Goal: Information Seeking & Learning: Learn about a topic

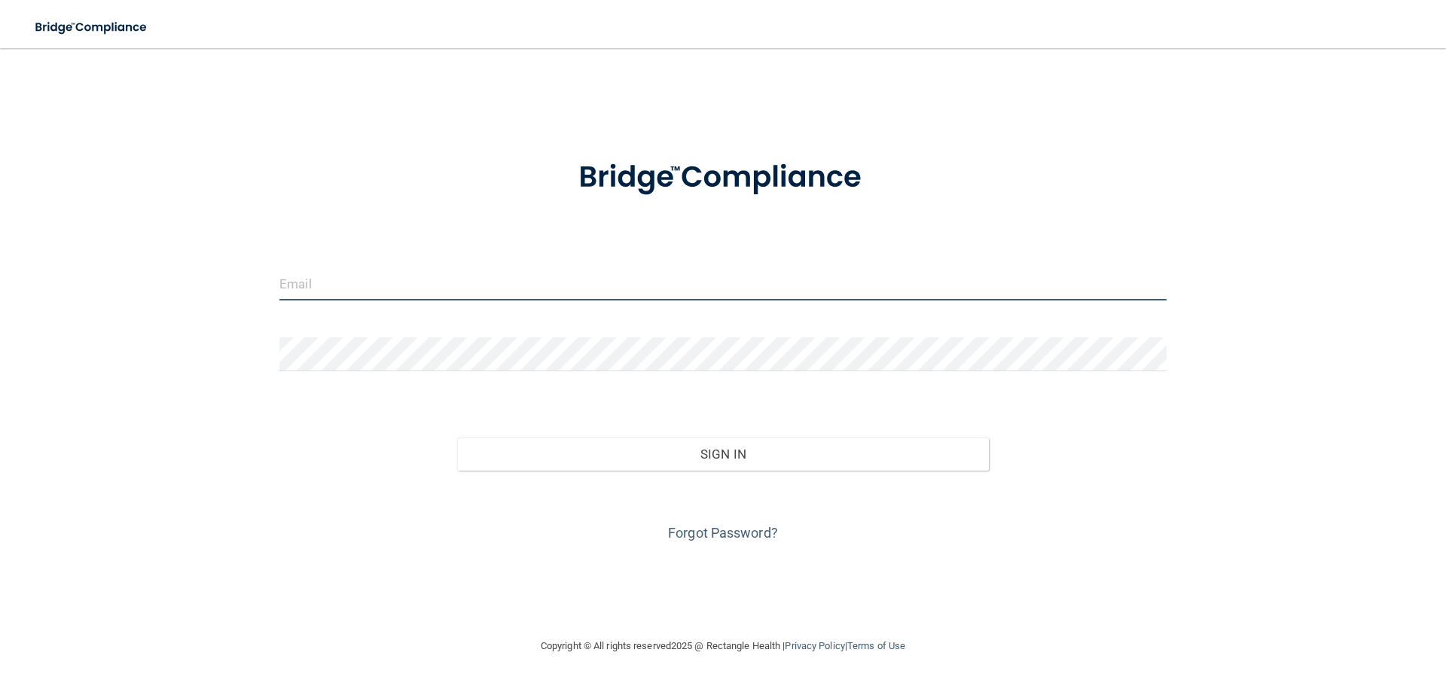
click at [377, 281] on input "email" at bounding box center [722, 284] width 887 height 34
type input "[PERSON_NAME][EMAIL_ADDRESS][PERSON_NAME][DOMAIN_NAME]"
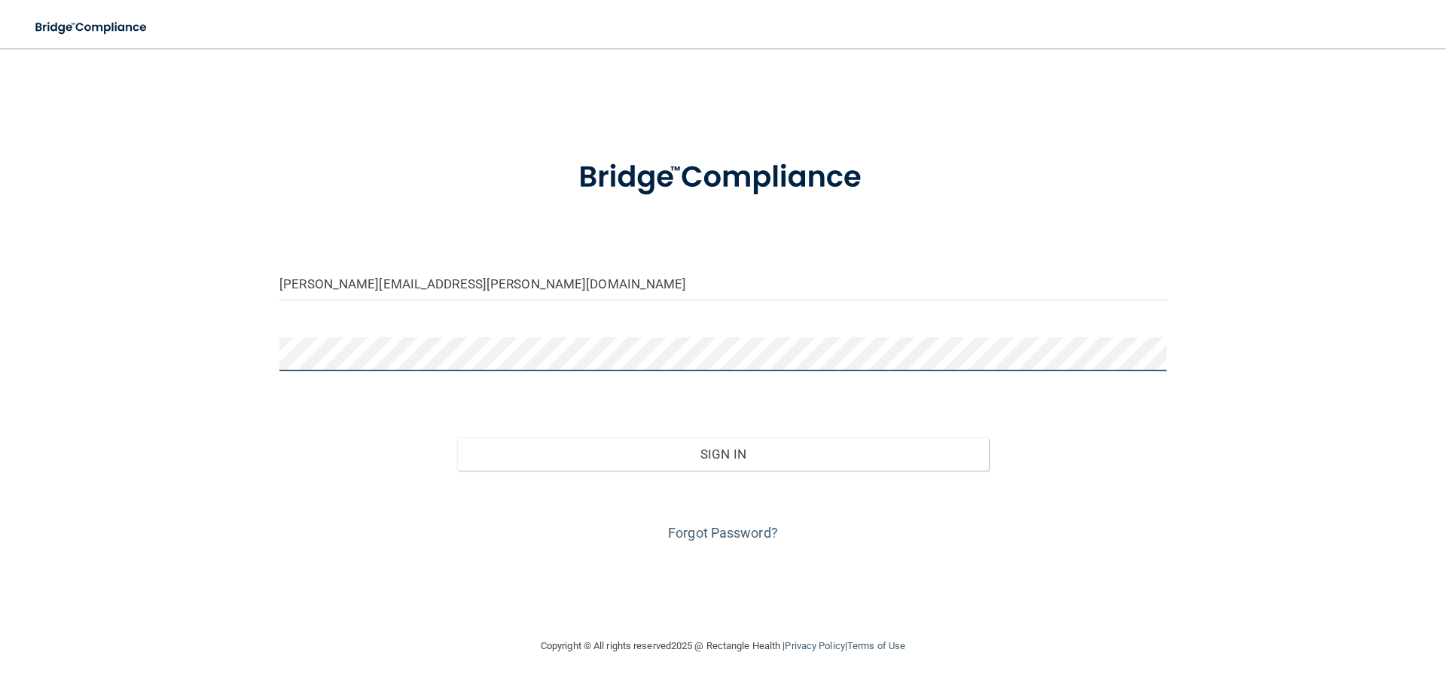
click at [457, 438] on button "Sign In" at bounding box center [723, 454] width 533 height 33
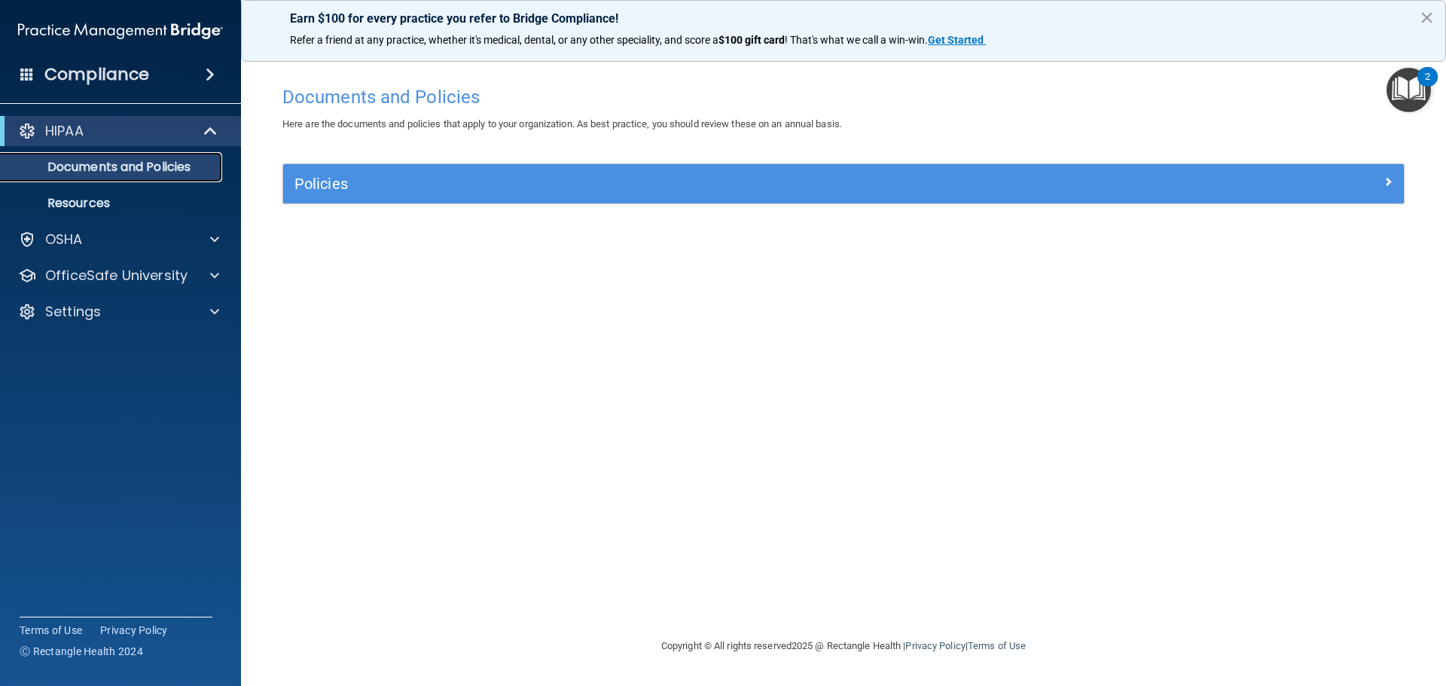
click at [185, 160] on p "Documents and Policies" at bounding box center [113, 167] width 206 height 15
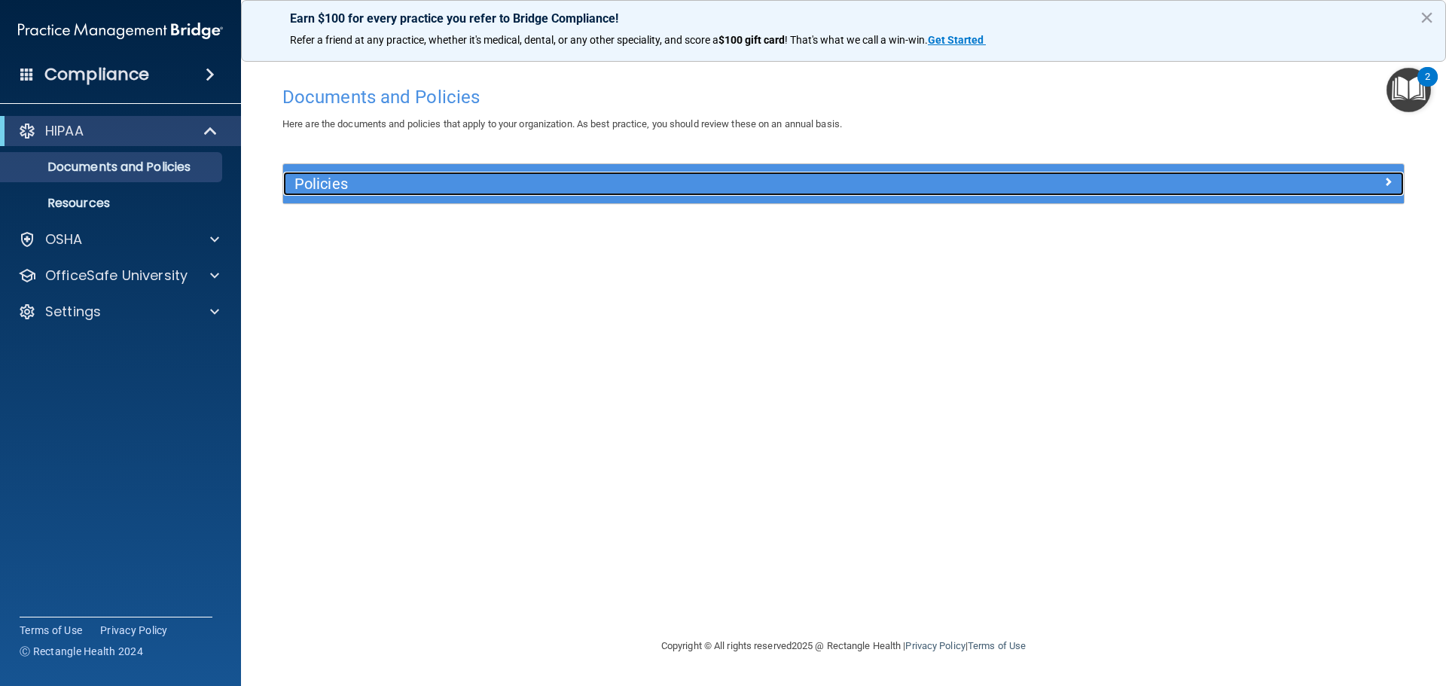
click at [516, 183] on h5 "Policies" at bounding box center [704, 184] width 818 height 17
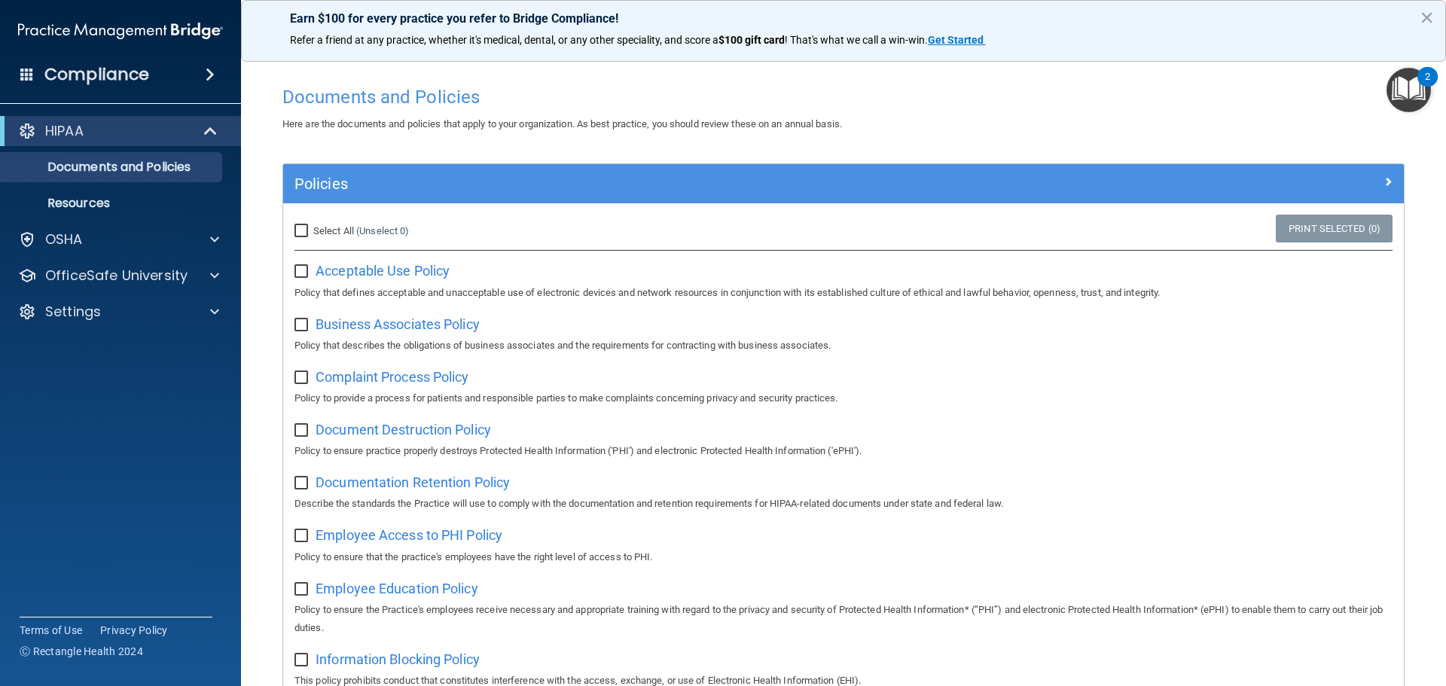
click at [301, 228] on input "Select All (Unselect 0) Unselect All" at bounding box center [303, 231] width 17 height 12
checkbox input "true"
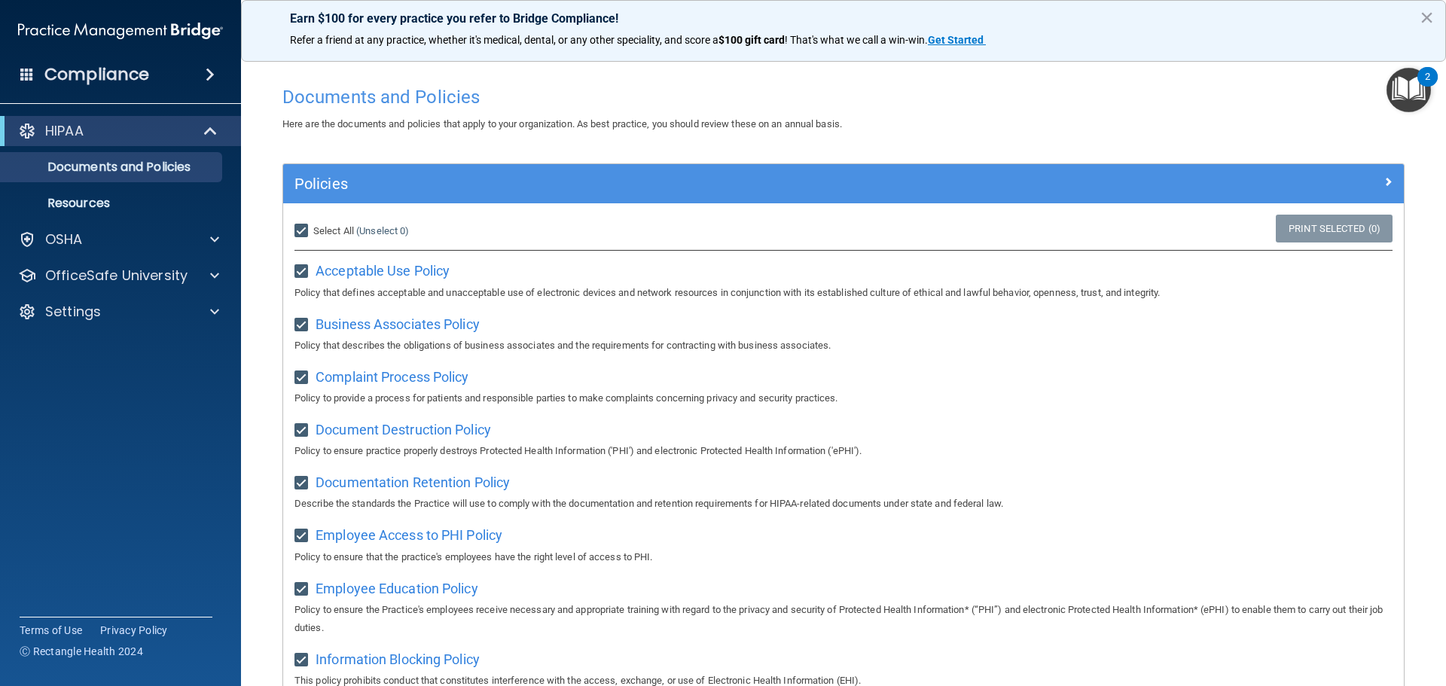
checkbox input "true"
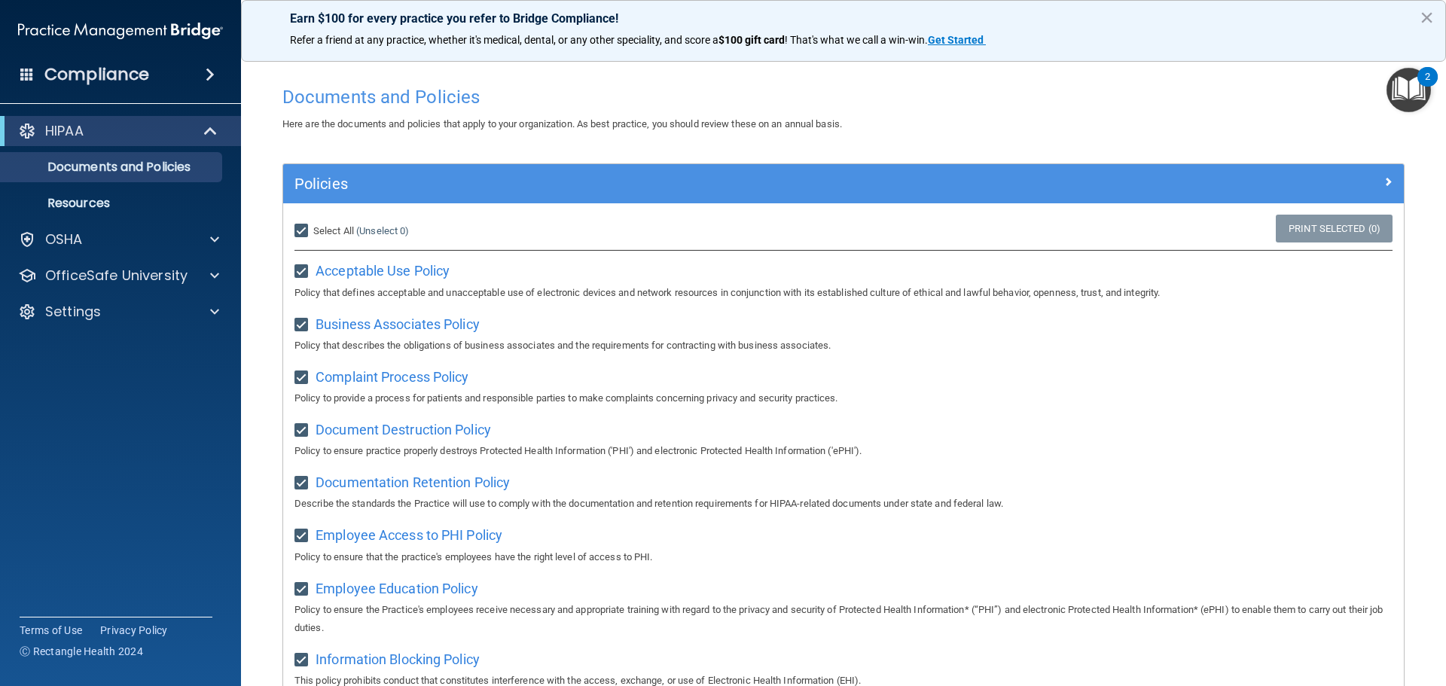
checkbox input "true"
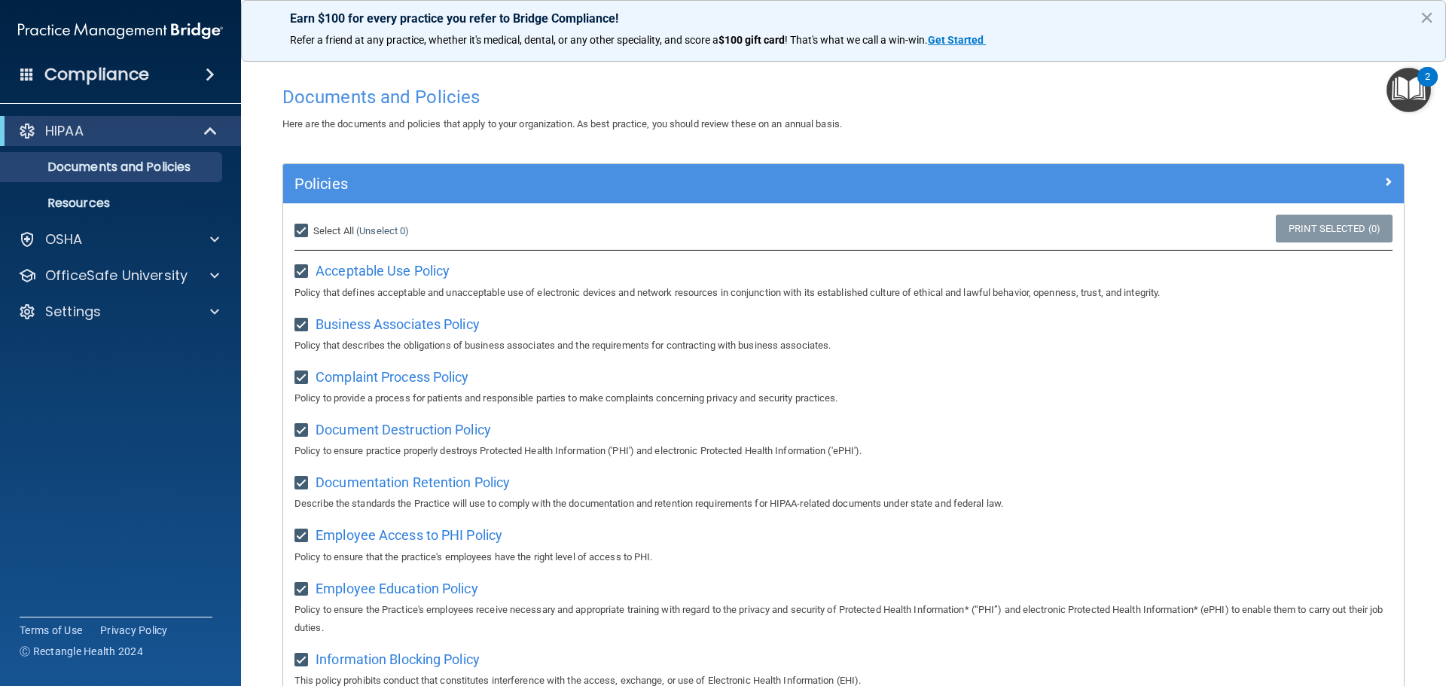
checkbox input "true"
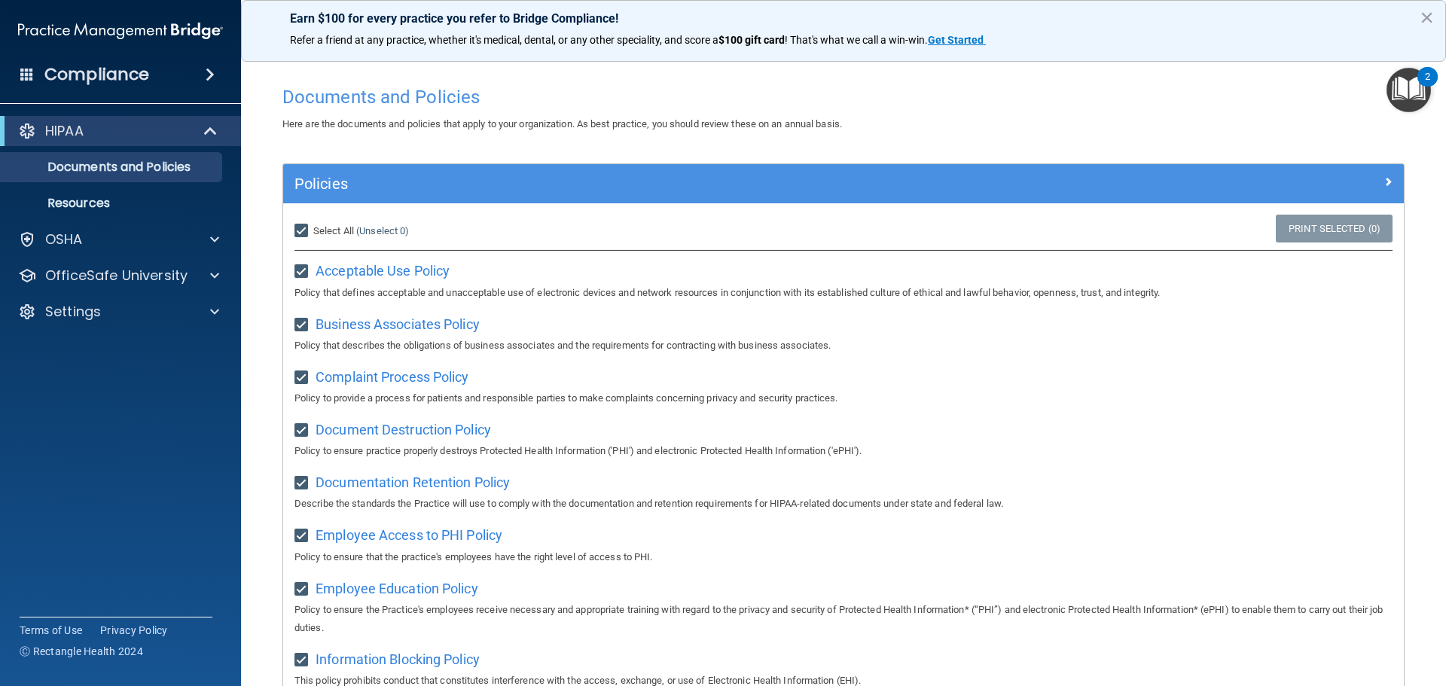
checkbox input "true"
click at [95, 204] on p "Resources" at bounding box center [113, 203] width 206 height 15
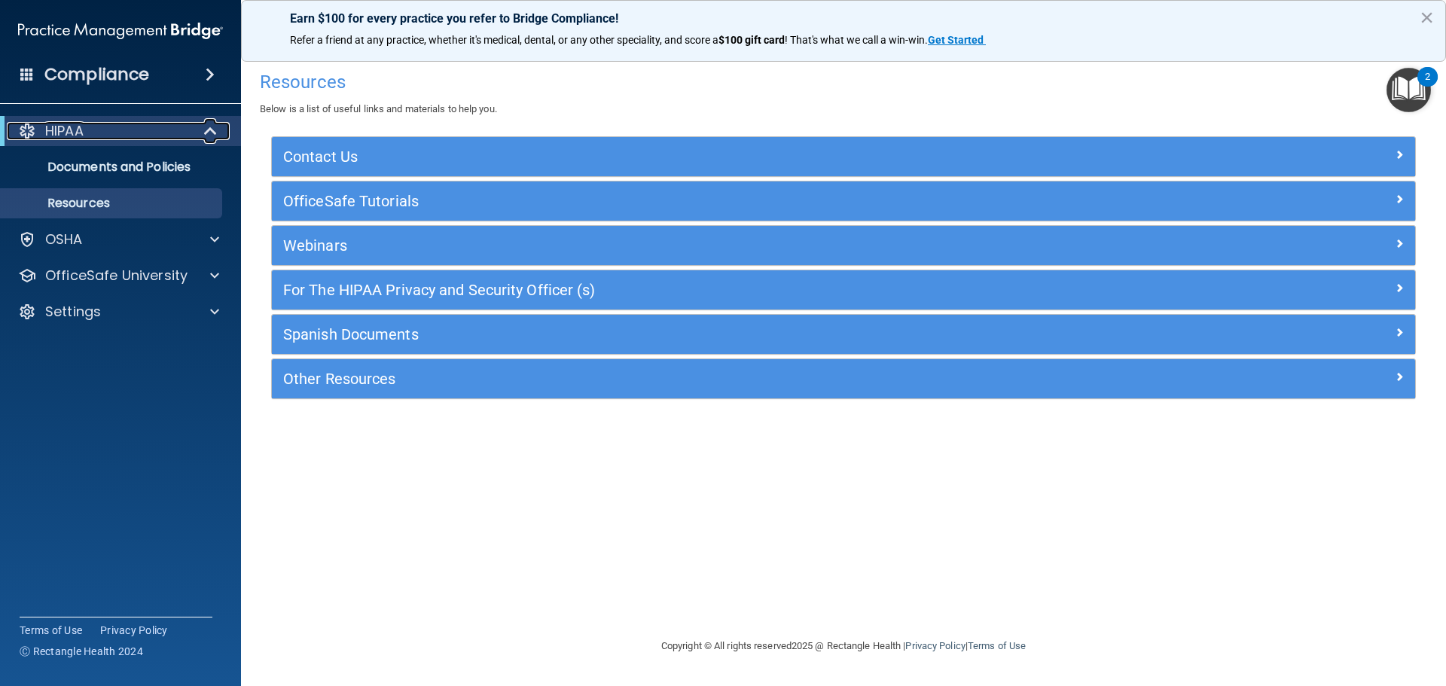
click at [104, 124] on div "HIPAA" at bounding box center [100, 131] width 186 height 18
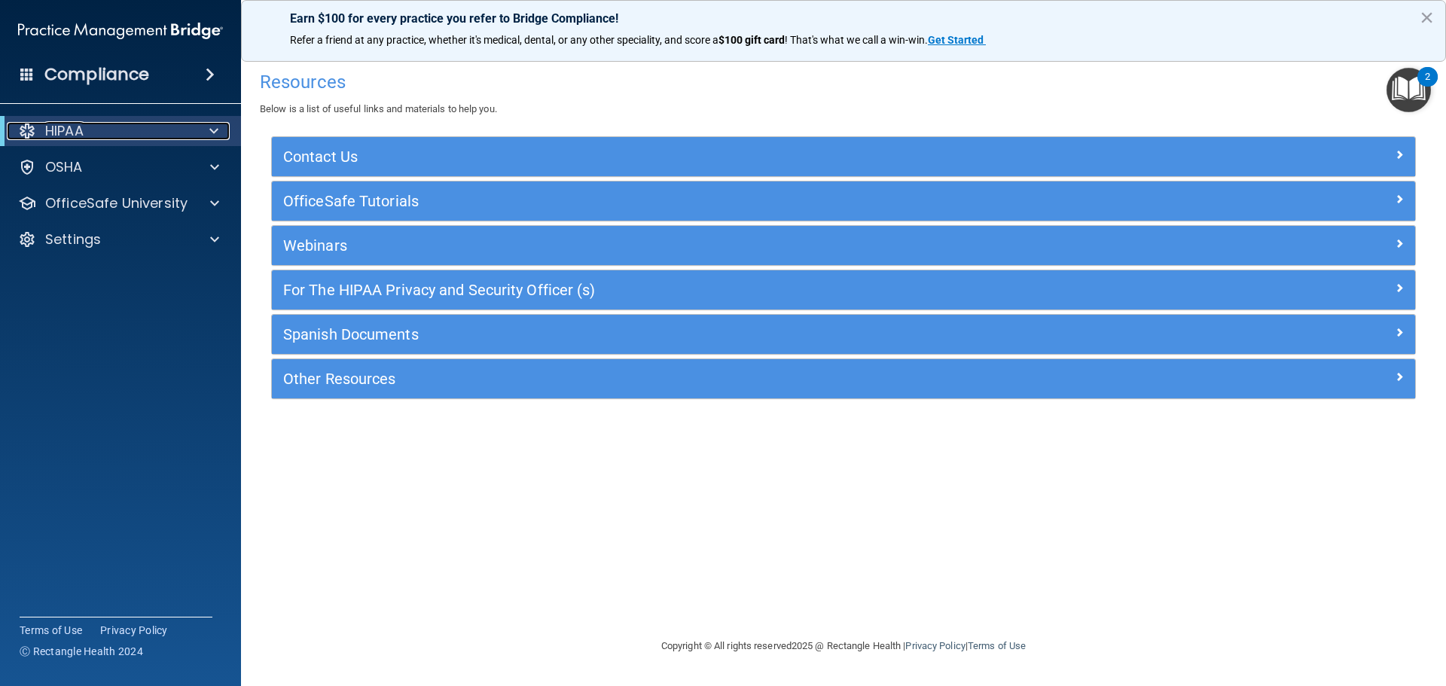
click at [75, 129] on p "HIPAA" at bounding box center [64, 131] width 38 height 18
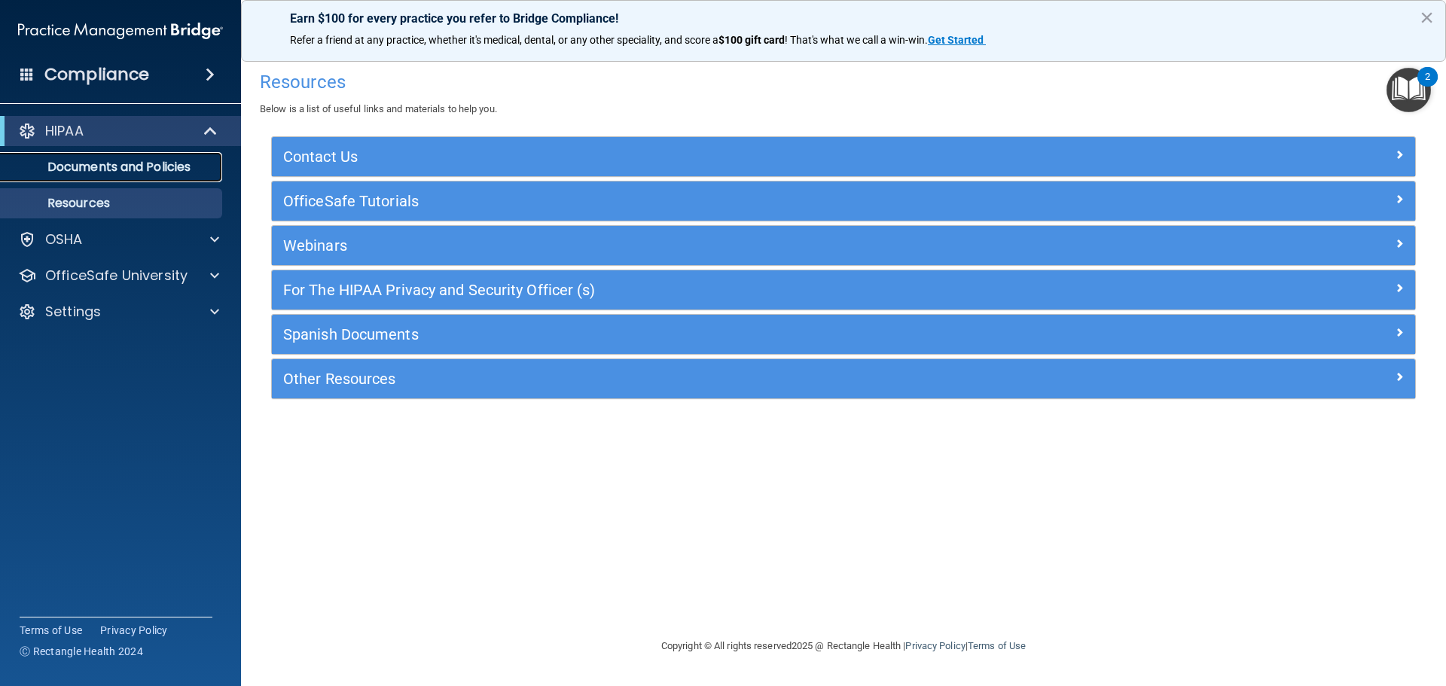
click at [136, 163] on p "Documents and Policies" at bounding box center [113, 167] width 206 height 15
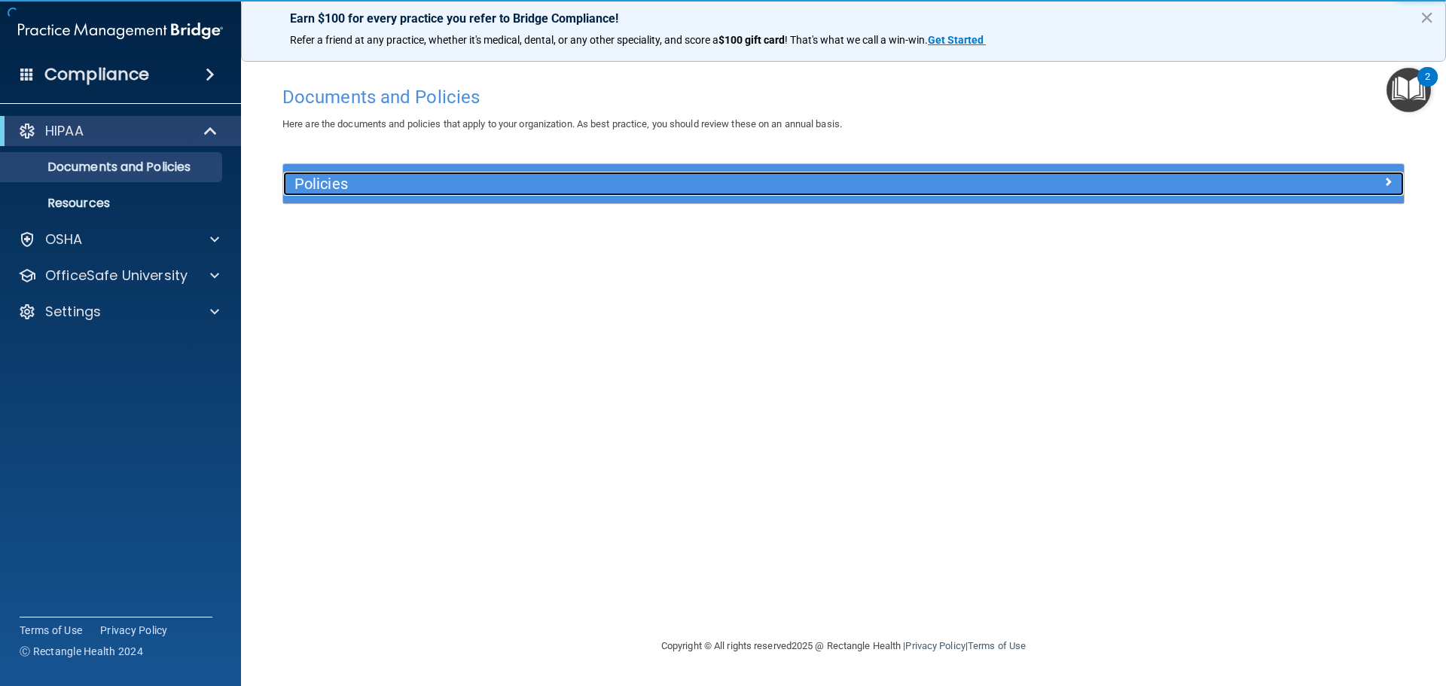
click at [385, 181] on h5 "Policies" at bounding box center [704, 184] width 818 height 17
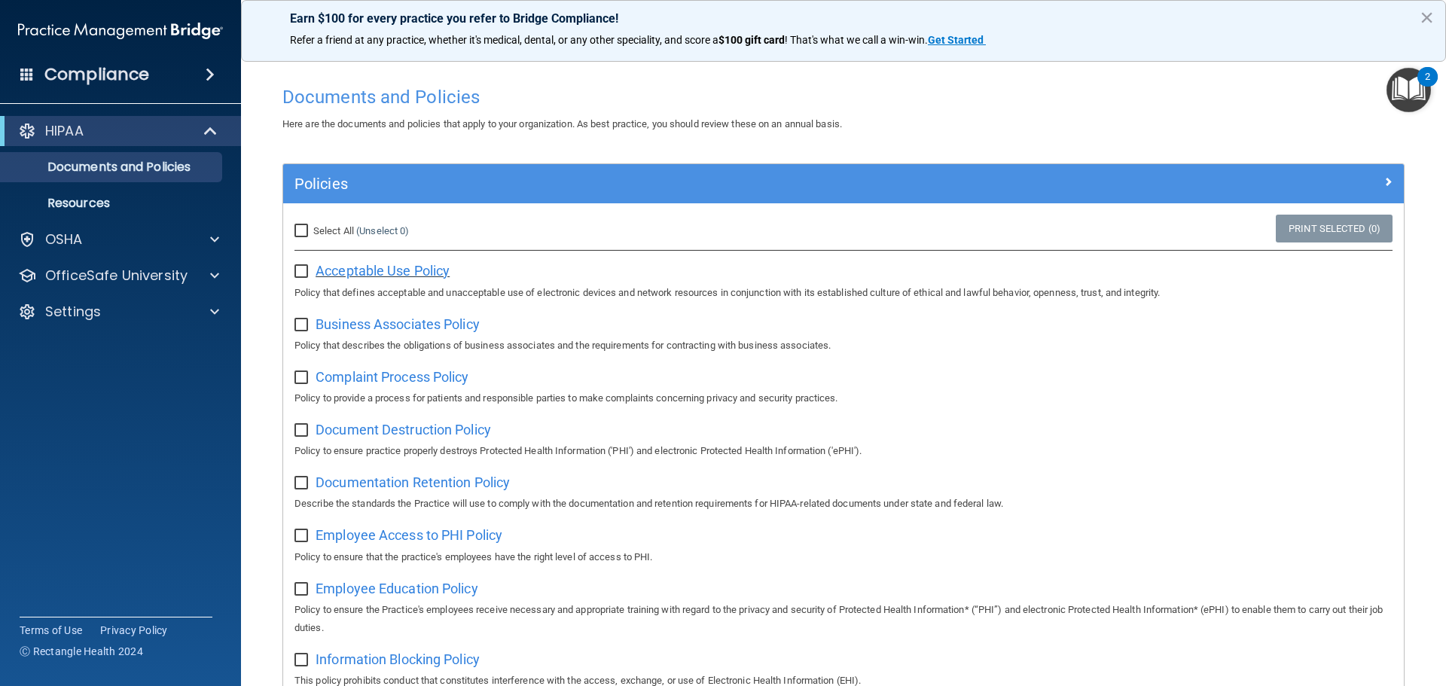
click at [408, 273] on span "Acceptable Use Policy" at bounding box center [383, 271] width 134 height 16
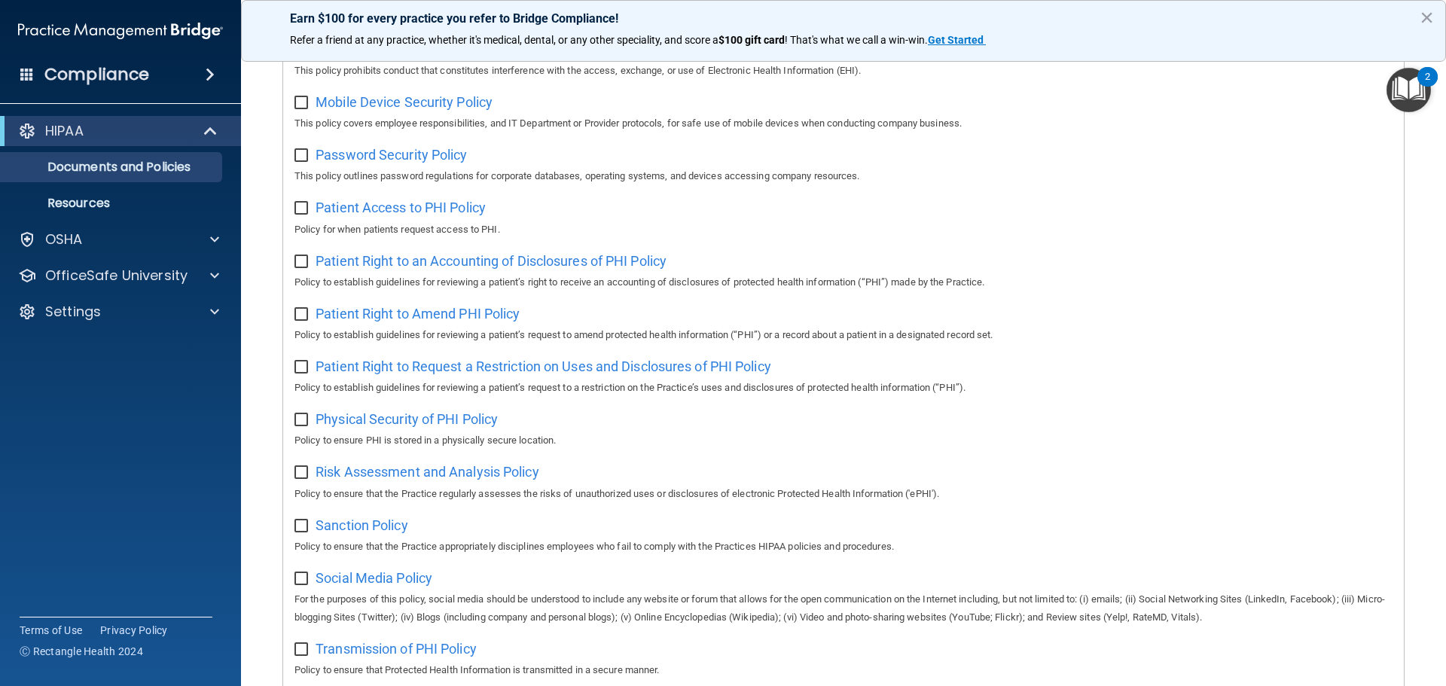
scroll to position [825, 0]
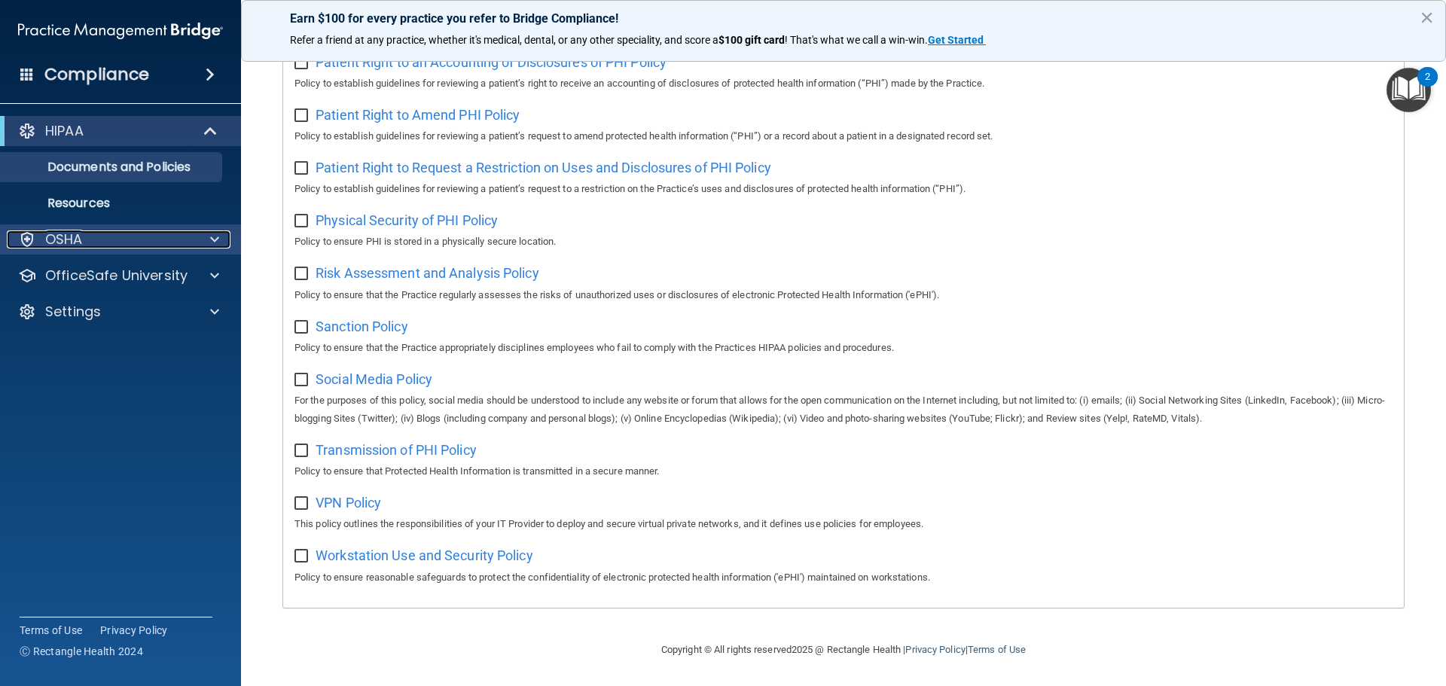
click at [93, 237] on div "OSHA" at bounding box center [100, 239] width 187 height 18
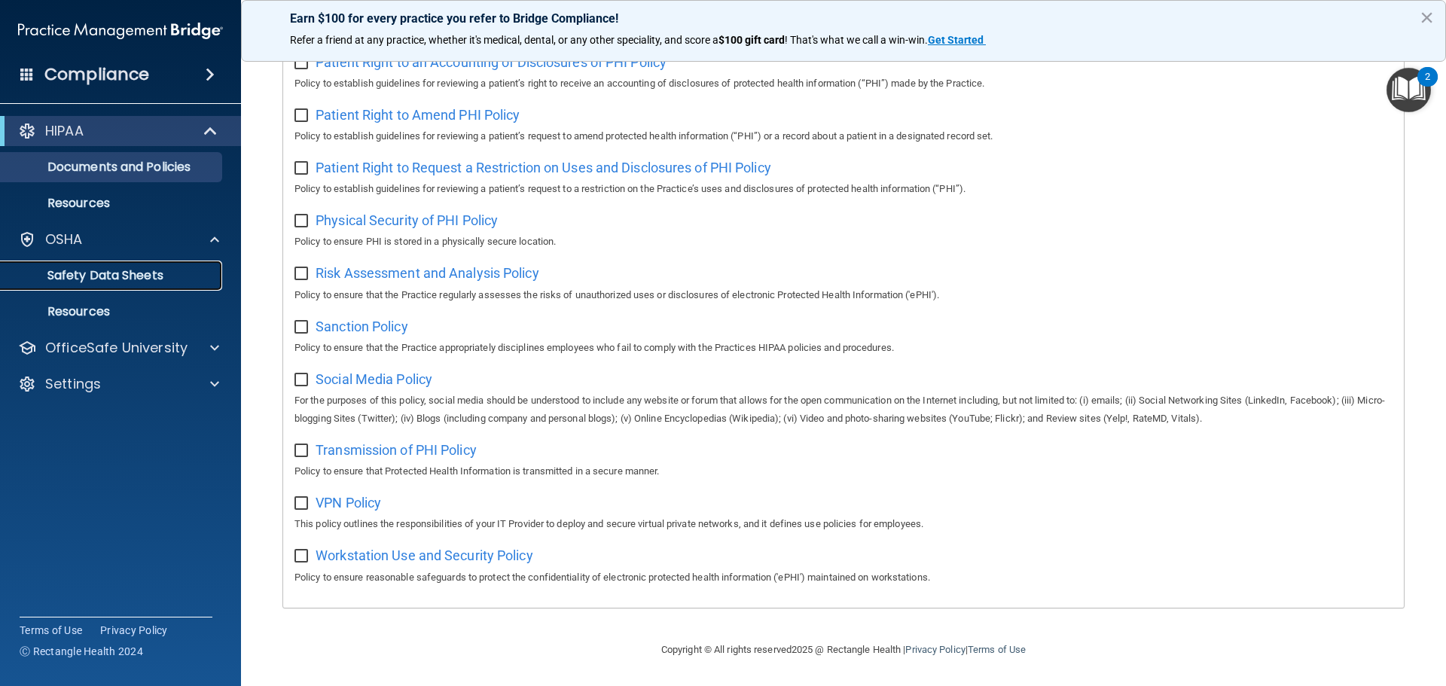
click at [120, 274] on p "Safety Data Sheets" at bounding box center [113, 275] width 206 height 15
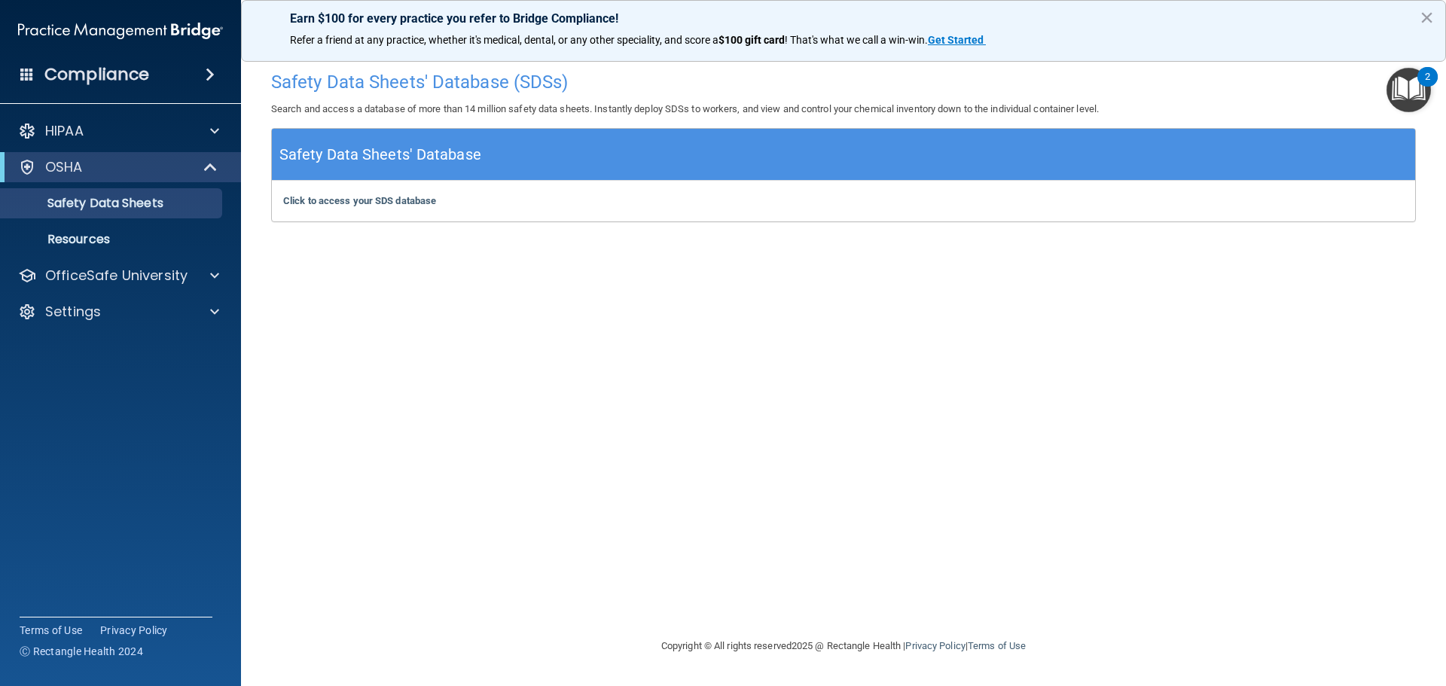
click at [377, 163] on h5 "Safety Data Sheets' Database" at bounding box center [380, 155] width 202 height 26
click at [370, 206] on b "Click to access your SDS database" at bounding box center [359, 200] width 153 height 11
click at [196, 74] on div "Compliance" at bounding box center [120, 74] width 241 height 33
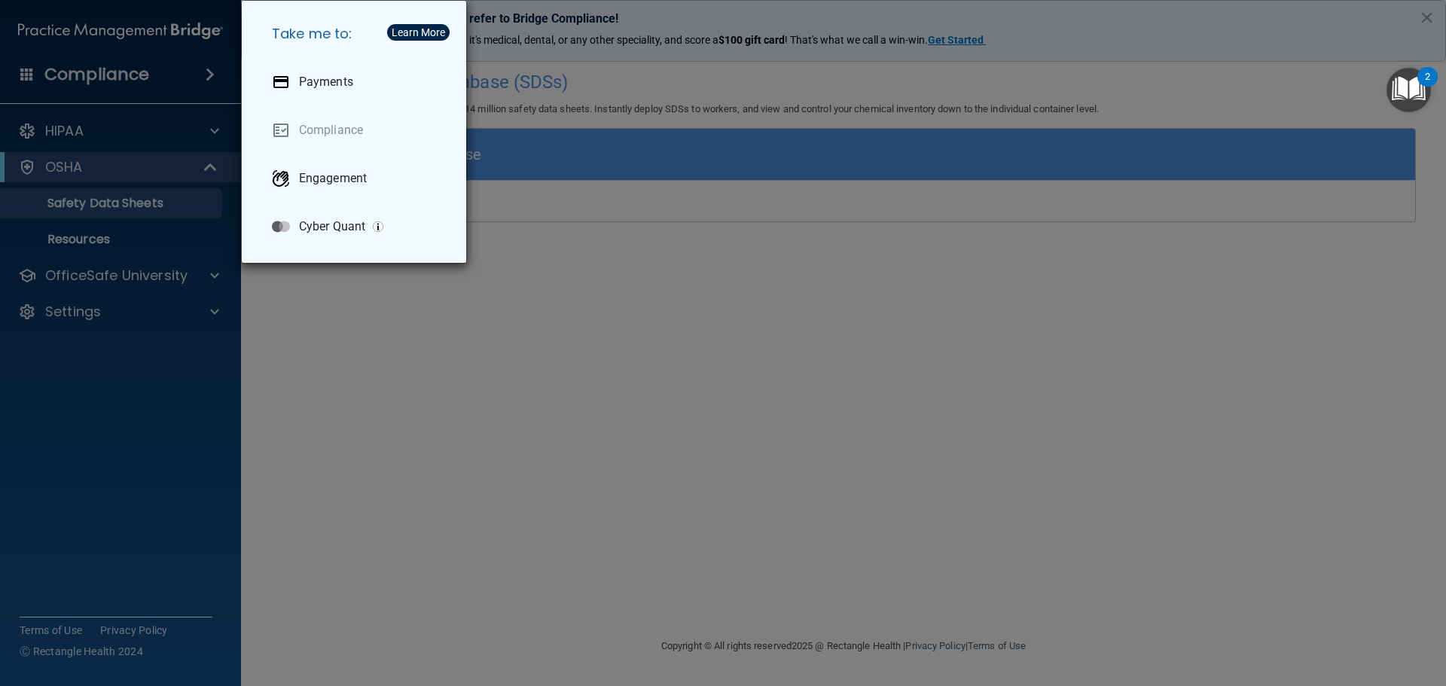
click at [147, 124] on div "Take me to: Payments Compliance Engagement Cyber Quant" at bounding box center [723, 343] width 1446 height 686
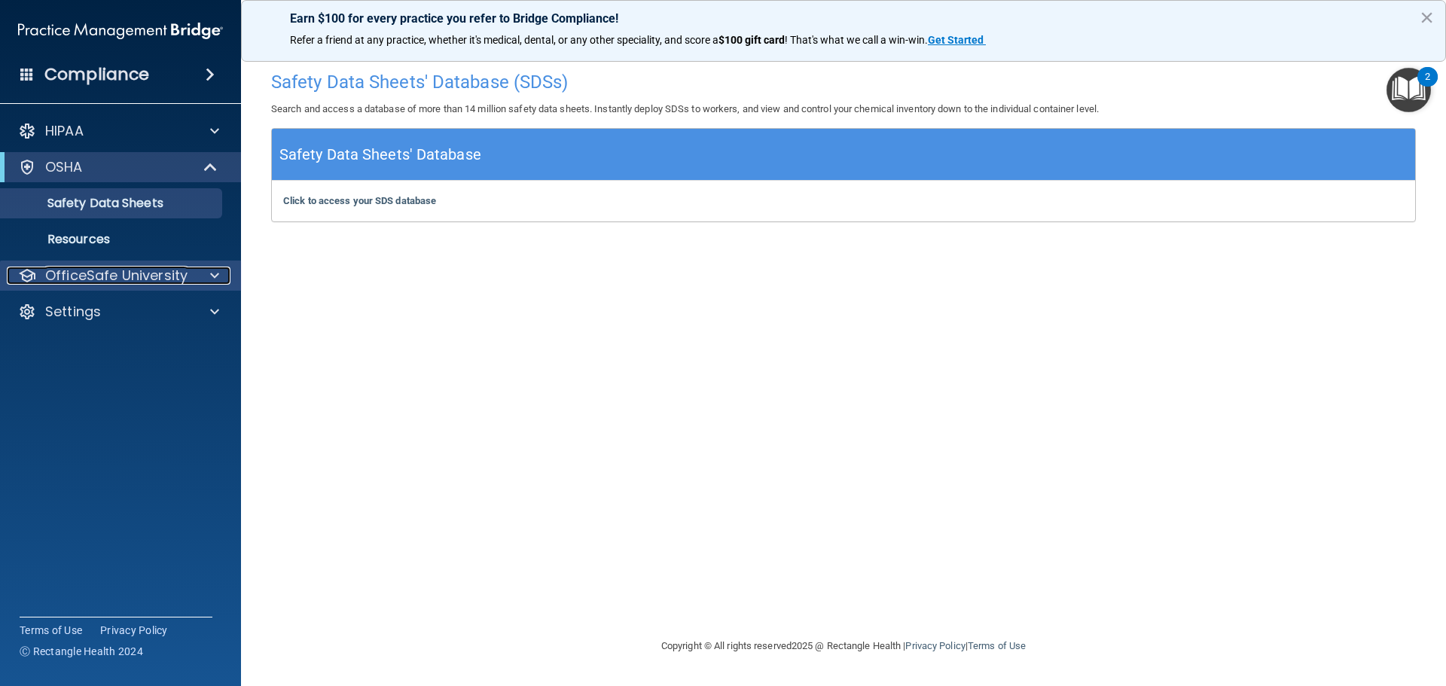
click at [209, 272] on div at bounding box center [213, 276] width 38 height 18
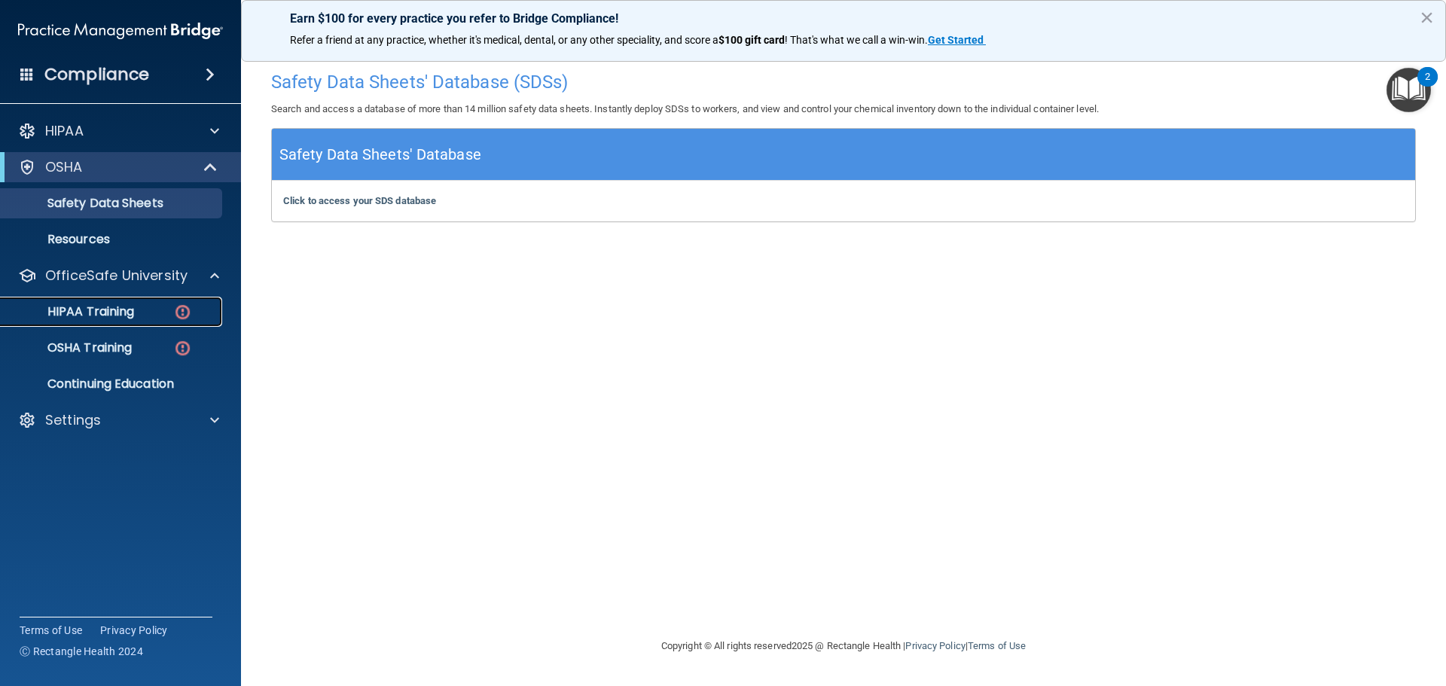
click at [122, 312] on p "HIPAA Training" at bounding box center [72, 311] width 124 height 15
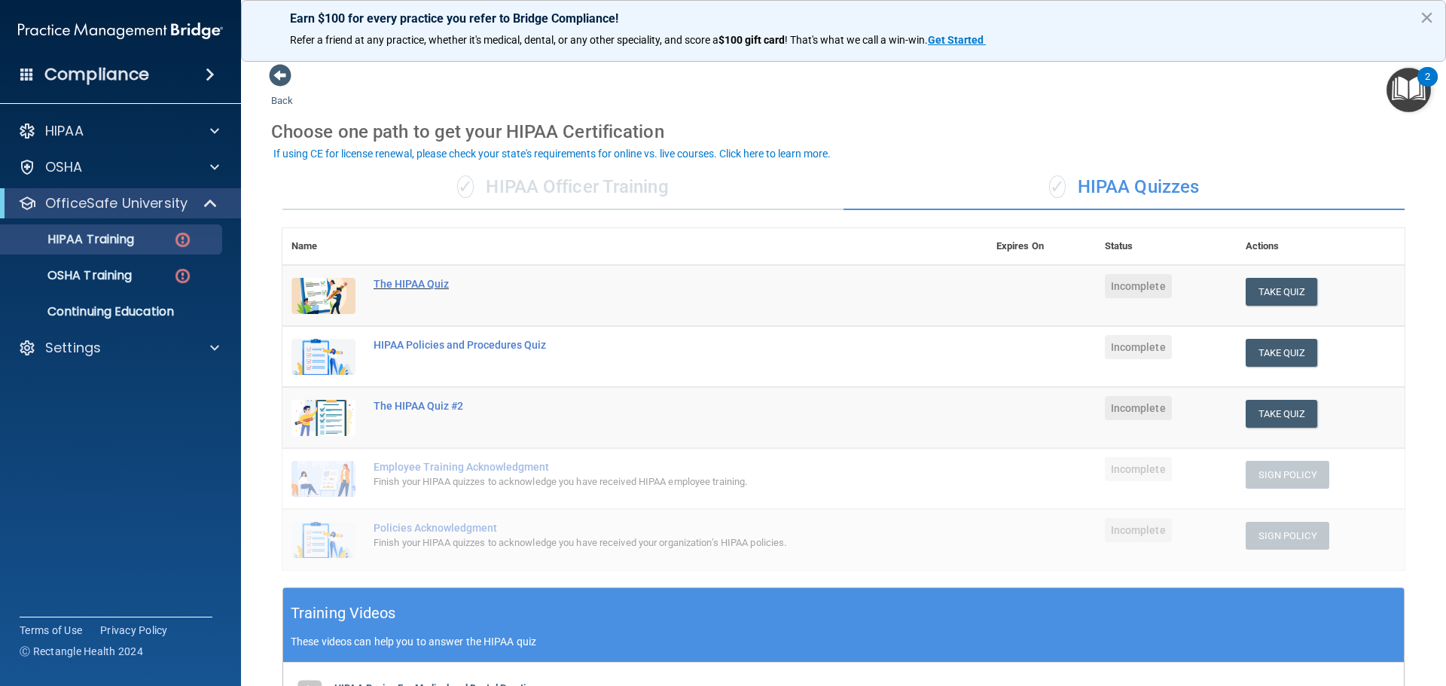
click at [425, 285] on div "The HIPAA Quiz" at bounding box center [643, 284] width 539 height 12
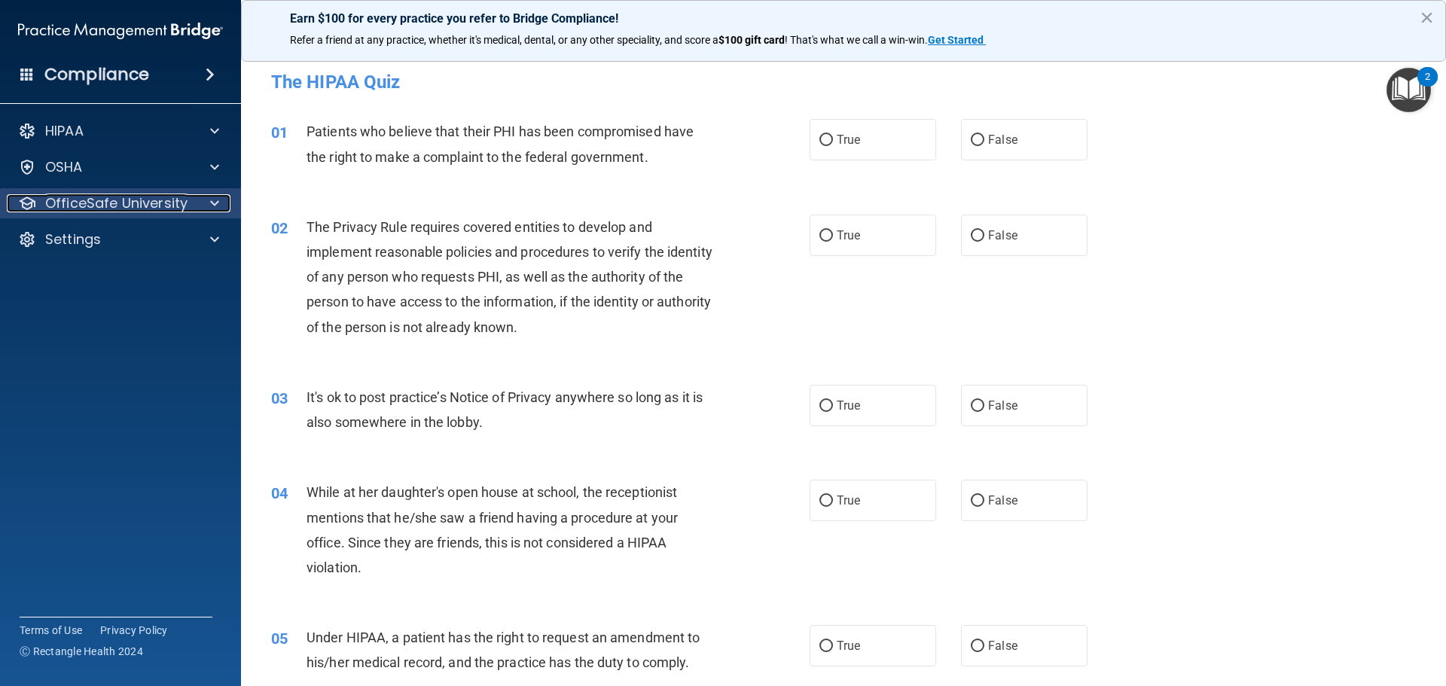
click at [217, 201] on span at bounding box center [214, 203] width 9 height 18
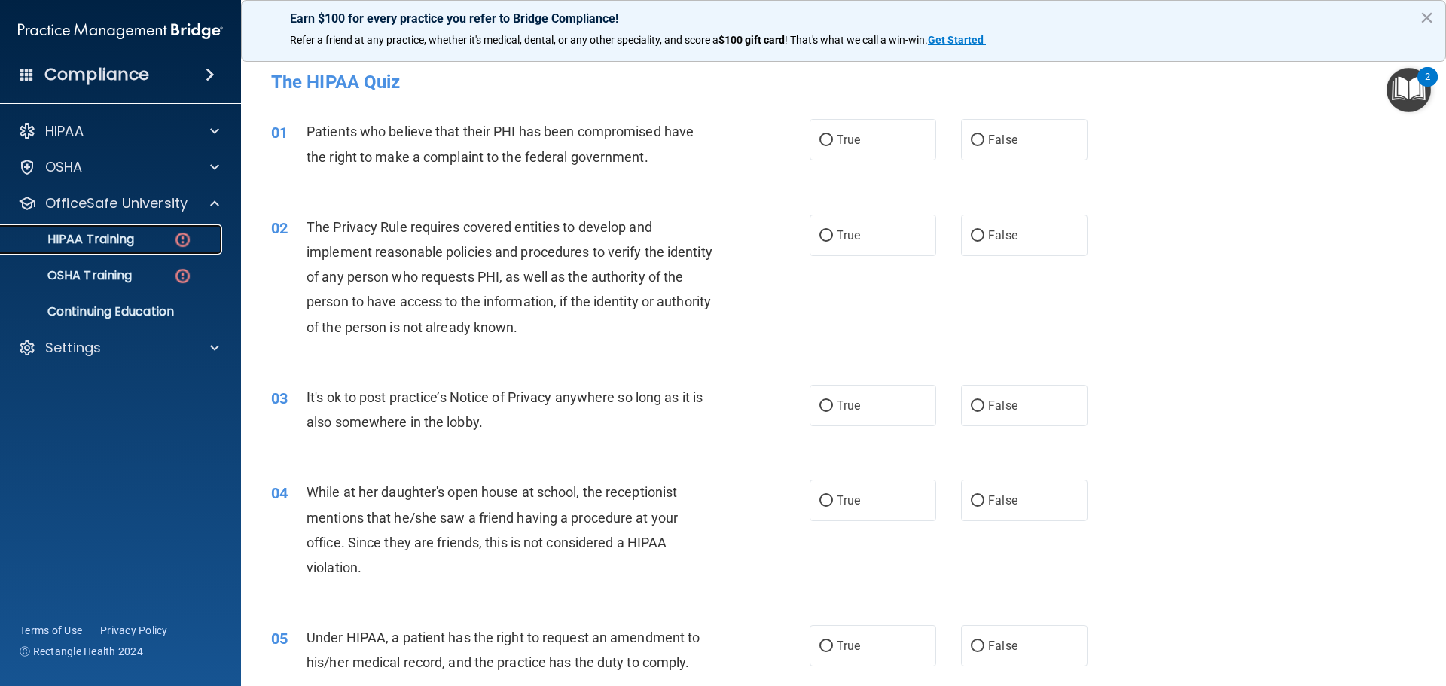
click at [134, 238] on p "HIPAA Training" at bounding box center [72, 239] width 124 height 15
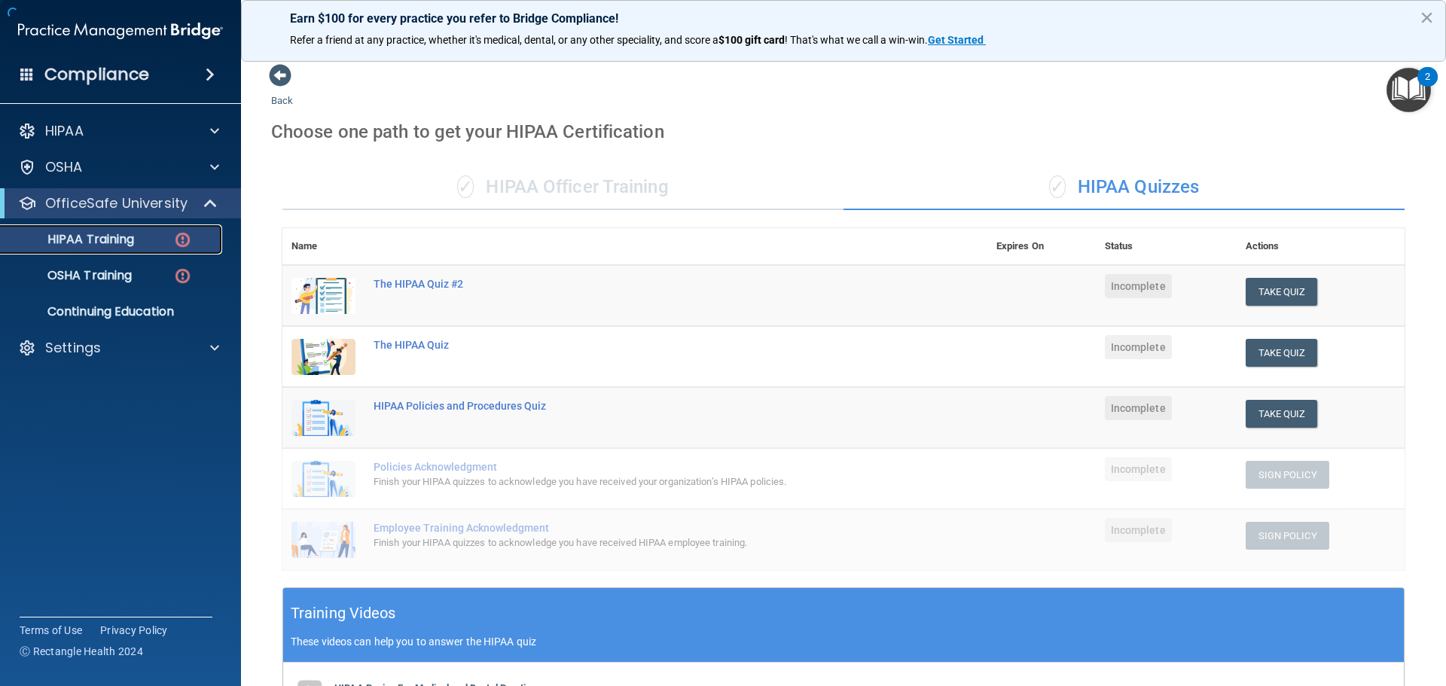
click at [136, 240] on div "HIPAA Training" at bounding box center [113, 239] width 206 height 15
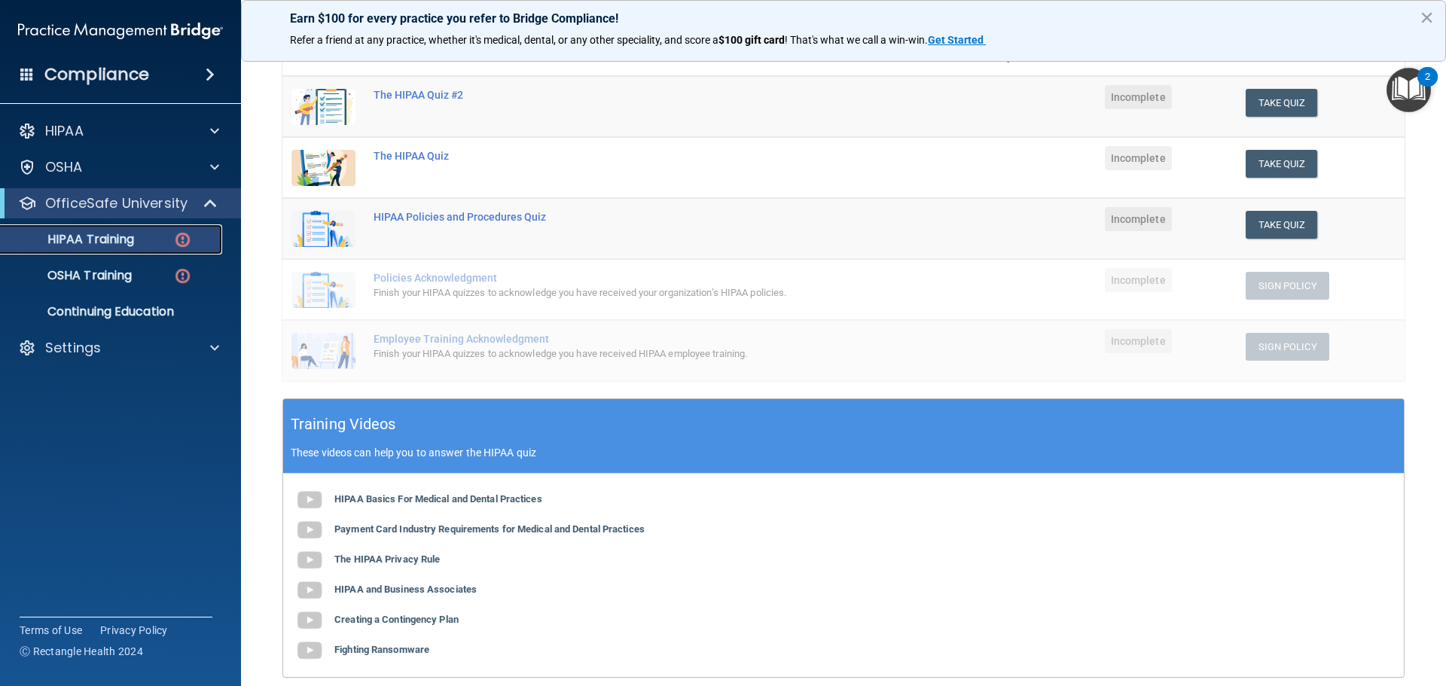
scroll to position [226, 0]
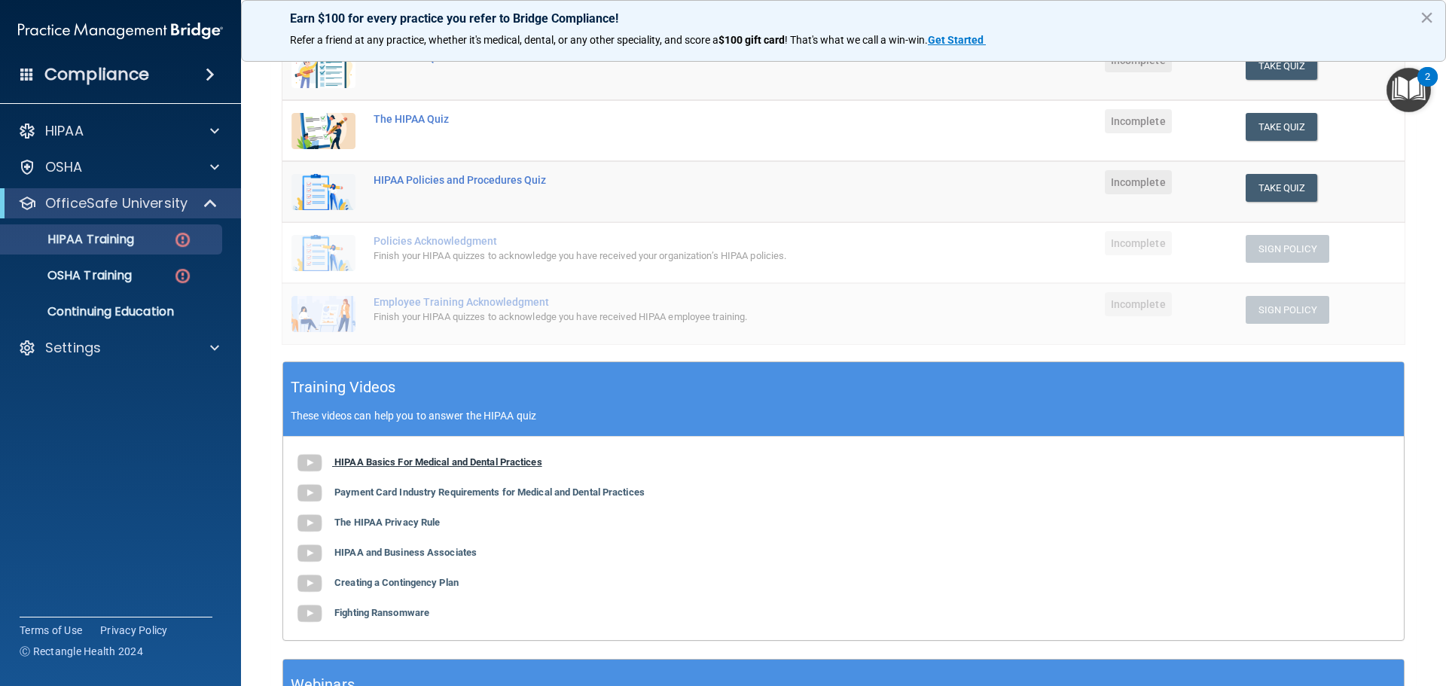
click at [352, 462] on b "HIPAA Basics For Medical and Dental Practices" at bounding box center [438, 461] width 208 height 11
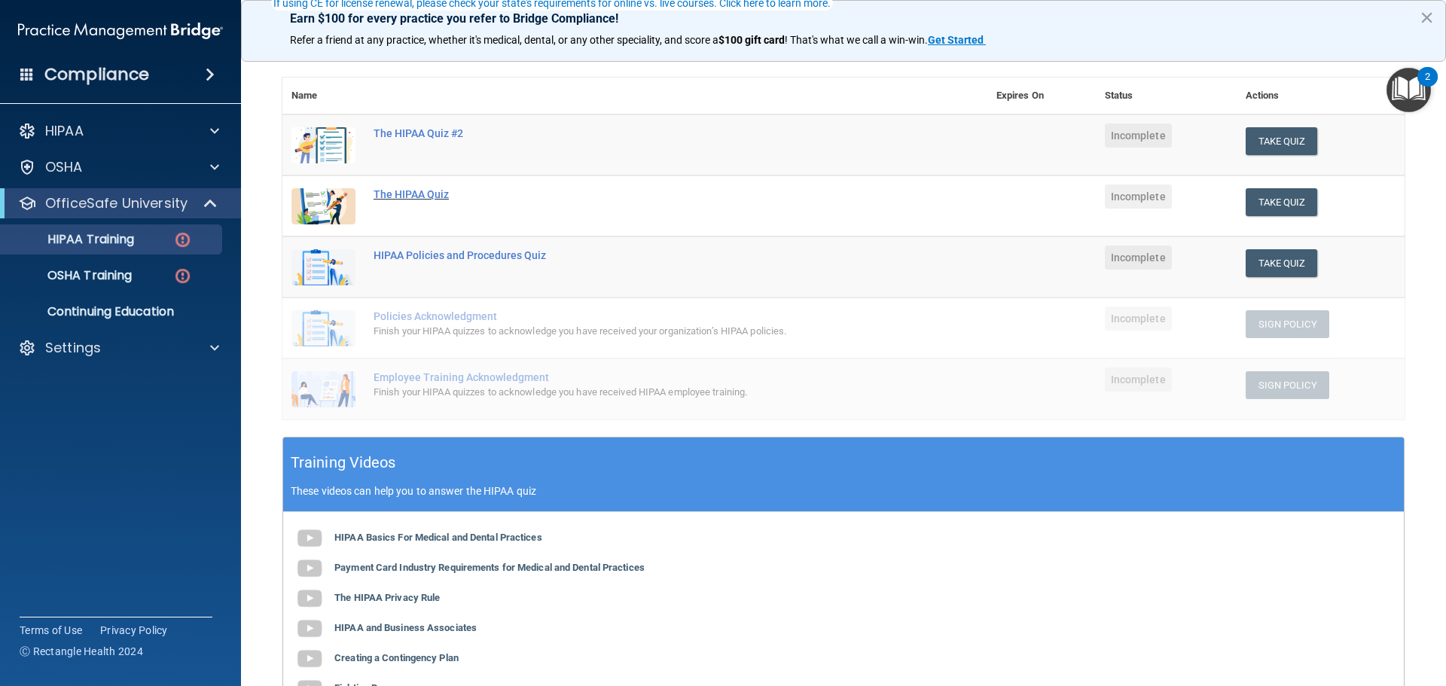
click at [417, 192] on div "The HIPAA Quiz" at bounding box center [643, 194] width 539 height 12
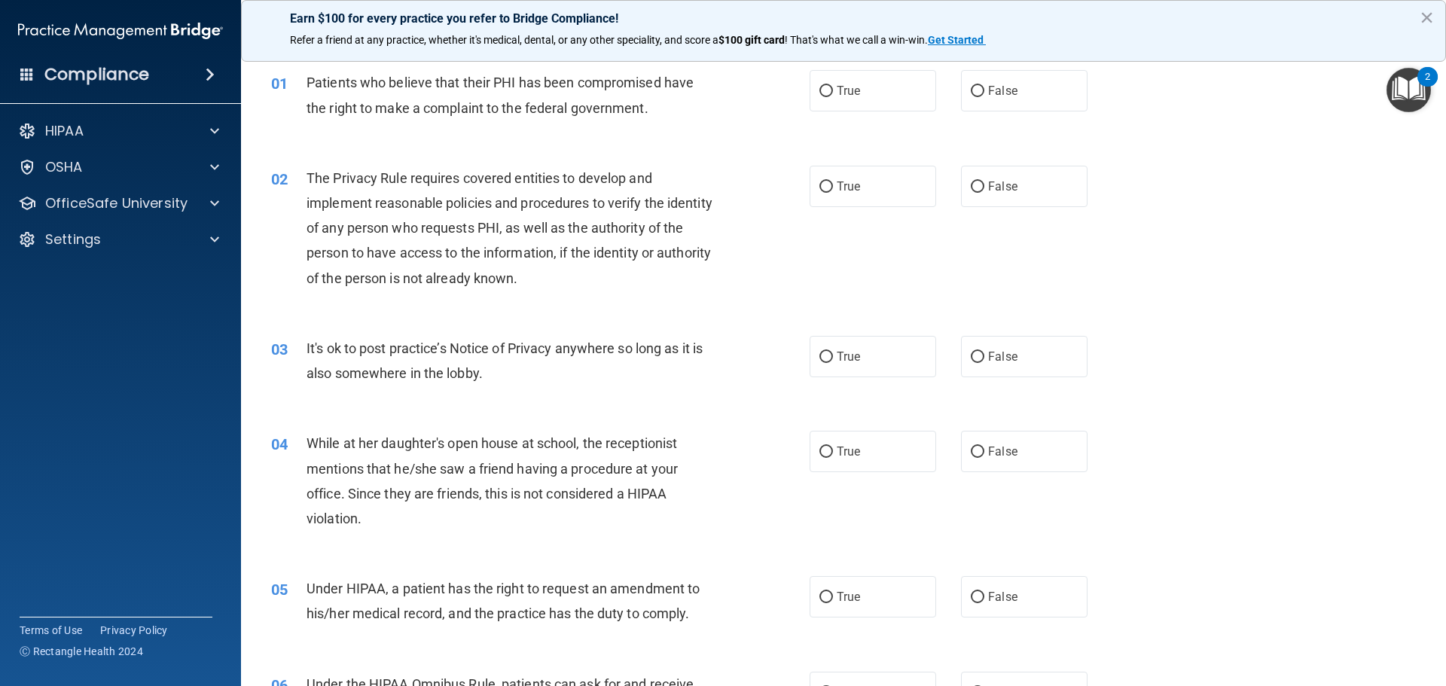
scroll to position [75, 0]
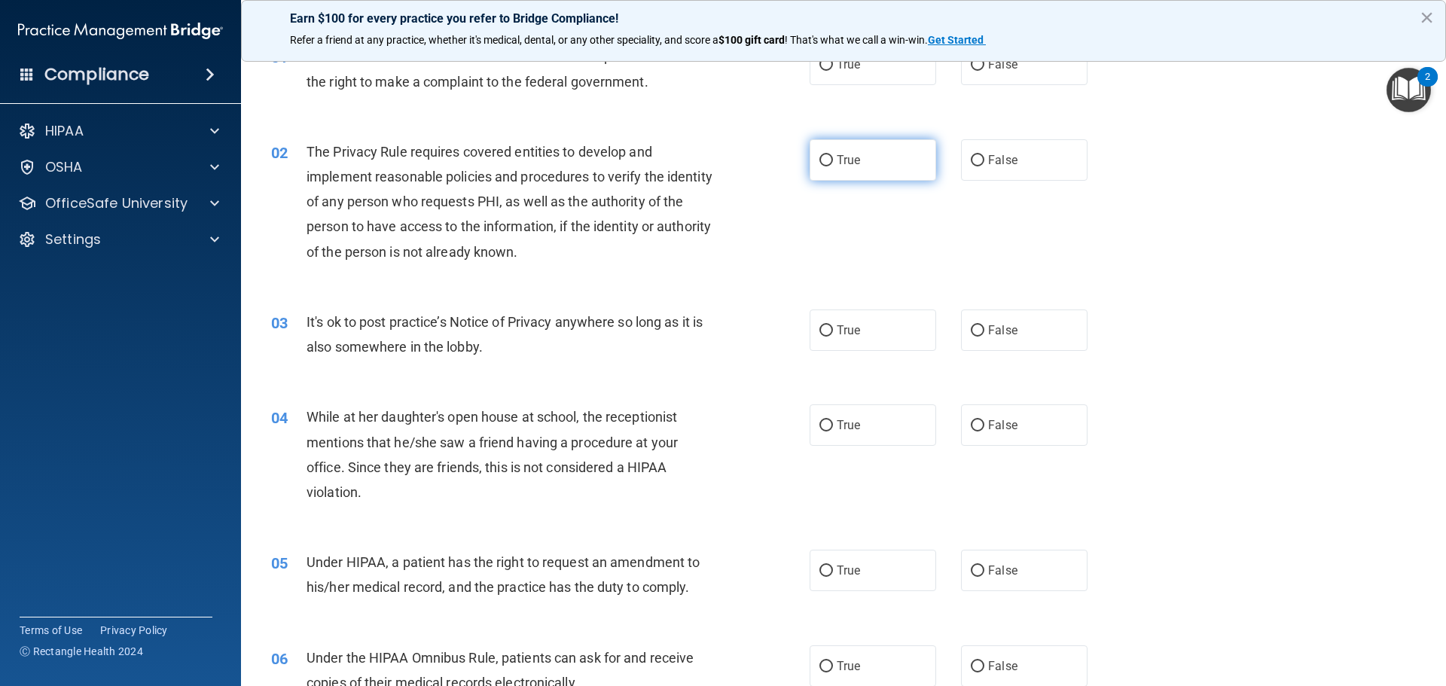
click at [824, 158] on input "True" at bounding box center [827, 160] width 14 height 11
radio input "true"
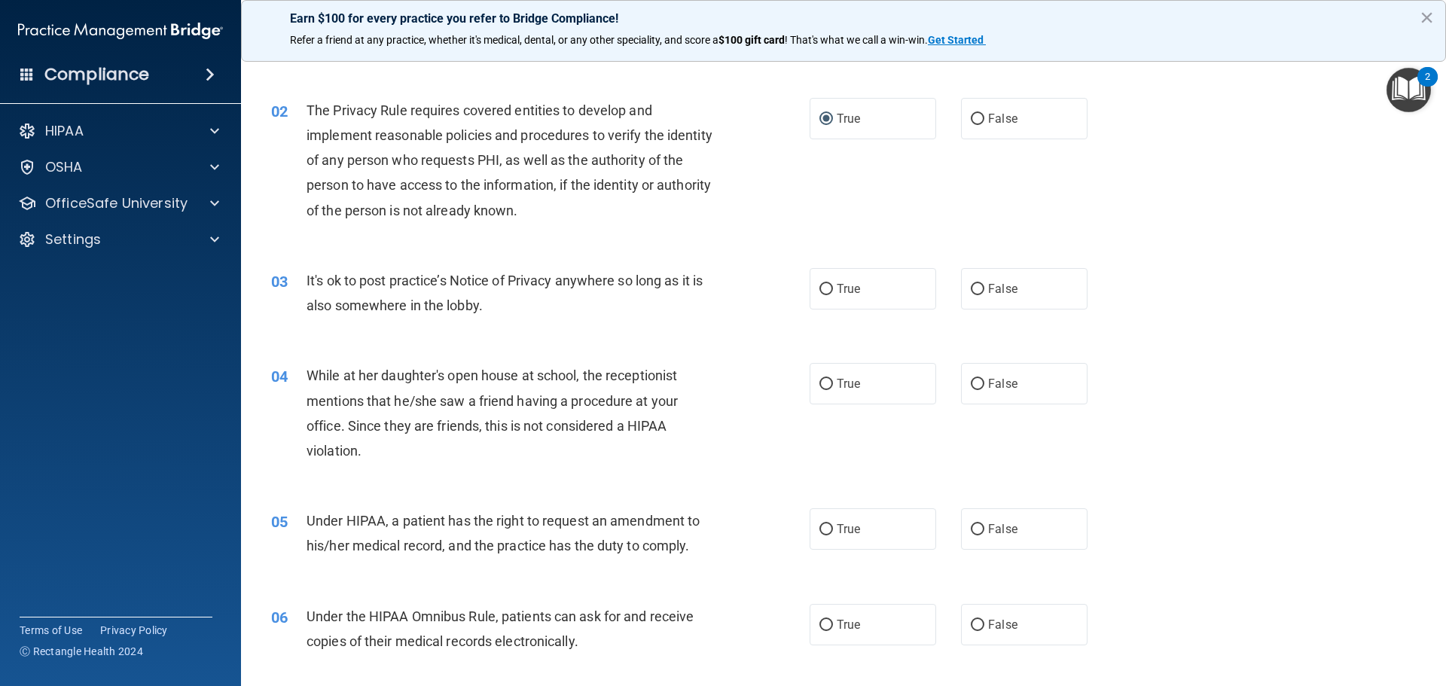
scroll to position [151, 0]
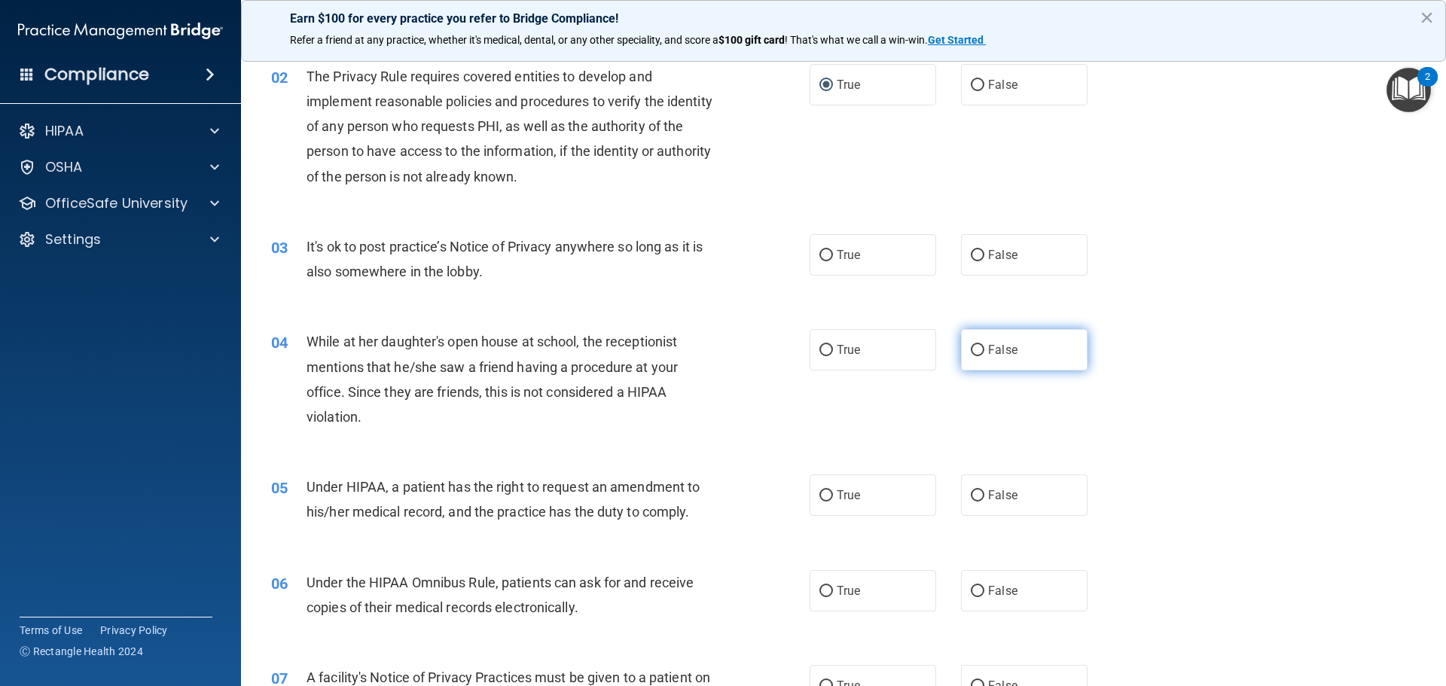
click at [972, 353] on input "False" at bounding box center [978, 350] width 14 height 11
radio input "true"
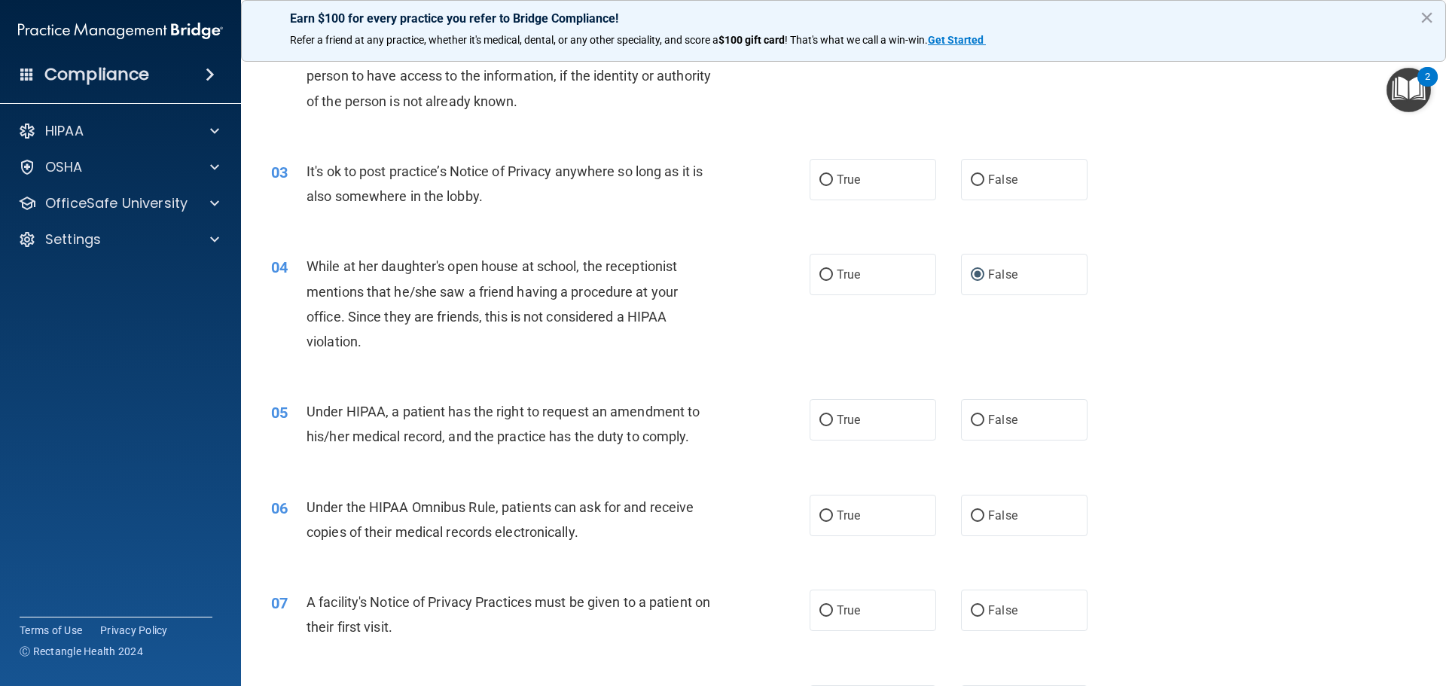
scroll to position [377, 0]
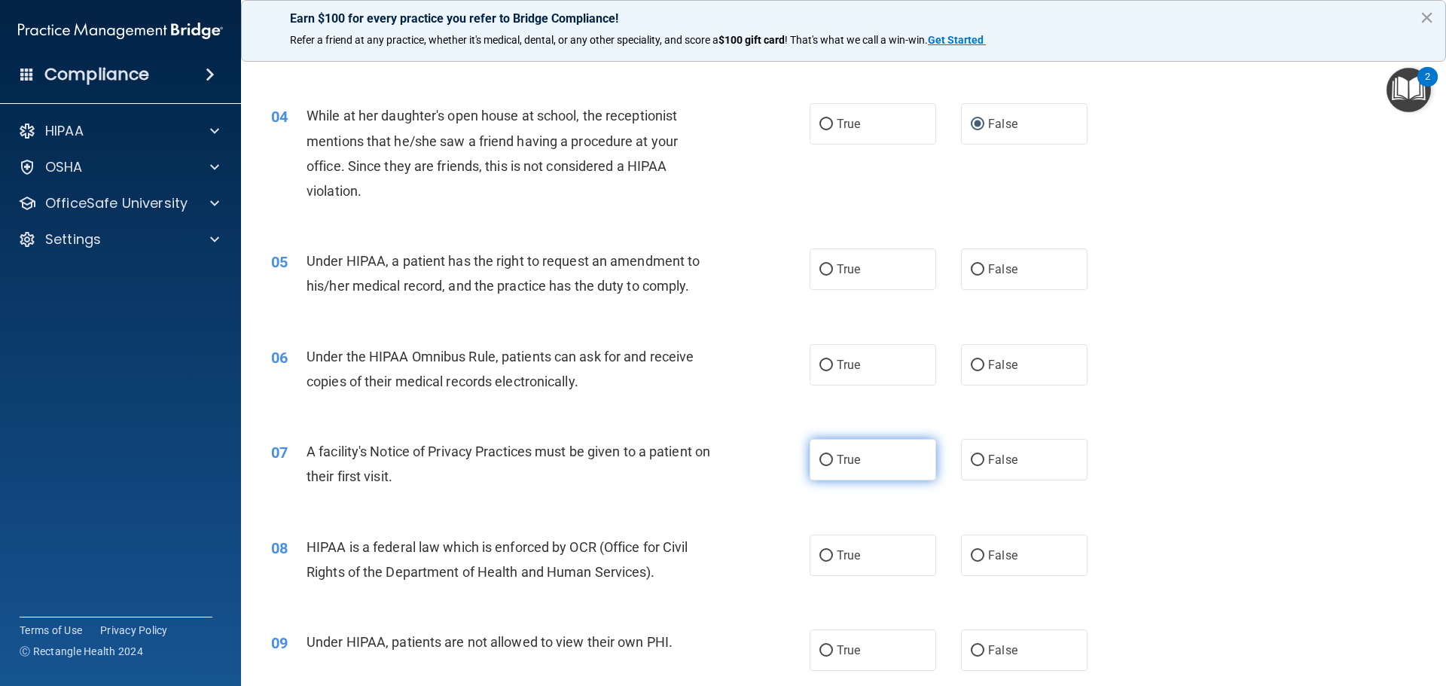
click at [844, 463] on span "True" at bounding box center [848, 460] width 23 height 14
click at [833, 463] on input "True" at bounding box center [827, 460] width 14 height 11
radio input "true"
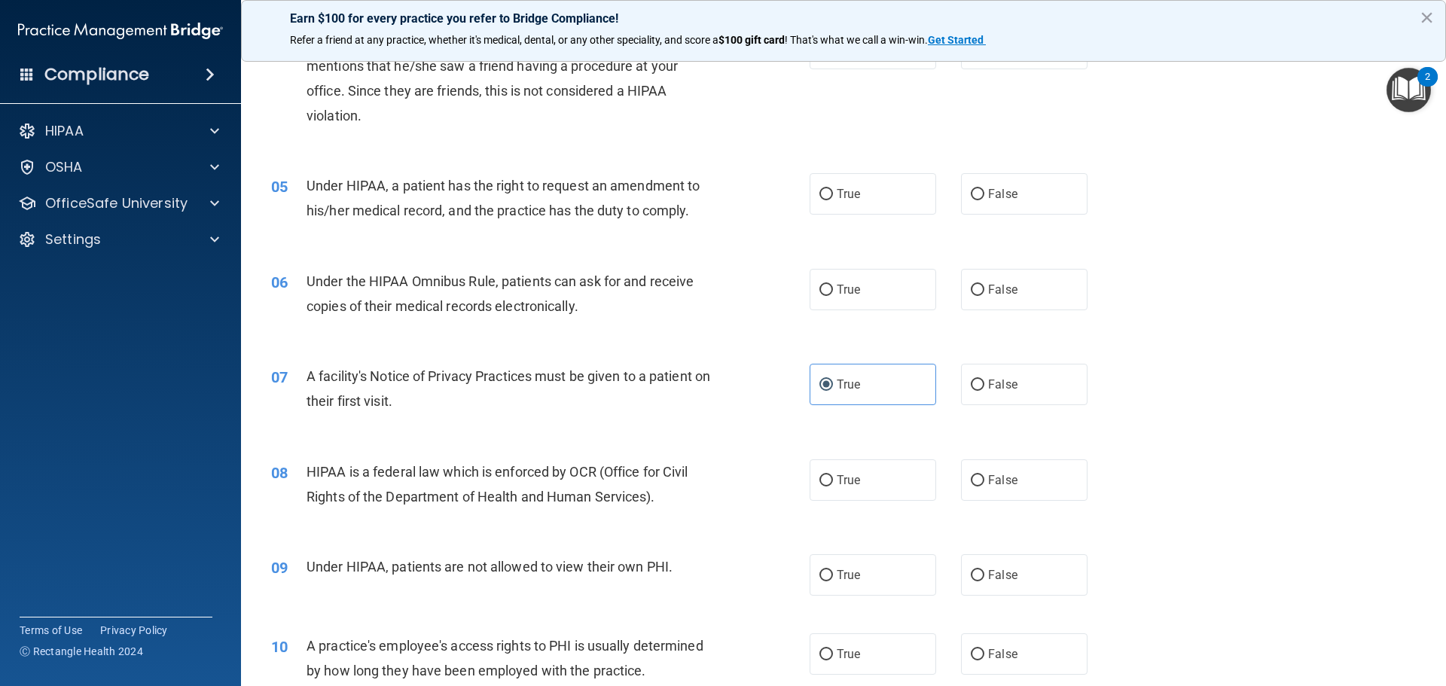
scroll to position [527, 0]
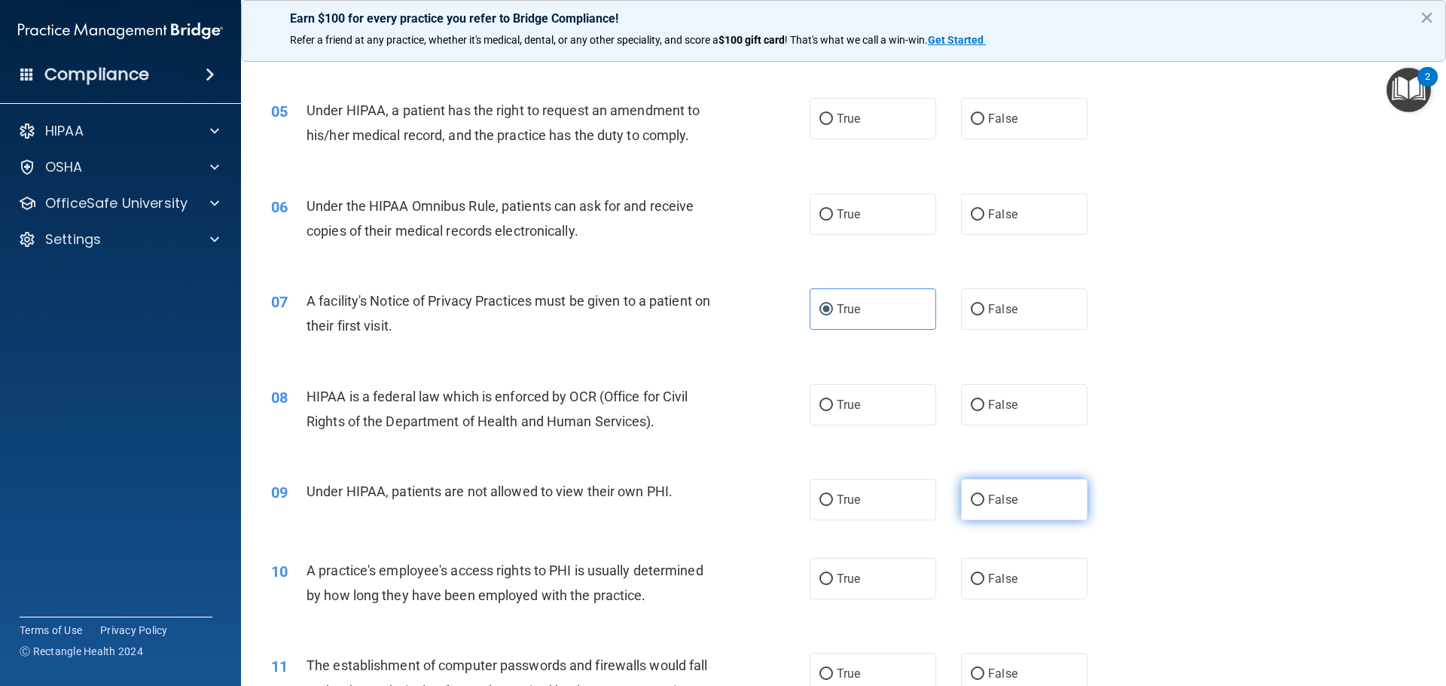
click at [972, 502] on input "False" at bounding box center [978, 500] width 14 height 11
radio input "true"
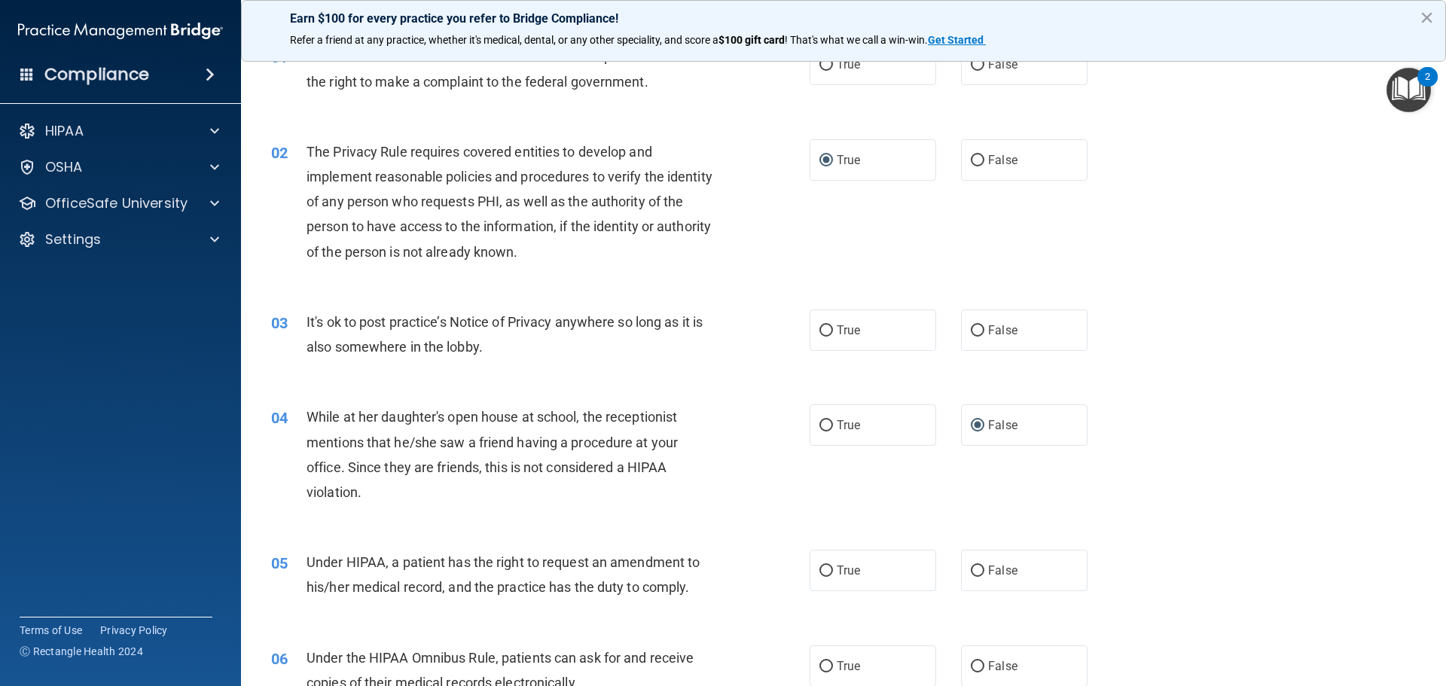
scroll to position [0, 0]
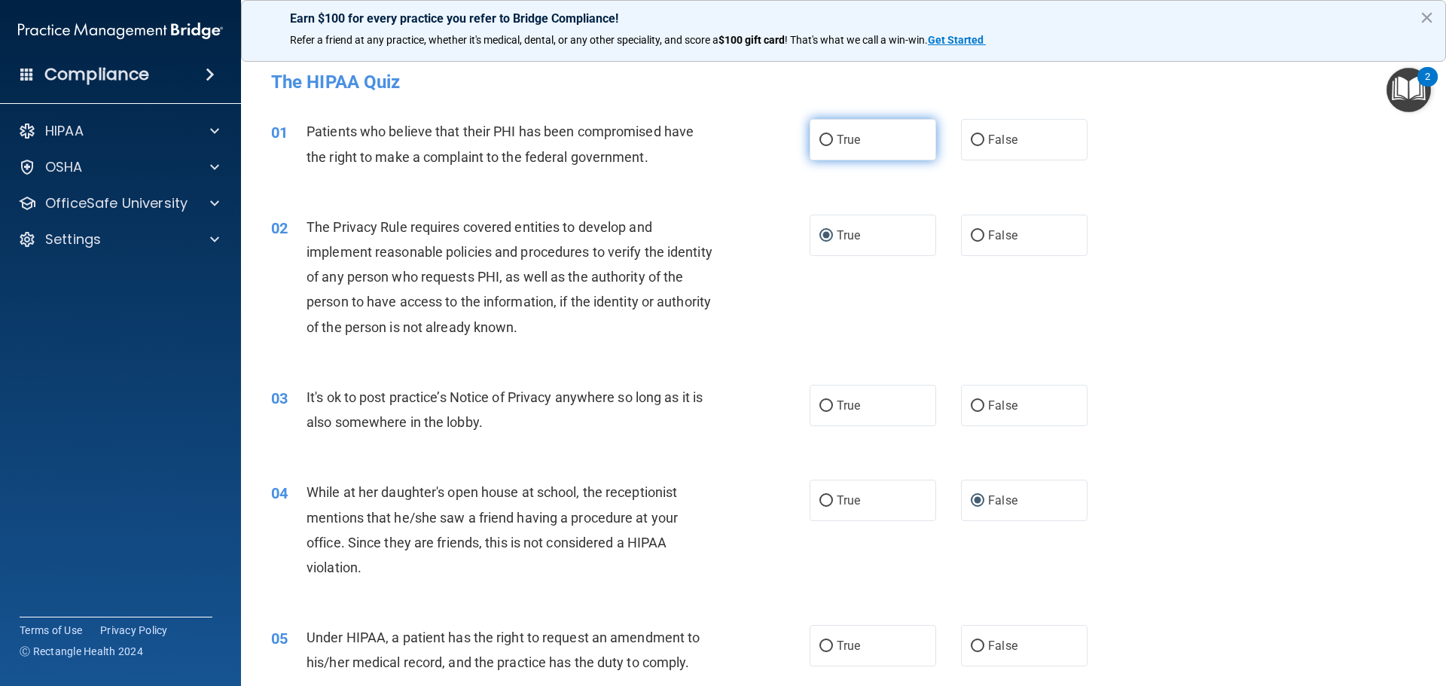
click at [826, 141] on input "True" at bounding box center [827, 140] width 14 height 11
radio input "true"
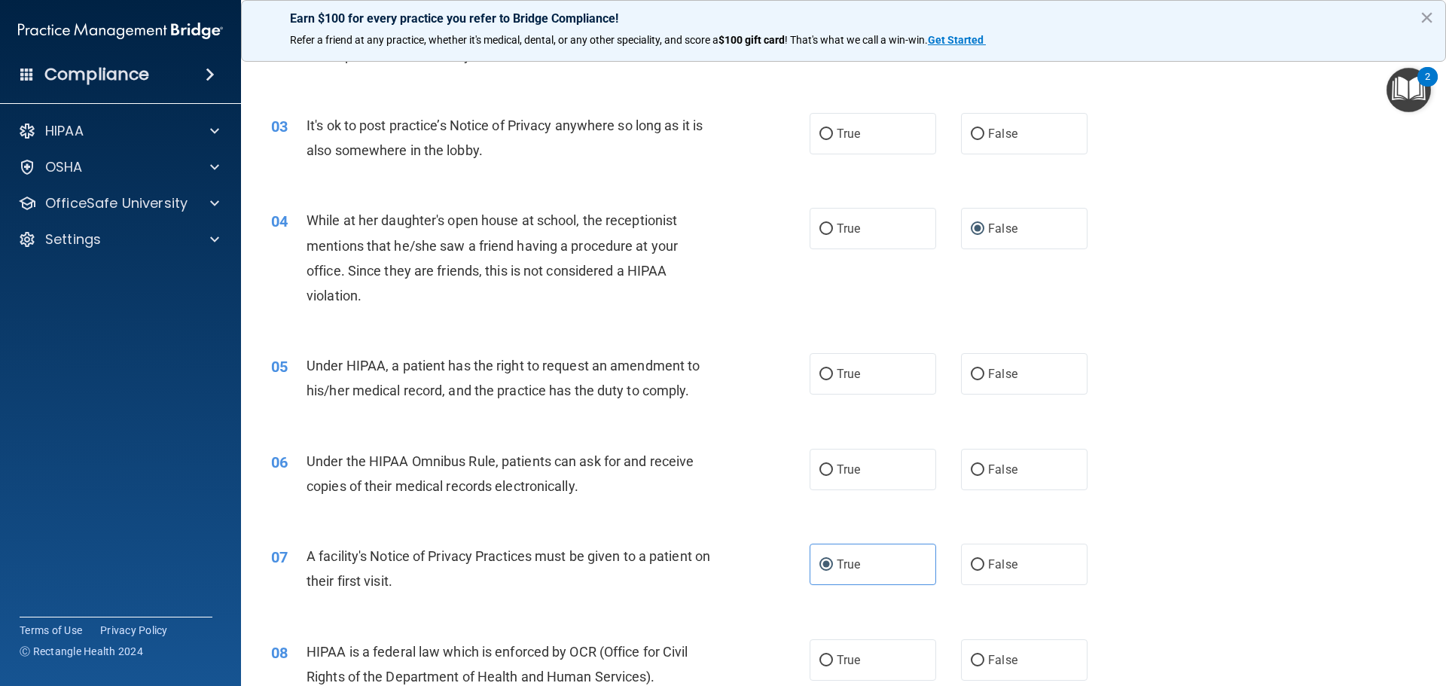
scroll to position [377, 0]
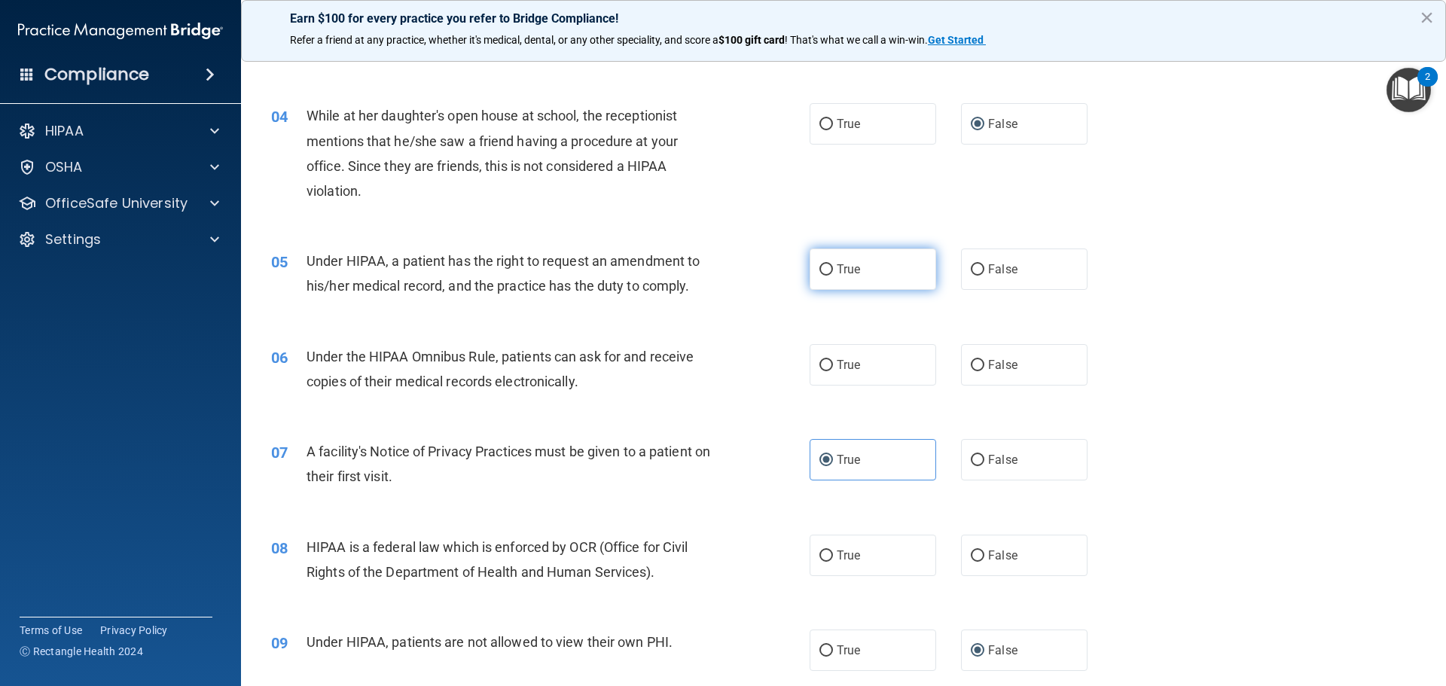
click at [823, 272] on input "True" at bounding box center [827, 269] width 14 height 11
radio input "true"
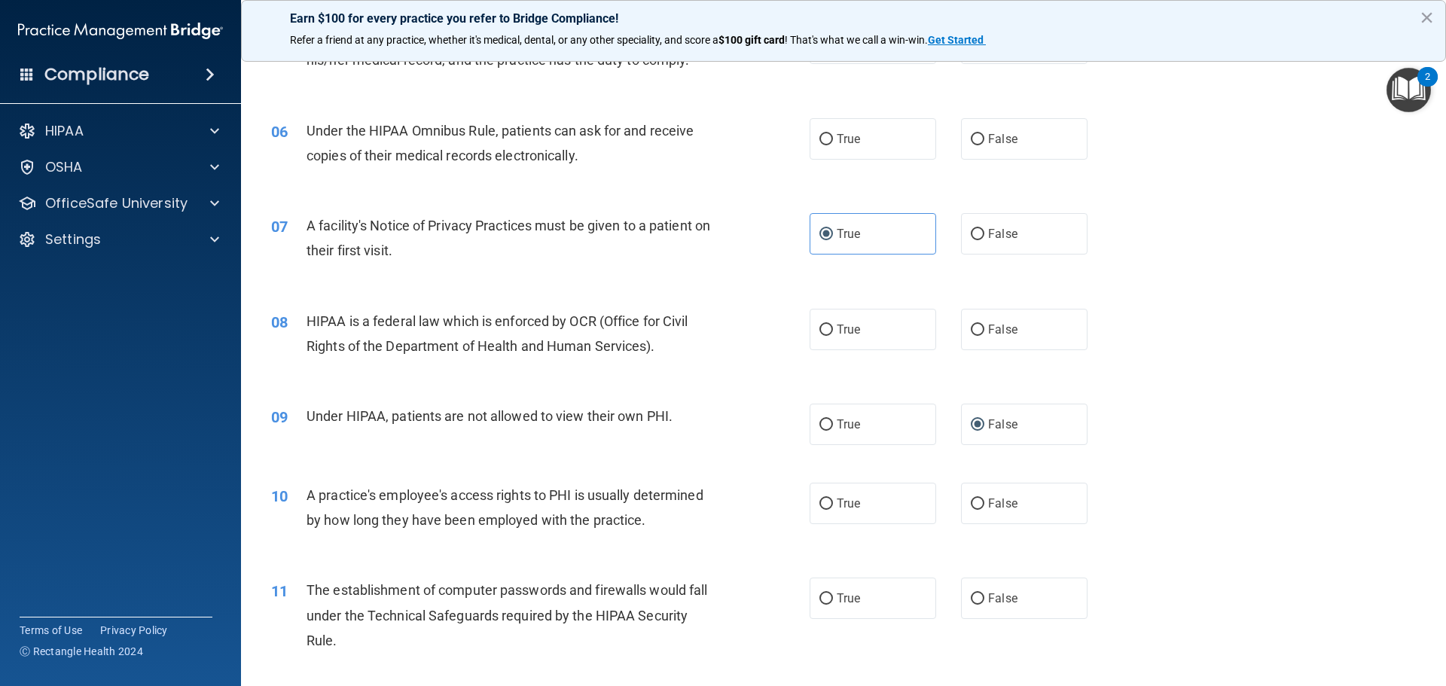
scroll to position [678, 0]
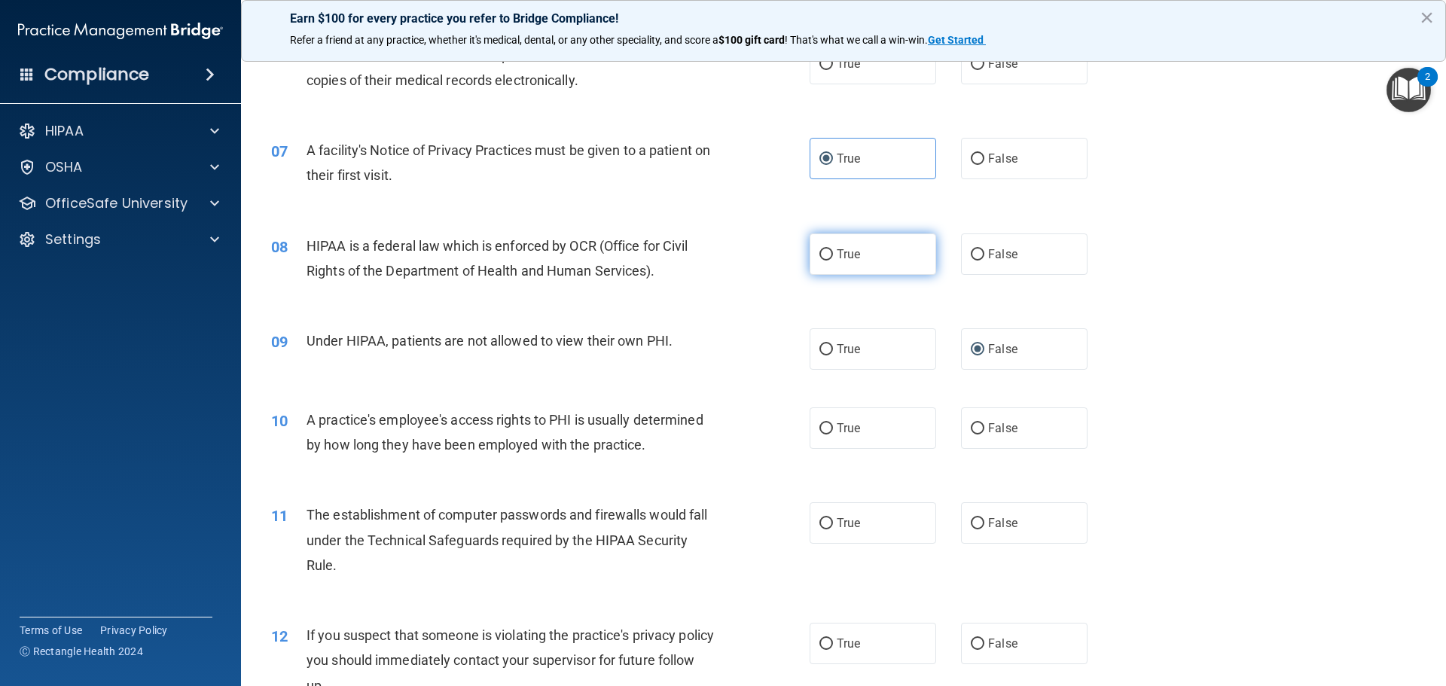
click at [837, 255] on span "True" at bounding box center [848, 254] width 23 height 14
click at [833, 255] on input "True" at bounding box center [827, 254] width 14 height 11
radio input "true"
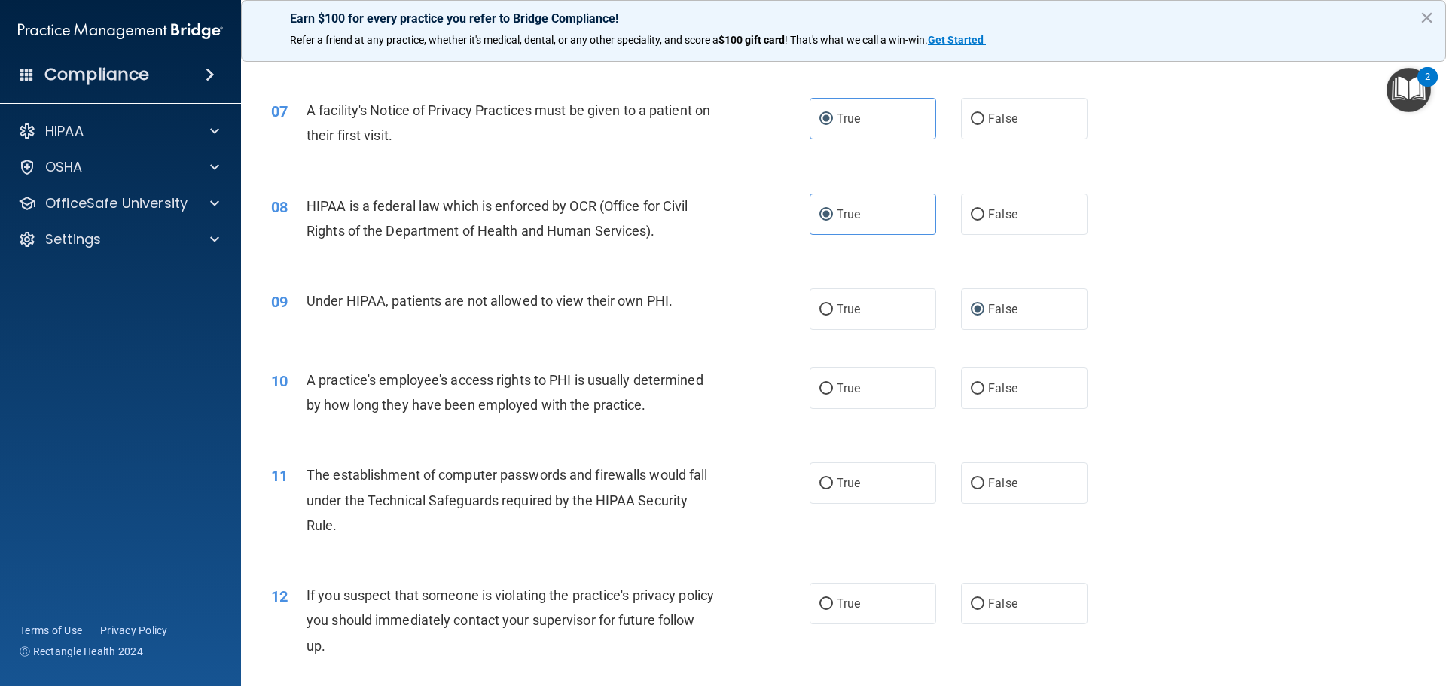
scroll to position [753, 0]
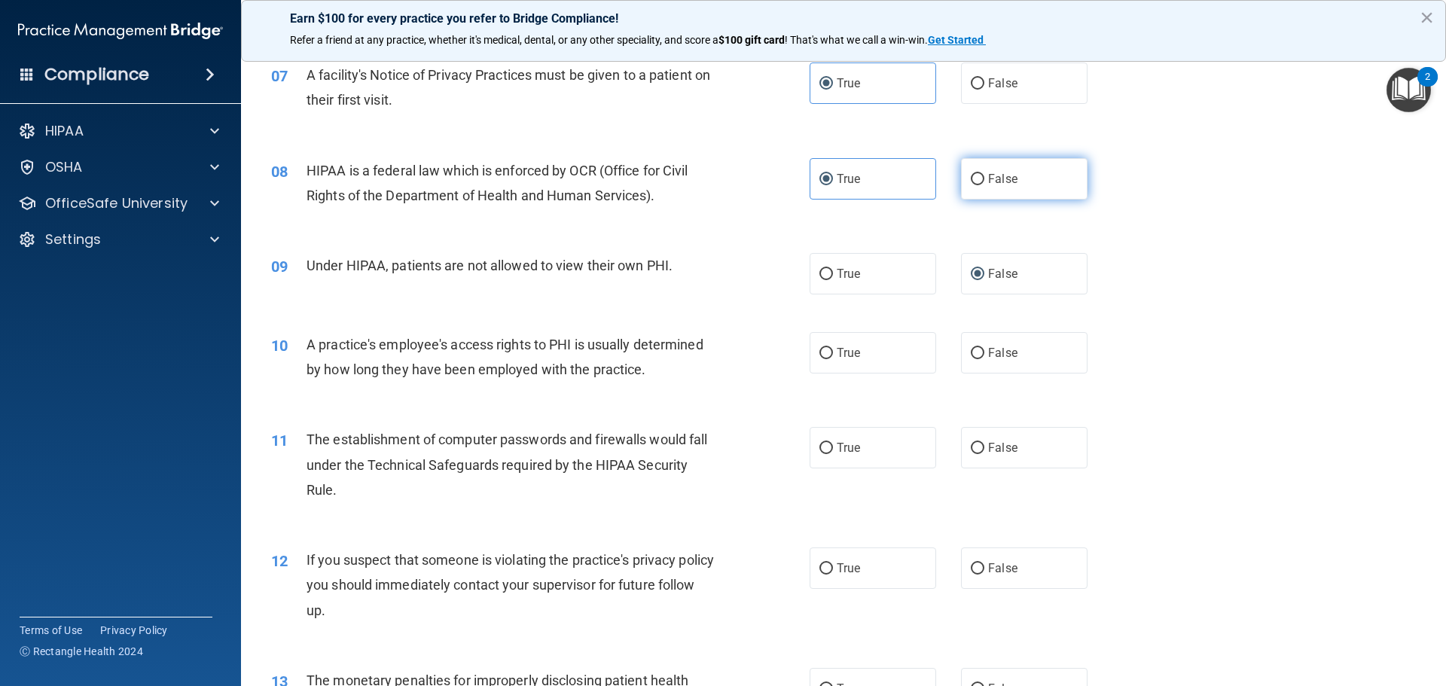
click at [988, 179] on span "False" at bounding box center [1002, 179] width 29 height 14
click at [984, 179] on input "False" at bounding box center [978, 179] width 14 height 11
radio input "true"
click at [837, 179] on span "True" at bounding box center [848, 179] width 23 height 14
click at [833, 179] on input "True" at bounding box center [827, 179] width 14 height 11
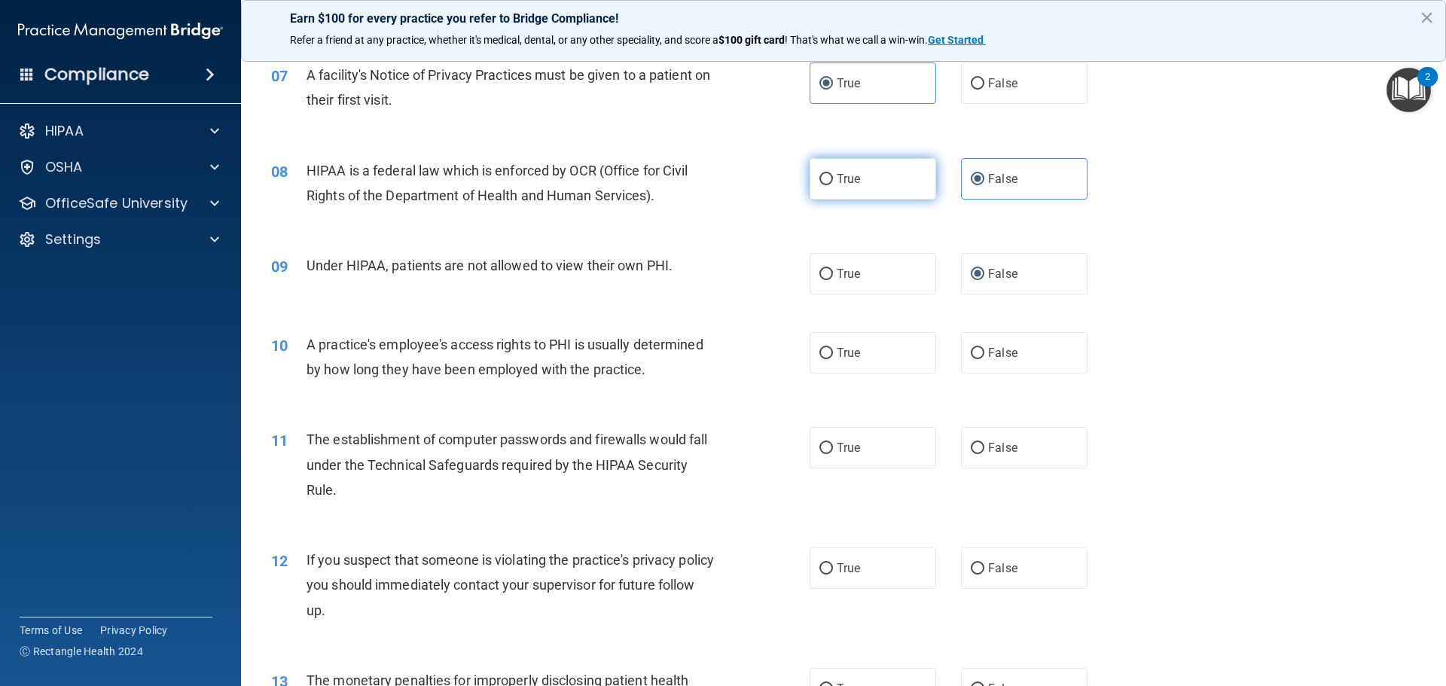
radio input "true"
radio input "false"
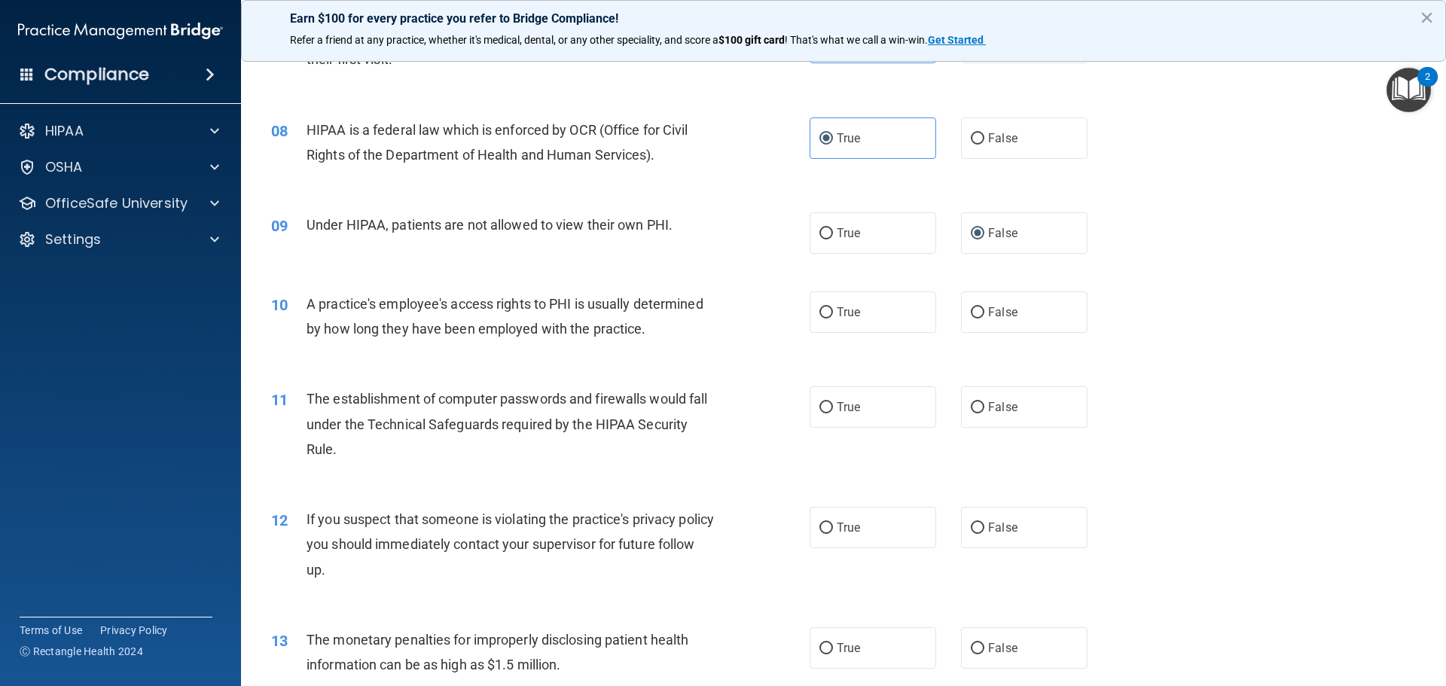
scroll to position [829, 0]
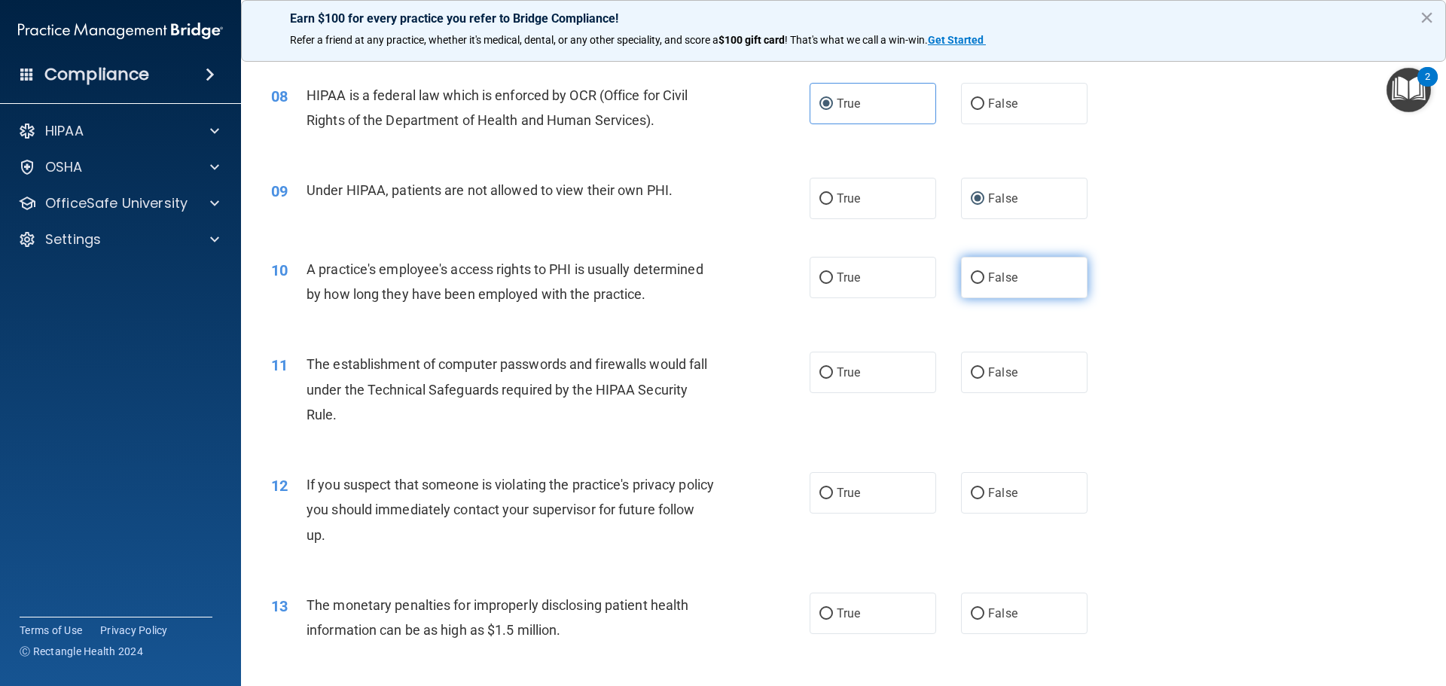
click at [975, 278] on input "False" at bounding box center [978, 278] width 14 height 11
radio input "true"
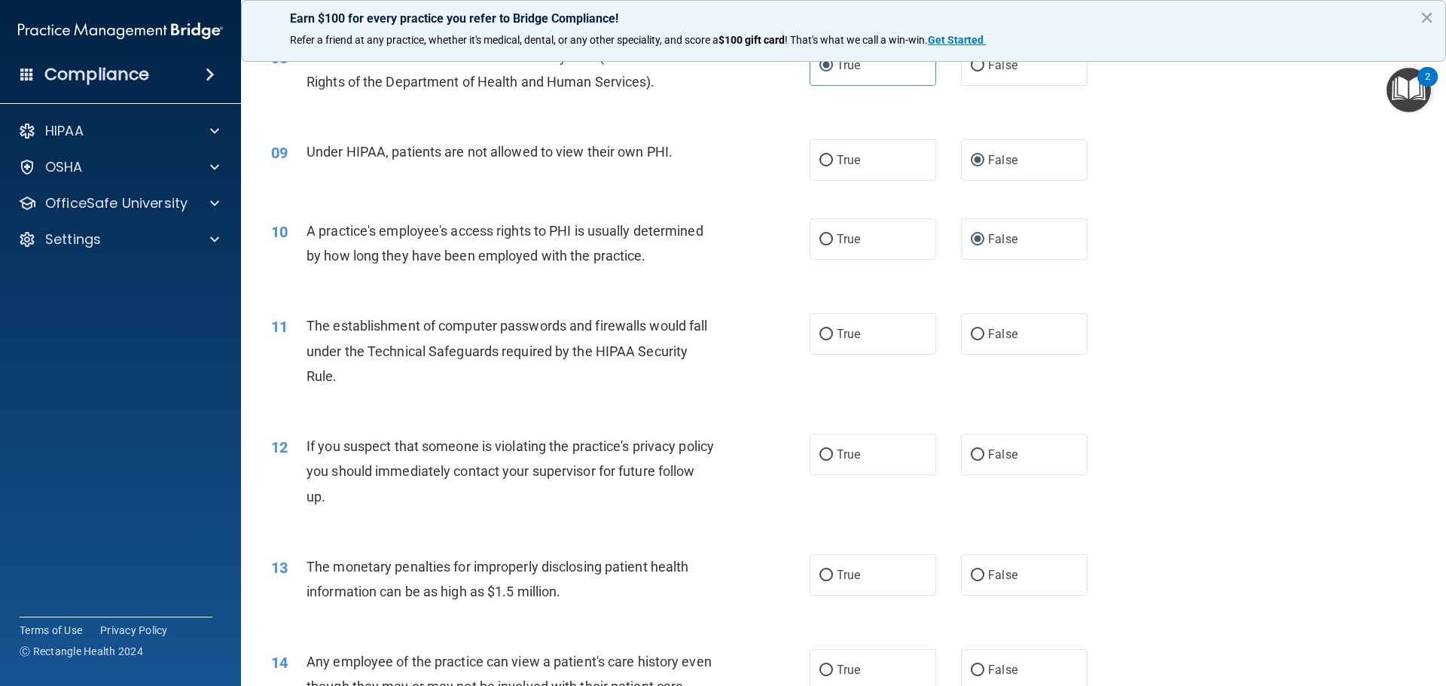
scroll to position [904, 0]
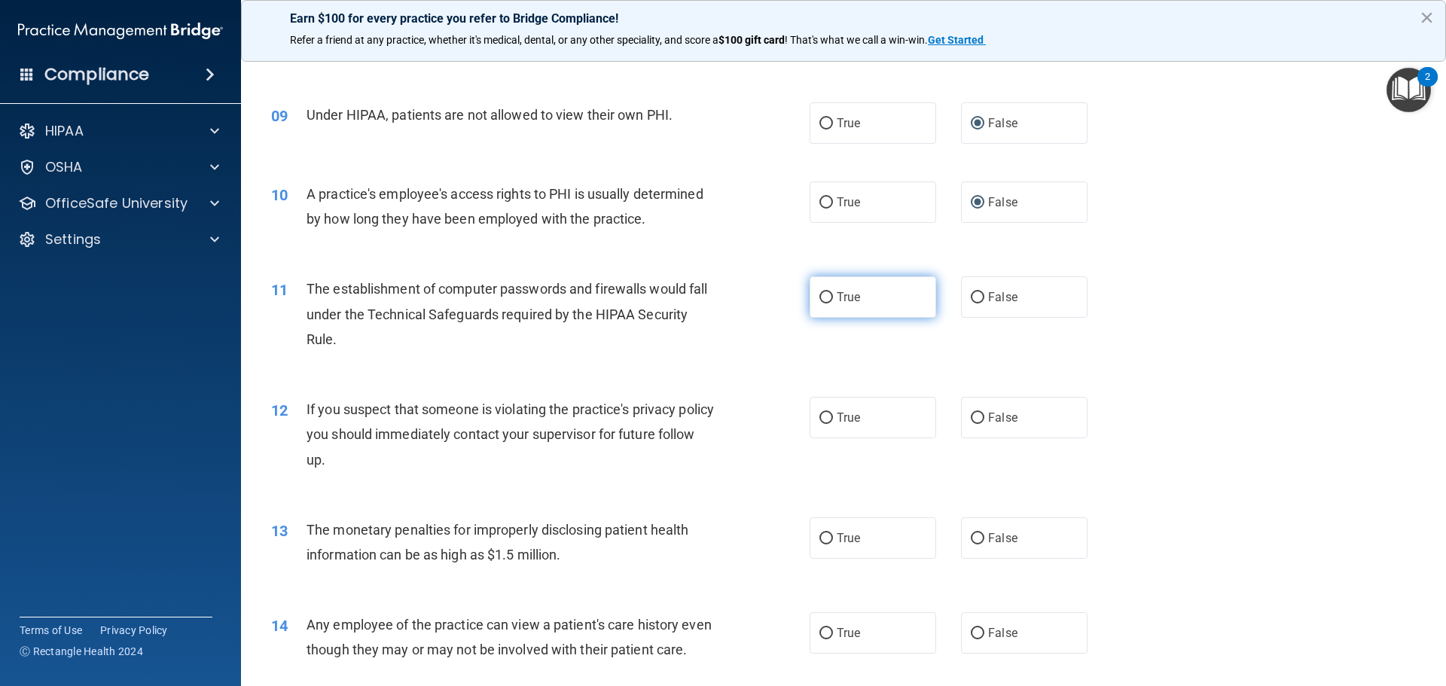
click at [820, 302] on input "True" at bounding box center [827, 297] width 14 height 11
radio input "true"
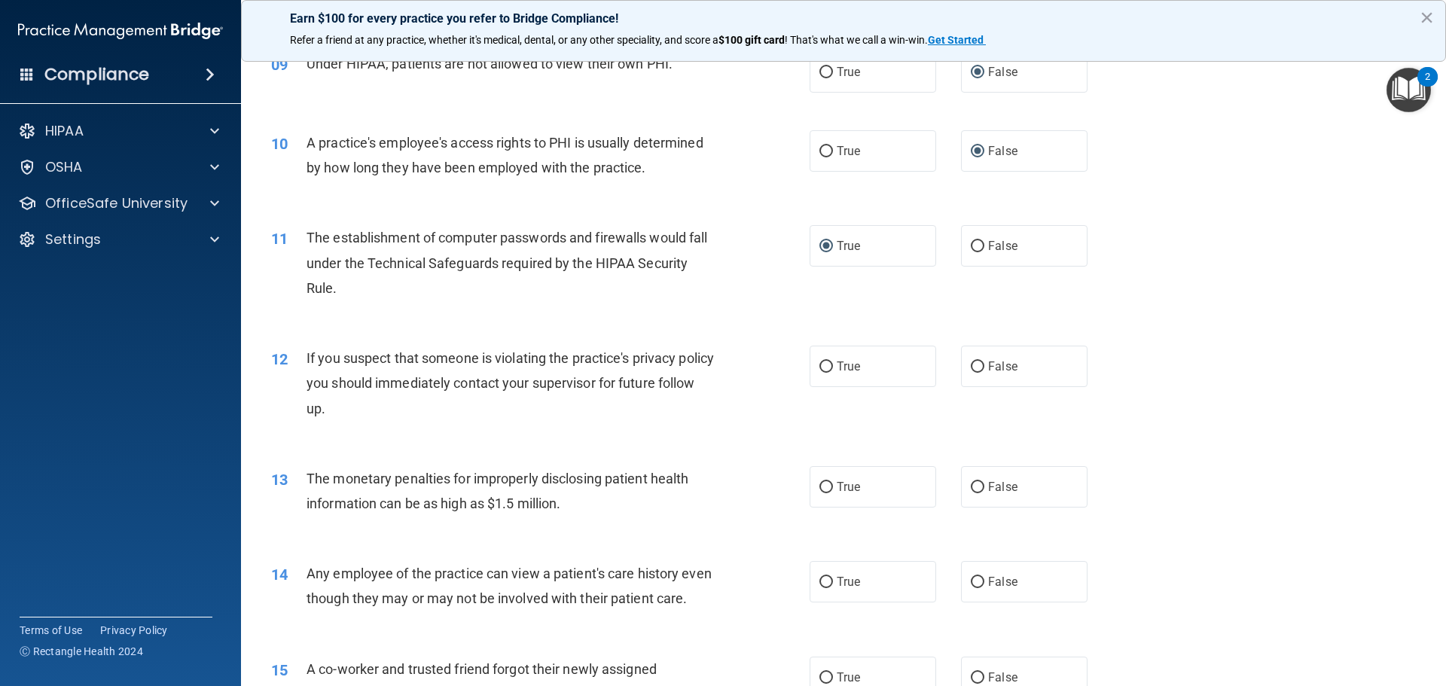
scroll to position [1055, 0]
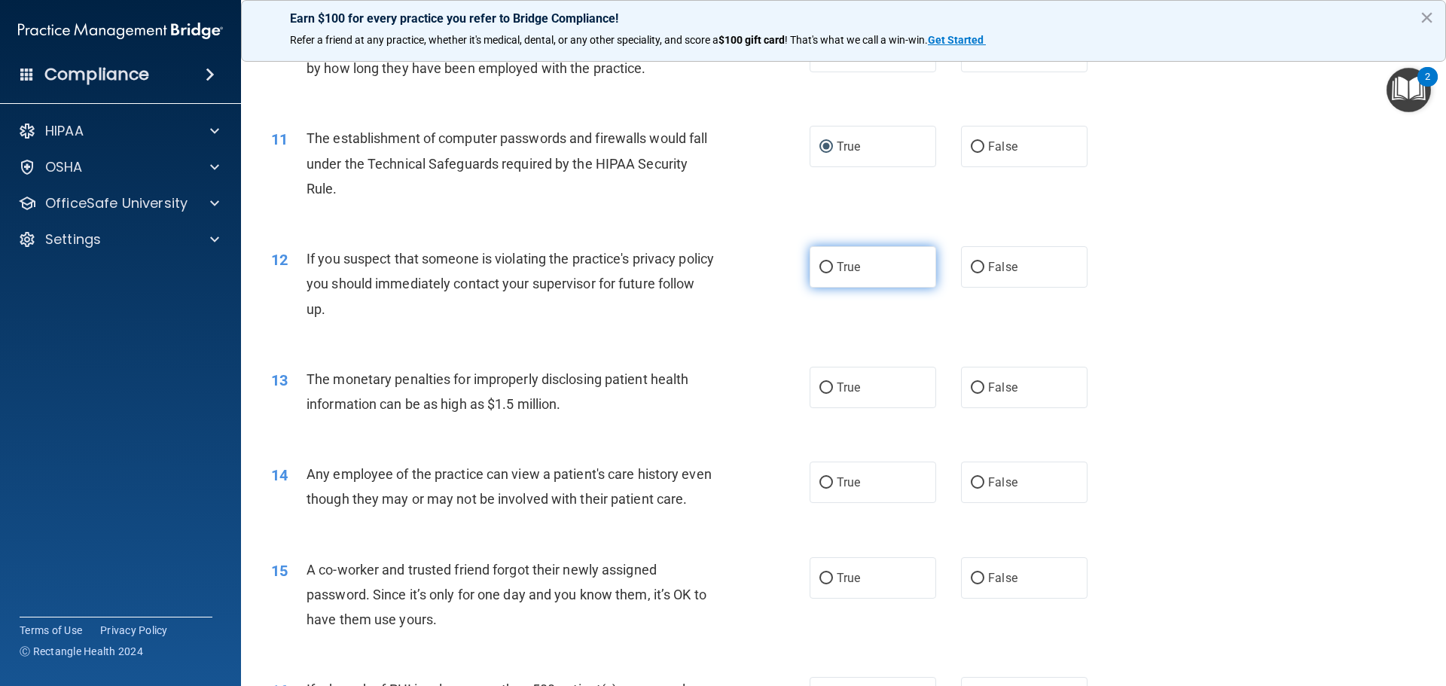
click at [829, 269] on label "True" at bounding box center [873, 266] width 127 height 41
click at [829, 269] on input "True" at bounding box center [827, 267] width 14 height 11
radio input "true"
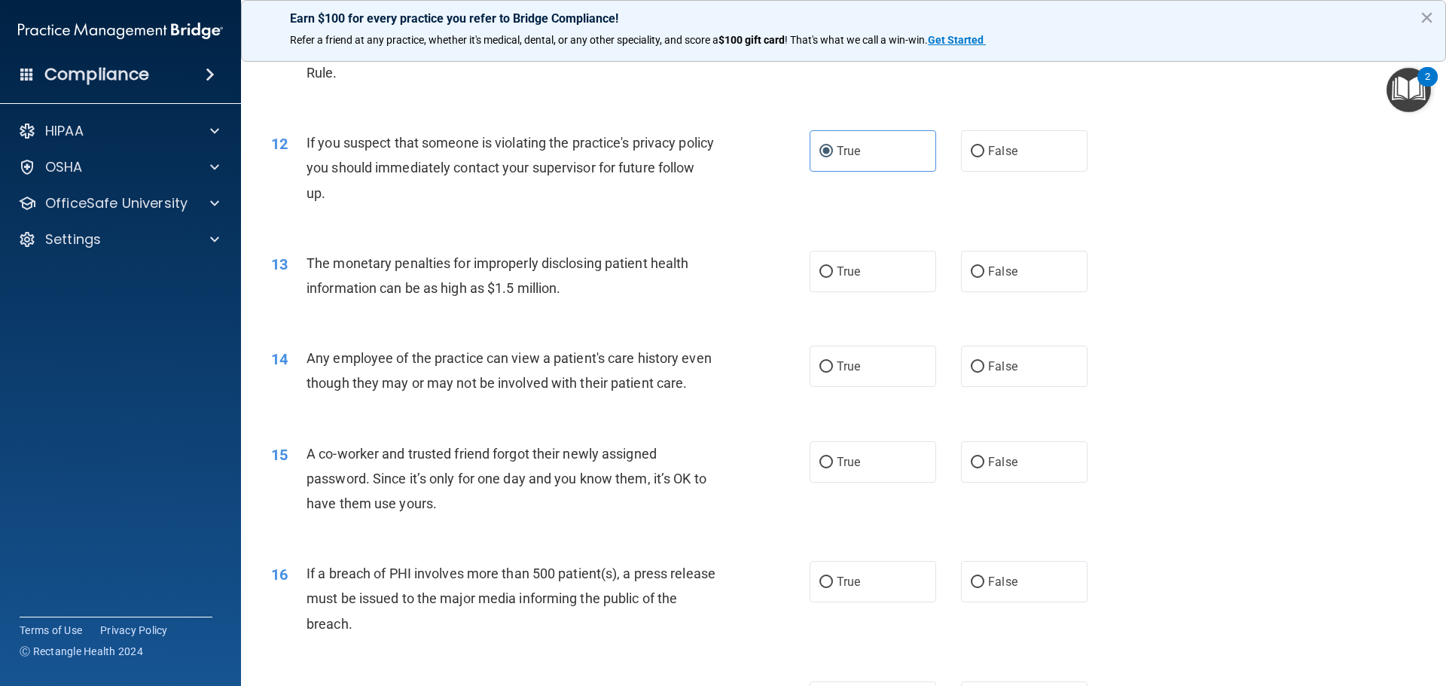
scroll to position [1205, 0]
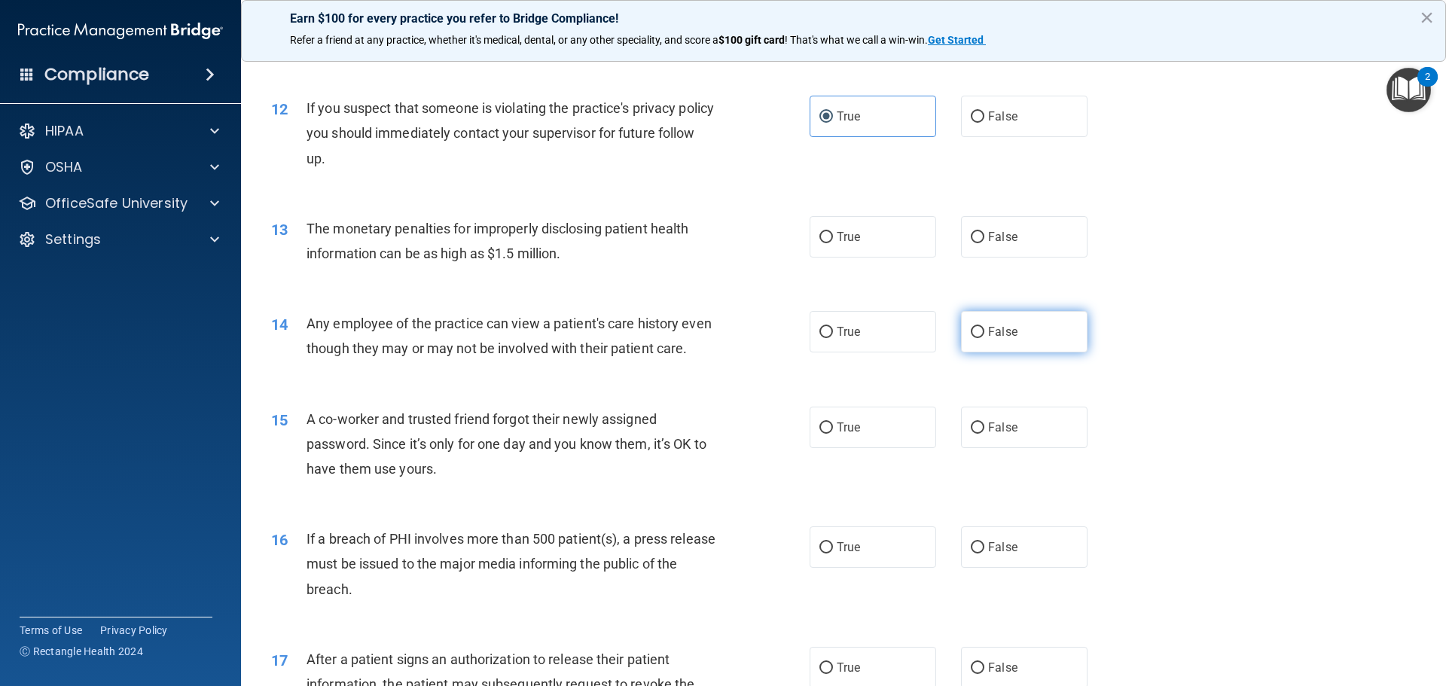
click at [978, 332] on label "False" at bounding box center [1024, 331] width 127 height 41
click at [978, 332] on input "False" at bounding box center [978, 332] width 14 height 11
radio input "true"
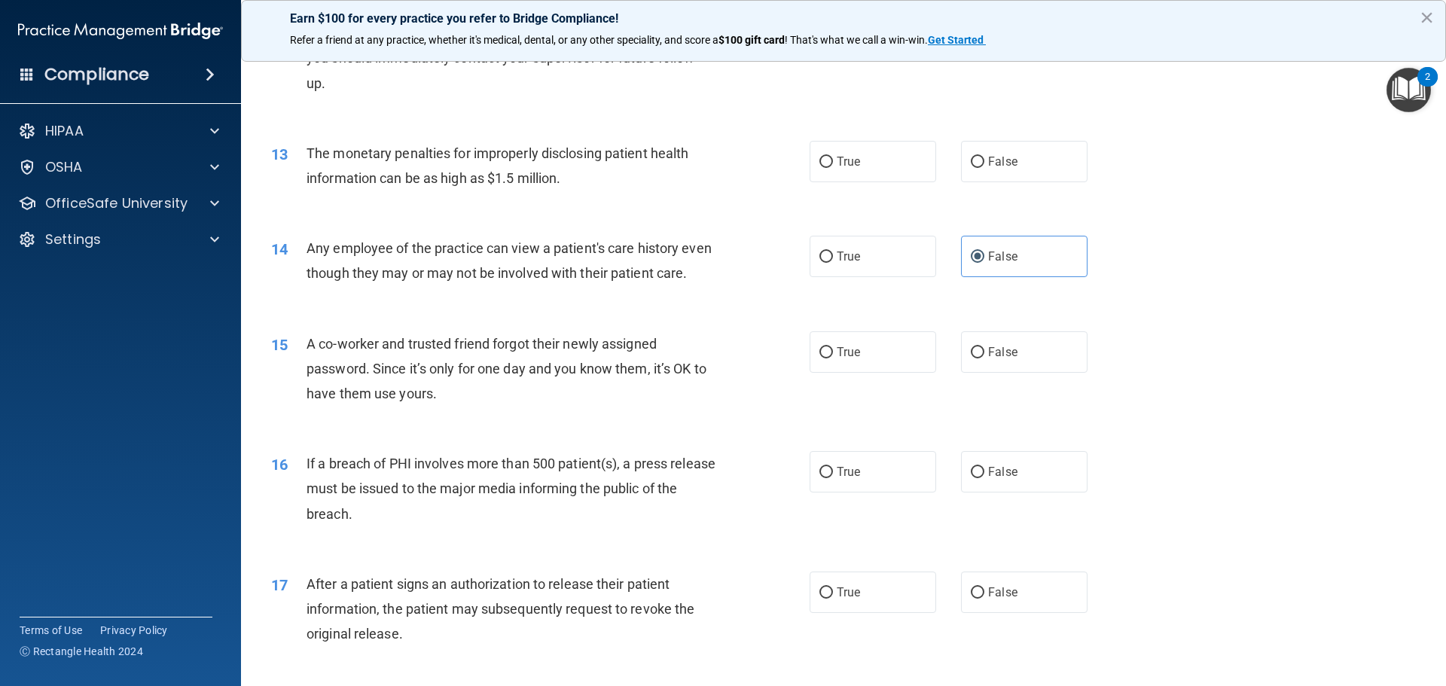
scroll to position [1356, 0]
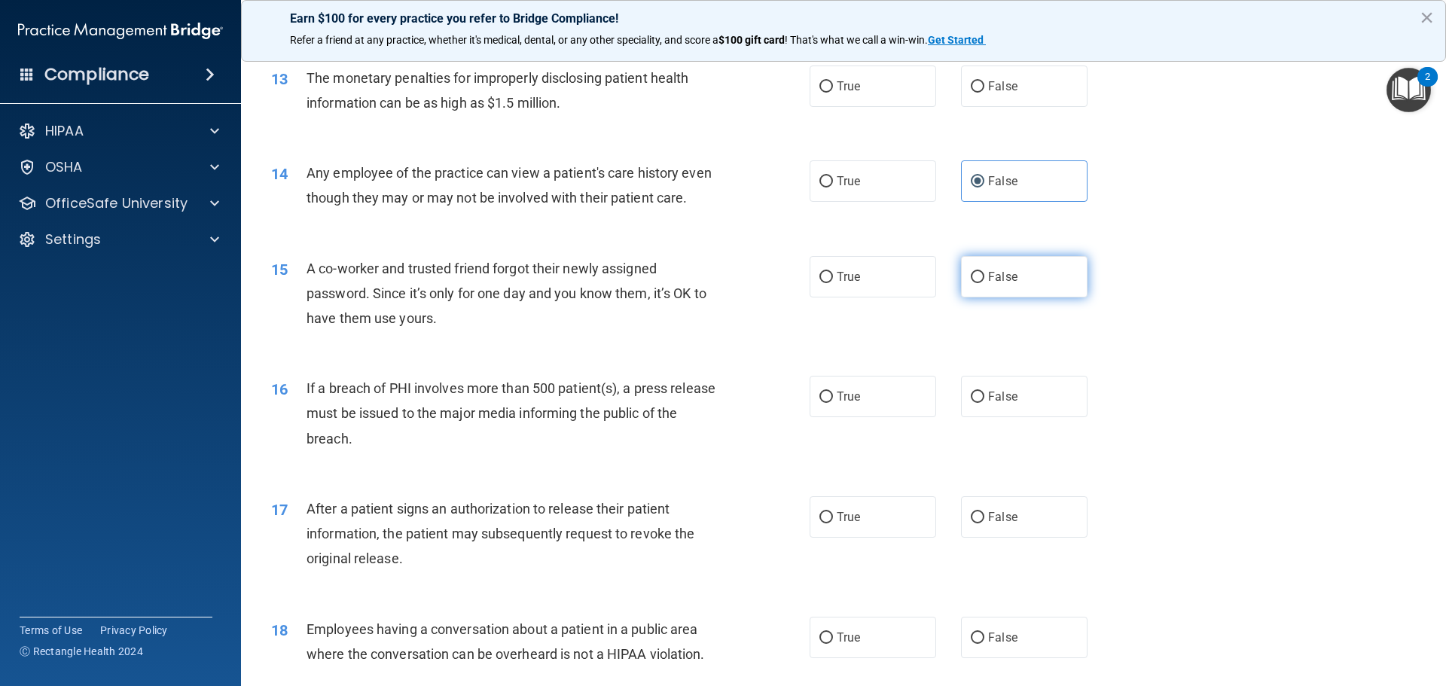
click at [978, 298] on label "False" at bounding box center [1024, 276] width 127 height 41
click at [978, 283] on input "False" at bounding box center [978, 277] width 14 height 11
radio input "true"
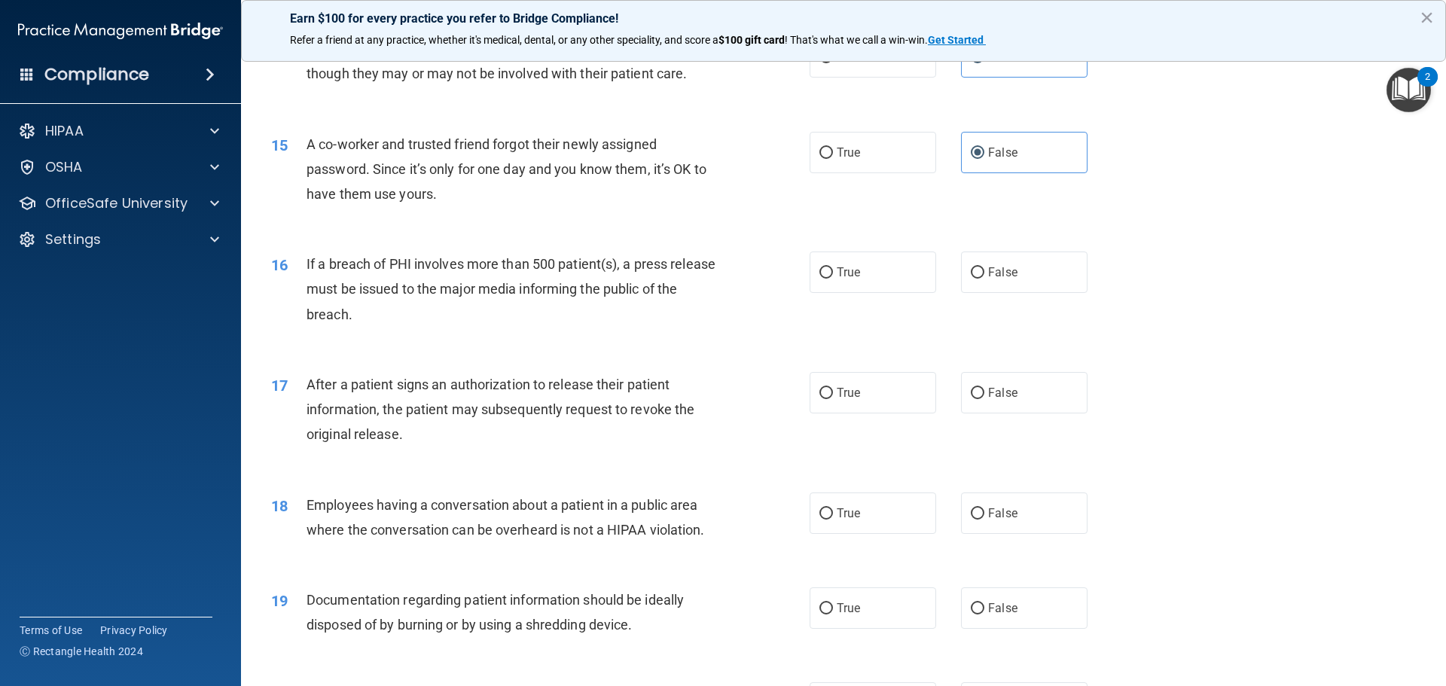
scroll to position [1507, 0]
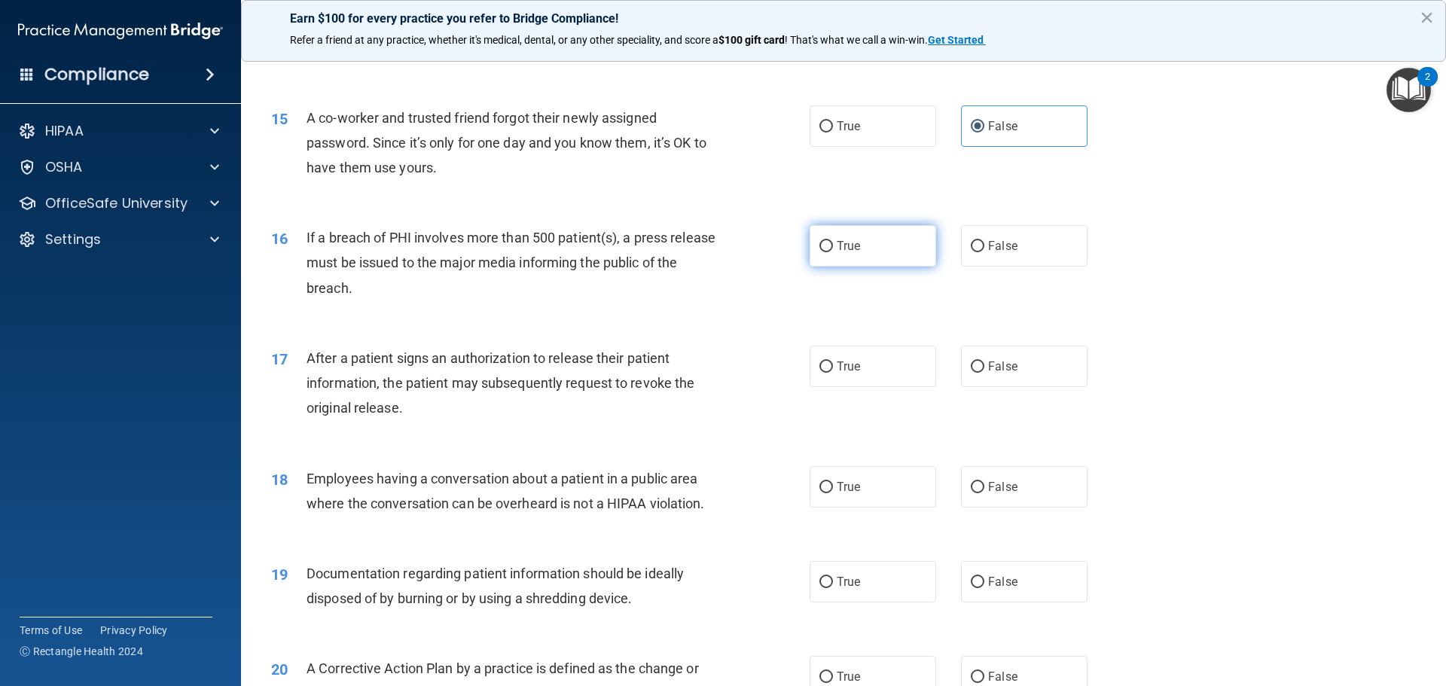
click at [820, 252] on input "True" at bounding box center [827, 246] width 14 height 11
radio input "true"
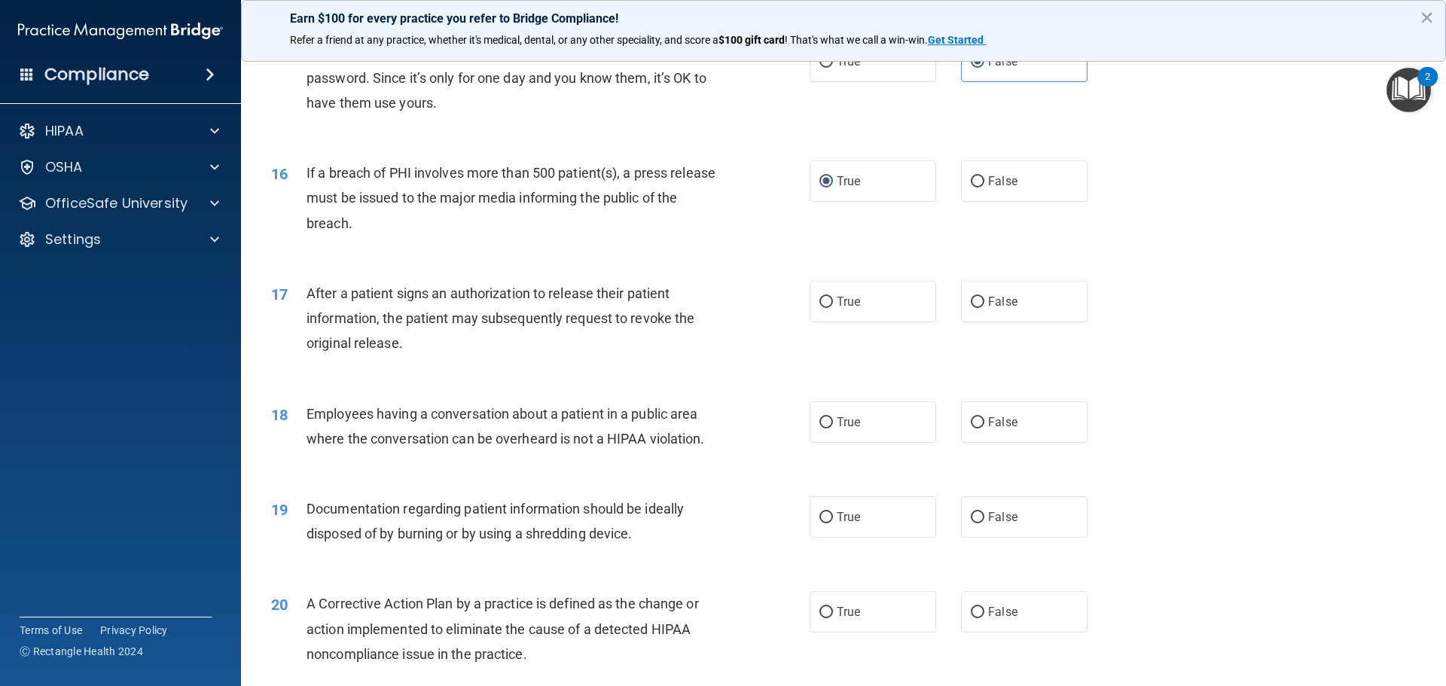
scroll to position [1657, 0]
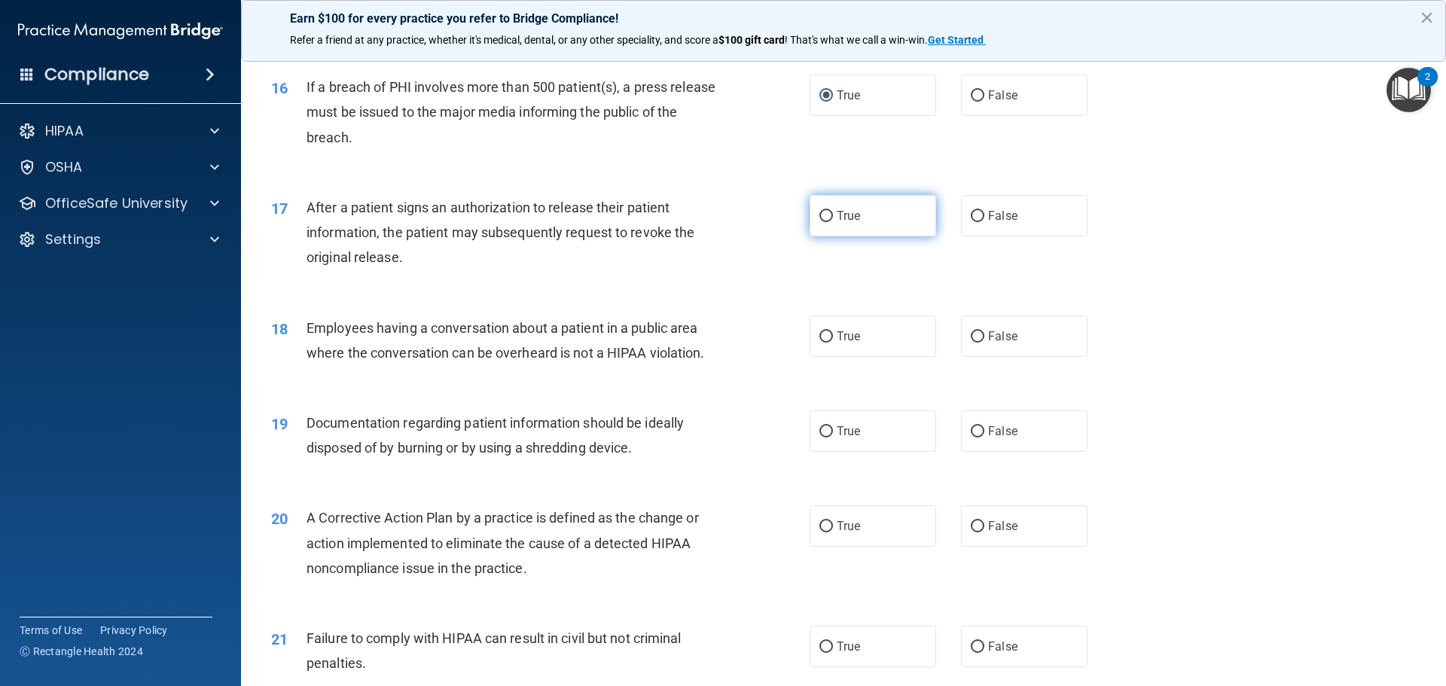
click at [838, 223] on span "True" at bounding box center [848, 216] width 23 height 14
click at [833, 222] on input "True" at bounding box center [827, 216] width 14 height 11
radio input "true"
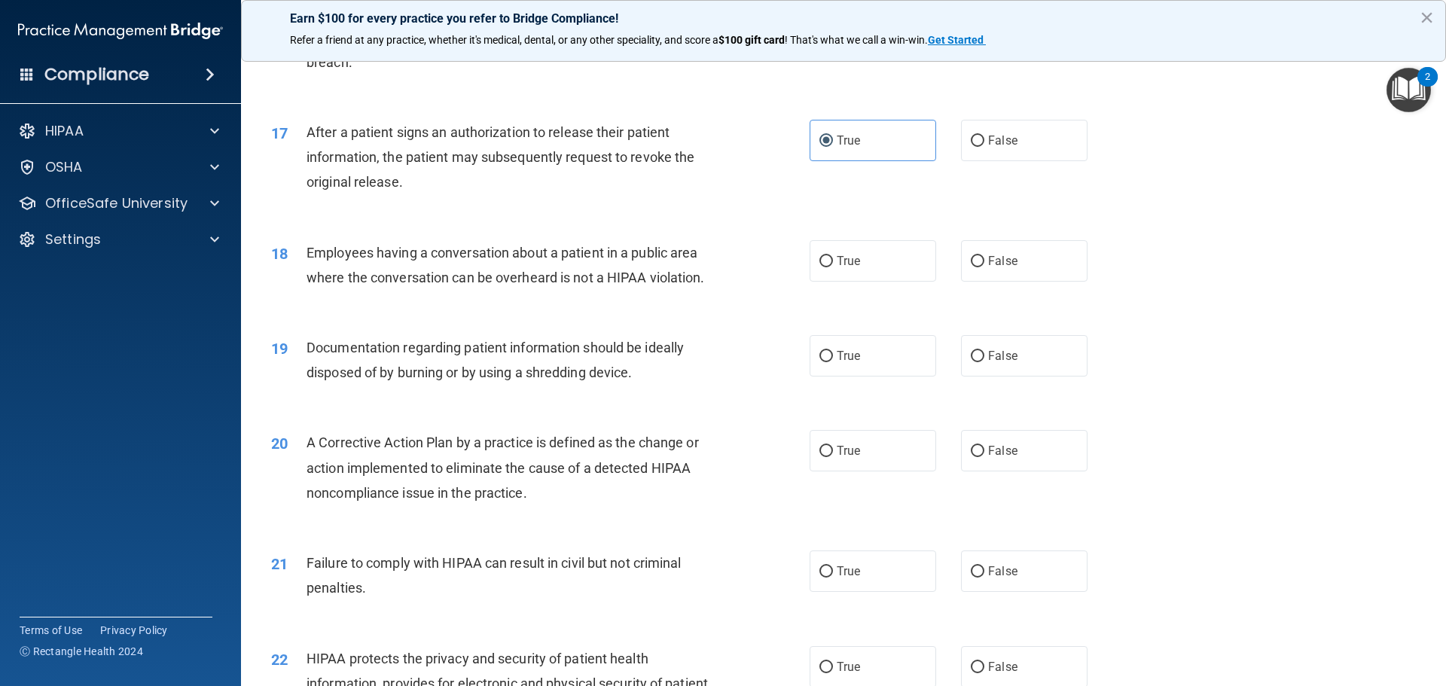
scroll to position [1808, 0]
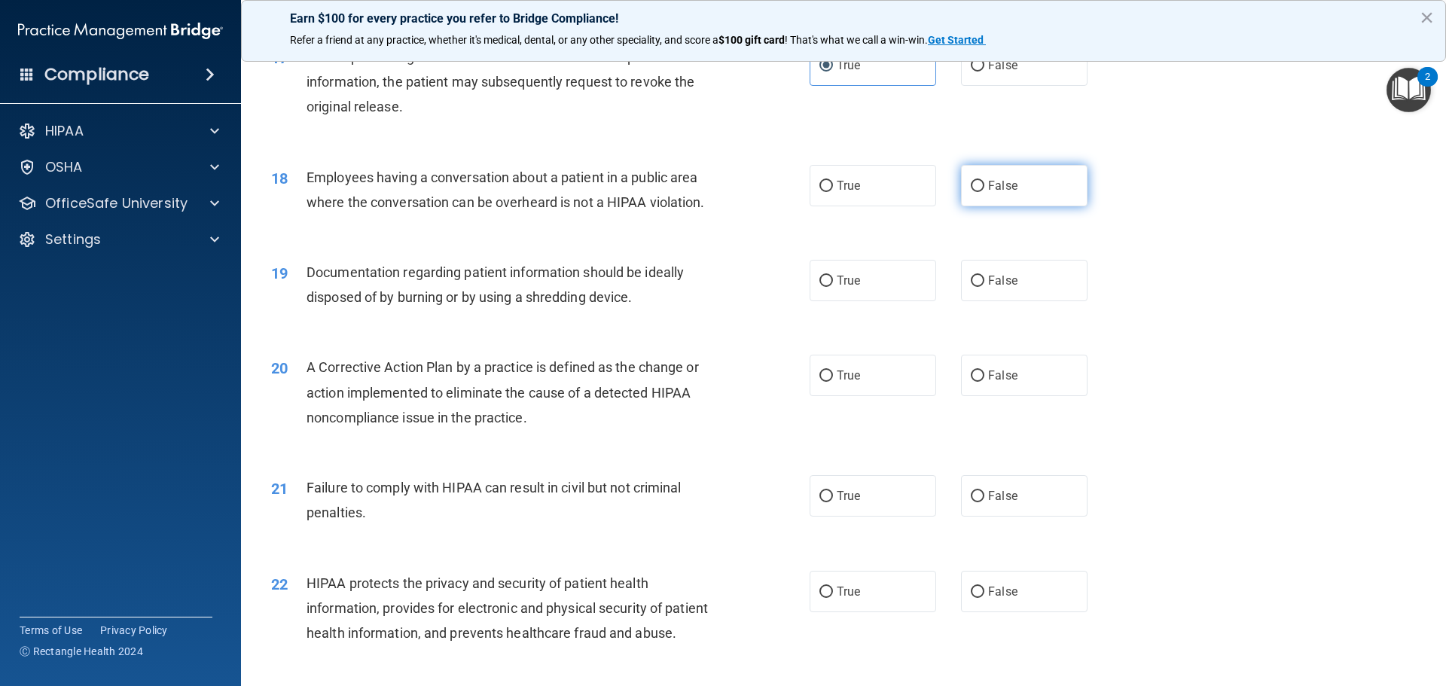
click at [988, 193] on span "False" at bounding box center [1002, 186] width 29 height 14
click at [985, 192] on input "False" at bounding box center [978, 186] width 14 height 11
radio input "true"
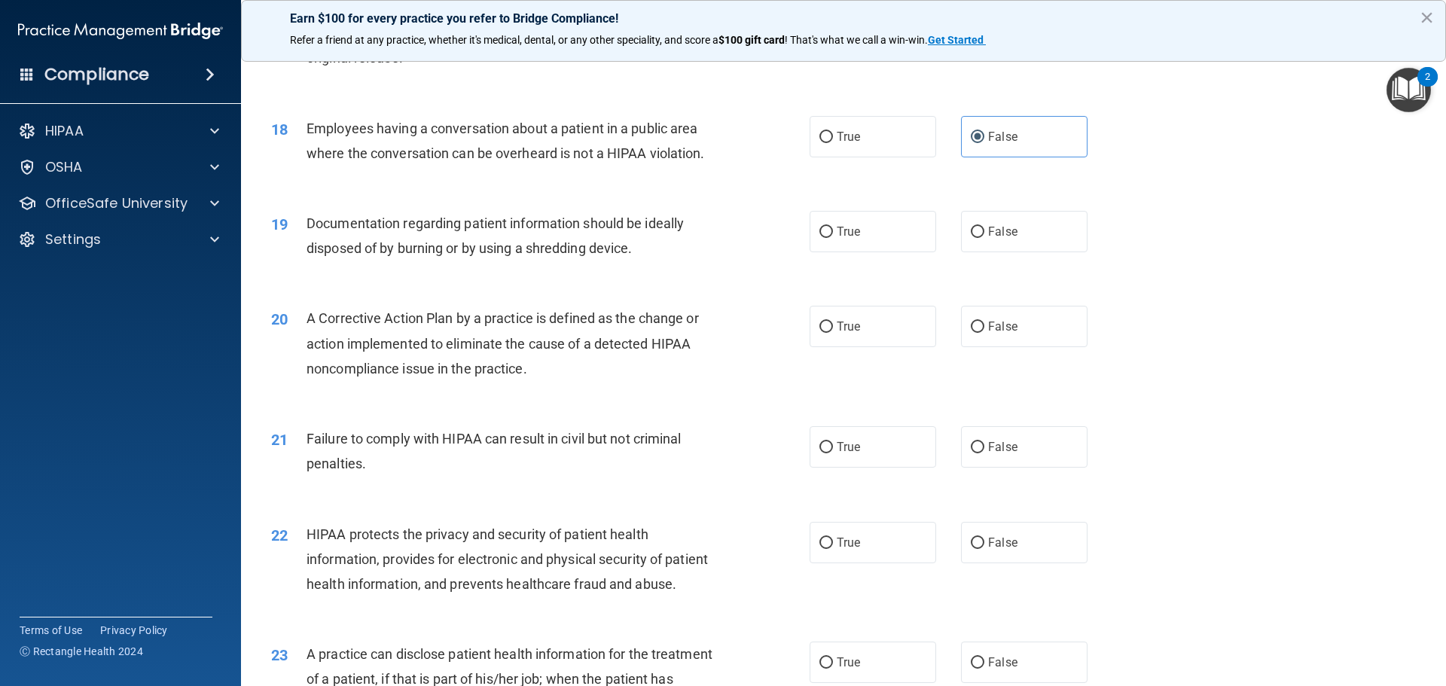
scroll to position [1883, 0]
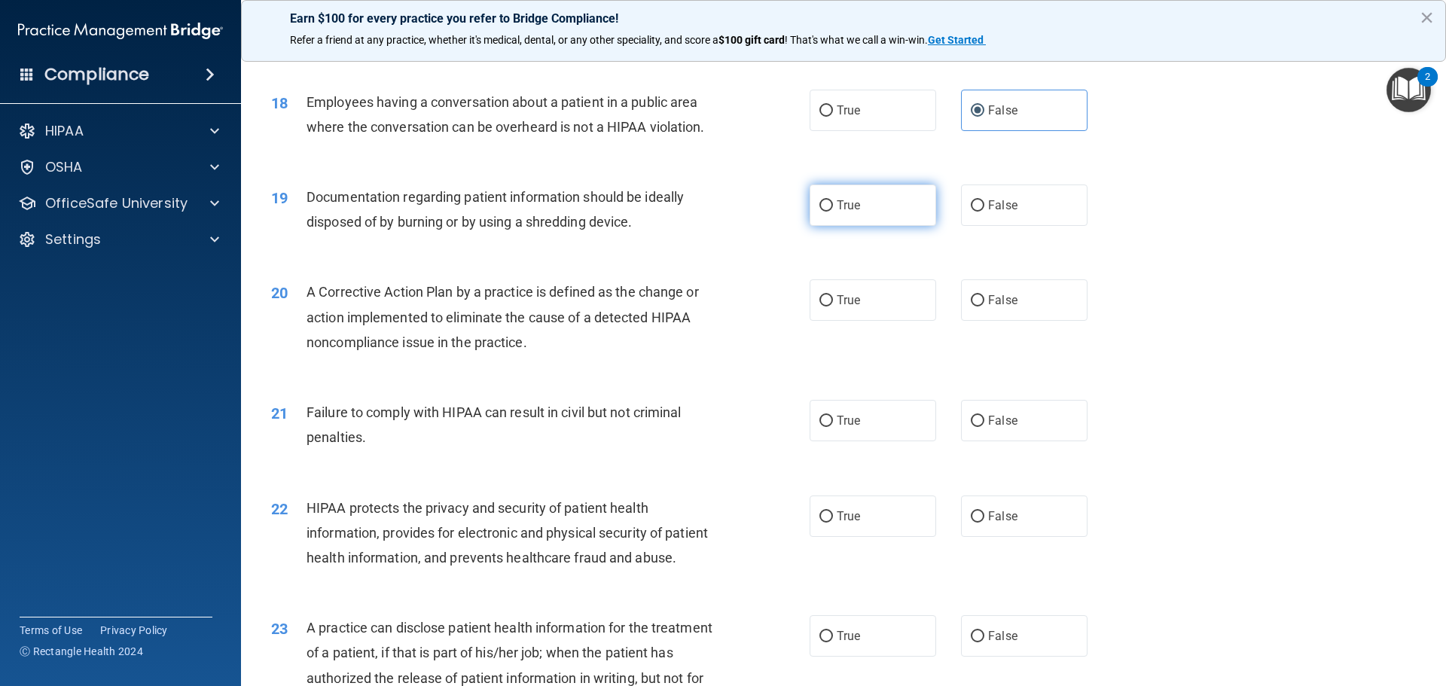
click at [826, 212] on input "True" at bounding box center [827, 205] width 14 height 11
radio input "true"
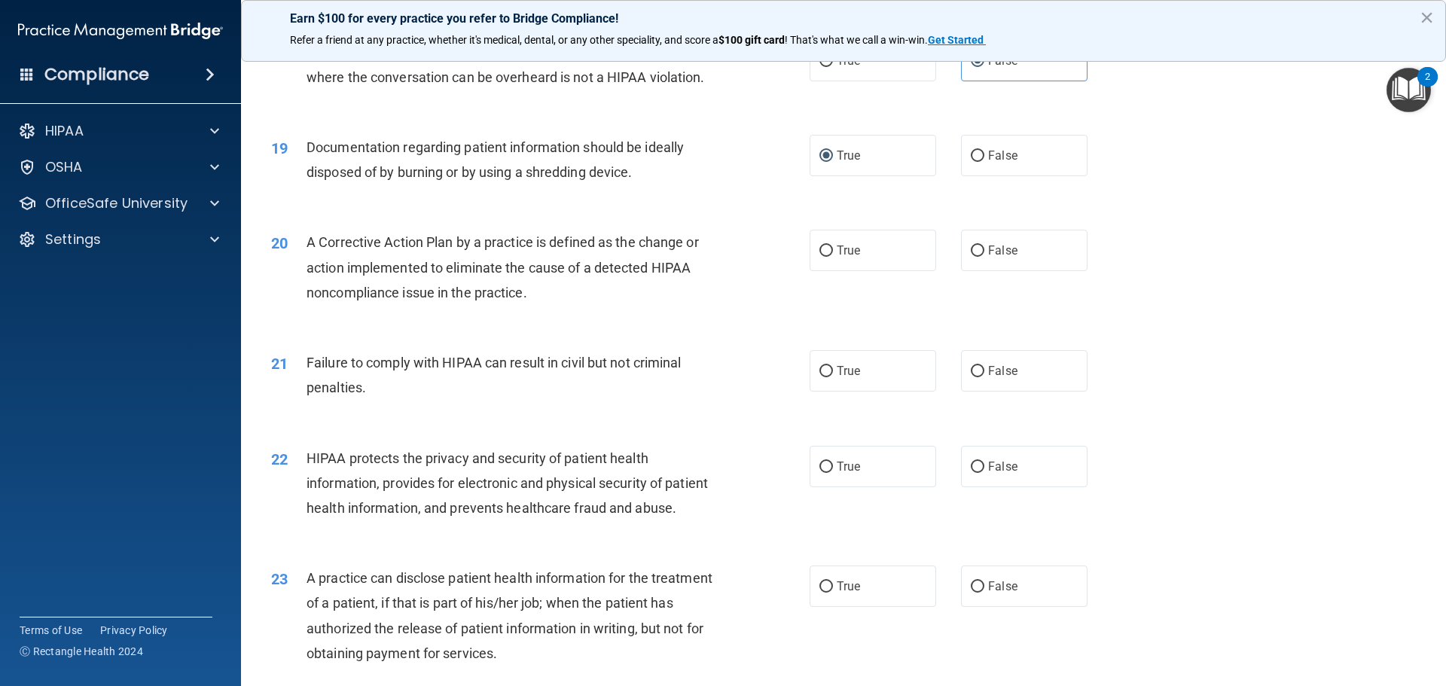
scroll to position [2034, 0]
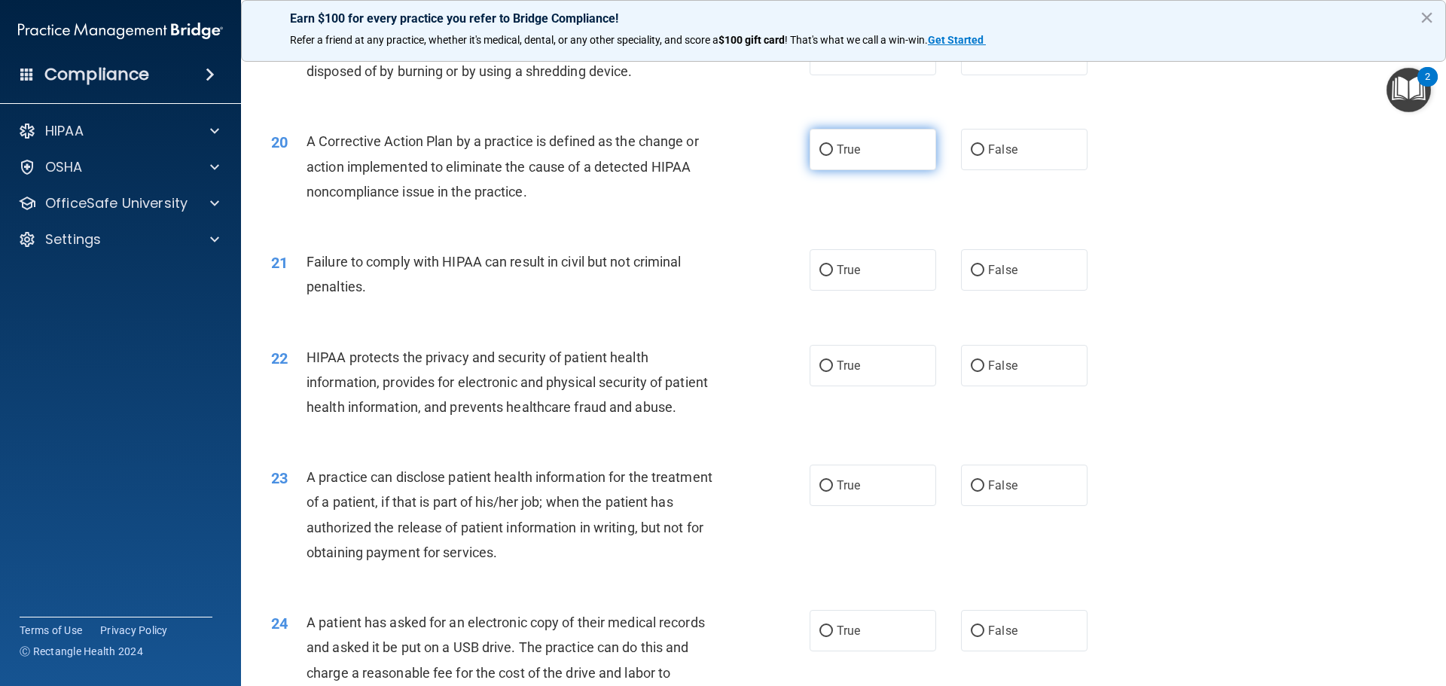
click at [829, 170] on label "True" at bounding box center [873, 149] width 127 height 41
click at [829, 156] on input "True" at bounding box center [827, 150] width 14 height 11
radio input "true"
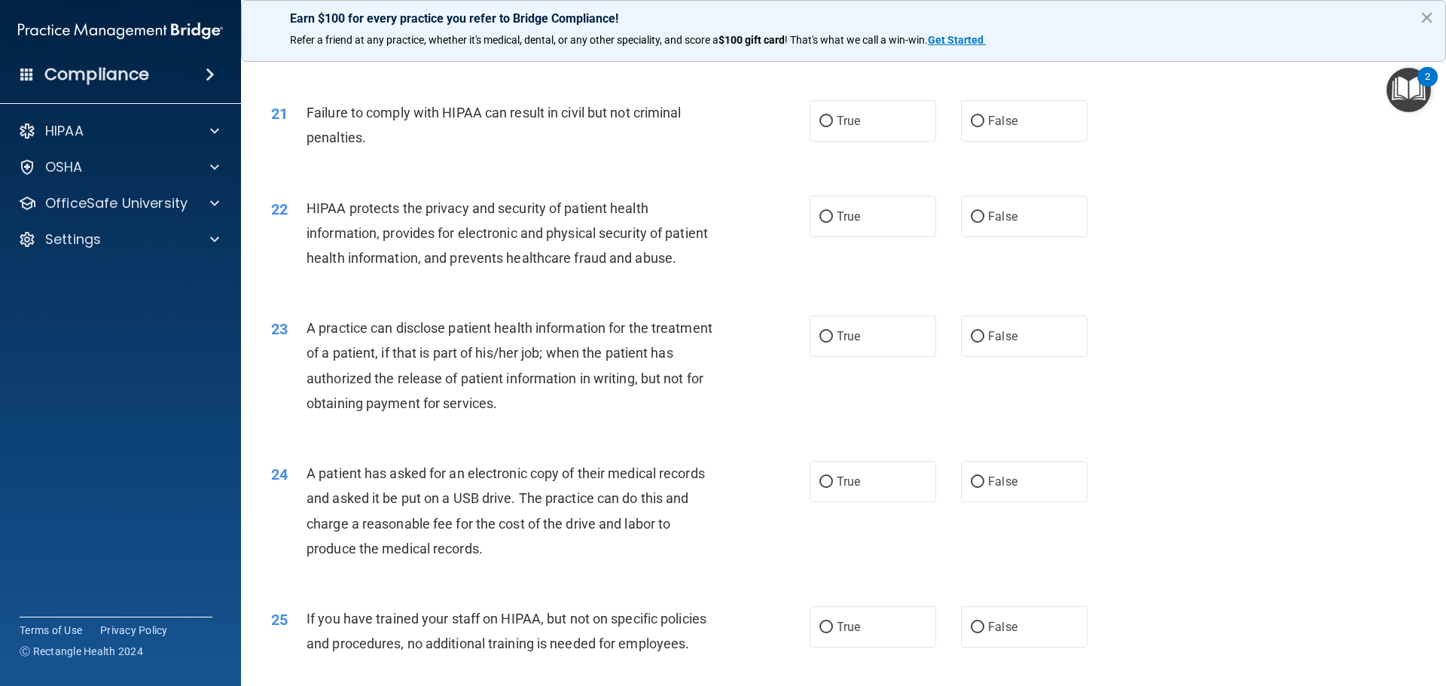
scroll to position [2184, 0]
click at [991, 127] on span "False" at bounding box center [1002, 119] width 29 height 14
click at [985, 126] on input "False" at bounding box center [978, 119] width 14 height 11
radio input "true"
click at [839, 222] on span "True" at bounding box center [848, 215] width 23 height 14
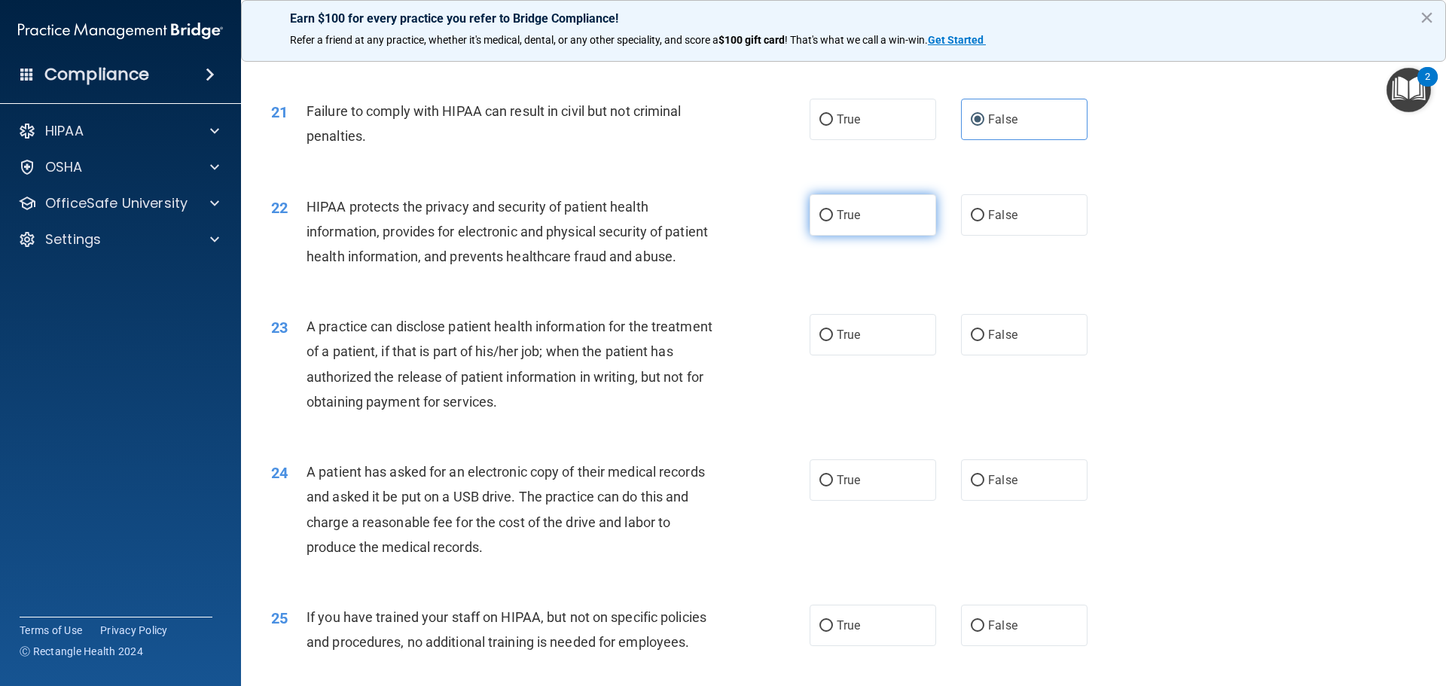
click at [833, 221] on input "True" at bounding box center [827, 215] width 14 height 11
radio input "true"
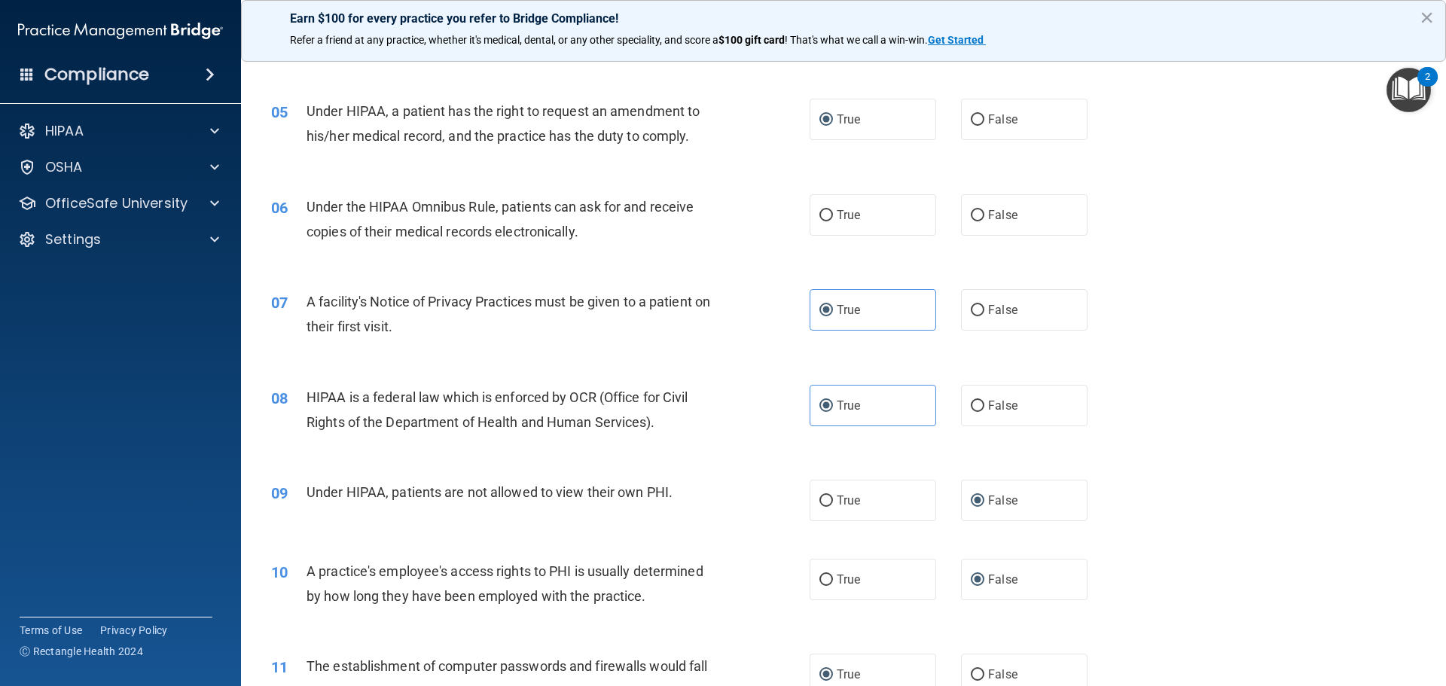
scroll to position [527, 0]
click at [828, 212] on label "True" at bounding box center [873, 214] width 127 height 41
click at [828, 212] on input "True" at bounding box center [827, 214] width 14 height 11
radio input "true"
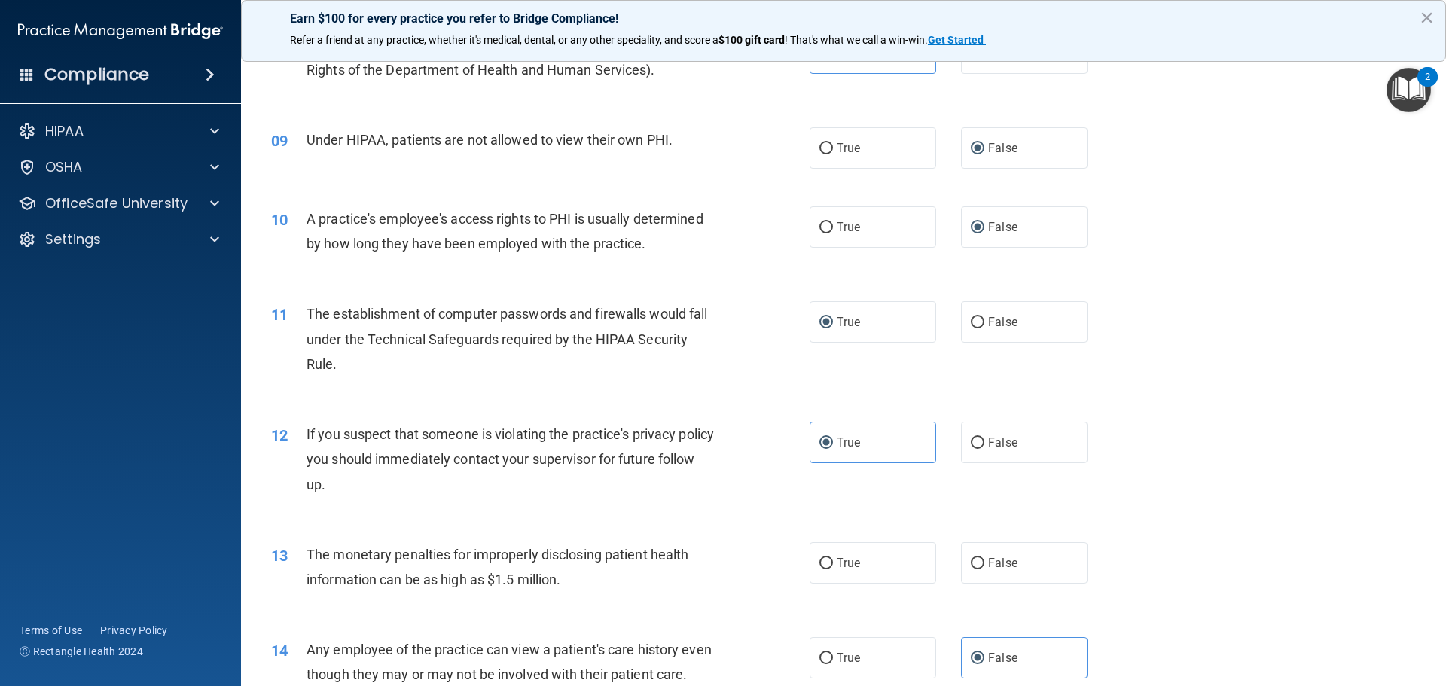
scroll to position [979, 0]
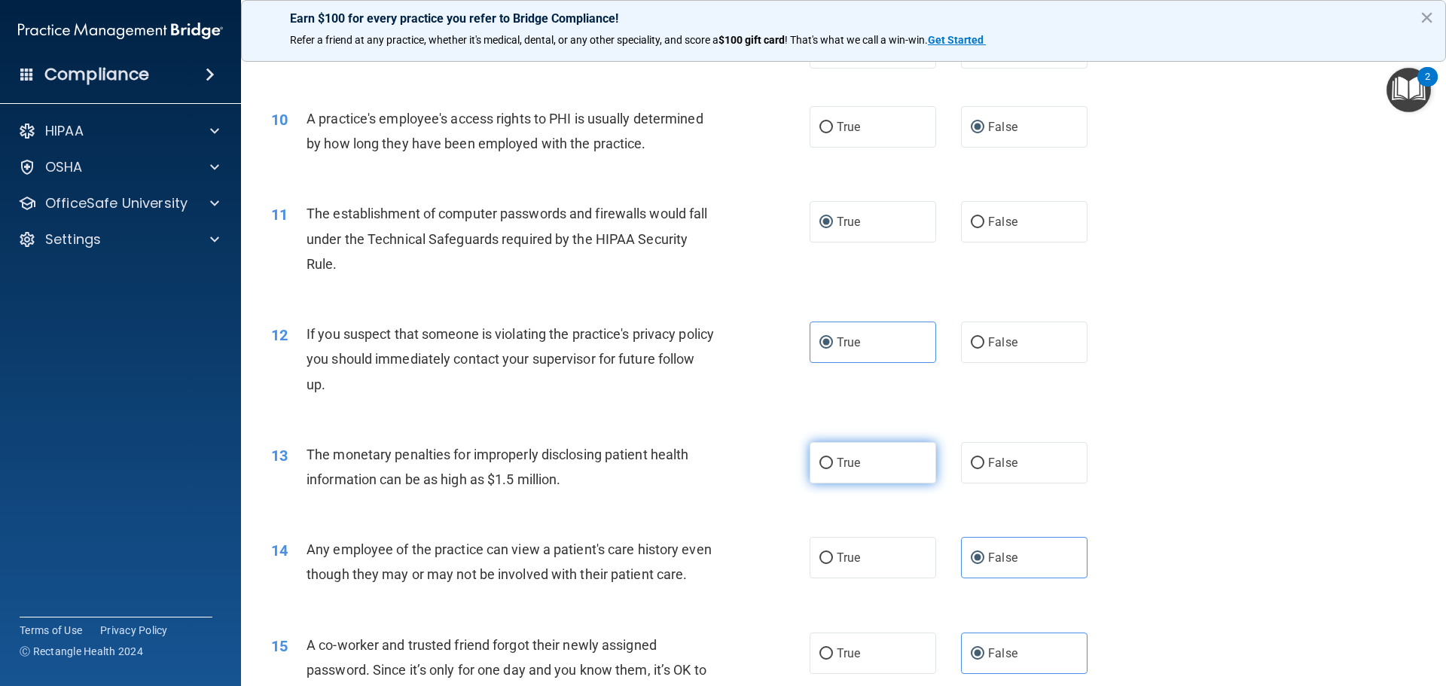
click at [837, 466] on span "True" at bounding box center [848, 463] width 23 height 14
click at [833, 466] on input "True" at bounding box center [827, 463] width 14 height 11
radio input "true"
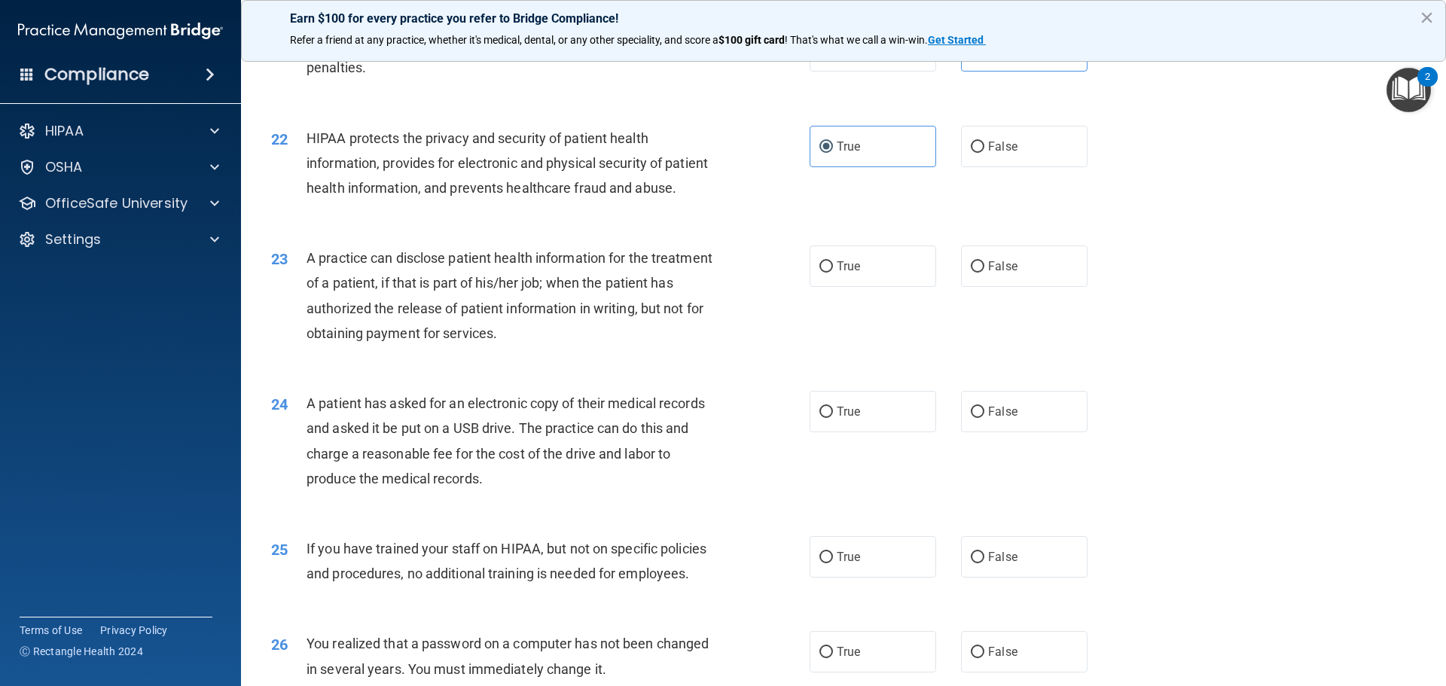
scroll to position [2260, 0]
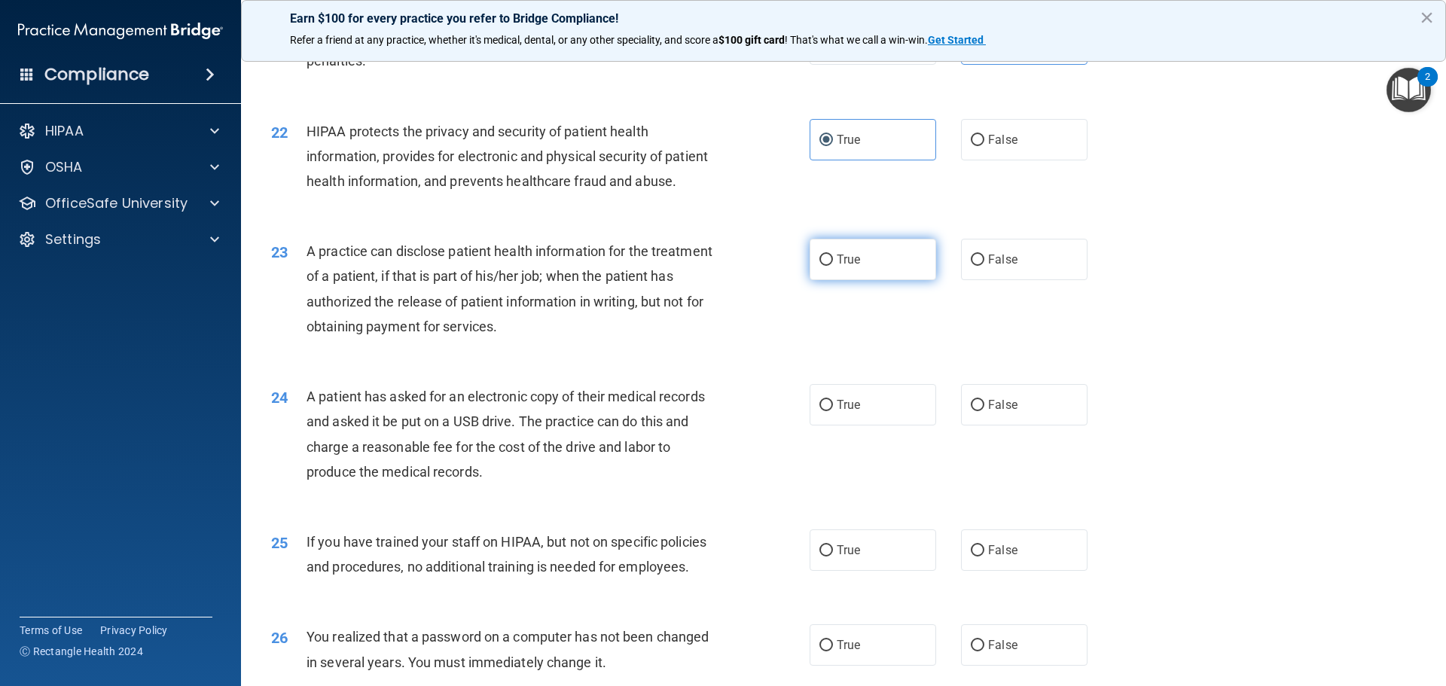
drag, startPoint x: 824, startPoint y: 310, endPoint x: 811, endPoint y: 322, distance: 17.6
click at [824, 266] on input "True" at bounding box center [827, 260] width 14 height 11
radio input "true"
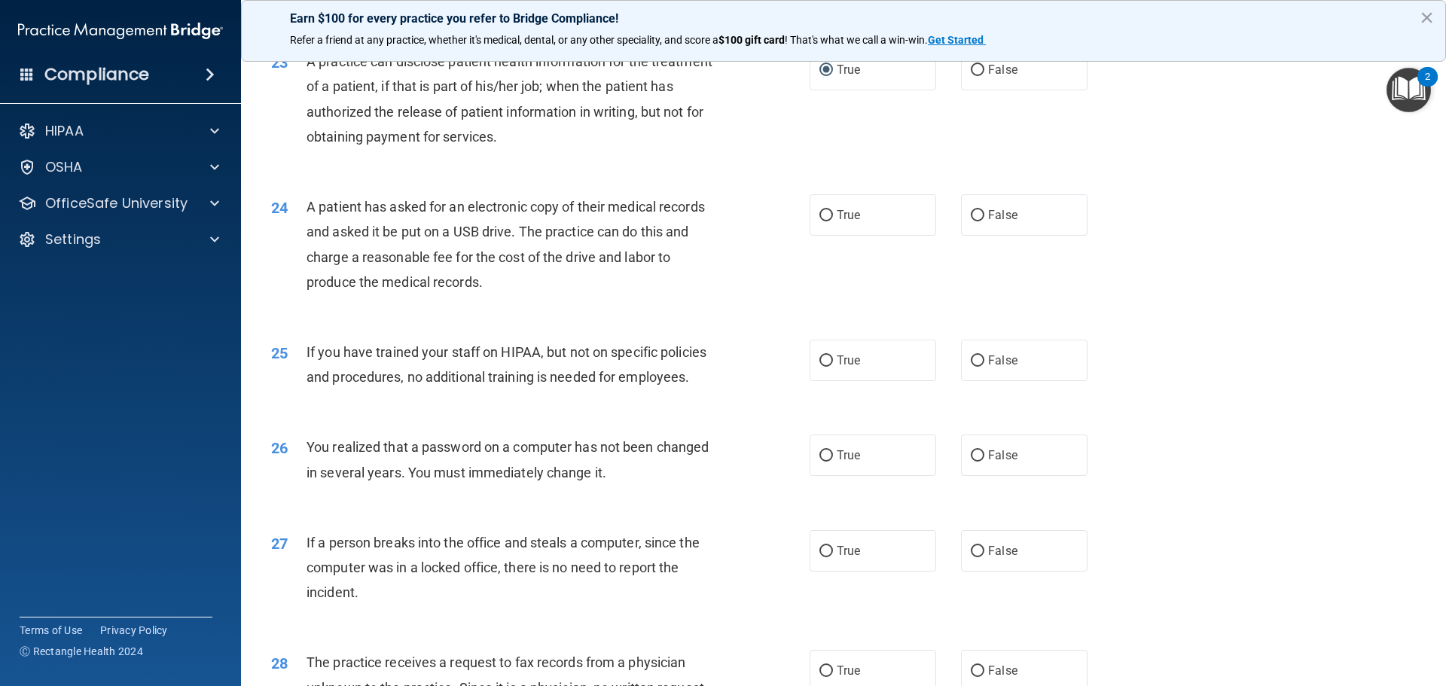
scroll to position [2486, 0]
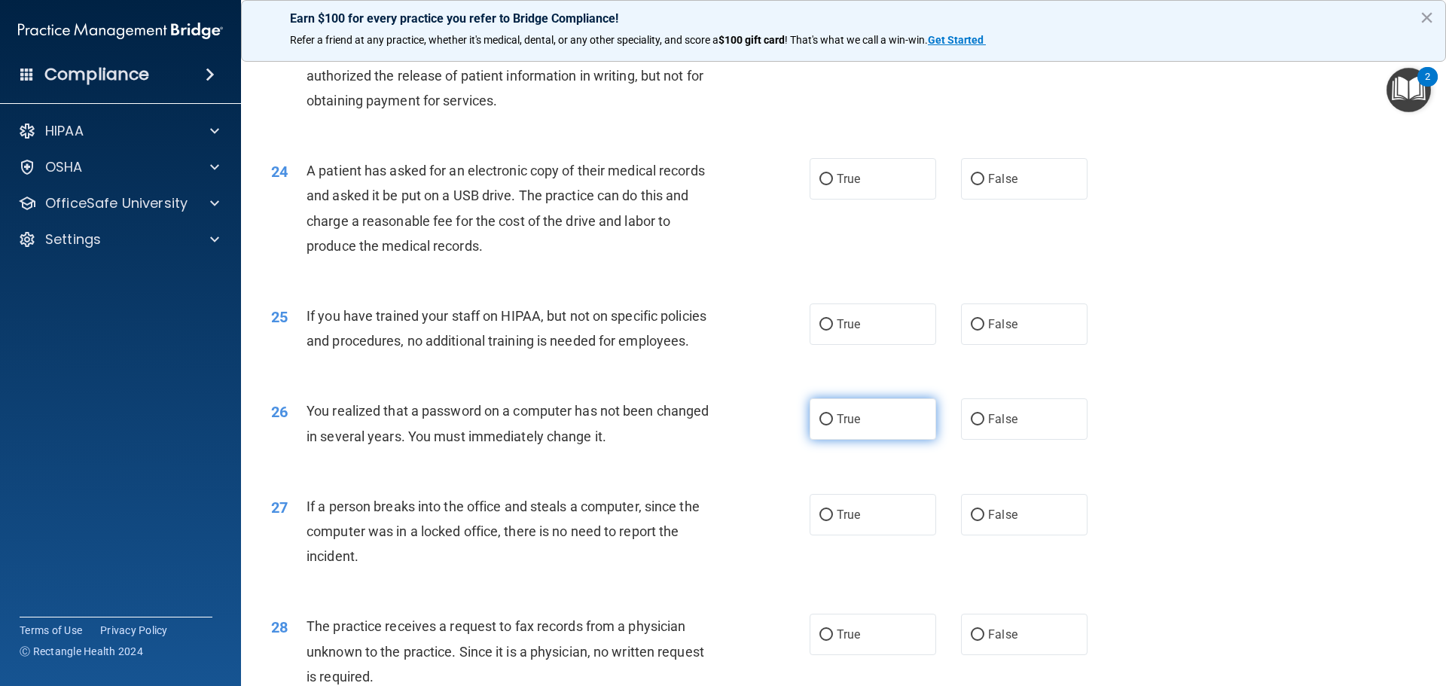
click at [820, 426] on input "True" at bounding box center [827, 419] width 14 height 11
radio input "true"
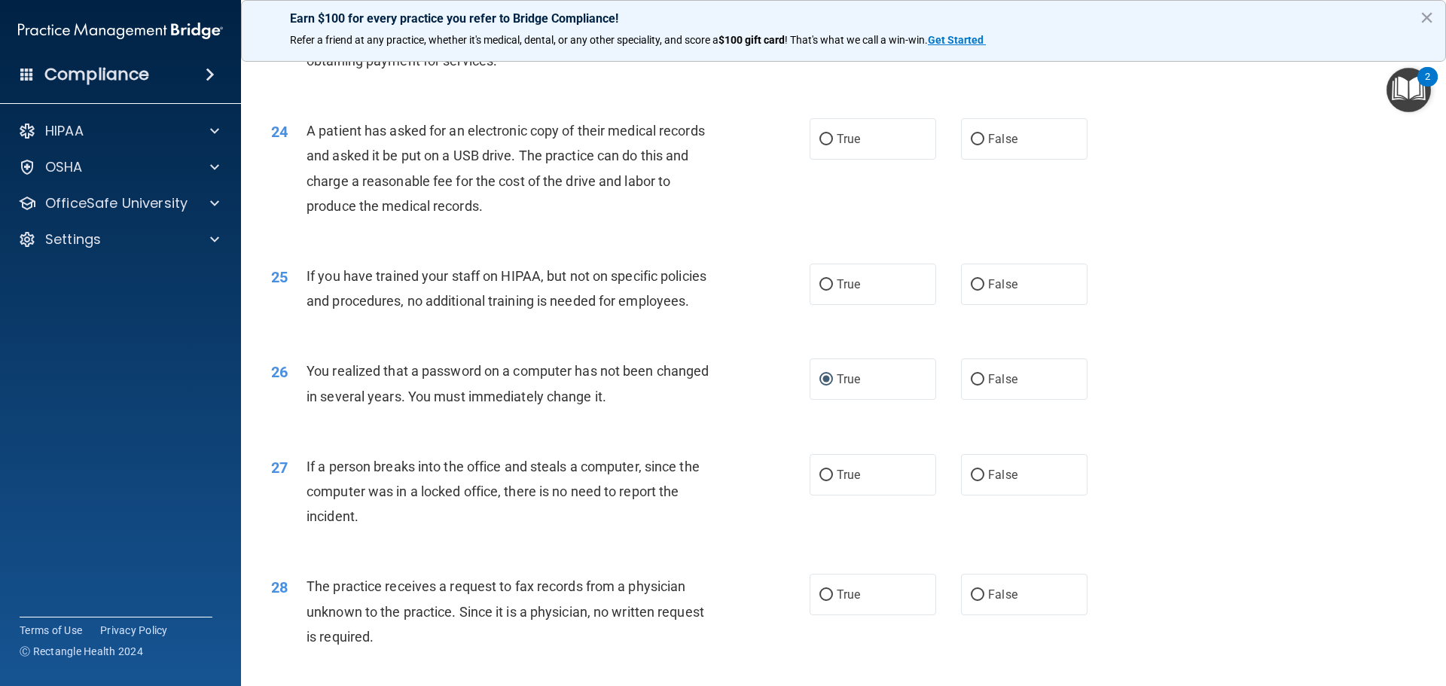
scroll to position [2561, 0]
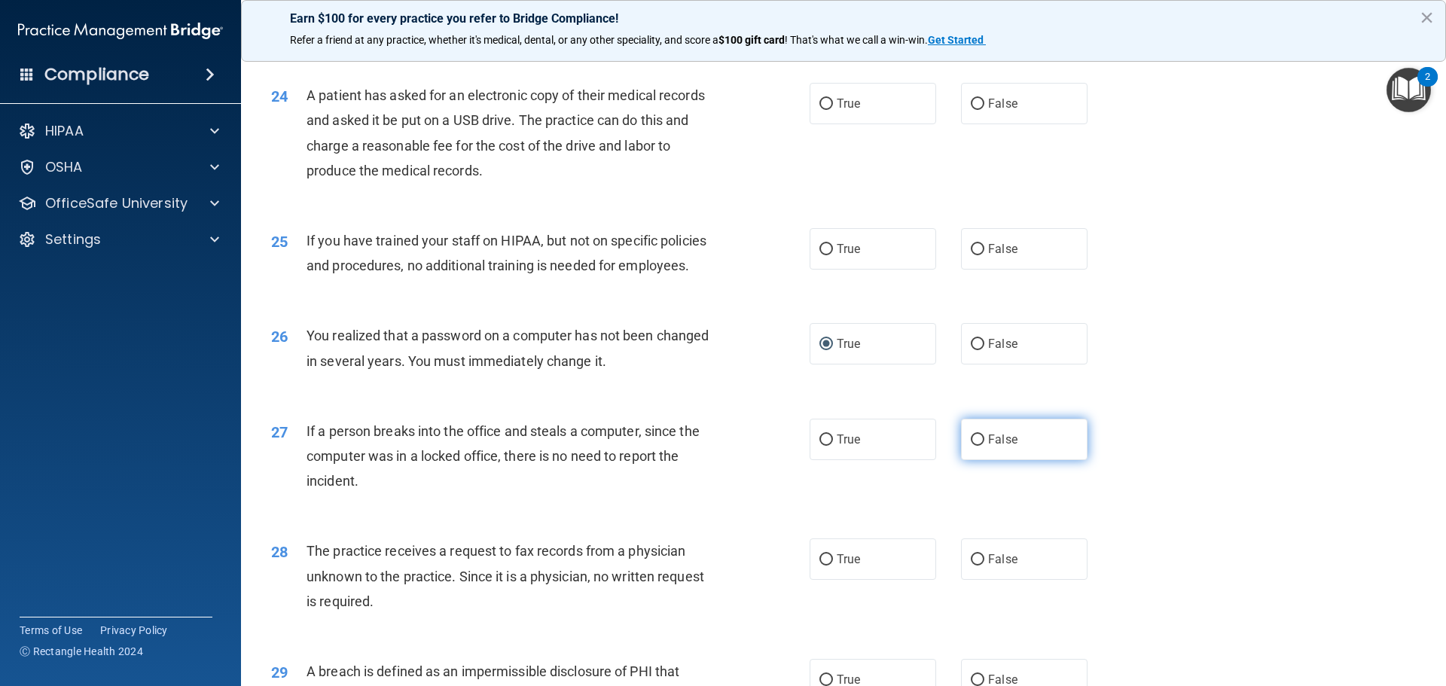
click at [994, 447] on span "False" at bounding box center [1002, 439] width 29 height 14
click at [985, 446] on input "False" at bounding box center [978, 440] width 14 height 11
radio input "true"
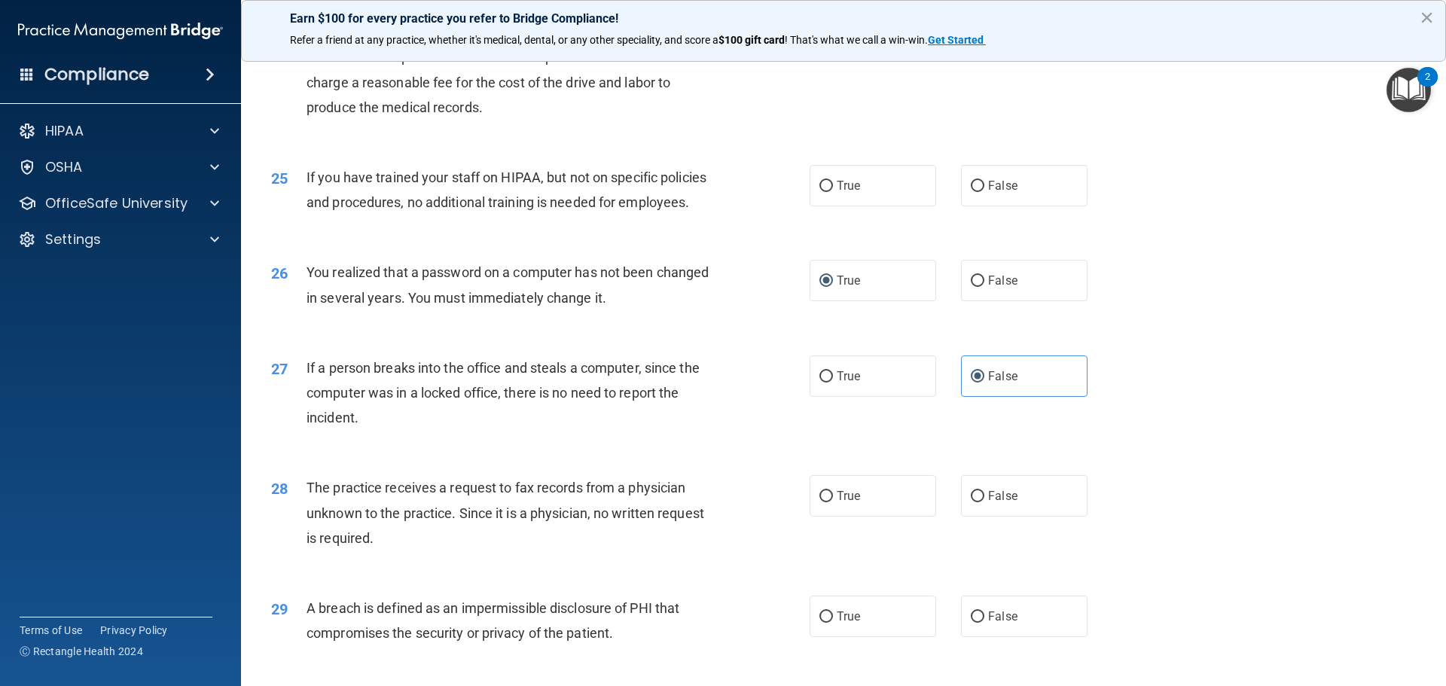
scroll to position [2712, 0]
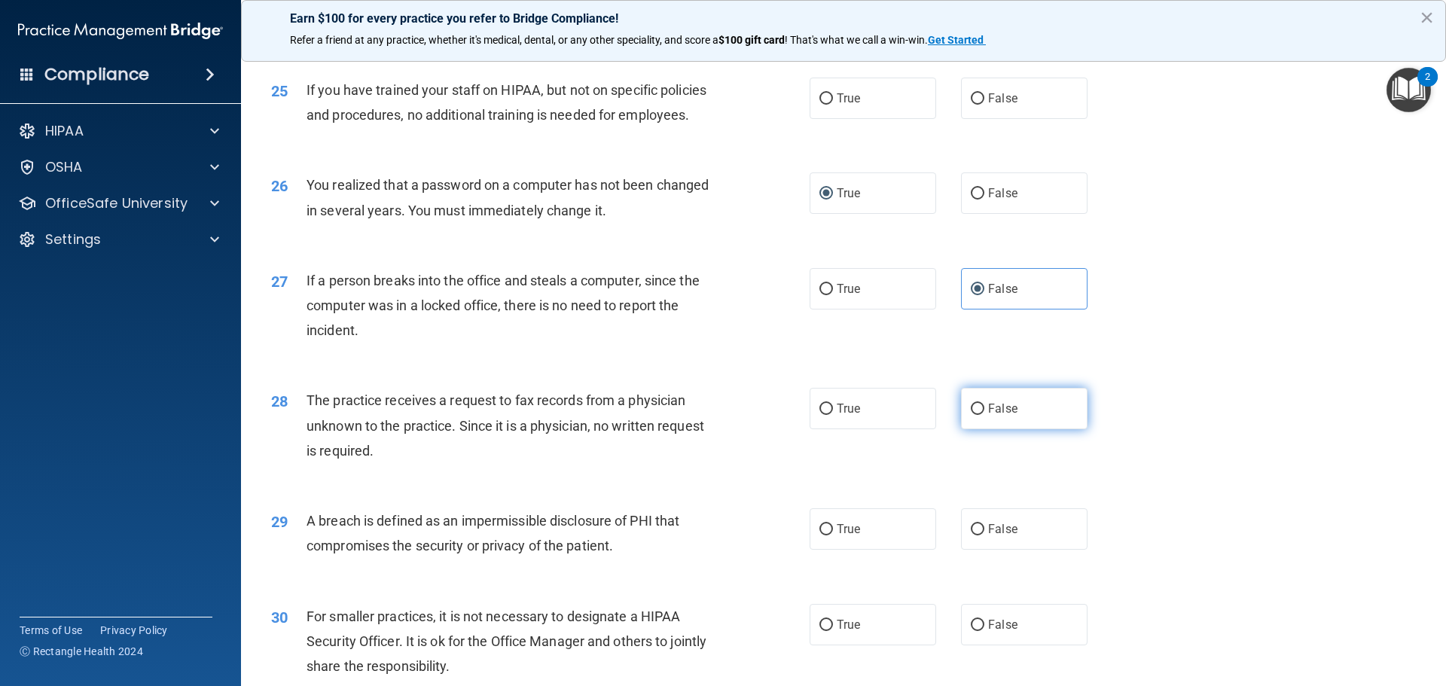
click at [971, 415] on input "False" at bounding box center [978, 409] width 14 height 11
radio input "true"
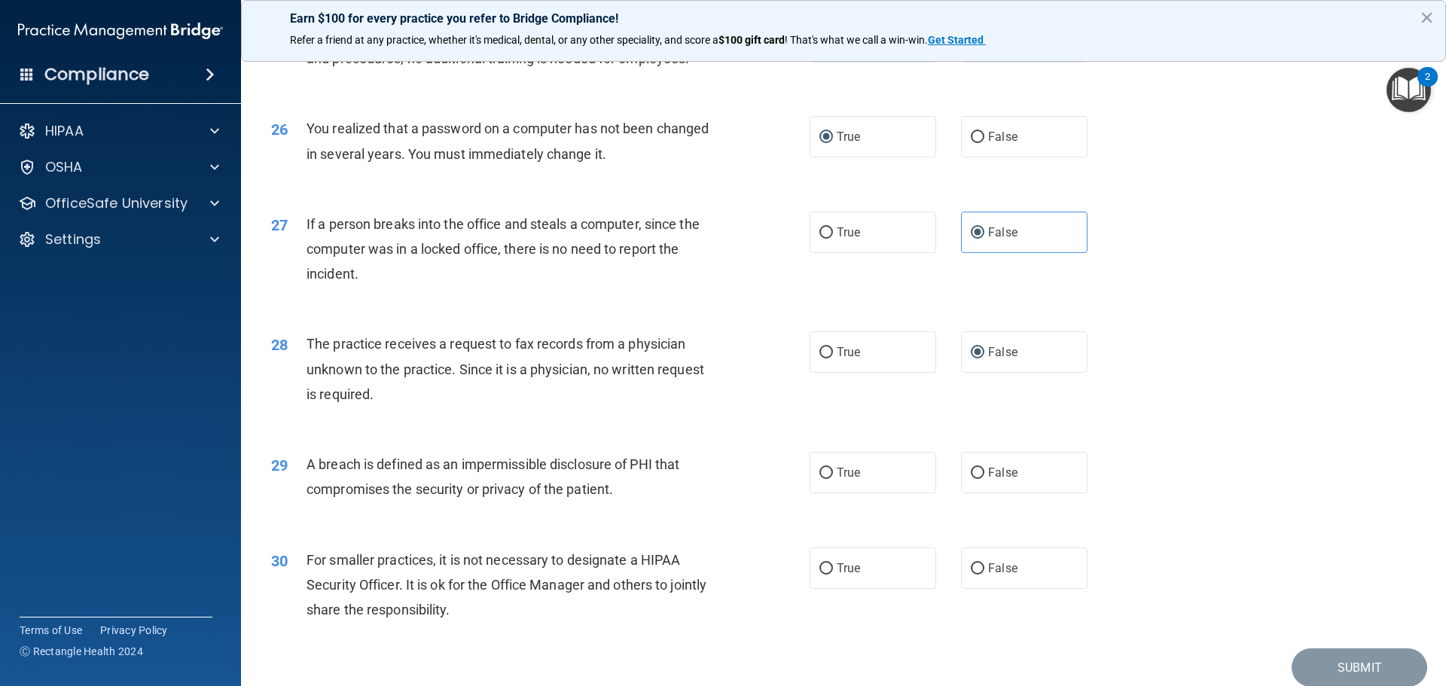
scroll to position [2862, 0]
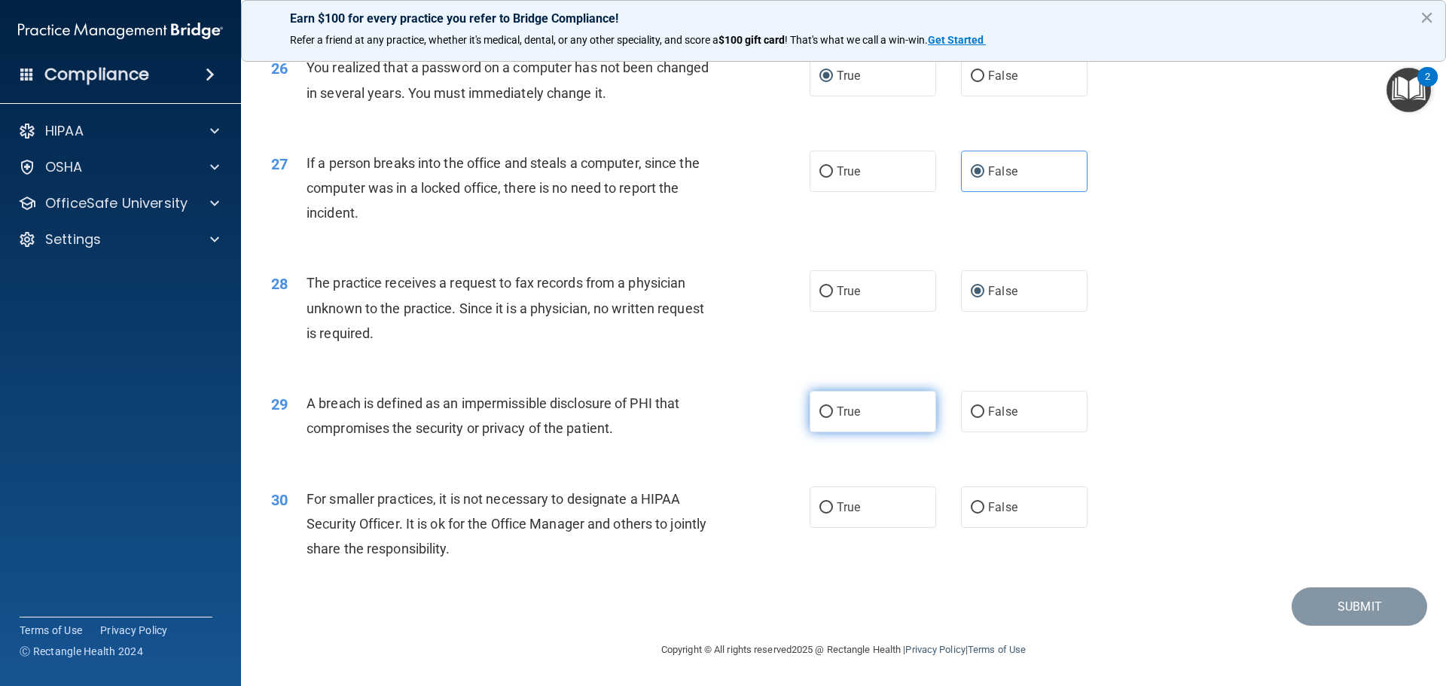
click at [838, 419] on span "True" at bounding box center [848, 412] width 23 height 14
click at [833, 418] on input "True" at bounding box center [827, 412] width 14 height 11
radio input "true"
click at [993, 514] on span "False" at bounding box center [1002, 507] width 29 height 14
click at [985, 514] on input "False" at bounding box center [978, 507] width 14 height 11
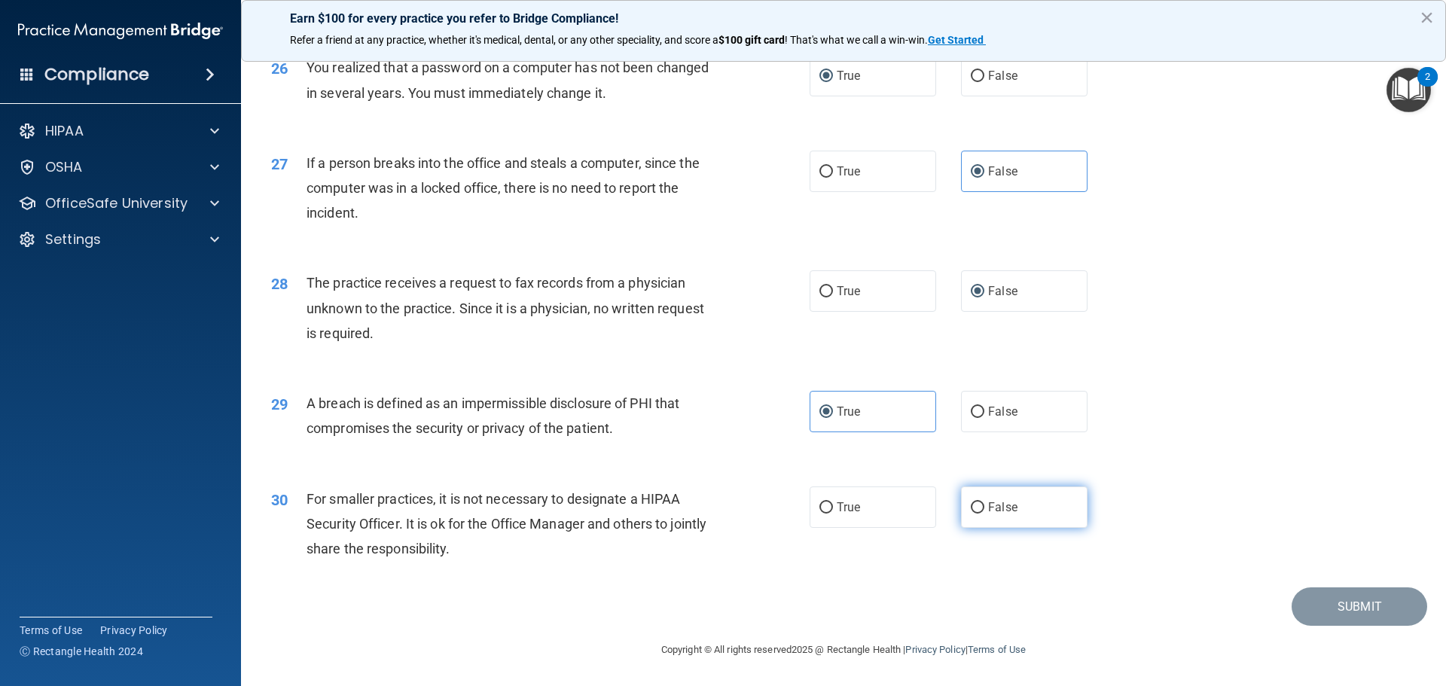
radio input "true"
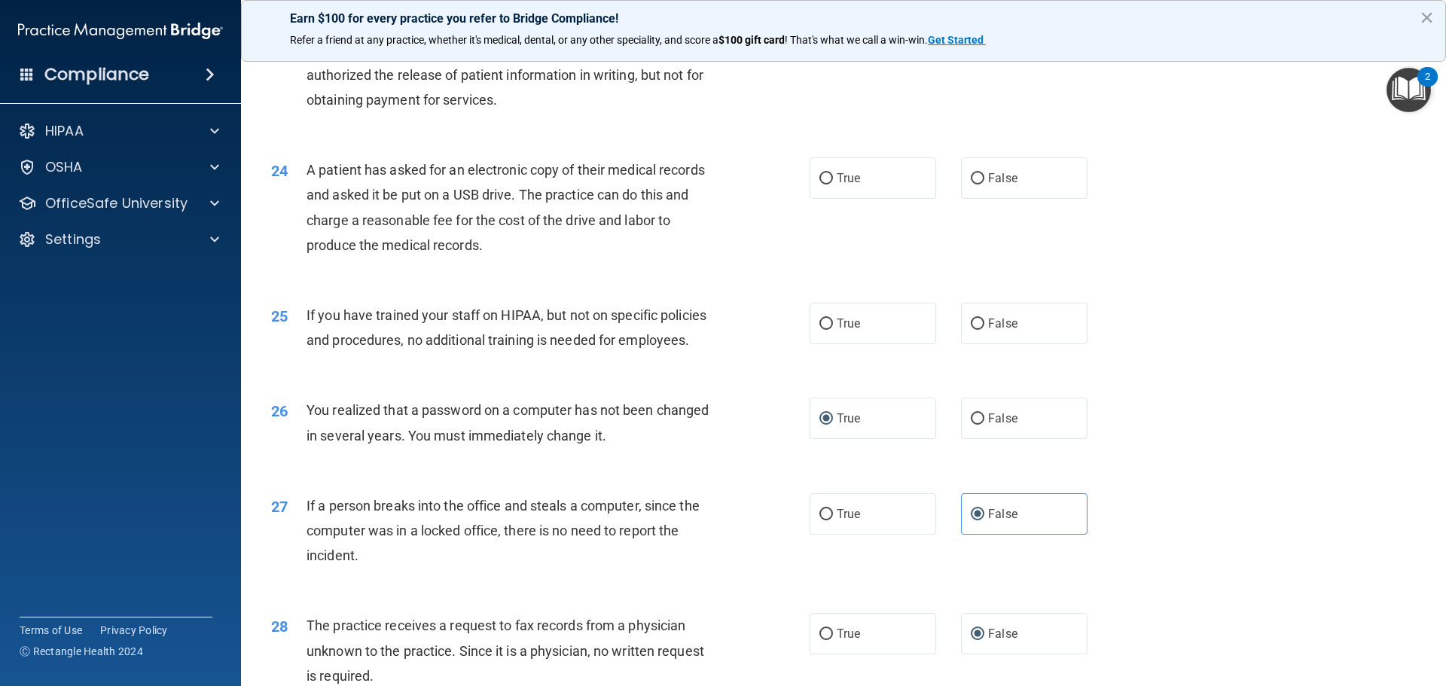
scroll to position [2486, 0]
click at [988, 331] on span "False" at bounding box center [1002, 324] width 29 height 14
click at [985, 331] on input "False" at bounding box center [978, 324] width 14 height 11
radio input "true"
click at [823, 185] on input "True" at bounding box center [827, 179] width 14 height 11
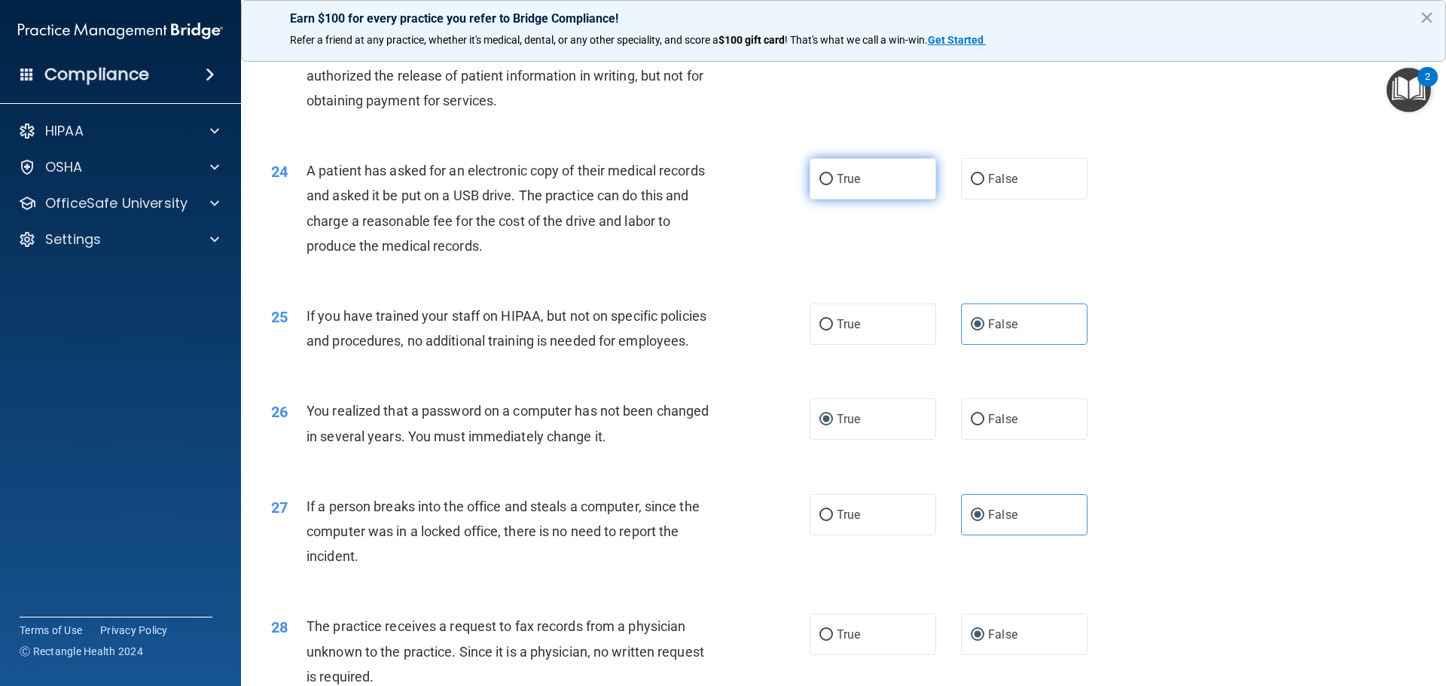
radio input "true"
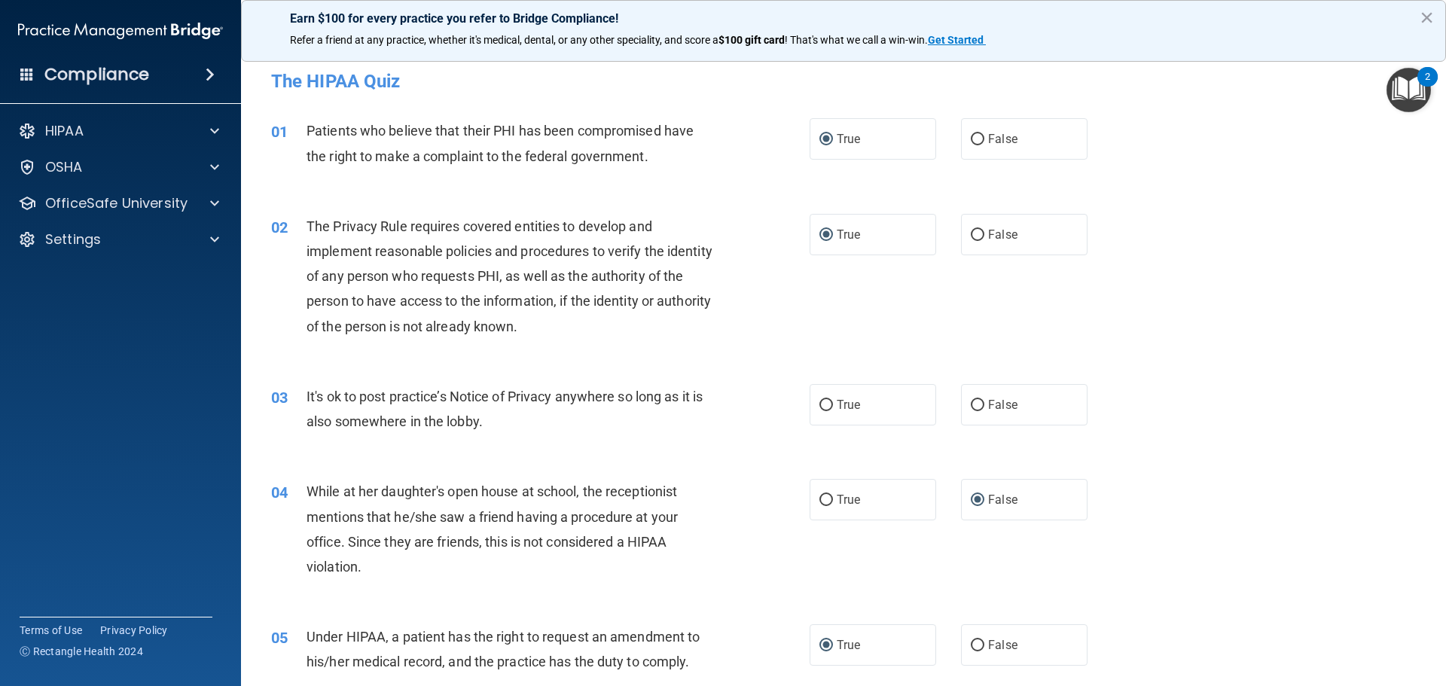
scroll to position [0, 0]
click at [837, 404] on span "True" at bounding box center [848, 405] width 23 height 14
click at [833, 404] on input "True" at bounding box center [827, 406] width 14 height 11
radio input "true"
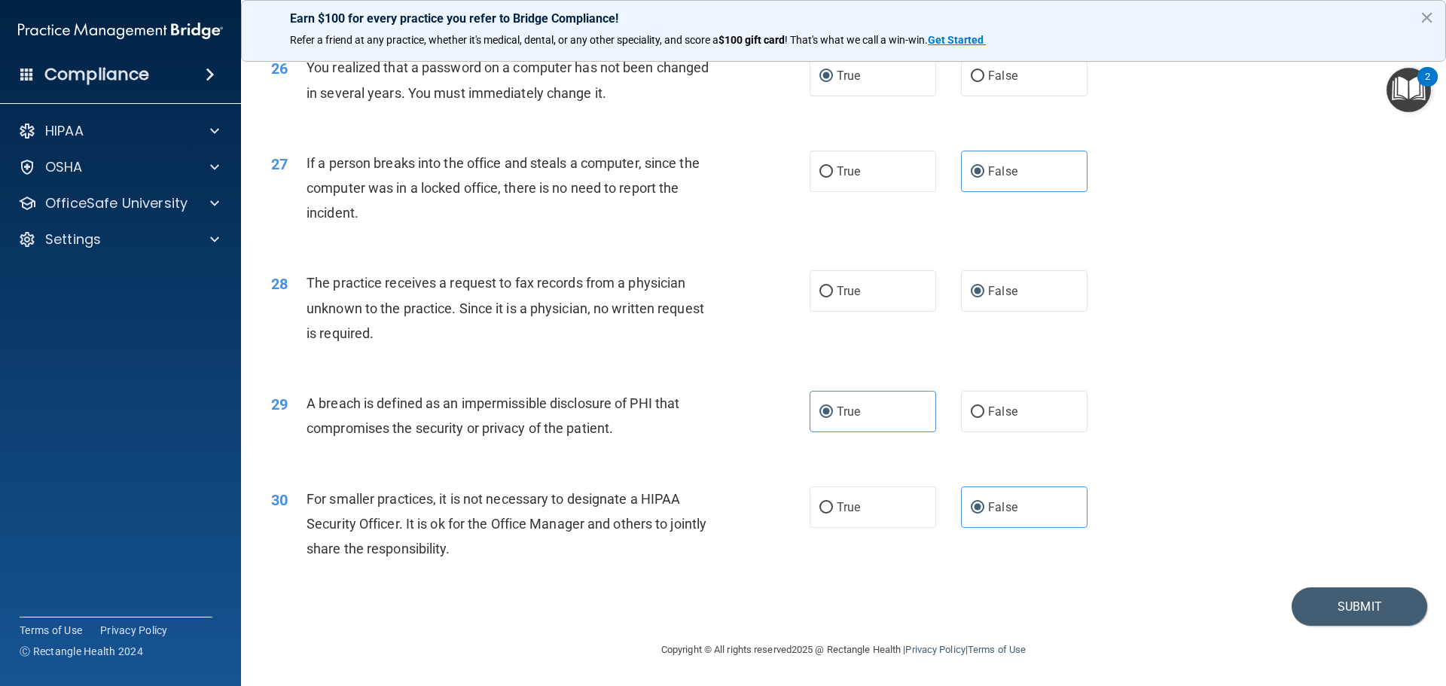
scroll to position [2879, 0]
click at [1354, 605] on button "Submit" at bounding box center [1360, 607] width 136 height 38
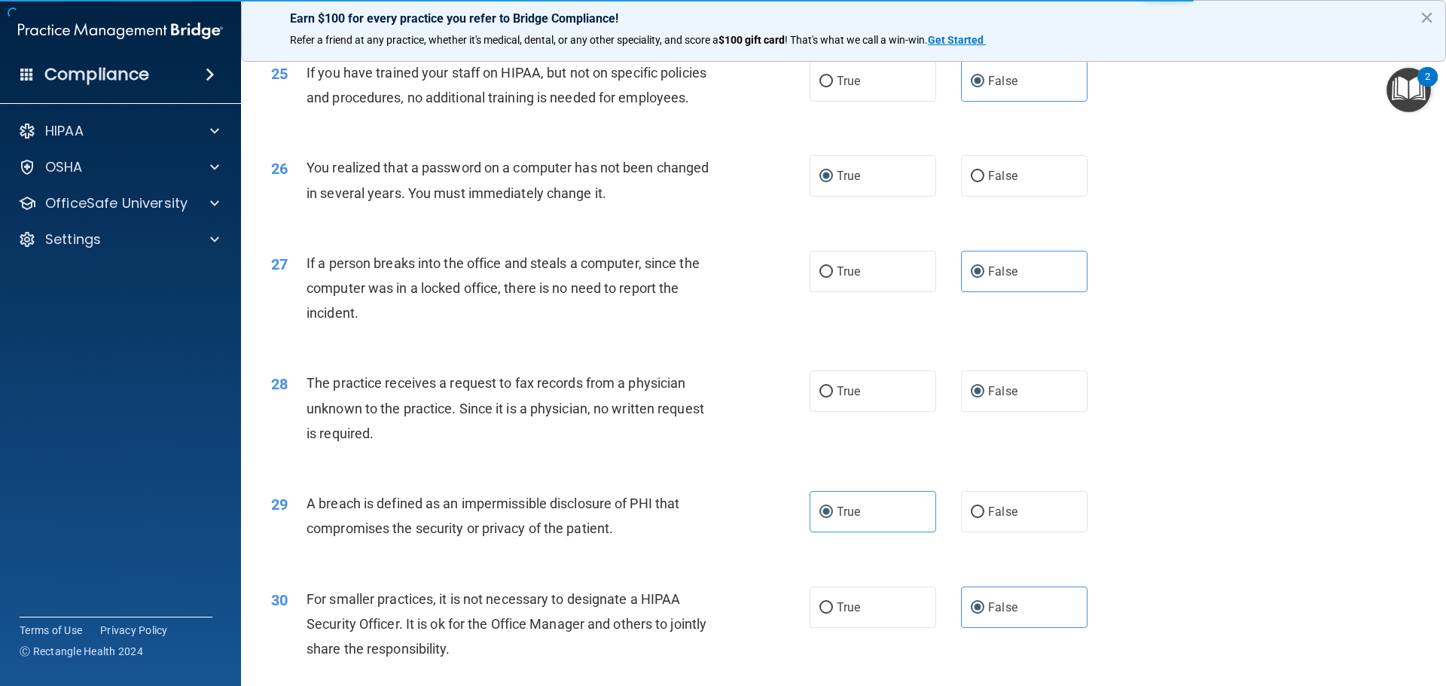
scroll to position [2728, 0]
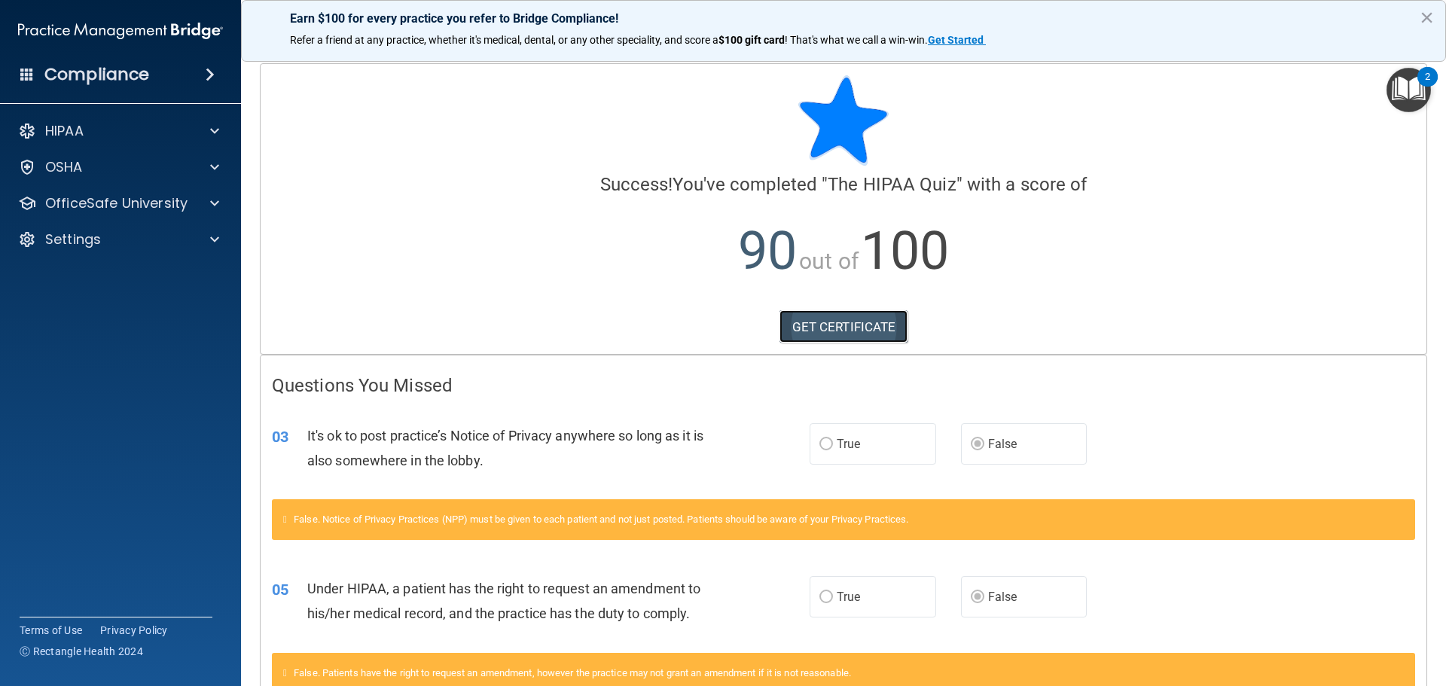
click at [837, 325] on link "GET CERTIFICATE" at bounding box center [844, 326] width 129 height 33
click at [1425, 18] on button "×" at bounding box center [1427, 17] width 14 height 24
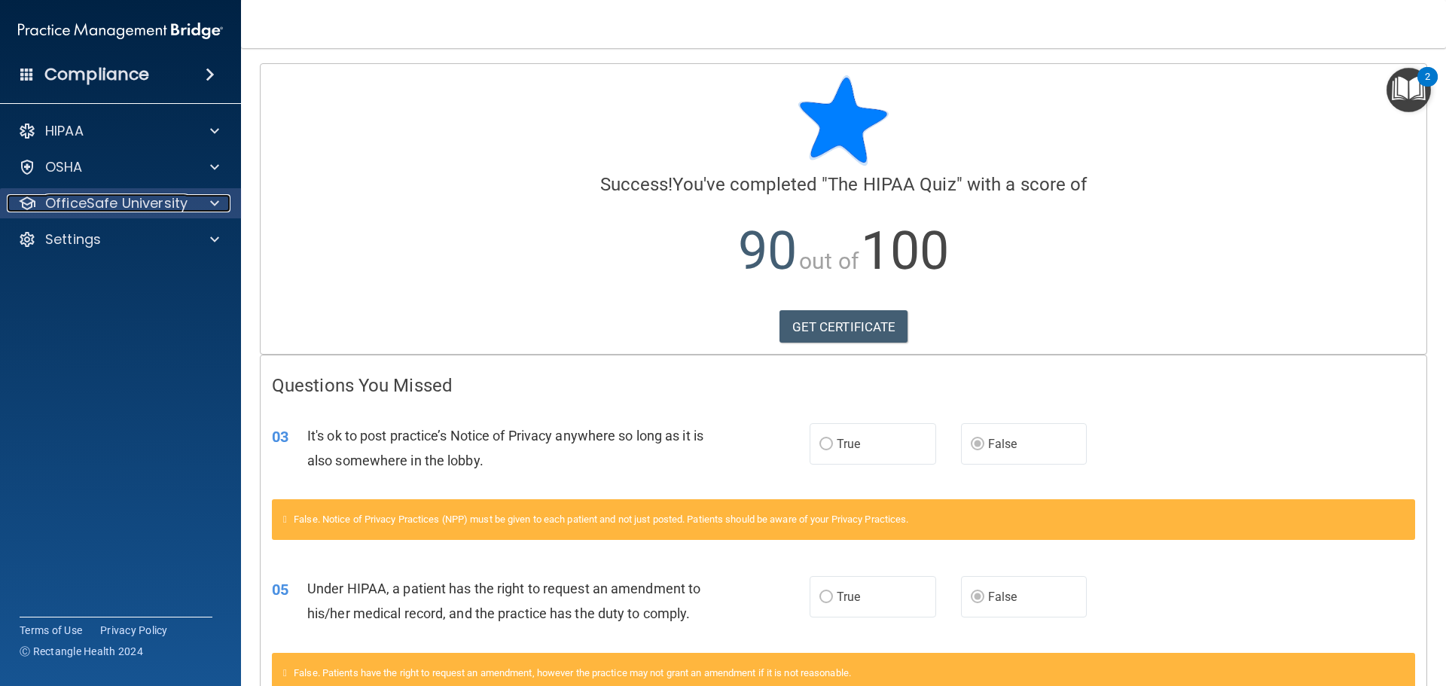
click at [222, 200] on div at bounding box center [213, 203] width 38 height 18
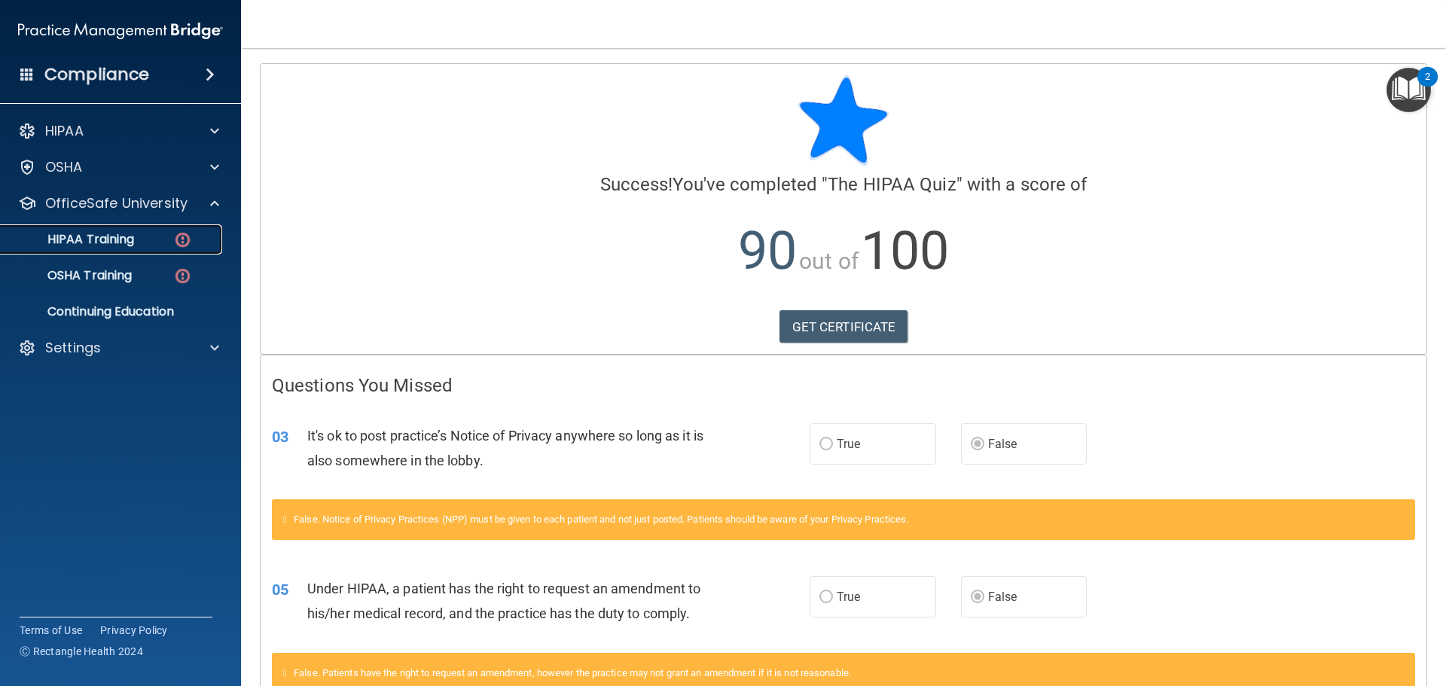
click at [126, 239] on p "HIPAA Training" at bounding box center [72, 239] width 124 height 15
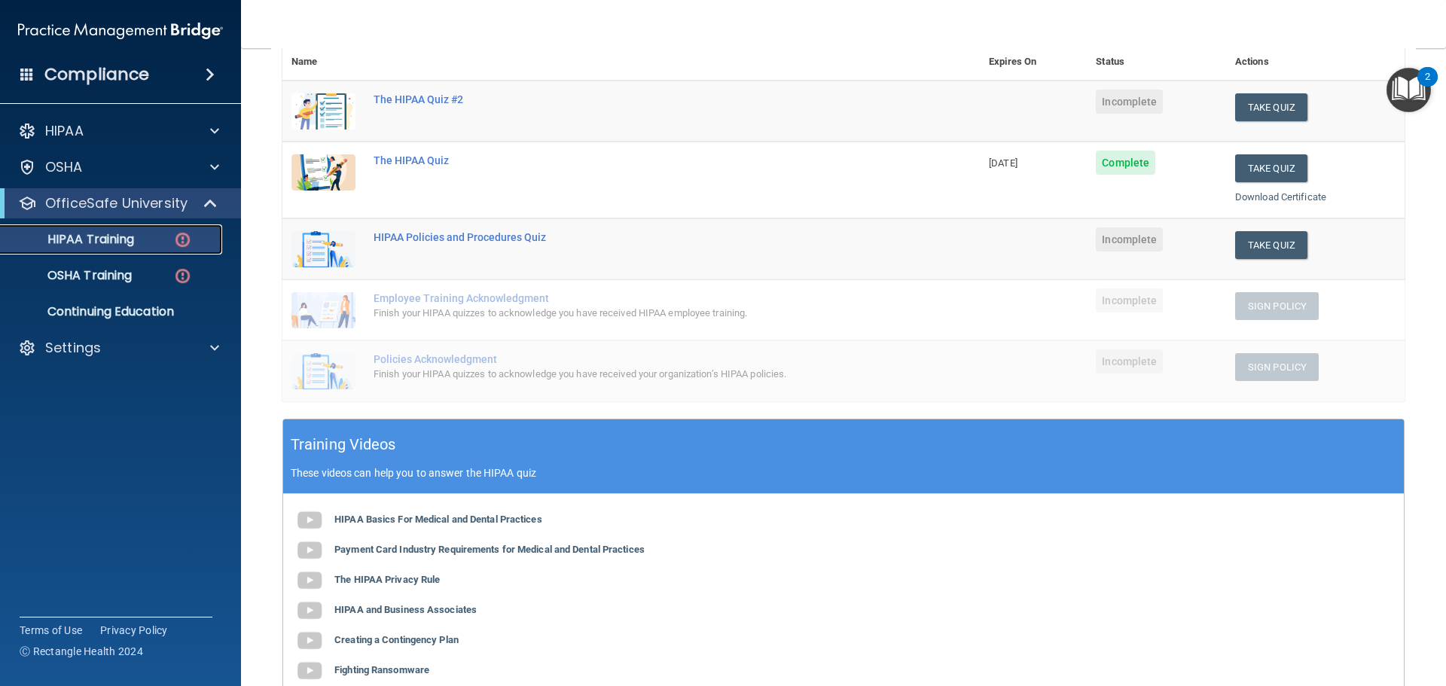
scroll to position [151, 0]
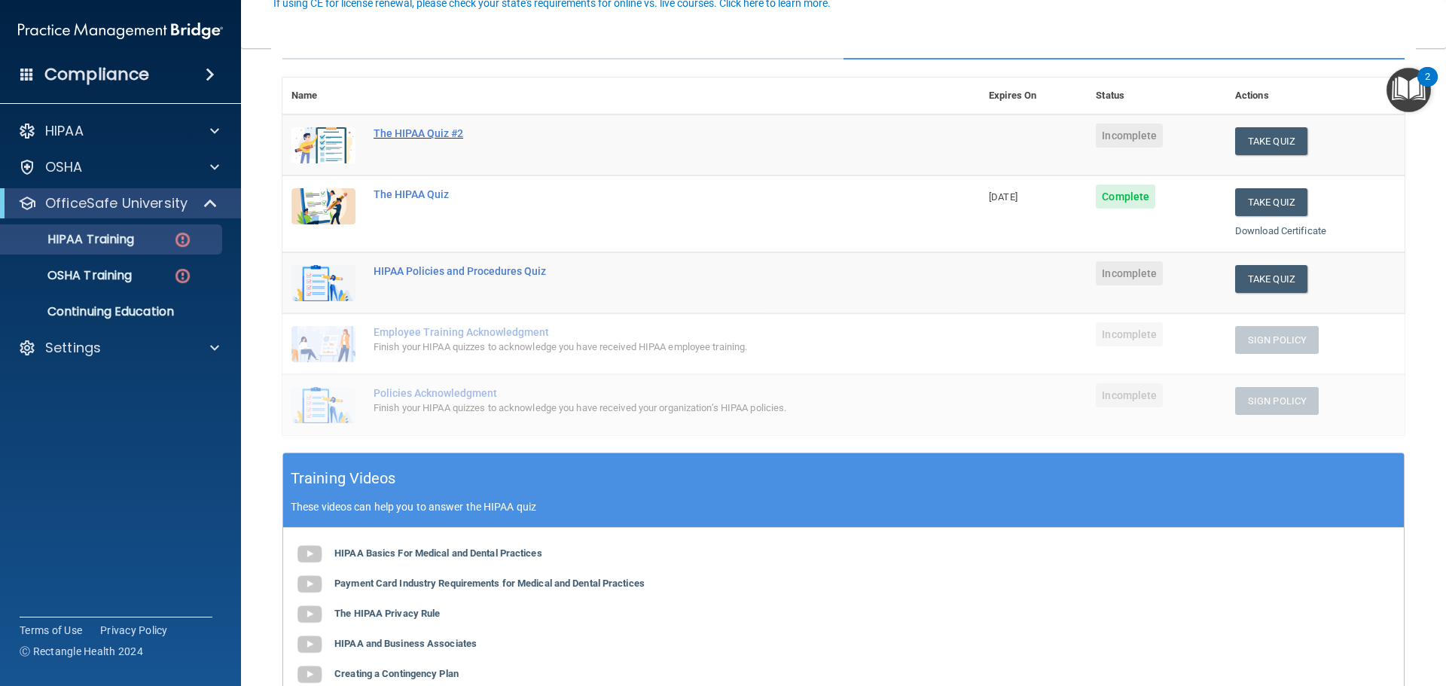
click at [419, 133] on div "The HIPAA Quiz #2" at bounding box center [639, 133] width 531 height 12
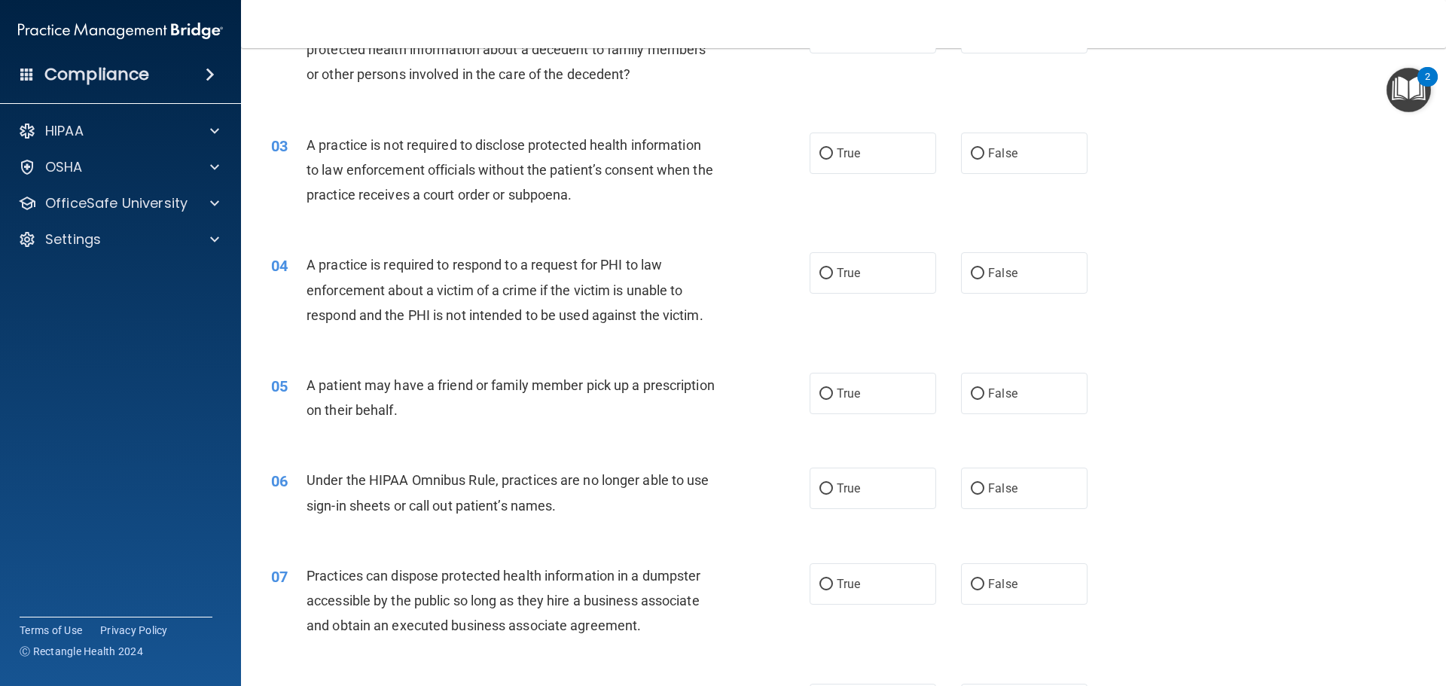
scroll to position [301, 0]
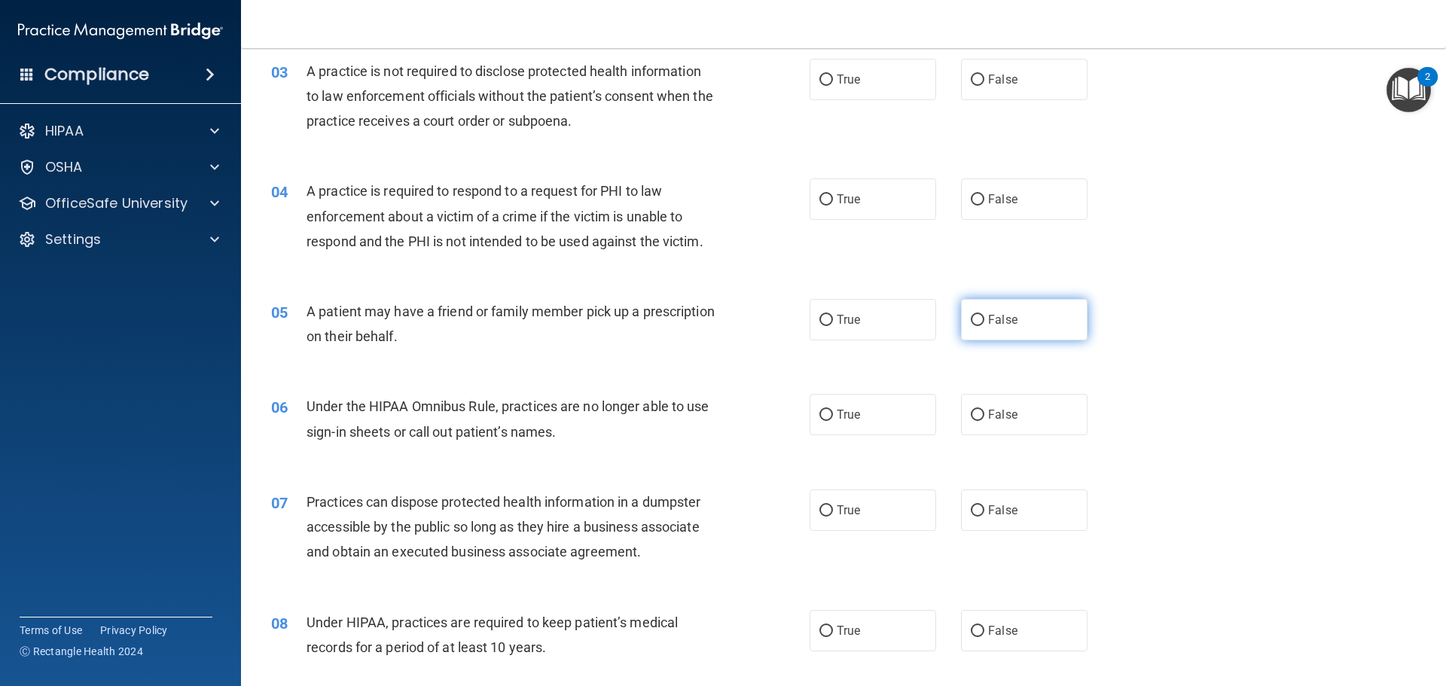
click at [988, 325] on span "False" at bounding box center [1002, 320] width 29 height 14
click at [985, 325] on input "False" at bounding box center [978, 320] width 14 height 11
radio input "true"
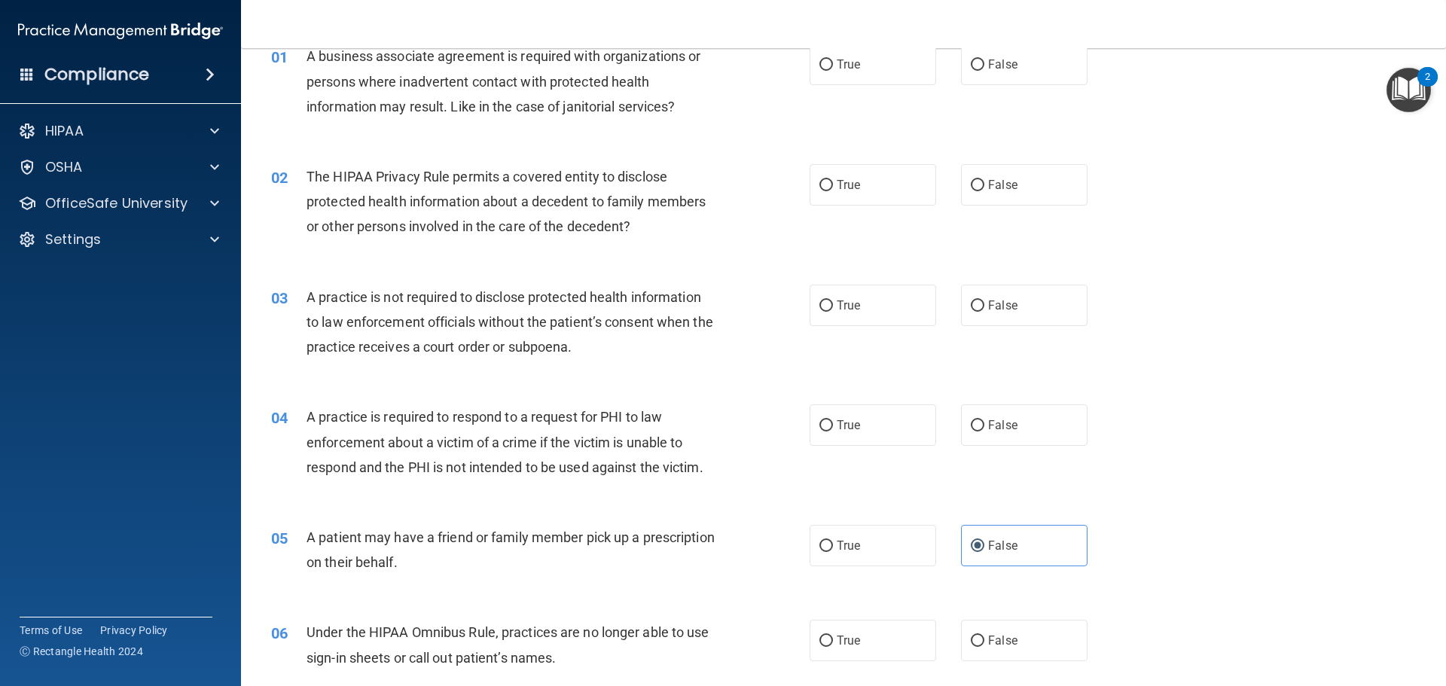
scroll to position [0, 0]
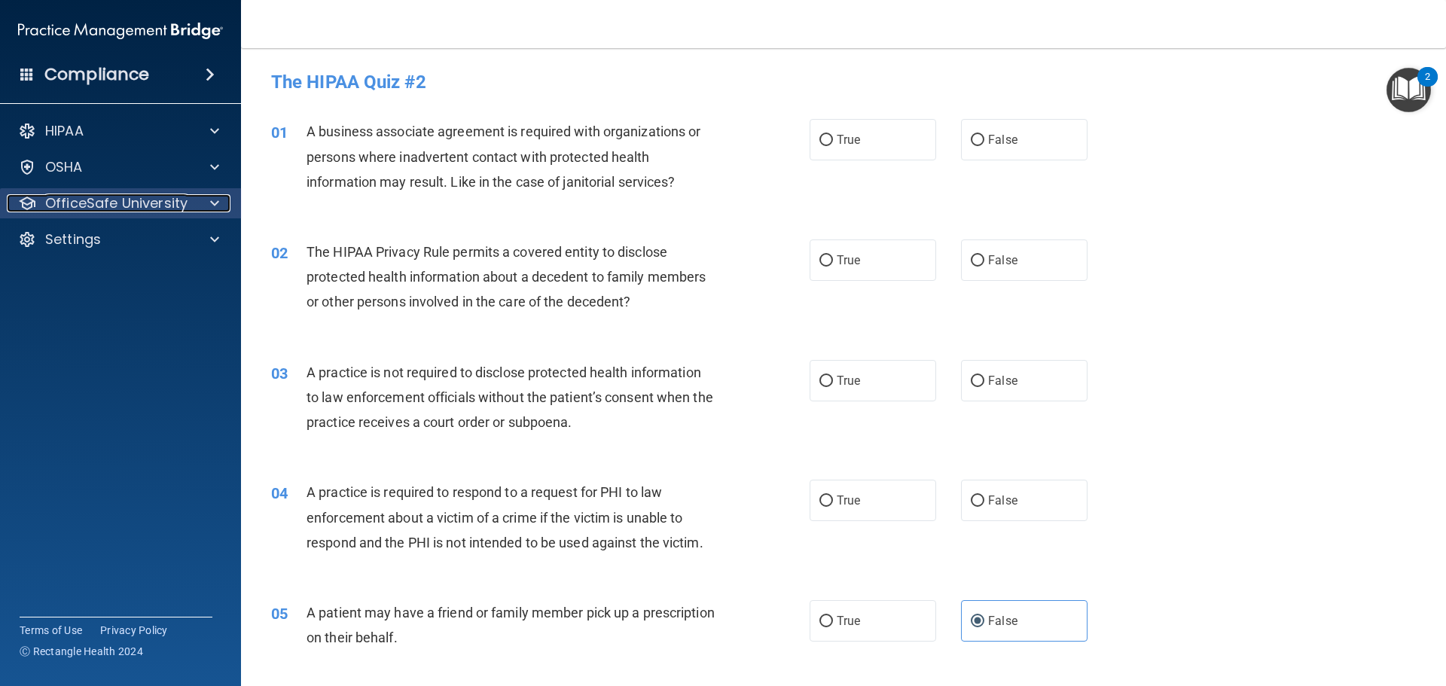
click at [218, 202] on span at bounding box center [214, 203] width 9 height 18
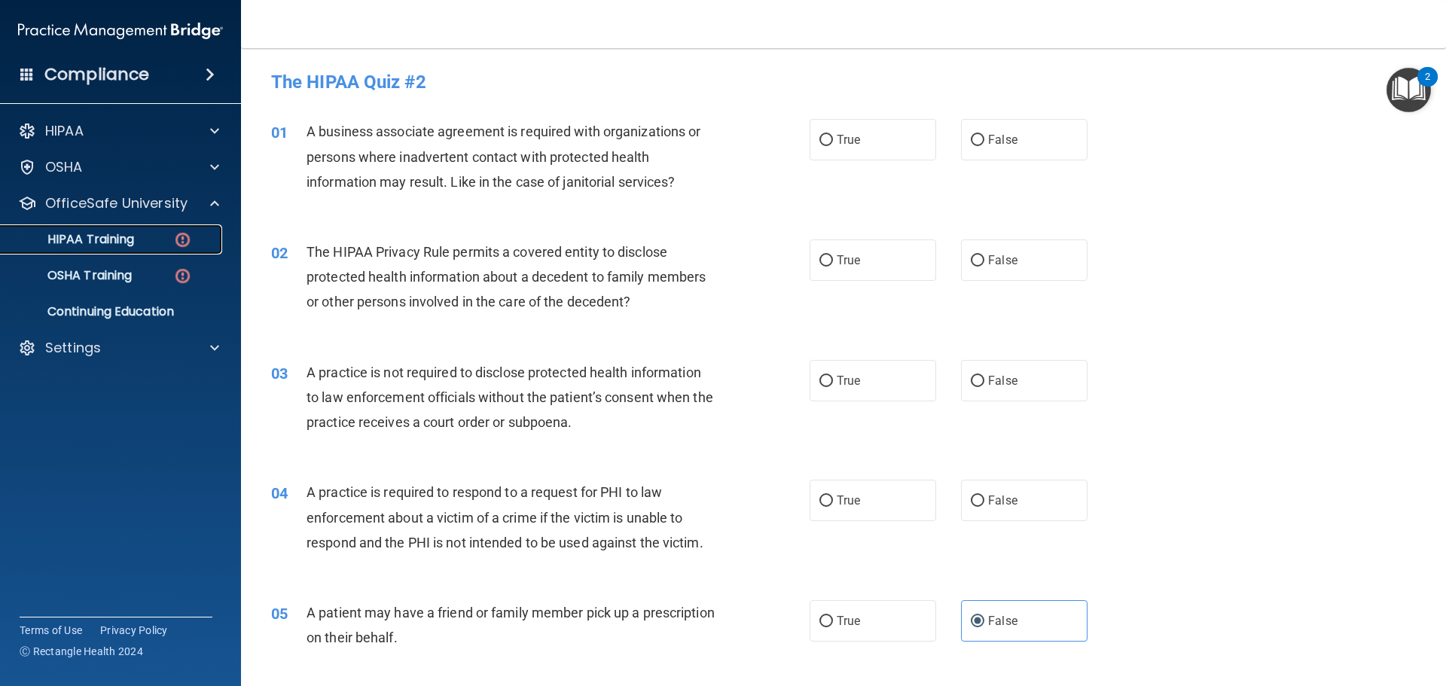
click at [168, 243] on div "HIPAA Training" at bounding box center [113, 239] width 206 height 15
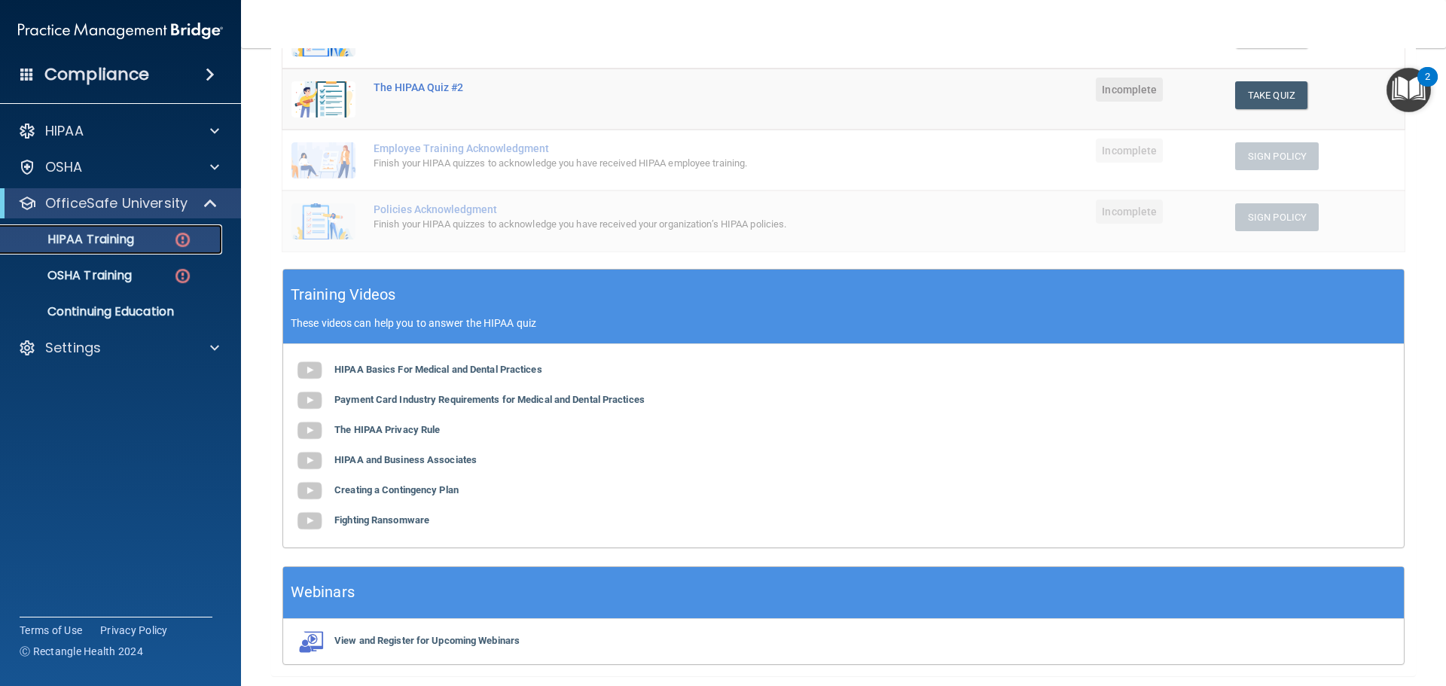
scroll to position [385, 0]
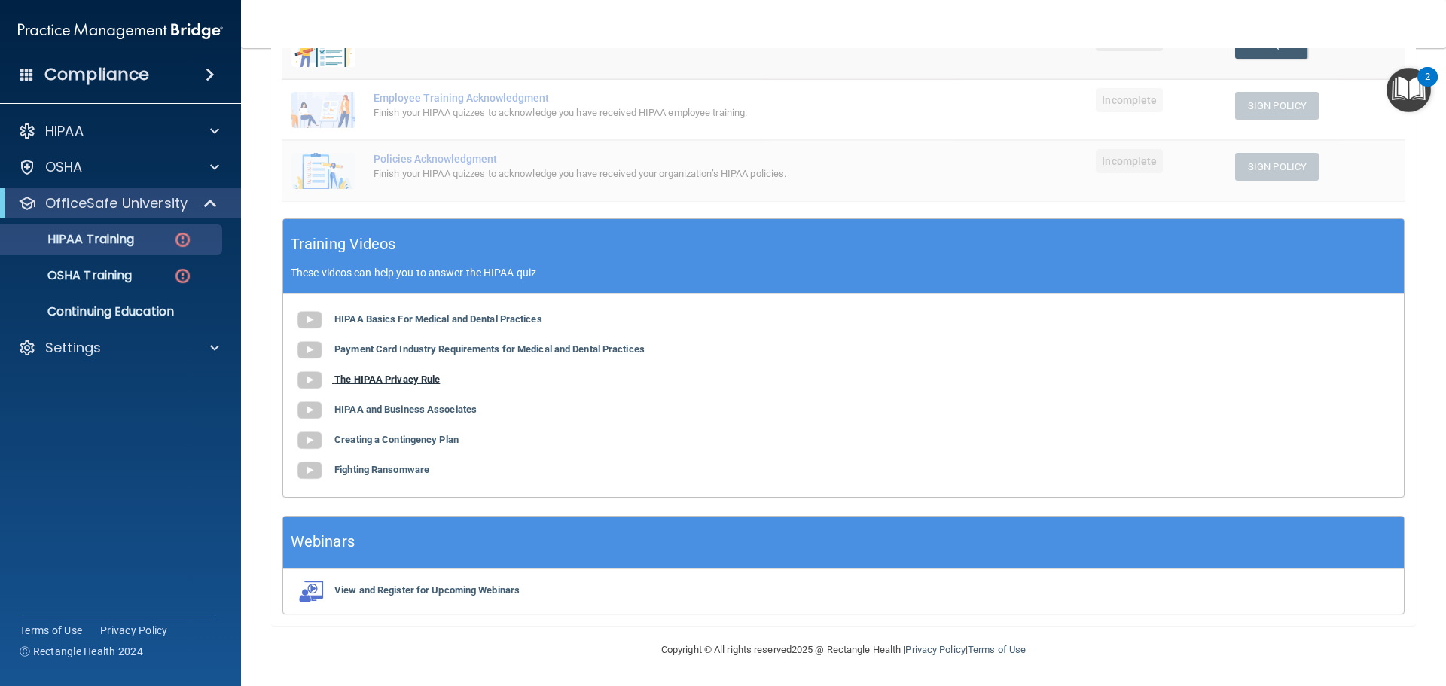
click at [392, 380] on b "The HIPAA Privacy Rule" at bounding box center [386, 379] width 105 height 11
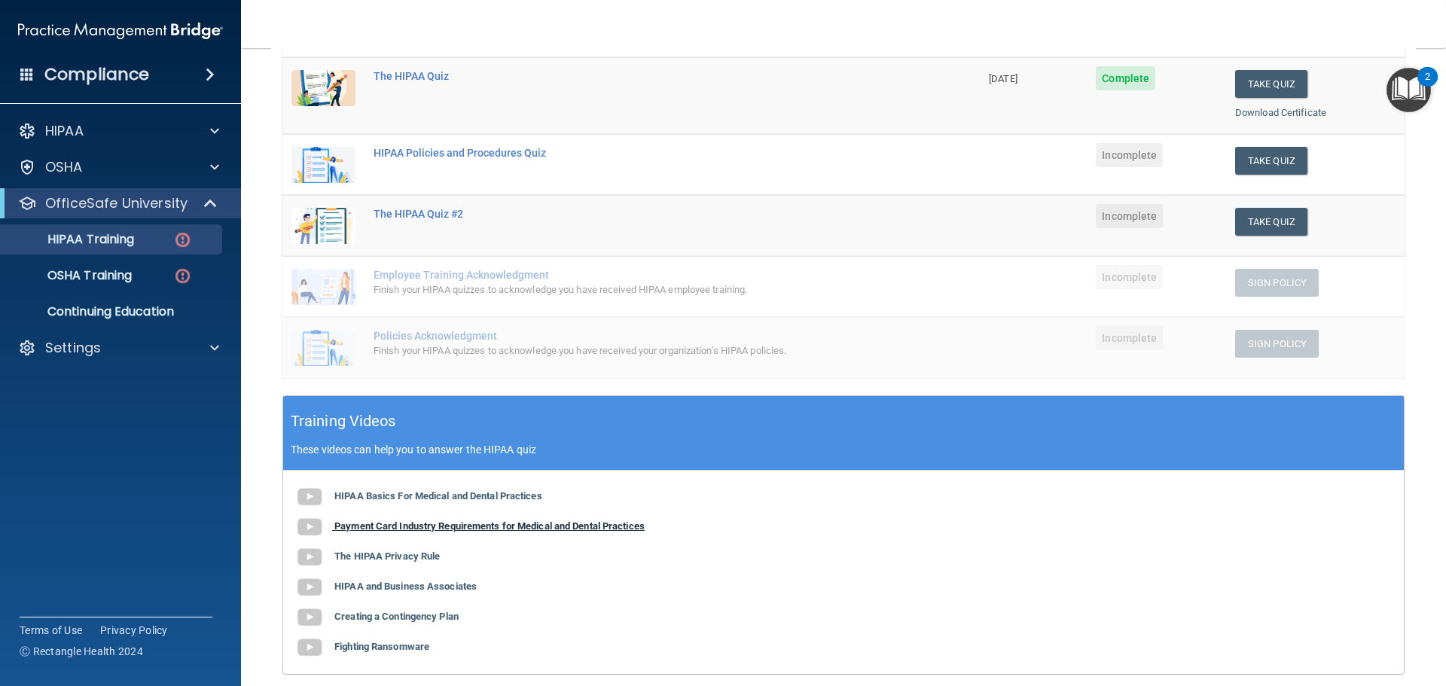
scroll to position [234, 0]
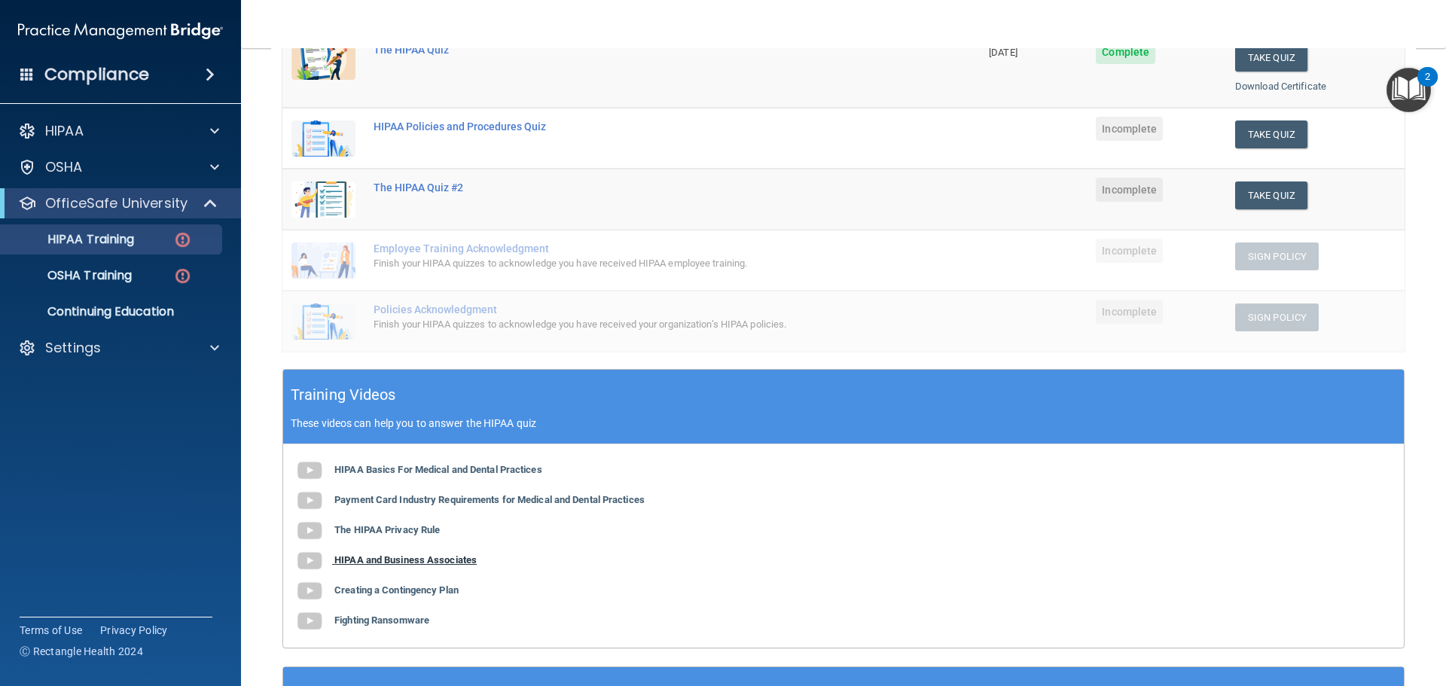
click at [432, 559] on b "HIPAA and Business Associates" at bounding box center [405, 559] width 142 height 11
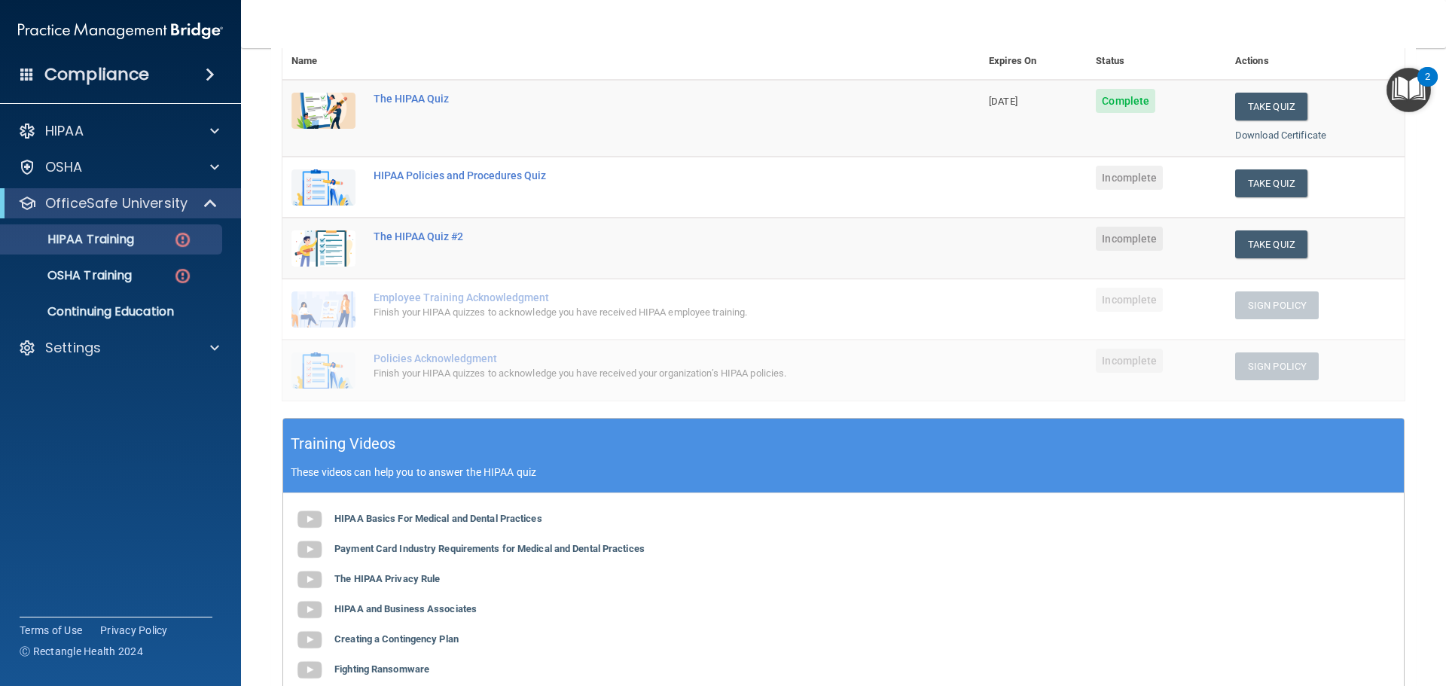
scroll to position [159, 0]
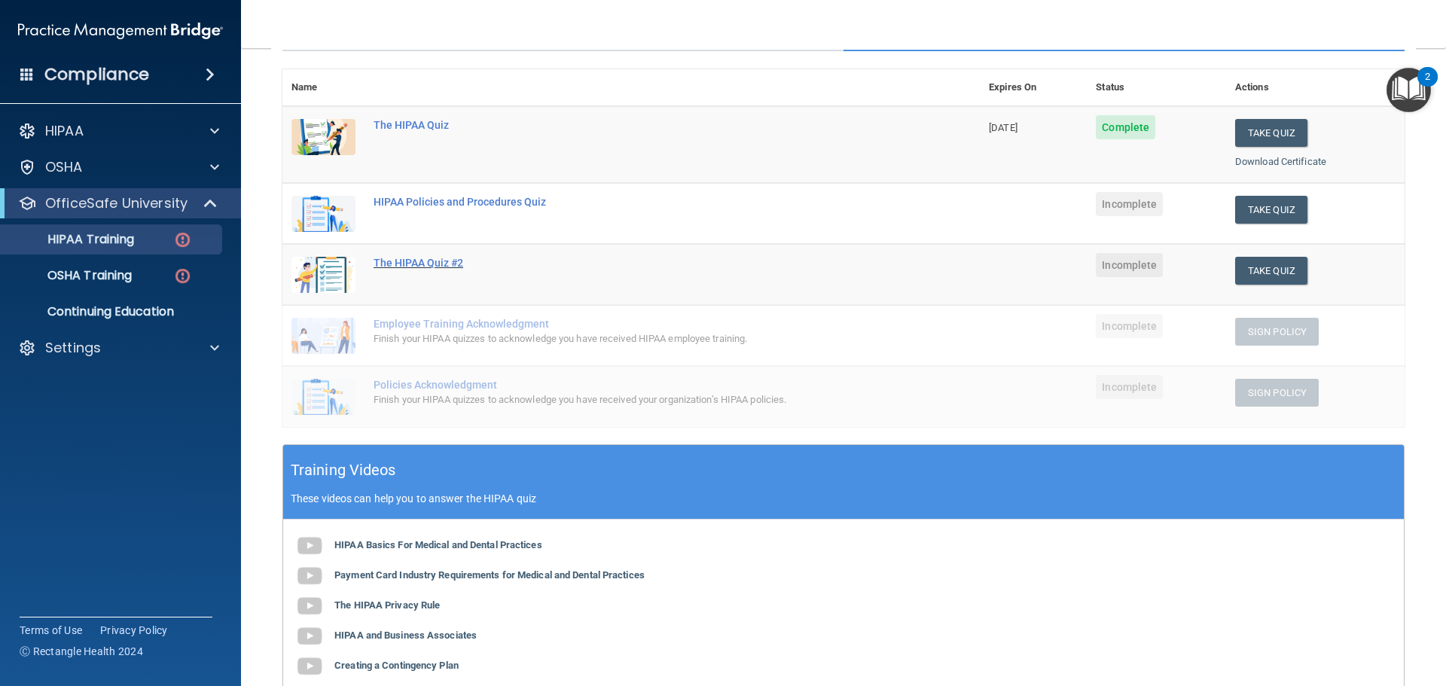
click at [413, 262] on div "The HIPAA Quiz #2" at bounding box center [639, 263] width 531 height 12
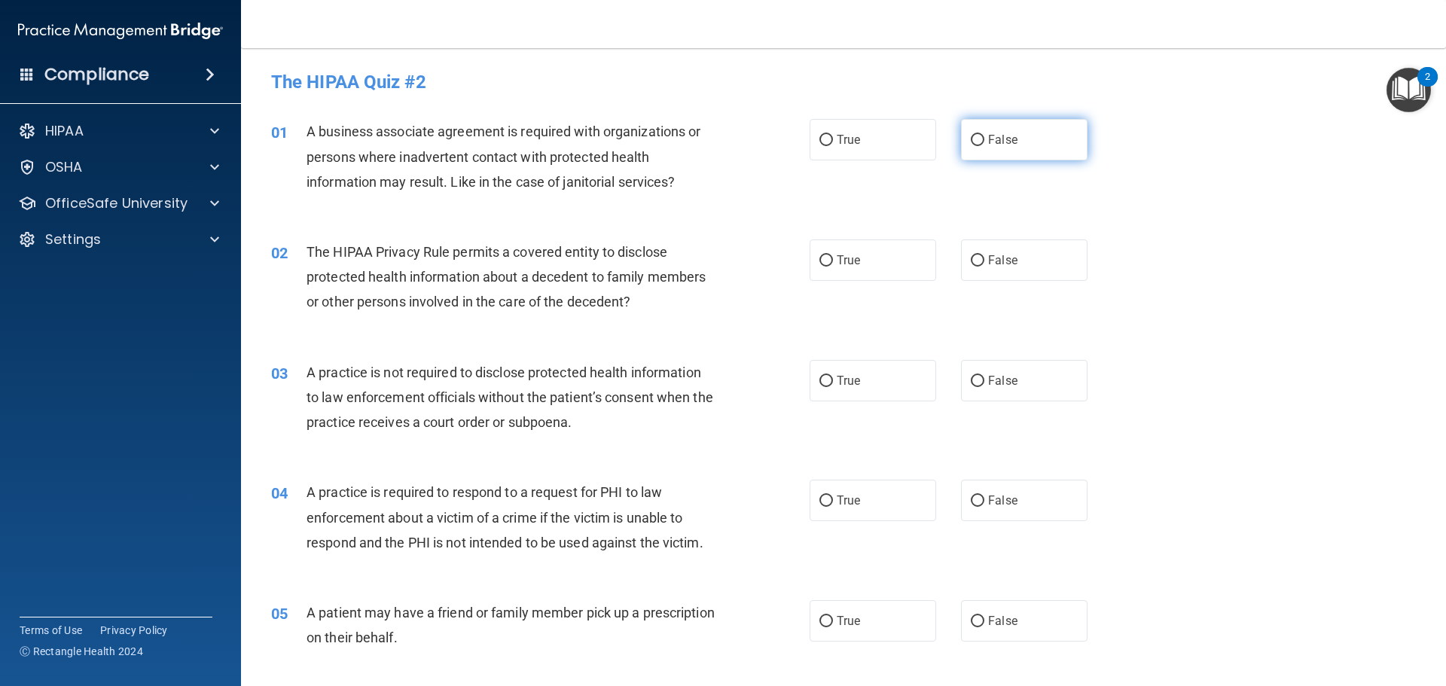
click at [971, 141] on input "False" at bounding box center [978, 140] width 14 height 11
radio input "true"
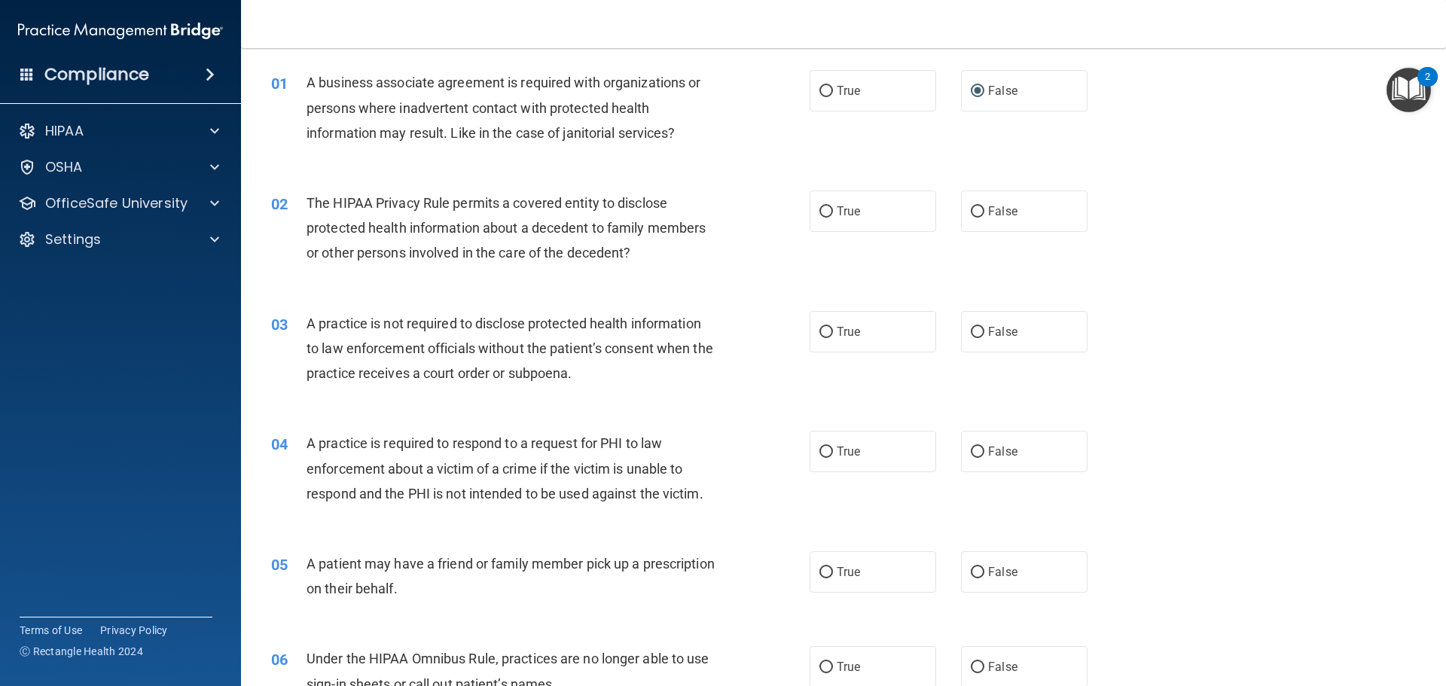
scroll to position [75, 0]
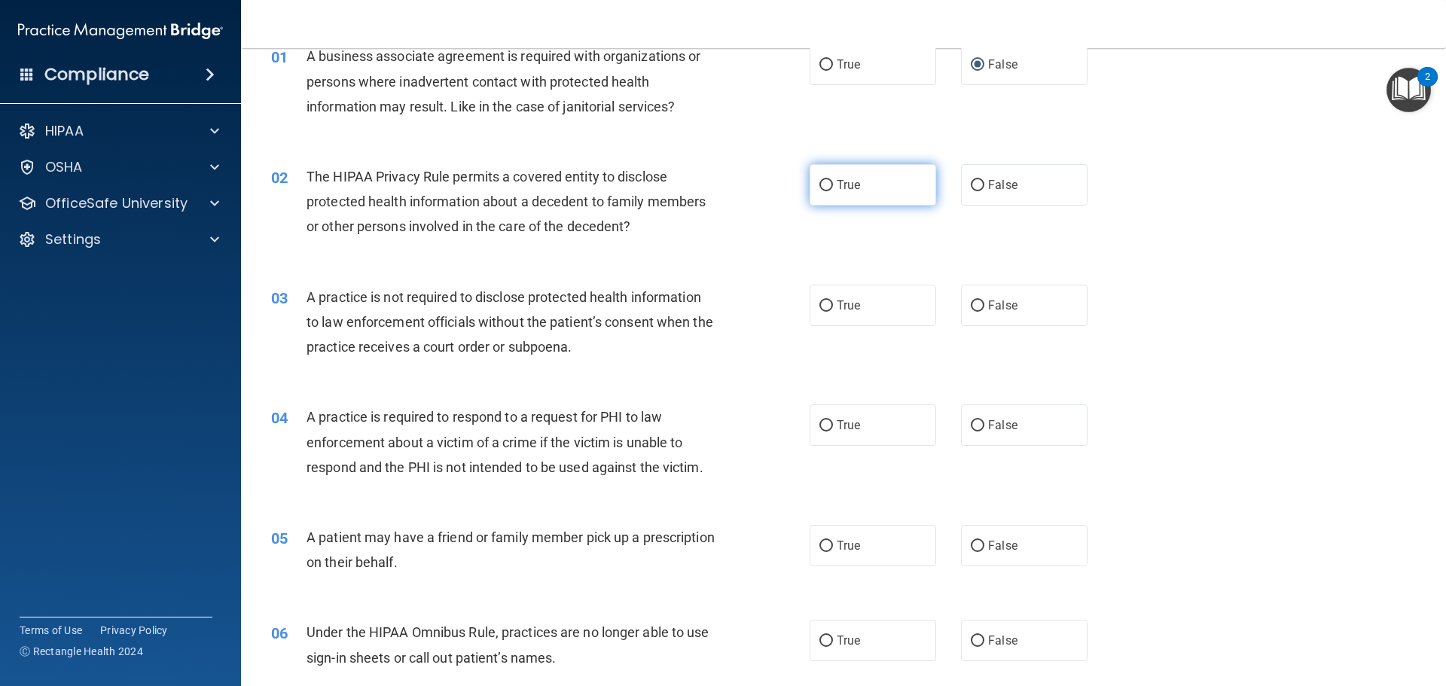
click at [840, 182] on span "True" at bounding box center [848, 185] width 23 height 14
click at [833, 182] on input "True" at bounding box center [827, 185] width 14 height 11
radio input "true"
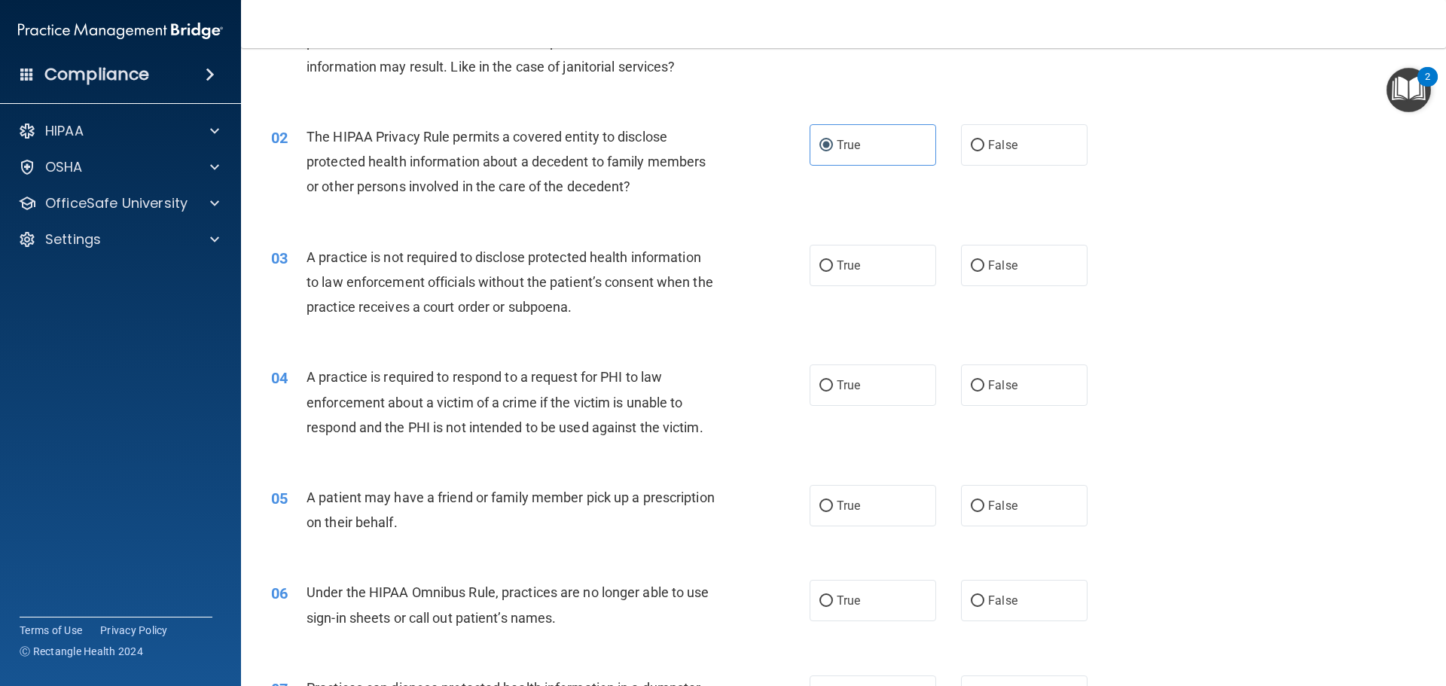
scroll to position [151, 0]
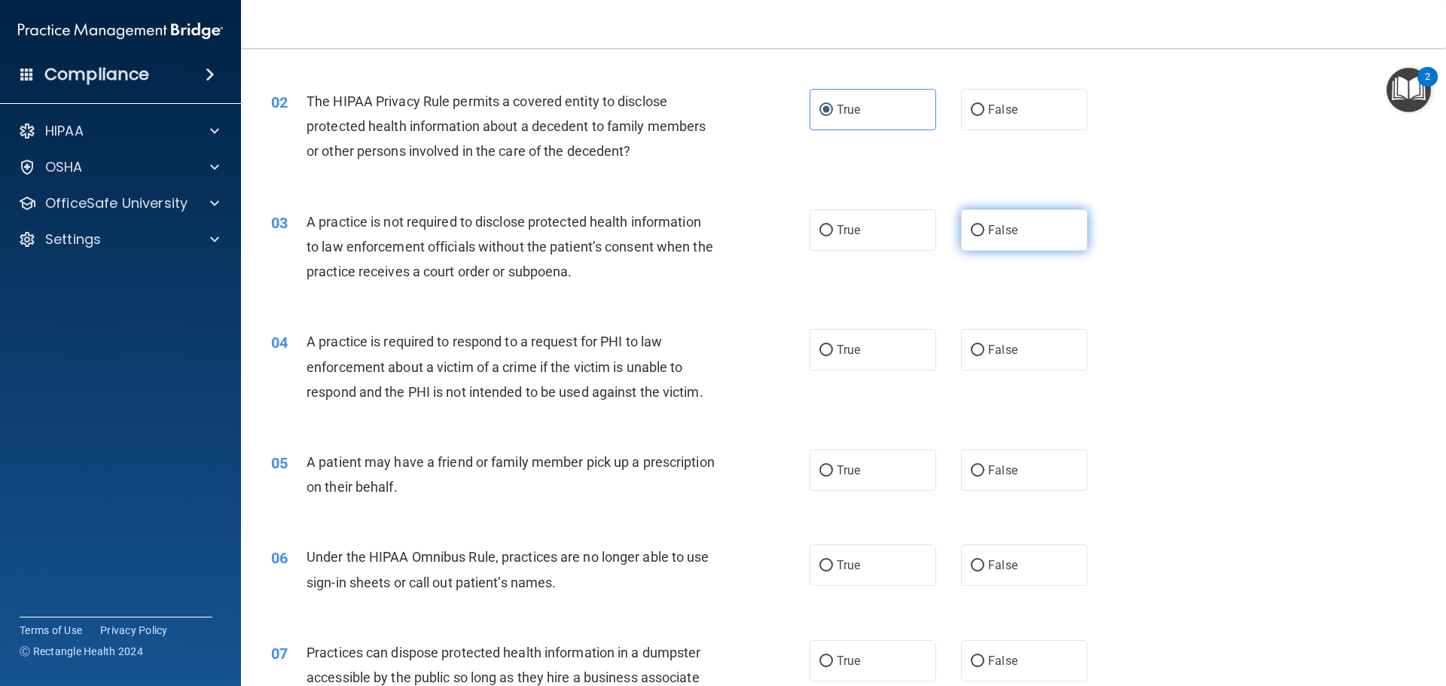
click at [973, 227] on input "False" at bounding box center [978, 230] width 14 height 11
radio input "true"
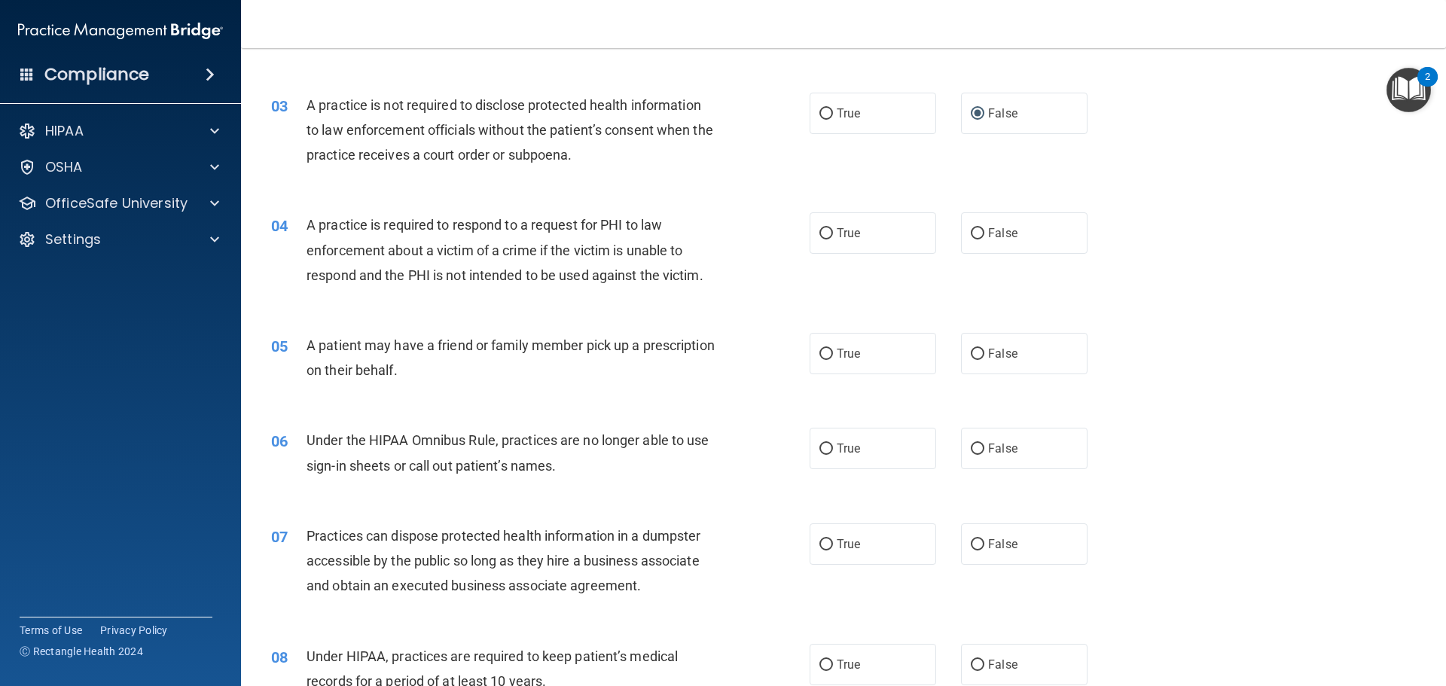
scroll to position [301, 0]
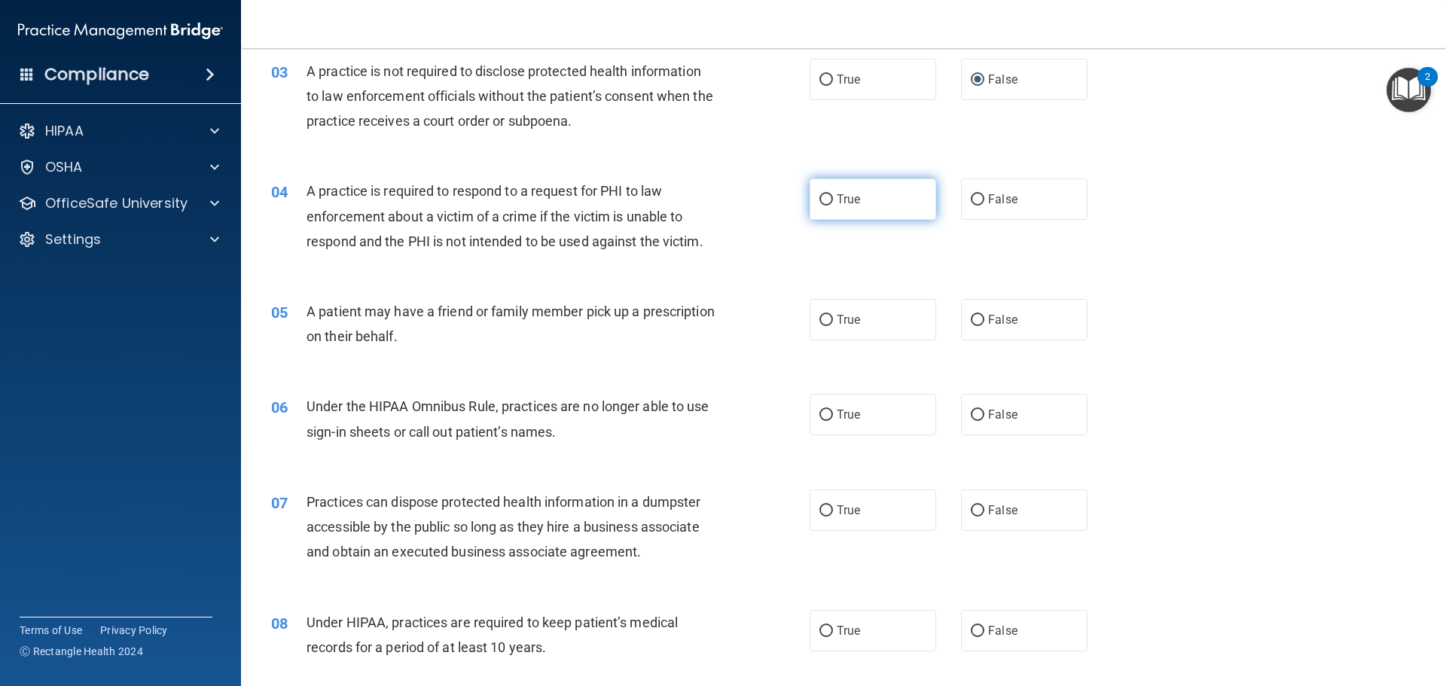
click at [821, 197] on input "True" at bounding box center [827, 199] width 14 height 11
radio input "true"
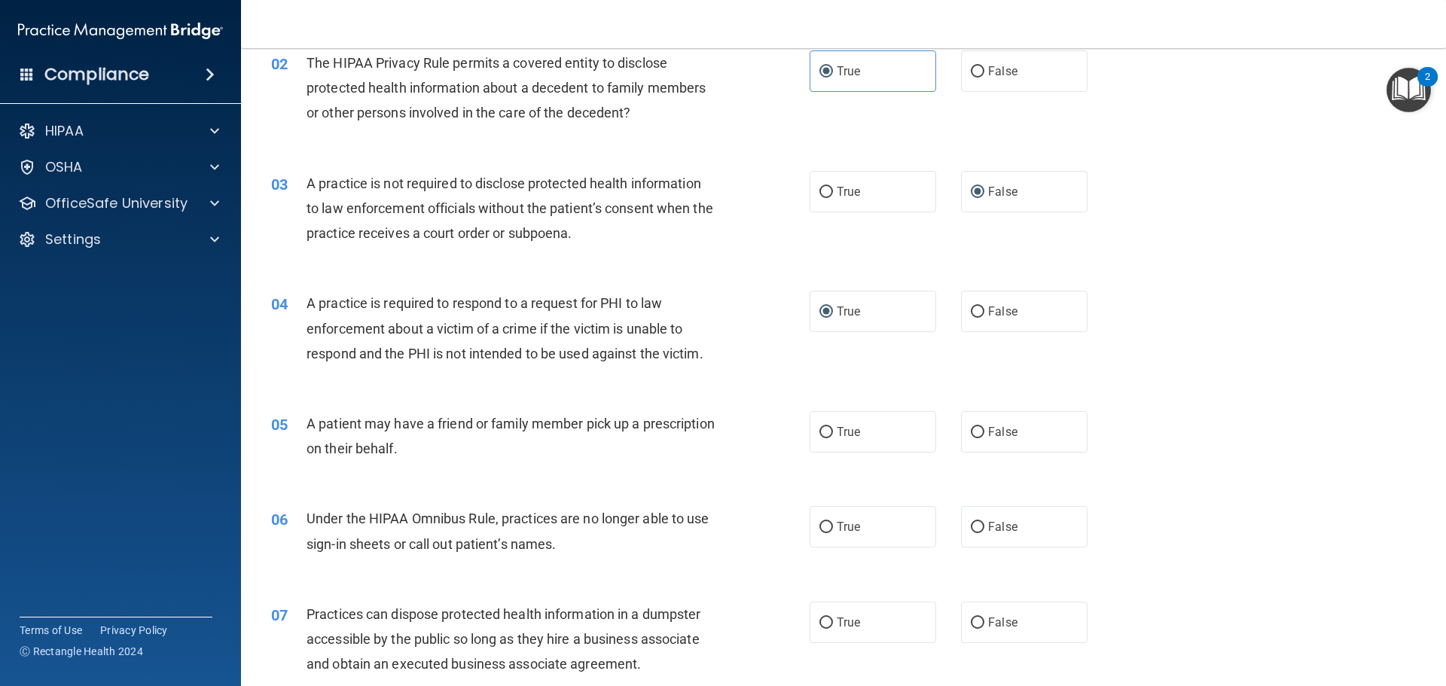
scroll to position [226, 0]
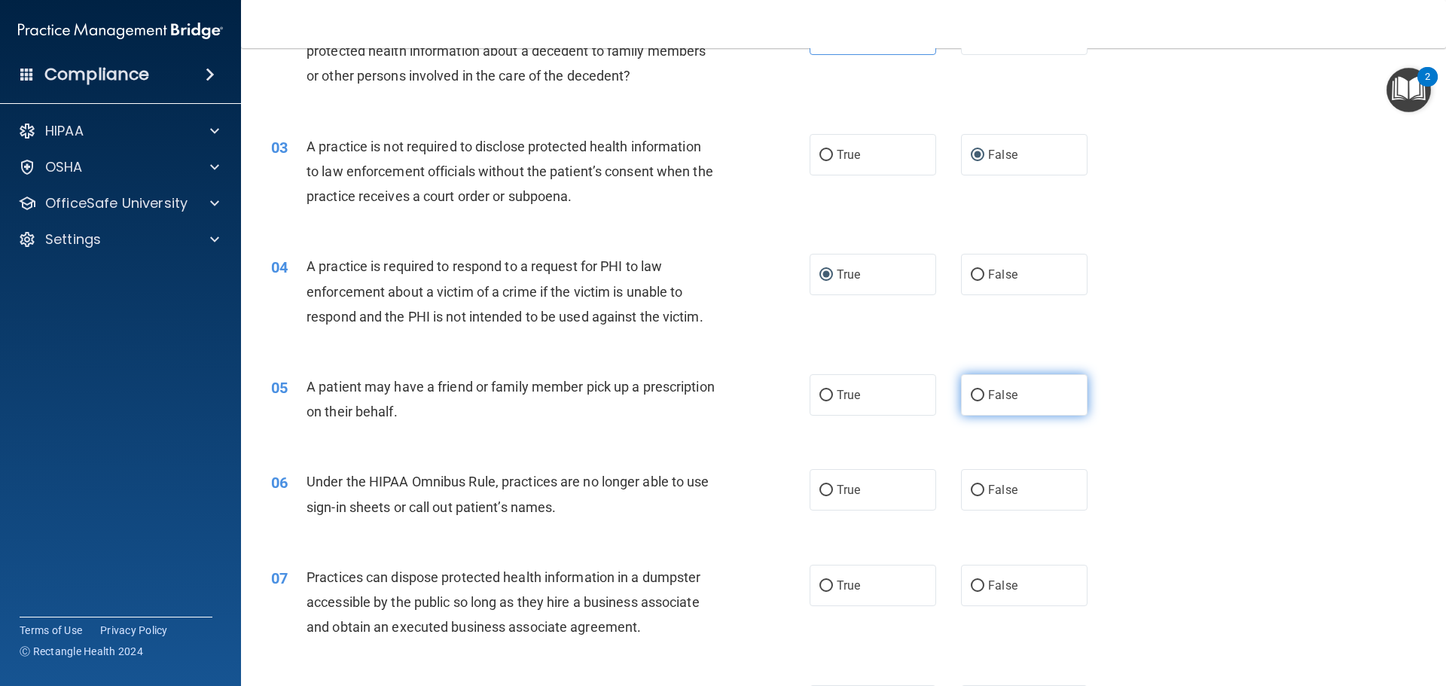
click at [972, 396] on input "False" at bounding box center [978, 395] width 14 height 11
radio input "true"
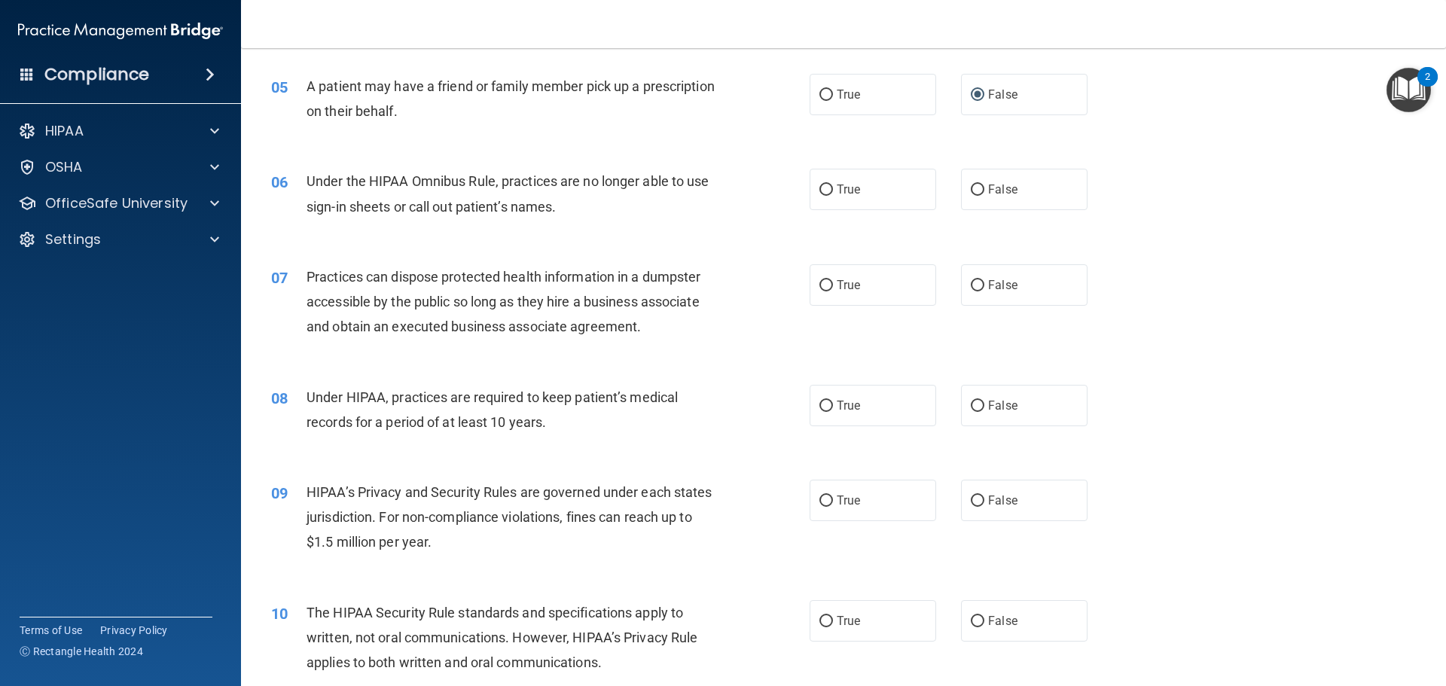
scroll to position [527, 0]
click at [975, 190] on input "False" at bounding box center [978, 189] width 14 height 11
radio input "true"
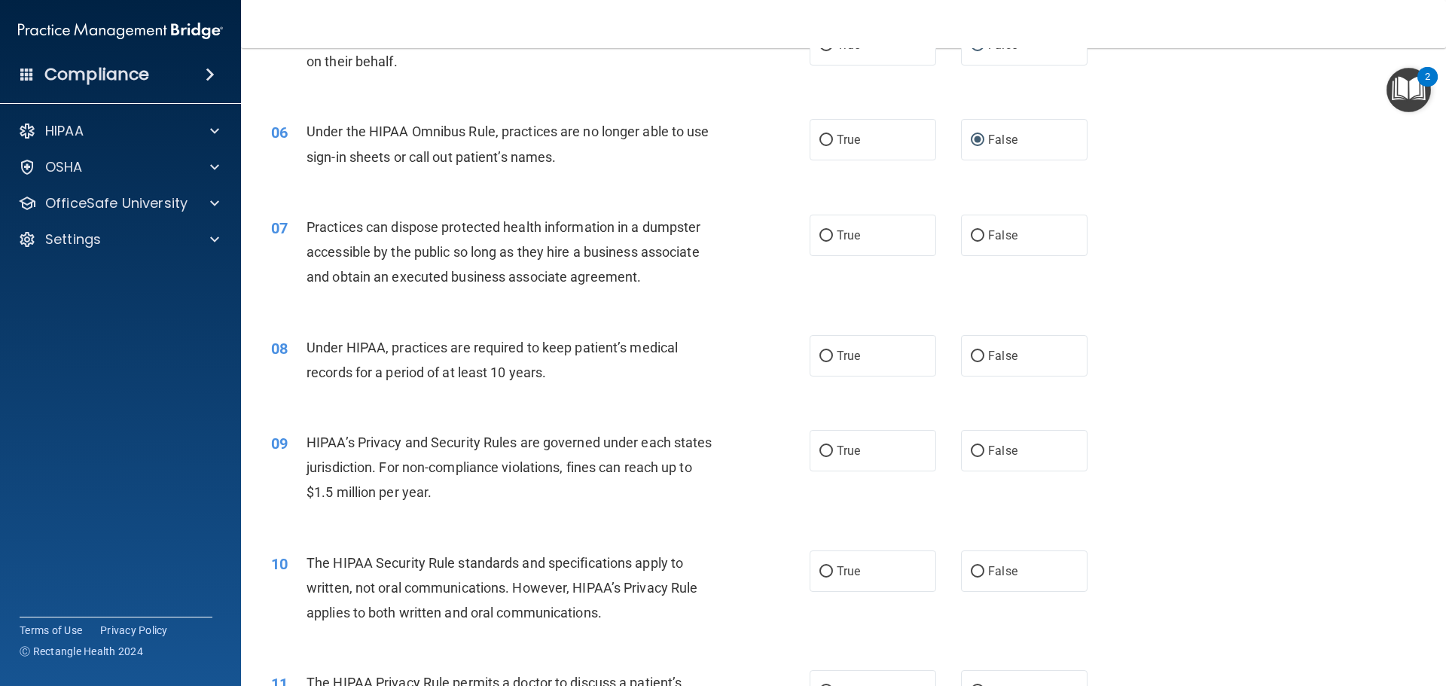
scroll to position [603, 0]
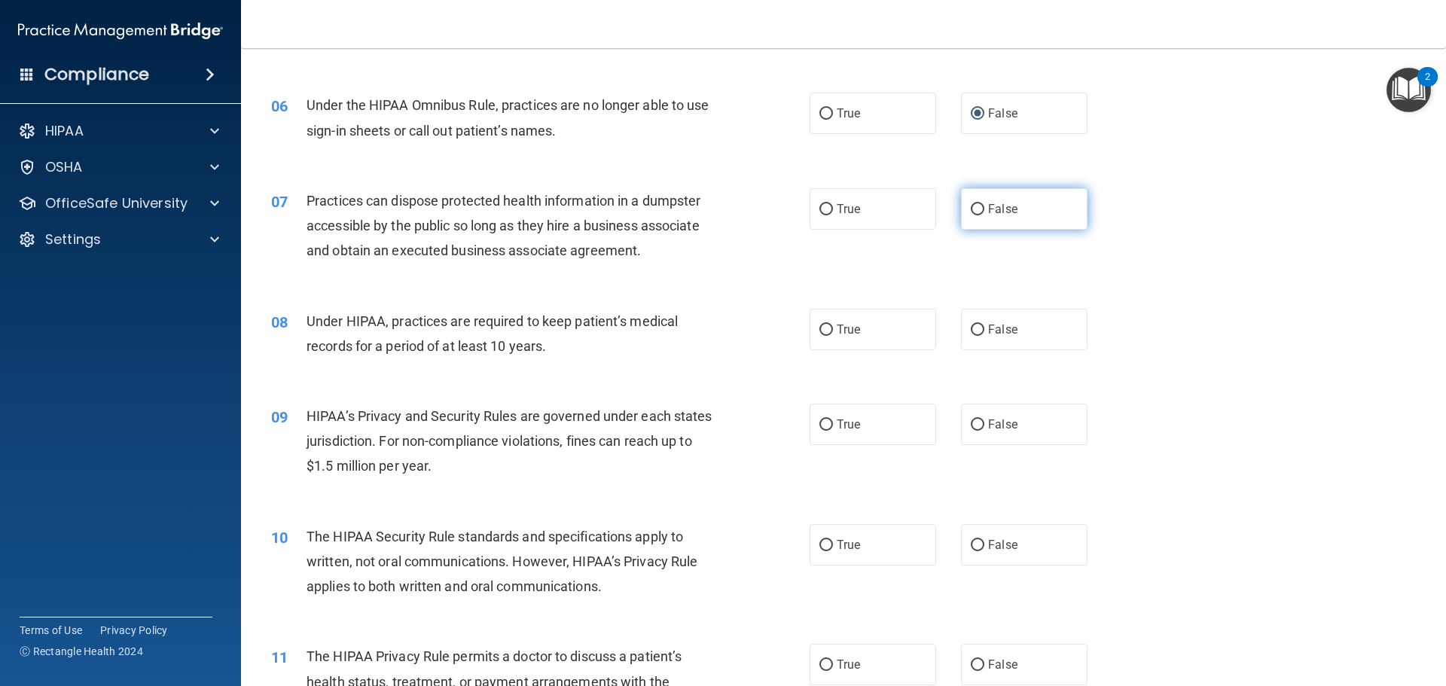
click at [971, 208] on input "False" at bounding box center [978, 209] width 14 height 11
radio input "true"
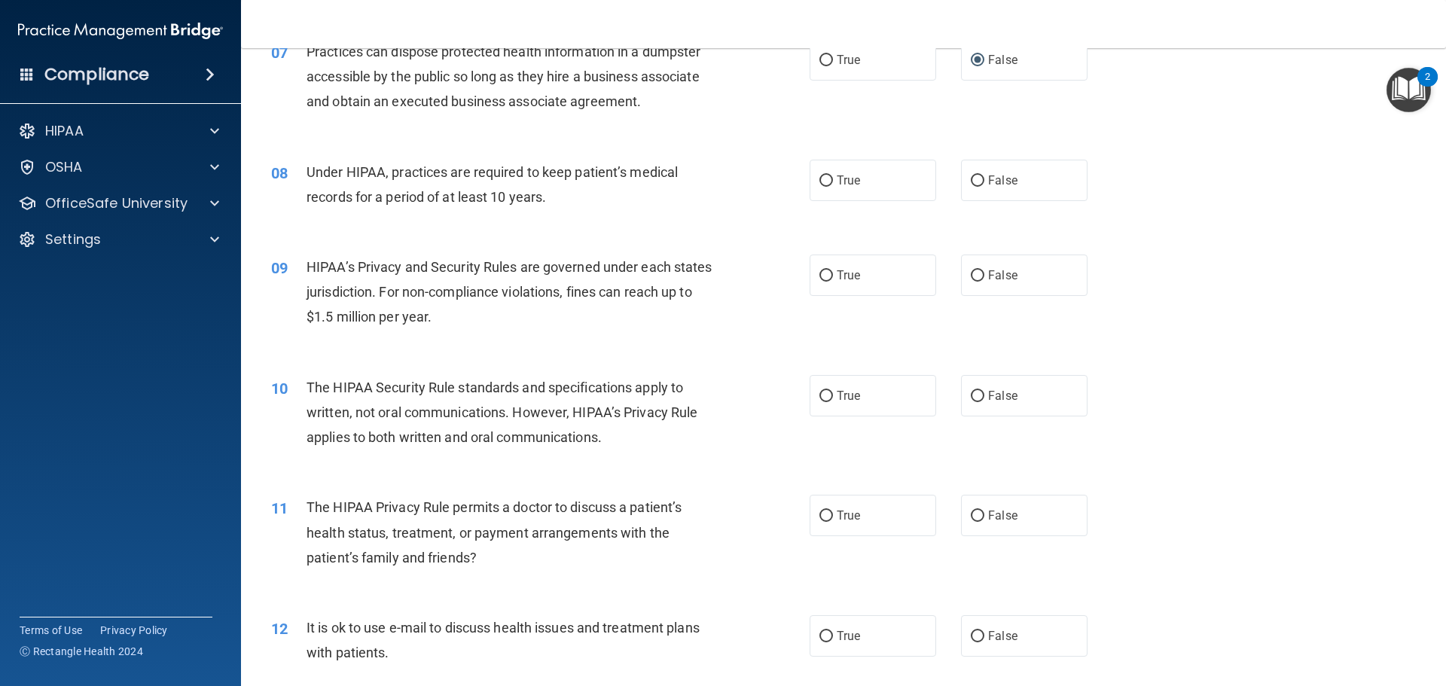
scroll to position [753, 0]
click at [971, 181] on input "False" at bounding box center [978, 179] width 14 height 11
radio input "true"
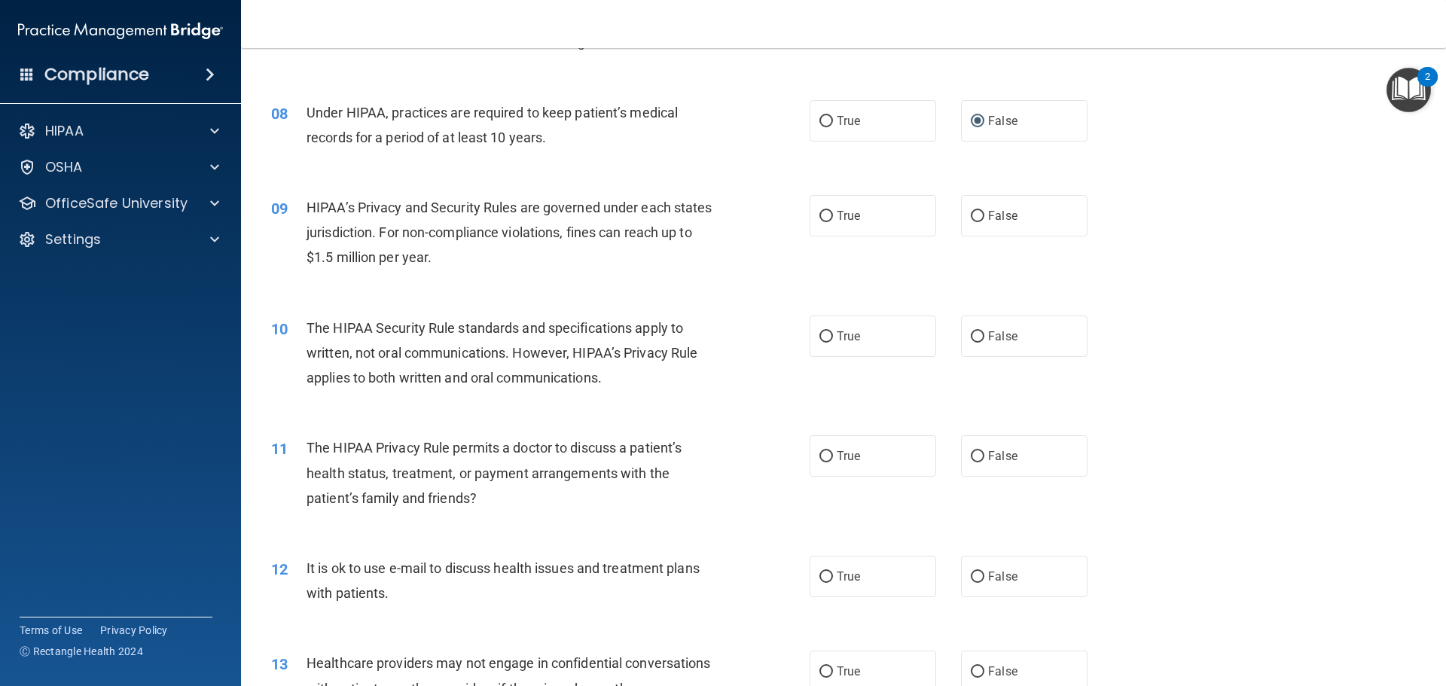
scroll to position [904, 0]
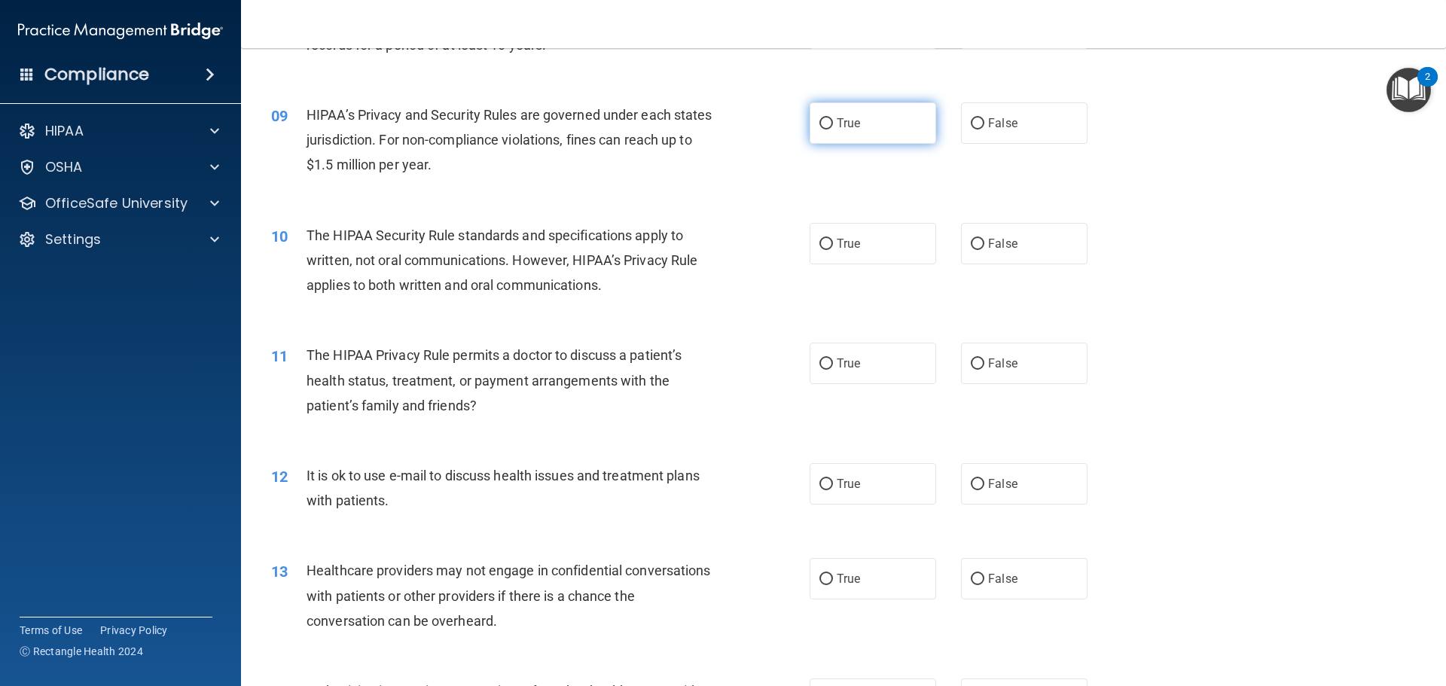
click at [820, 123] on input "True" at bounding box center [827, 123] width 14 height 11
radio input "true"
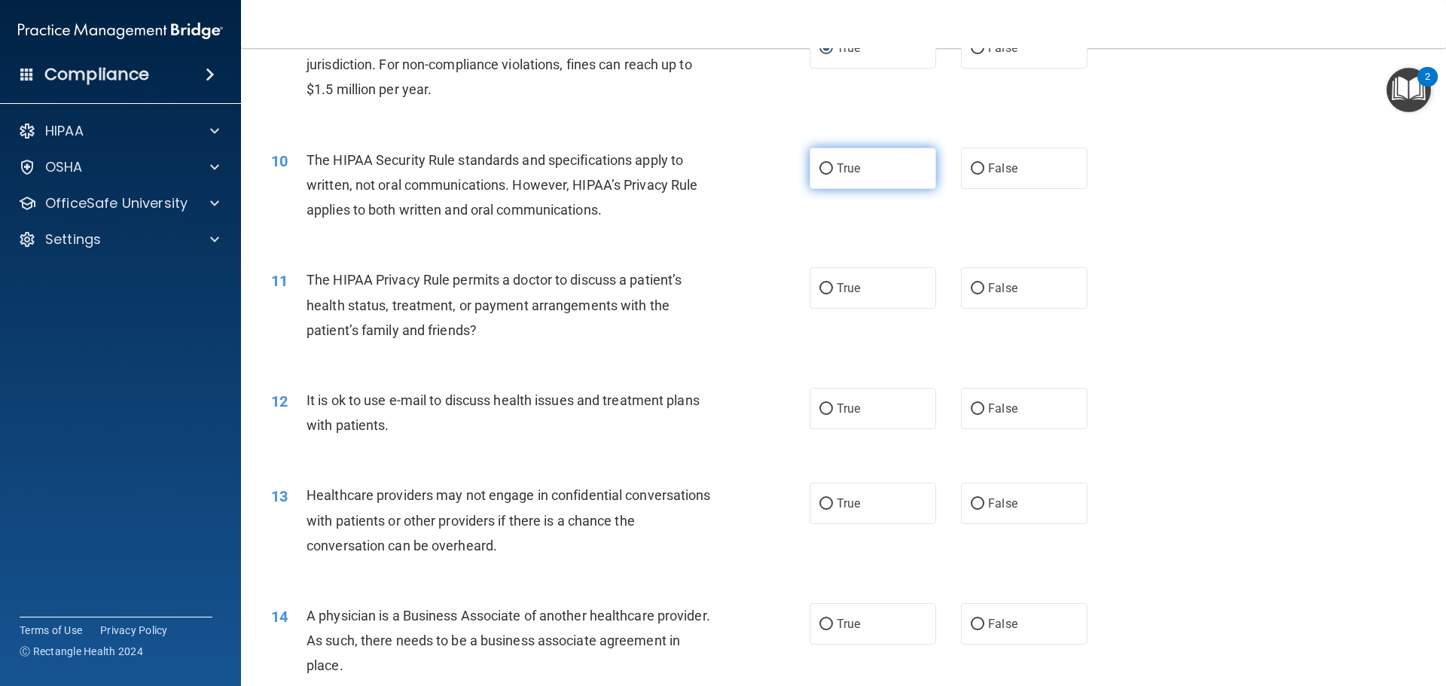
click at [846, 169] on span "True" at bounding box center [848, 168] width 23 height 14
click at [833, 169] on input "True" at bounding box center [827, 168] width 14 height 11
radio input "true"
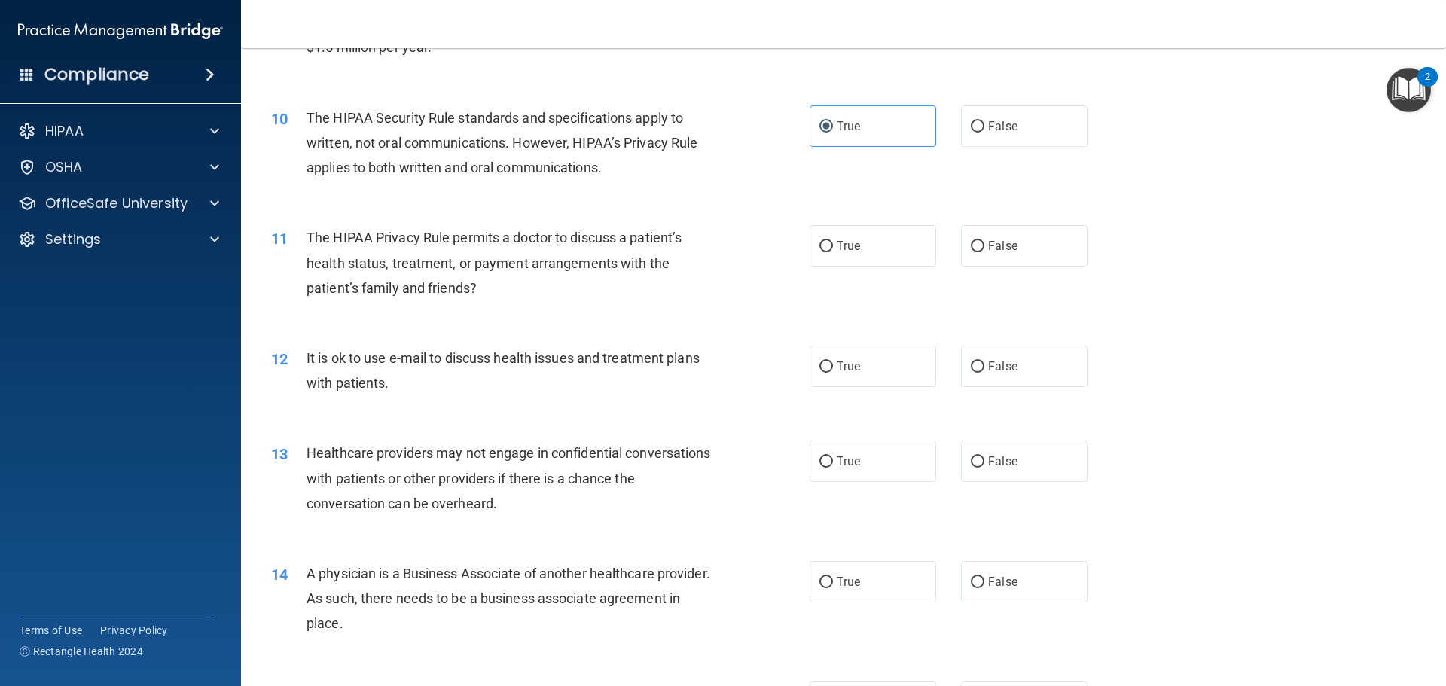
scroll to position [1055, 0]
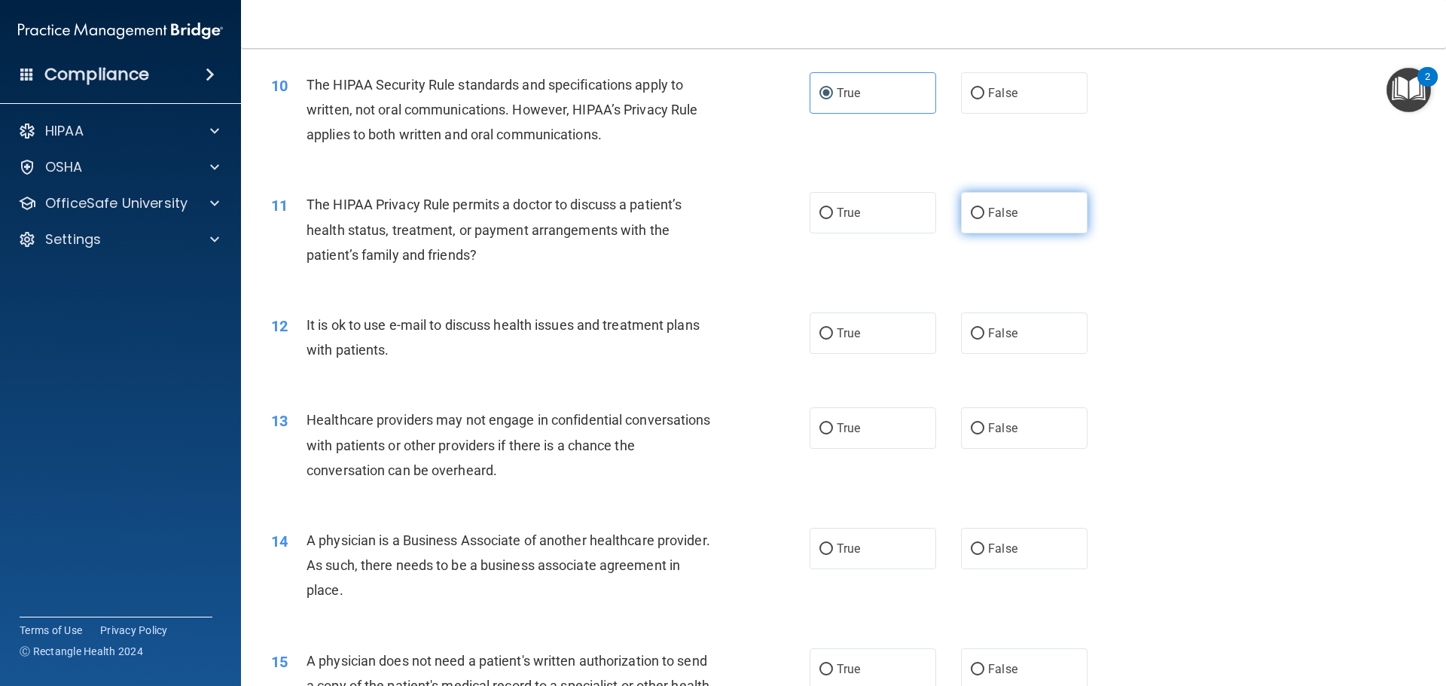
click at [975, 213] on input "False" at bounding box center [978, 213] width 14 height 11
radio input "true"
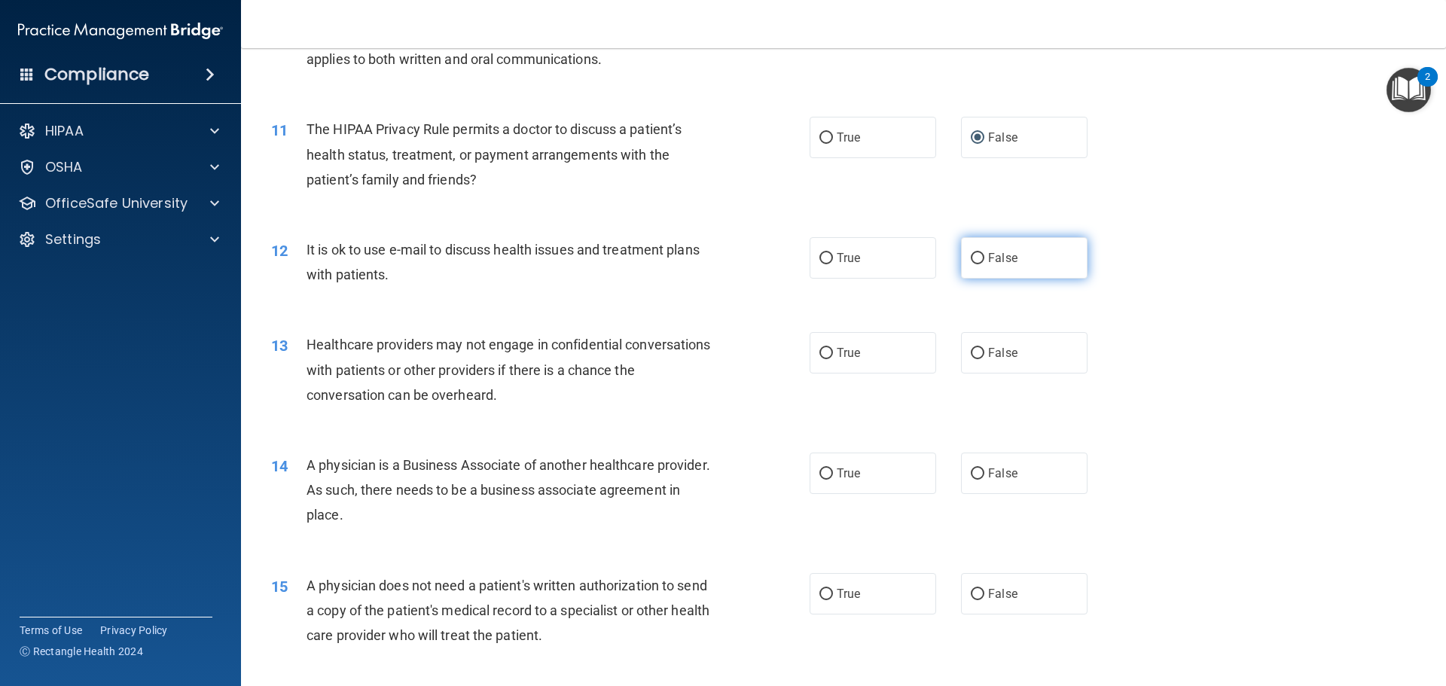
click at [971, 258] on input "False" at bounding box center [978, 258] width 14 height 11
radio input "true"
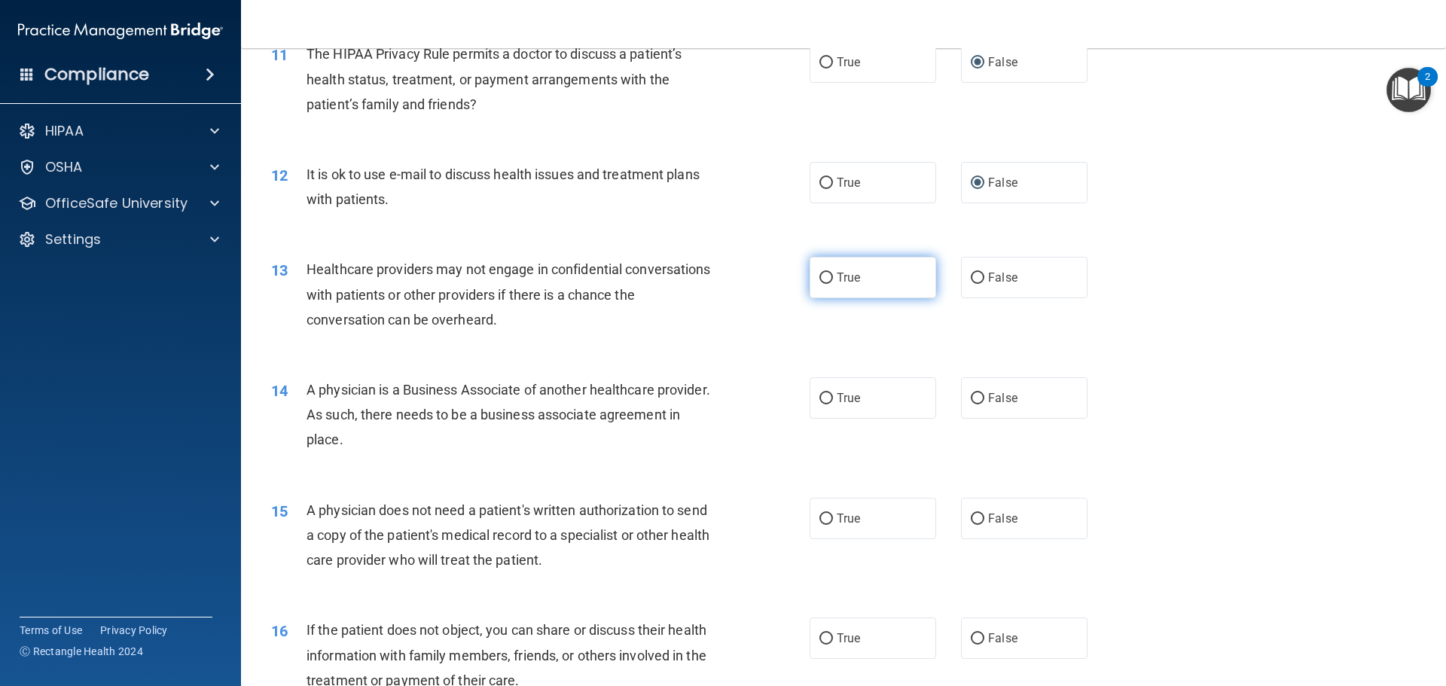
click at [845, 281] on span "True" at bounding box center [848, 277] width 23 height 14
click at [833, 281] on input "True" at bounding box center [827, 278] width 14 height 11
radio input "true"
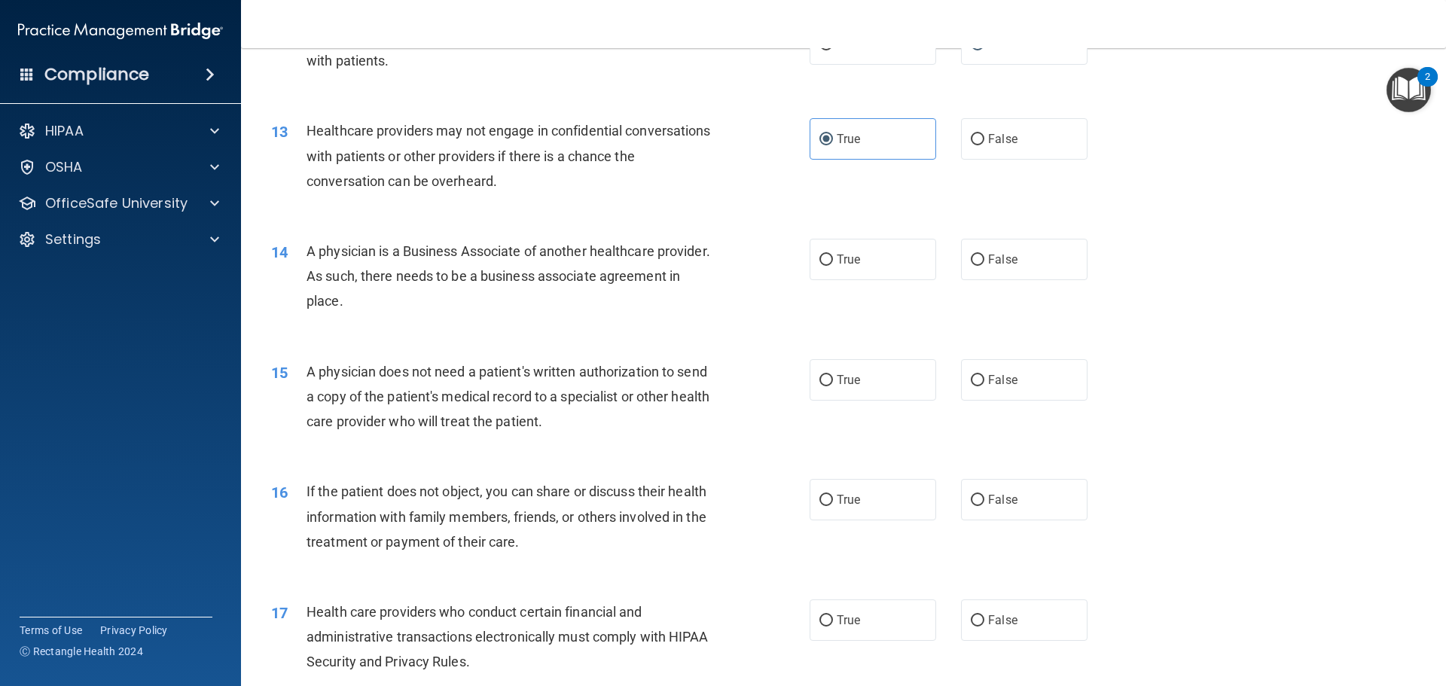
scroll to position [1431, 0]
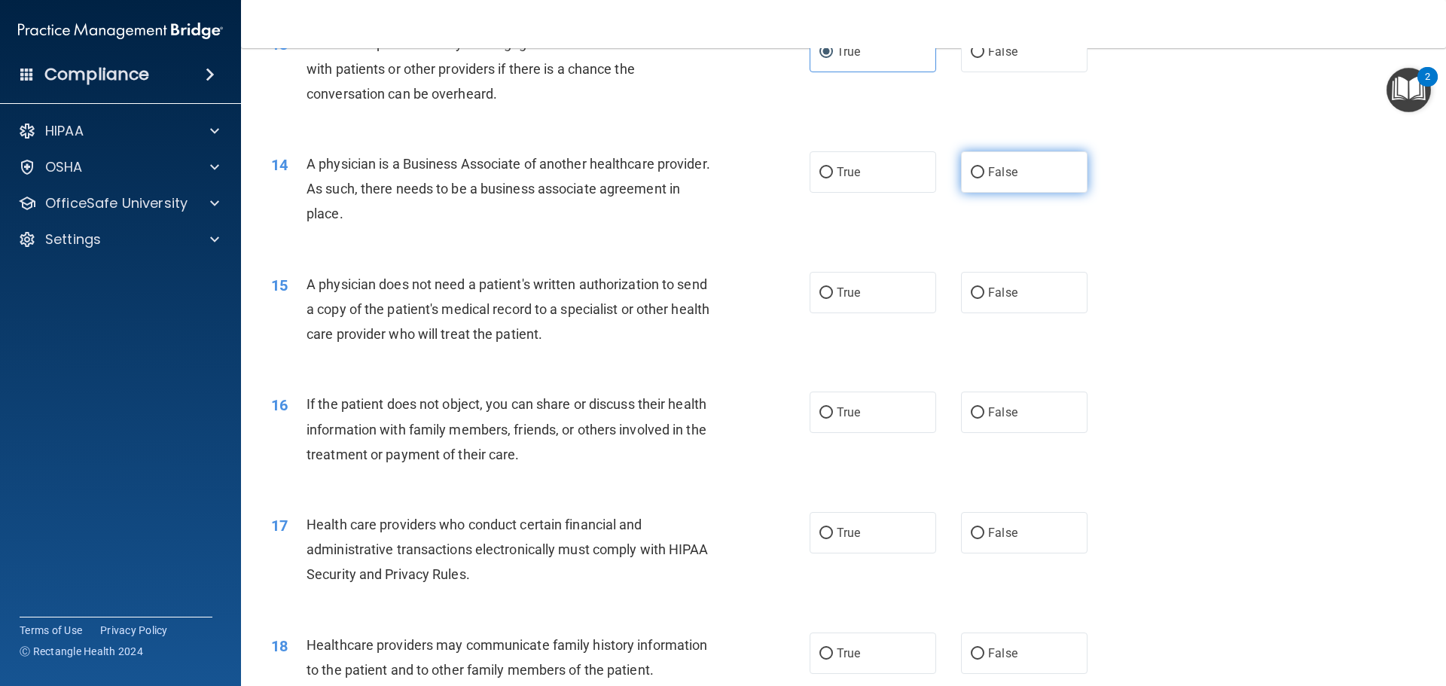
click at [972, 172] on input "False" at bounding box center [978, 172] width 14 height 11
radio input "true"
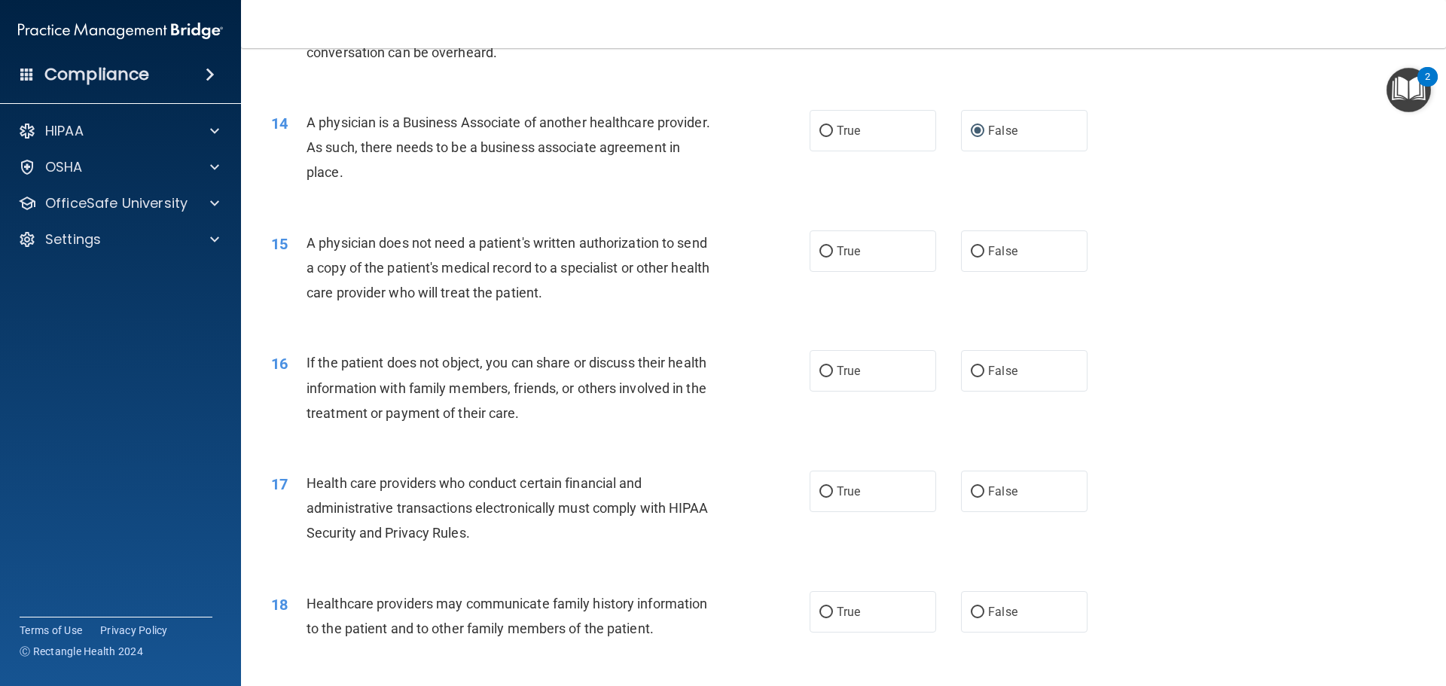
scroll to position [1507, 0]
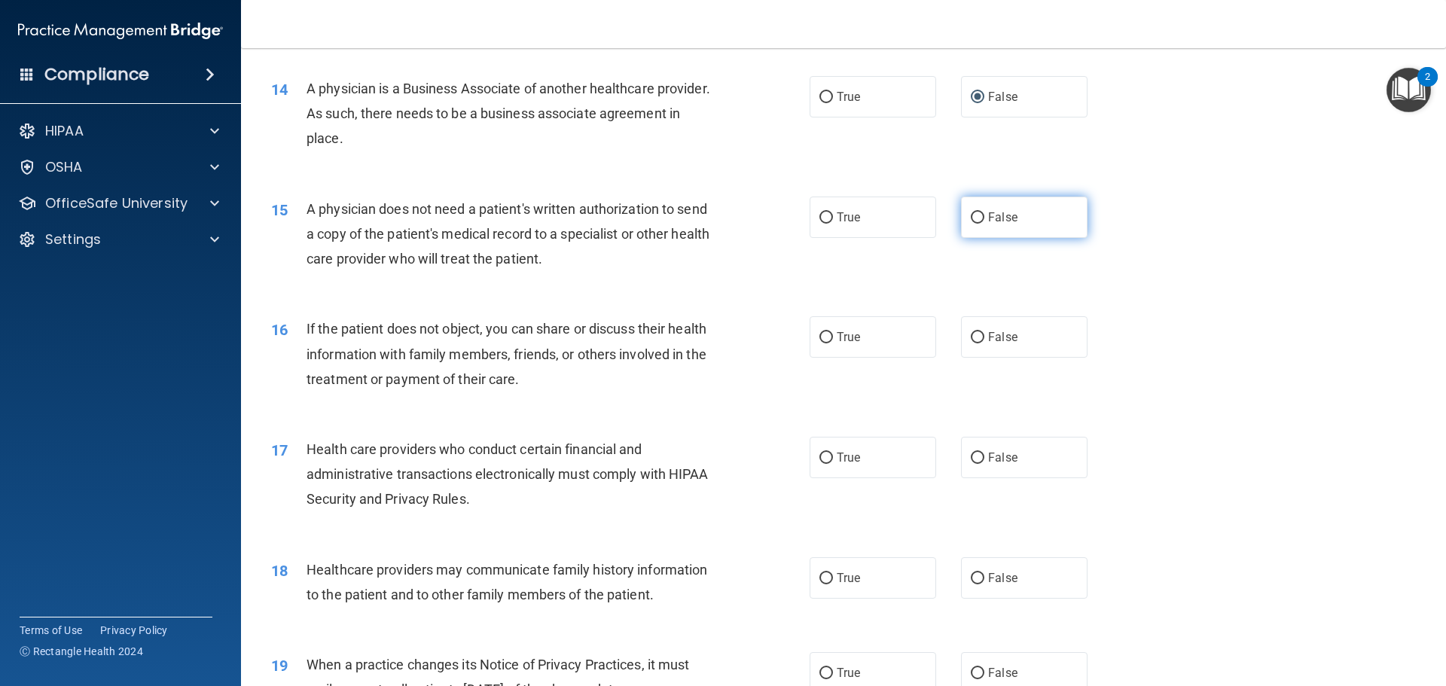
click at [975, 217] on input "False" at bounding box center [978, 217] width 14 height 11
radio input "true"
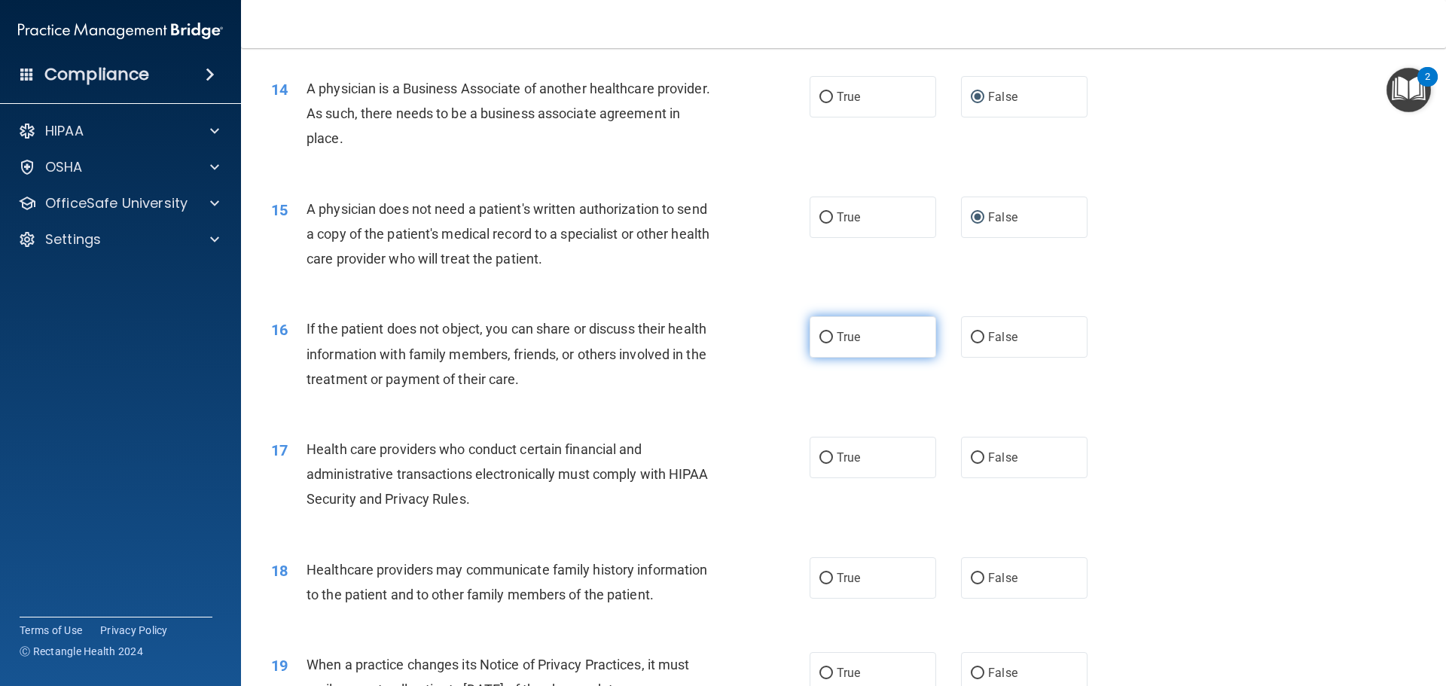
click at [822, 334] on input "True" at bounding box center [827, 337] width 14 height 11
radio input "true"
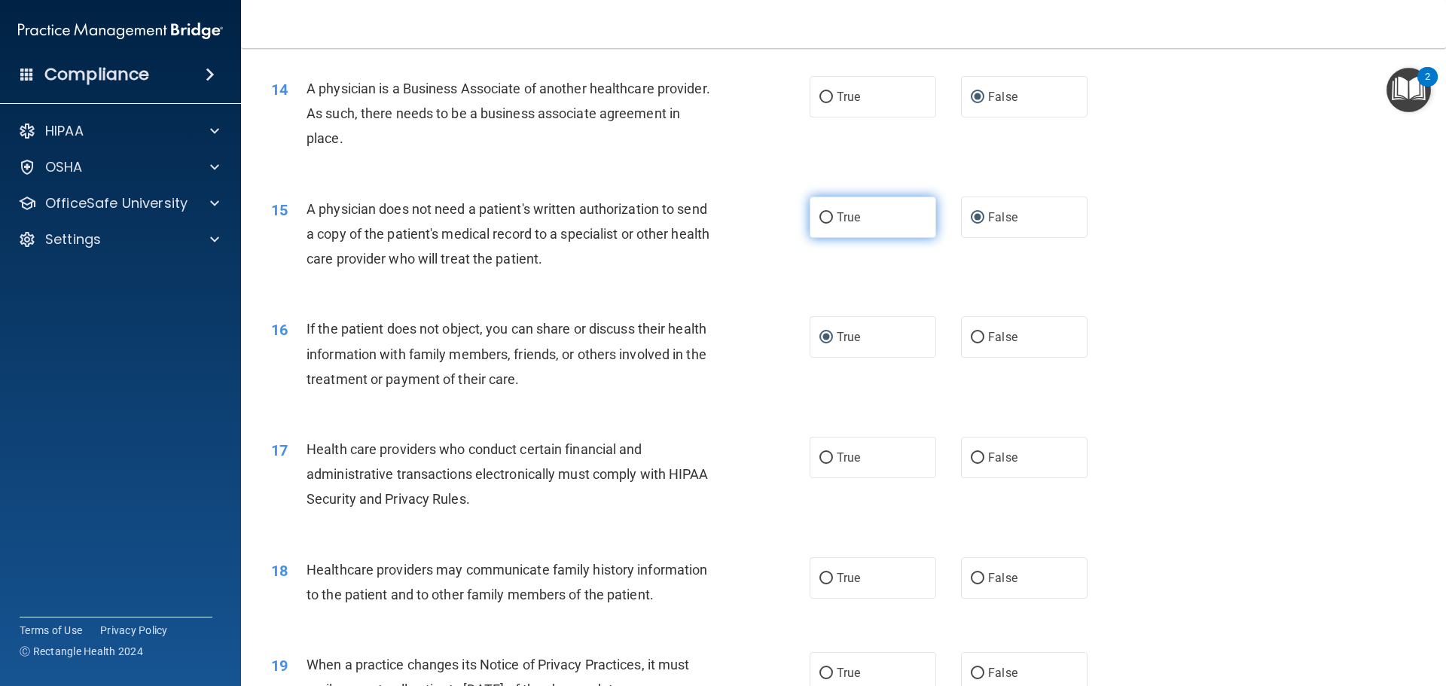
click at [821, 215] on input "True" at bounding box center [827, 217] width 14 height 11
radio input "true"
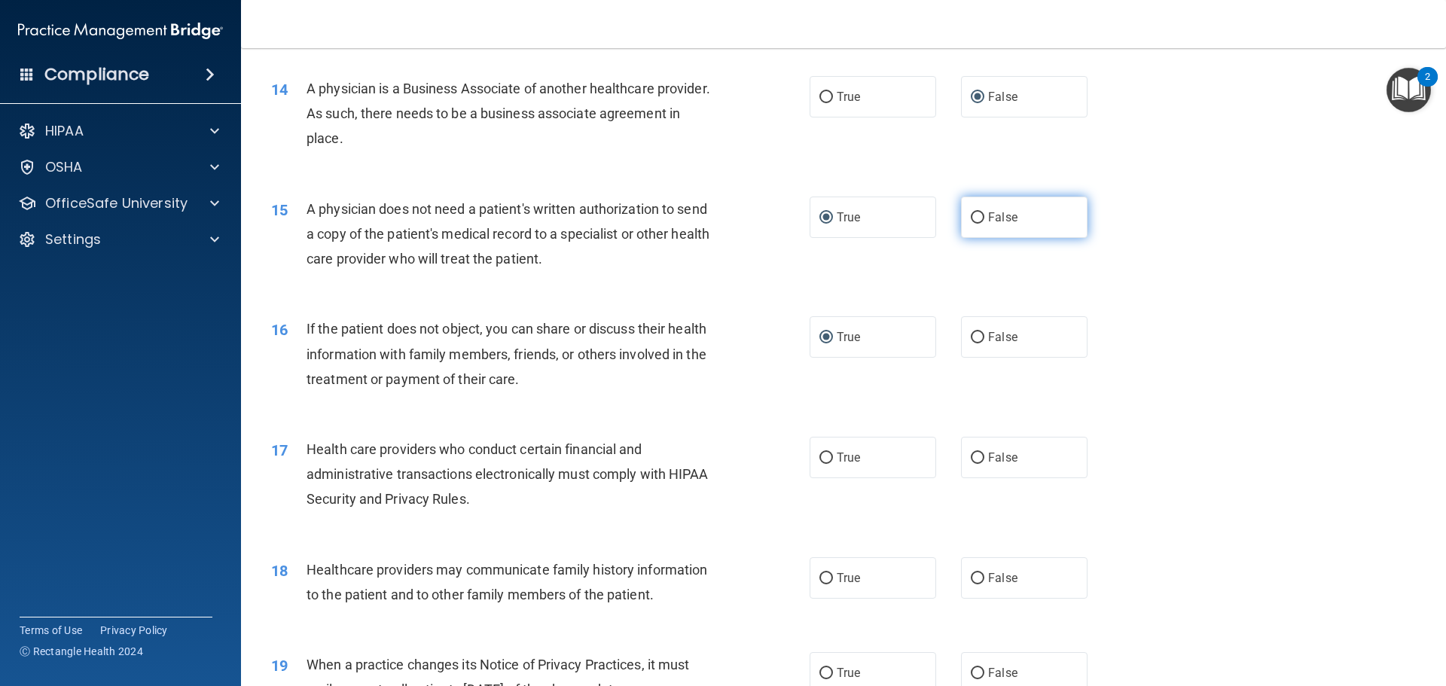
click at [971, 217] on input "False" at bounding box center [978, 217] width 14 height 11
radio input "true"
radio input "false"
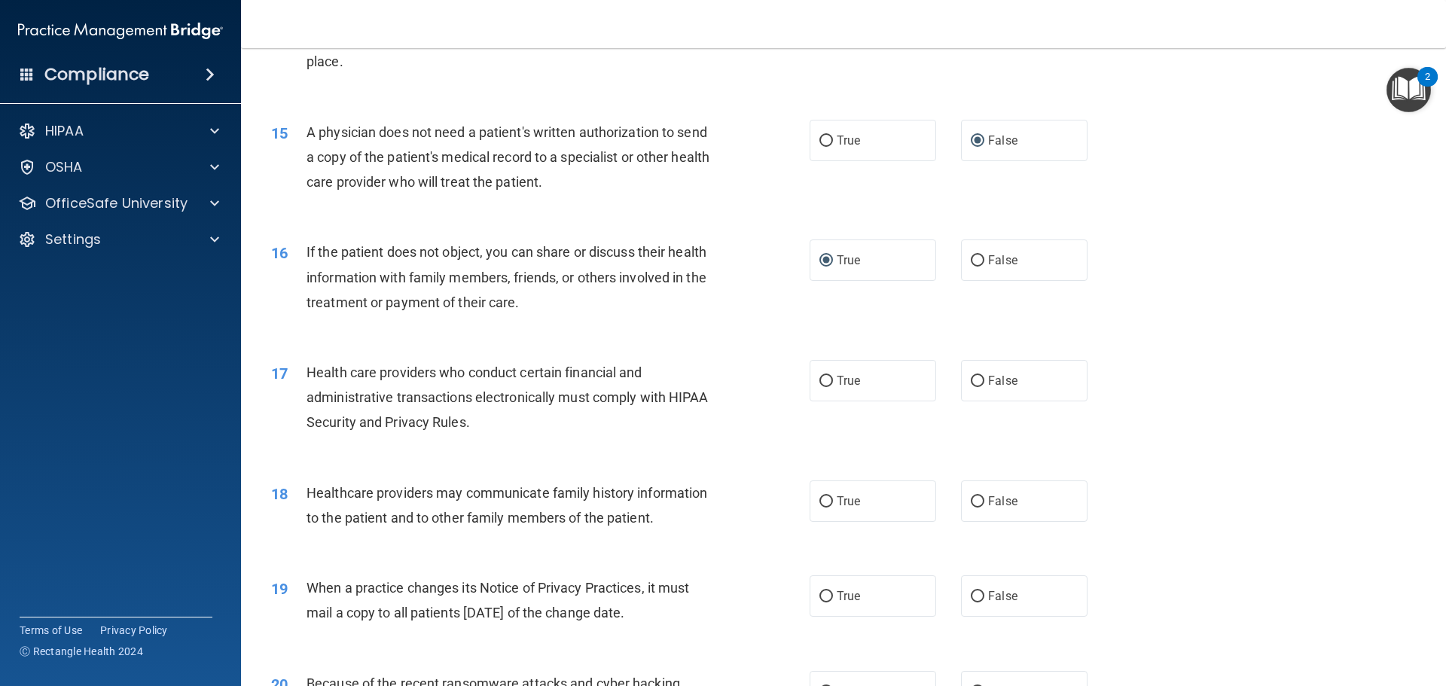
scroll to position [1657, 0]
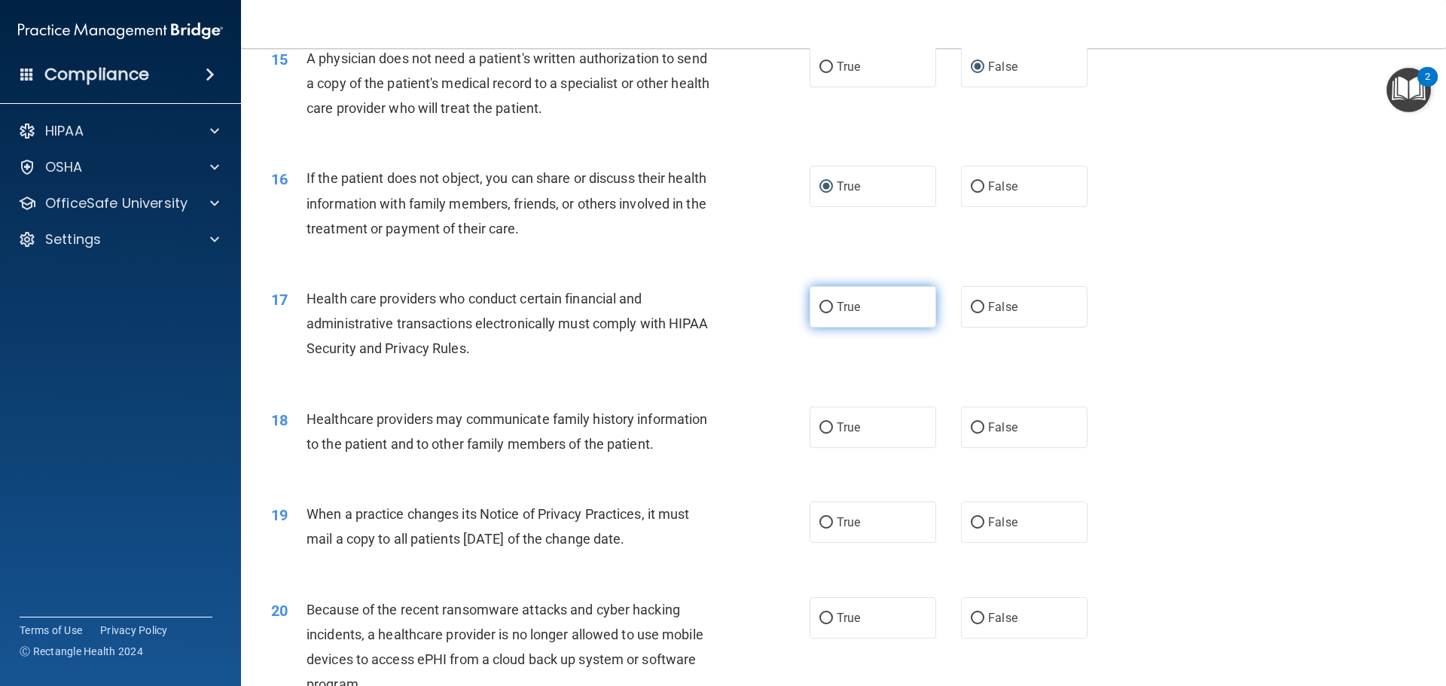
click at [830, 307] on label "True" at bounding box center [873, 306] width 127 height 41
click at [830, 307] on input "True" at bounding box center [827, 307] width 14 height 11
radio input "true"
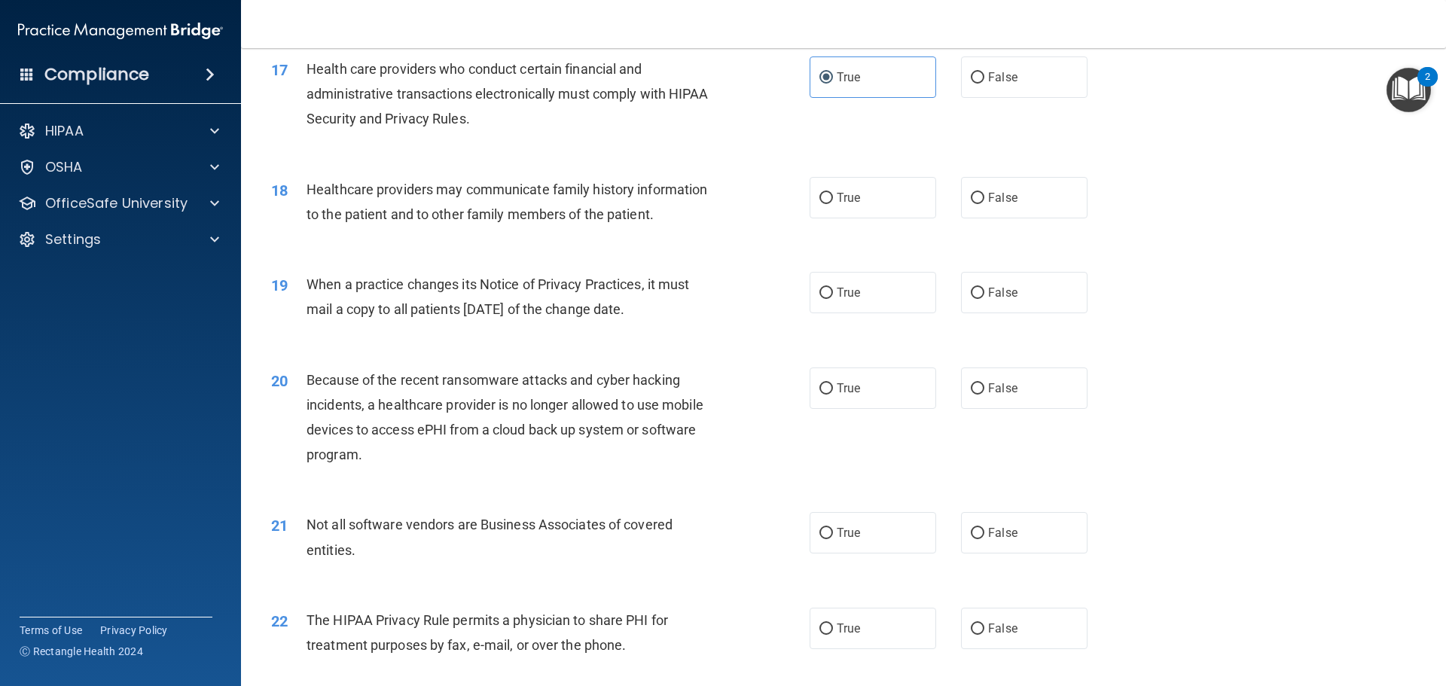
scroll to position [1808, 0]
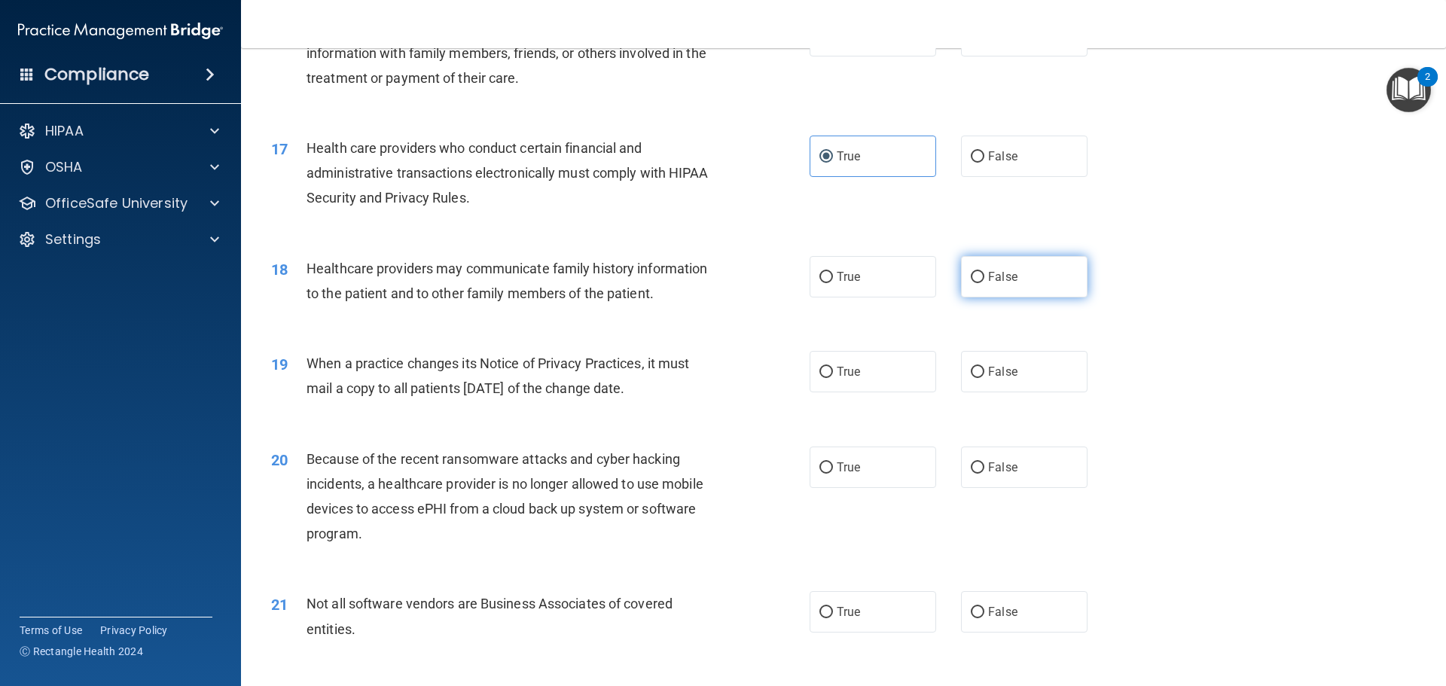
click at [972, 276] on input "False" at bounding box center [978, 277] width 14 height 11
radio input "true"
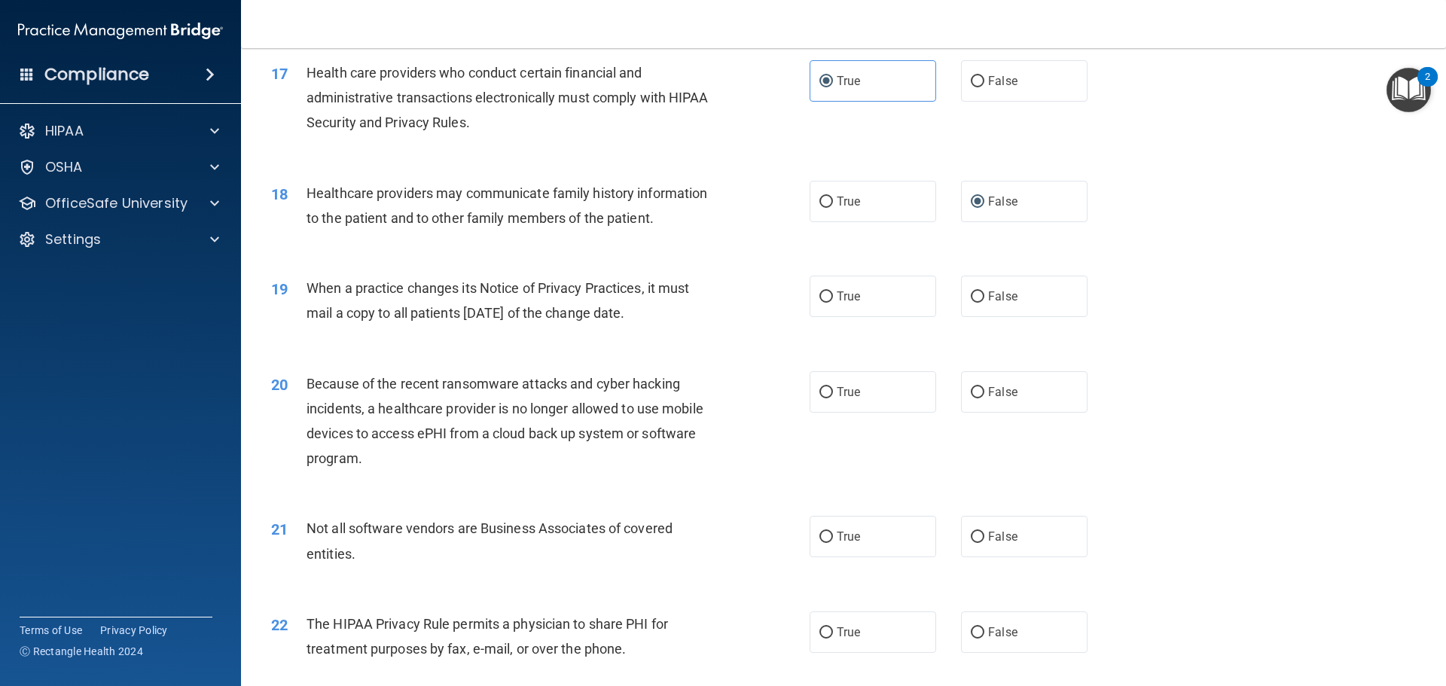
scroll to position [1958, 0]
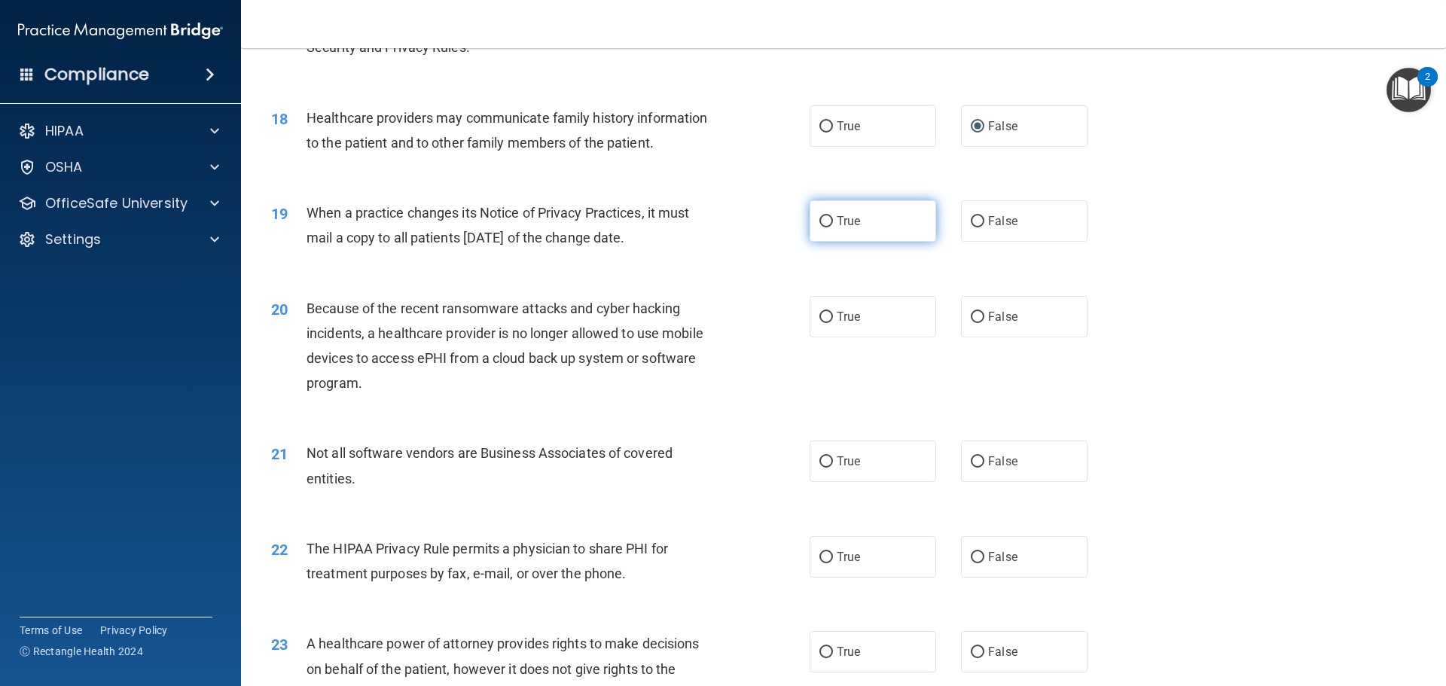
drag, startPoint x: 835, startPoint y: 220, endPoint x: 813, endPoint y: 233, distance: 26.0
click at [837, 221] on span "True" at bounding box center [848, 221] width 23 height 14
click at [833, 221] on input "True" at bounding box center [827, 221] width 14 height 11
radio input "true"
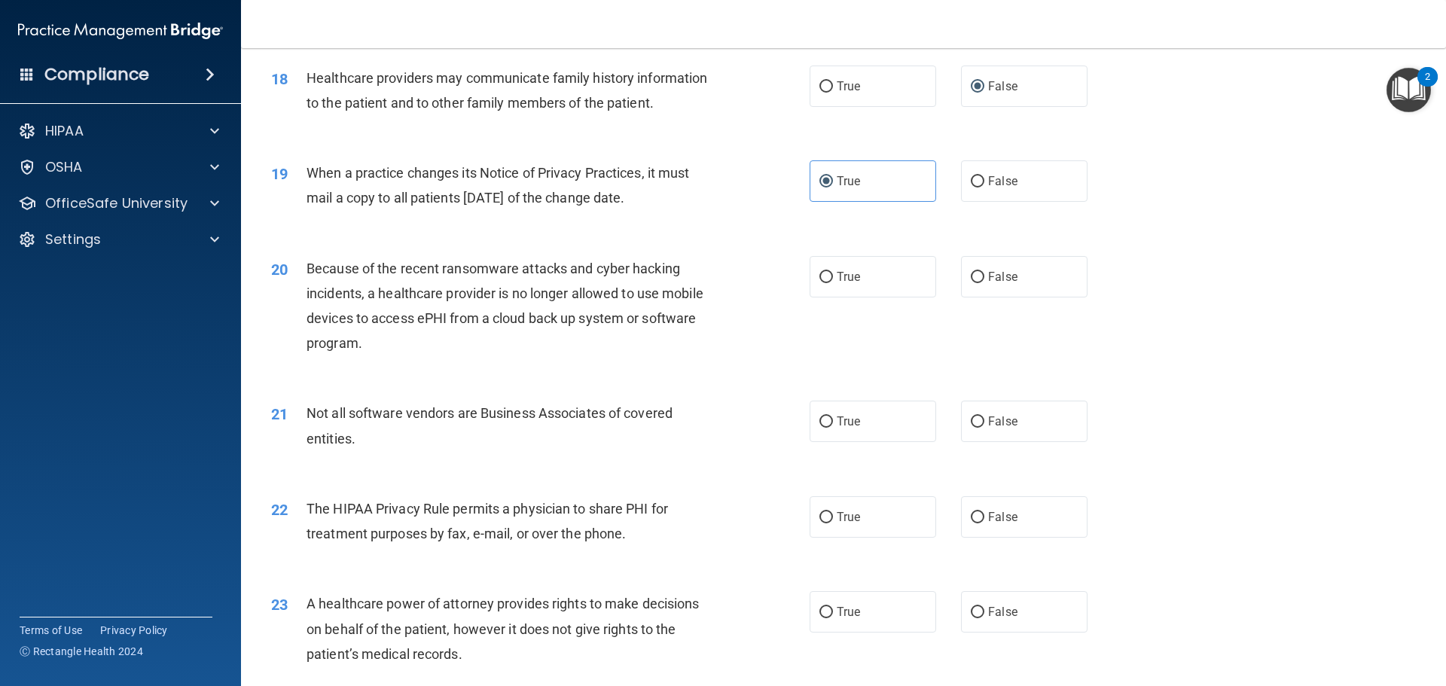
scroll to position [2034, 0]
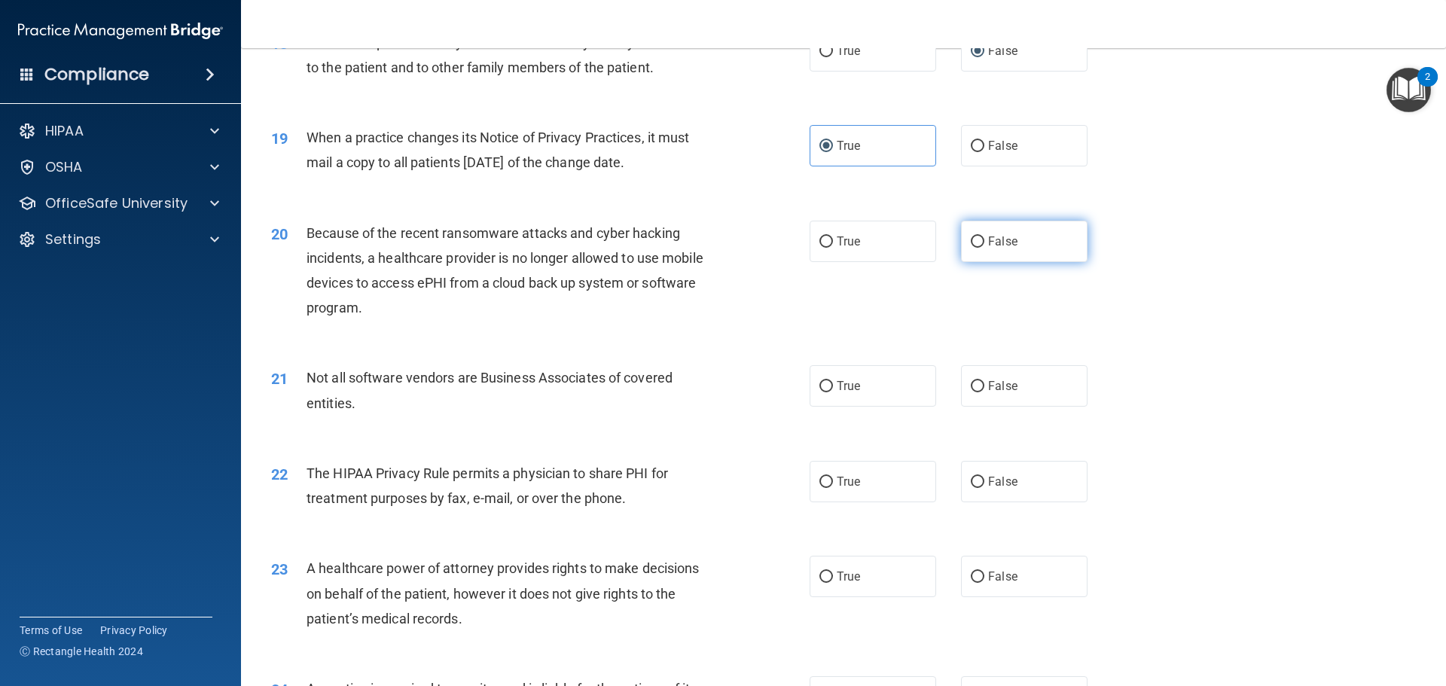
click at [971, 243] on input "False" at bounding box center [978, 242] width 14 height 11
radio input "true"
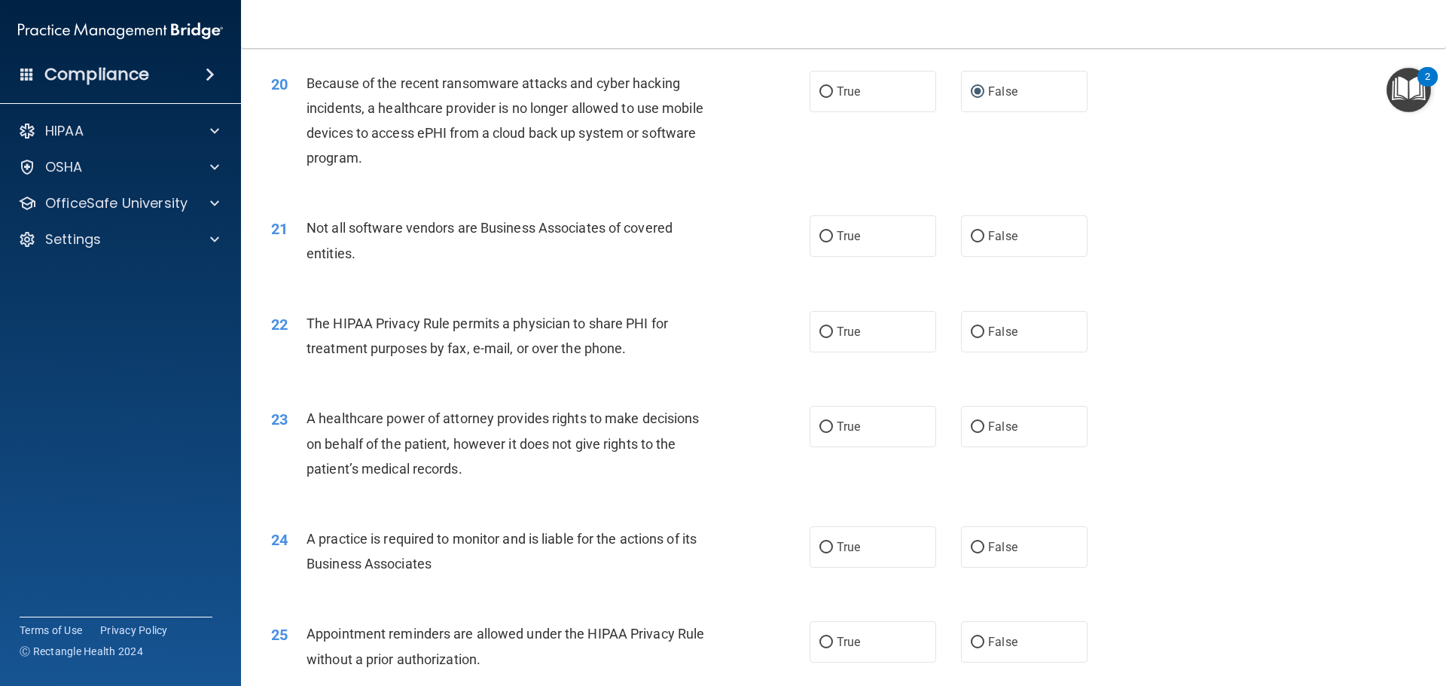
scroll to position [2184, 0]
click at [826, 240] on input "True" at bounding box center [827, 235] width 14 height 11
radio input "true"
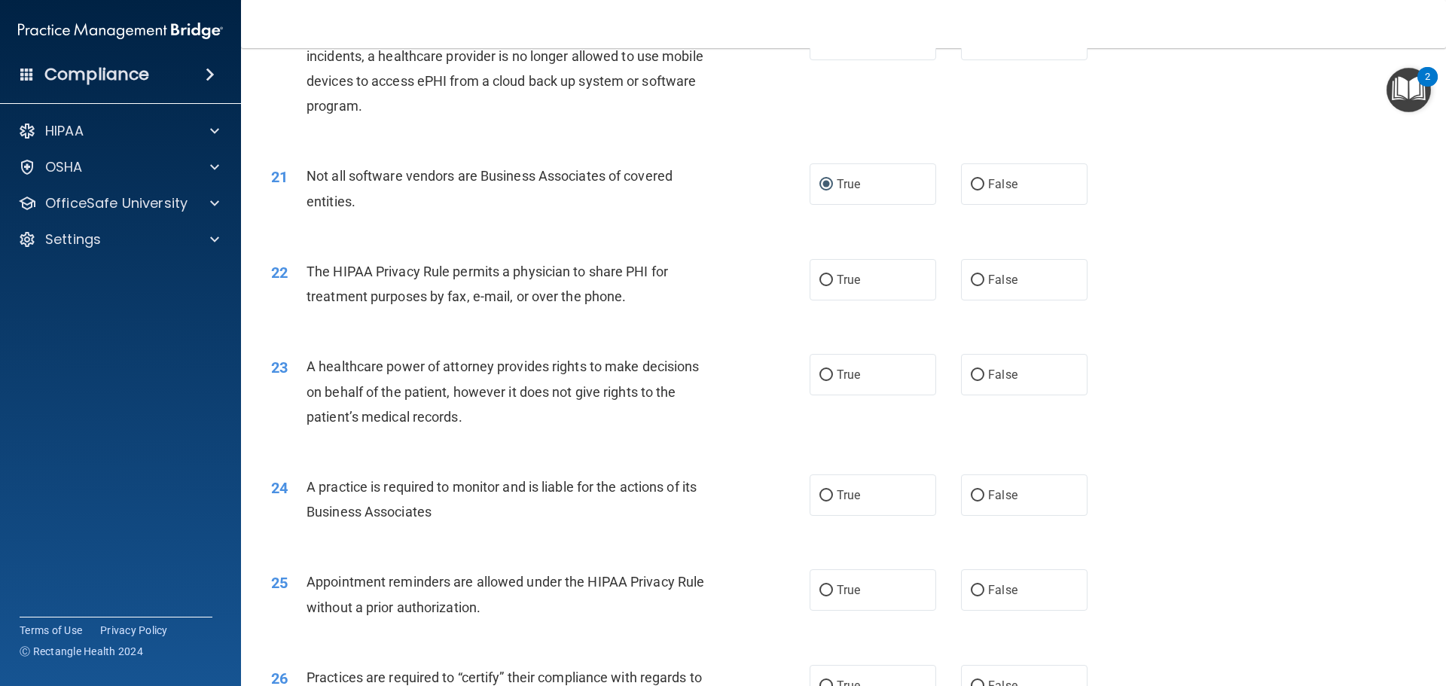
scroll to position [2335, 0]
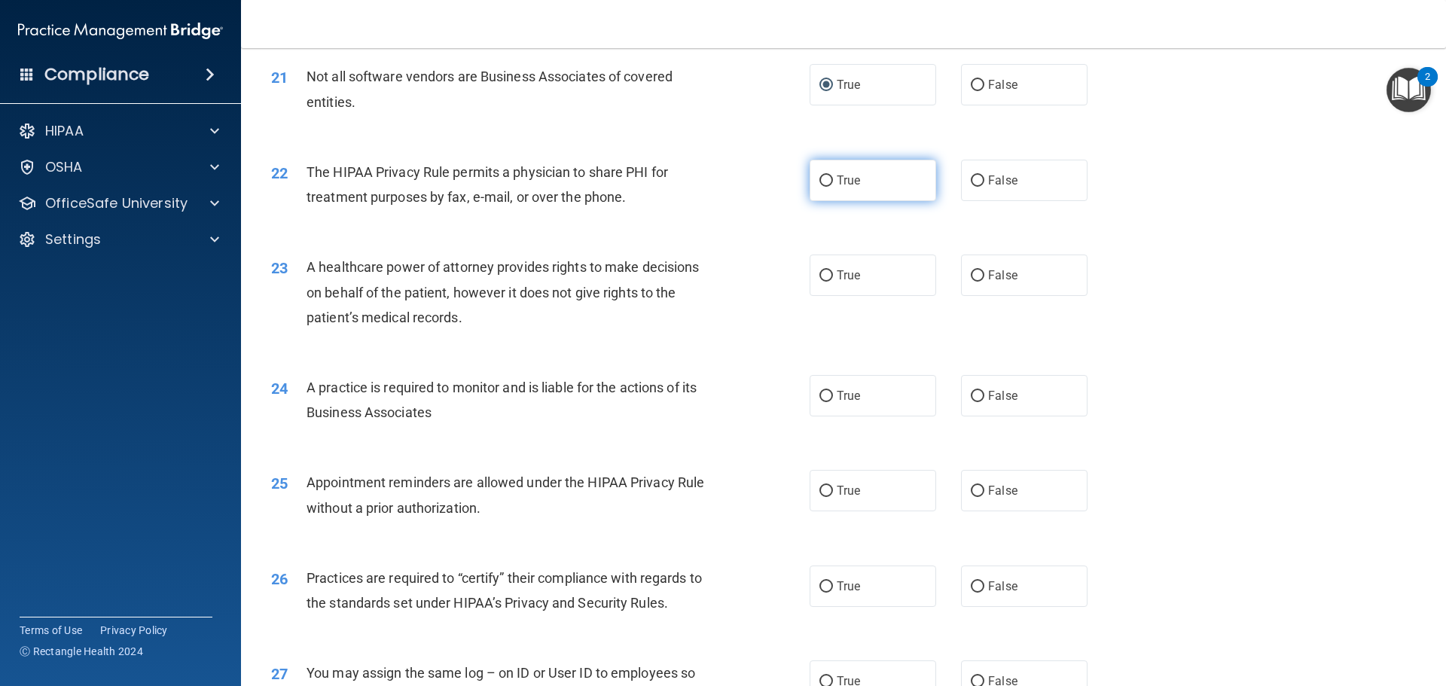
click at [820, 179] on input "True" at bounding box center [827, 181] width 14 height 11
radio input "true"
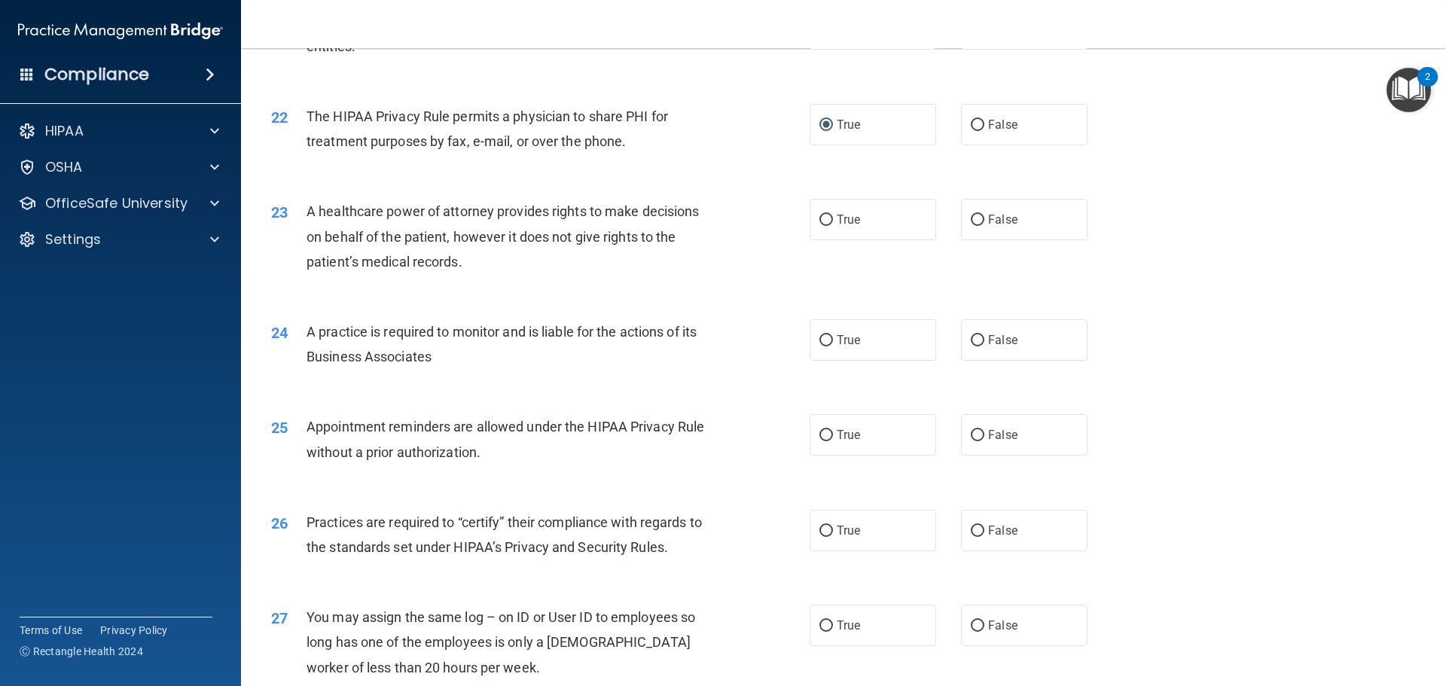
scroll to position [2486, 0]
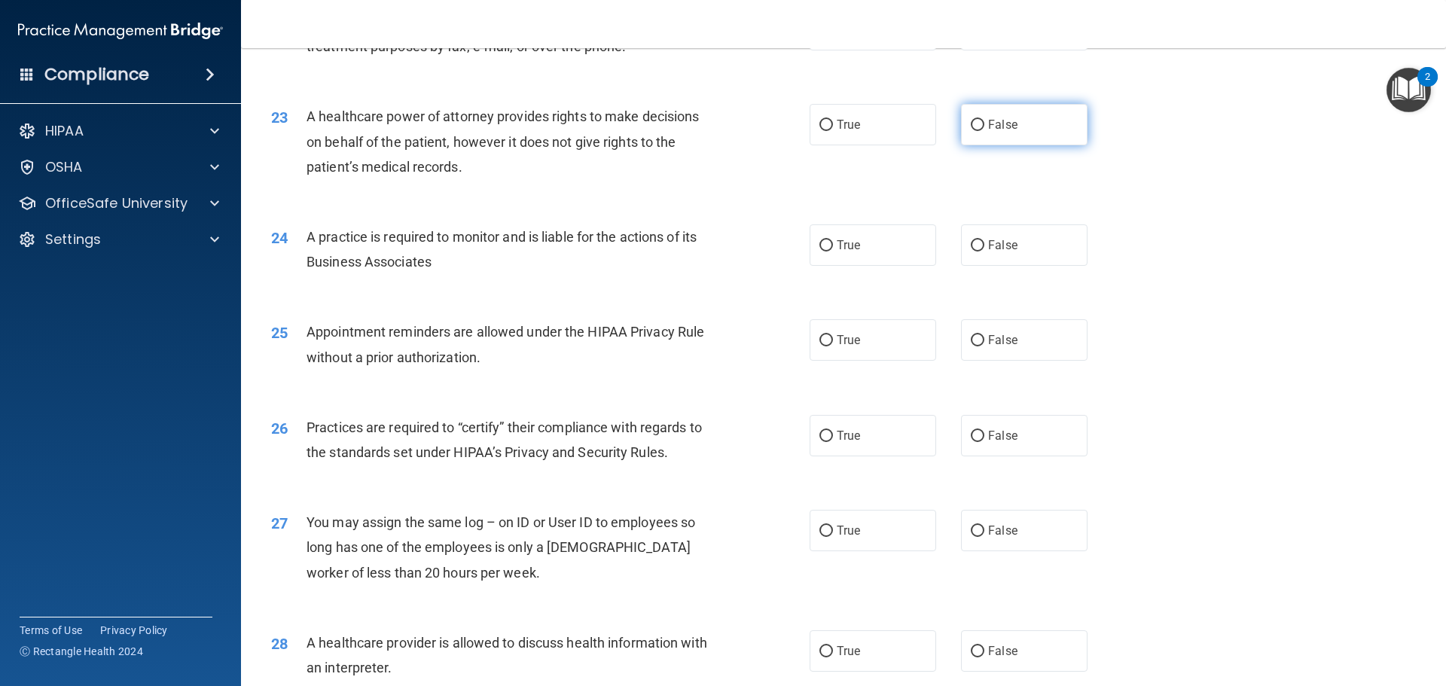
click at [973, 125] on input "False" at bounding box center [978, 125] width 14 height 11
radio input "true"
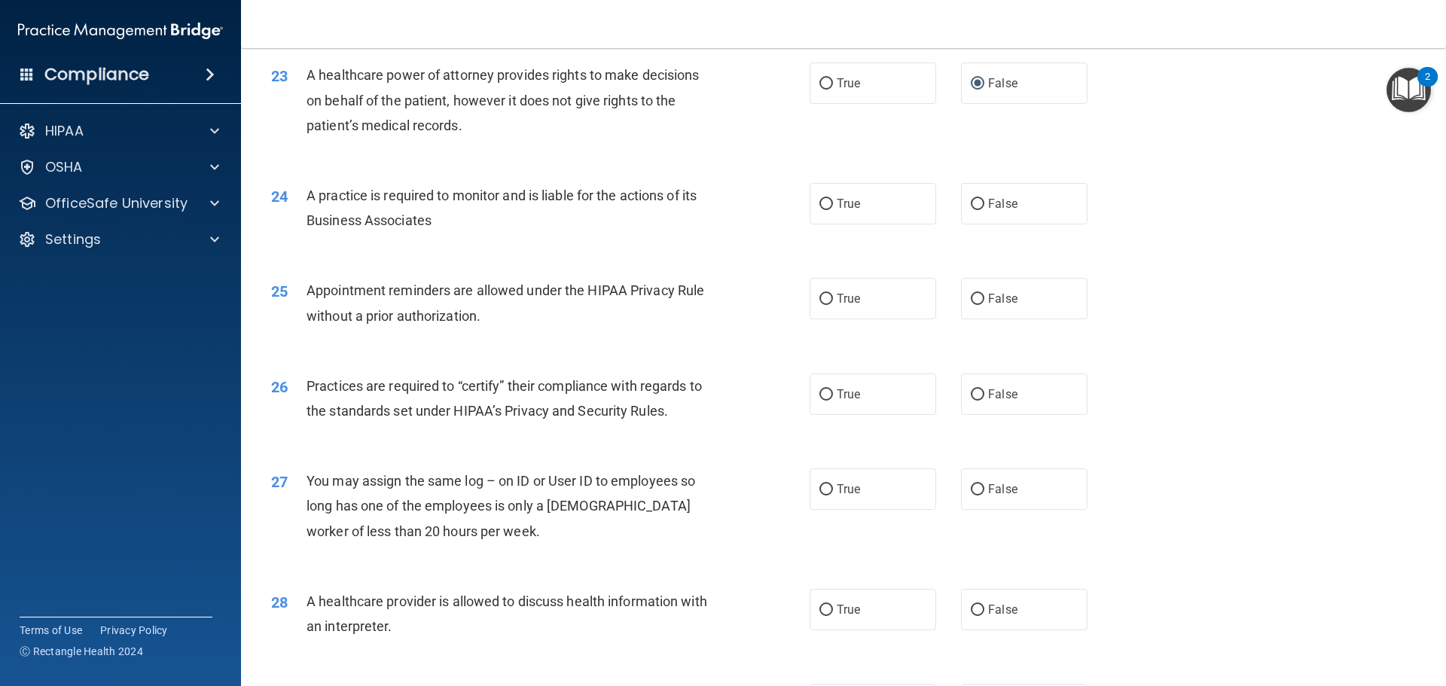
scroll to position [2561, 0]
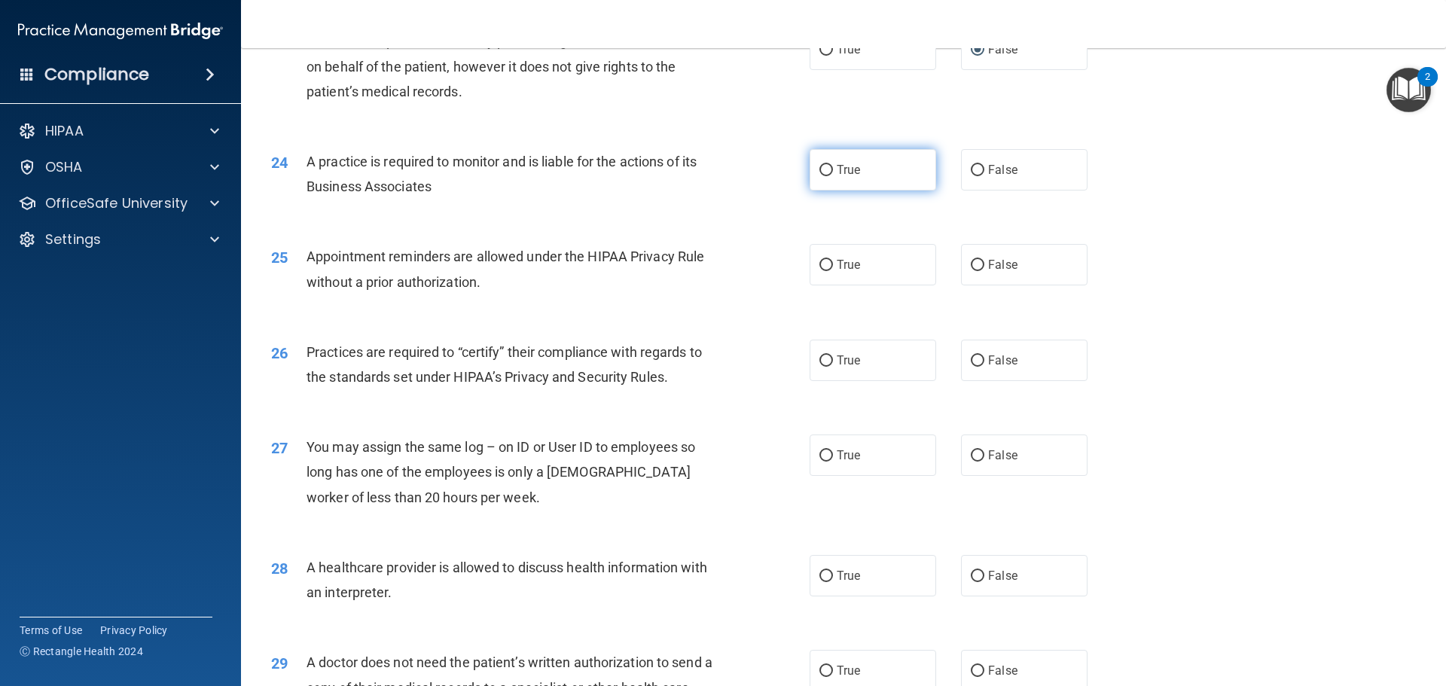
click at [828, 174] on label "True" at bounding box center [873, 169] width 127 height 41
click at [828, 174] on input "True" at bounding box center [827, 170] width 14 height 11
radio input "true"
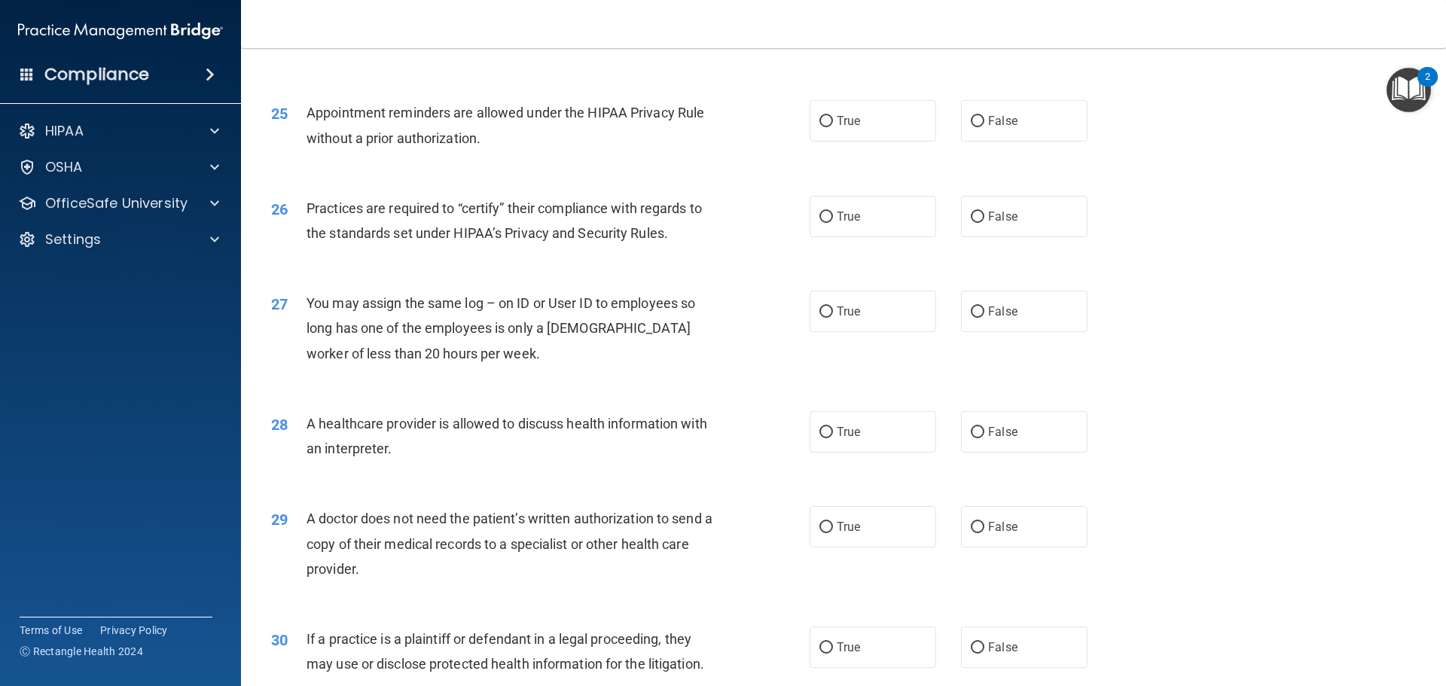
scroll to position [2712, 0]
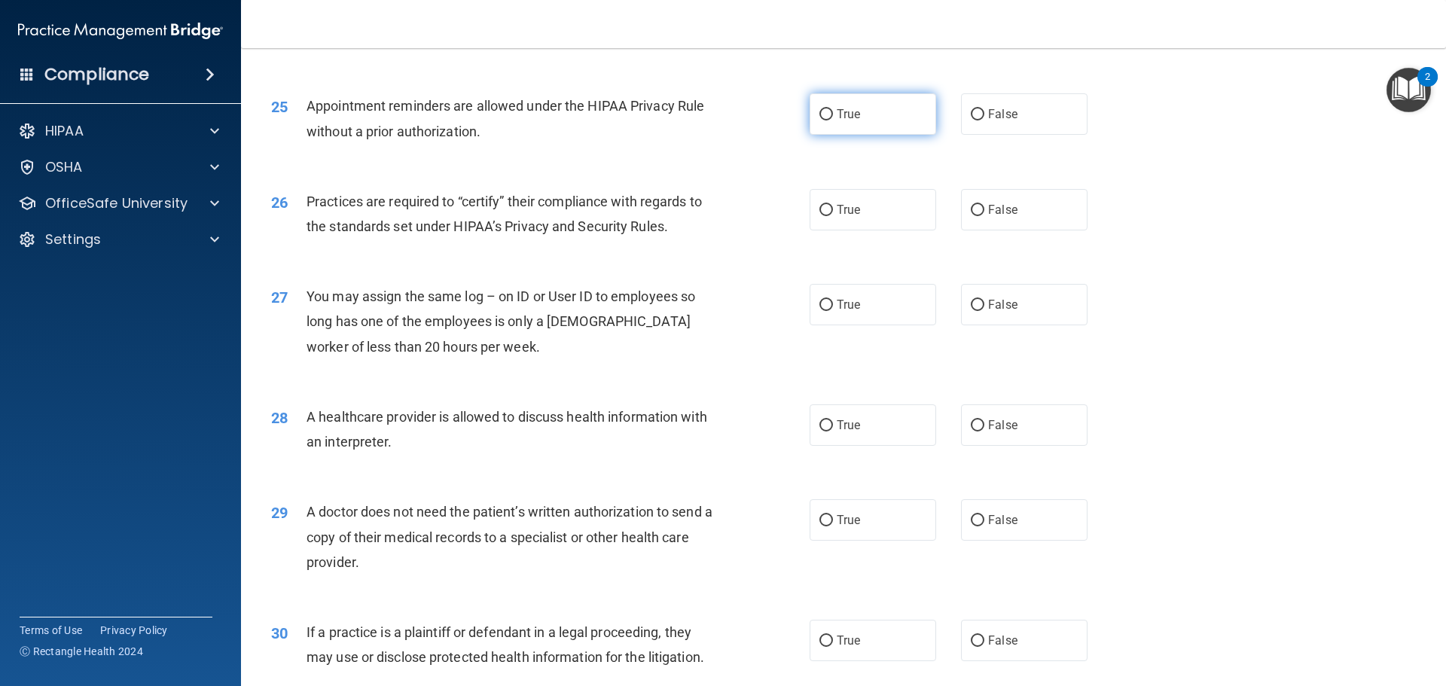
click at [837, 111] on span "True" at bounding box center [848, 114] width 23 height 14
click at [833, 111] on input "True" at bounding box center [827, 114] width 14 height 11
radio input "true"
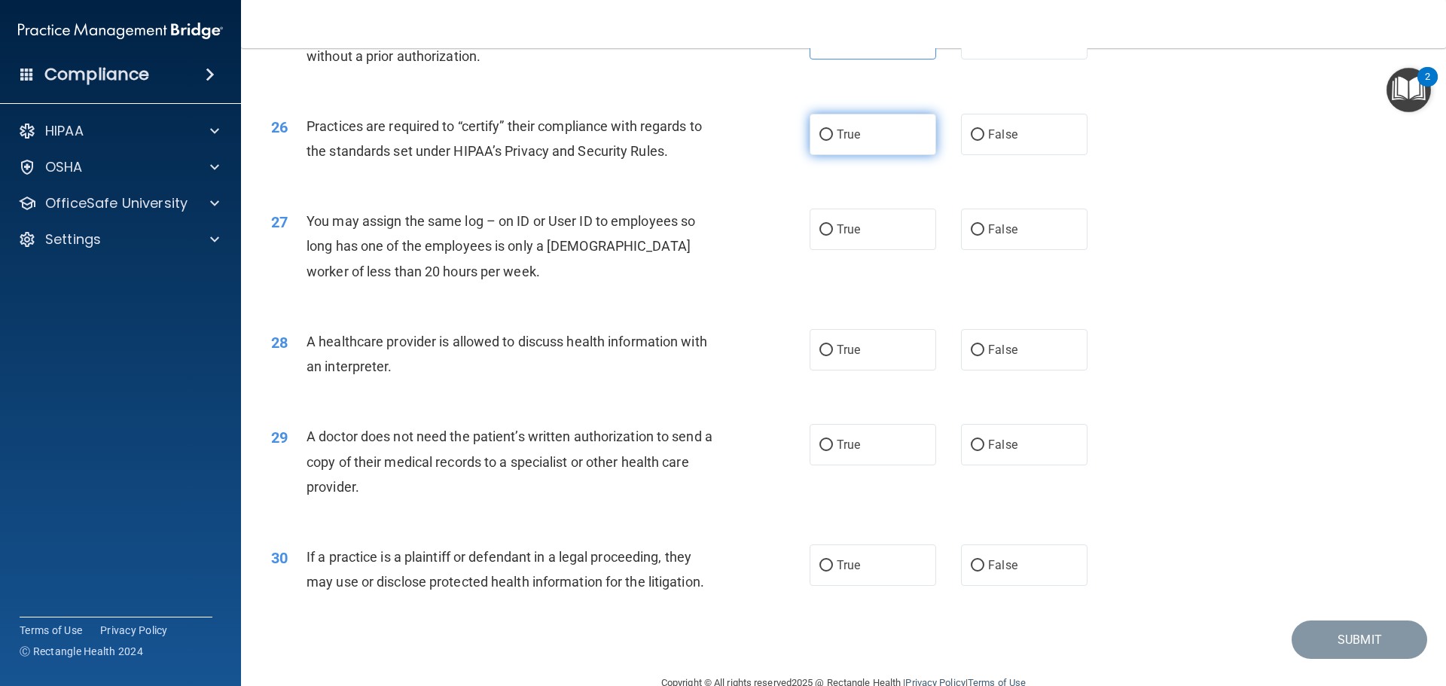
click at [826, 136] on input "True" at bounding box center [827, 135] width 14 height 11
radio input "true"
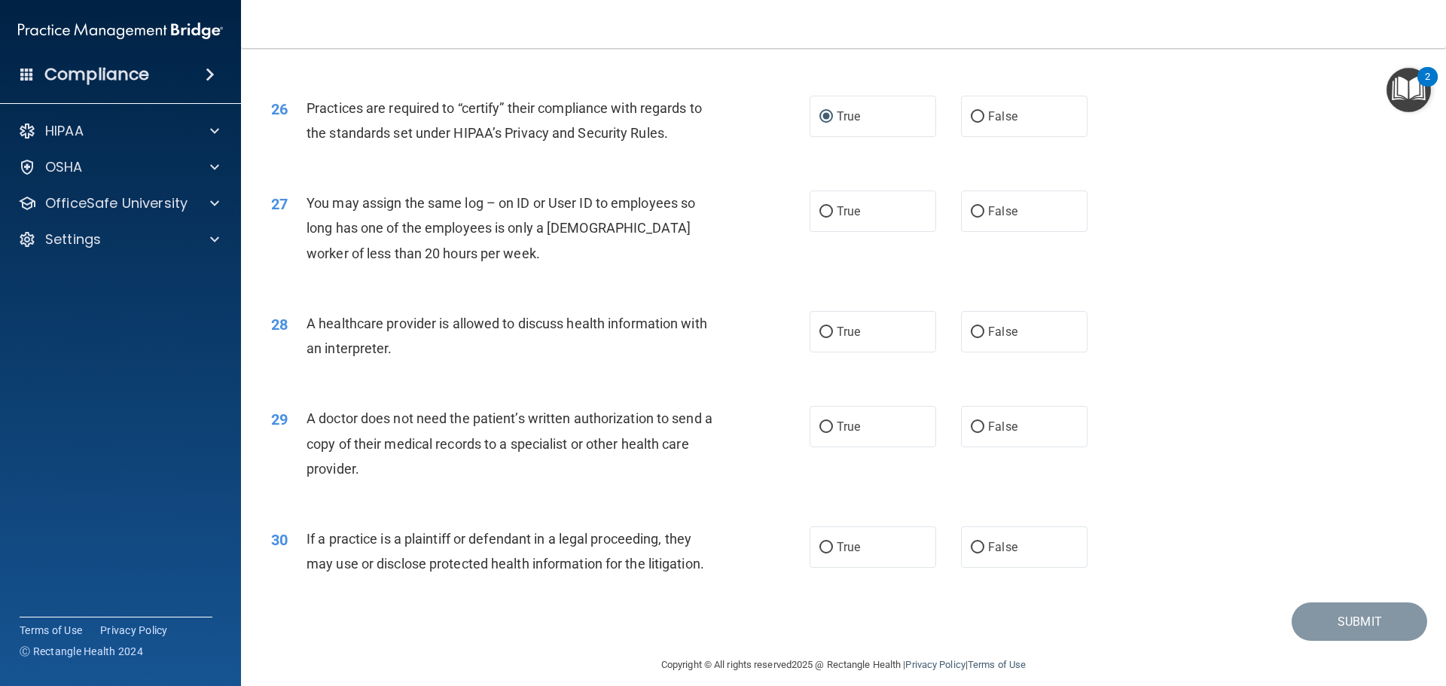
scroll to position [2820, 0]
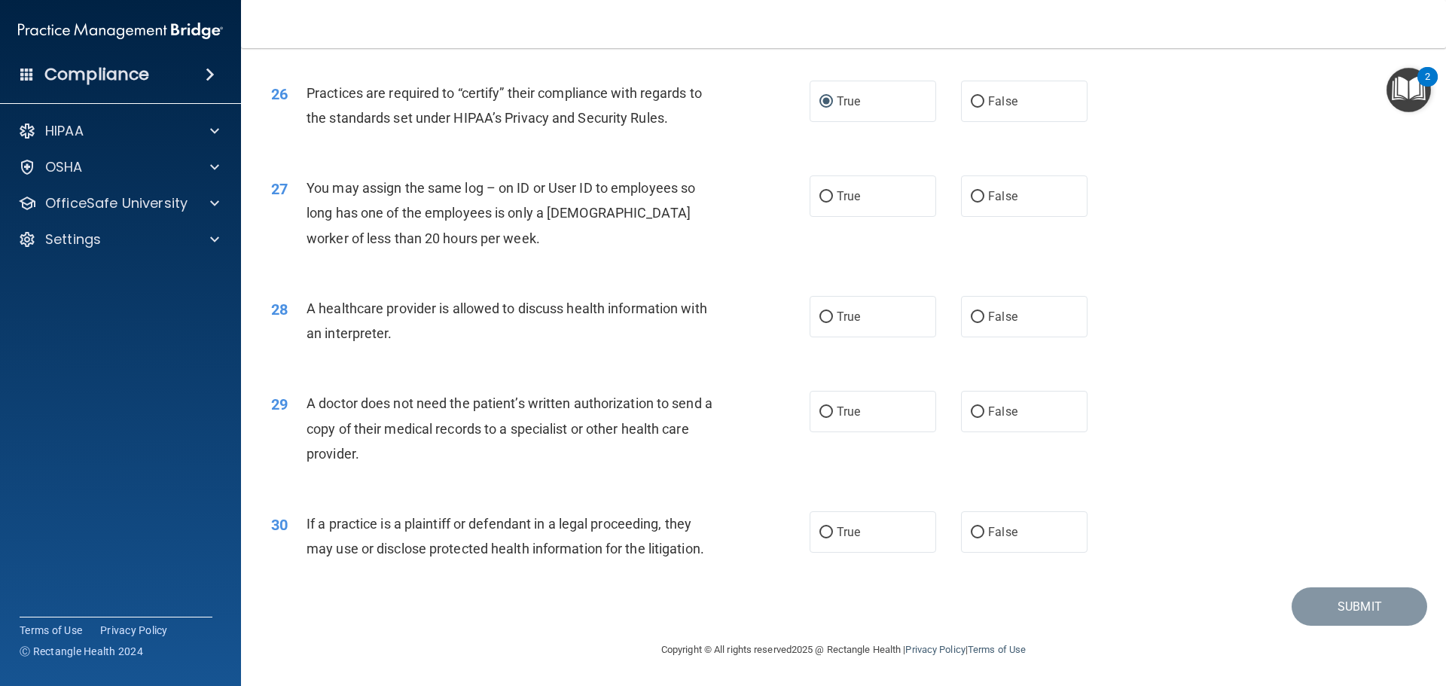
drag, startPoint x: 973, startPoint y: 194, endPoint x: 841, endPoint y: 222, distance: 134.7
click at [974, 194] on input "False" at bounding box center [978, 196] width 14 height 11
radio input "true"
click at [820, 314] on input "True" at bounding box center [827, 317] width 14 height 11
radio input "true"
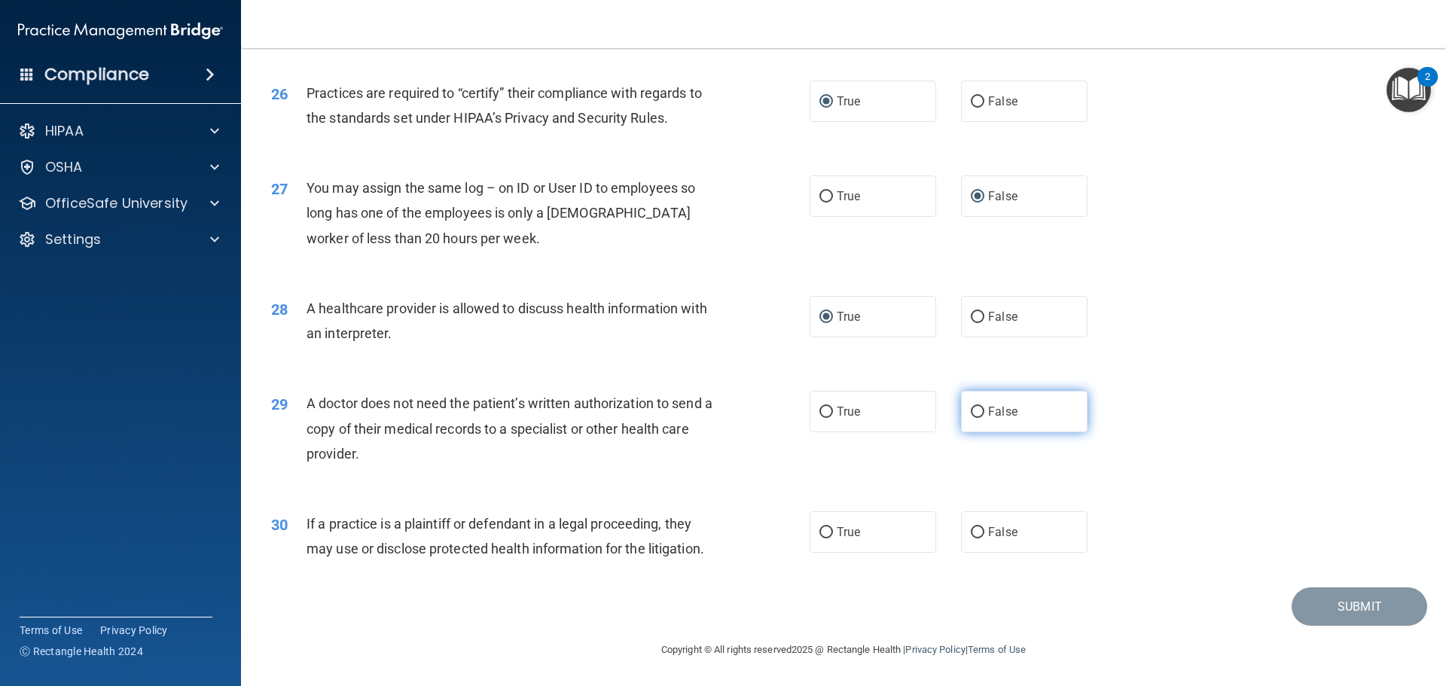
click at [971, 408] on input "False" at bounding box center [978, 412] width 14 height 11
radio input "true"
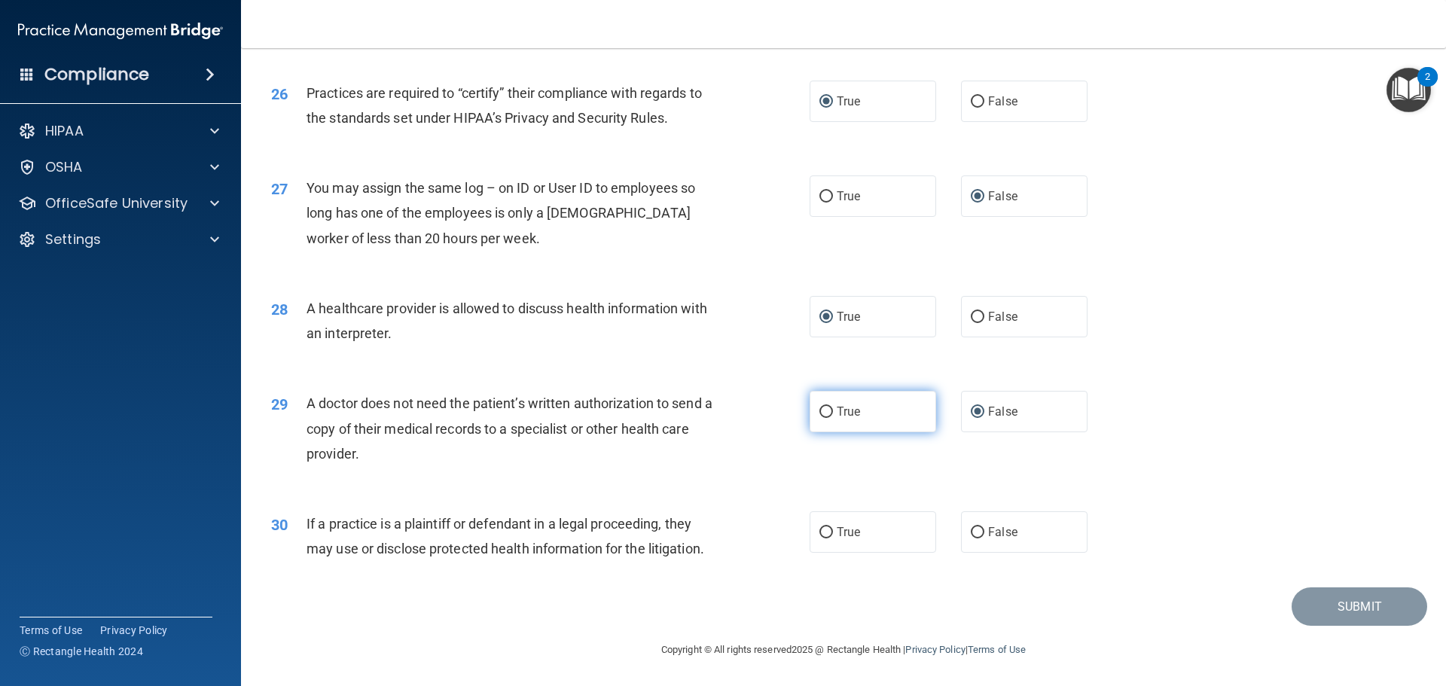
click at [821, 407] on input "True" at bounding box center [827, 412] width 14 height 11
radio input "true"
radio input "false"
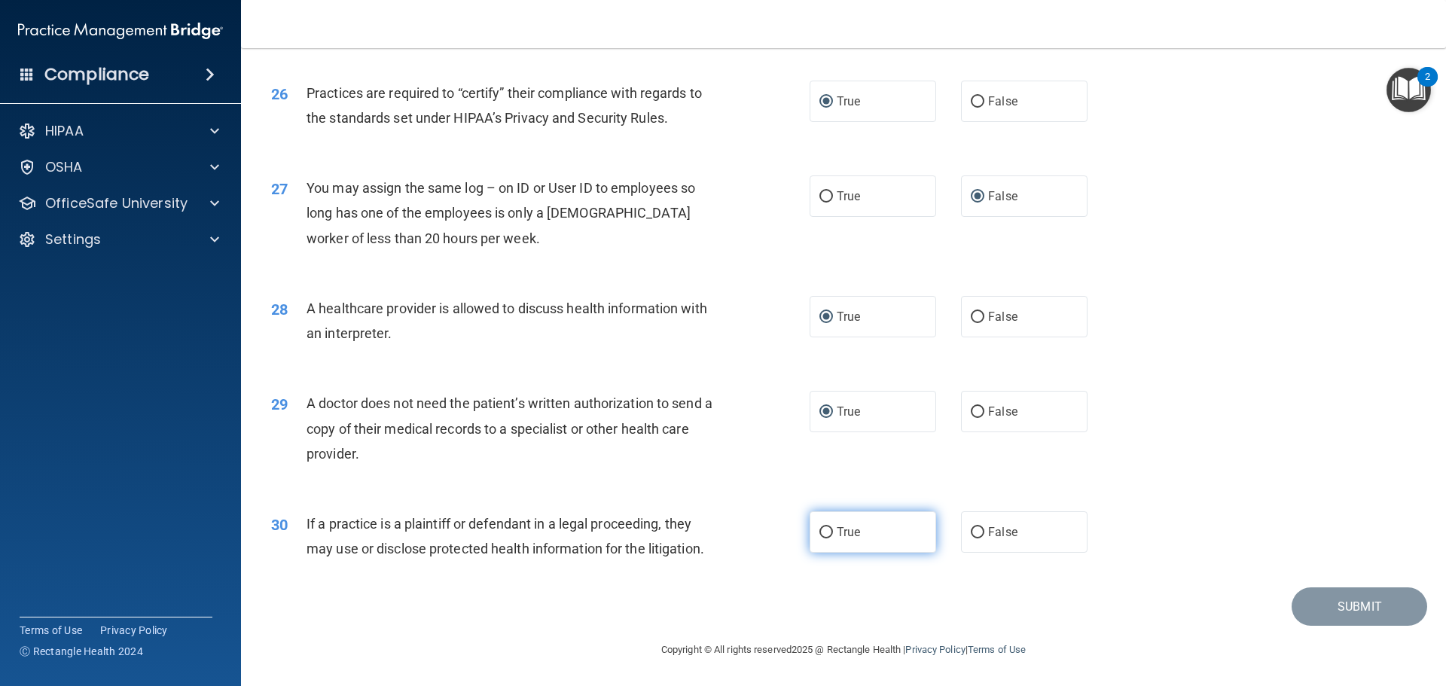
click at [837, 531] on span "True" at bounding box center [848, 532] width 23 height 14
click at [833, 531] on input "True" at bounding box center [827, 532] width 14 height 11
radio input "true"
click at [1360, 608] on button "Submit" at bounding box center [1360, 607] width 136 height 38
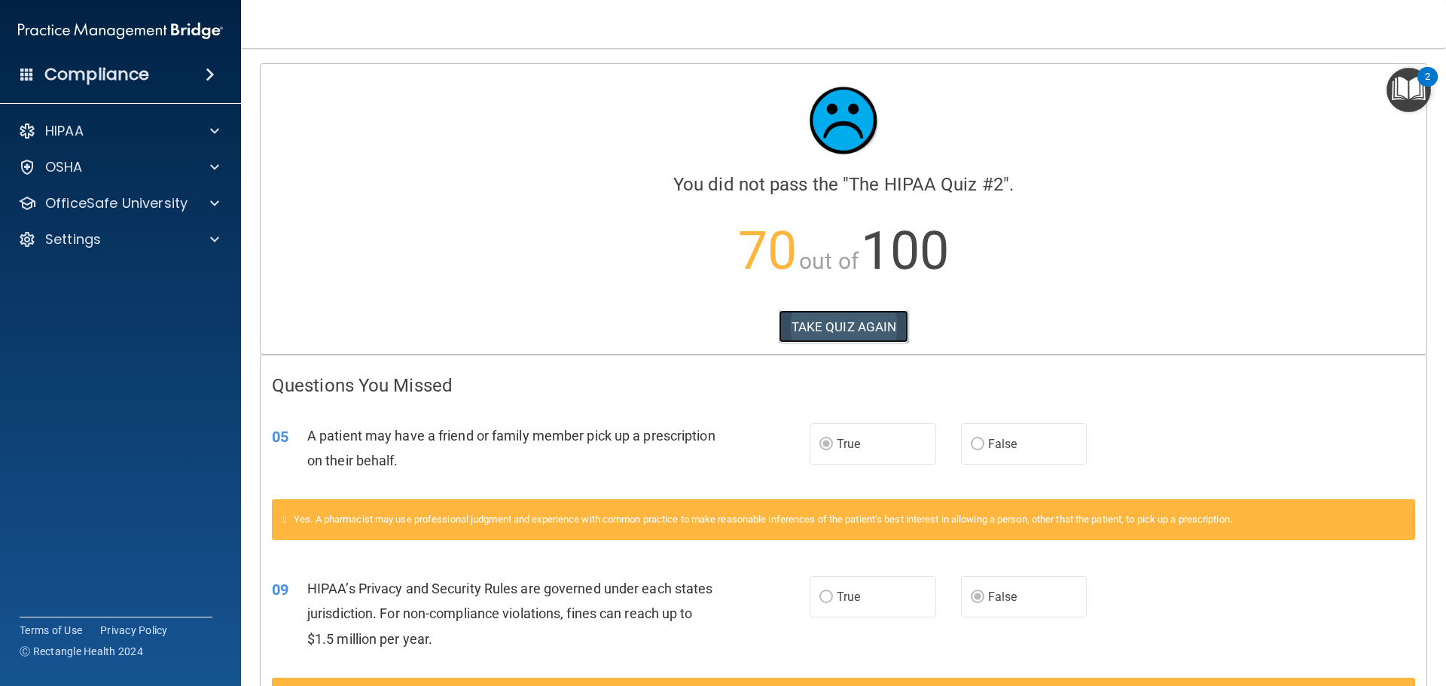
click at [828, 330] on button "TAKE QUIZ AGAIN" at bounding box center [844, 326] width 130 height 33
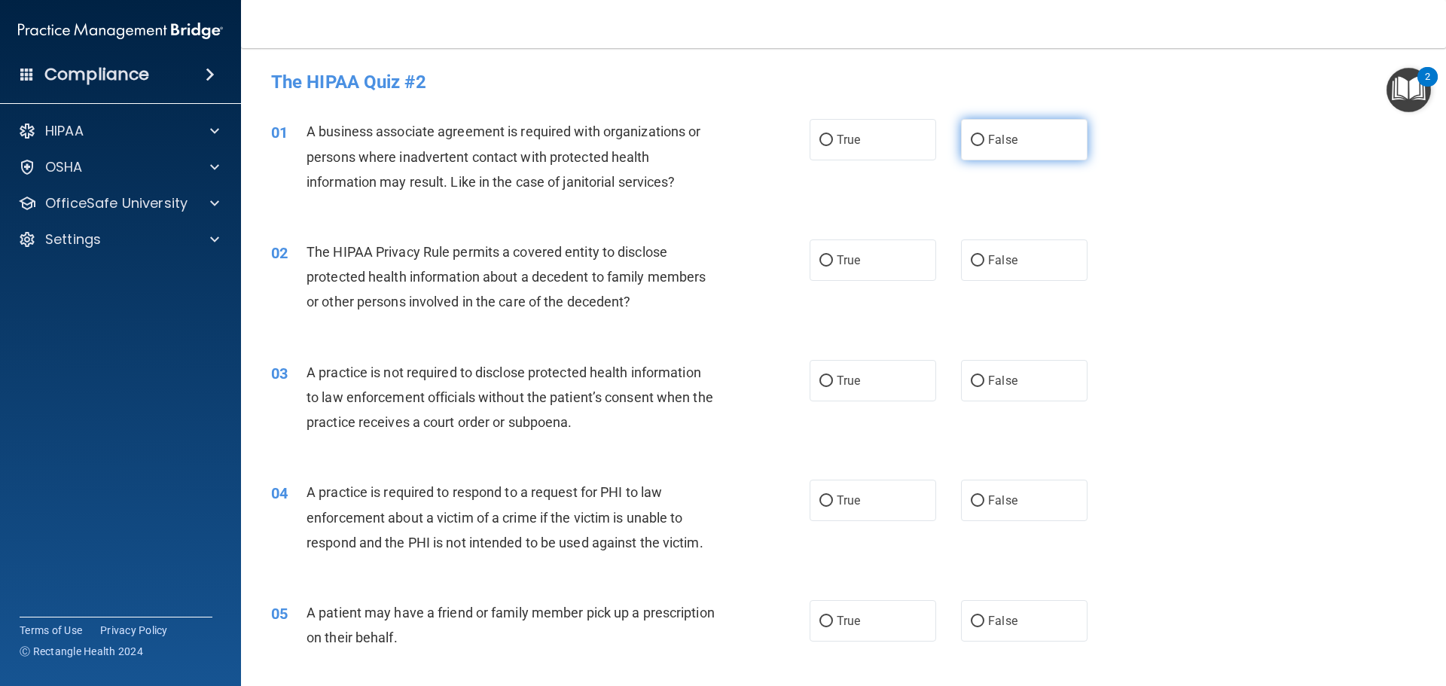
click at [993, 139] on span "False" at bounding box center [1002, 140] width 29 height 14
click at [985, 139] on input "False" at bounding box center [978, 140] width 14 height 11
radio input "true"
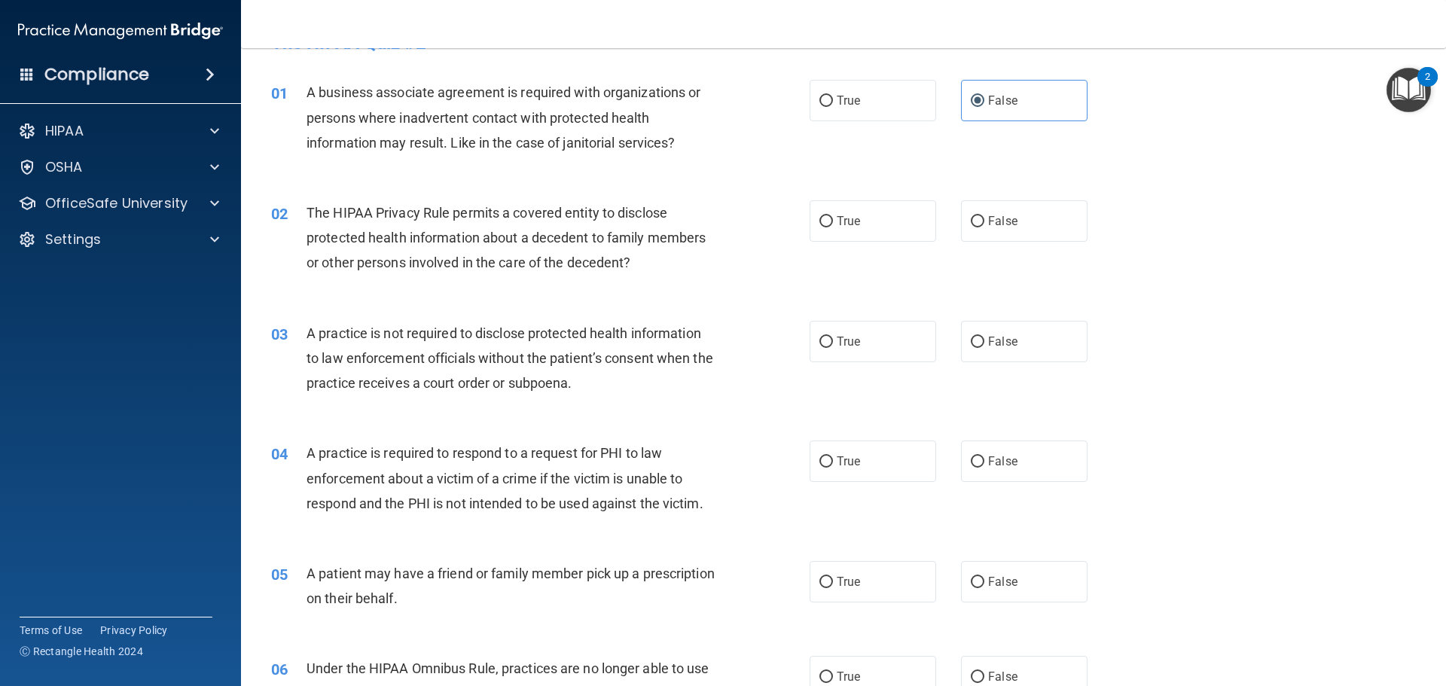
scroll to position [75, 0]
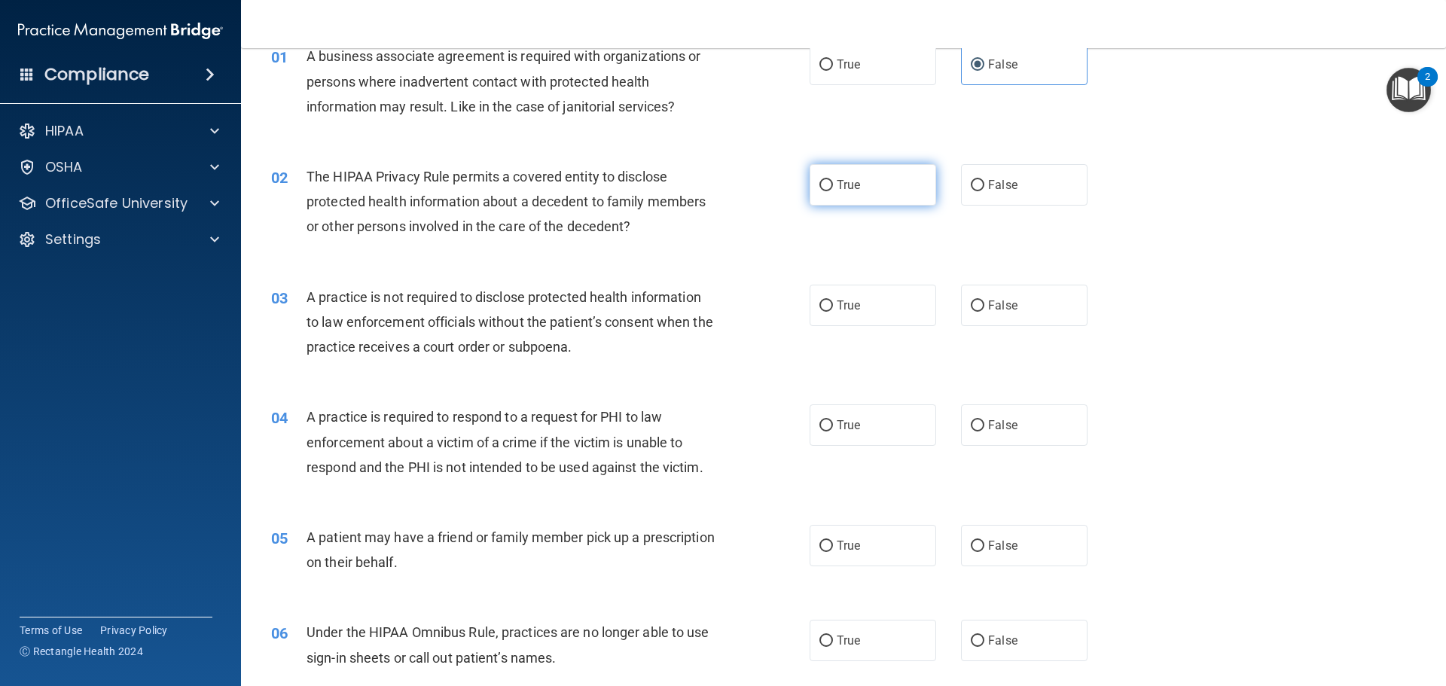
click at [860, 185] on label "True" at bounding box center [873, 184] width 127 height 41
click at [833, 185] on input "True" at bounding box center [827, 185] width 14 height 11
radio input "true"
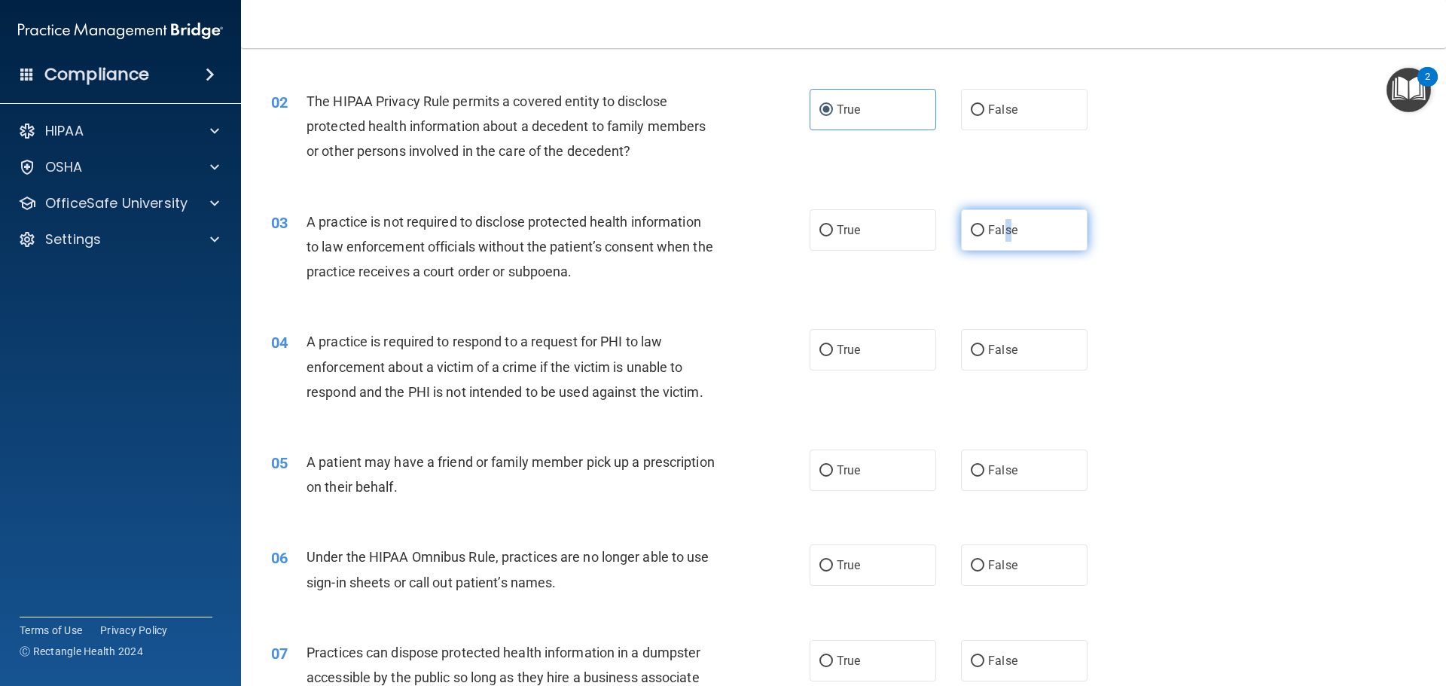
click at [1006, 227] on span "False" at bounding box center [1002, 230] width 29 height 14
click at [971, 227] on input "False" at bounding box center [978, 230] width 14 height 11
radio input "true"
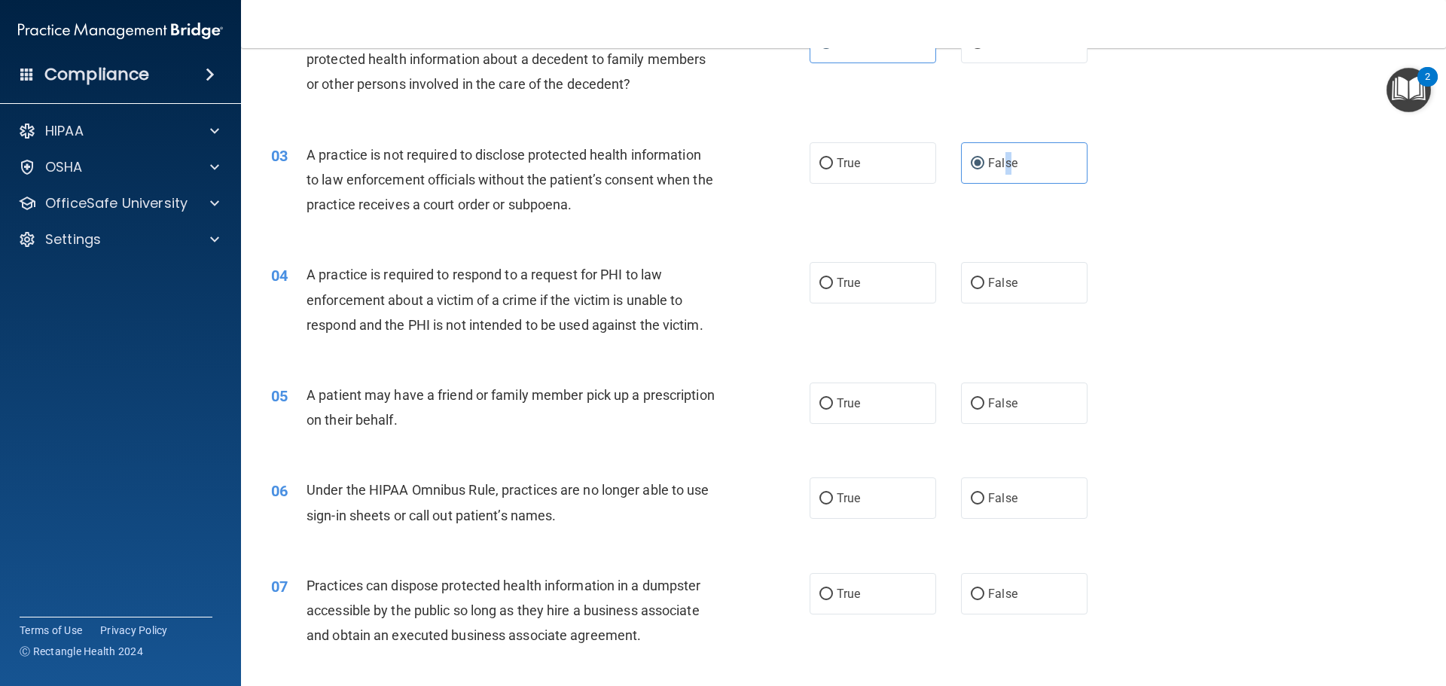
scroll to position [301, 0]
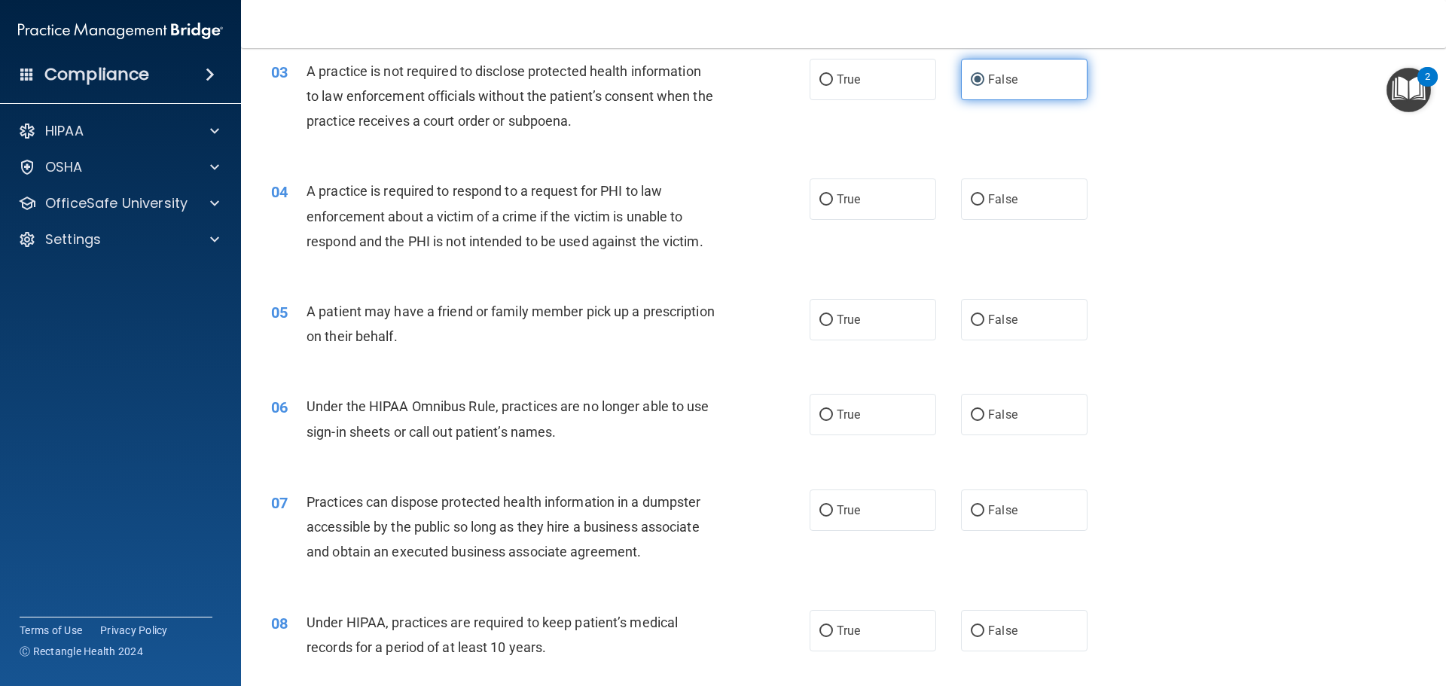
click at [1036, 80] on label "False" at bounding box center [1024, 79] width 127 height 41
click at [985, 80] on input "False" at bounding box center [978, 80] width 14 height 11
click at [837, 200] on span "True" at bounding box center [848, 199] width 23 height 14
click at [833, 200] on input "True" at bounding box center [827, 199] width 14 height 11
radio input "true"
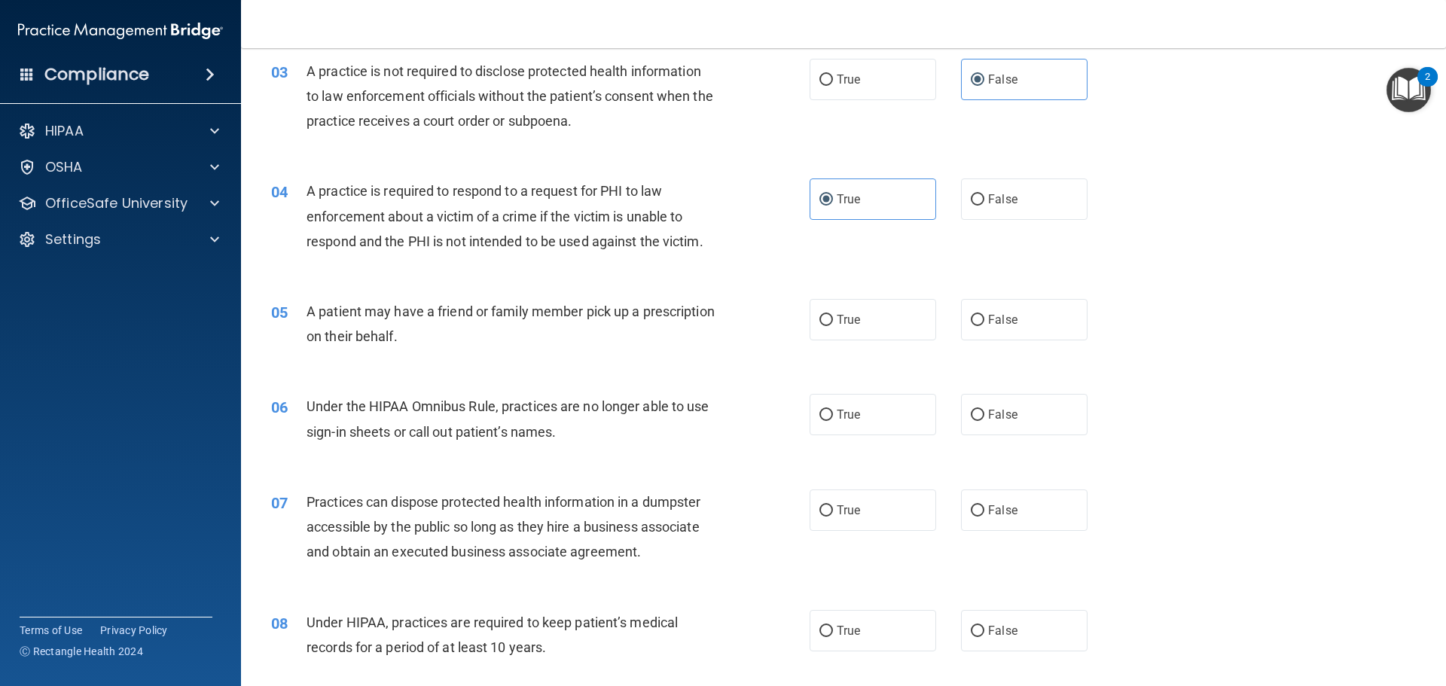
scroll to position [452, 0]
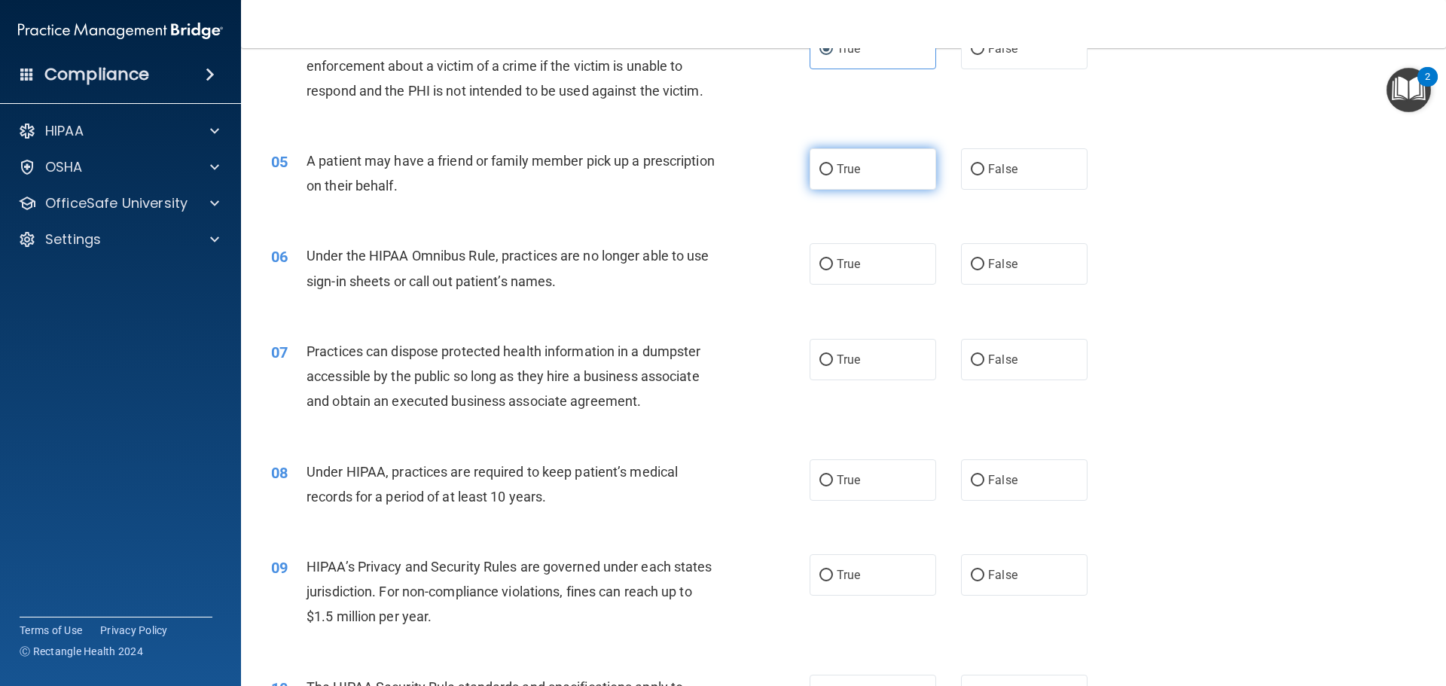
click at [815, 163] on label "True" at bounding box center [873, 168] width 127 height 41
click at [820, 164] on input "True" at bounding box center [827, 169] width 14 height 11
radio input "true"
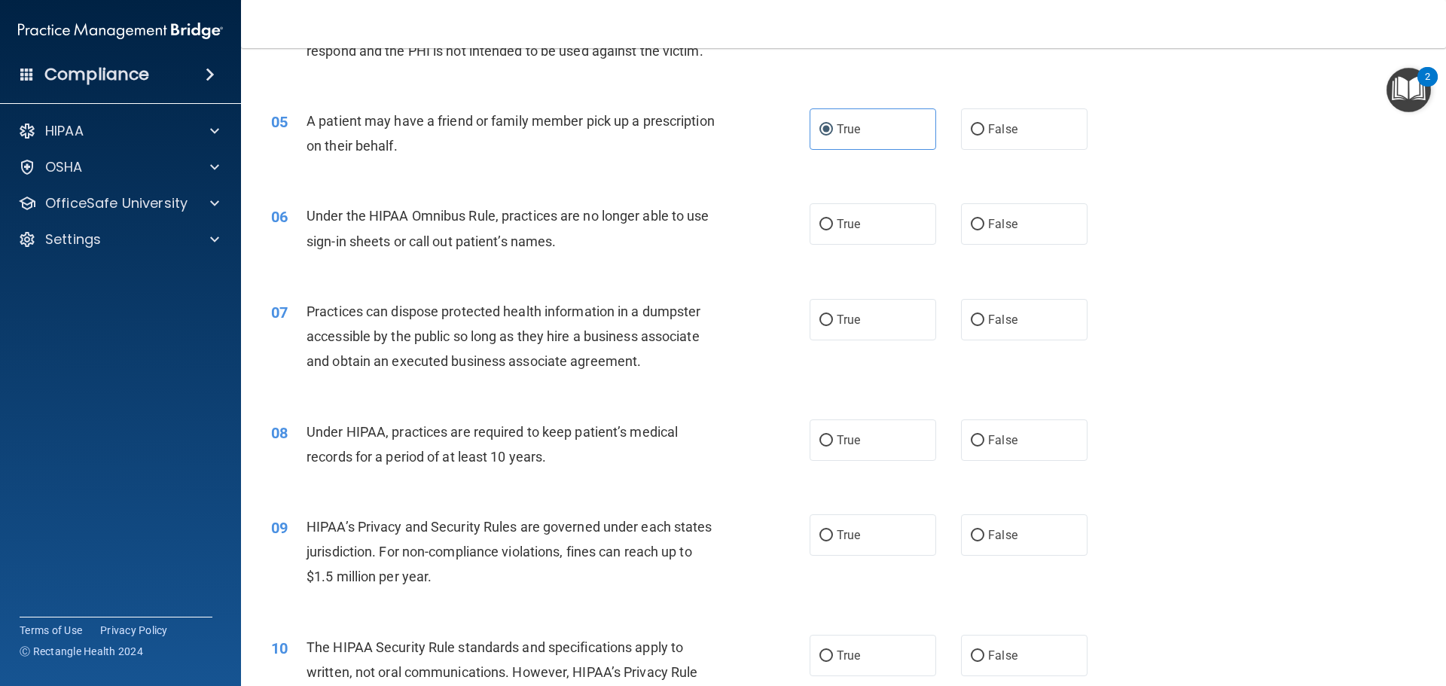
scroll to position [527, 0]
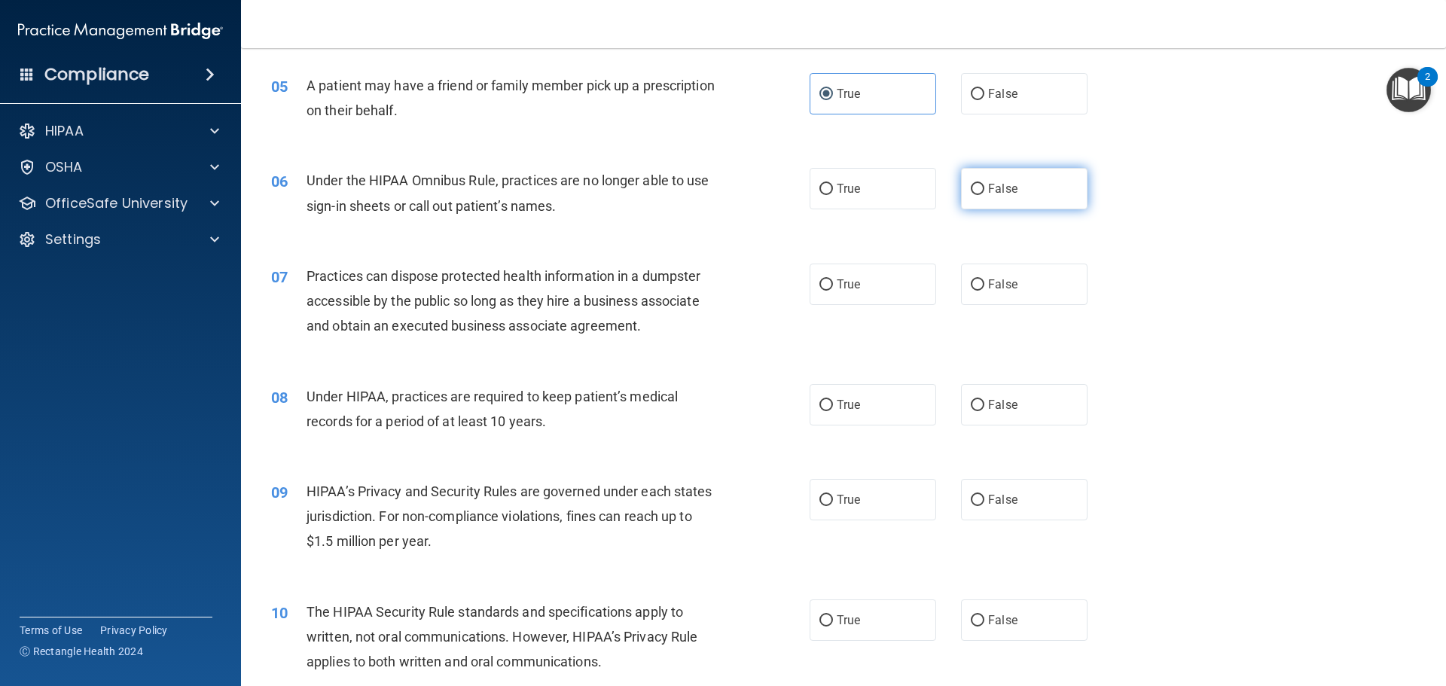
click at [971, 189] on input "False" at bounding box center [978, 189] width 14 height 11
radio input "true"
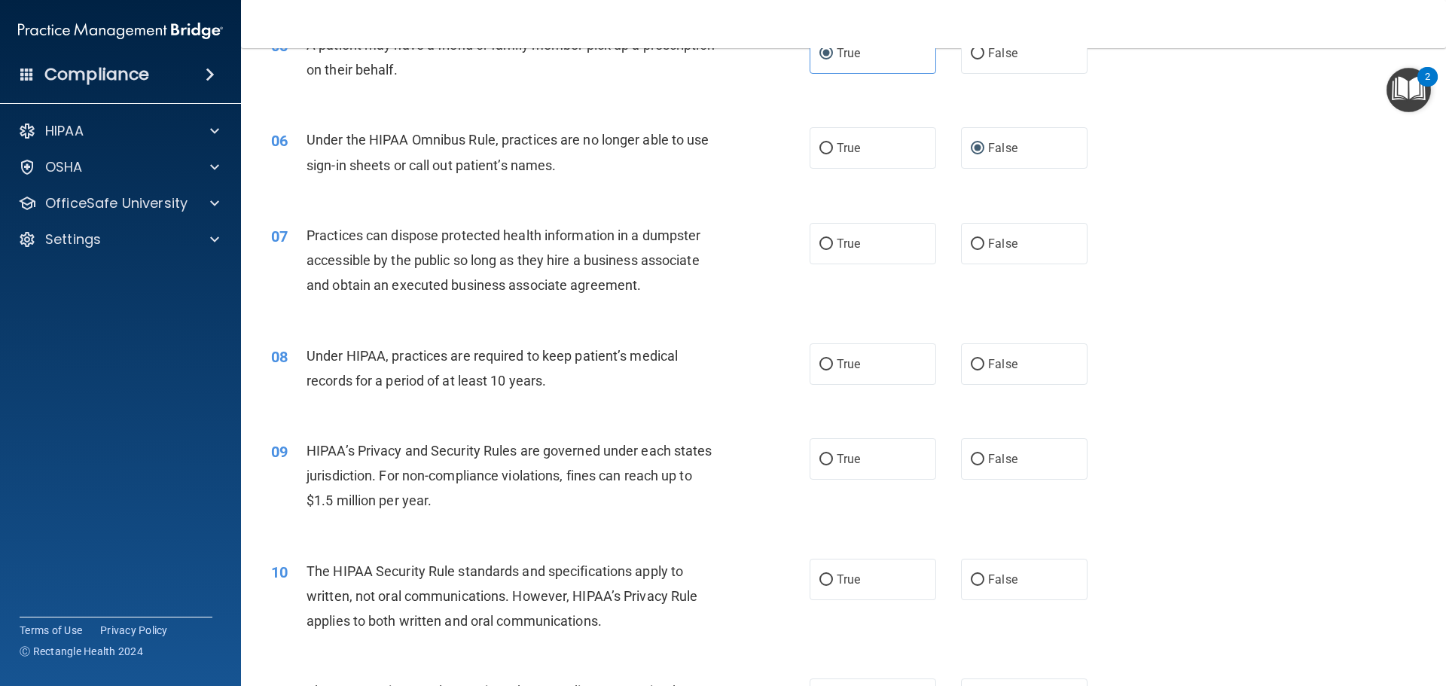
scroll to position [603, 0]
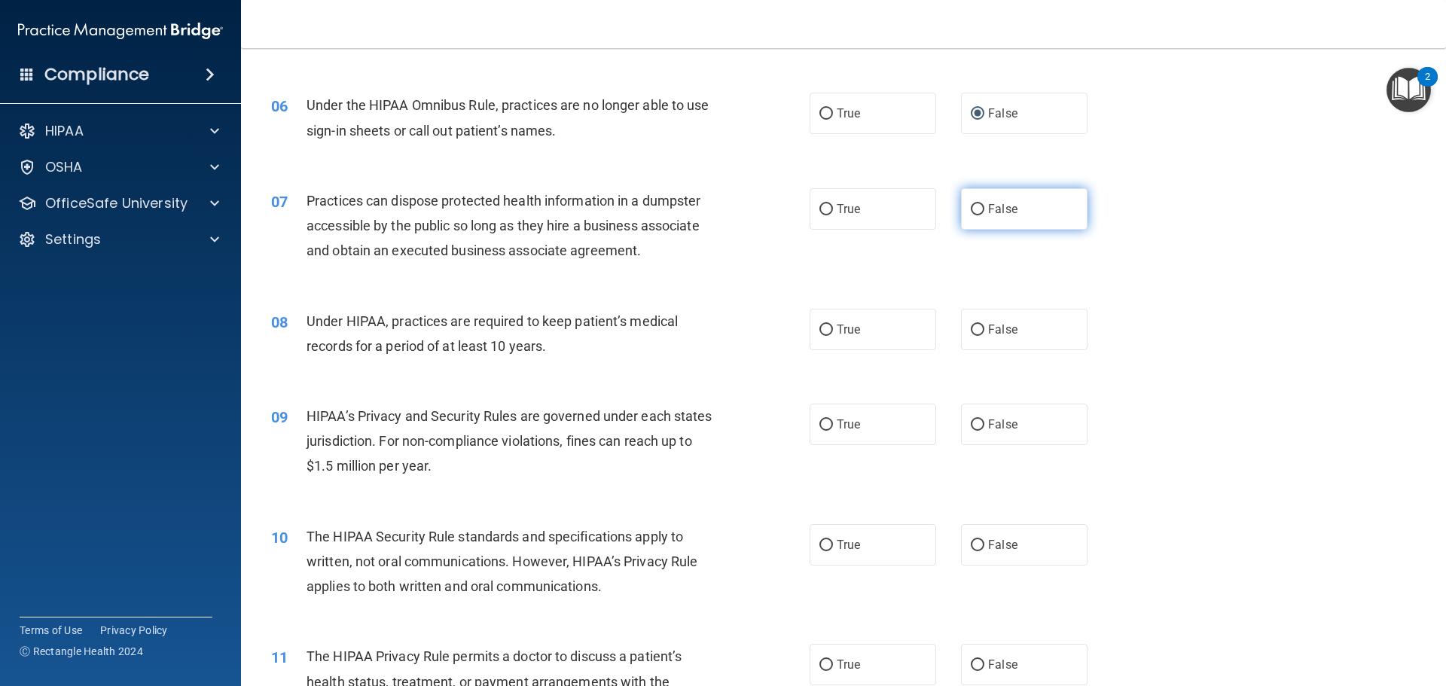
click at [976, 207] on input "False" at bounding box center [978, 209] width 14 height 11
radio input "true"
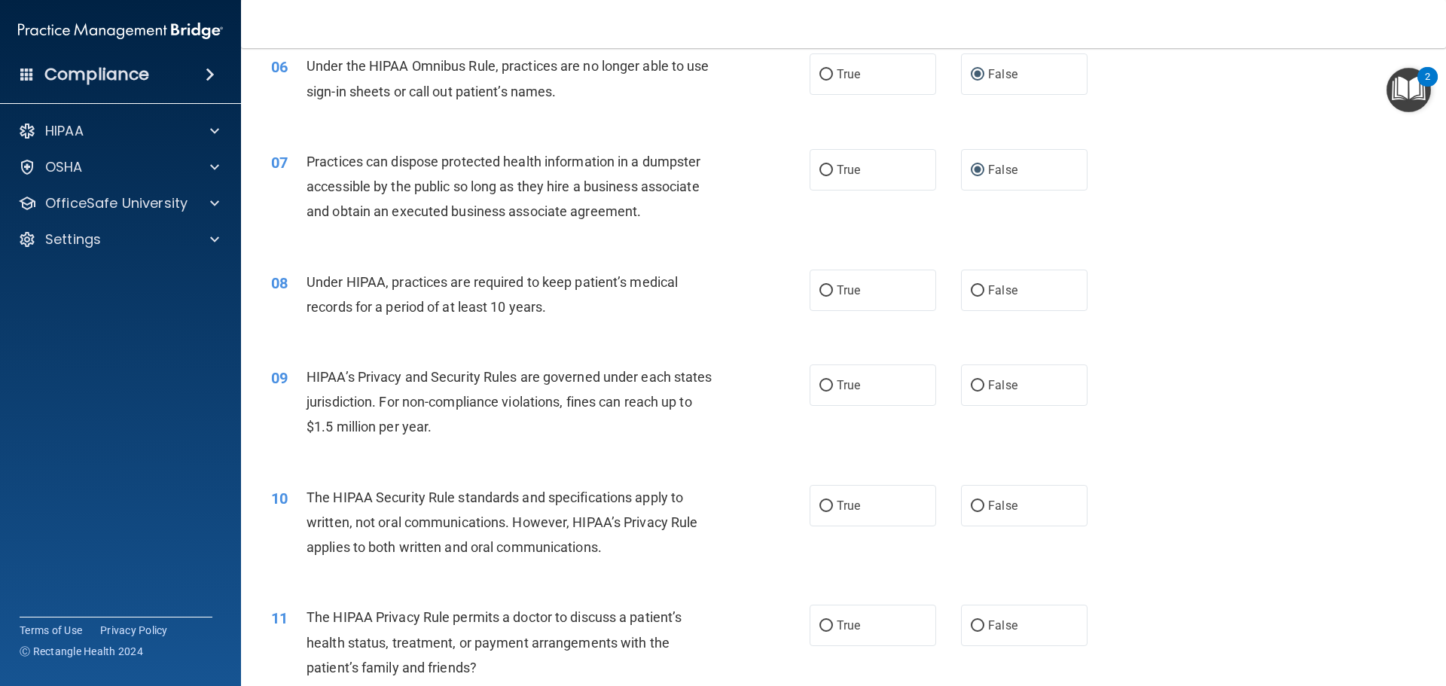
scroll to position [678, 0]
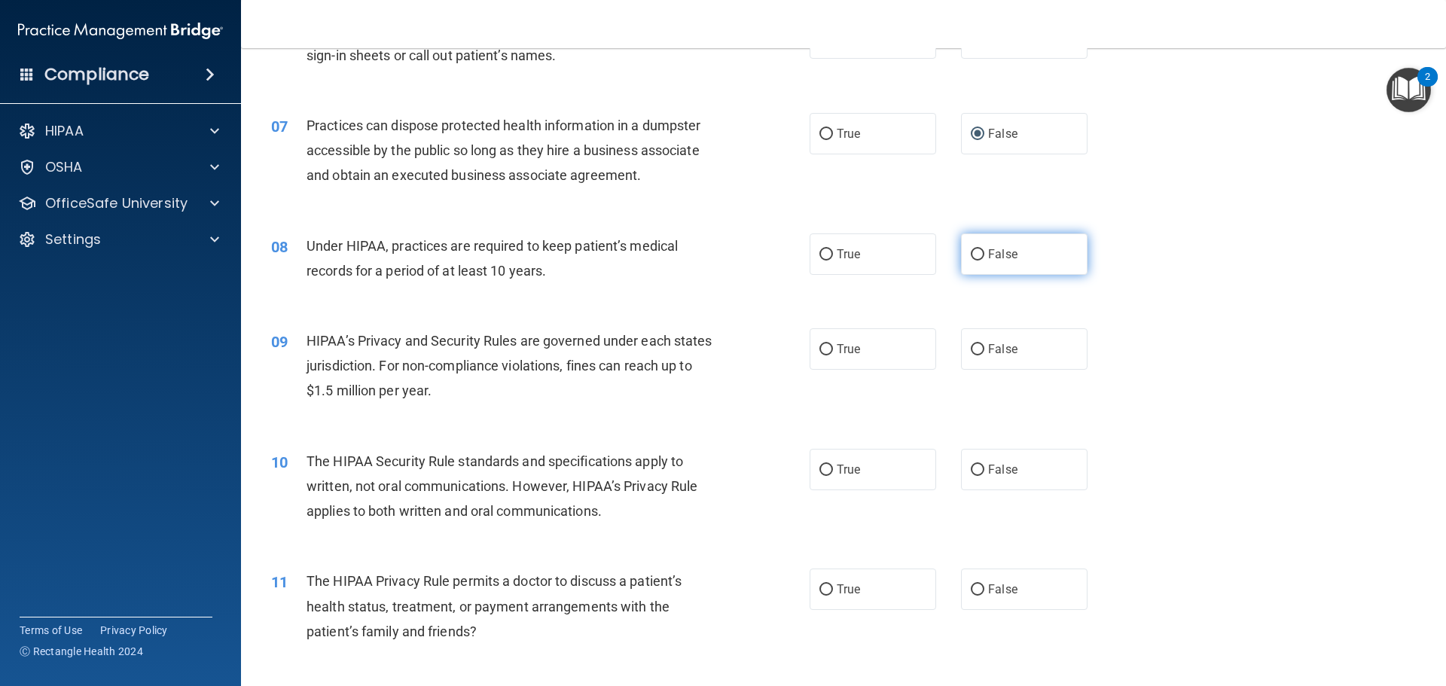
click at [988, 252] on span "False" at bounding box center [1002, 254] width 29 height 14
click at [985, 252] on input "False" at bounding box center [978, 254] width 14 height 11
radio input "true"
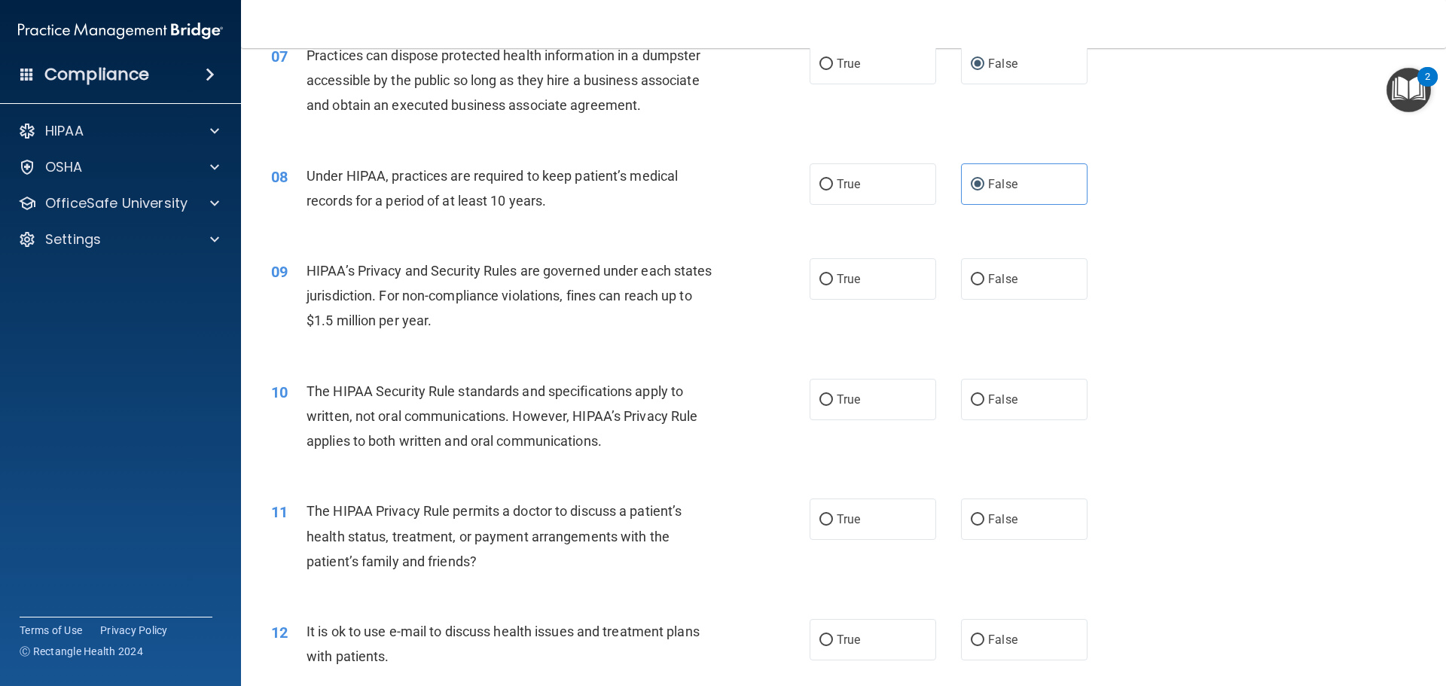
scroll to position [829, 0]
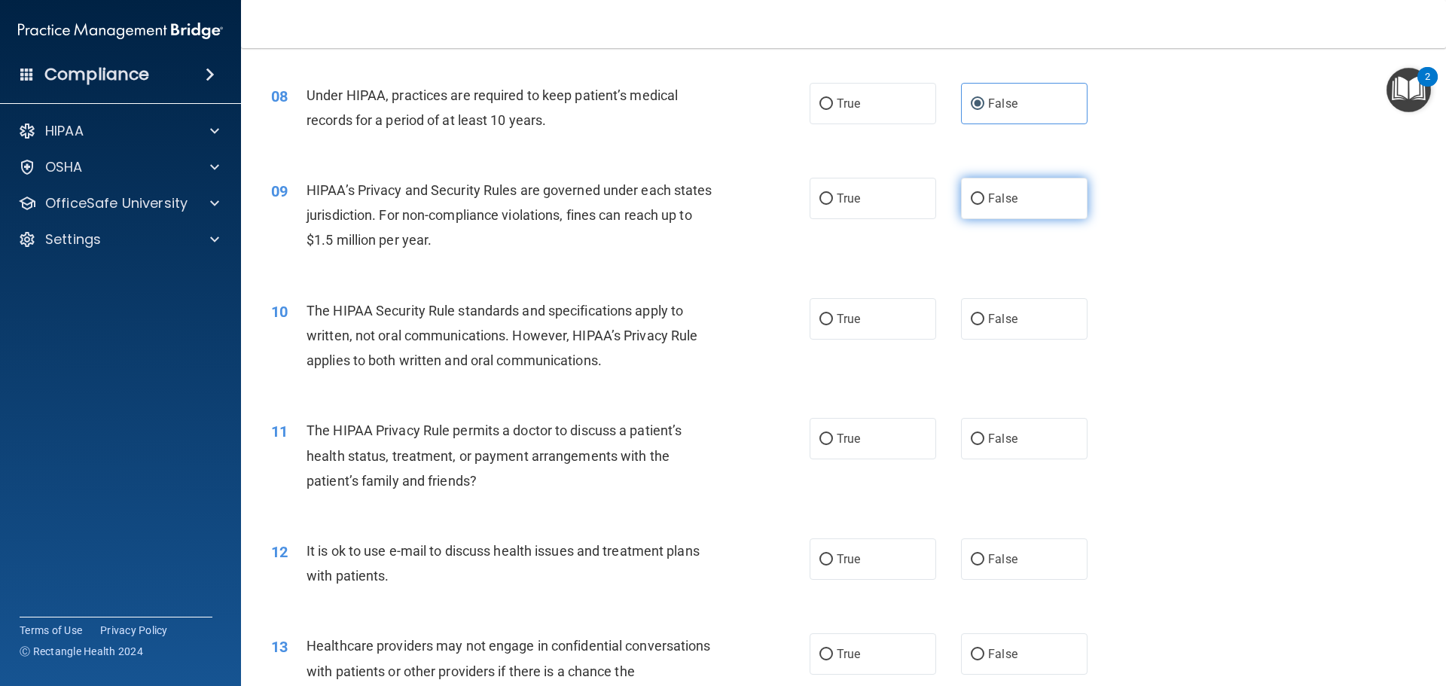
click at [971, 204] on input "False" at bounding box center [978, 199] width 14 height 11
radio input "true"
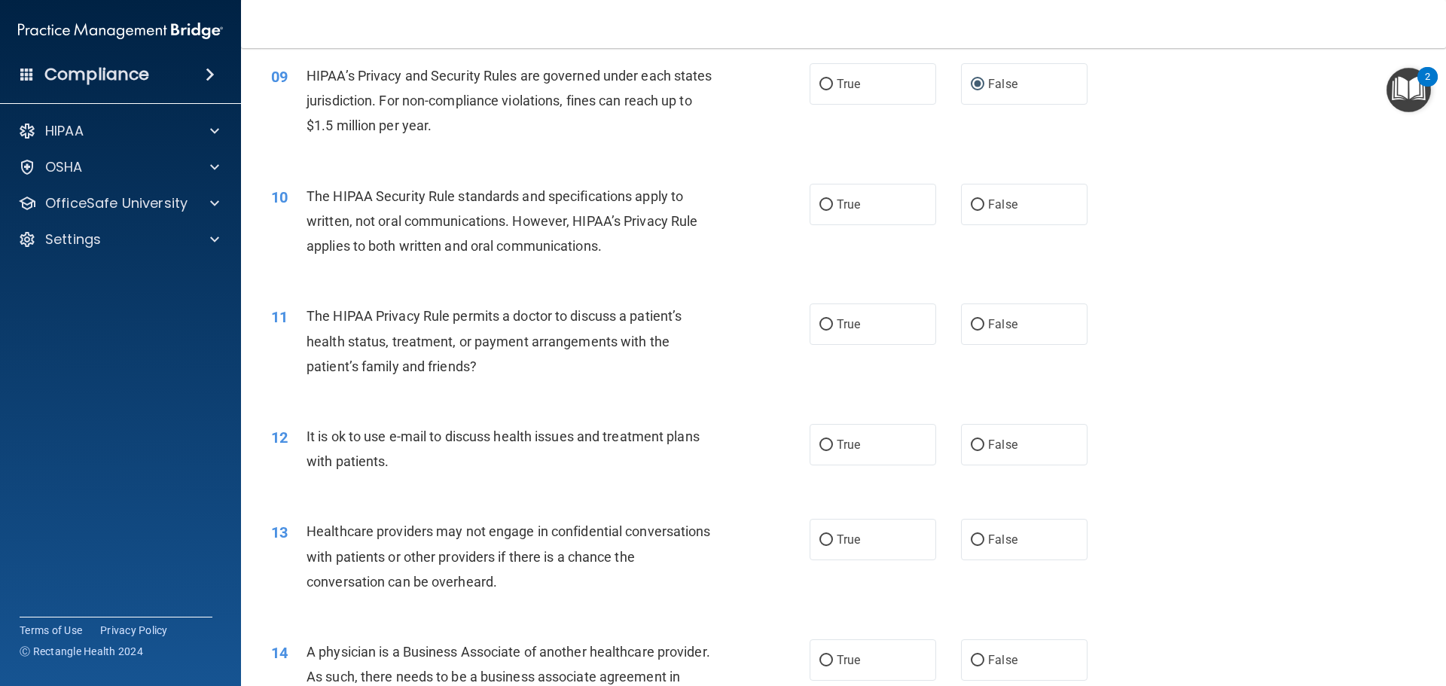
scroll to position [979, 0]
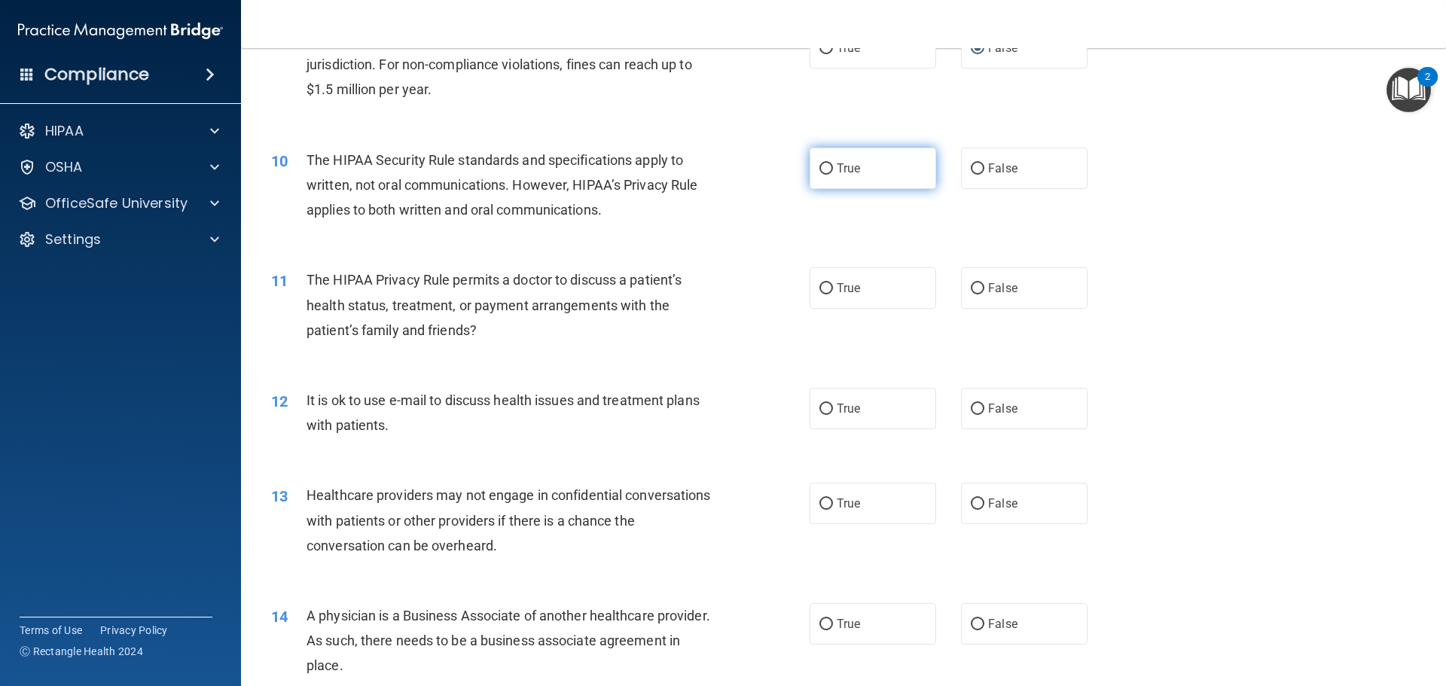
click at [822, 169] on input "True" at bounding box center [827, 168] width 14 height 11
radio input "true"
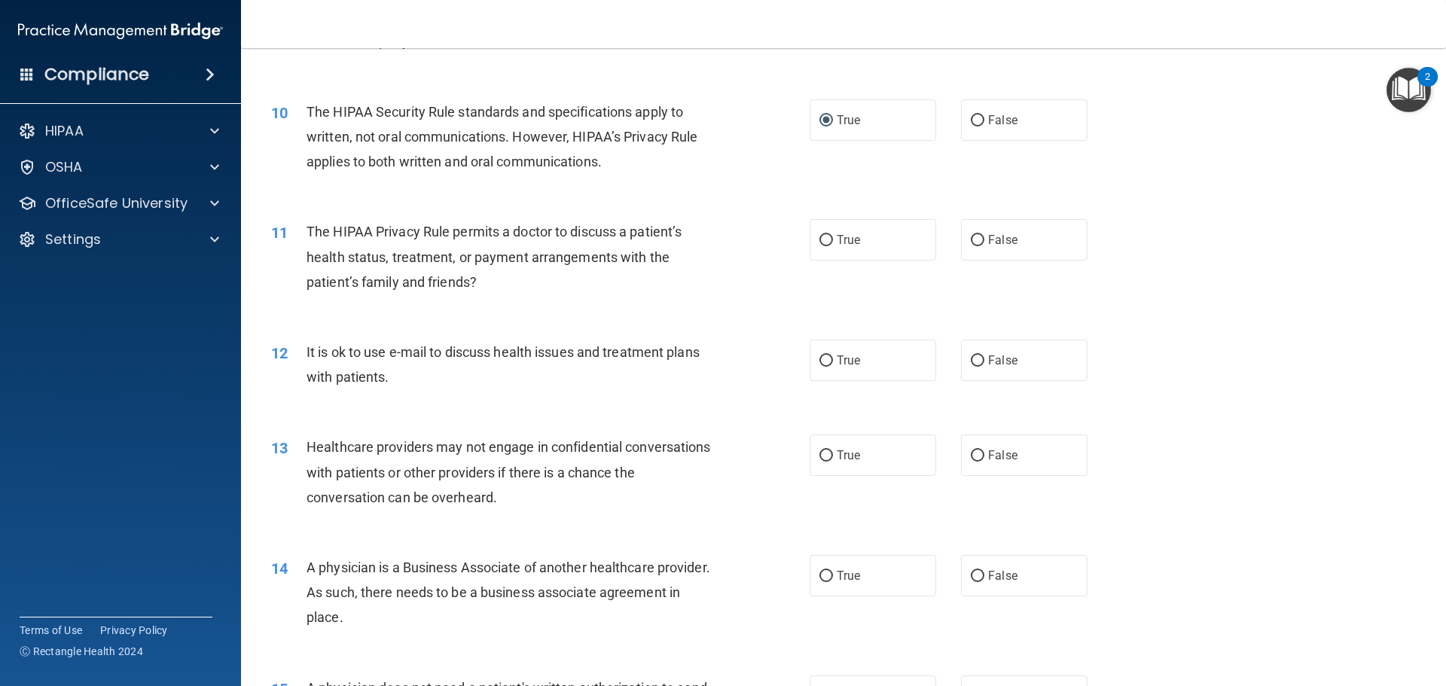
scroll to position [1130, 0]
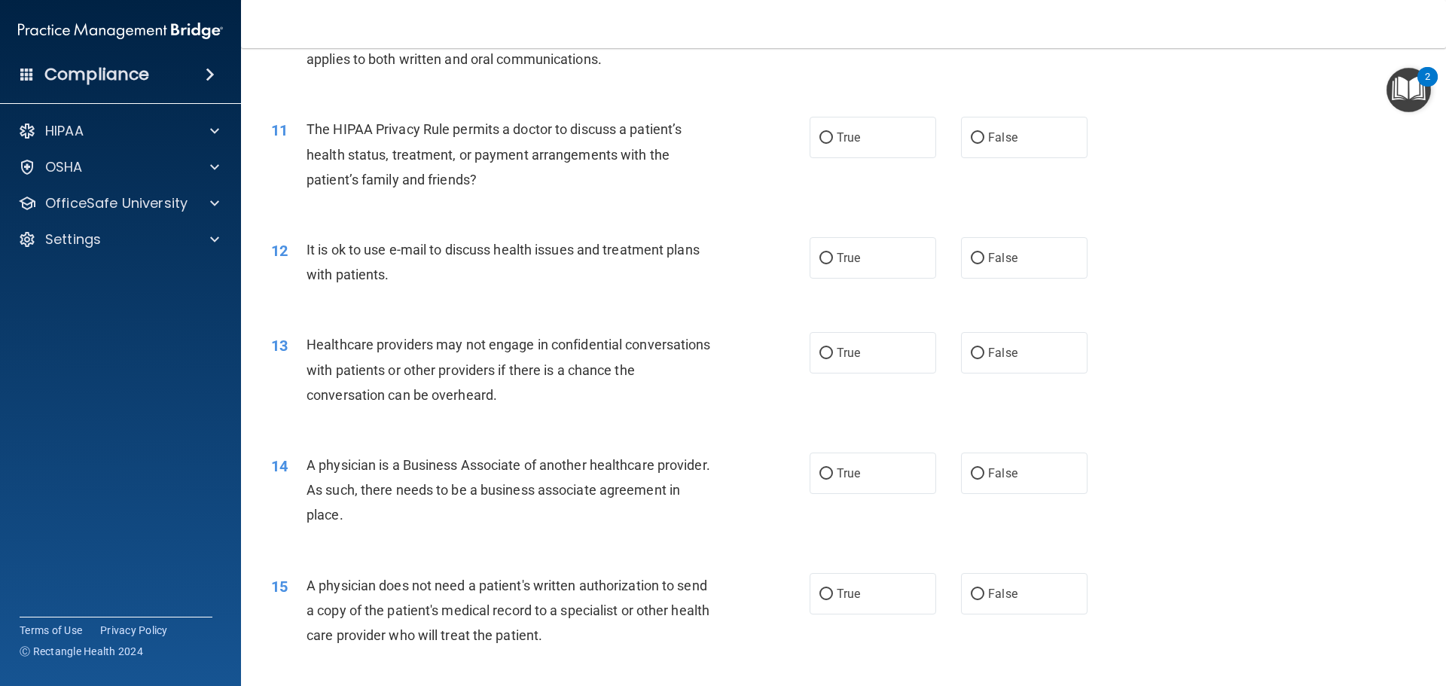
drag, startPoint x: 820, startPoint y: 136, endPoint x: 779, endPoint y: 141, distance: 41.8
click at [822, 136] on input "True" at bounding box center [827, 138] width 14 height 11
radio input "true"
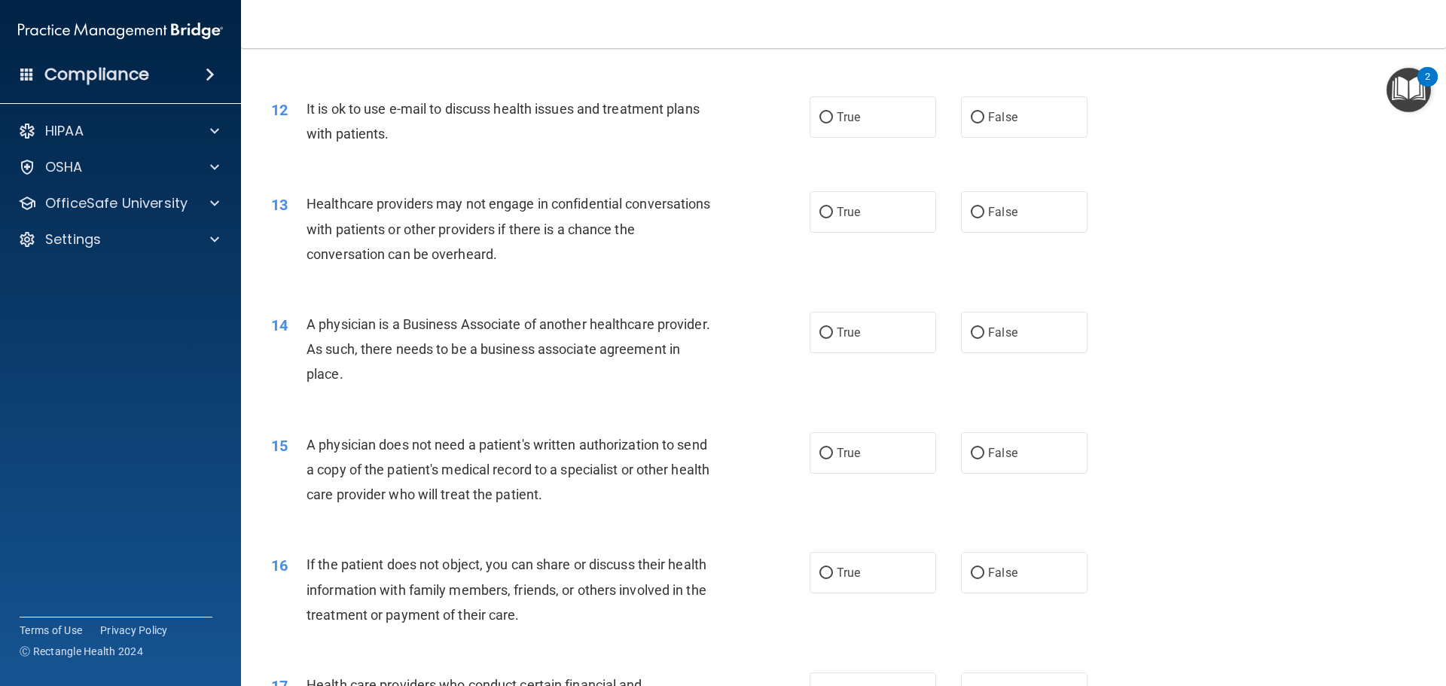
scroll to position [1281, 0]
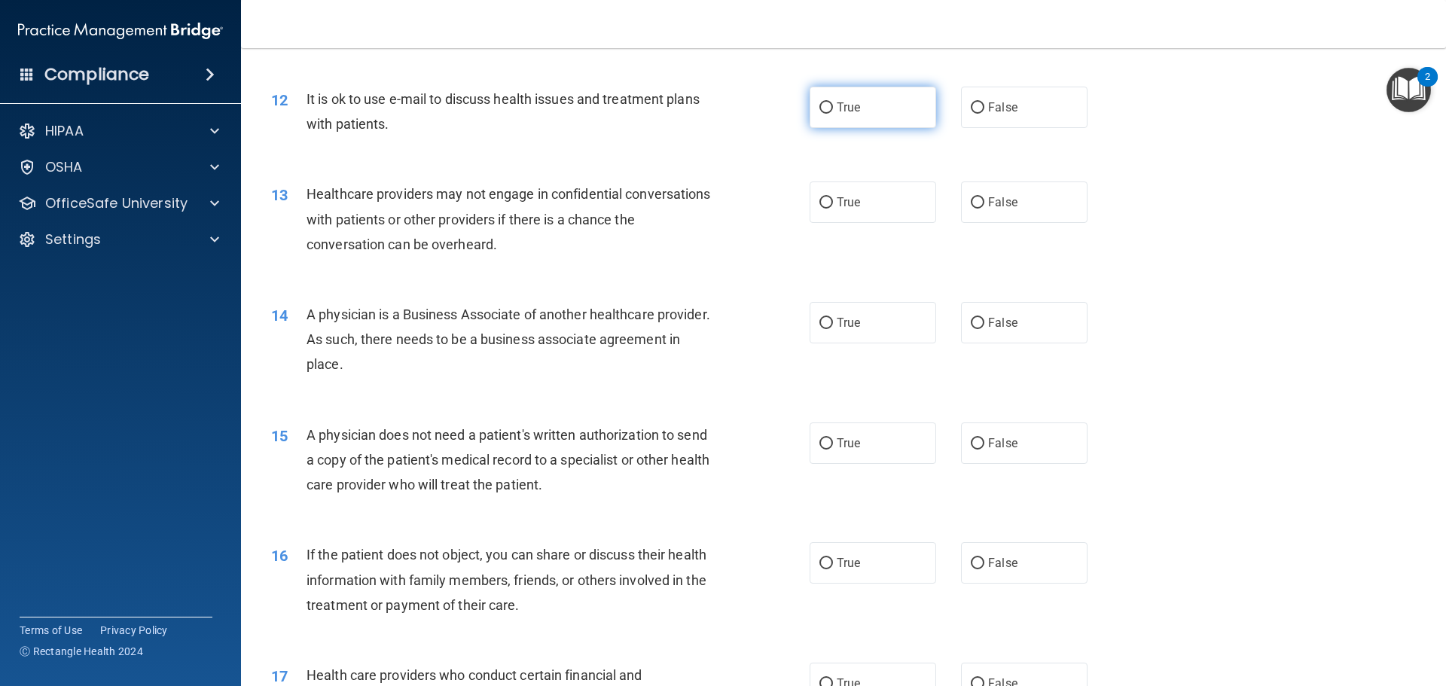
drag, startPoint x: 839, startPoint y: 108, endPoint x: 826, endPoint y: 112, distance: 14.1
click at [838, 108] on span "True" at bounding box center [848, 107] width 23 height 14
click at [833, 108] on input "True" at bounding box center [827, 107] width 14 height 11
radio input "true"
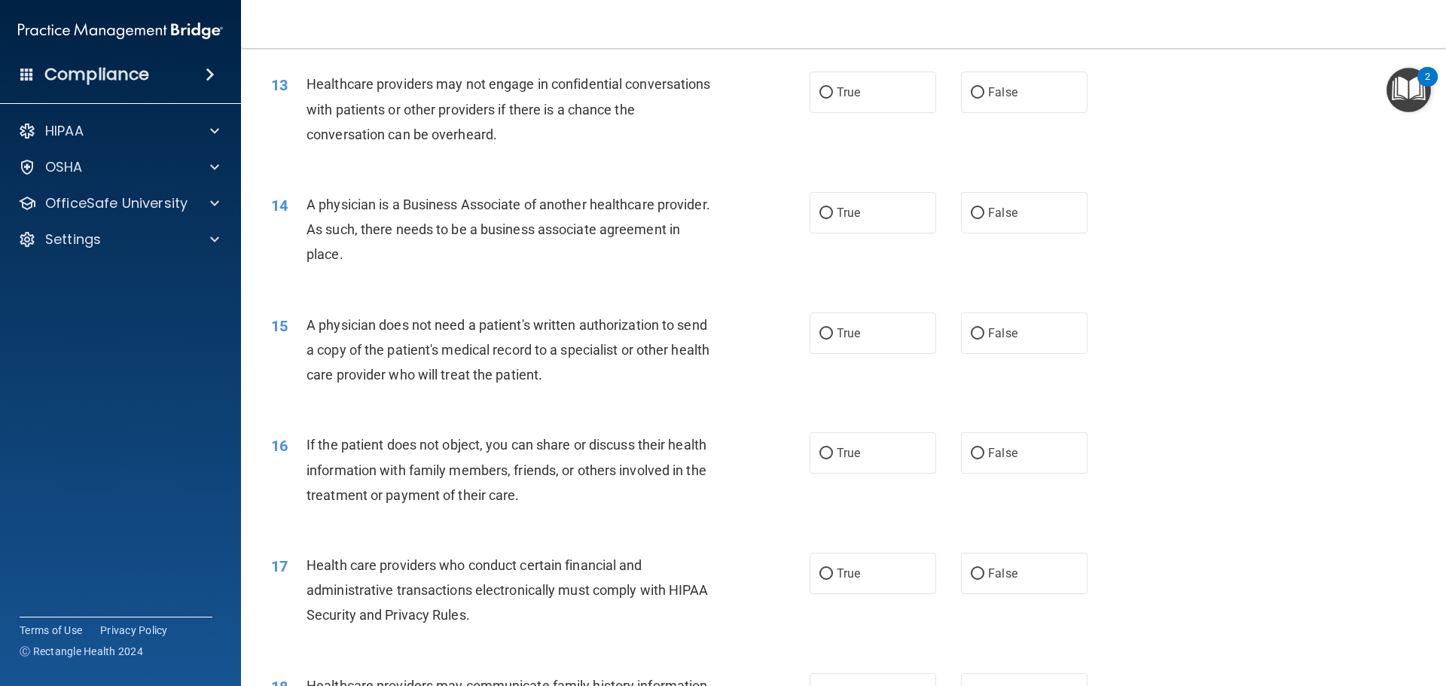
scroll to position [1356, 0]
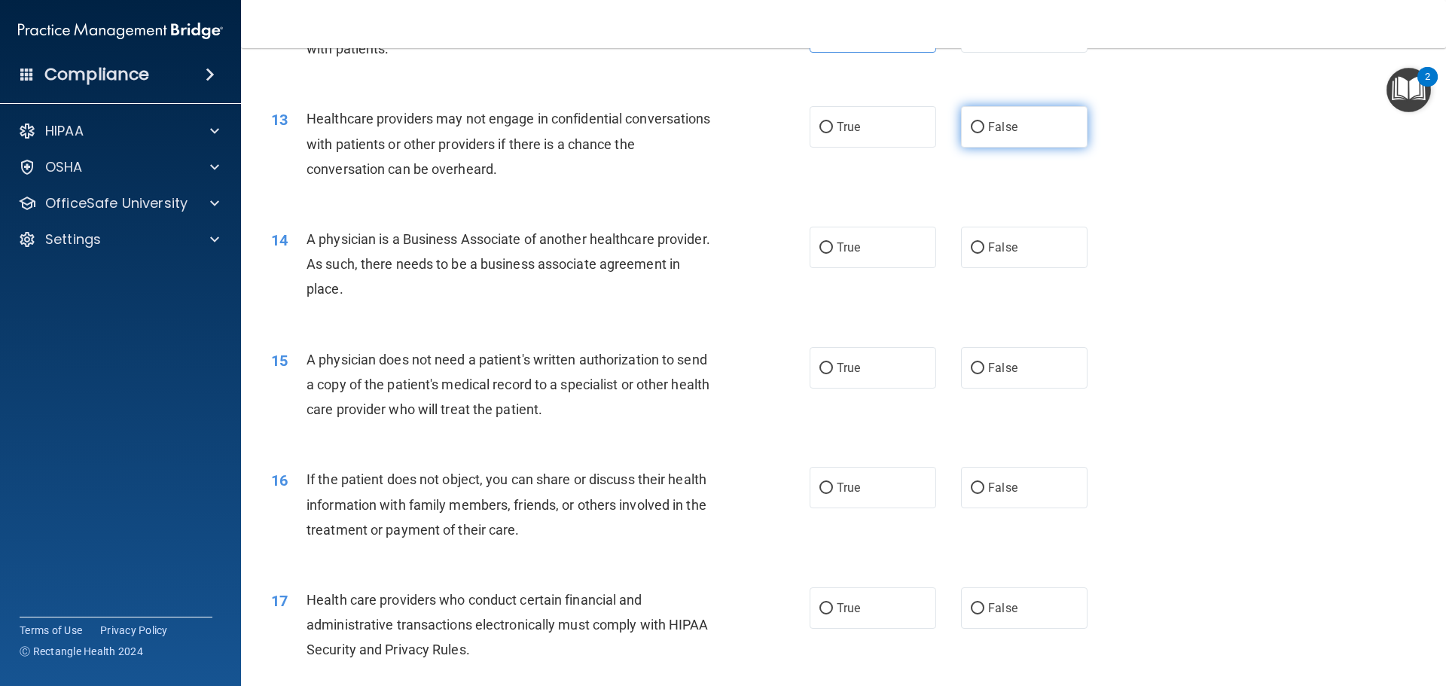
click at [971, 129] on input "False" at bounding box center [978, 127] width 14 height 11
radio input "true"
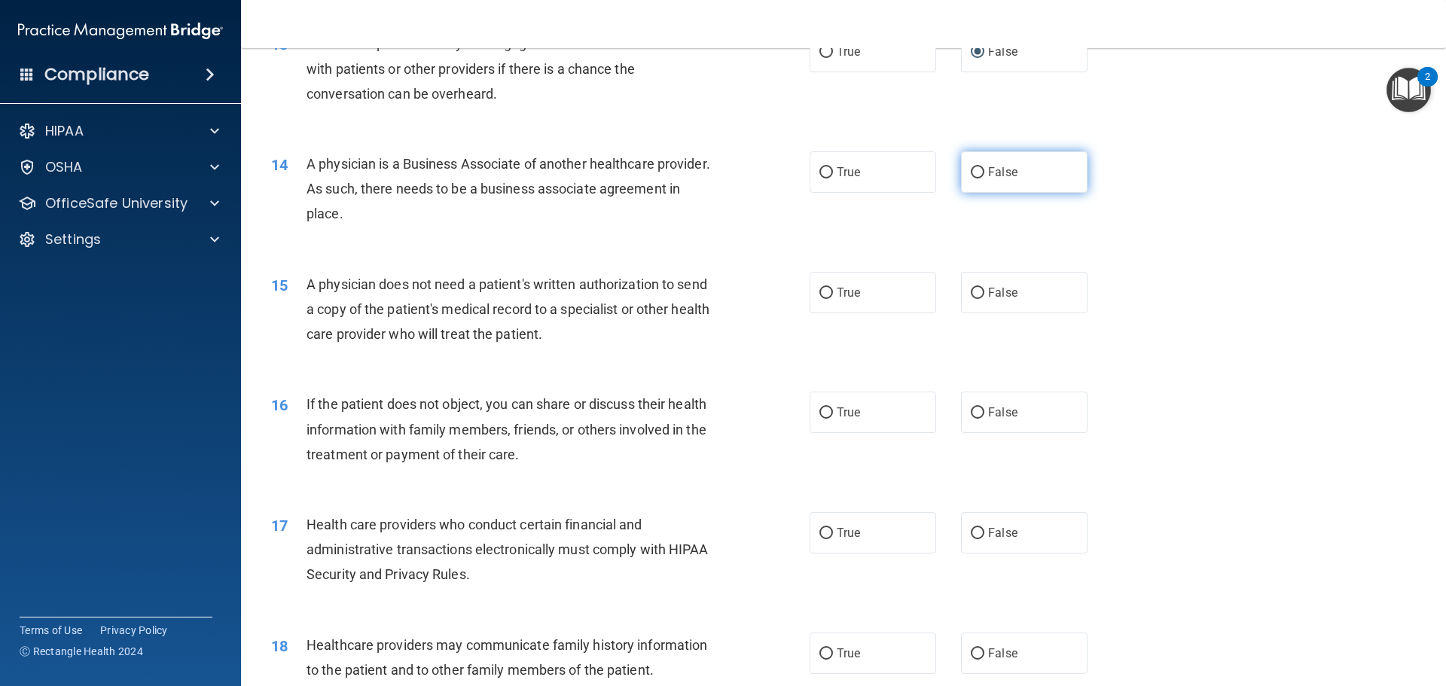
click at [971, 173] on input "False" at bounding box center [978, 172] width 14 height 11
radio input "true"
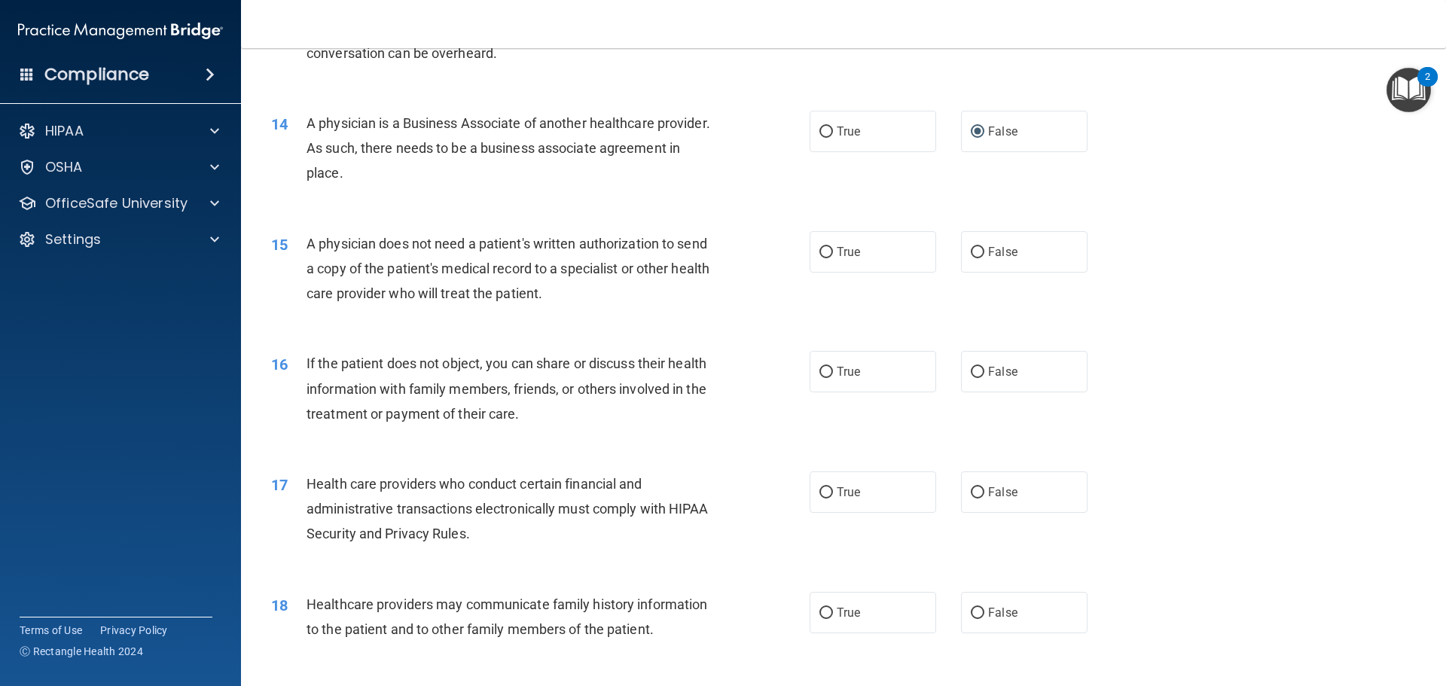
scroll to position [1507, 0]
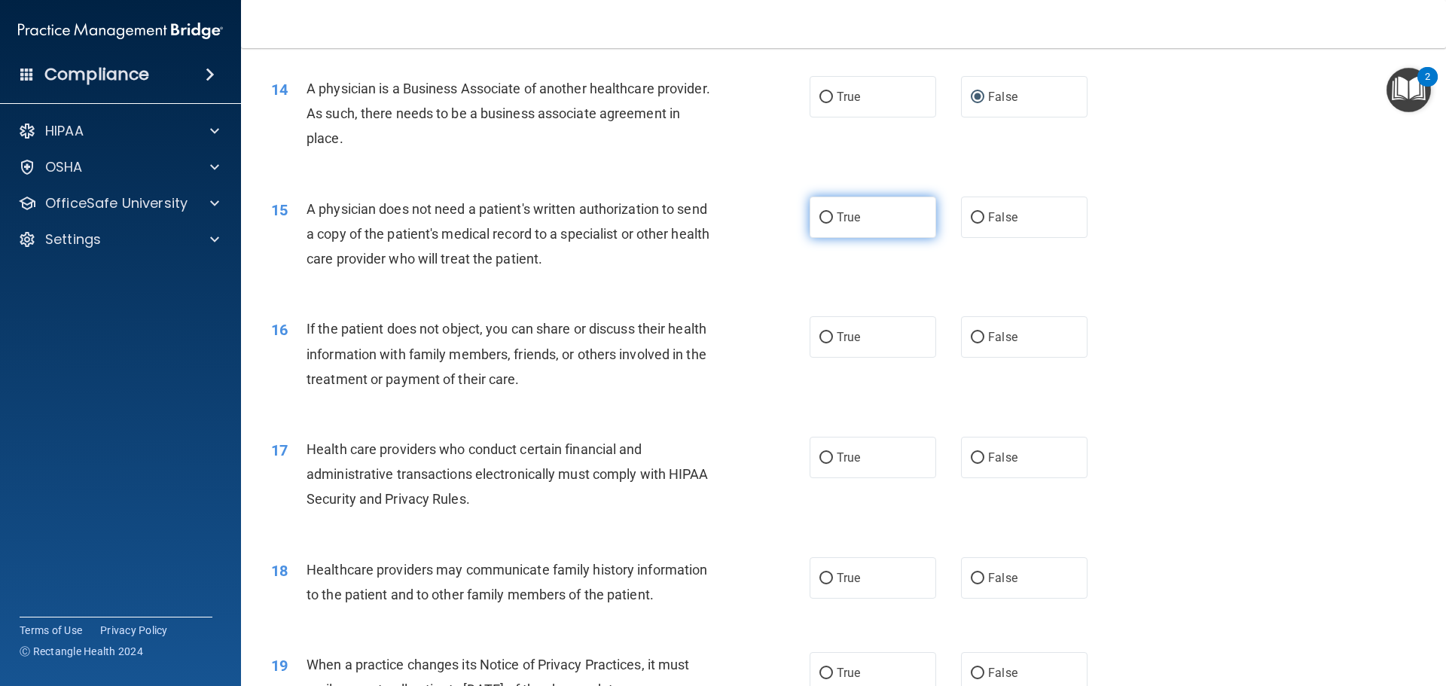
click at [826, 216] on input "True" at bounding box center [827, 217] width 14 height 11
radio input "true"
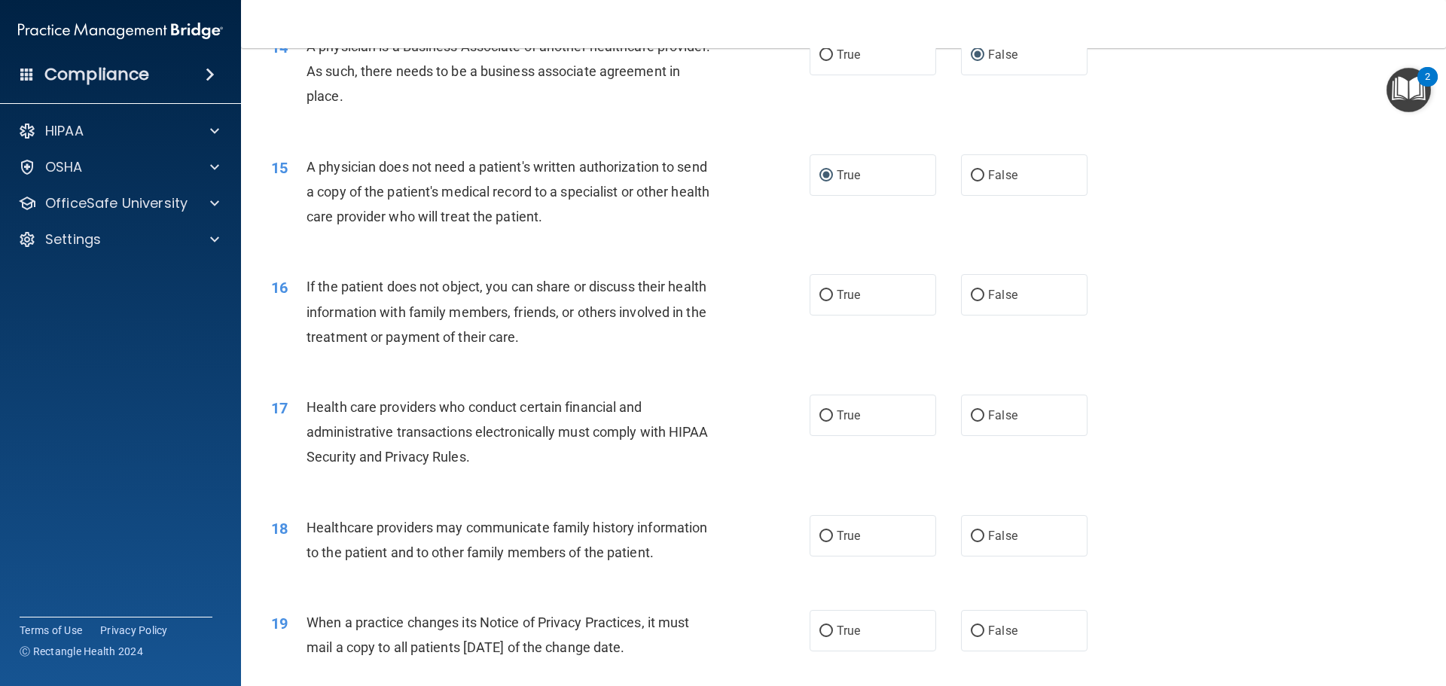
scroll to position [1582, 0]
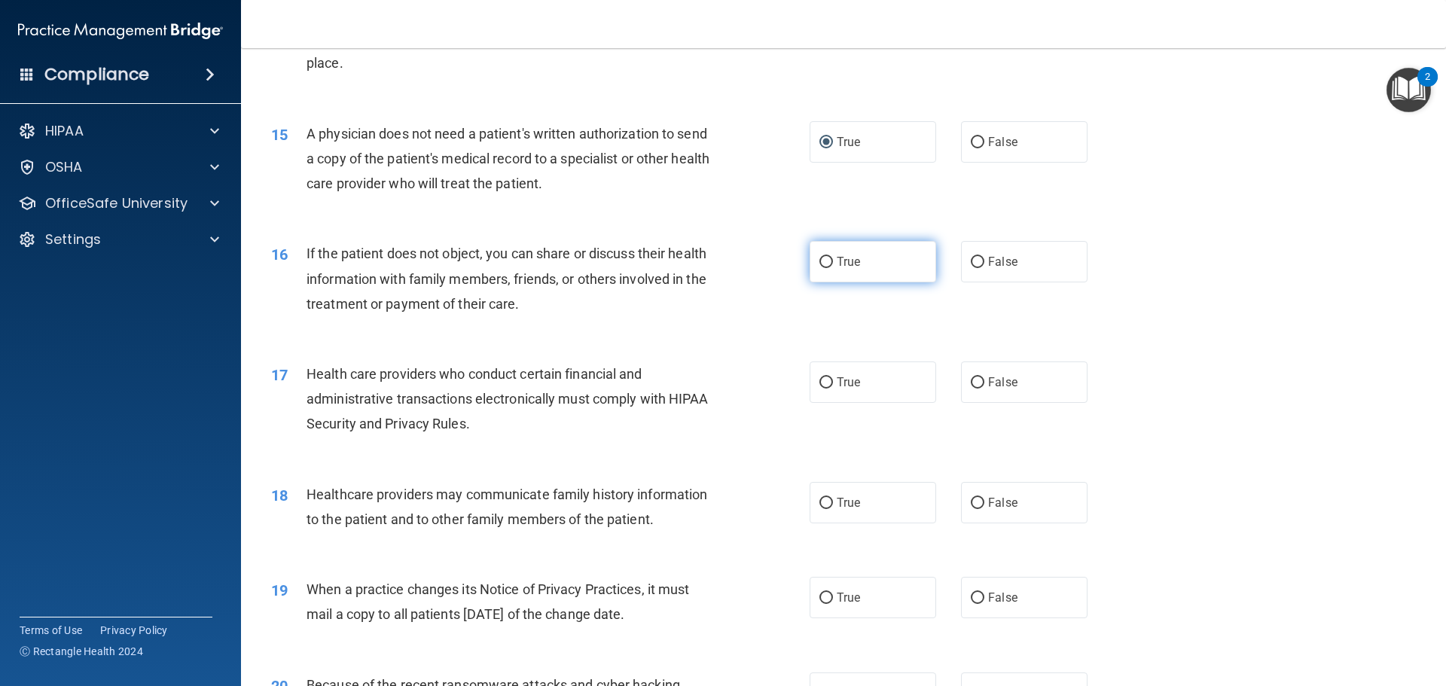
click at [822, 257] on input "True" at bounding box center [827, 262] width 14 height 11
radio input "true"
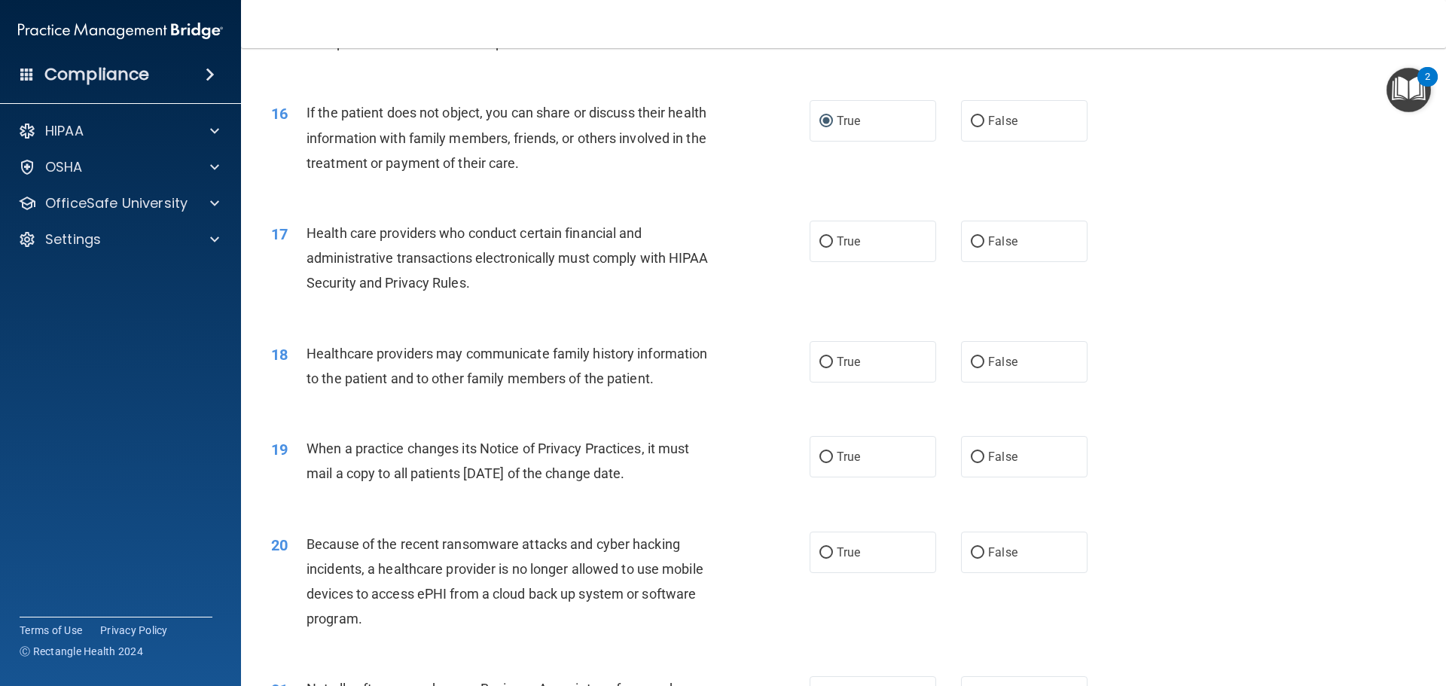
scroll to position [1733, 0]
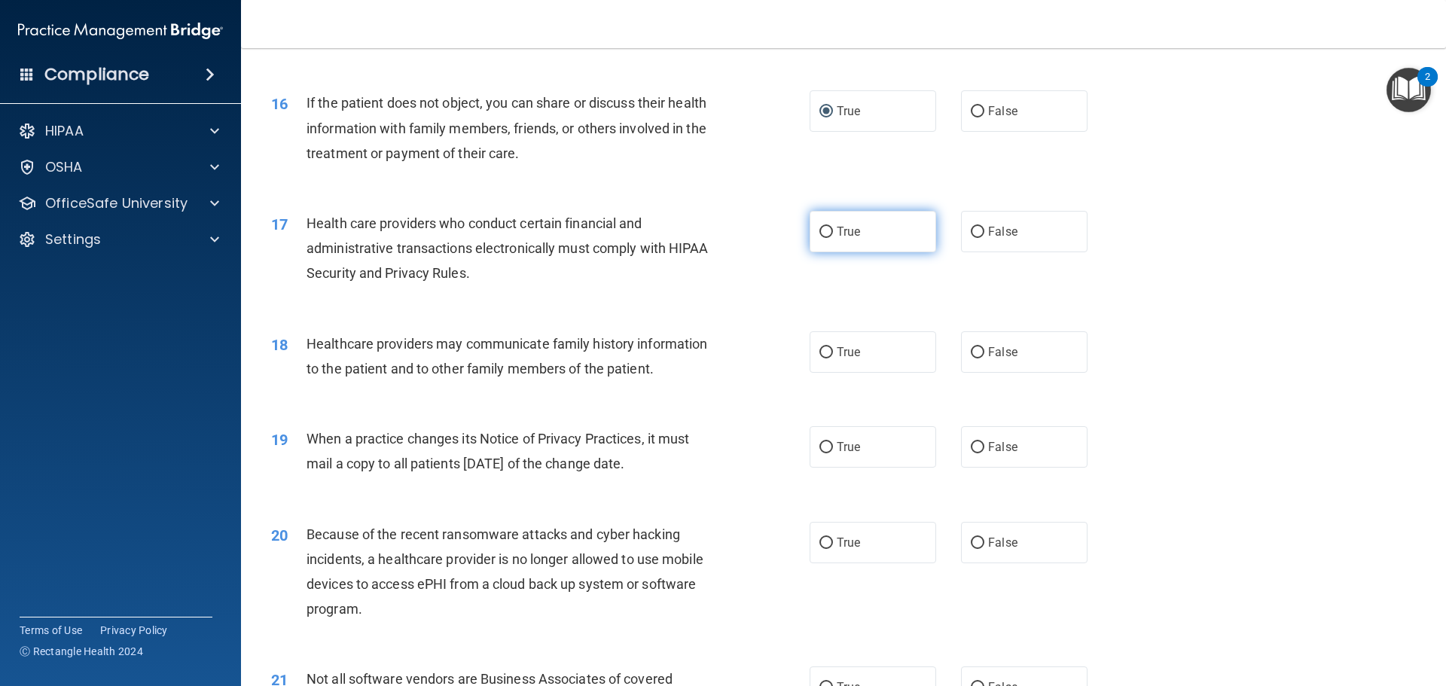
click at [820, 236] on input "True" at bounding box center [827, 232] width 14 height 11
radio input "true"
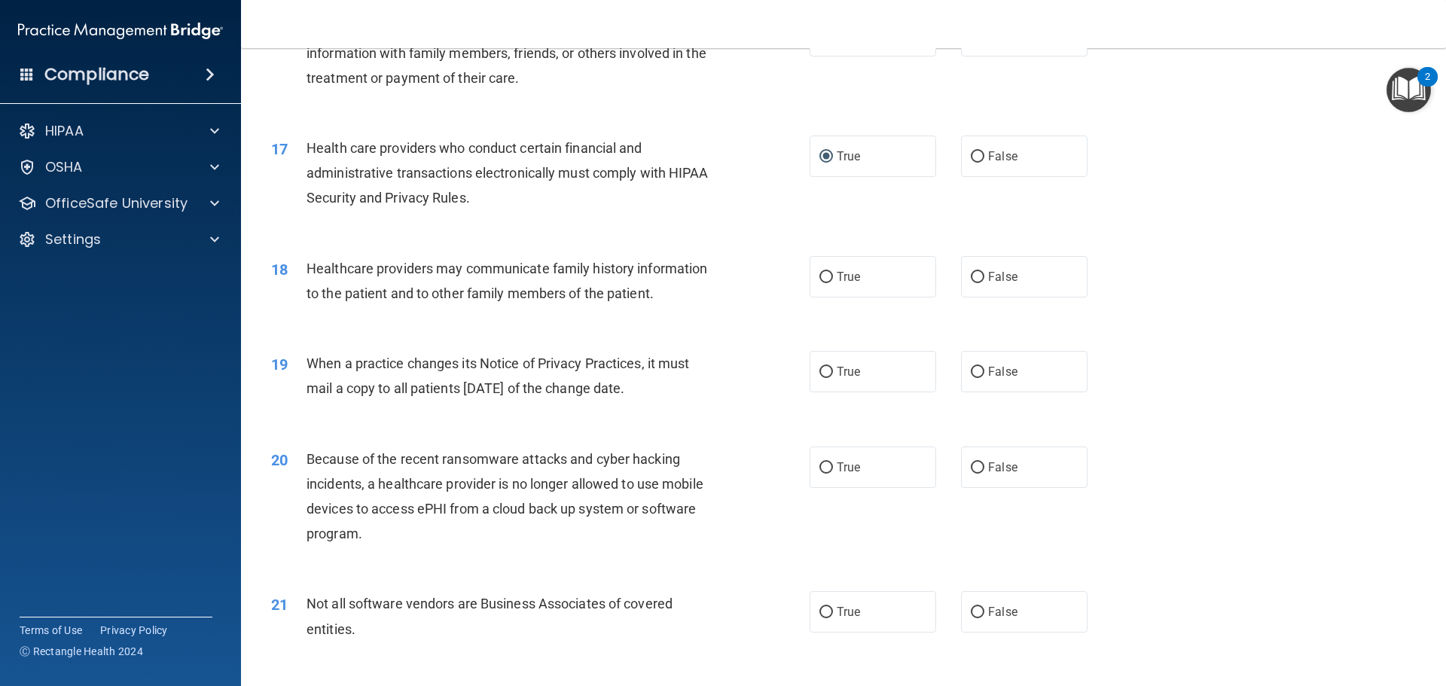
scroll to position [1883, 0]
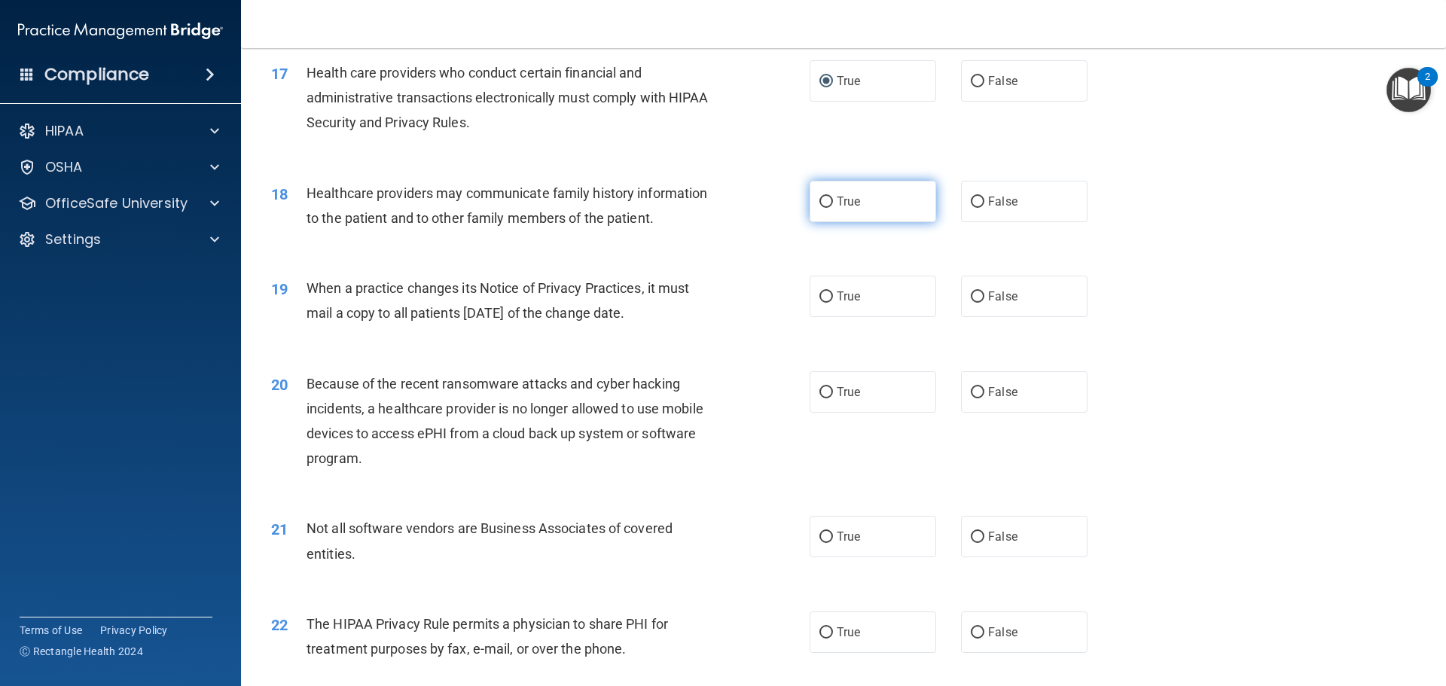
click at [826, 202] on input "True" at bounding box center [827, 202] width 14 height 11
radio input "true"
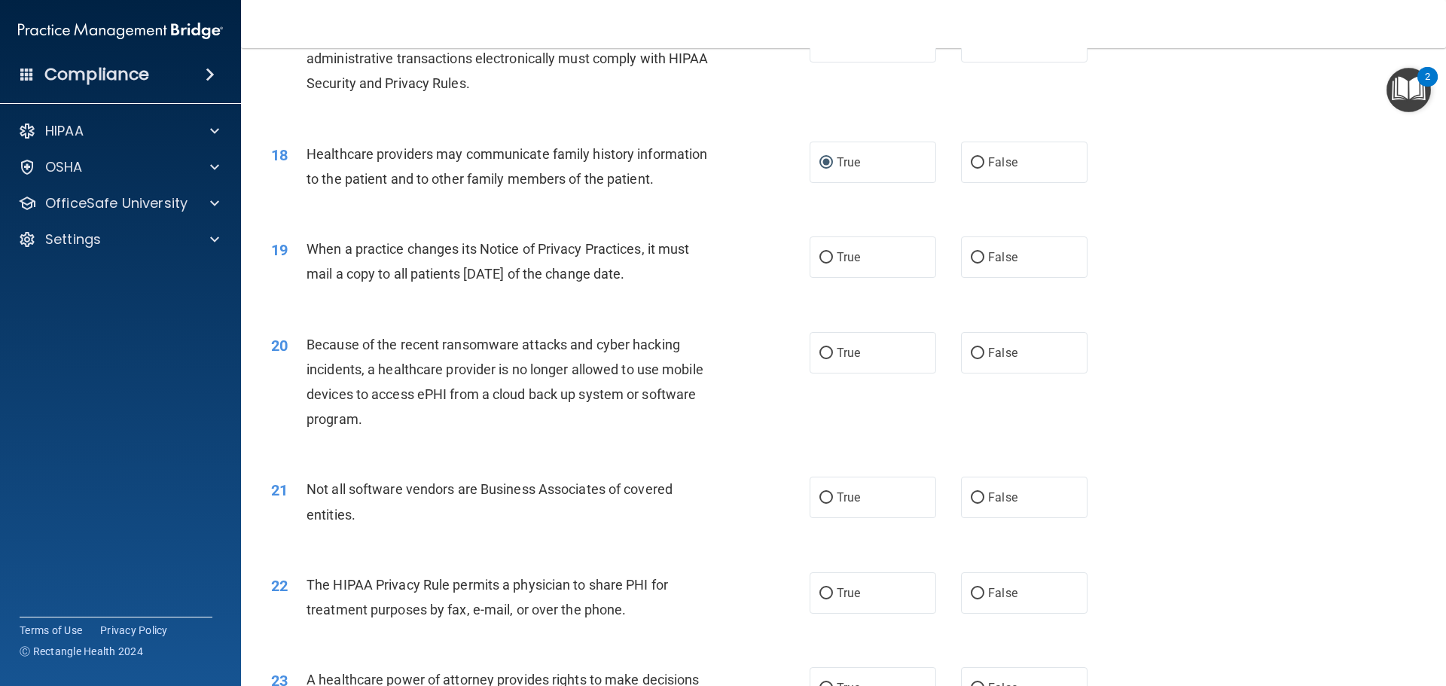
scroll to position [2034, 0]
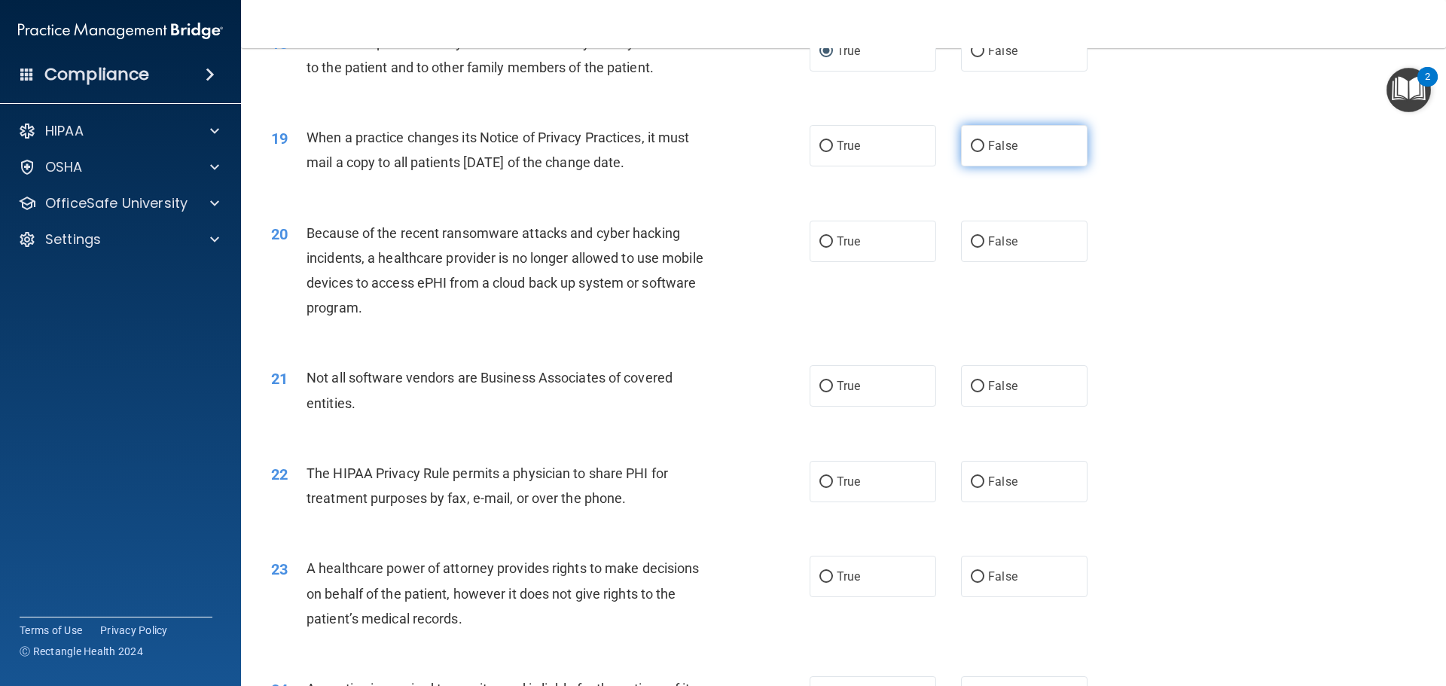
click at [971, 145] on input "False" at bounding box center [978, 146] width 14 height 11
radio input "true"
click at [975, 239] on input "False" at bounding box center [978, 242] width 14 height 11
radio input "true"
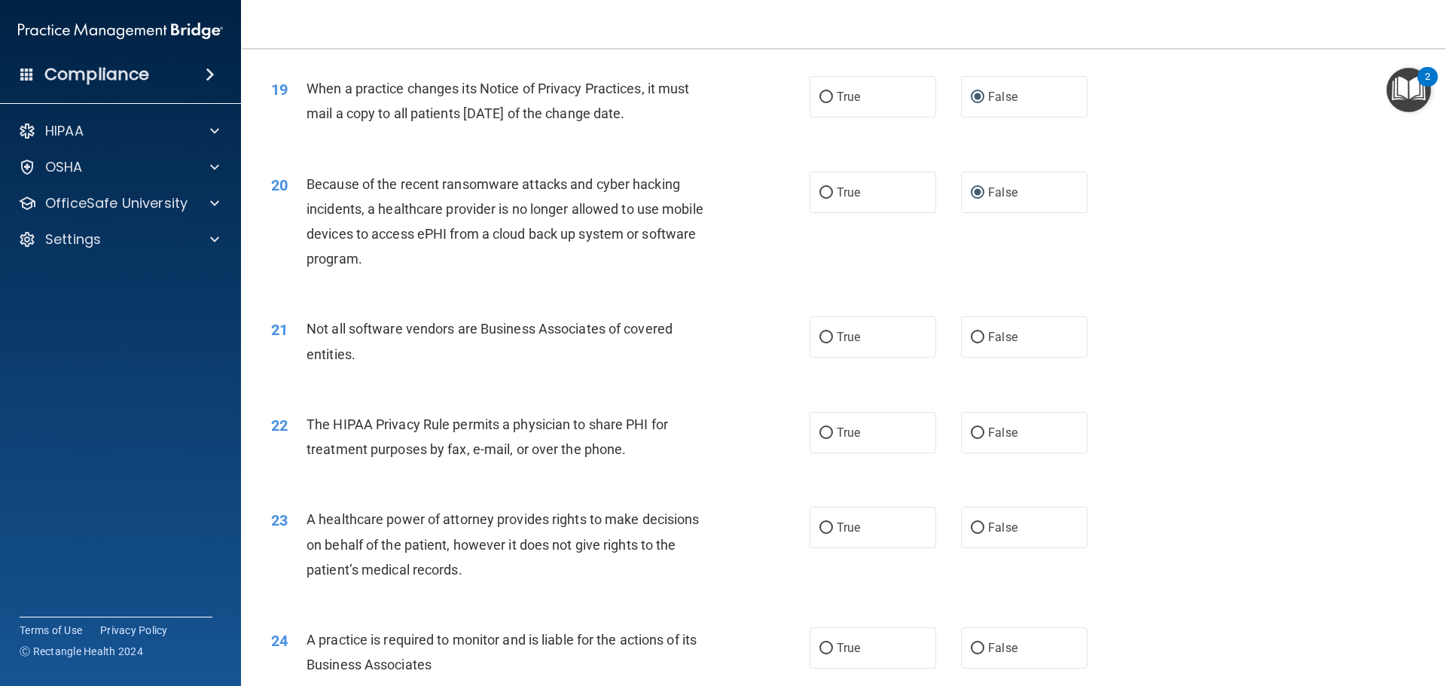
scroll to position [2109, 0]
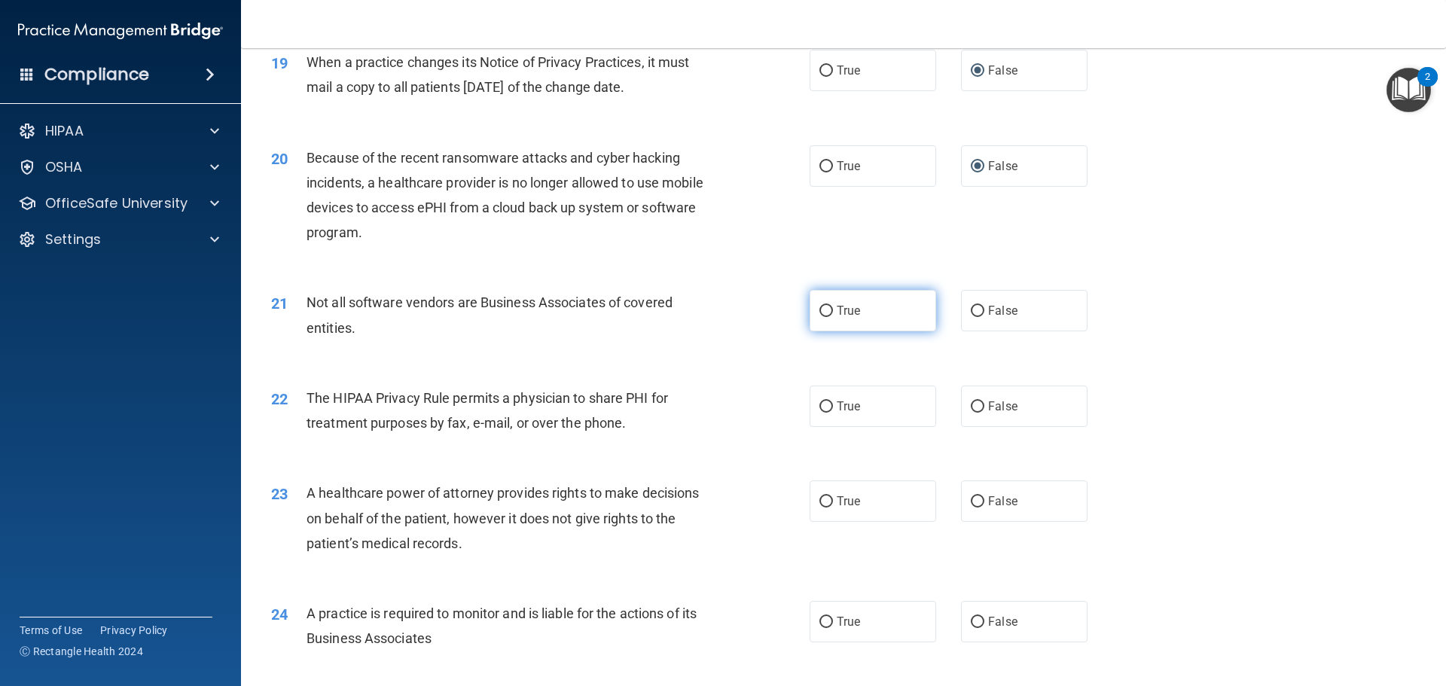
click at [820, 315] on input "True" at bounding box center [827, 311] width 14 height 11
radio input "true"
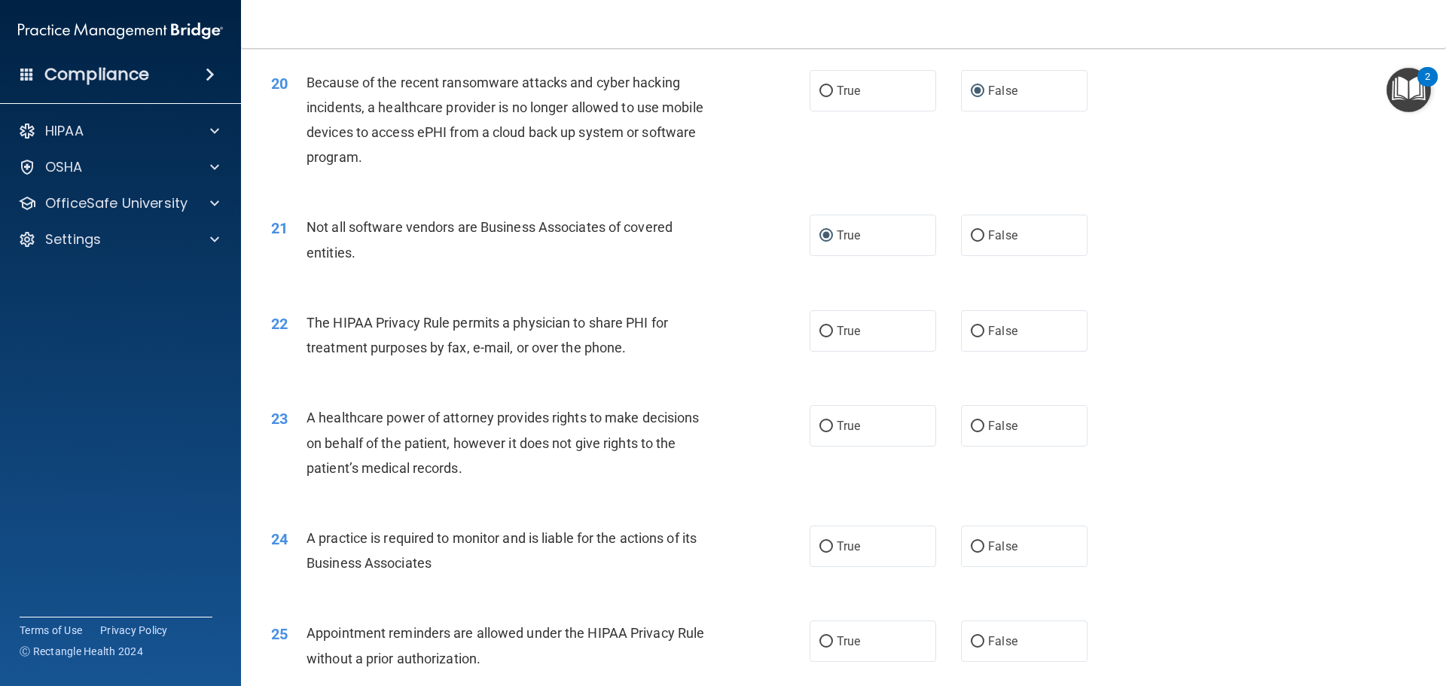
scroll to position [2260, 0]
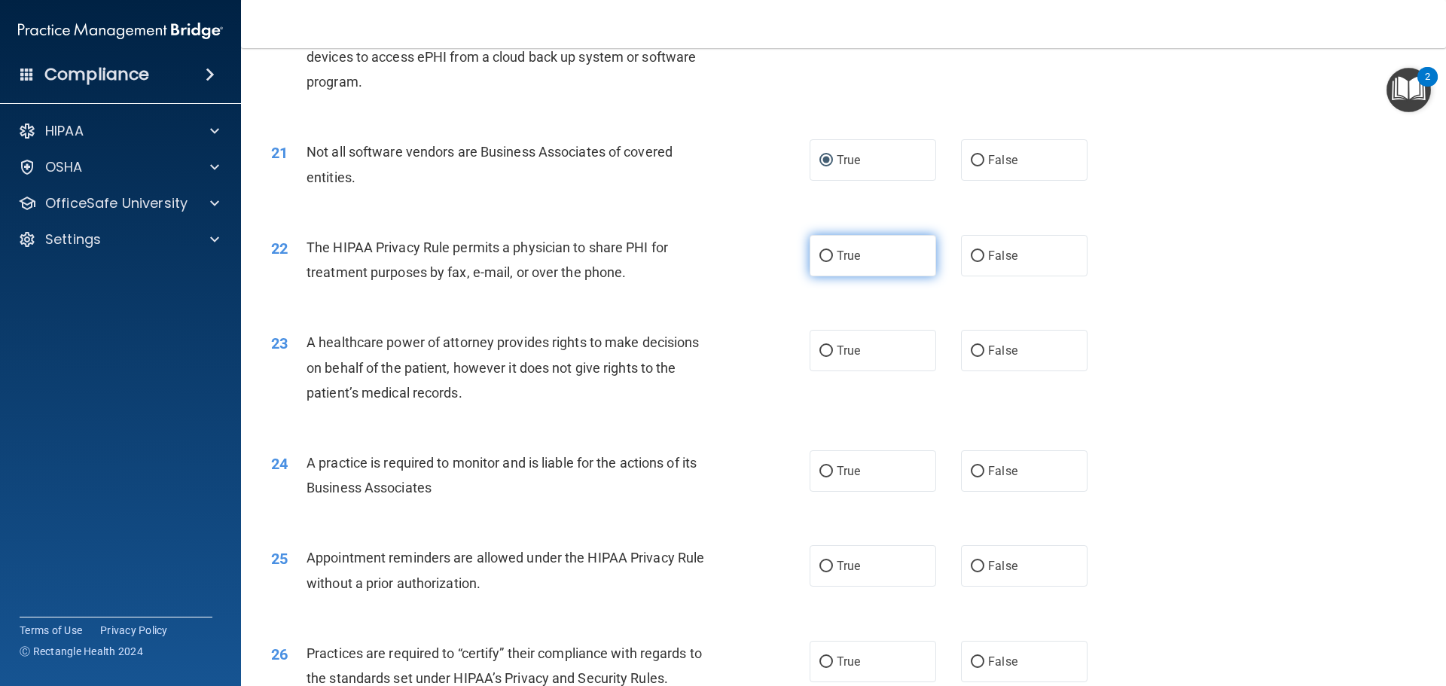
click at [821, 257] on input "True" at bounding box center [827, 256] width 14 height 11
radio input "true"
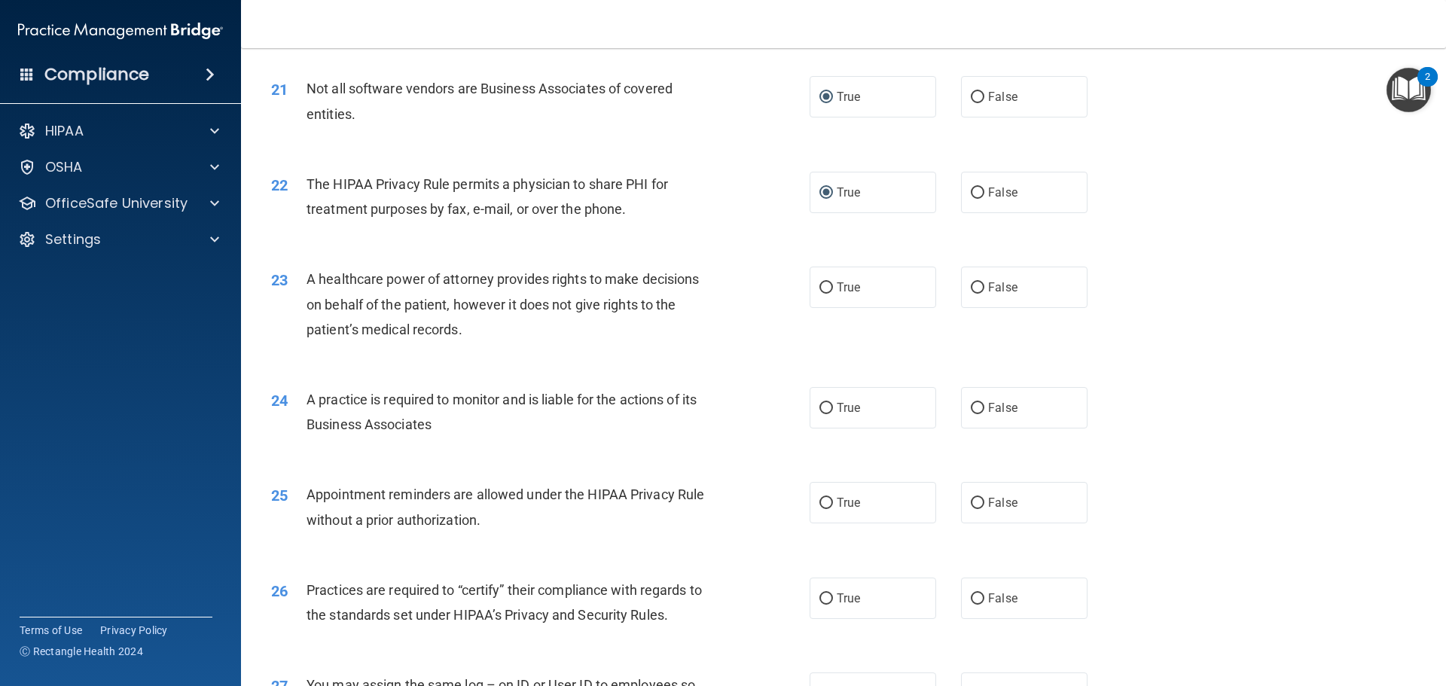
scroll to position [2410, 0]
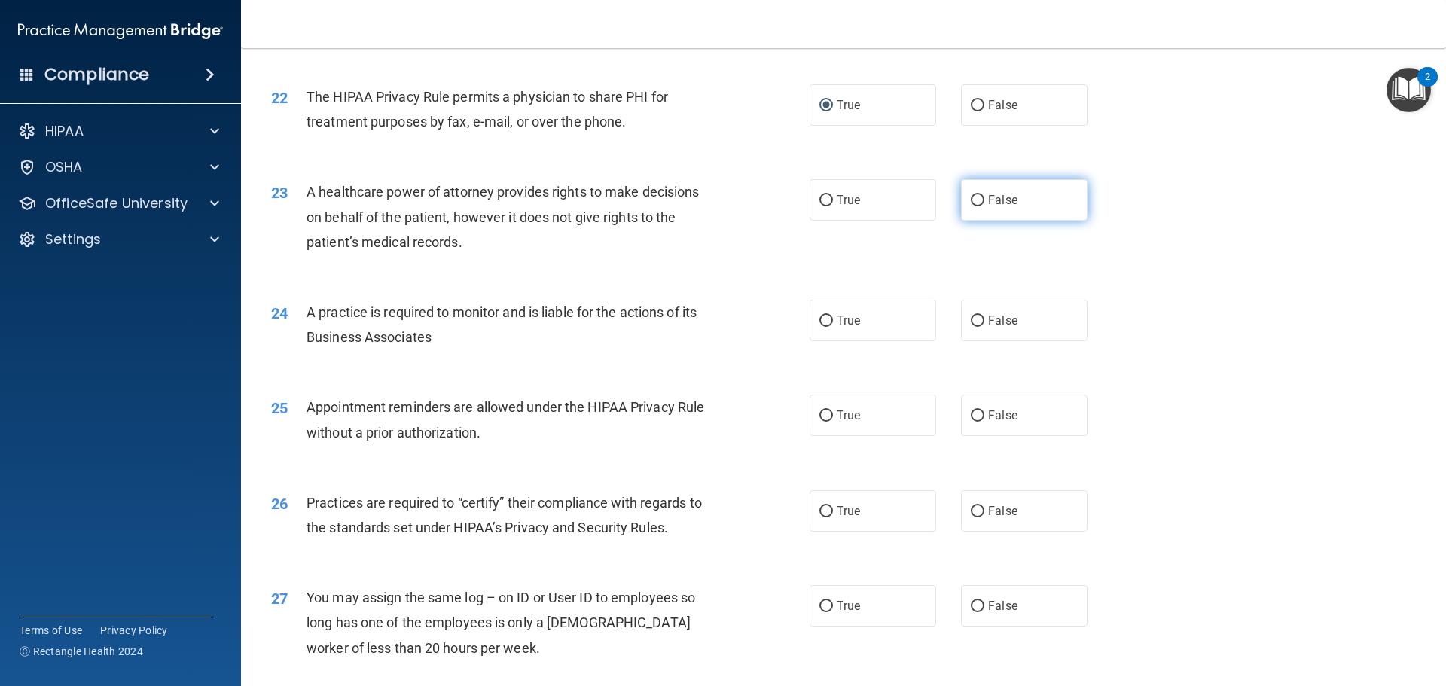
click at [972, 202] on input "False" at bounding box center [978, 200] width 14 height 11
radio input "true"
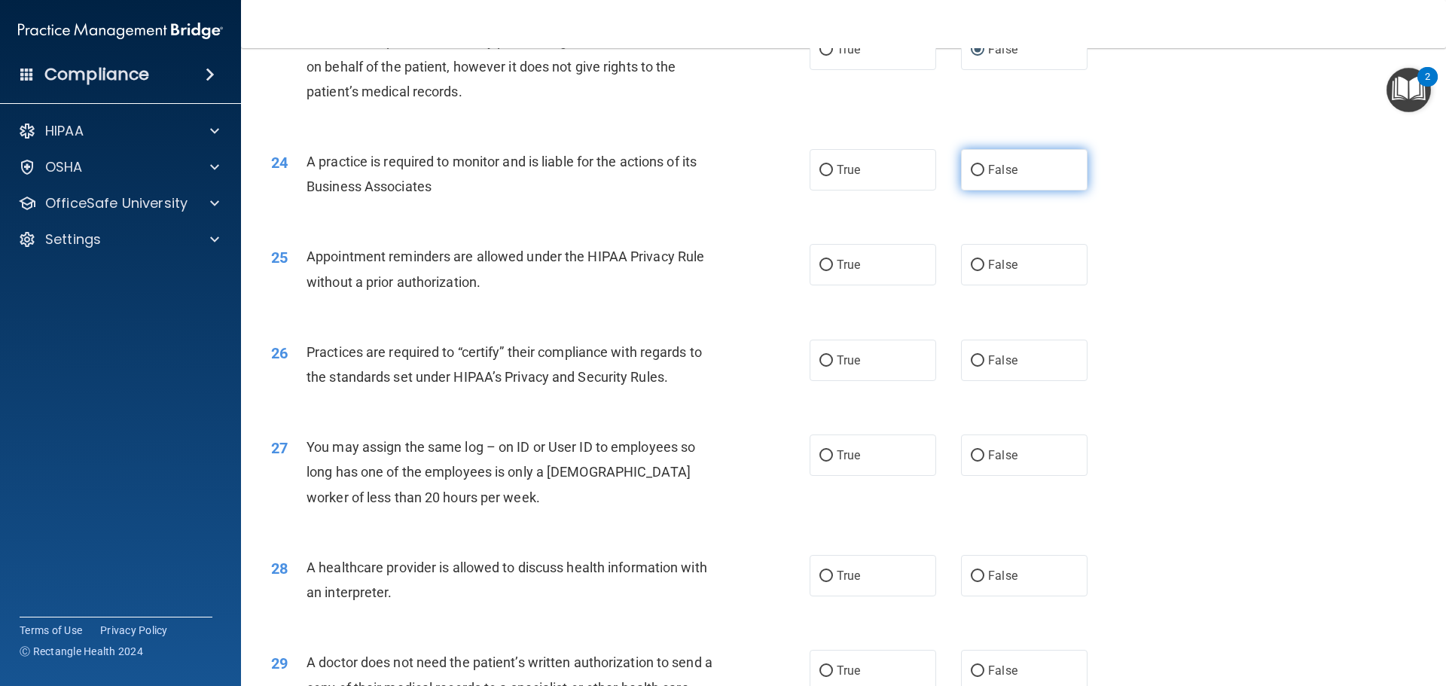
click at [972, 168] on input "False" at bounding box center [978, 170] width 14 height 11
radio input "true"
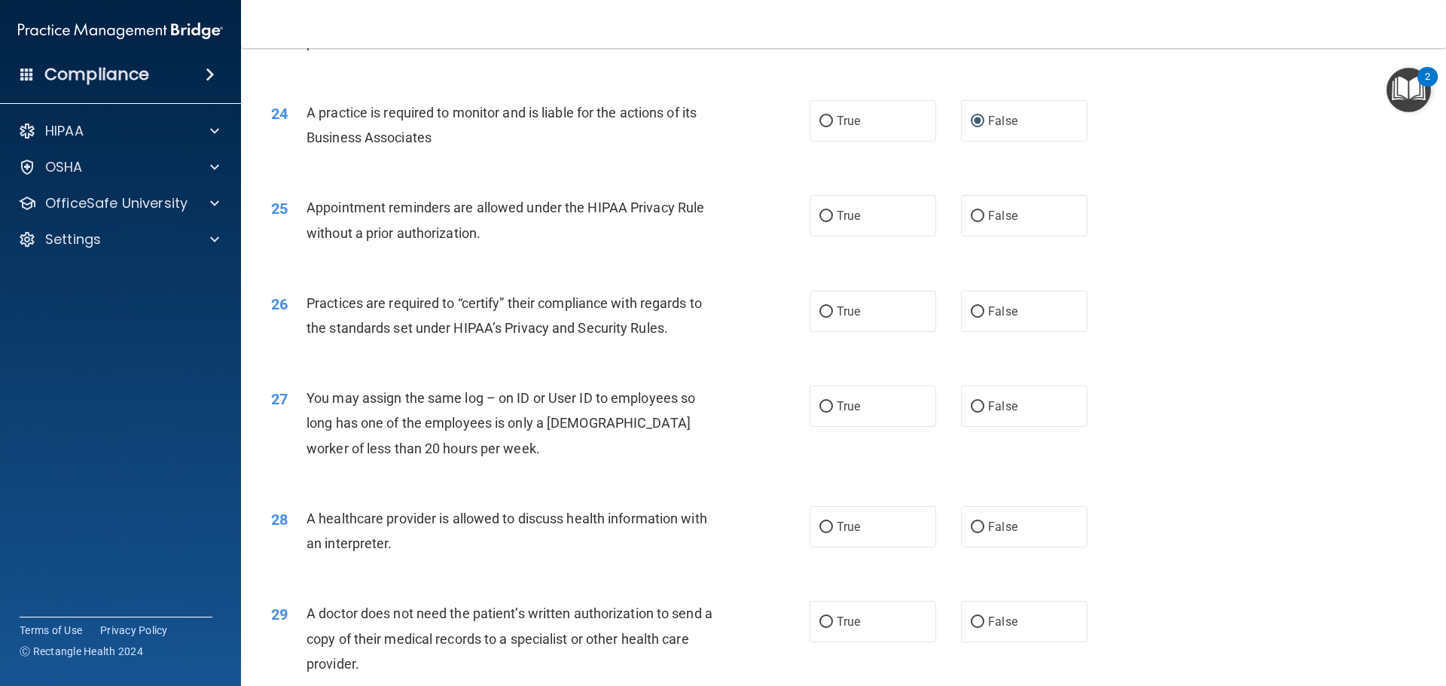
scroll to position [2636, 0]
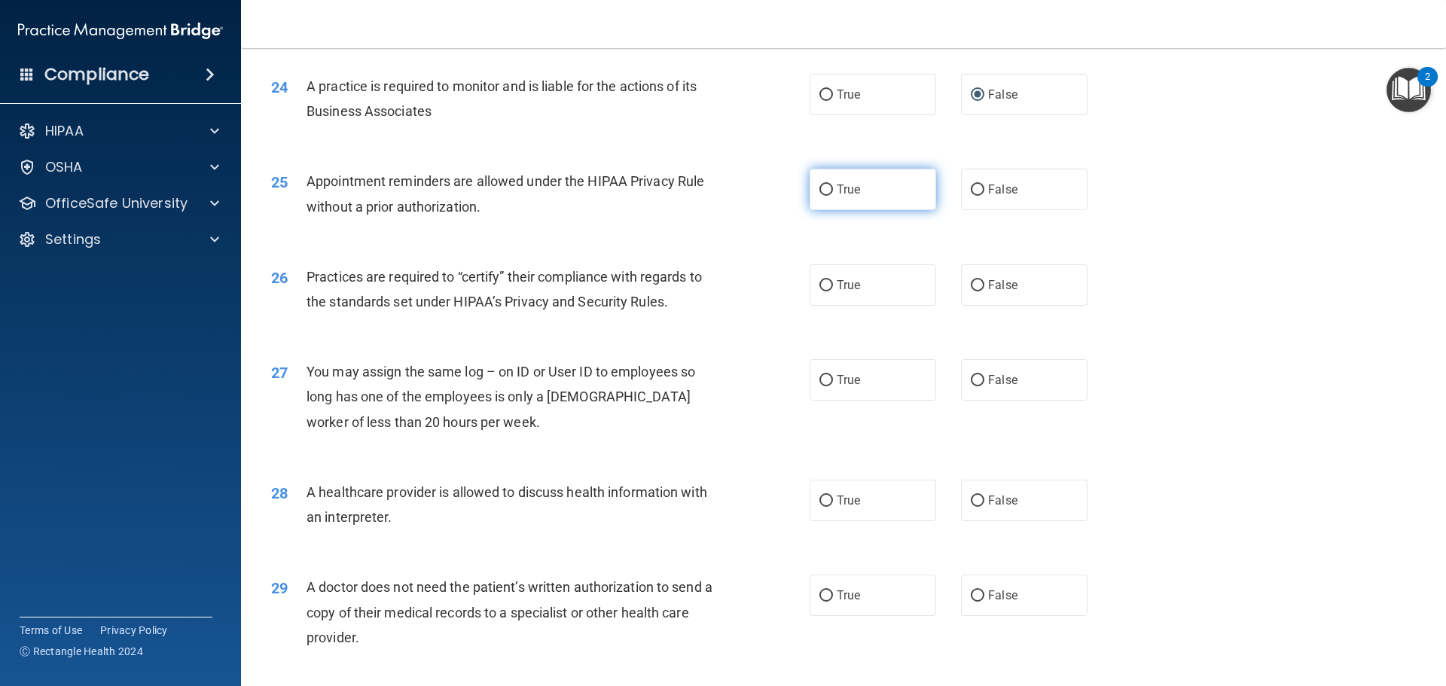
drag, startPoint x: 821, startPoint y: 191, endPoint x: 816, endPoint y: 203, distance: 13.2
click at [822, 192] on input "True" at bounding box center [827, 190] width 14 height 11
radio input "true"
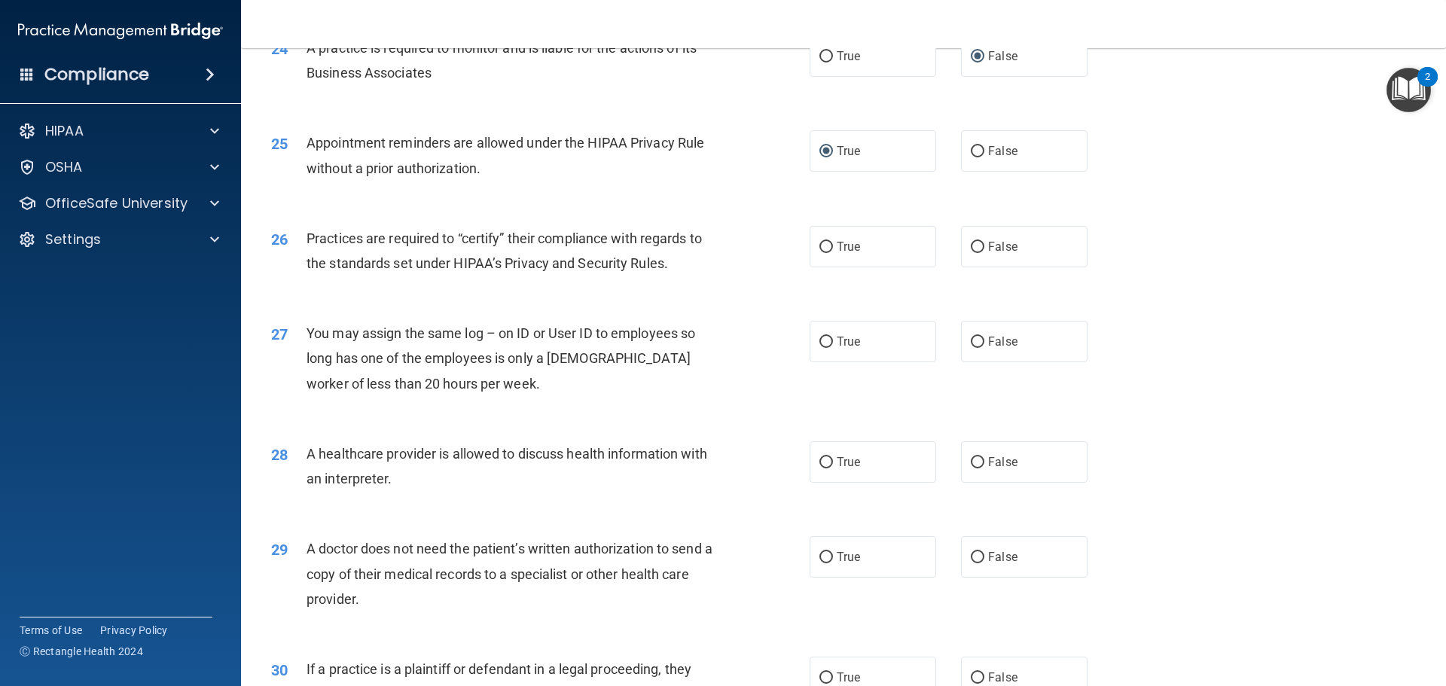
scroll to position [2712, 0]
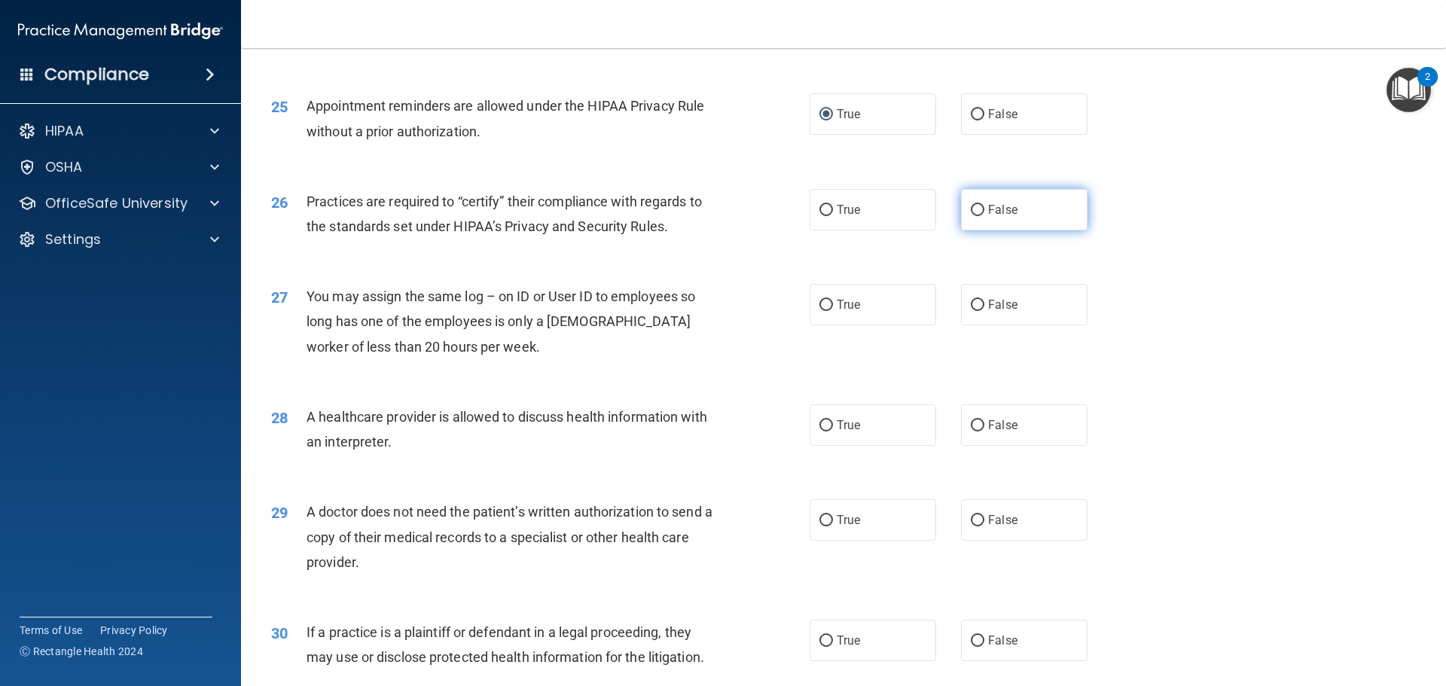
click at [971, 212] on input "False" at bounding box center [978, 210] width 14 height 11
radio input "true"
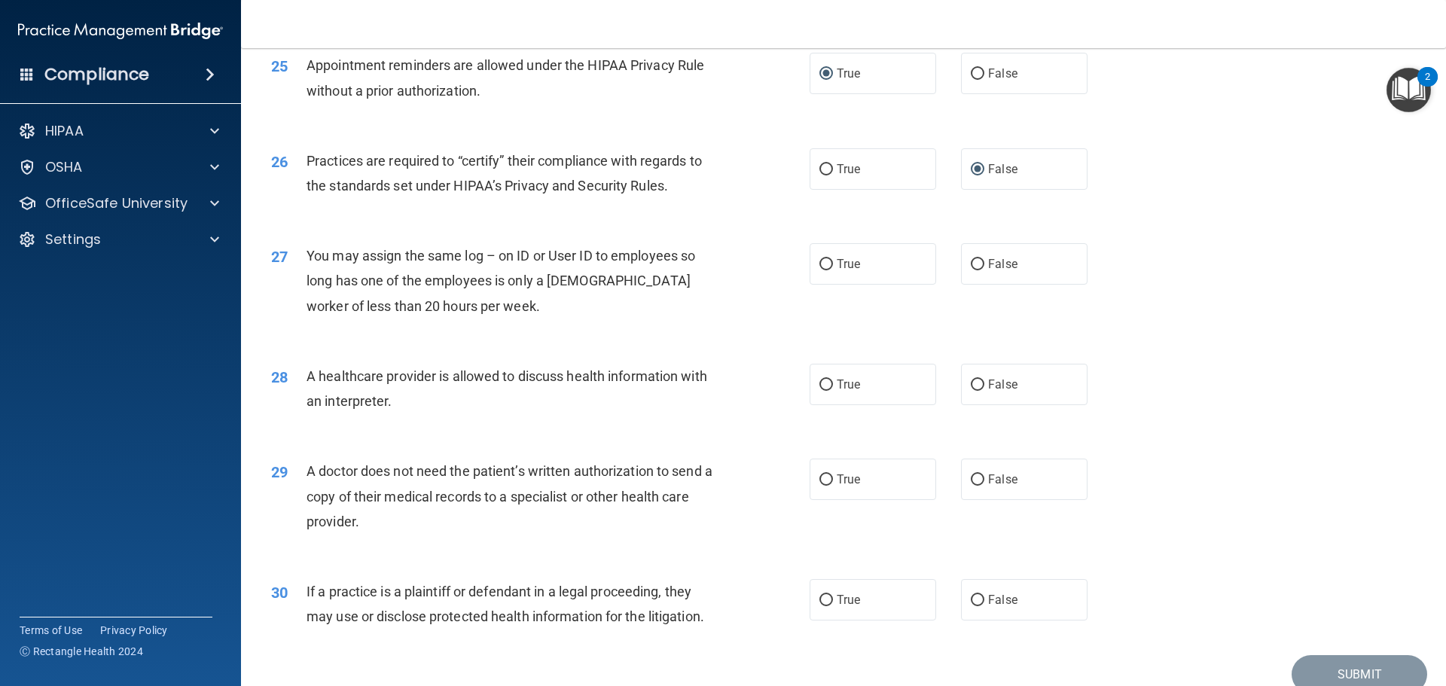
scroll to position [2787, 0]
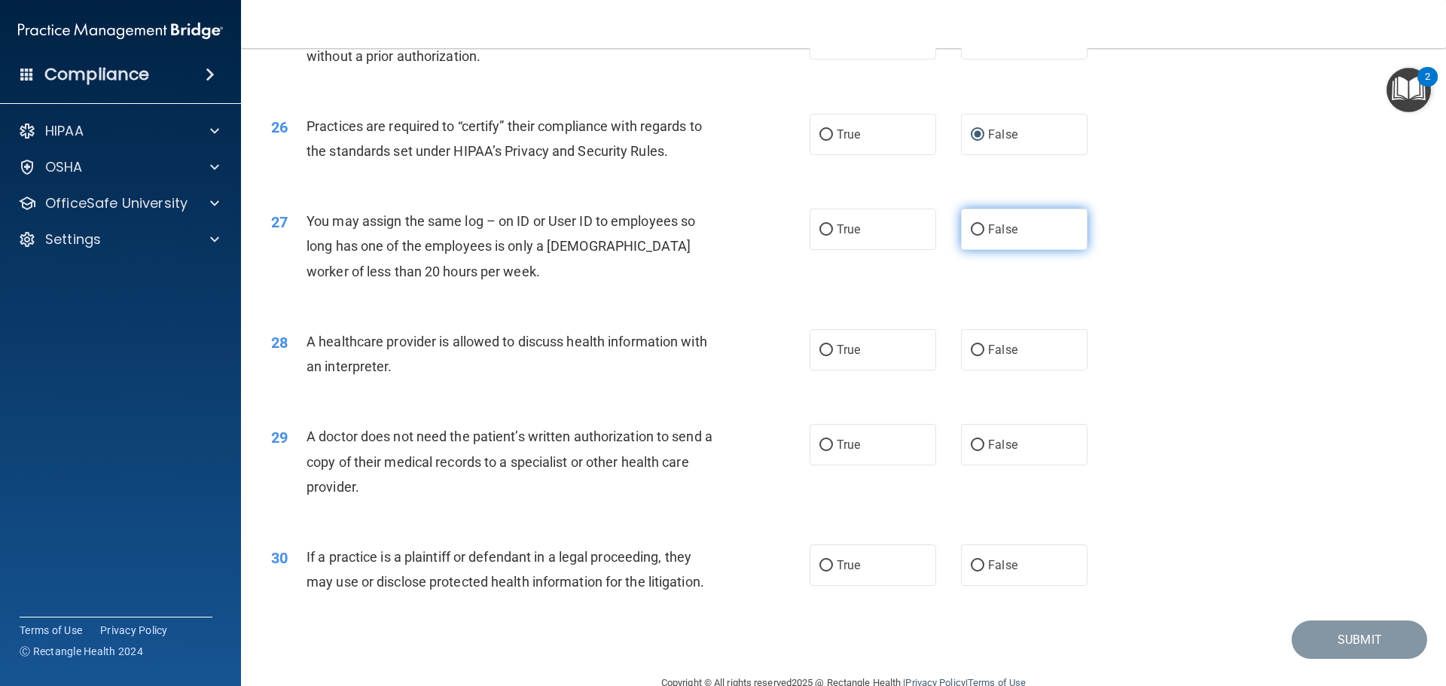
click at [975, 228] on input "False" at bounding box center [978, 229] width 14 height 11
radio input "true"
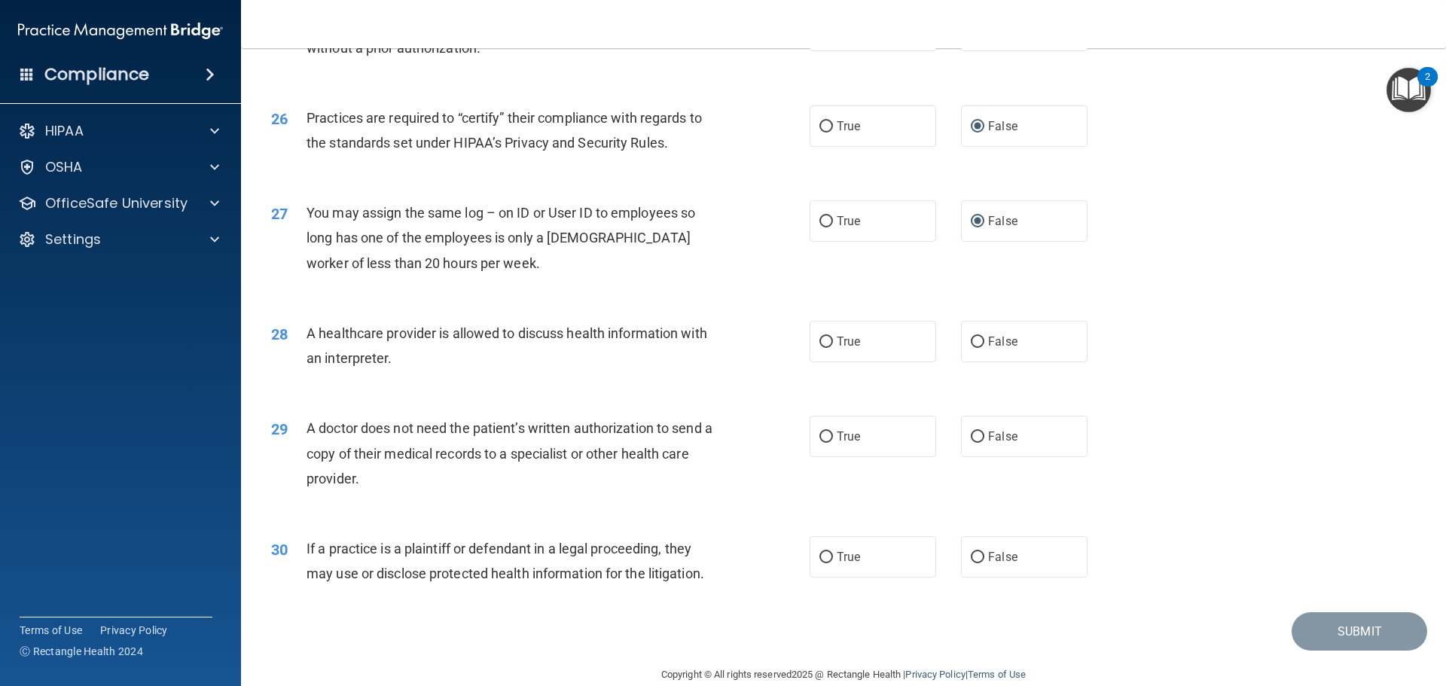
scroll to position [2820, 0]
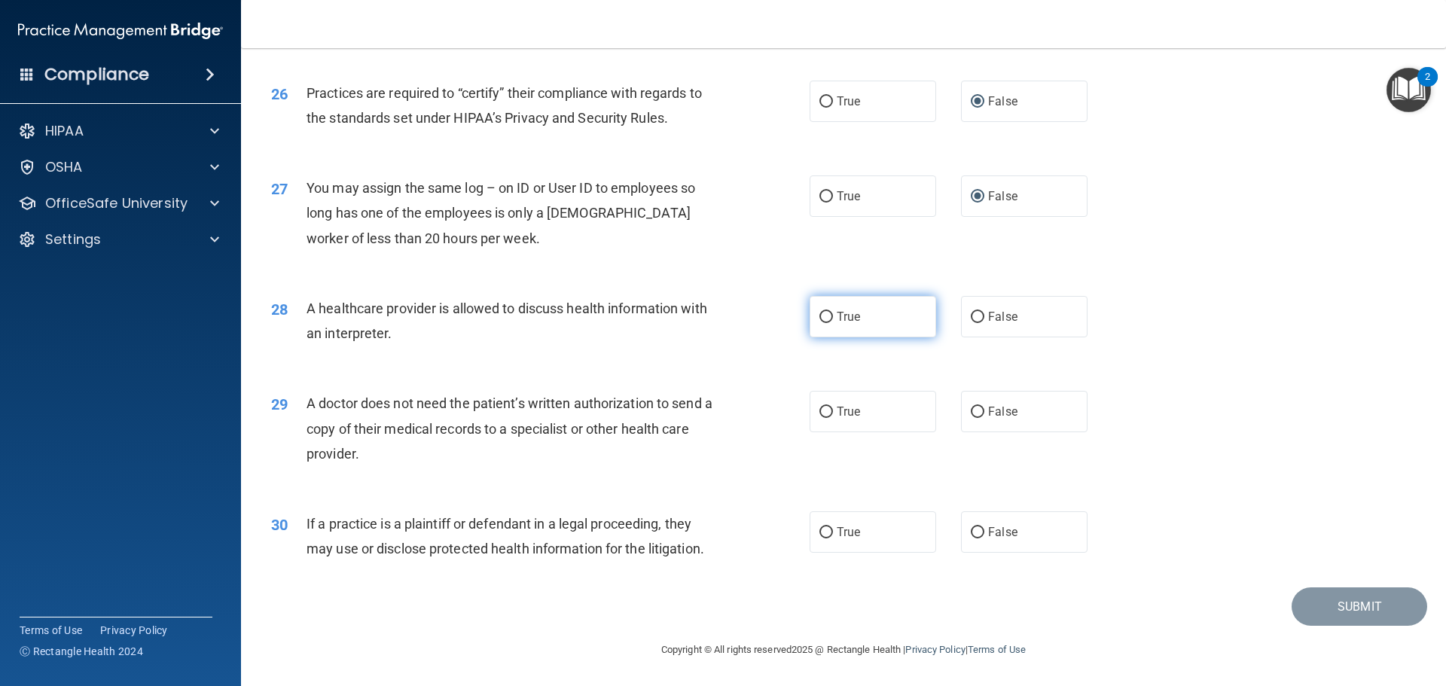
drag, startPoint x: 822, startPoint y: 316, endPoint x: 830, endPoint y: 330, distance: 16.5
click at [827, 317] on input "True" at bounding box center [827, 317] width 14 height 11
radio input "true"
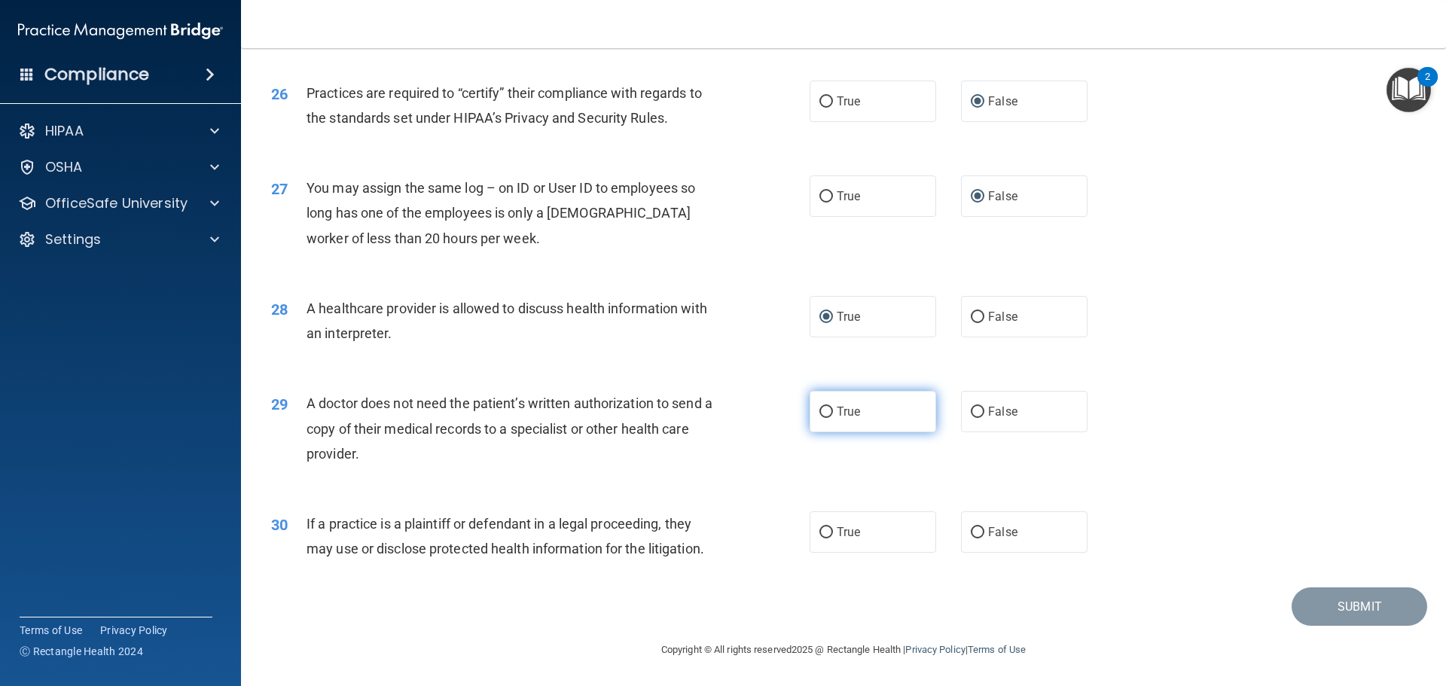
click at [820, 411] on input "True" at bounding box center [827, 412] width 14 height 11
radio input "true"
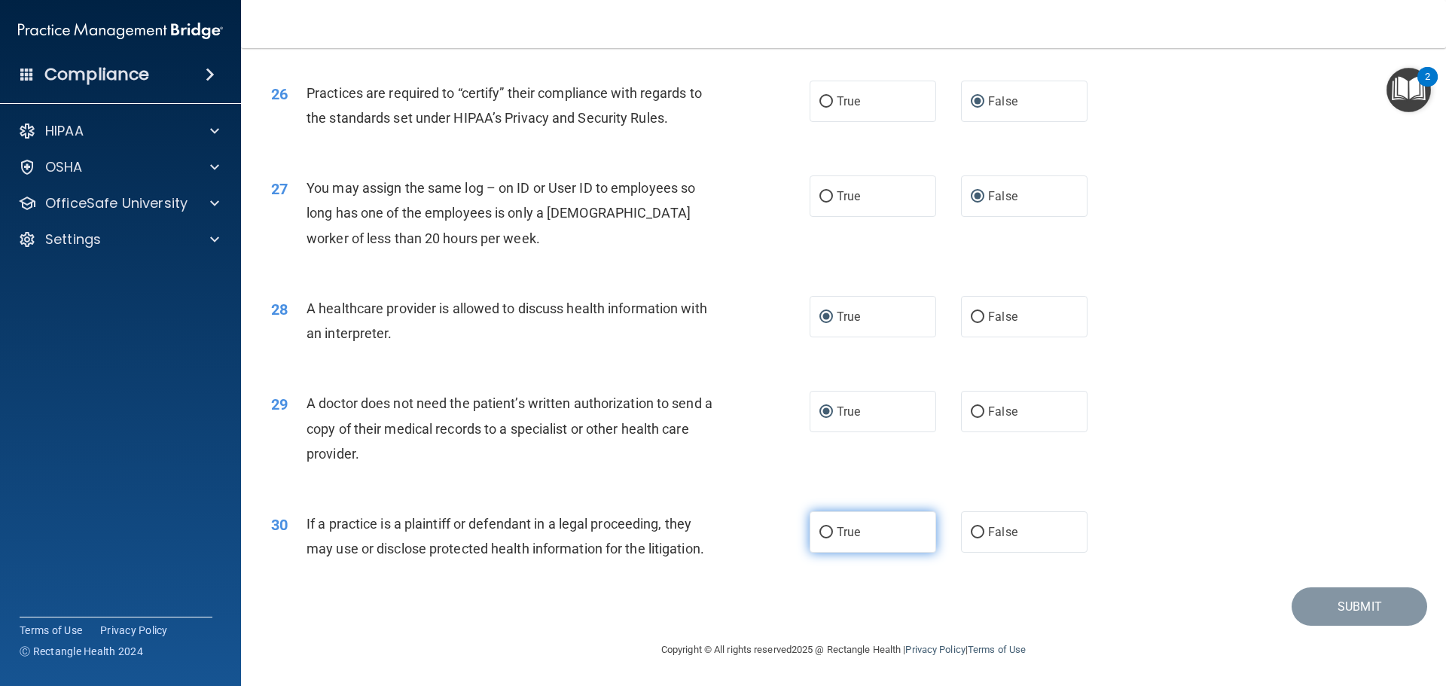
click at [820, 531] on input "True" at bounding box center [827, 532] width 14 height 11
radio input "true"
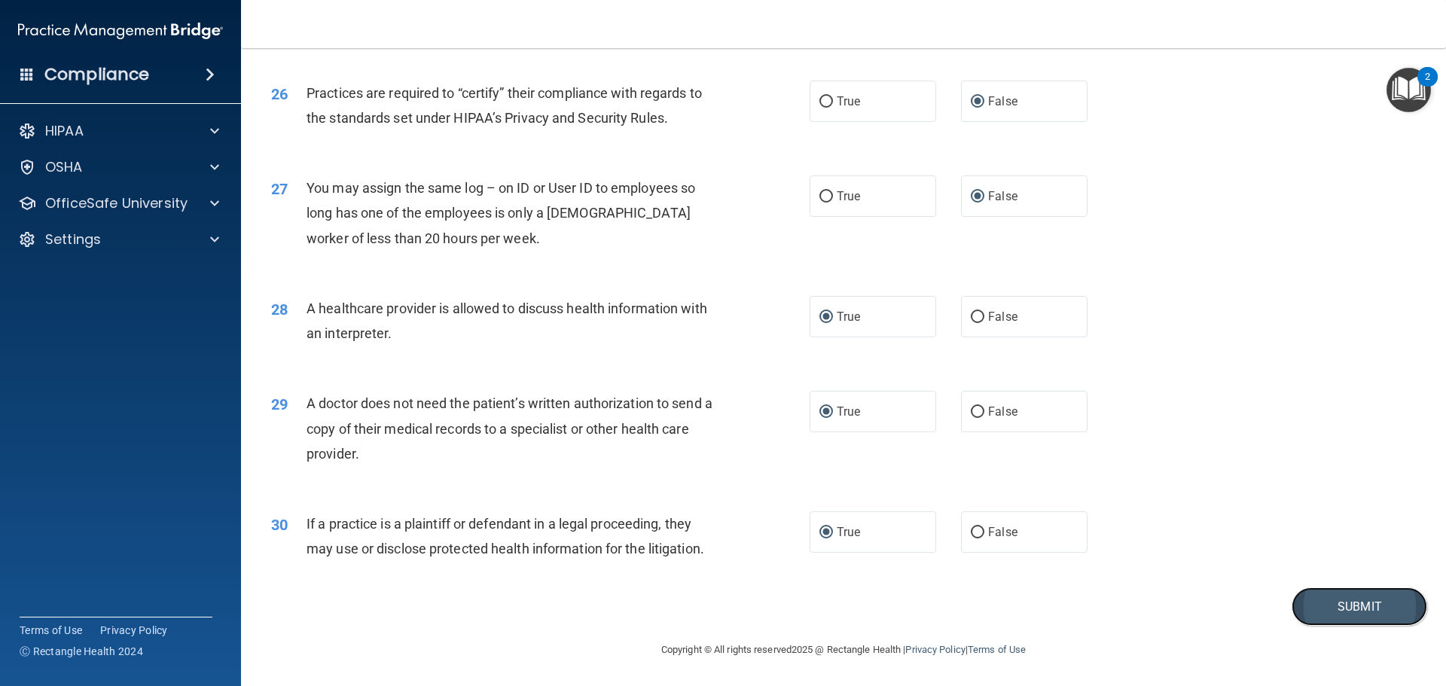
click at [1350, 600] on button "Submit" at bounding box center [1360, 607] width 136 height 38
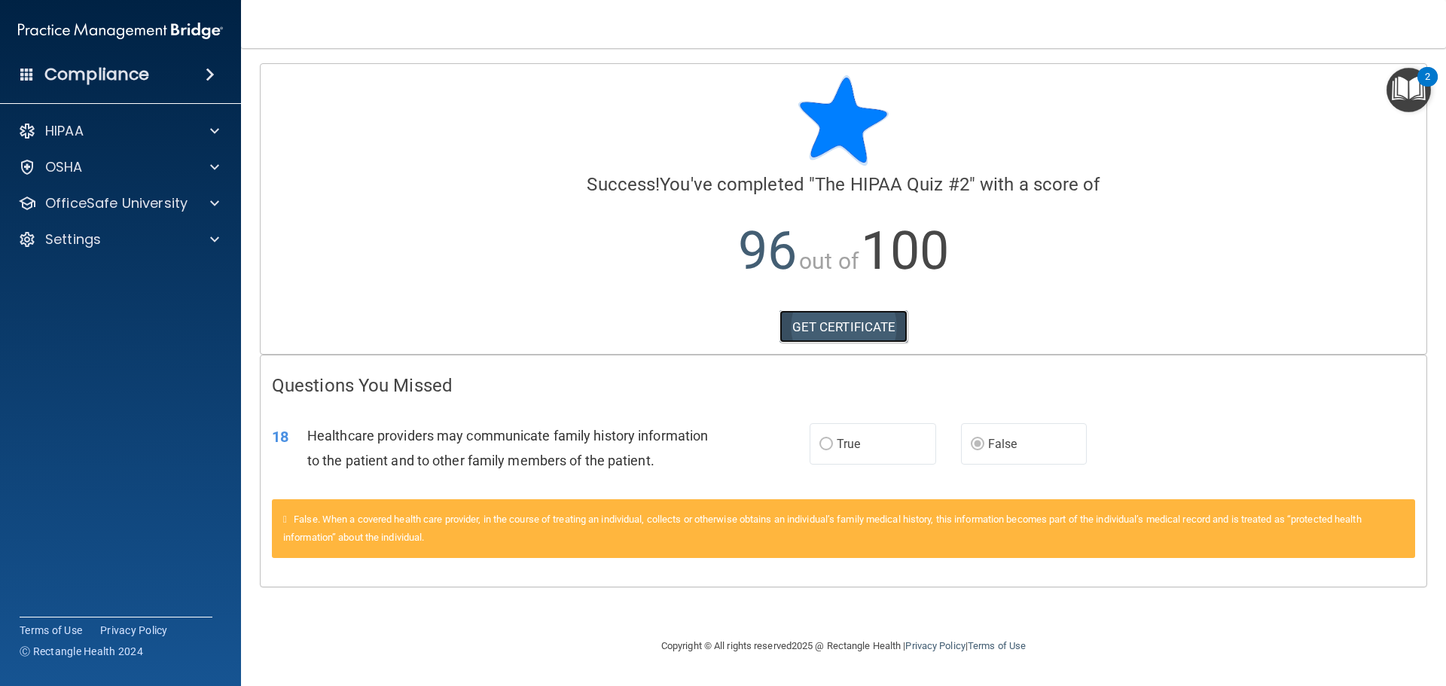
click at [827, 319] on link "GET CERTIFICATE" at bounding box center [844, 326] width 129 height 33
click at [213, 195] on span at bounding box center [214, 203] width 9 height 18
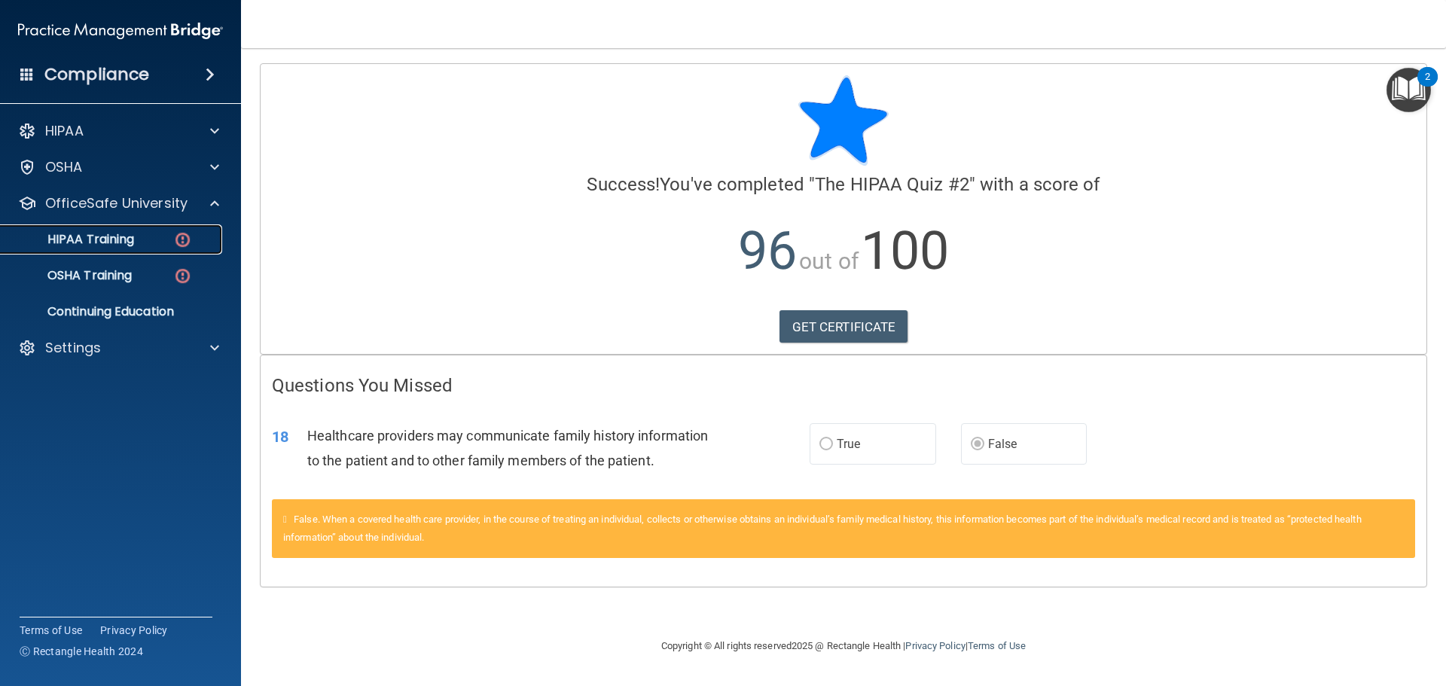
click at [163, 243] on div "HIPAA Training" at bounding box center [113, 239] width 206 height 15
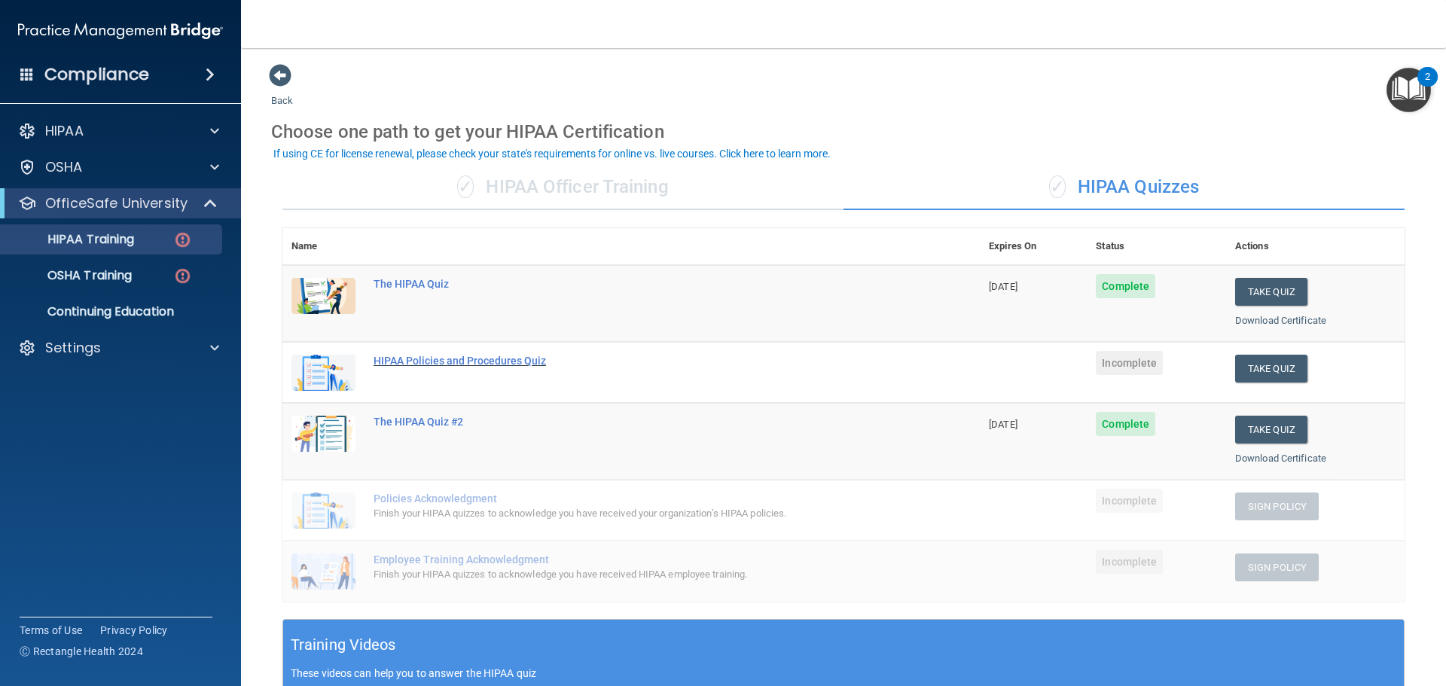
click at [429, 359] on div "HIPAA Policies and Procedures Quiz" at bounding box center [639, 361] width 531 height 12
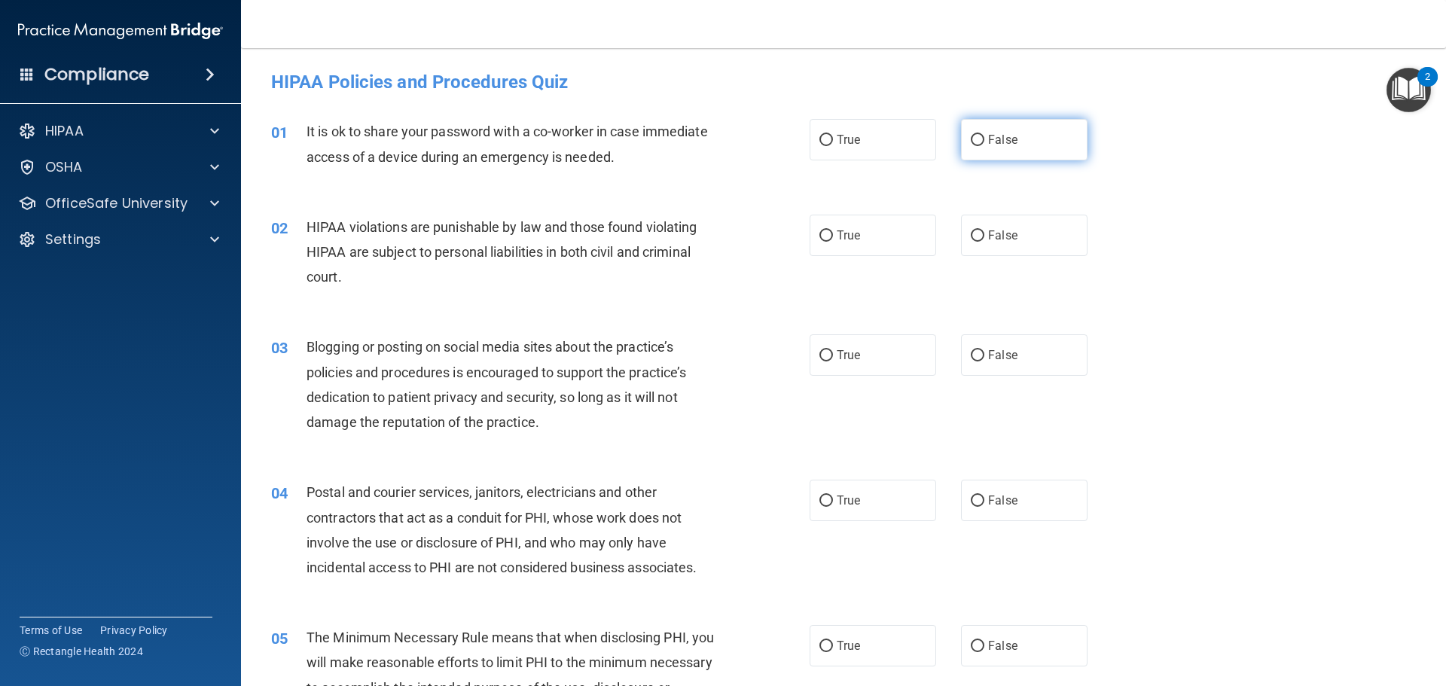
click at [975, 139] on input "False" at bounding box center [978, 140] width 14 height 11
radio input "true"
click at [823, 232] on input "True" at bounding box center [827, 235] width 14 height 11
radio input "true"
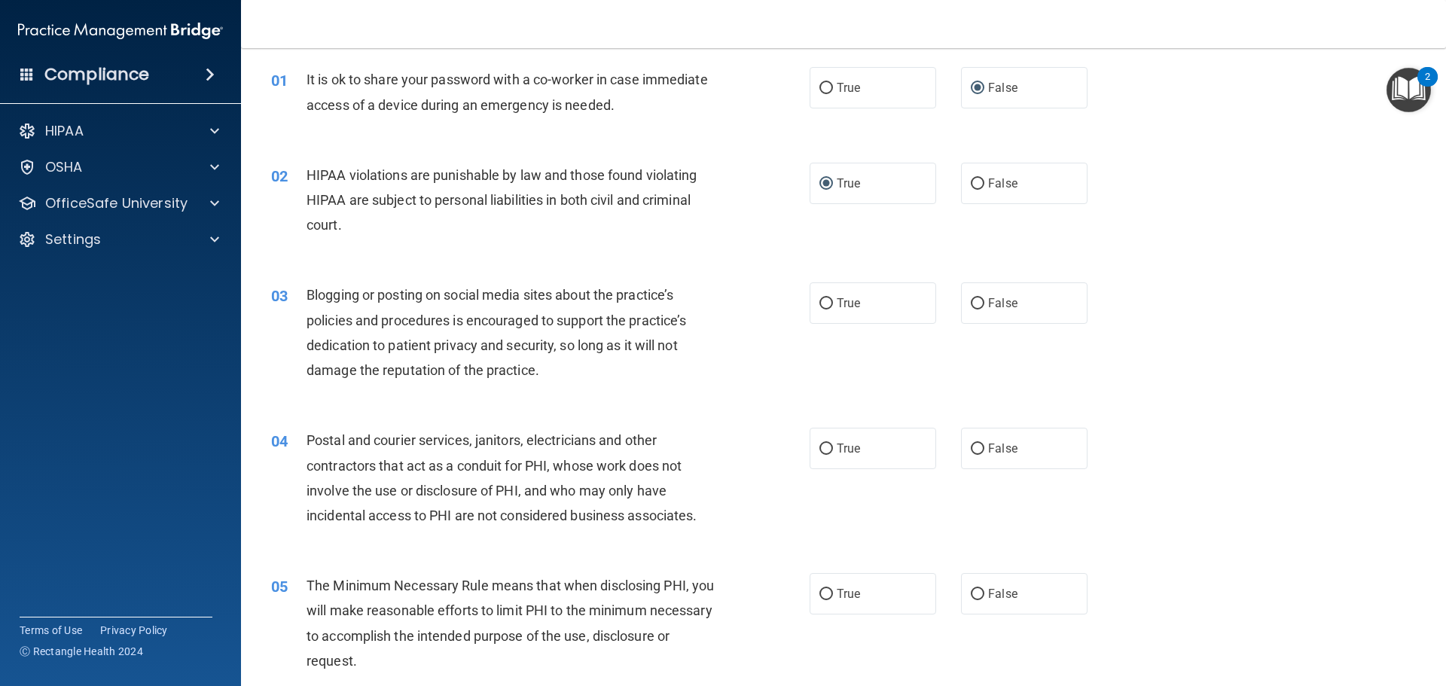
scroll to position [151, 0]
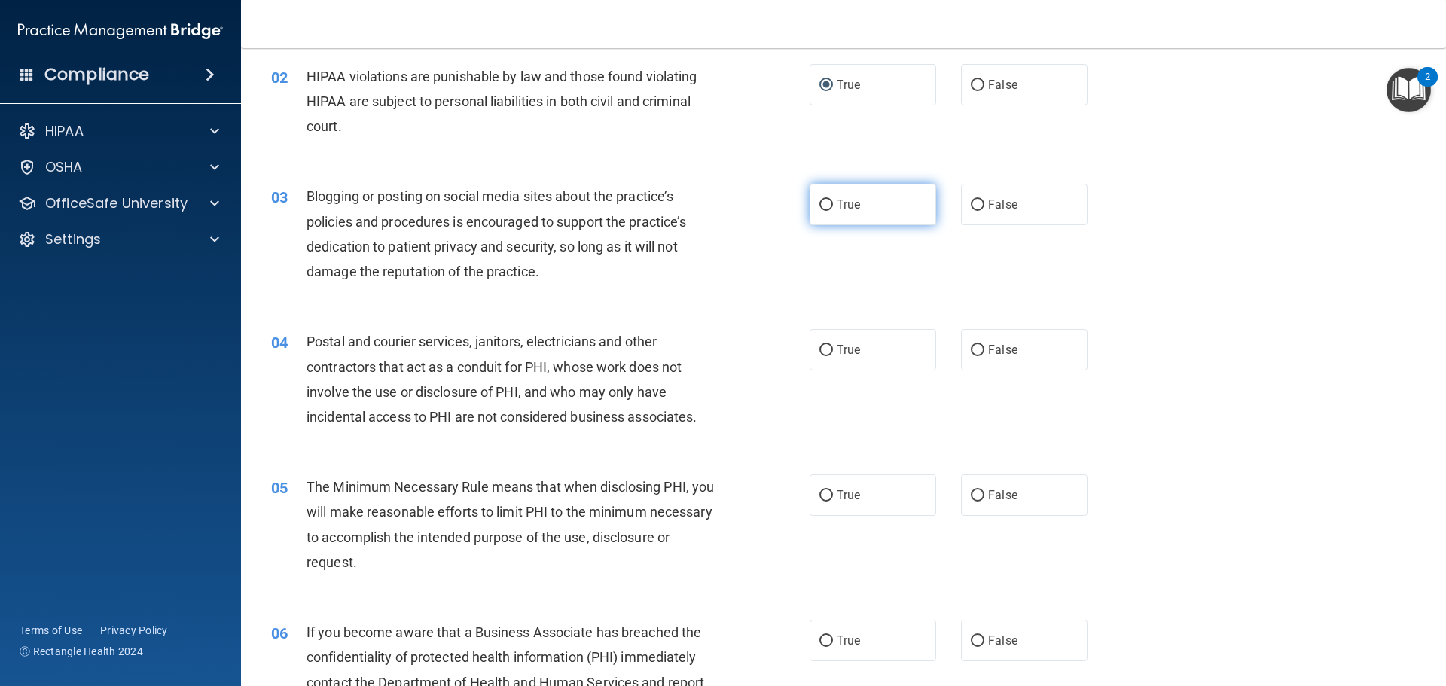
click at [820, 204] on input "True" at bounding box center [827, 205] width 14 height 11
radio input "true"
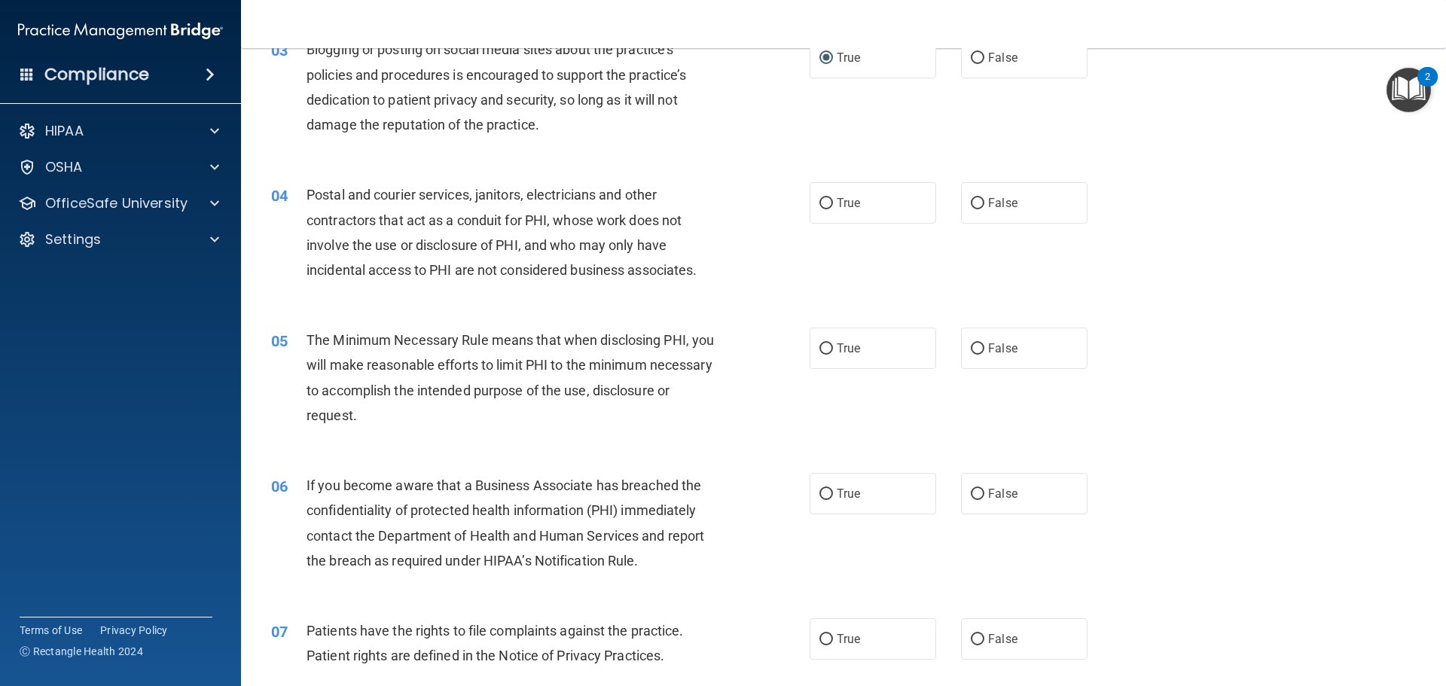
scroll to position [301, 0]
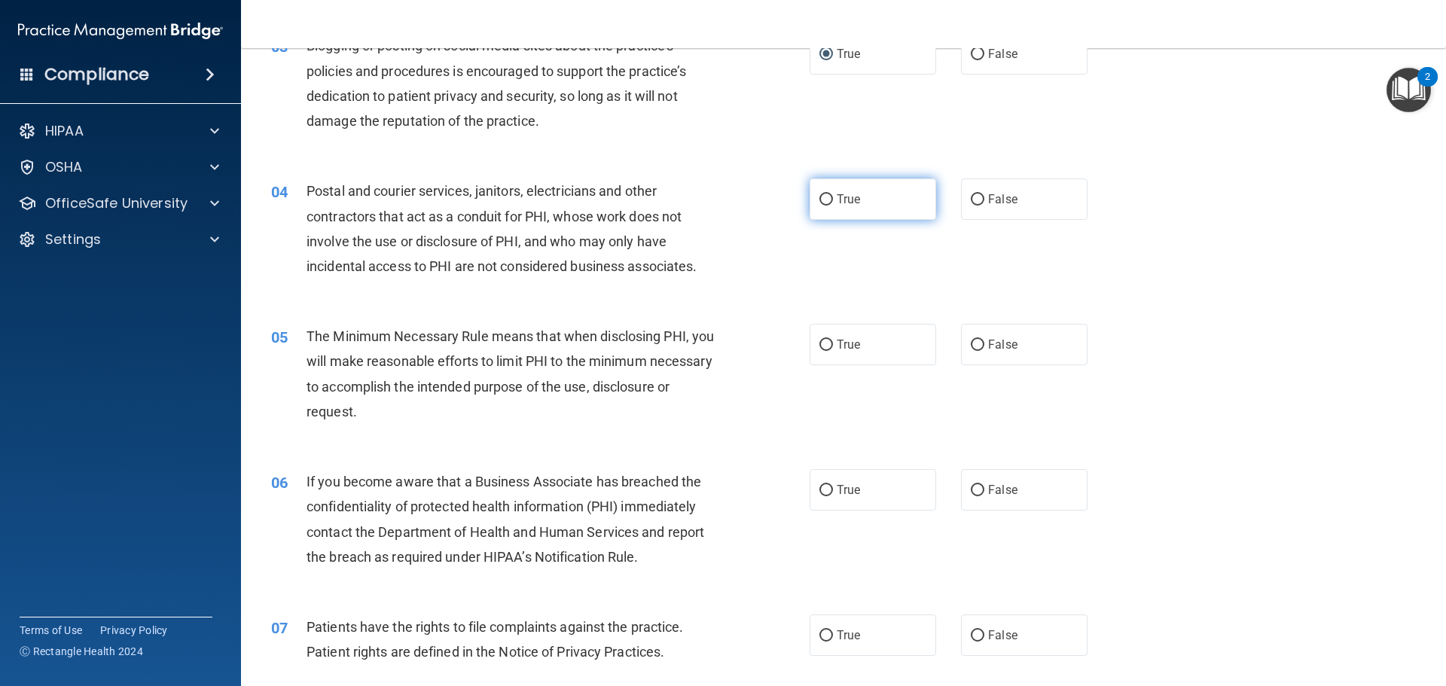
drag, startPoint x: 830, startPoint y: 189, endPoint x: 832, endPoint y: 198, distance: 9.2
click at [832, 190] on label "True" at bounding box center [873, 199] width 127 height 41
click at [832, 194] on input "True" at bounding box center [827, 199] width 14 height 11
radio input "true"
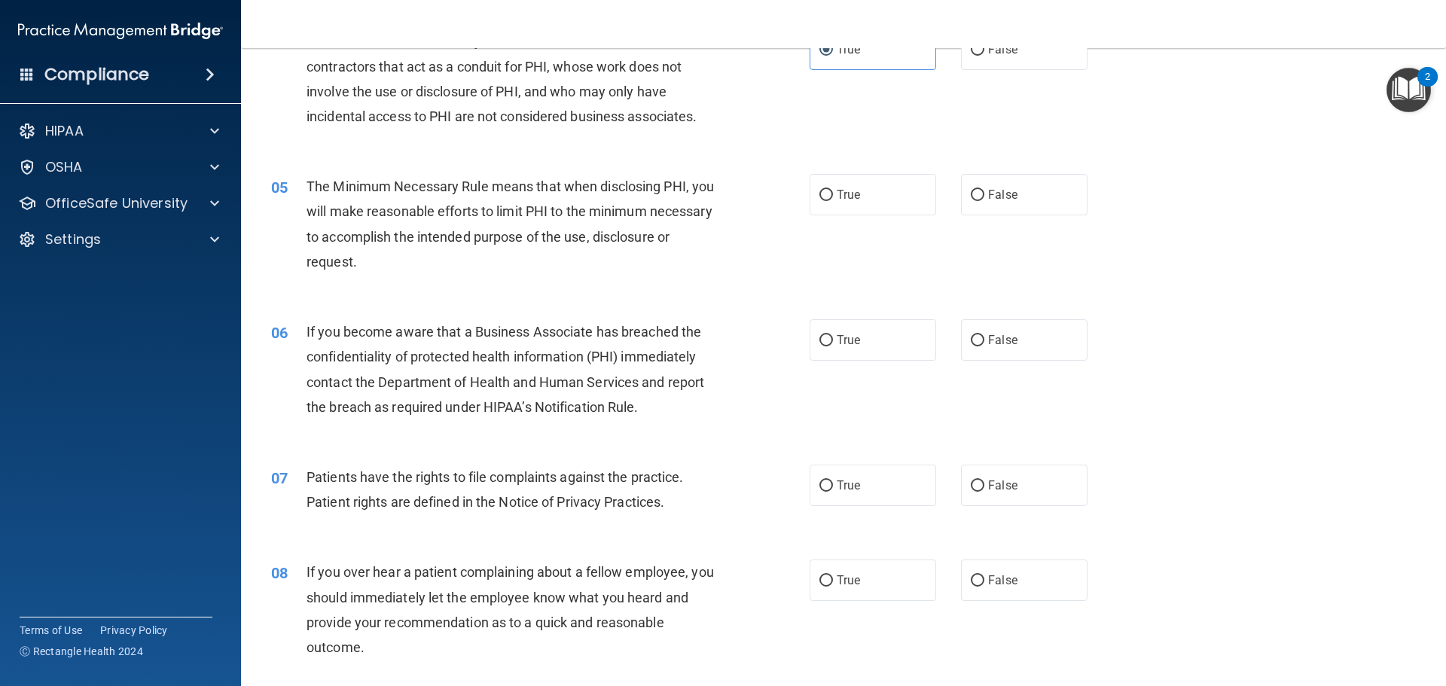
scroll to position [452, 0]
click at [838, 188] on span "True" at bounding box center [848, 194] width 23 height 14
click at [823, 191] on input "True" at bounding box center [827, 194] width 14 height 11
radio input "true"
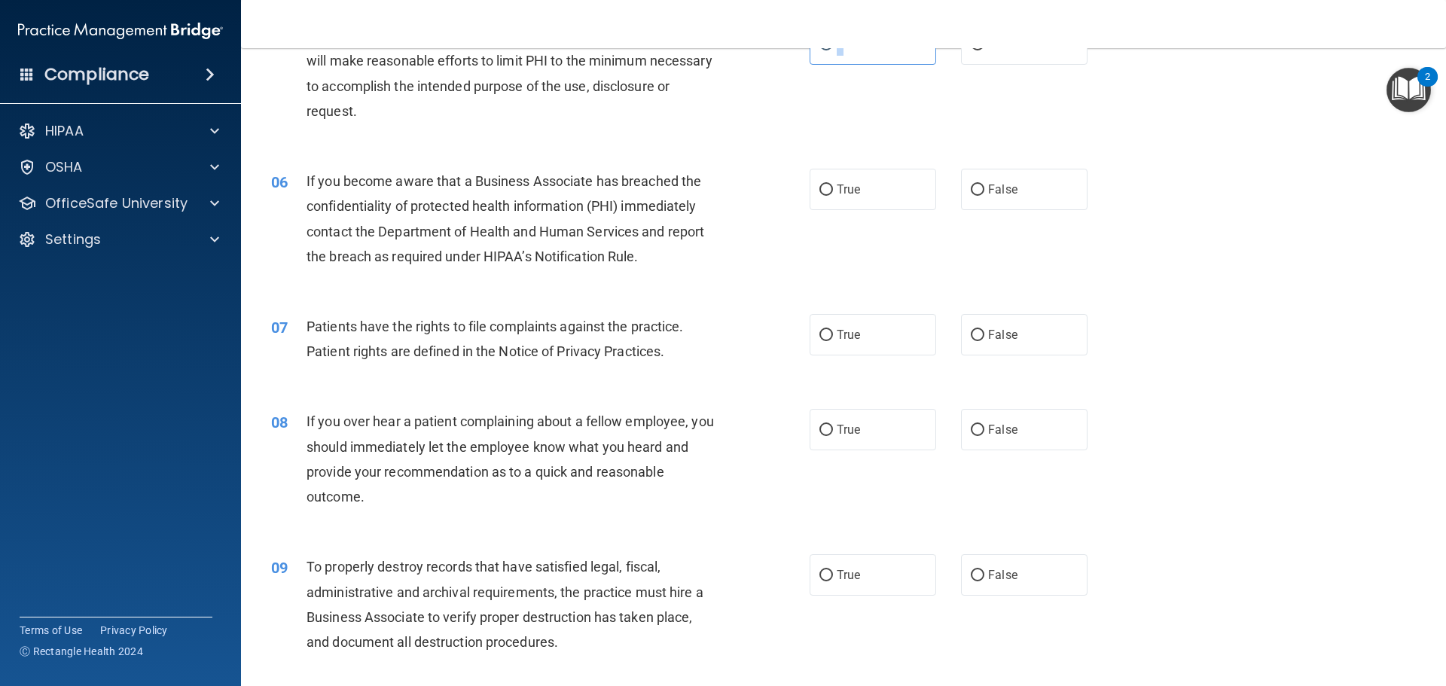
scroll to position [603, 0]
click at [857, 56] on label "True" at bounding box center [873, 43] width 127 height 41
click at [833, 50] on input "True" at bounding box center [827, 43] width 14 height 11
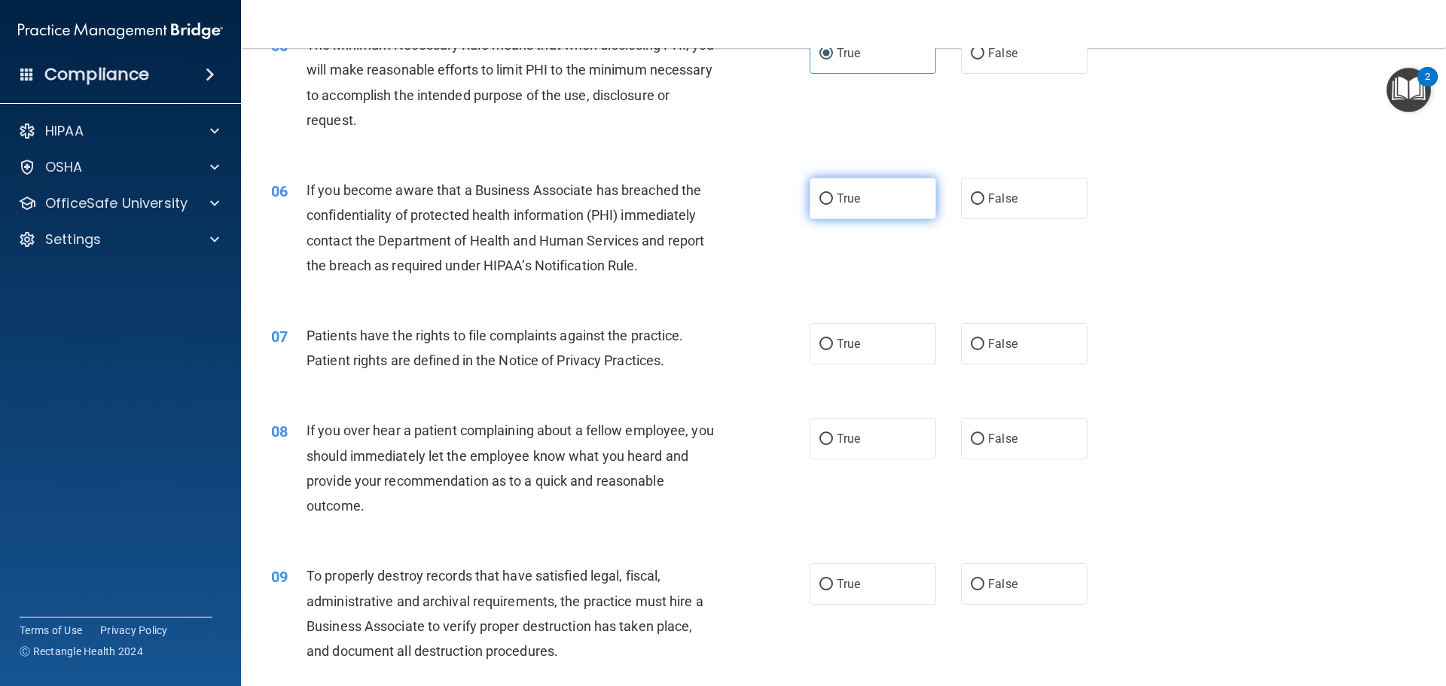
click at [820, 195] on input "True" at bounding box center [827, 199] width 14 height 11
radio input "true"
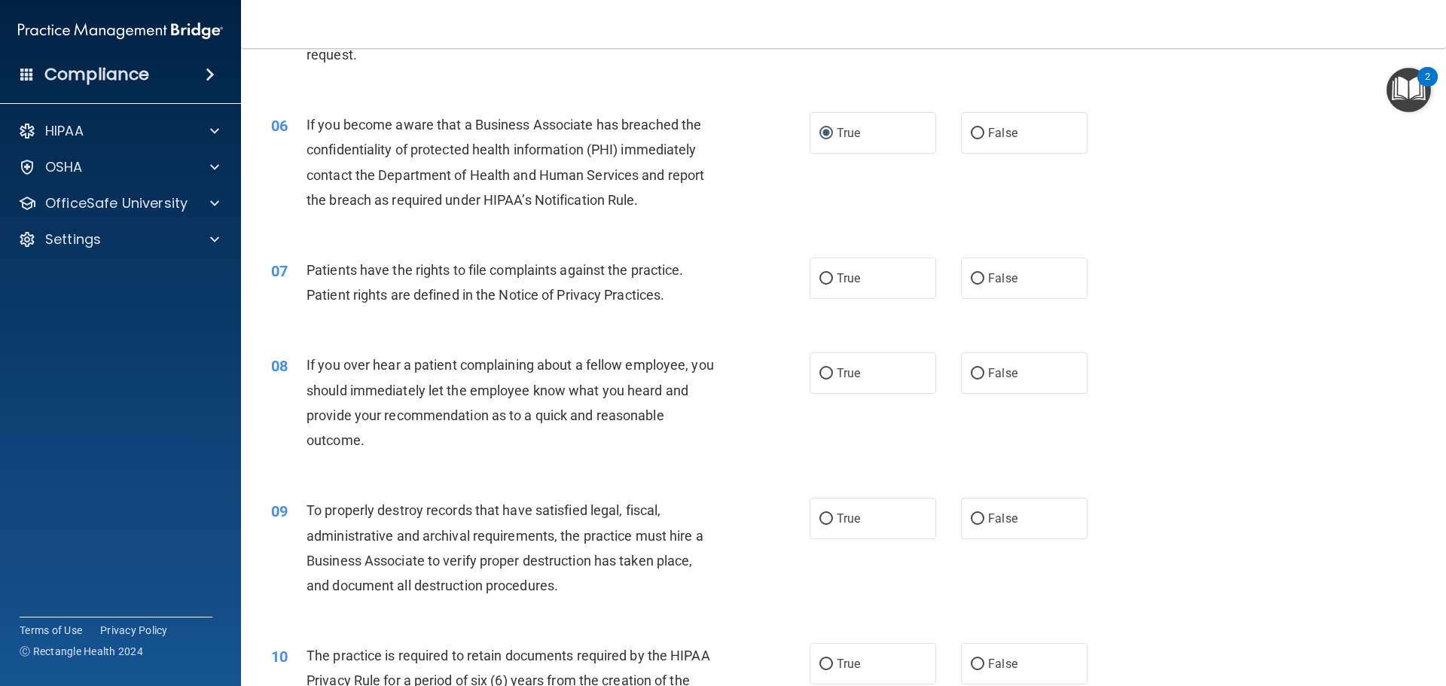
scroll to position [743, 0]
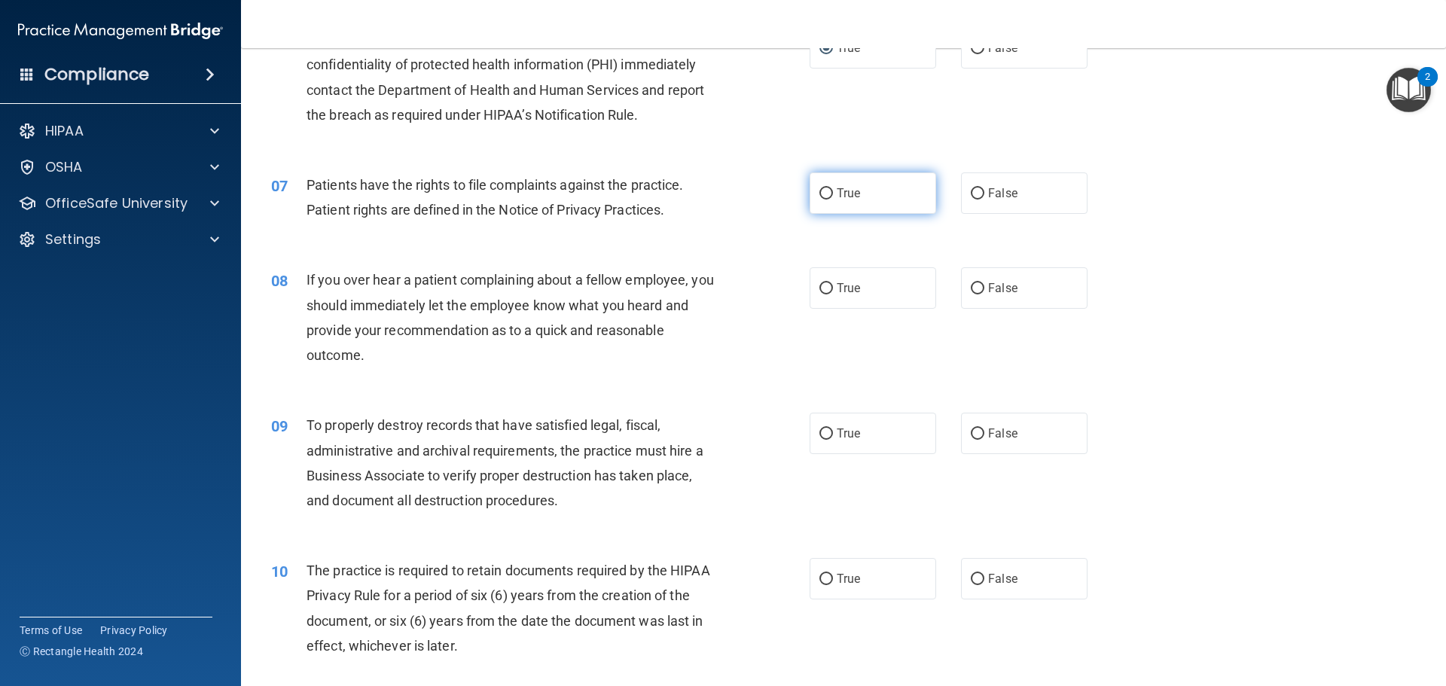
click at [823, 192] on input "True" at bounding box center [827, 193] width 14 height 11
radio input "true"
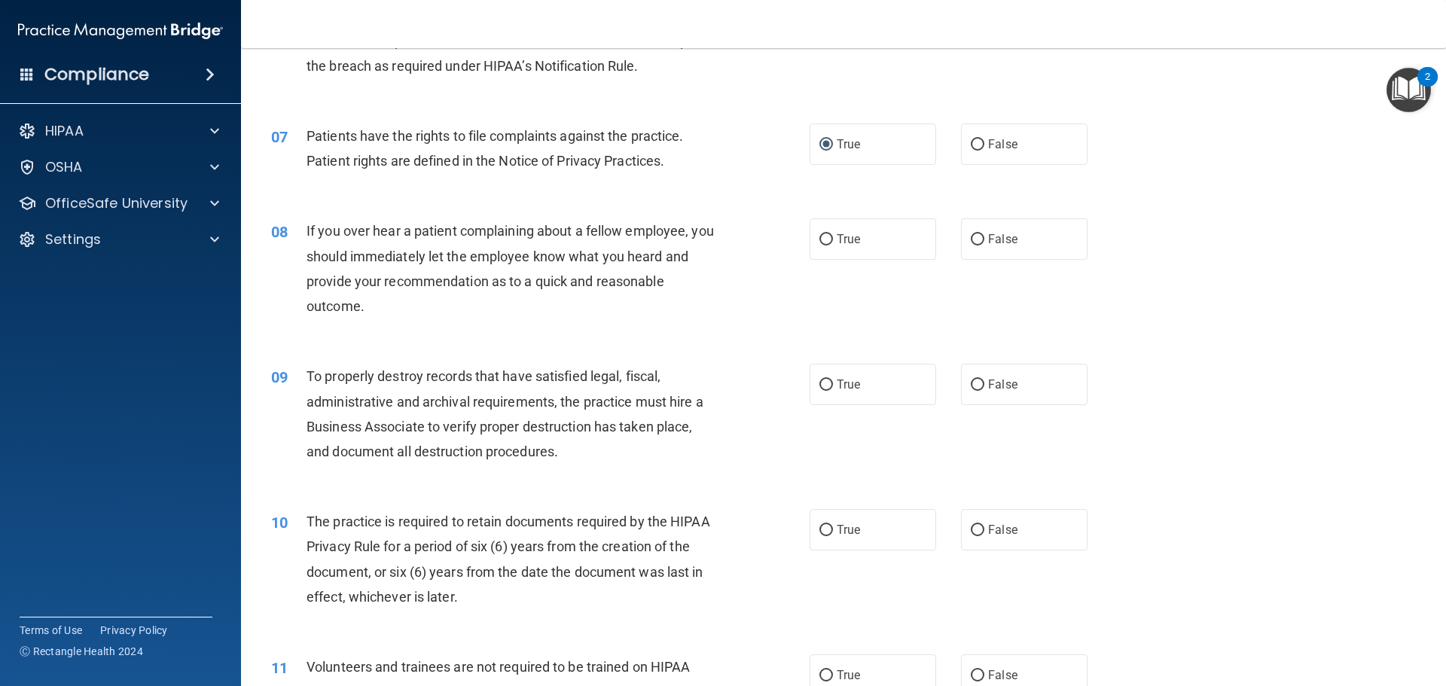
scroll to position [819, 0]
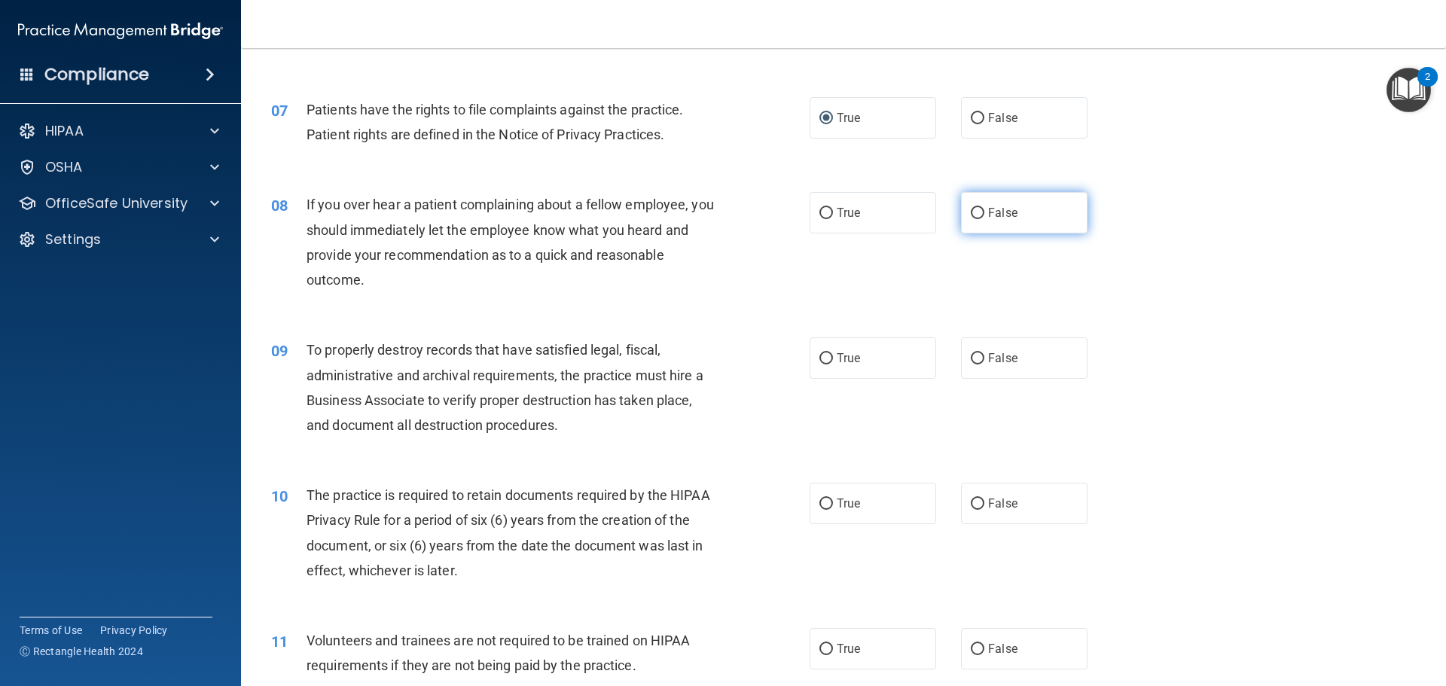
click at [975, 211] on input "False" at bounding box center [978, 213] width 14 height 11
radio input "true"
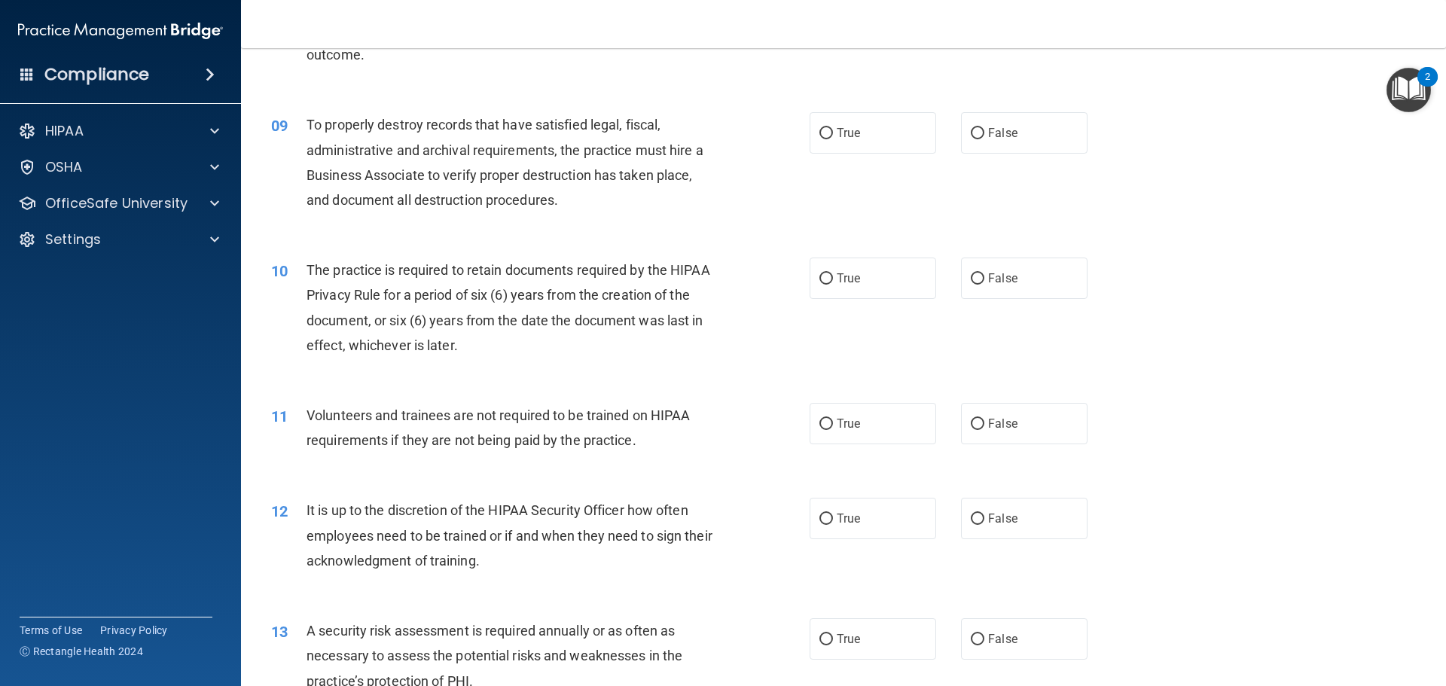
scroll to position [1045, 0]
click at [972, 132] on input "False" at bounding box center [978, 132] width 14 height 11
radio input "true"
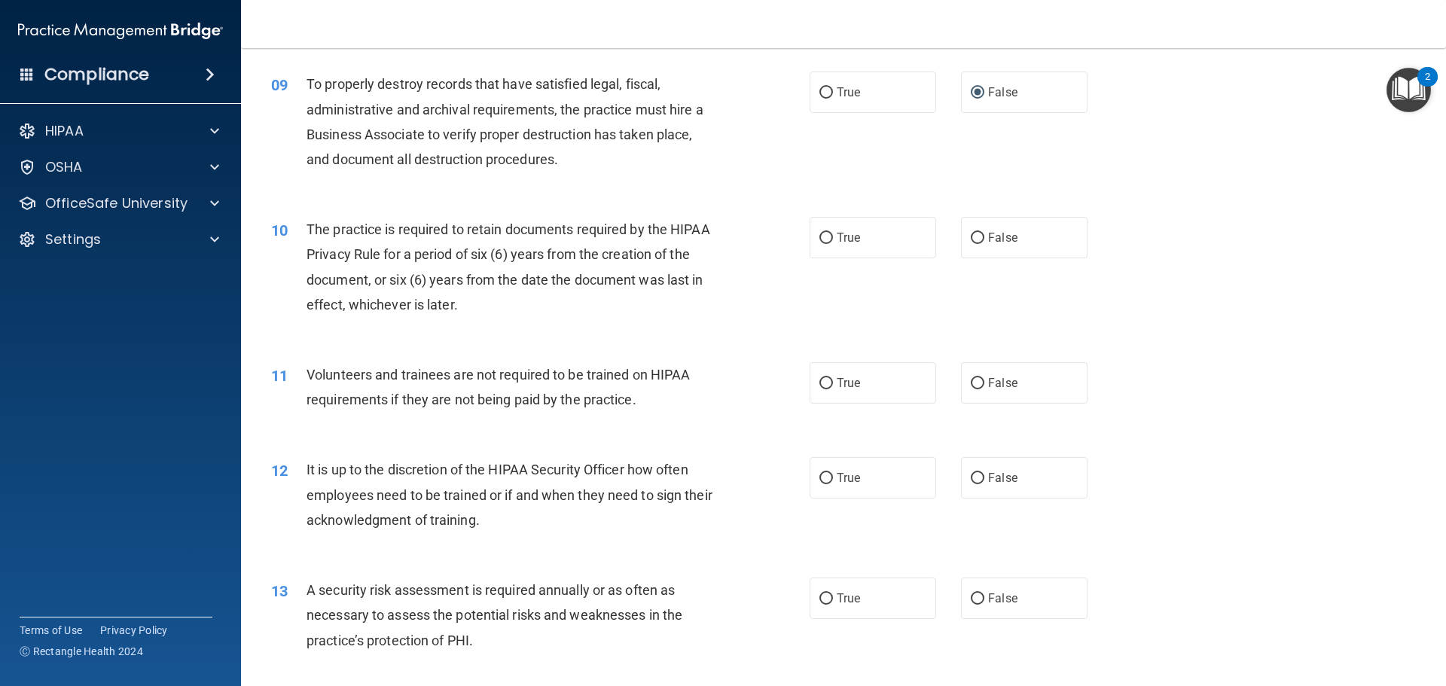
scroll to position [1120, 0]
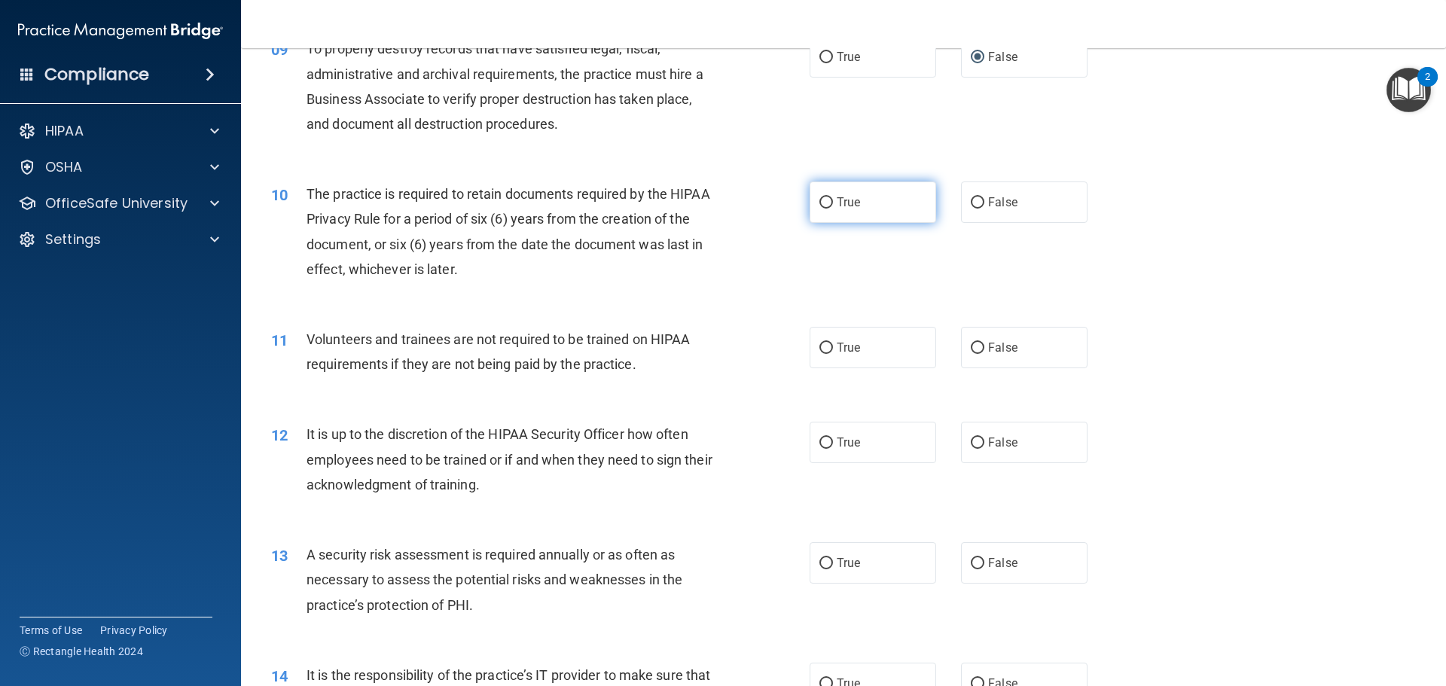
click at [820, 200] on input "True" at bounding box center [827, 202] width 14 height 11
radio input "true"
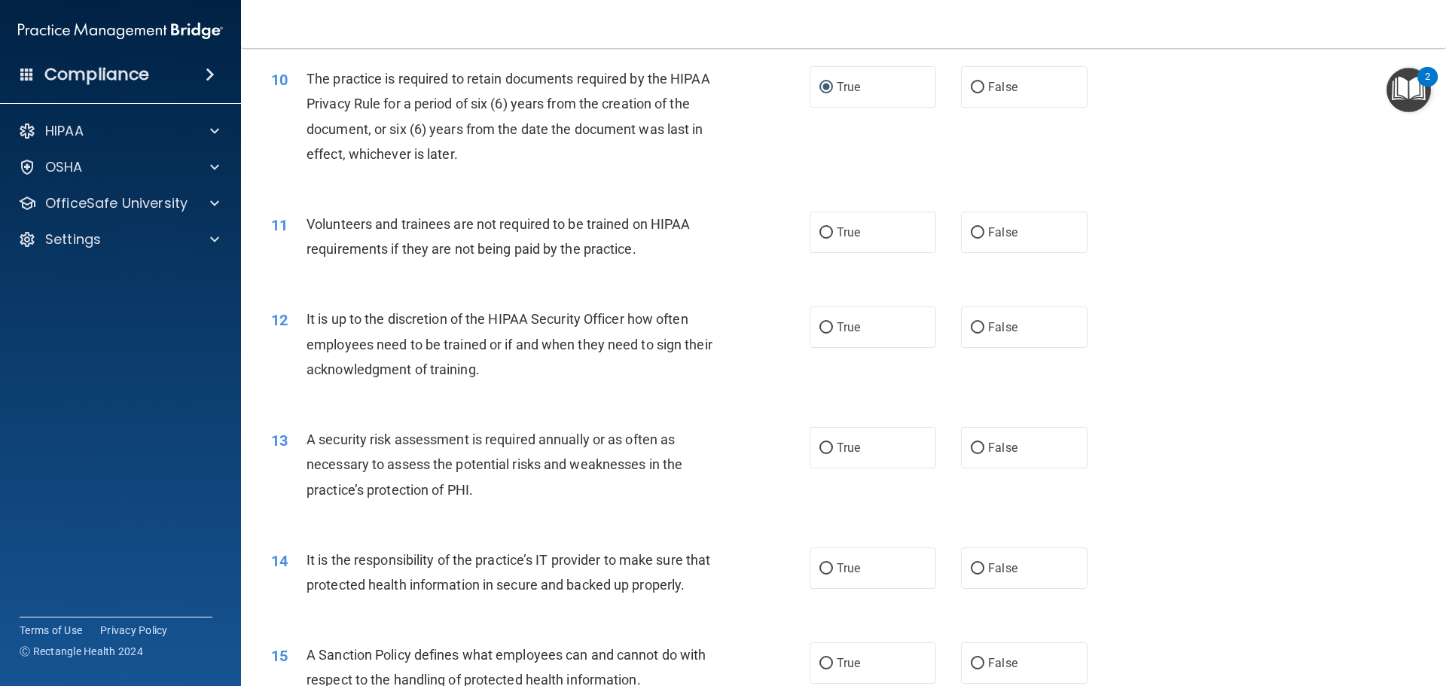
scroll to position [1271, 0]
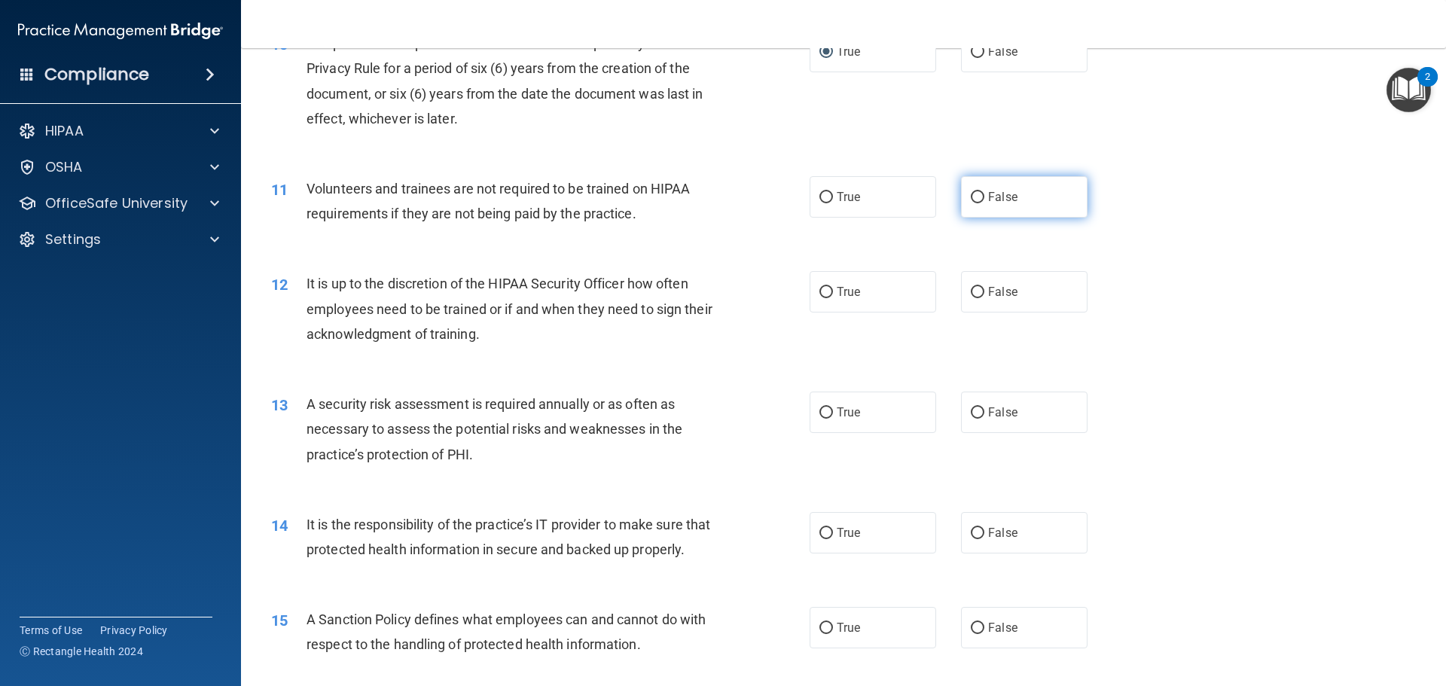
click at [972, 194] on input "False" at bounding box center [978, 197] width 14 height 11
radio input "true"
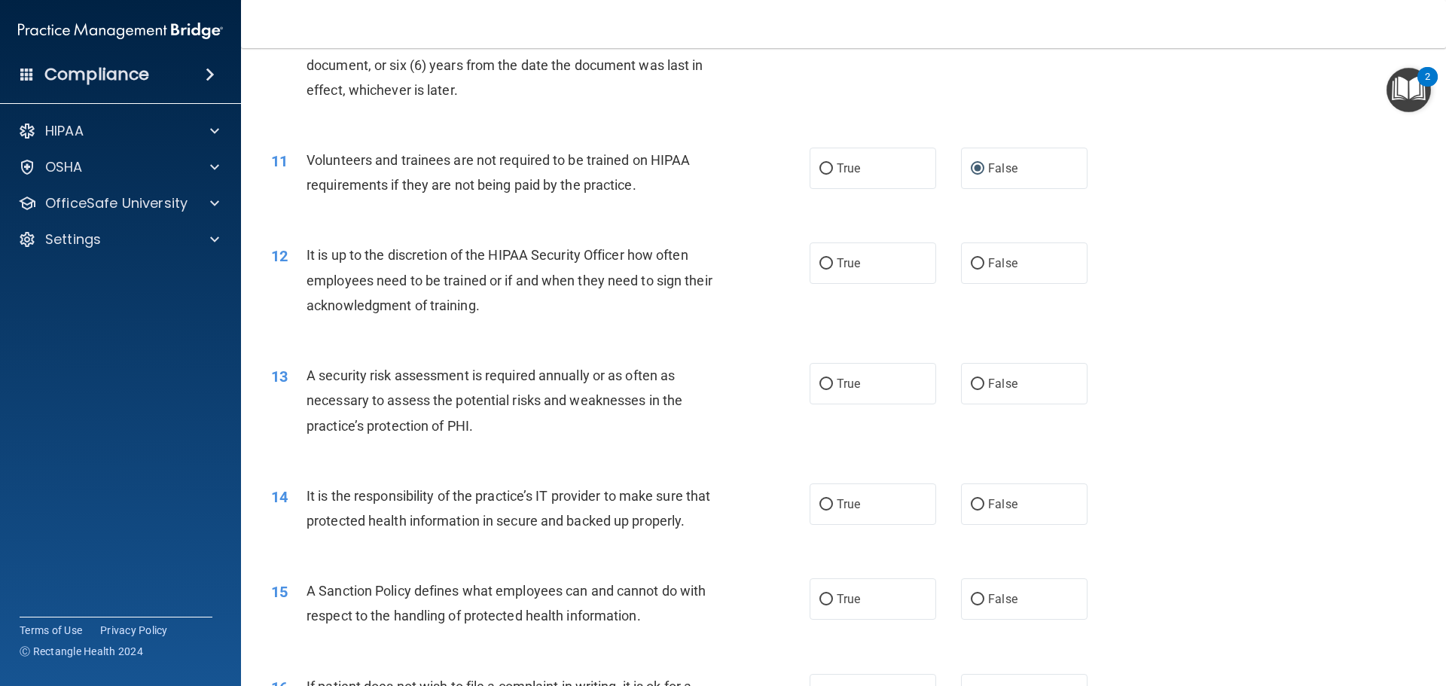
scroll to position [1346, 0]
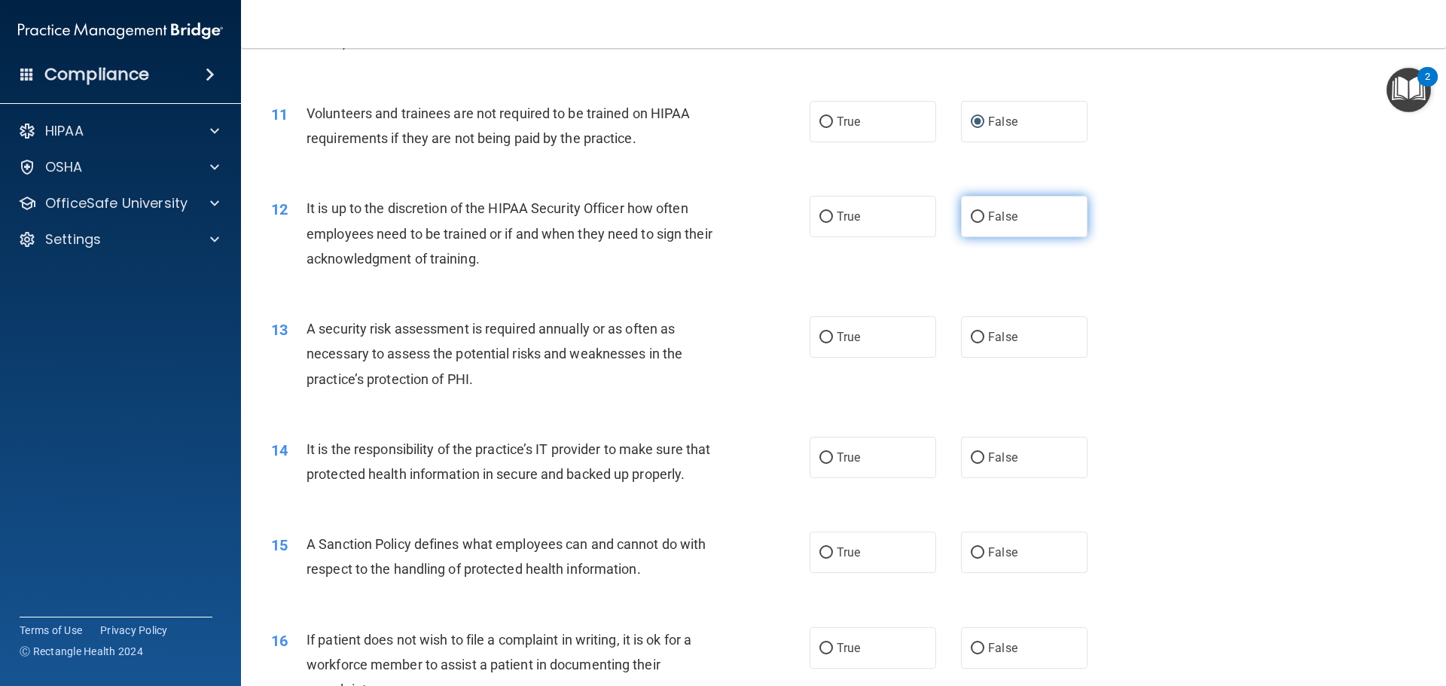
click at [972, 218] on input "False" at bounding box center [978, 217] width 14 height 11
radio input "true"
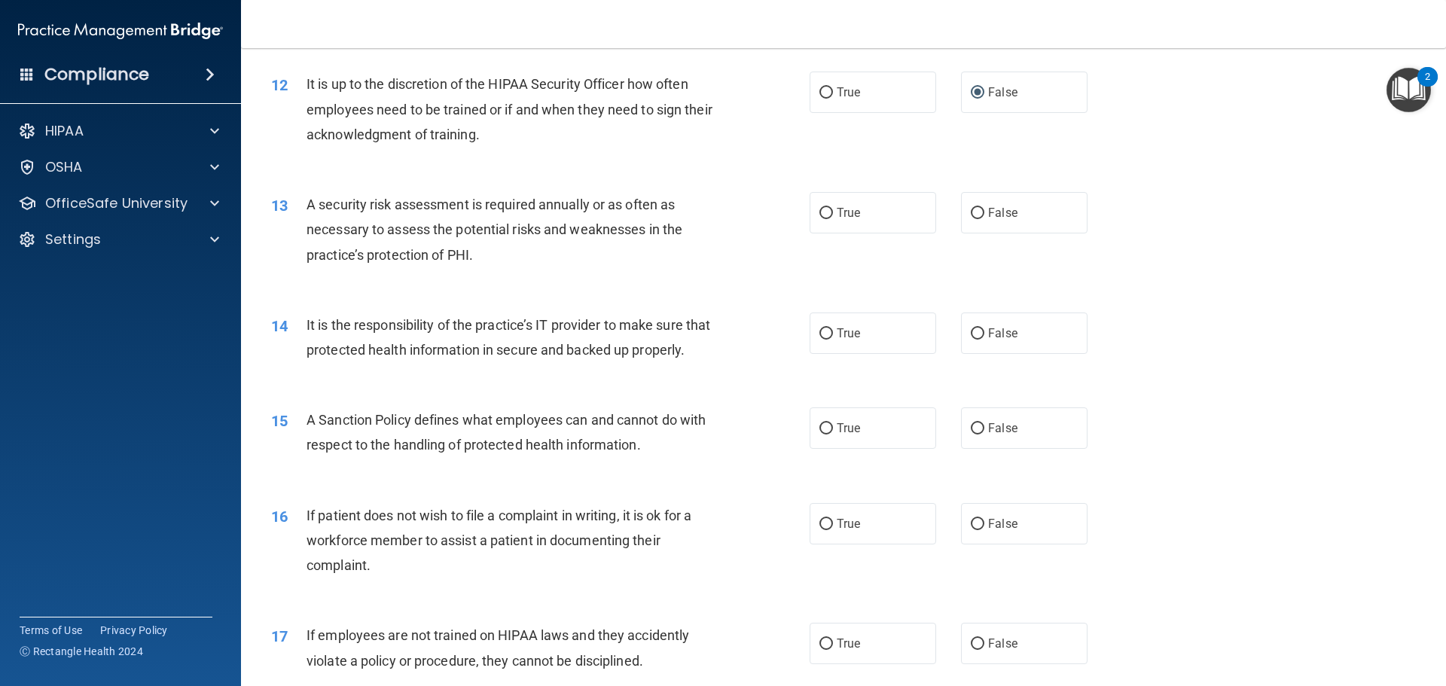
scroll to position [1497, 0]
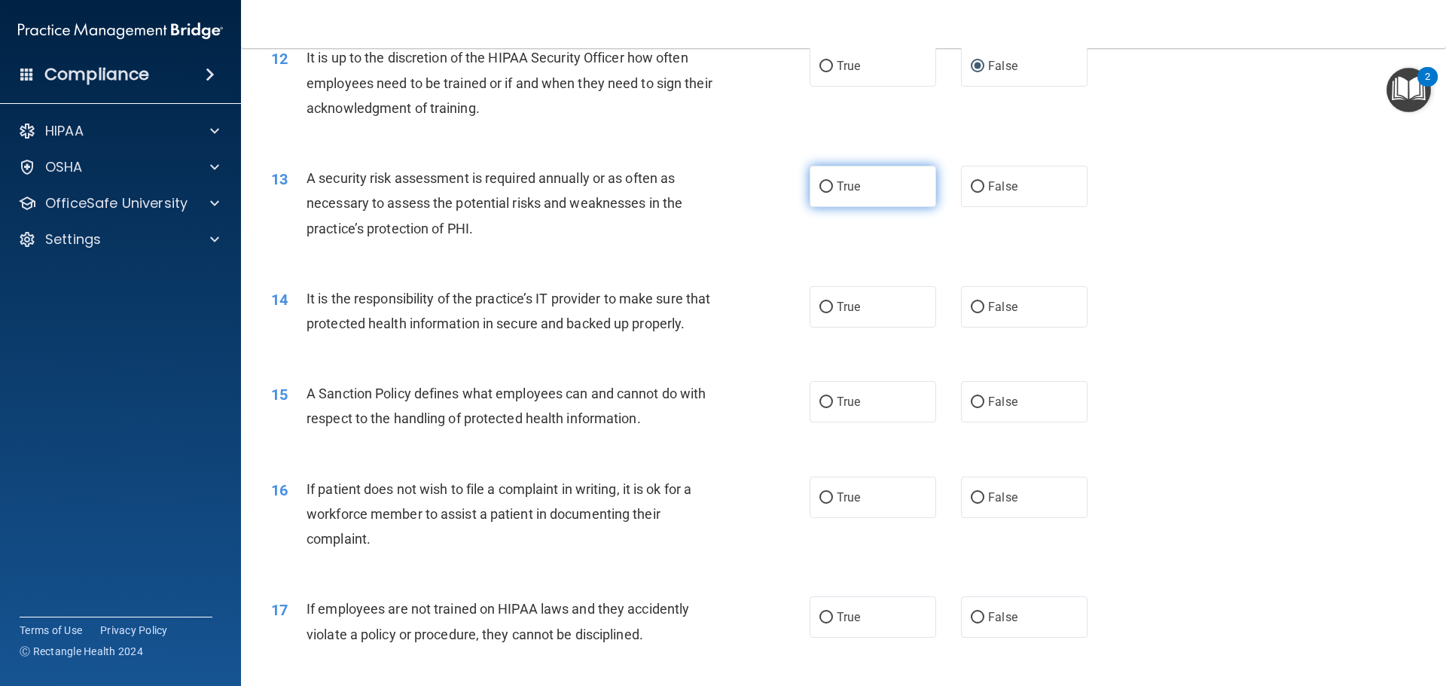
click at [825, 188] on input "True" at bounding box center [827, 187] width 14 height 11
radio input "true"
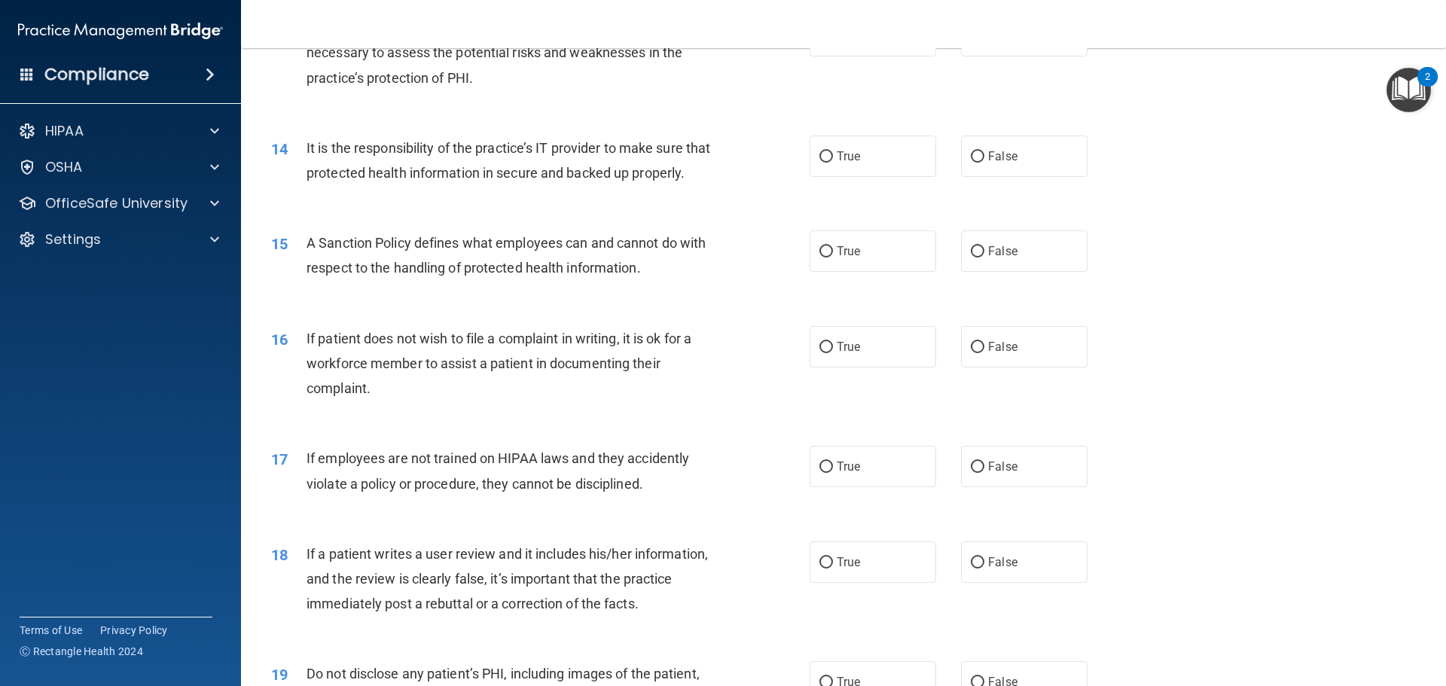
scroll to position [1723, 0]
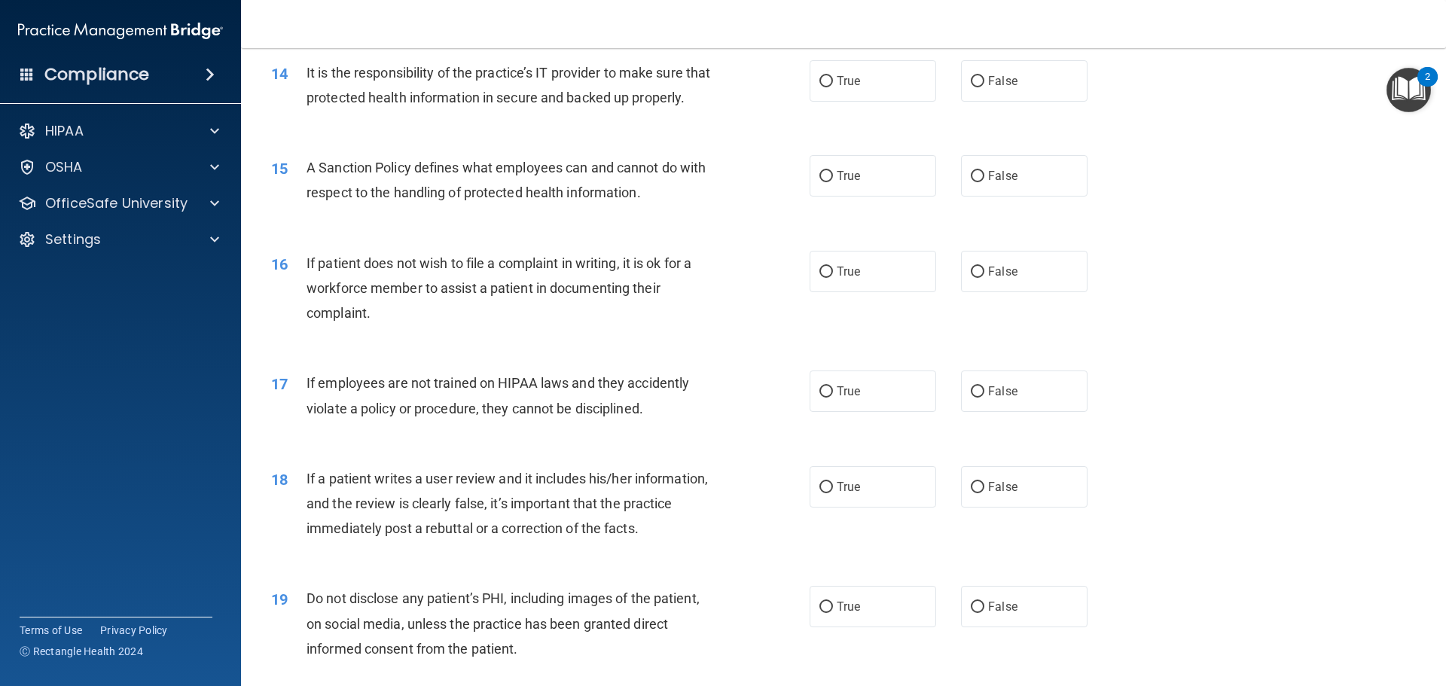
drag, startPoint x: 971, startPoint y: 506, endPoint x: 909, endPoint y: 540, distance: 70.5
click at [972, 493] on input "False" at bounding box center [978, 487] width 14 height 11
radio input "true"
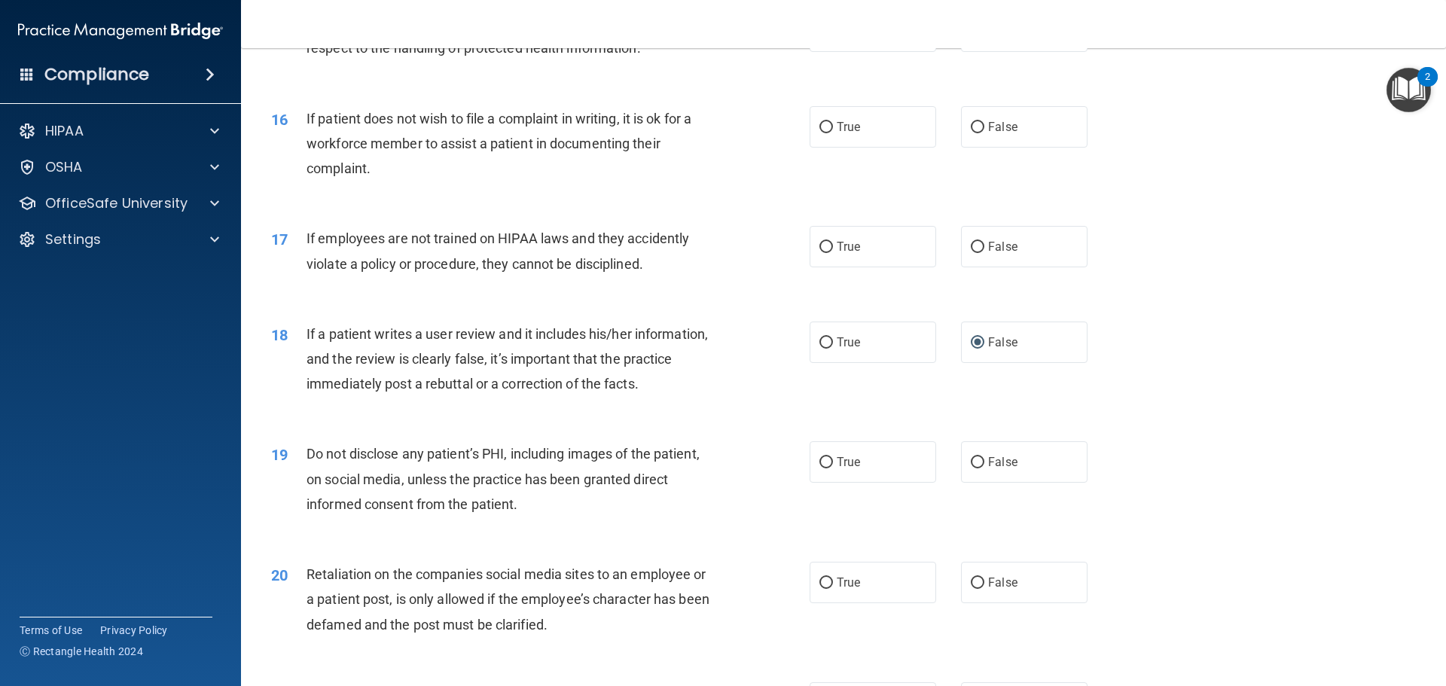
scroll to position [1873, 0]
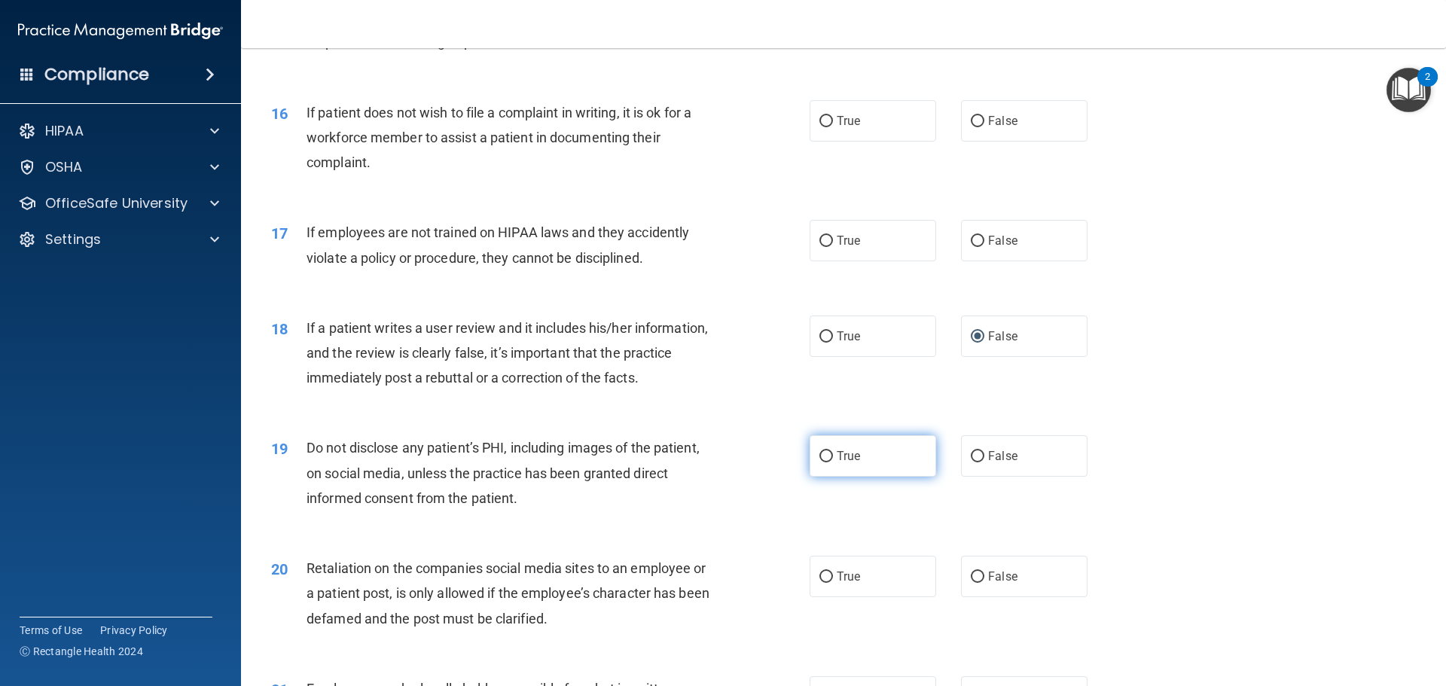
click at [820, 463] on input "True" at bounding box center [827, 456] width 14 height 11
radio input "true"
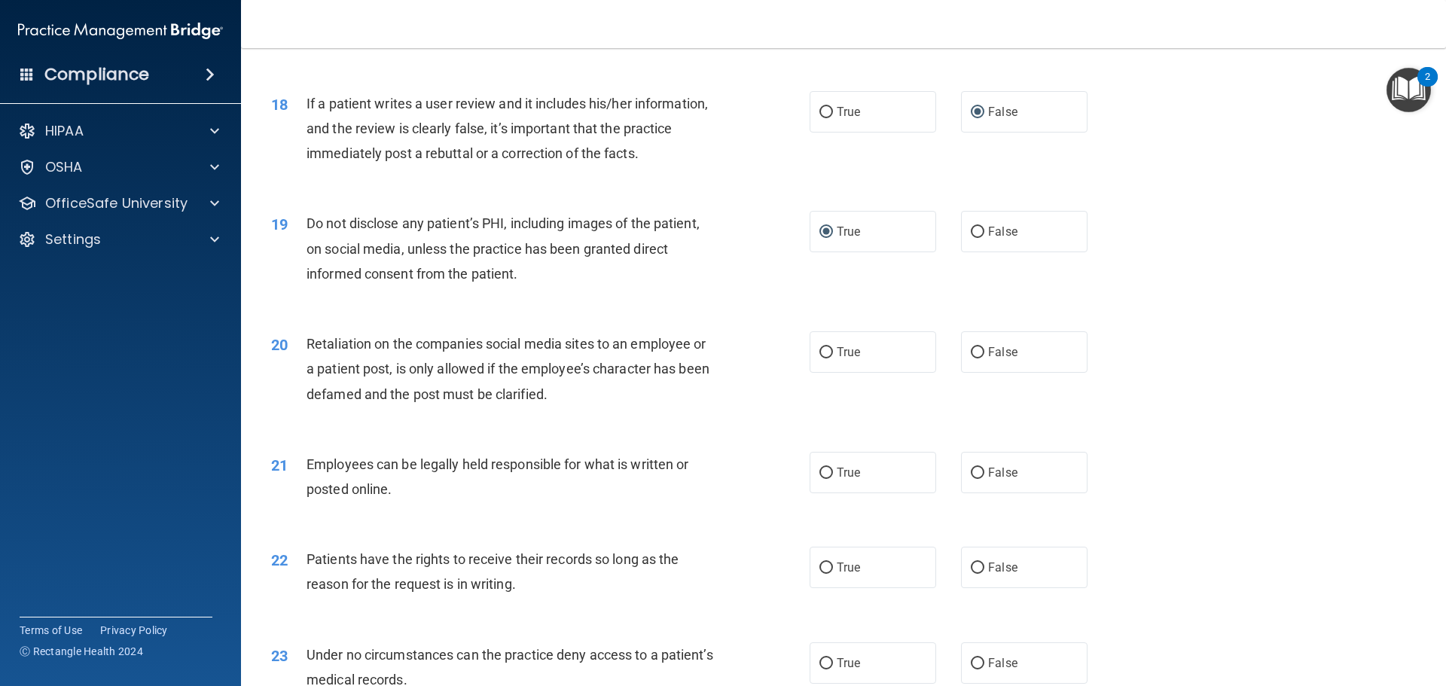
scroll to position [2099, 0]
click at [820, 478] on input "True" at bounding box center [827, 471] width 14 height 11
radio input "true"
click at [972, 357] on input "False" at bounding box center [978, 351] width 14 height 11
radio input "true"
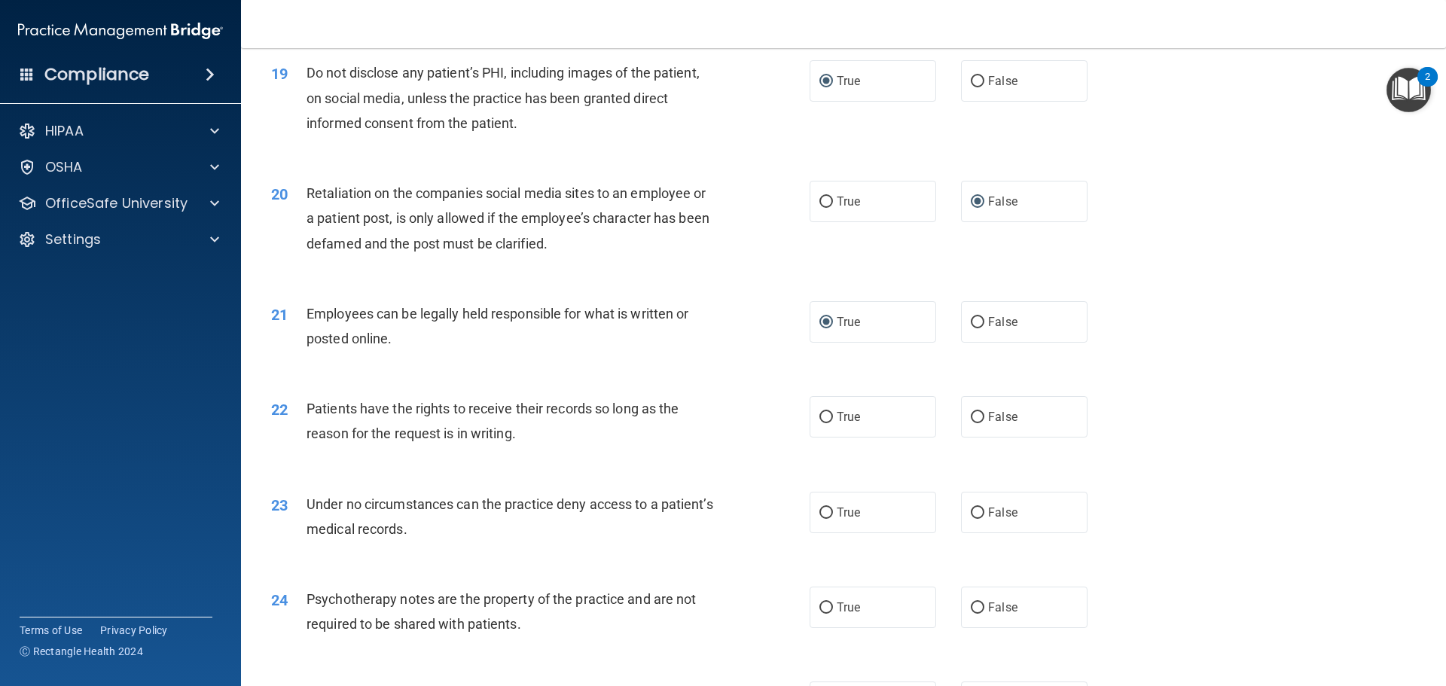
scroll to position [2250, 0]
click at [821, 422] on input "True" at bounding box center [827, 416] width 14 height 11
radio input "true"
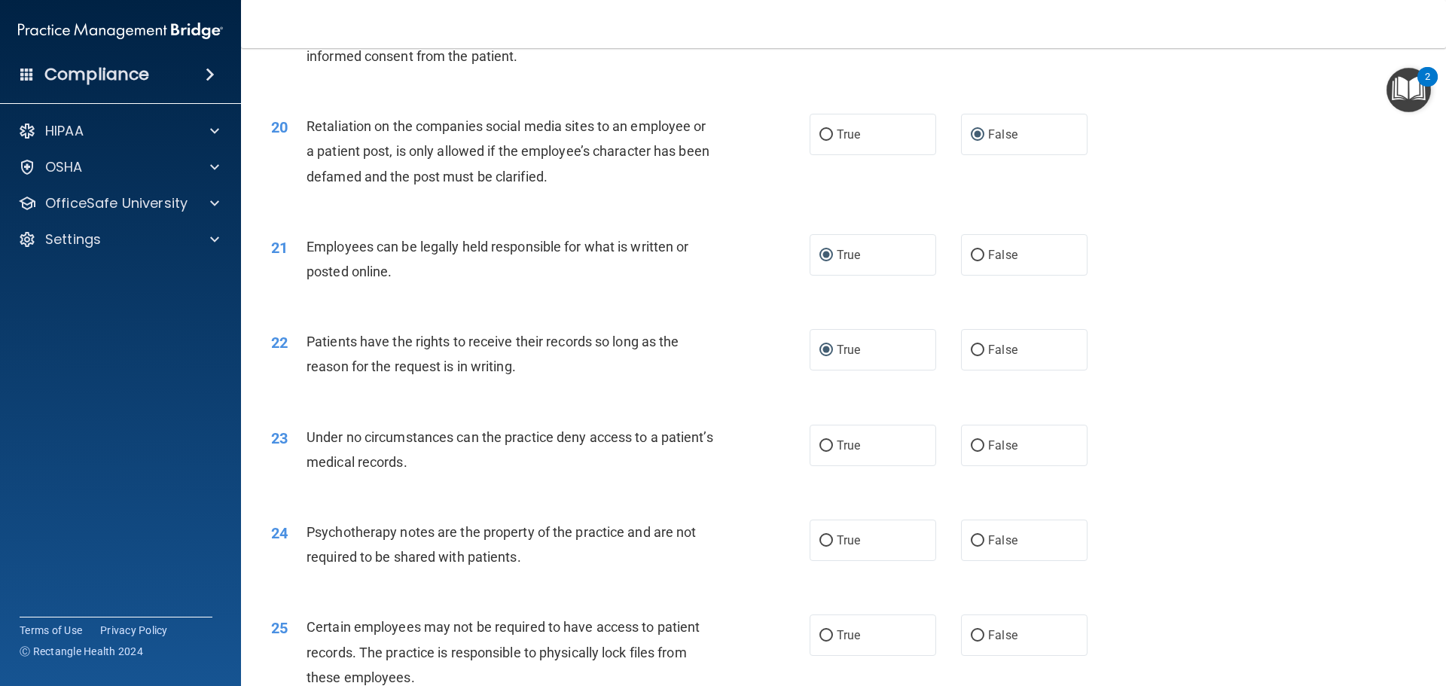
scroll to position [2401, 0]
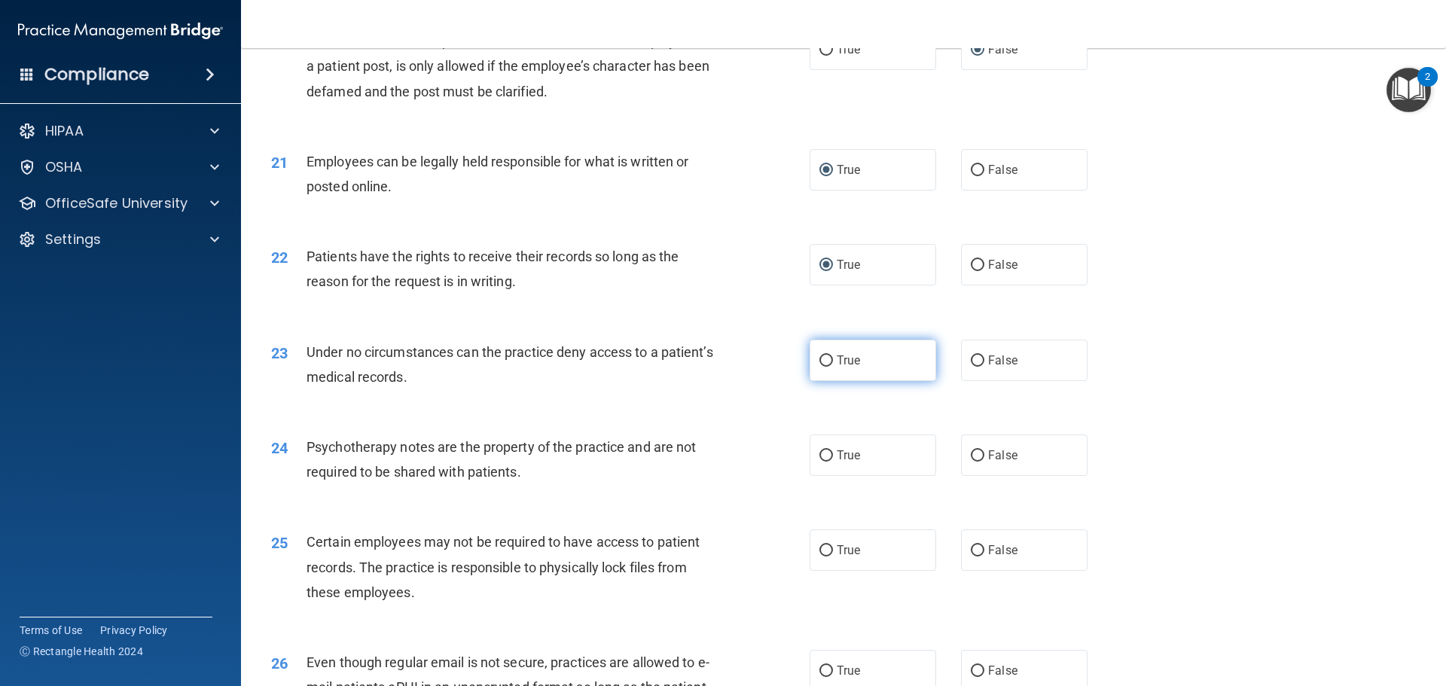
click at [823, 367] on input "True" at bounding box center [827, 361] width 14 height 11
radio input "true"
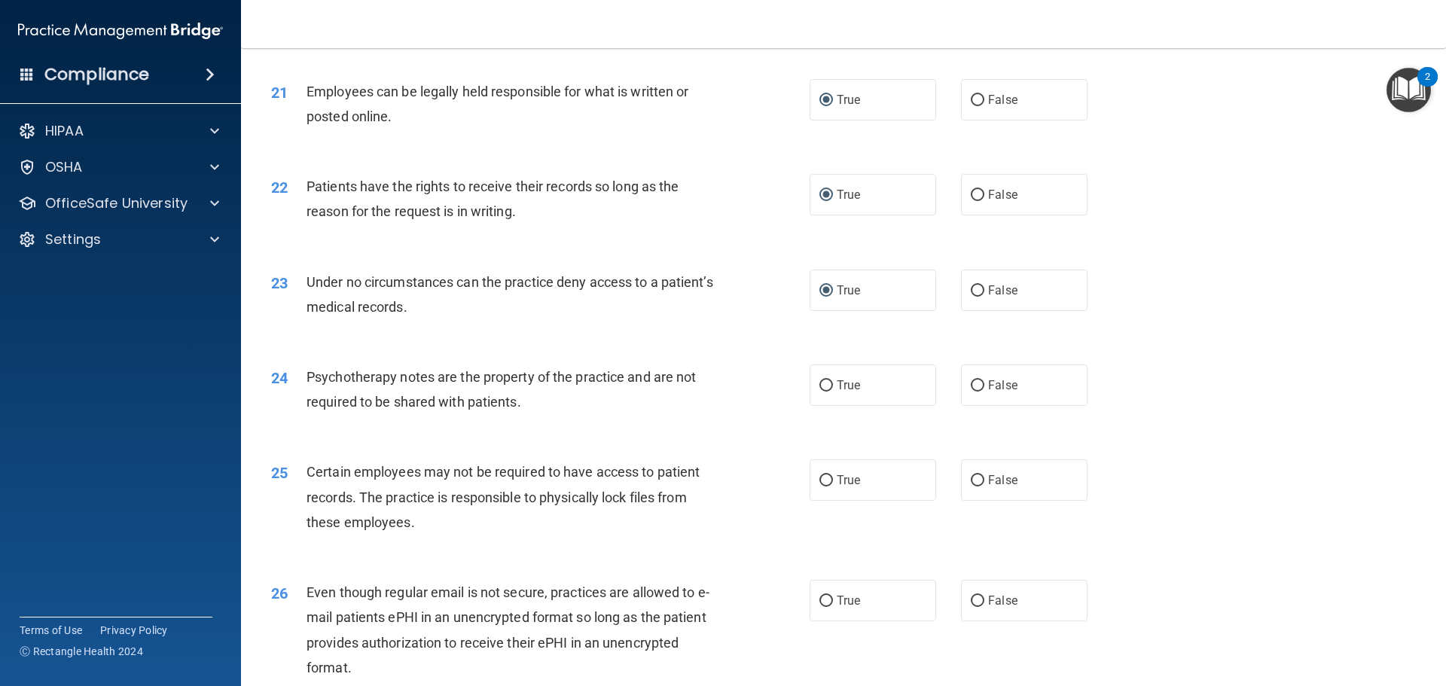
scroll to position [2551, 0]
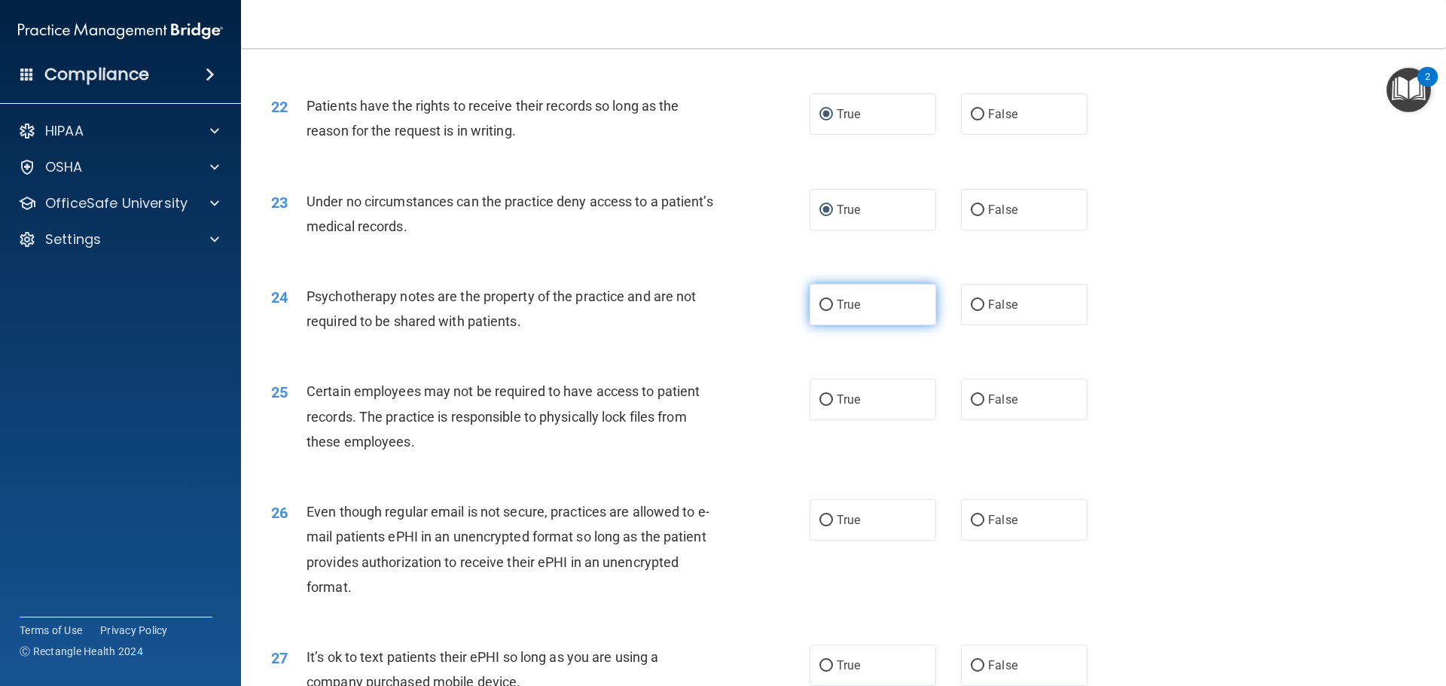
click at [820, 311] on input "True" at bounding box center [827, 305] width 14 height 11
radio input "true"
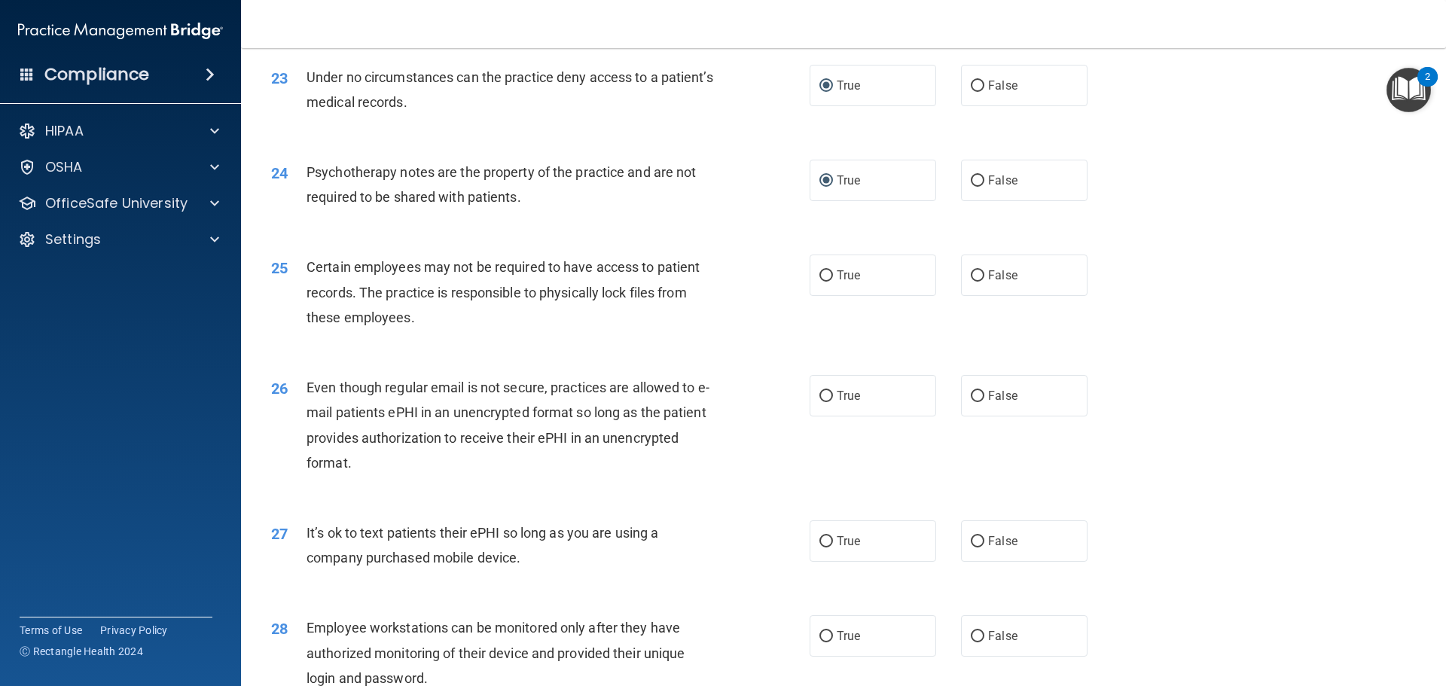
scroll to position [2702, 0]
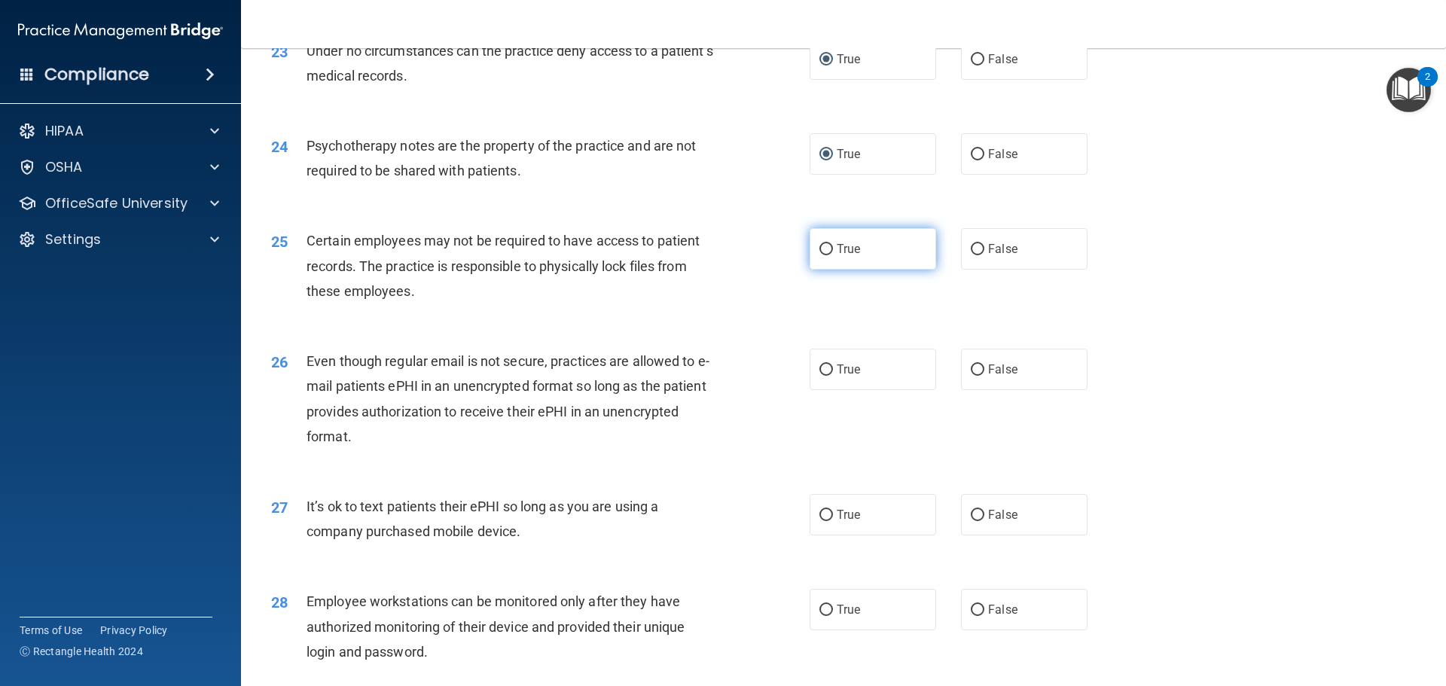
drag, startPoint x: 823, startPoint y: 270, endPoint x: 823, endPoint y: 279, distance: 9.1
click at [823, 255] on input "True" at bounding box center [827, 249] width 14 height 11
radio input "true"
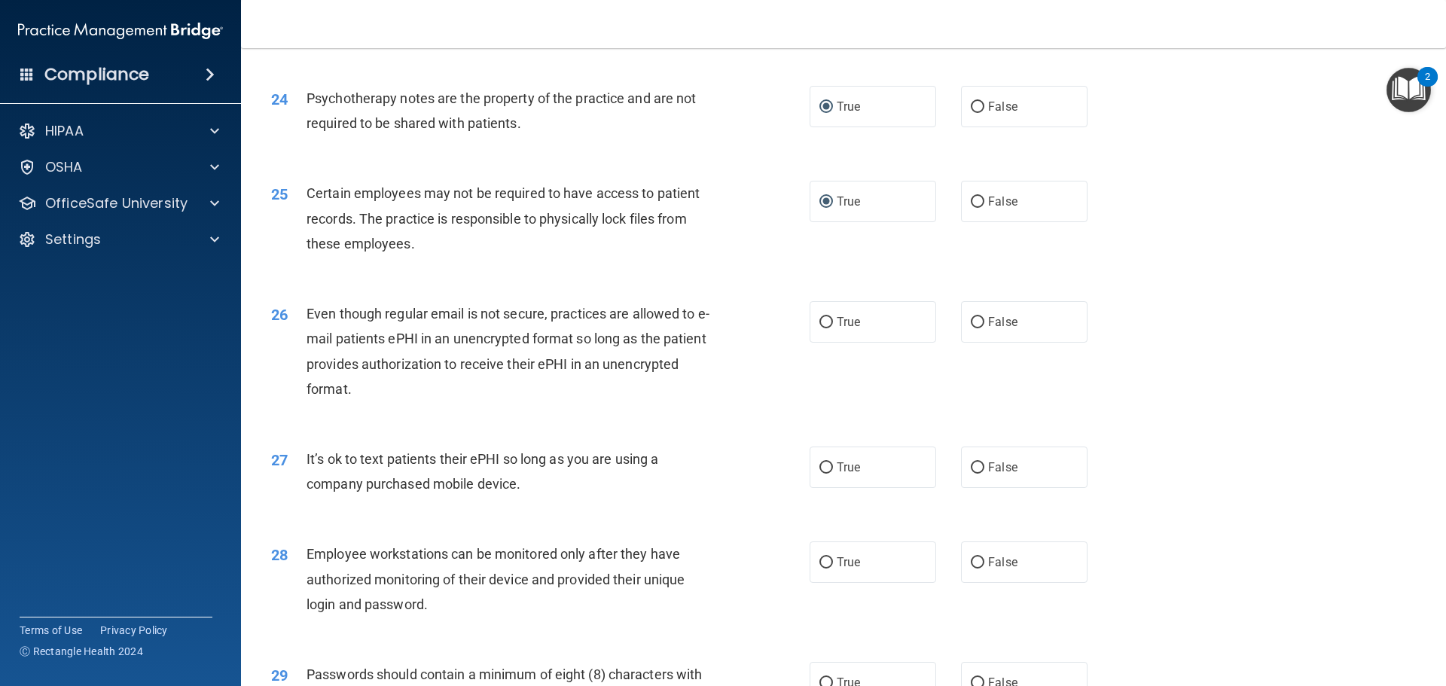
scroll to position [2853, 0]
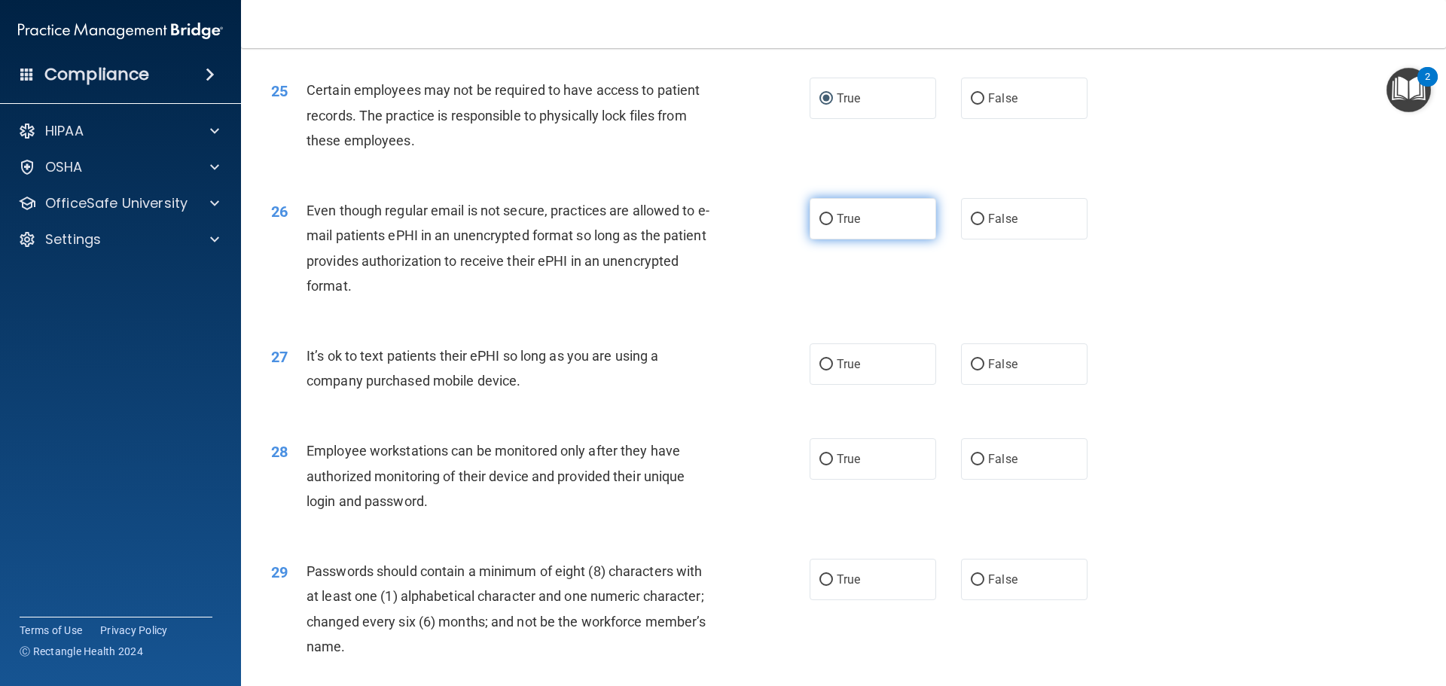
click at [822, 225] on input "True" at bounding box center [827, 219] width 14 height 11
radio input "true"
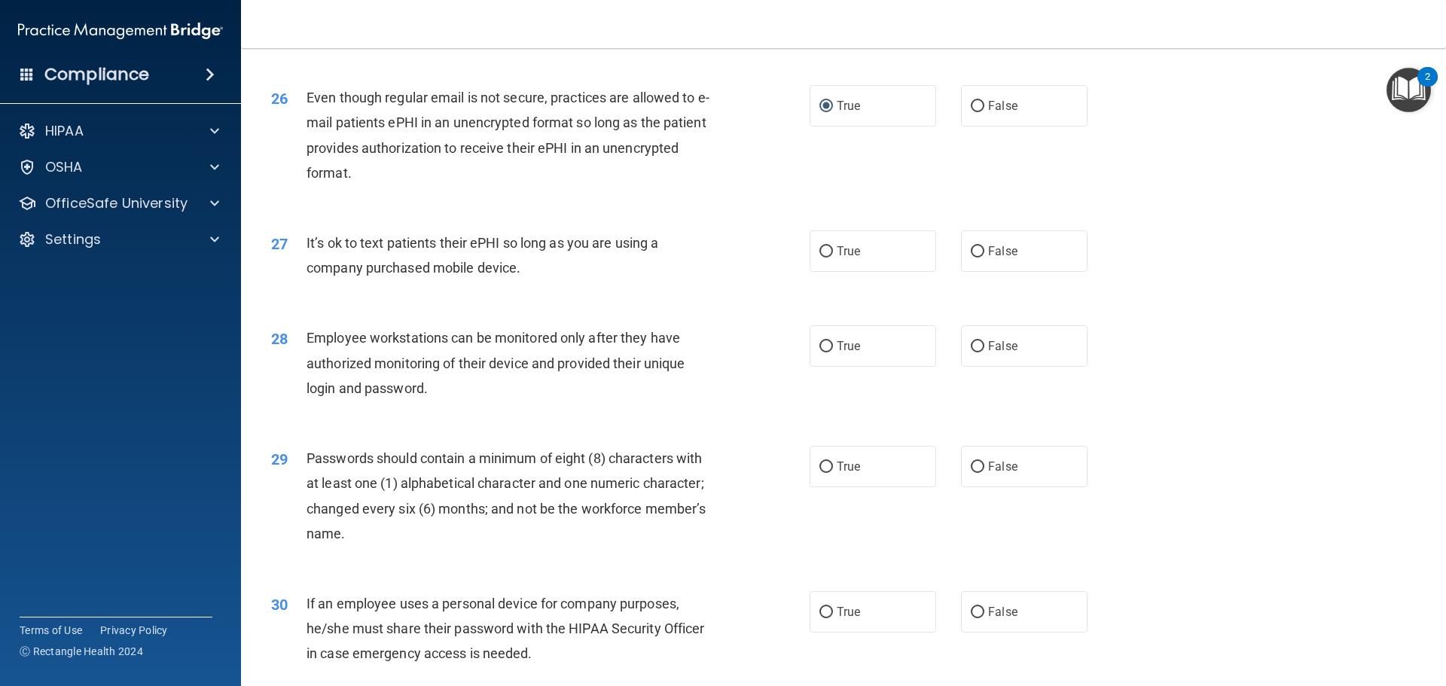
scroll to position [3003, 0]
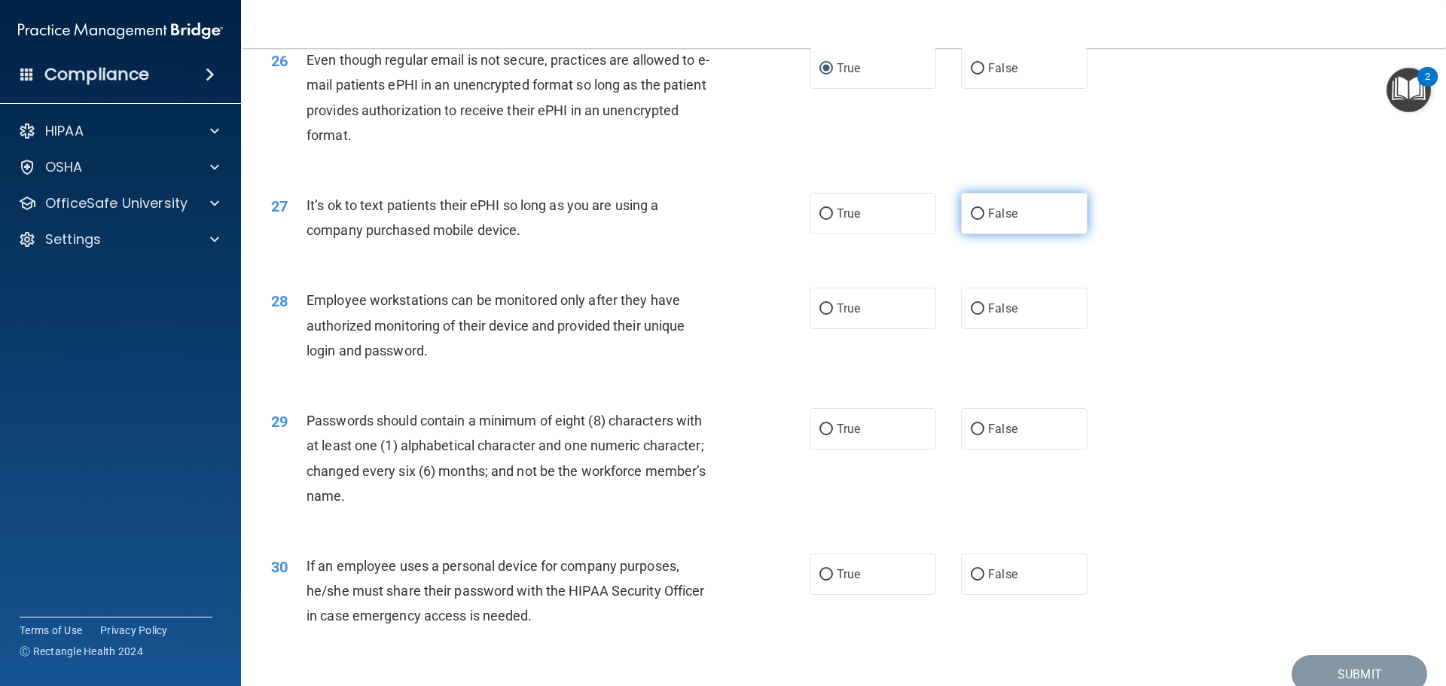
click at [971, 220] on input "False" at bounding box center [978, 214] width 14 height 11
radio input "true"
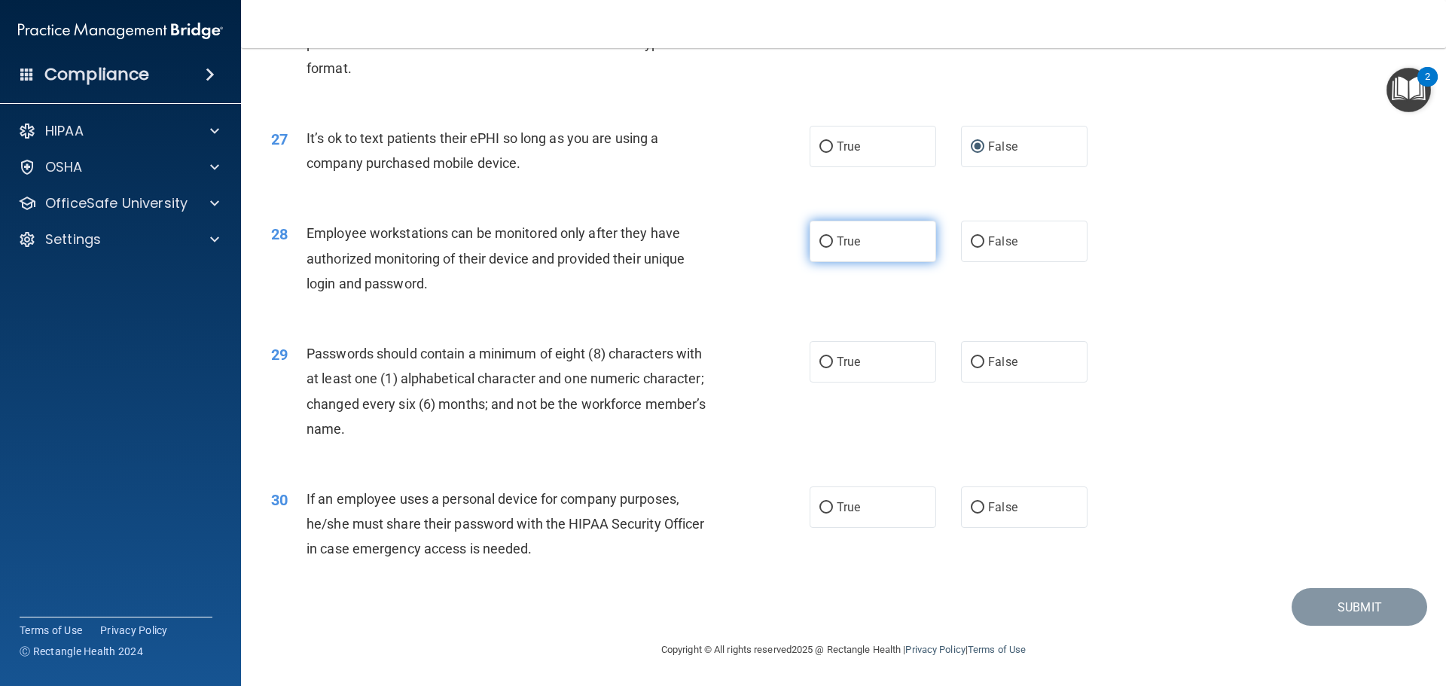
click at [820, 248] on input "True" at bounding box center [827, 242] width 14 height 11
radio input "true"
click at [823, 361] on input "True" at bounding box center [827, 362] width 14 height 11
radio input "true"
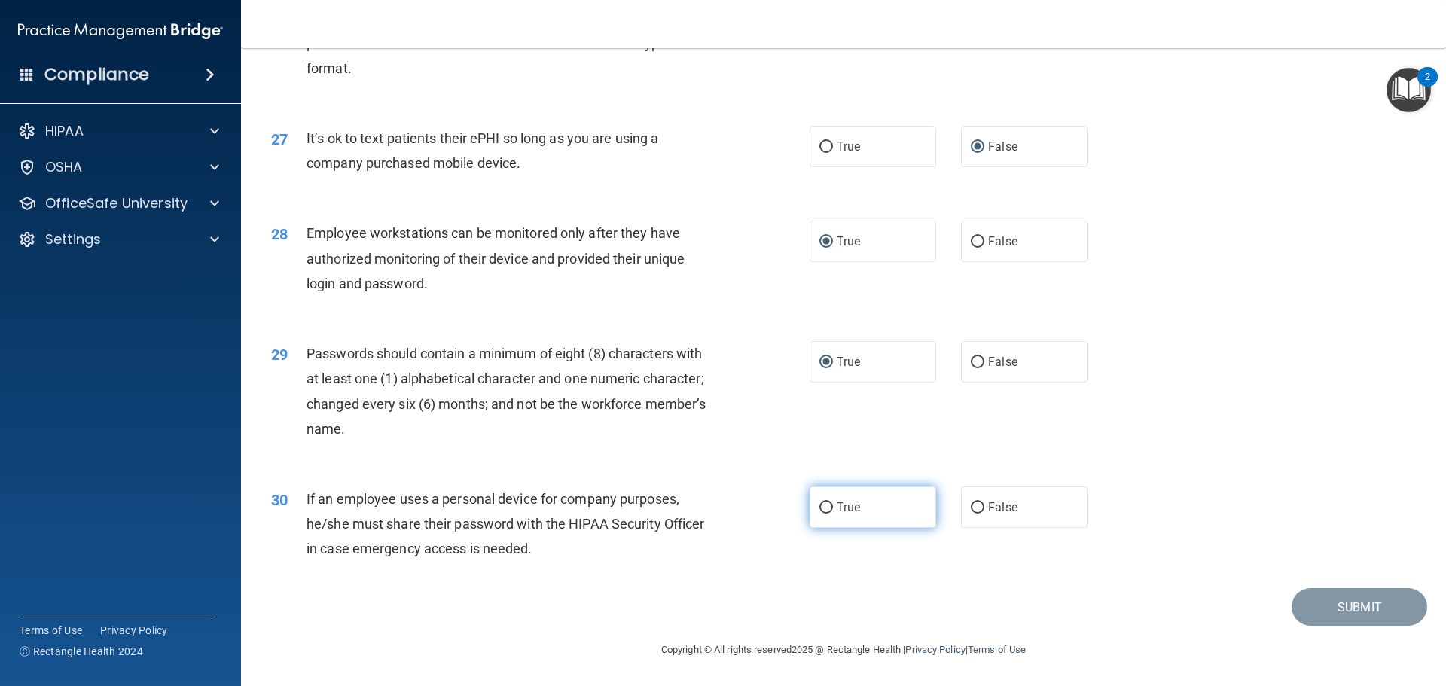
click at [821, 506] on input "True" at bounding box center [827, 507] width 14 height 11
radio input "true"
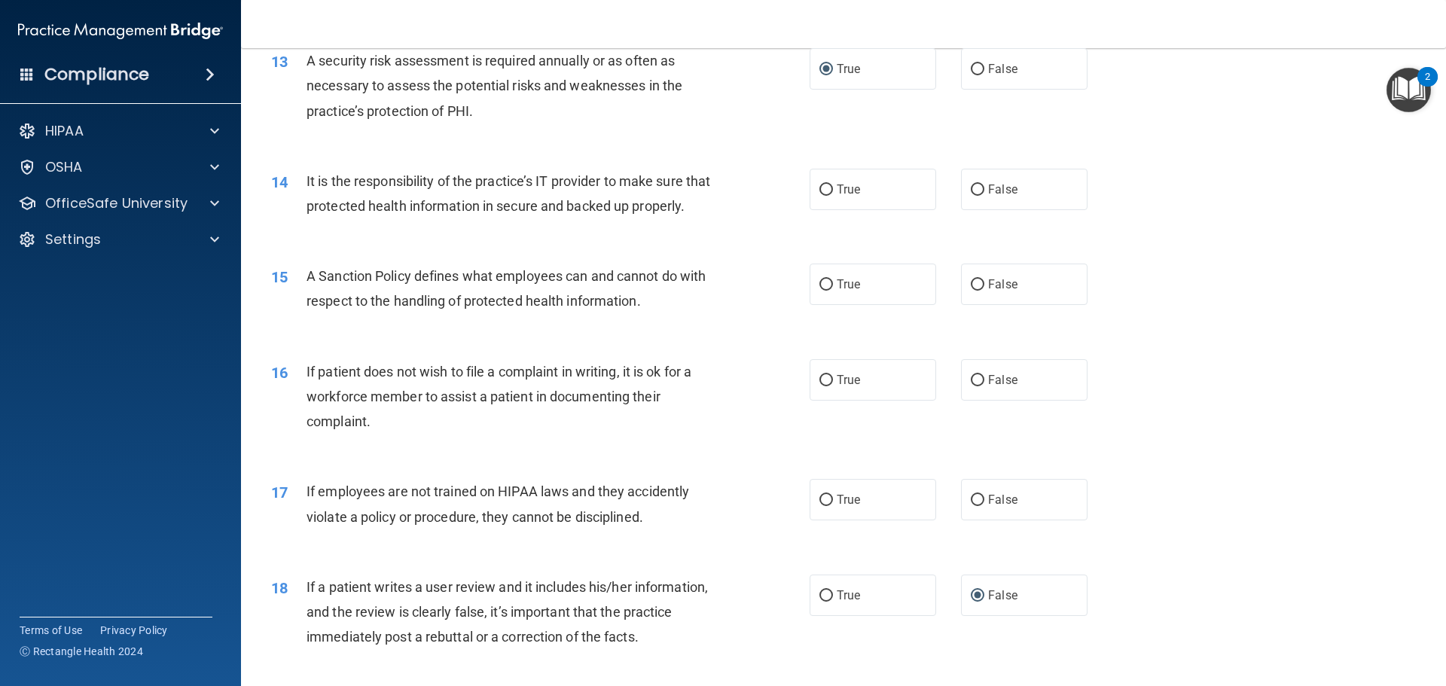
scroll to position [1513, 0]
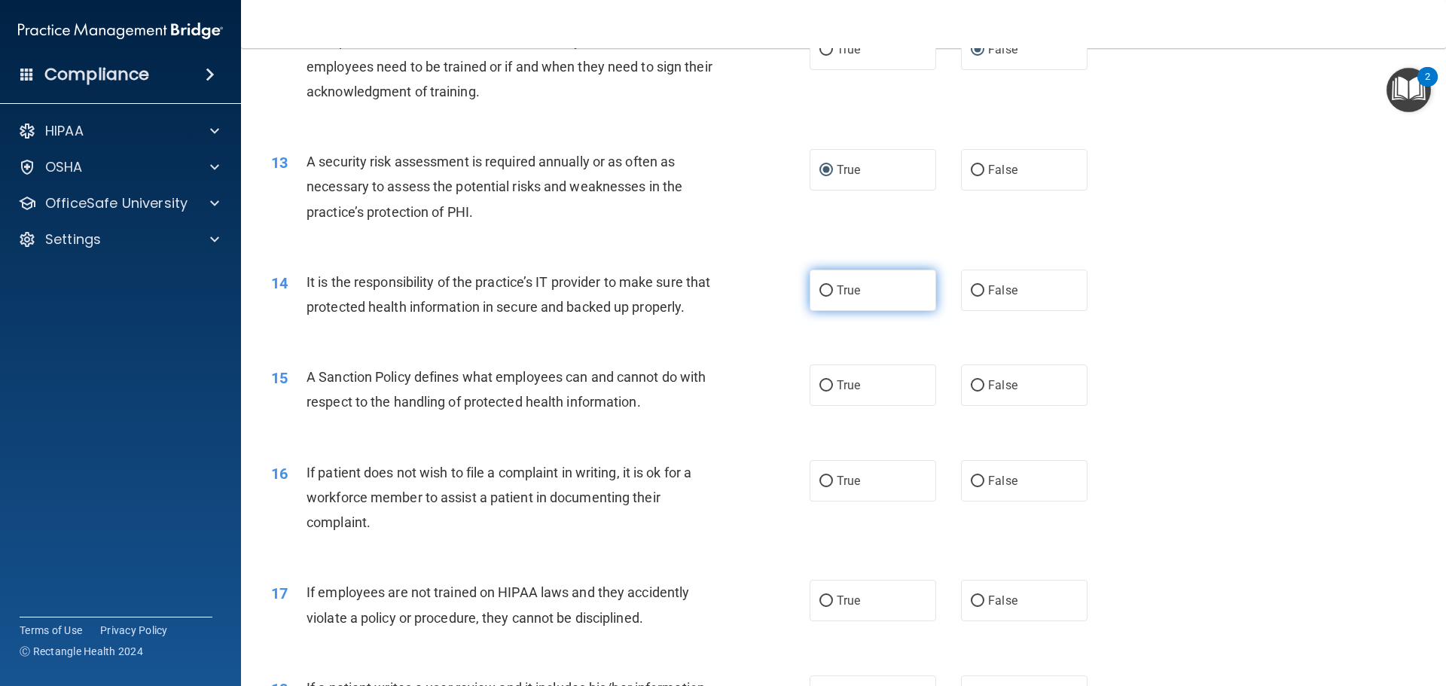
click at [820, 294] on input "True" at bounding box center [827, 290] width 14 height 11
radio input "true"
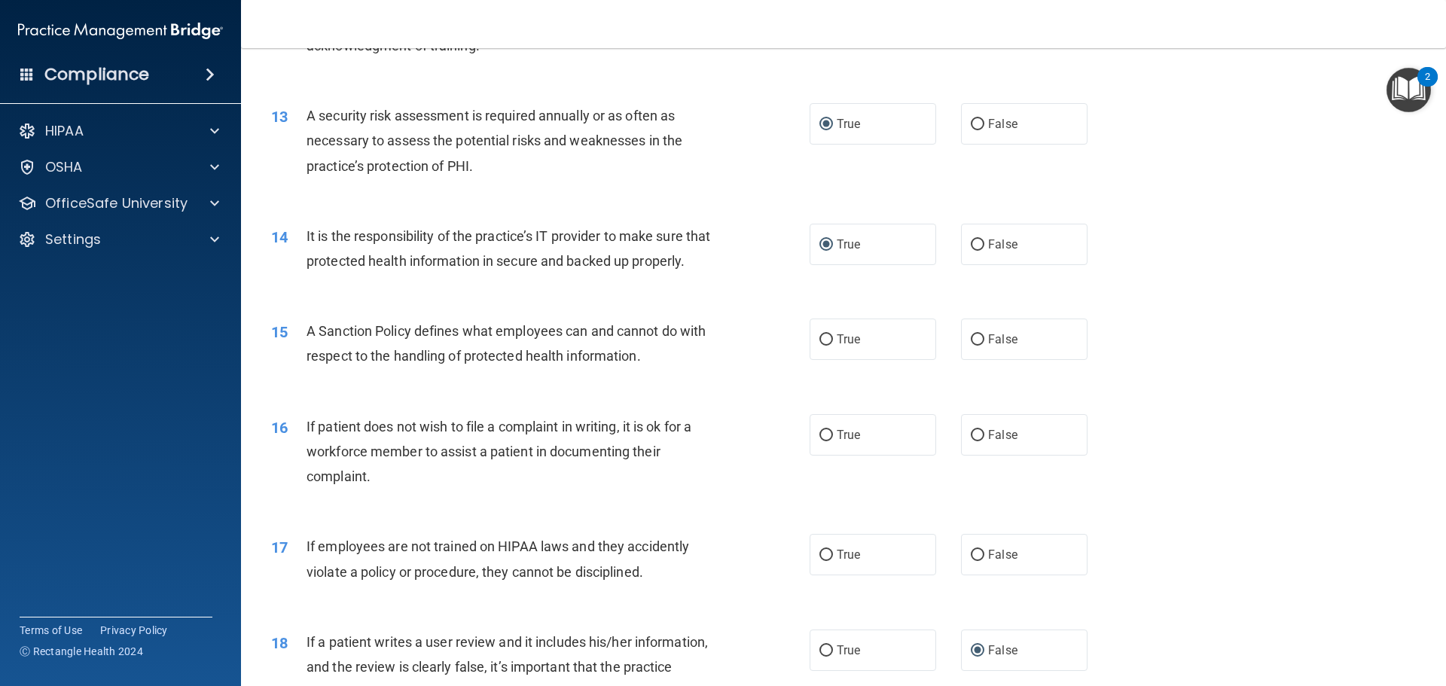
scroll to position [1664, 0]
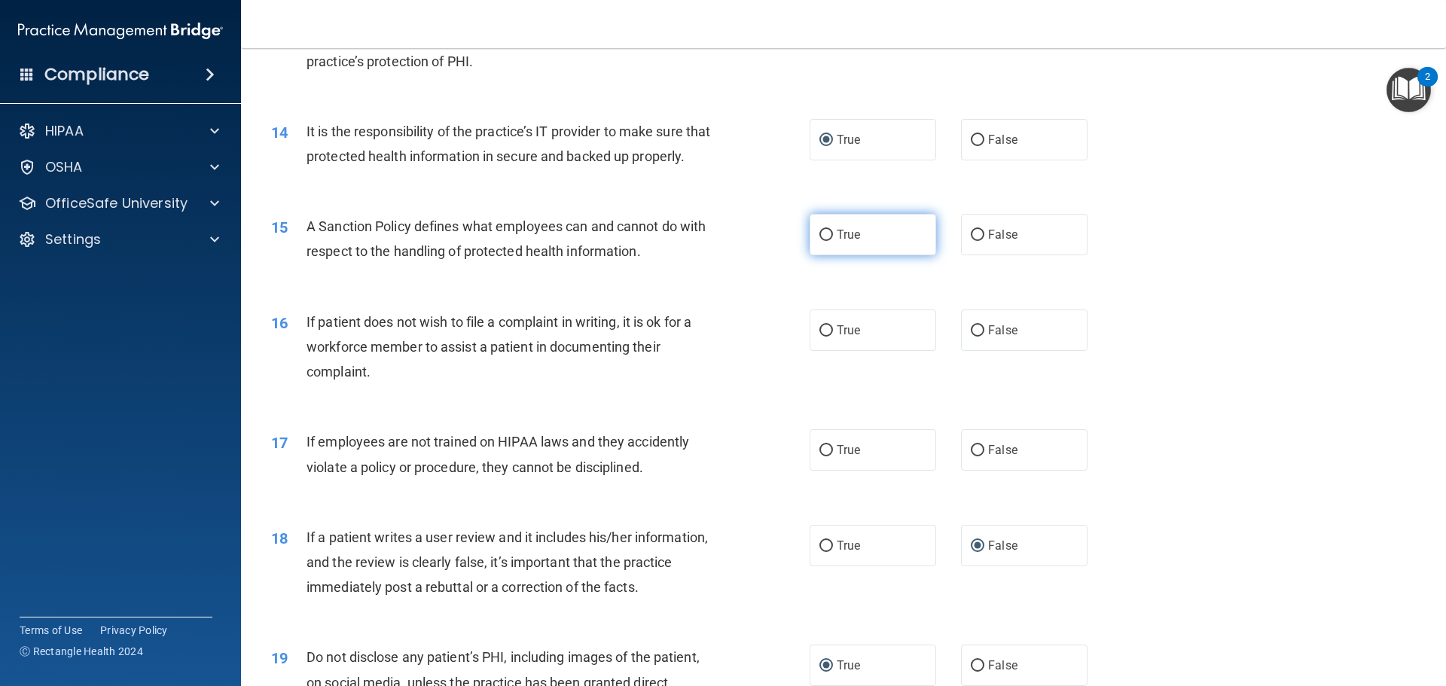
click at [820, 241] on input "True" at bounding box center [827, 235] width 14 height 11
radio input "true"
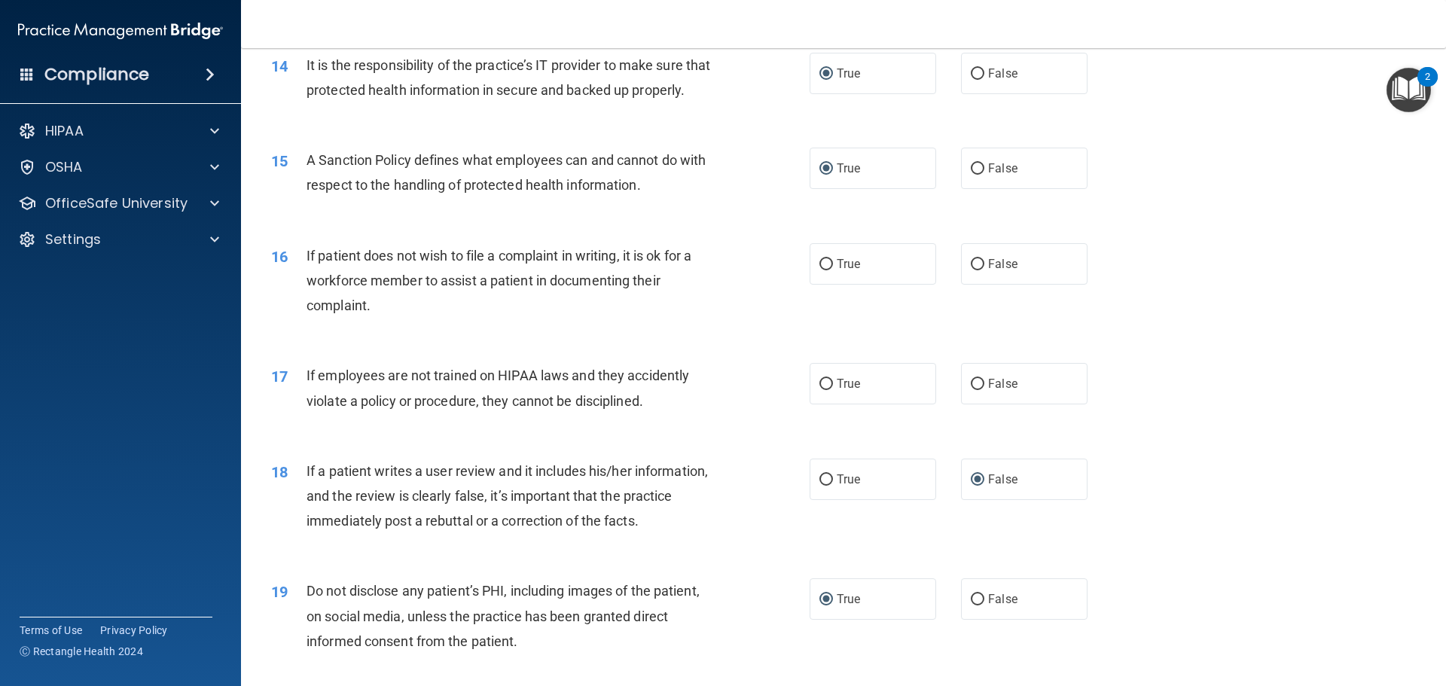
scroll to position [1815, 0]
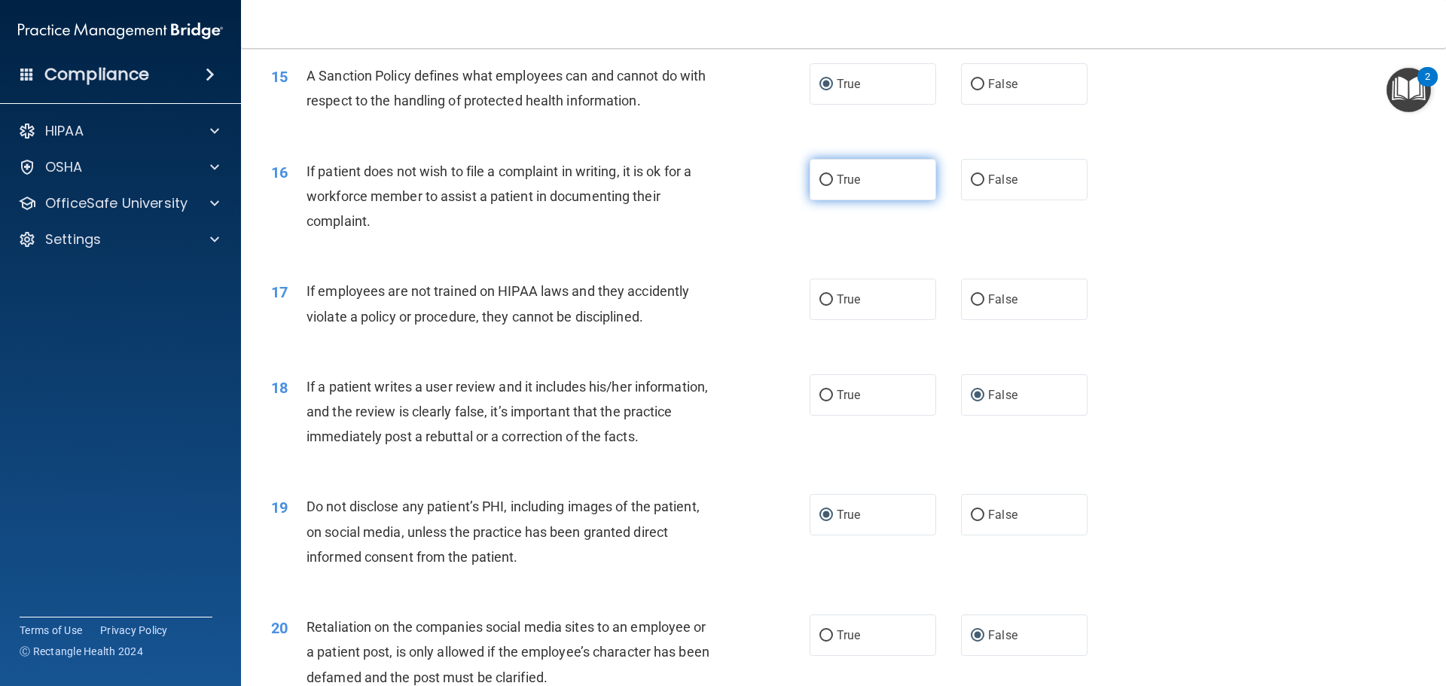
click at [821, 186] on input "True" at bounding box center [827, 180] width 14 height 11
radio input "true"
click at [971, 306] on input "False" at bounding box center [978, 300] width 14 height 11
radio input "true"
click at [1177, 338] on div "17 If employees are not trained on HIPAA laws and they accidently violate a pol…" at bounding box center [844, 307] width 1168 height 95
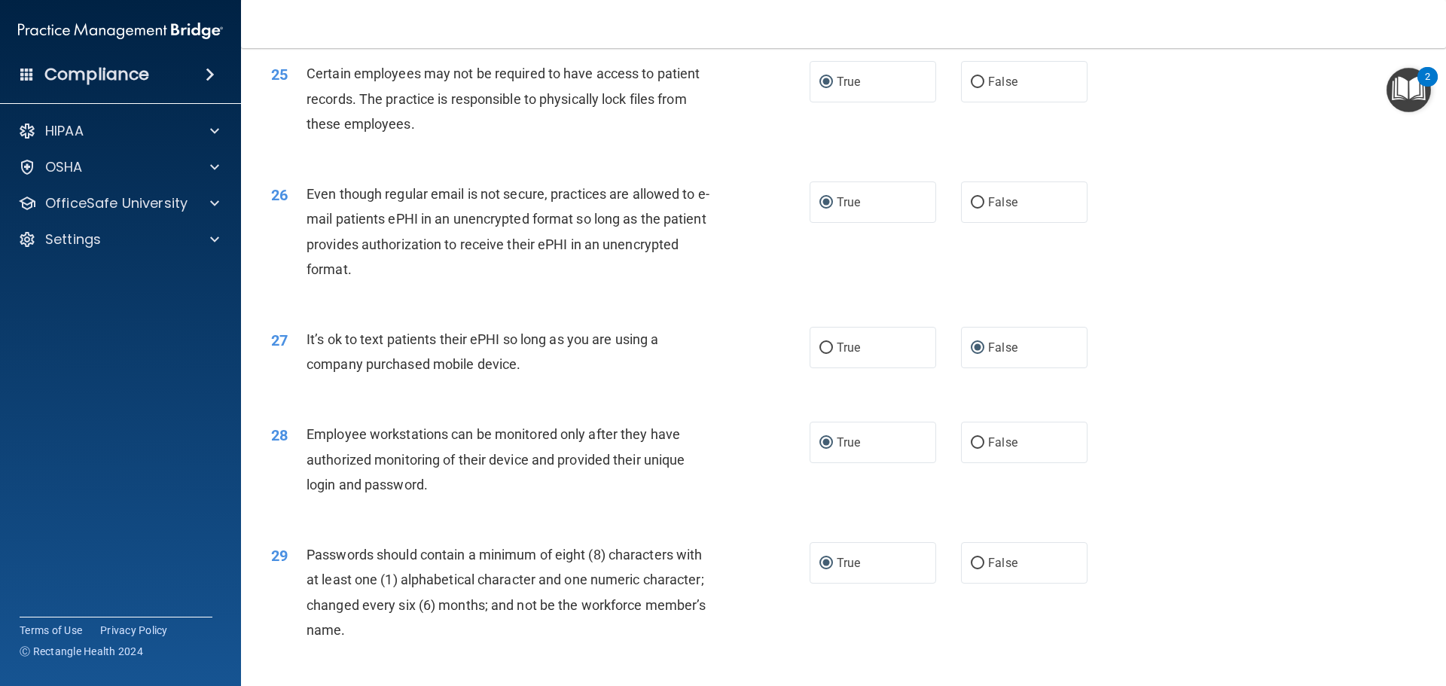
scroll to position [3095, 0]
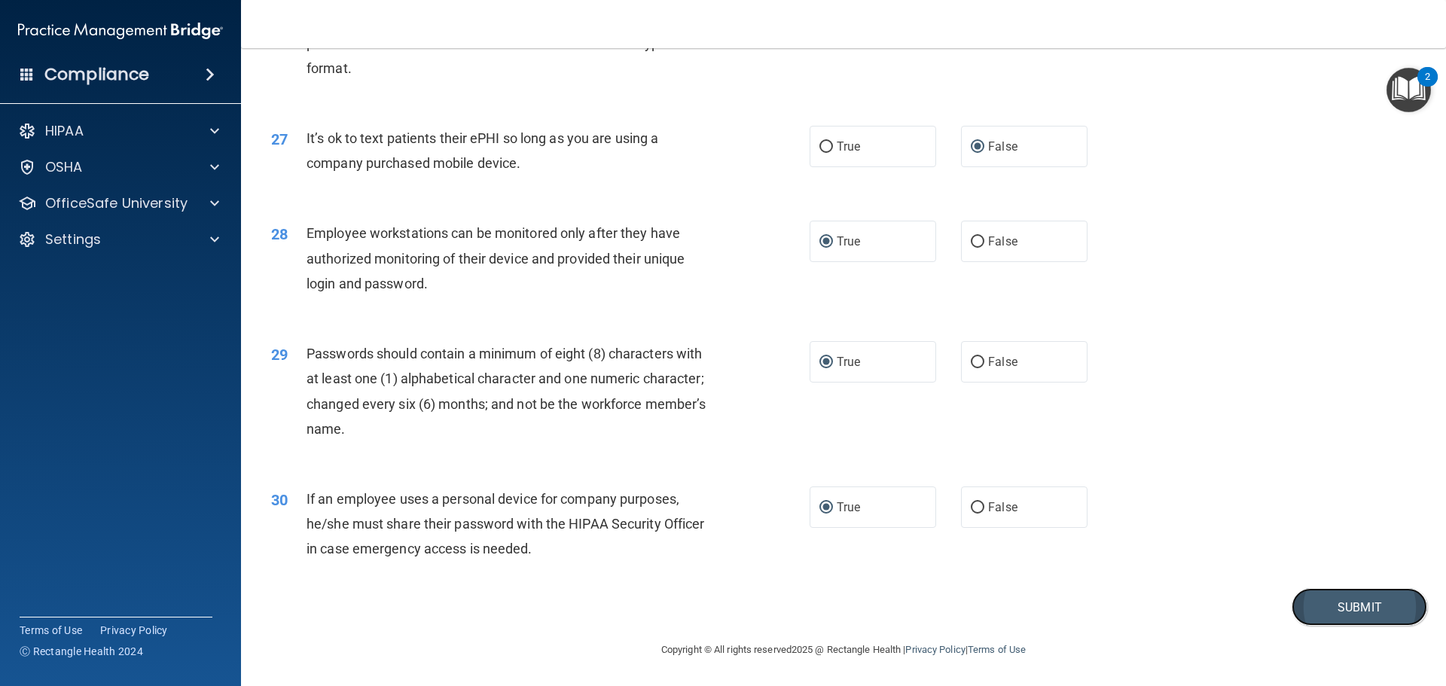
click at [1345, 602] on button "Submit" at bounding box center [1360, 607] width 136 height 38
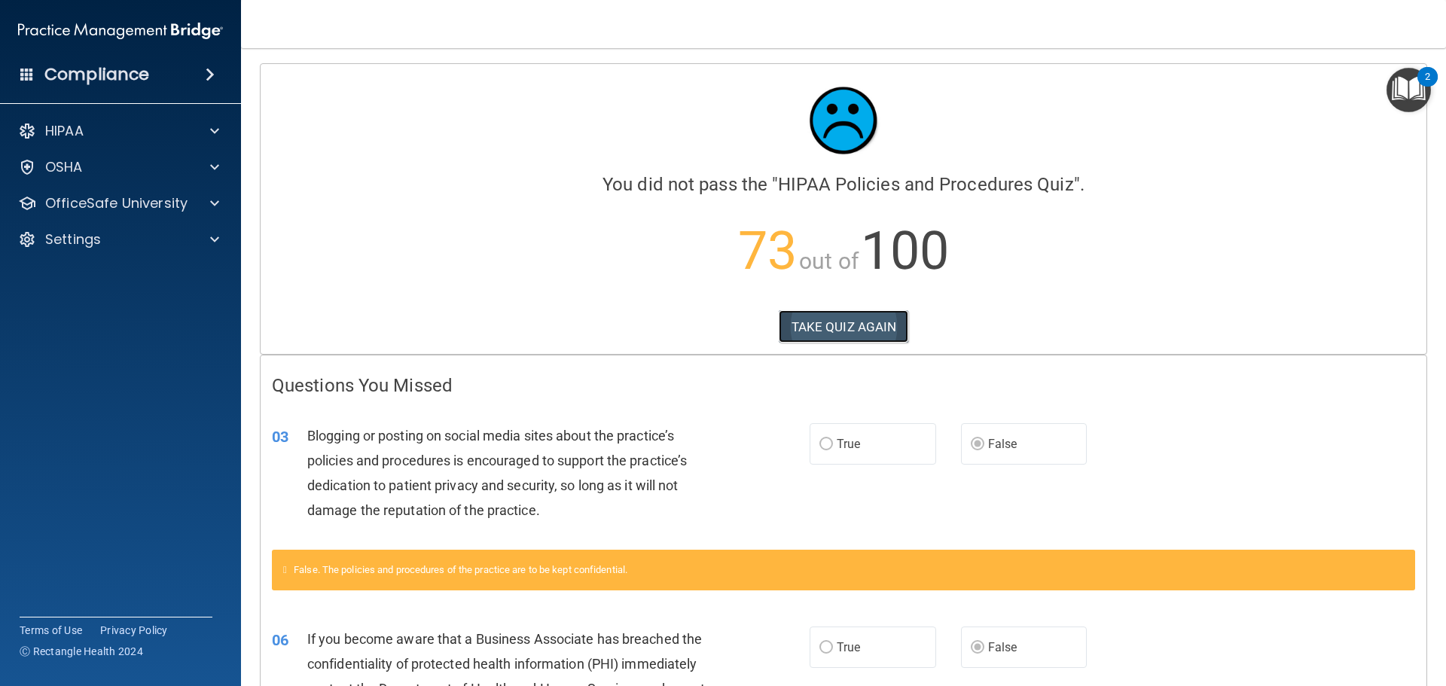
click at [816, 339] on button "TAKE QUIZ AGAIN" at bounding box center [844, 326] width 130 height 33
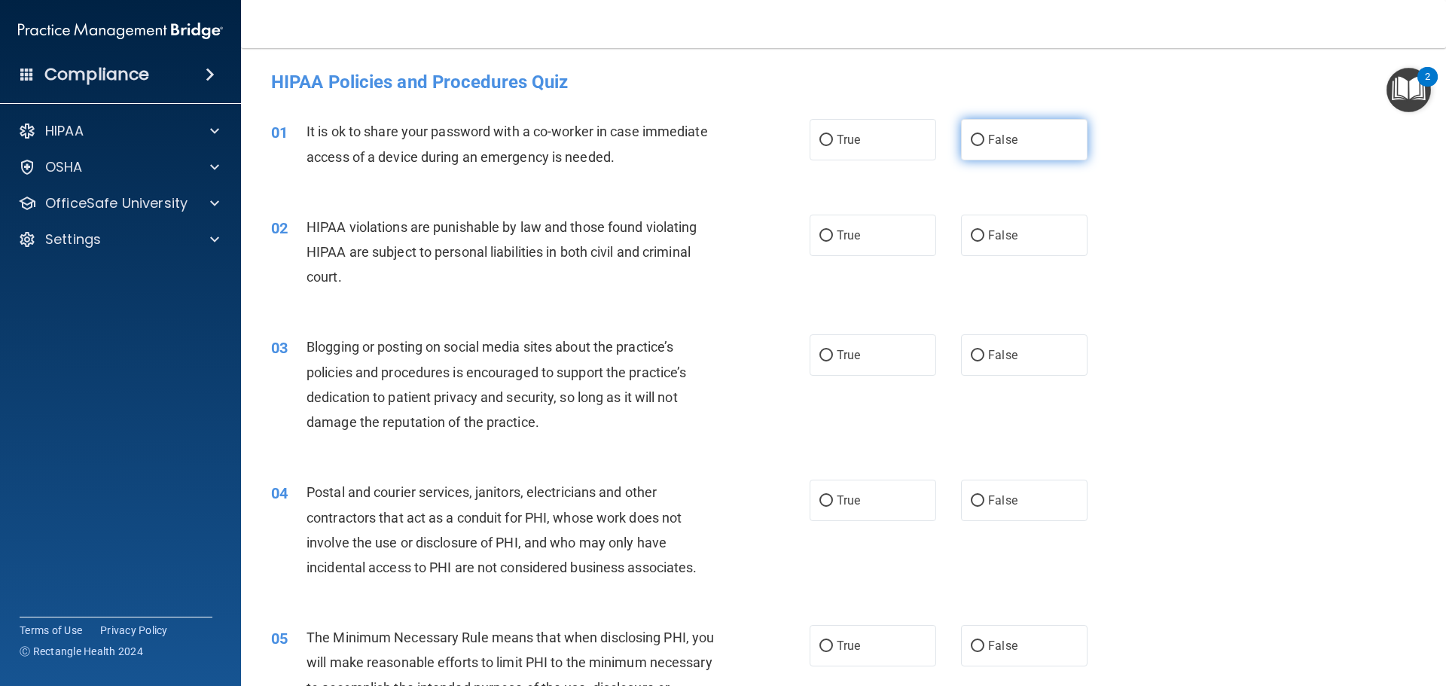
click at [972, 141] on input "False" at bounding box center [978, 140] width 14 height 11
radio input "true"
click at [820, 238] on input "True" at bounding box center [827, 235] width 14 height 11
radio input "true"
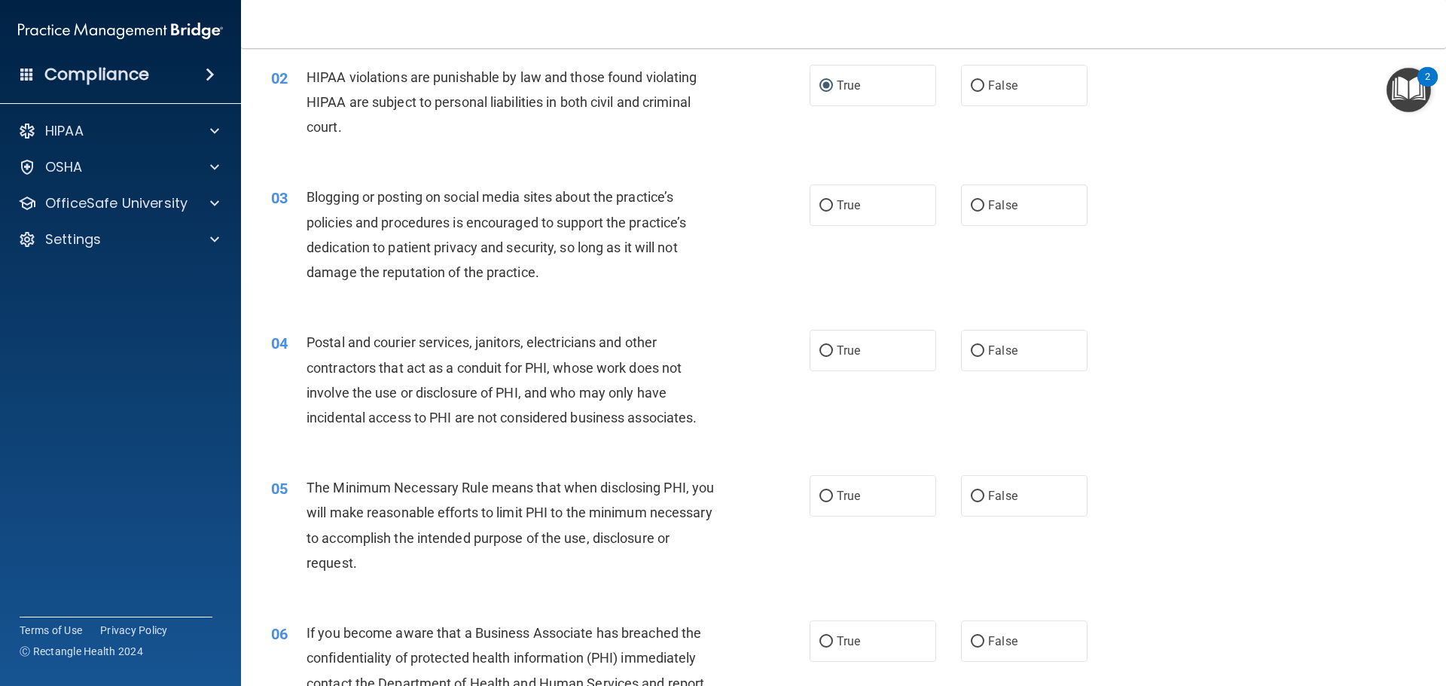
scroll to position [151, 0]
click at [971, 203] on input "False" at bounding box center [978, 205] width 14 height 11
radio input "true"
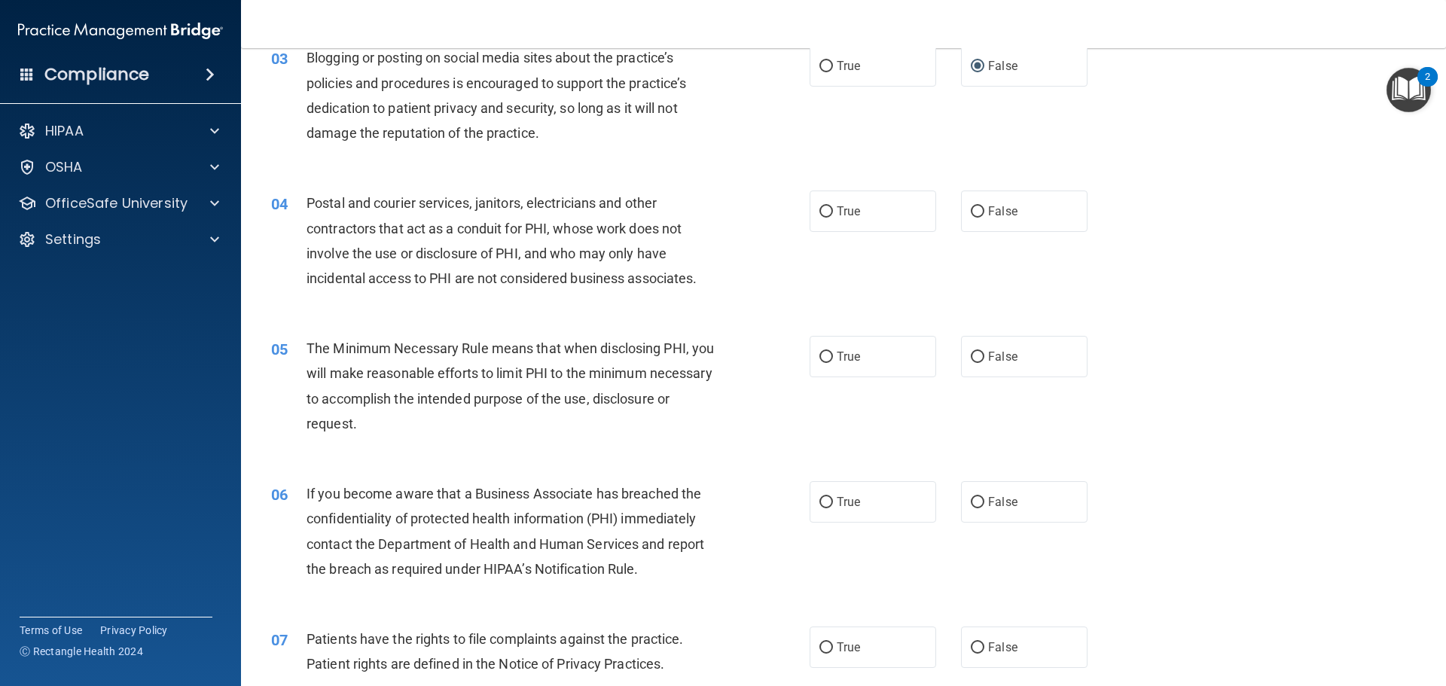
scroll to position [301, 0]
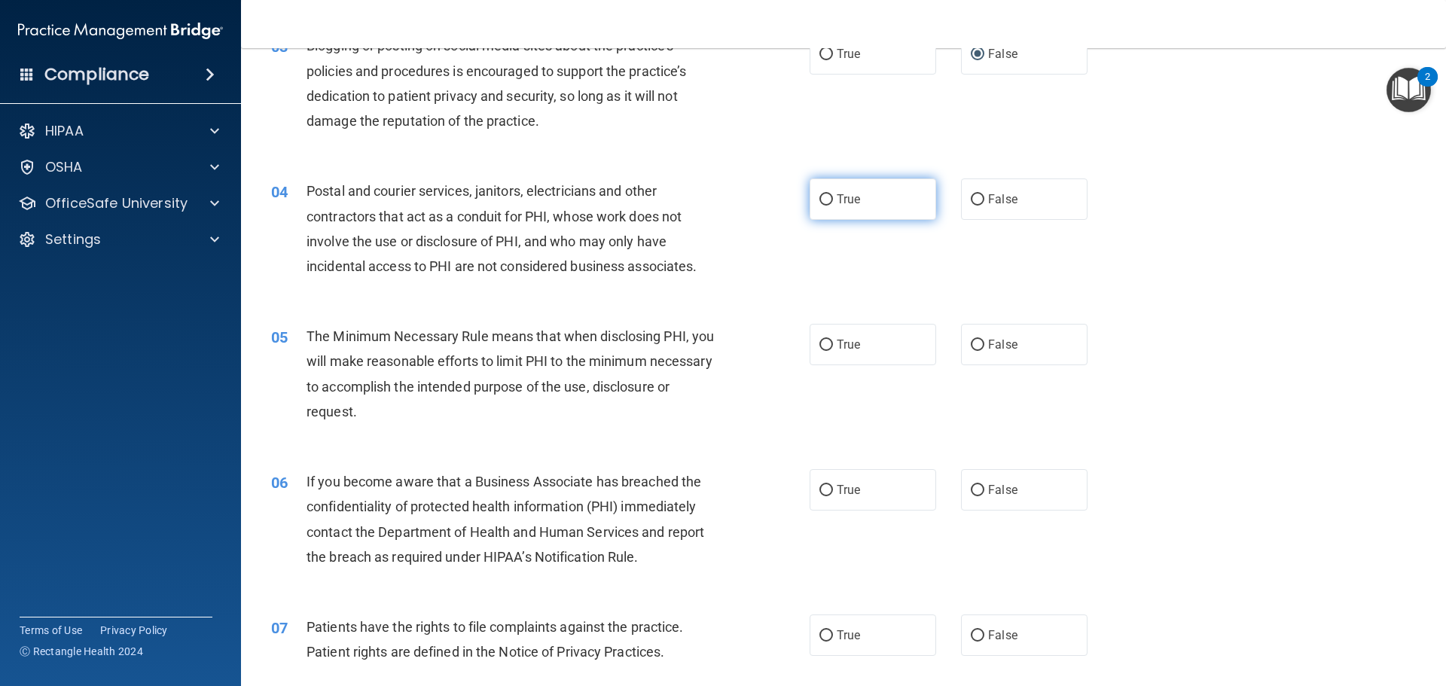
click at [821, 201] on input "True" at bounding box center [827, 199] width 14 height 11
radio input "true"
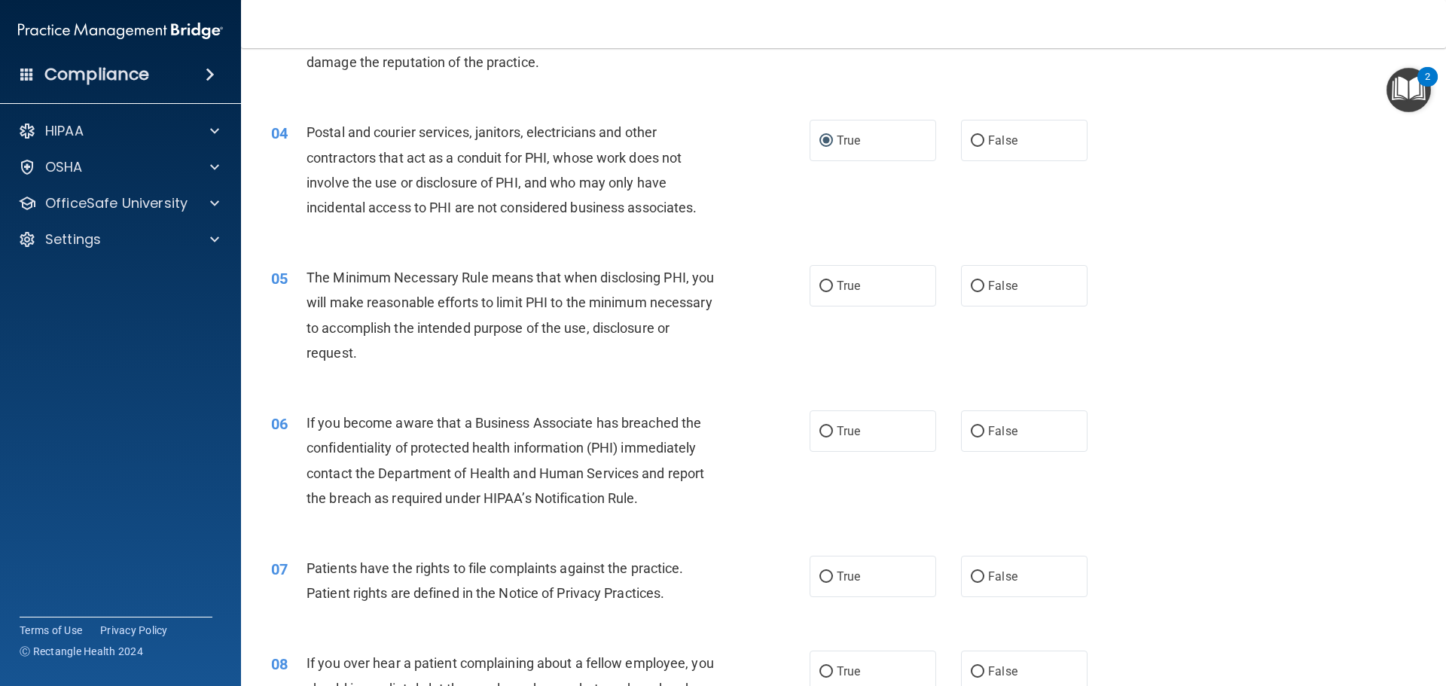
scroll to position [452, 0]
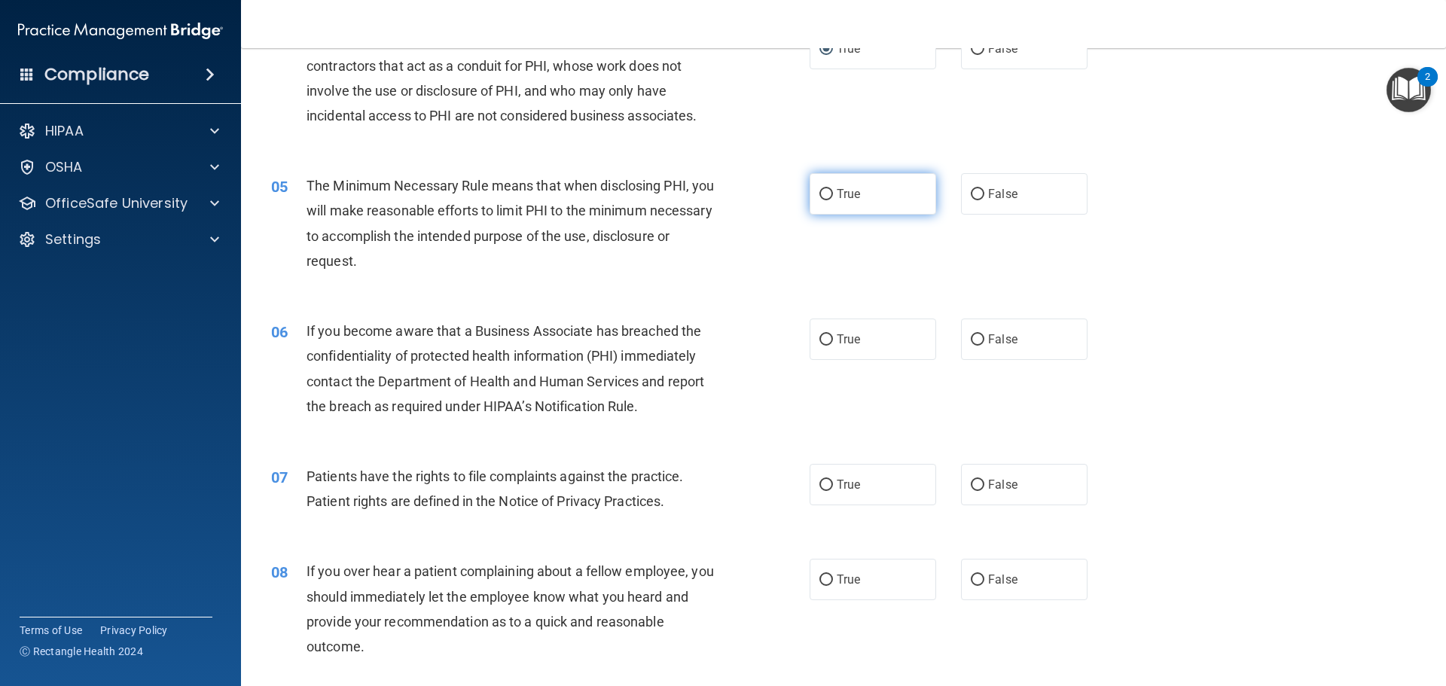
click at [821, 191] on input "True" at bounding box center [827, 194] width 14 height 11
radio input "true"
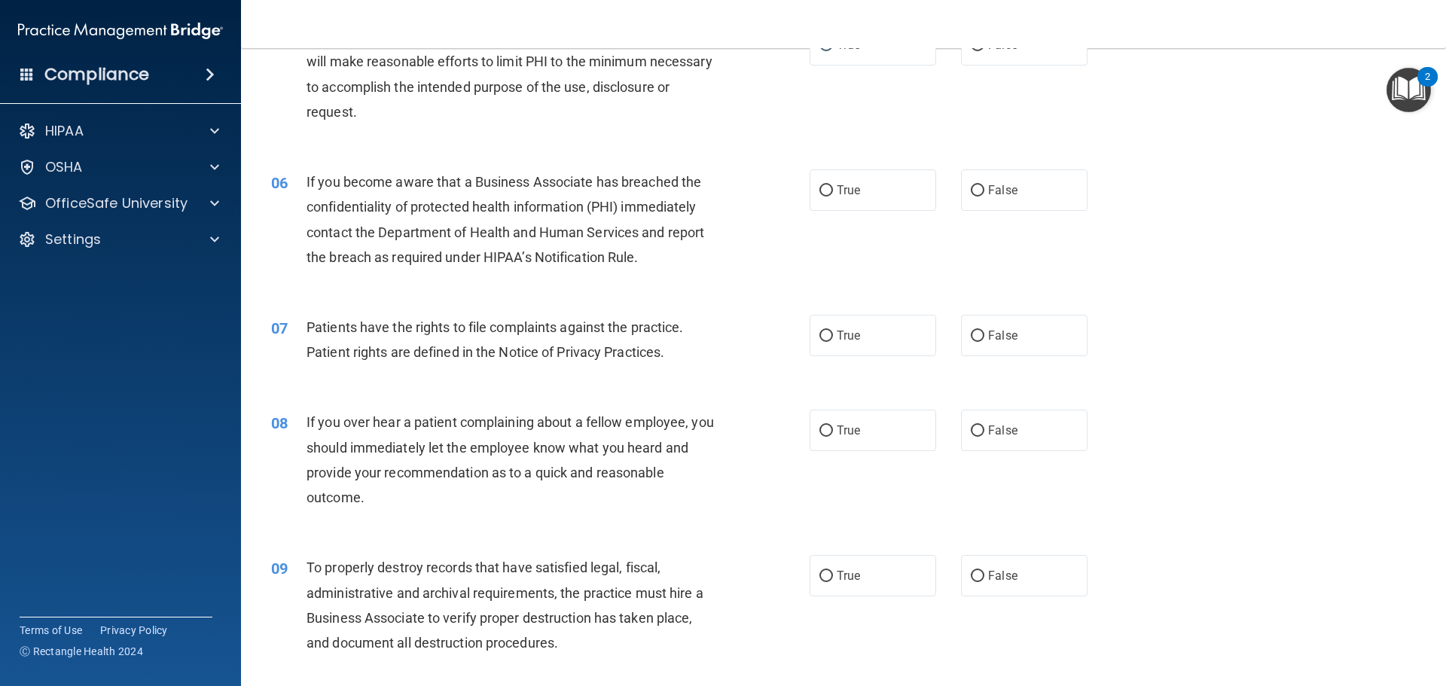
scroll to position [603, 0]
click at [971, 187] on input "False" at bounding box center [978, 189] width 14 height 11
radio input "true"
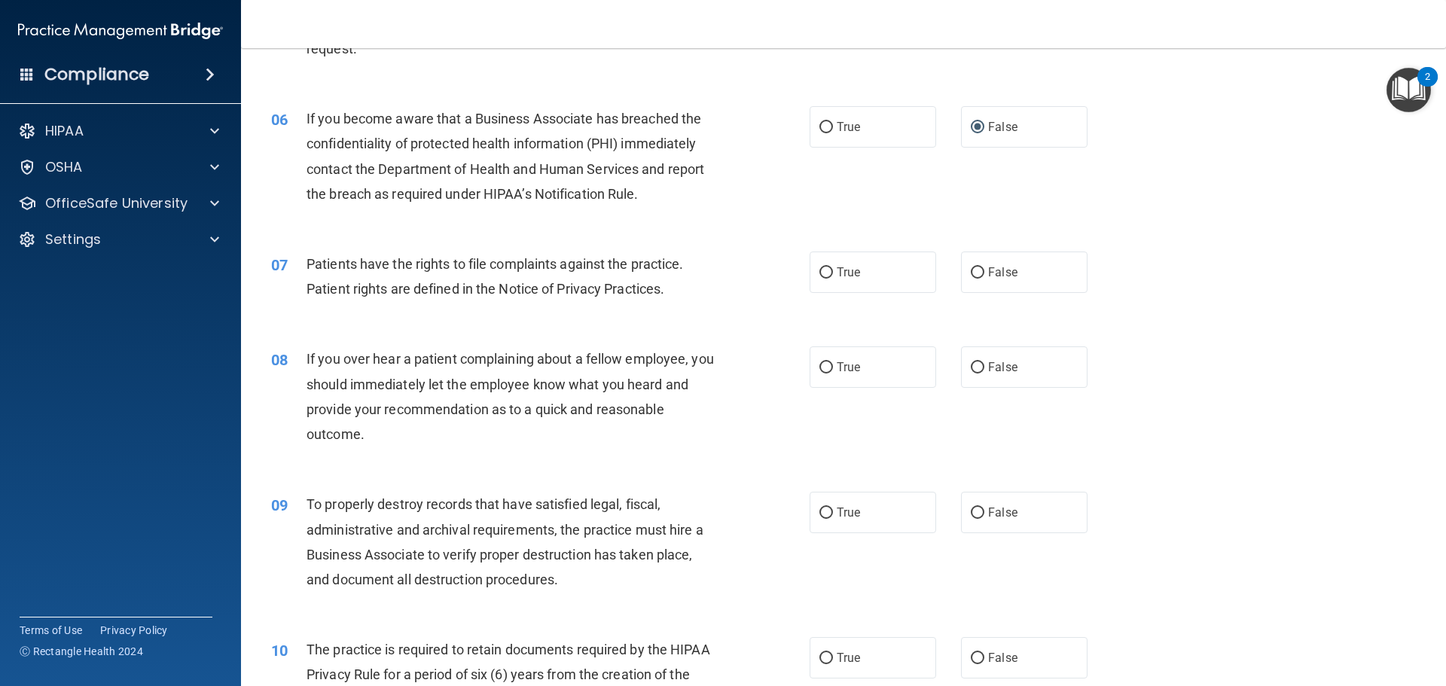
scroll to position [753, 0]
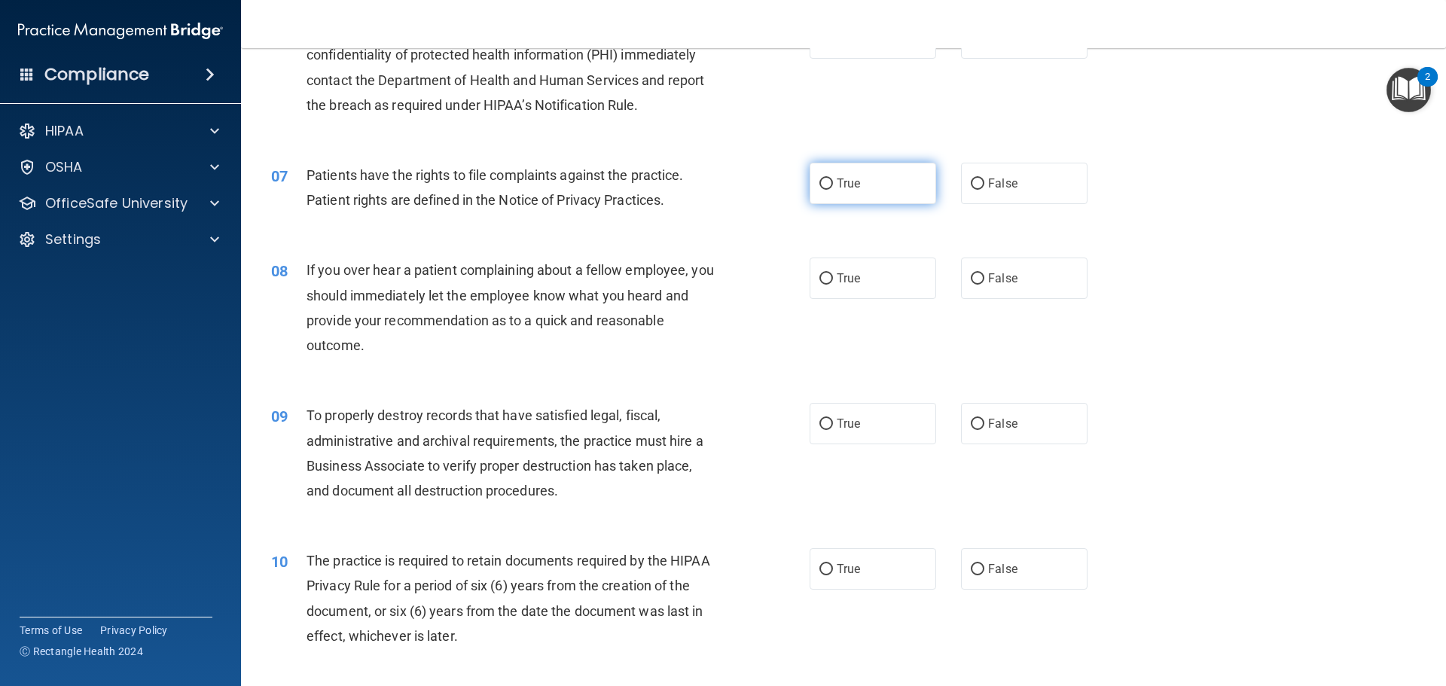
click at [825, 181] on input "True" at bounding box center [827, 184] width 14 height 11
radio input "true"
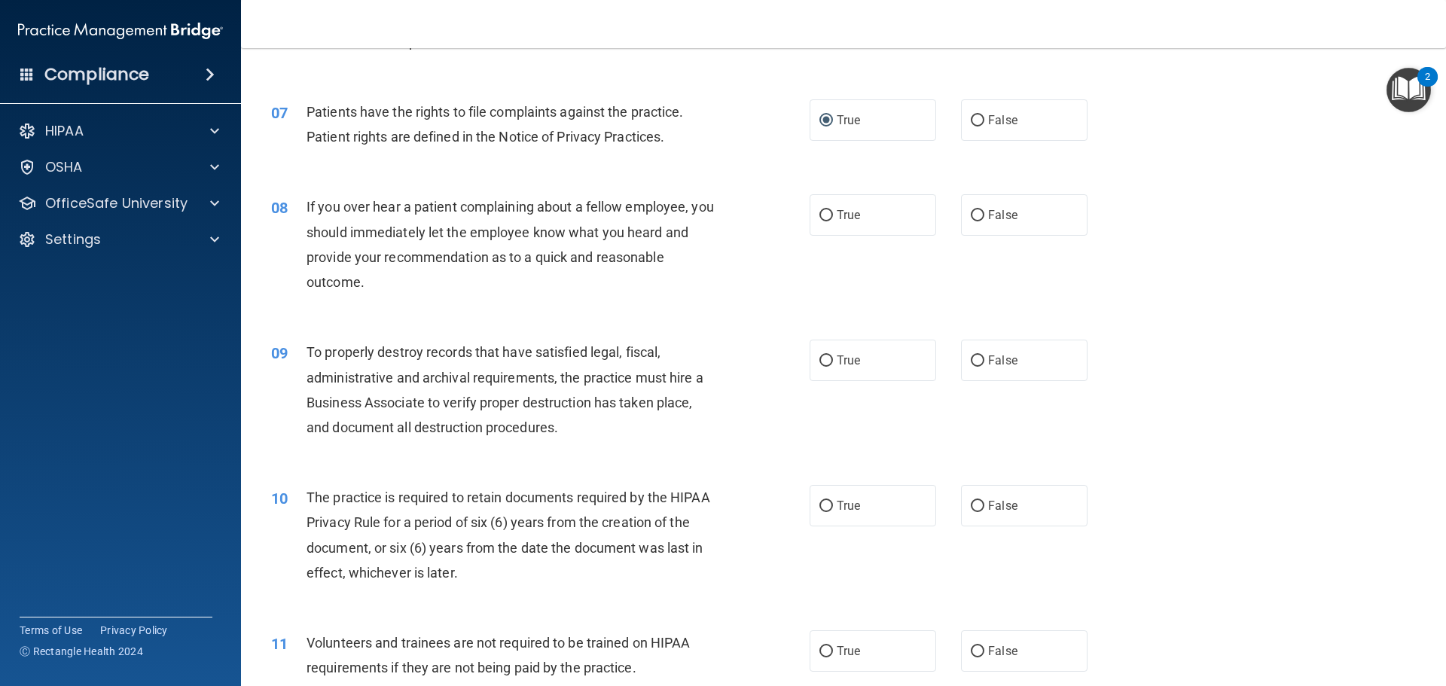
scroll to position [904, 0]
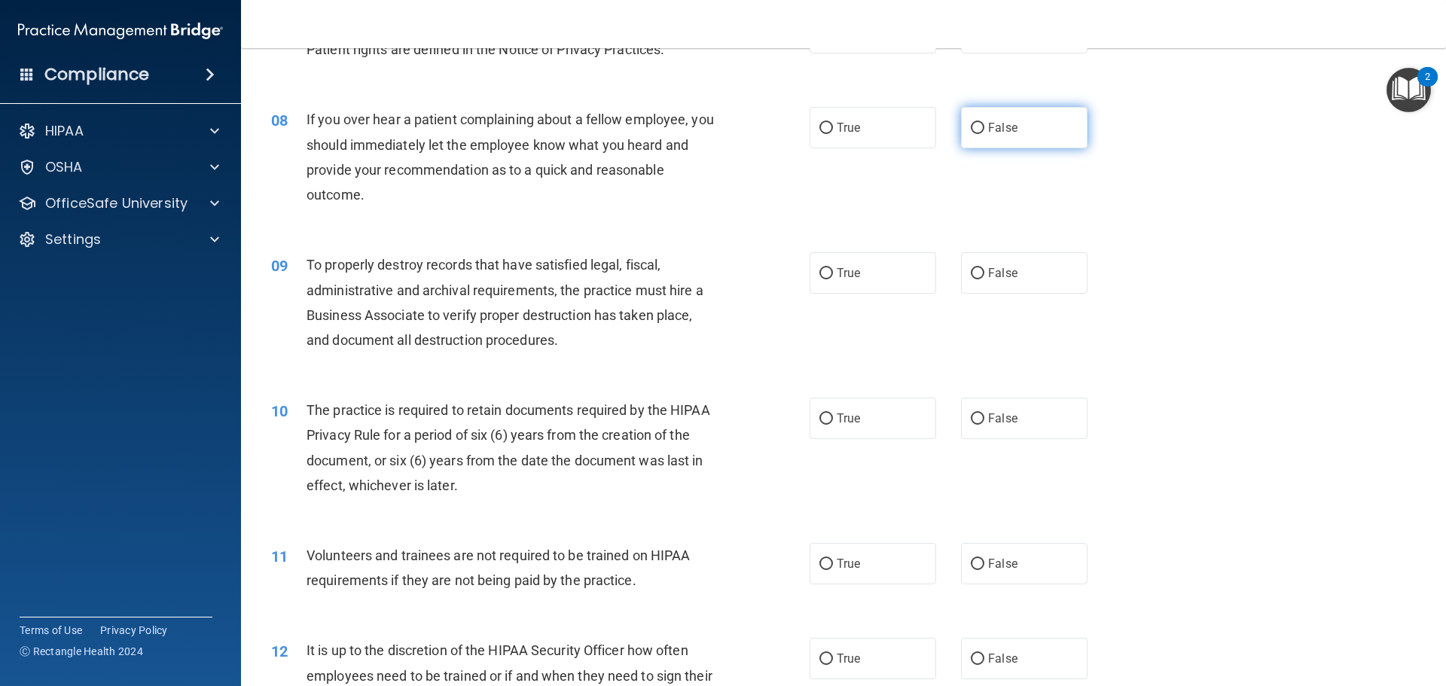
click at [971, 127] on input "False" at bounding box center [978, 128] width 14 height 11
radio input "true"
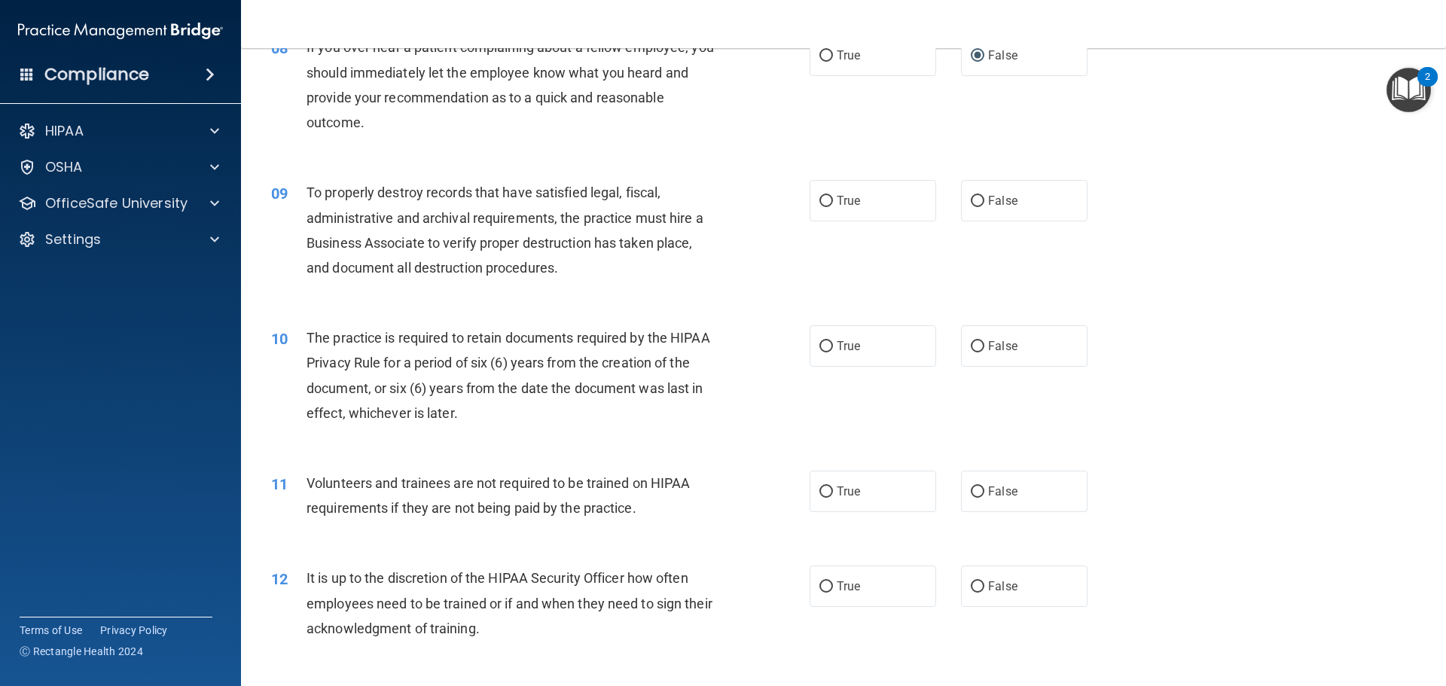
scroll to position [979, 0]
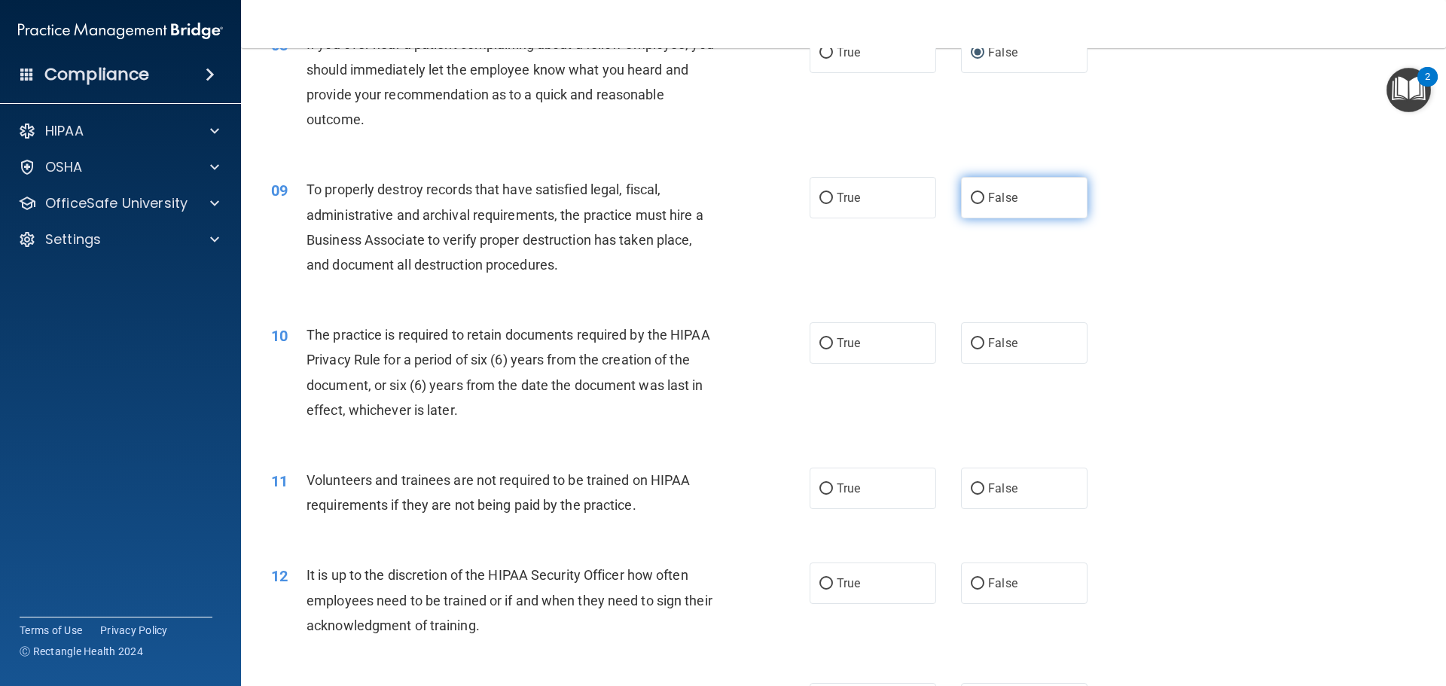
click at [971, 196] on input "False" at bounding box center [978, 198] width 14 height 11
radio input "true"
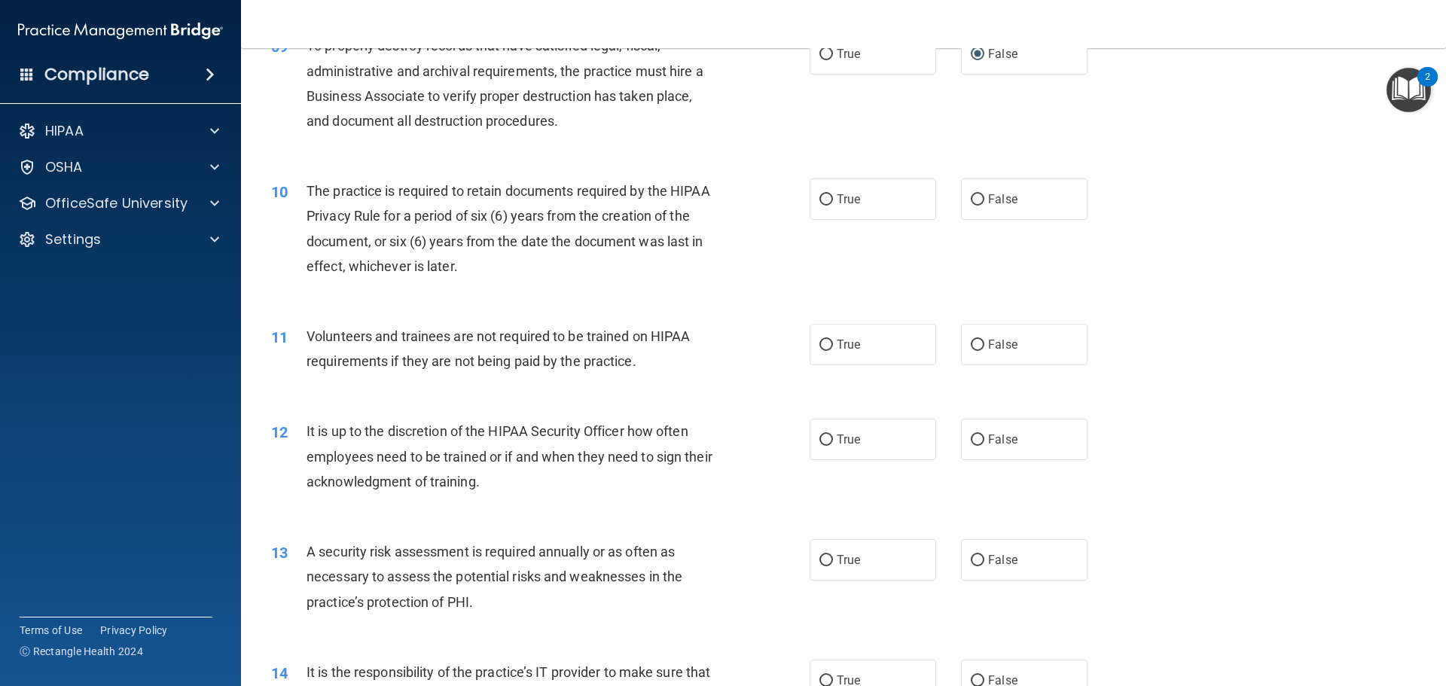
scroll to position [1130, 0]
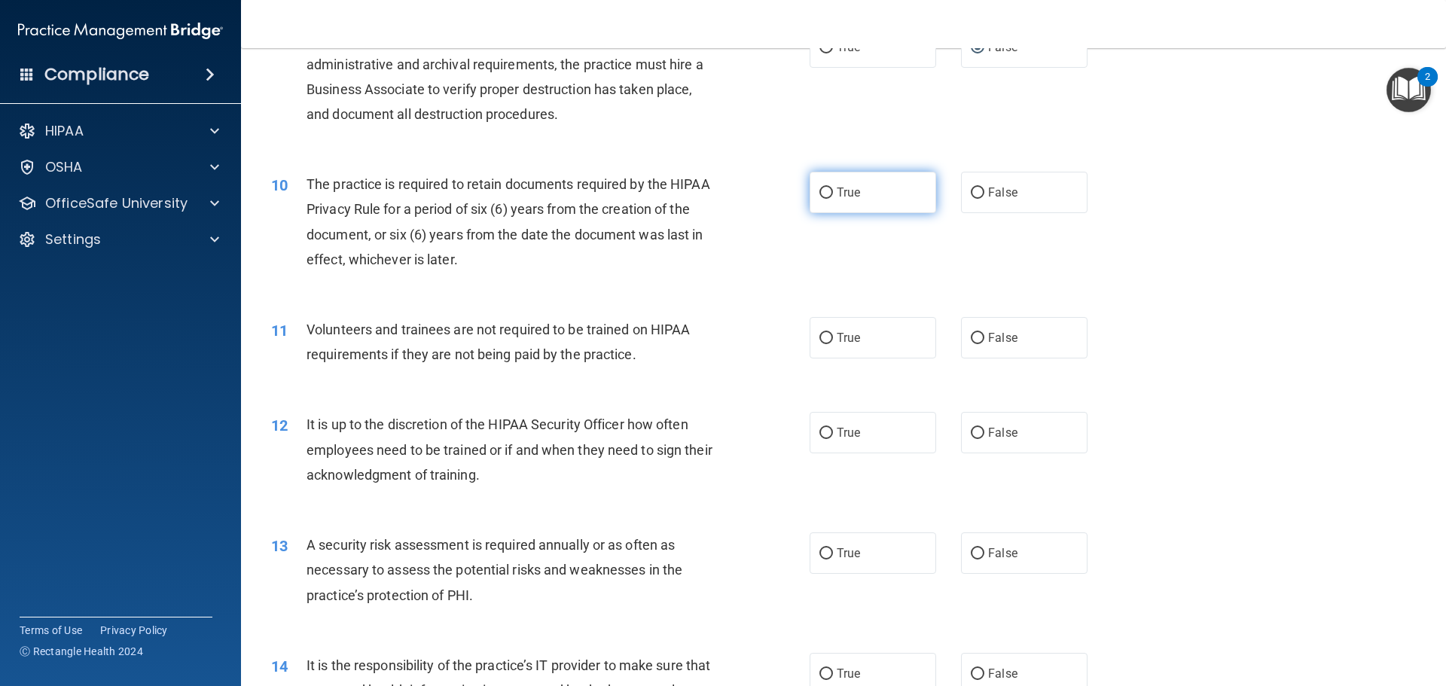
click at [823, 194] on input "True" at bounding box center [827, 193] width 14 height 11
radio input "true"
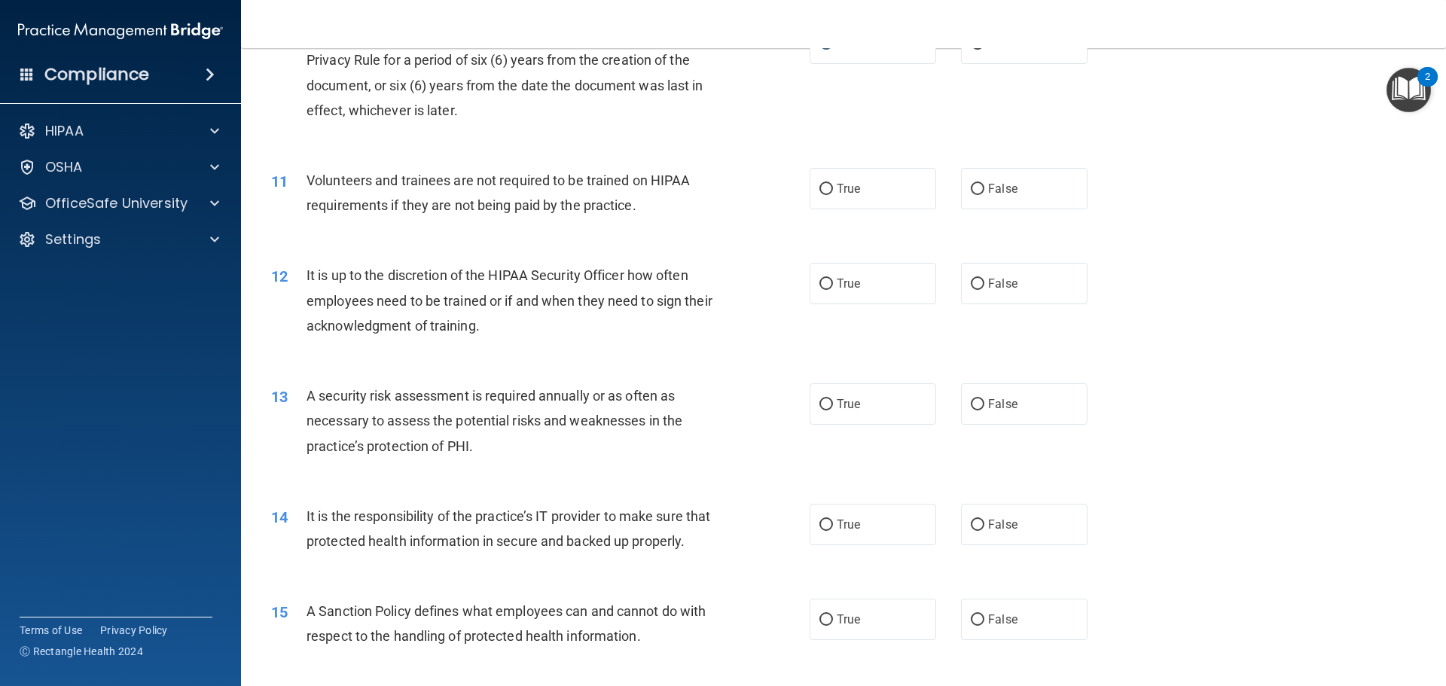
scroll to position [1281, 0]
click at [971, 188] on input "False" at bounding box center [978, 187] width 14 height 11
radio input "true"
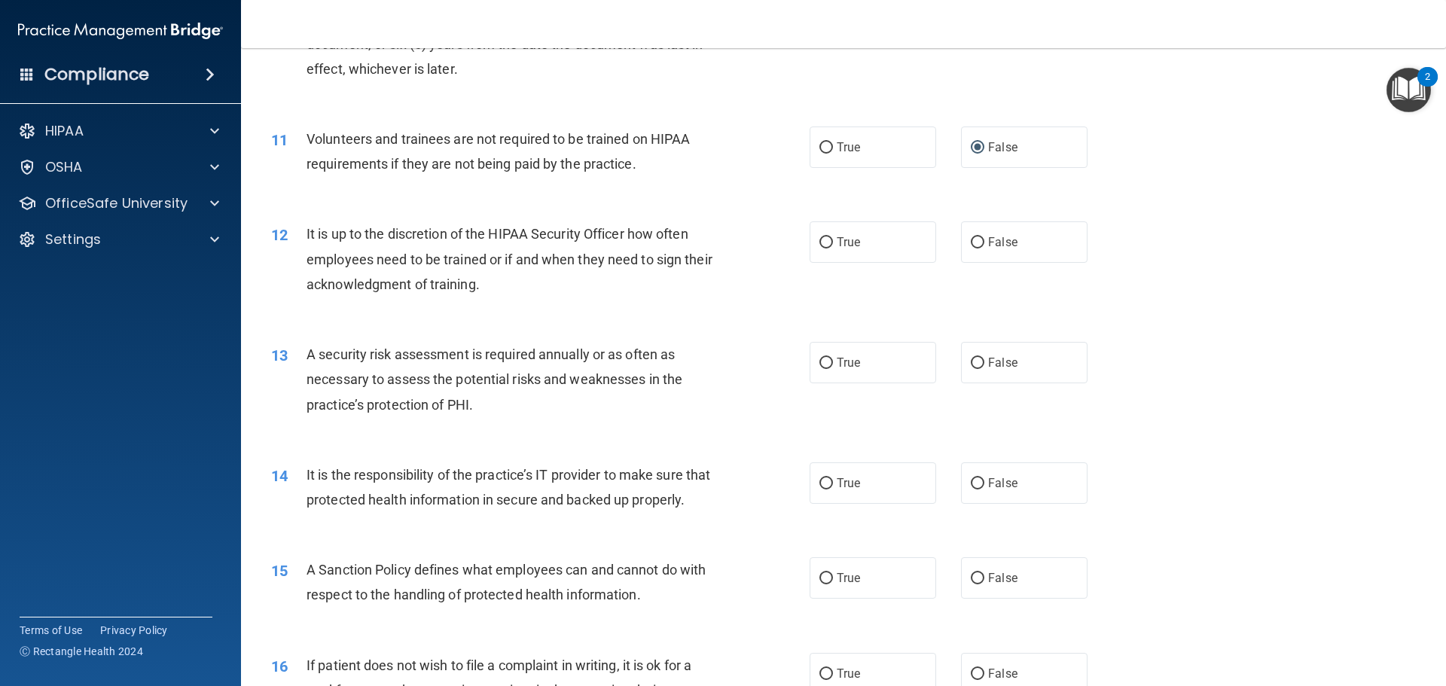
scroll to position [1356, 0]
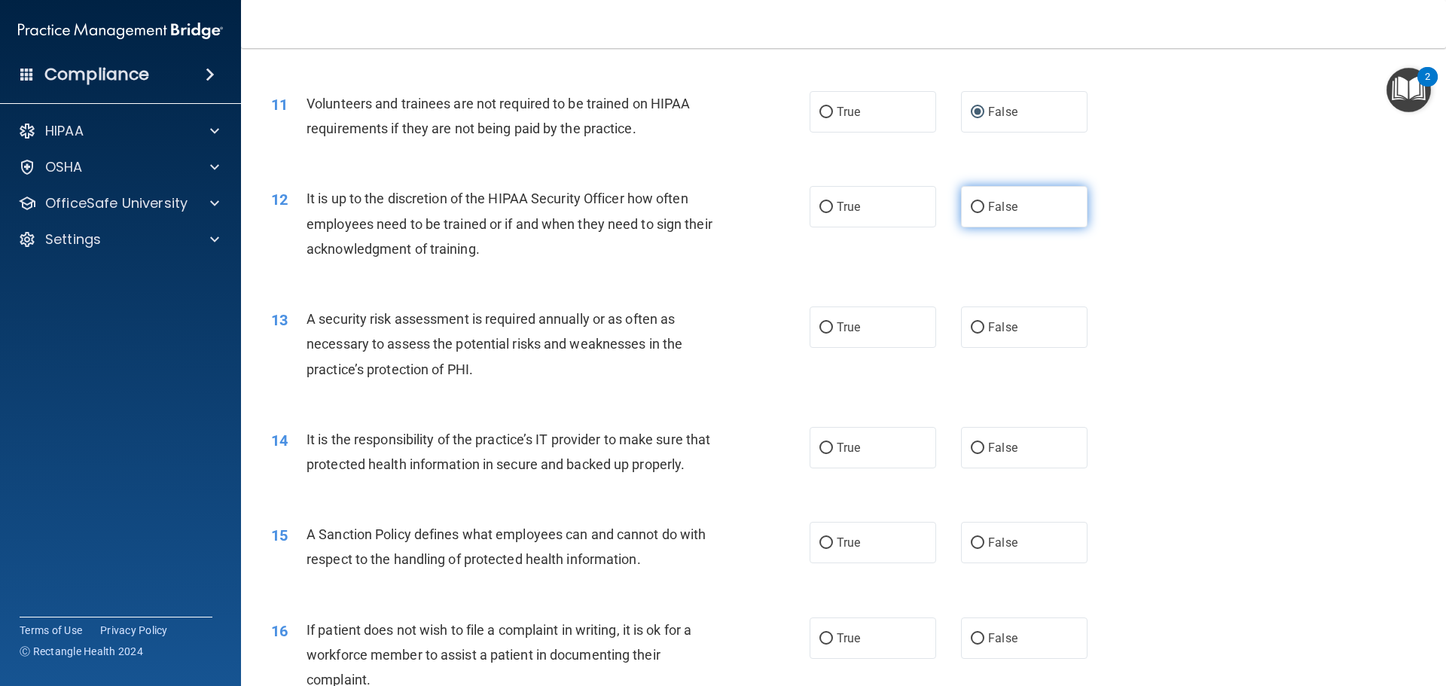
click at [971, 206] on input "False" at bounding box center [978, 207] width 14 height 11
radio input "true"
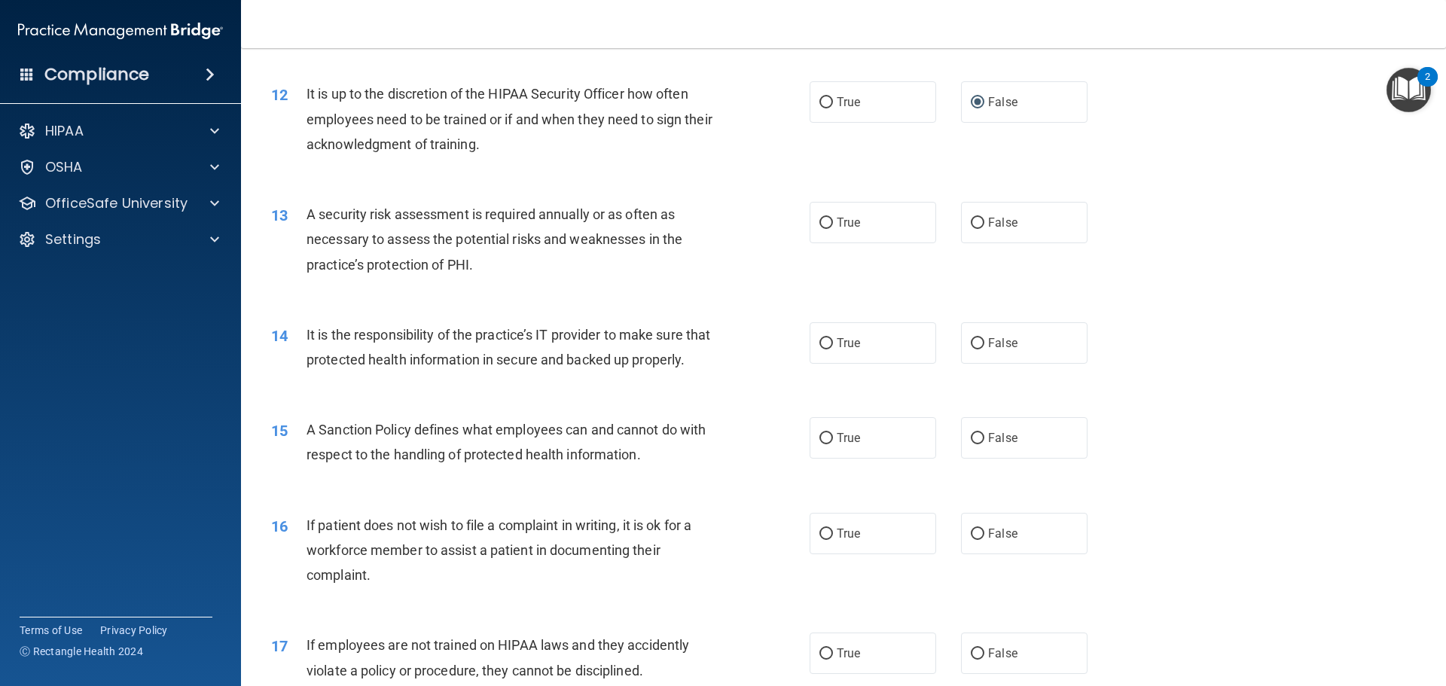
scroll to position [1507, 0]
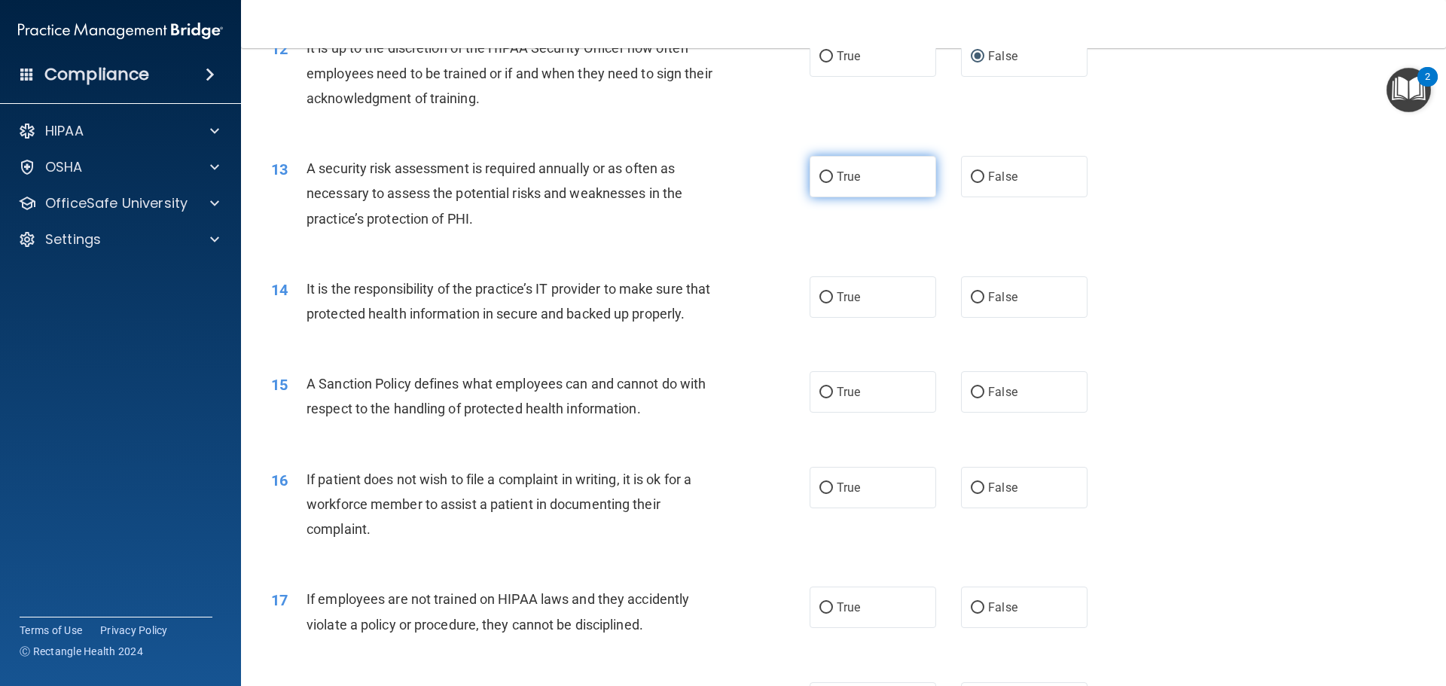
click at [829, 179] on label "True" at bounding box center [873, 176] width 127 height 41
click at [829, 179] on input "True" at bounding box center [827, 177] width 14 height 11
radio input "true"
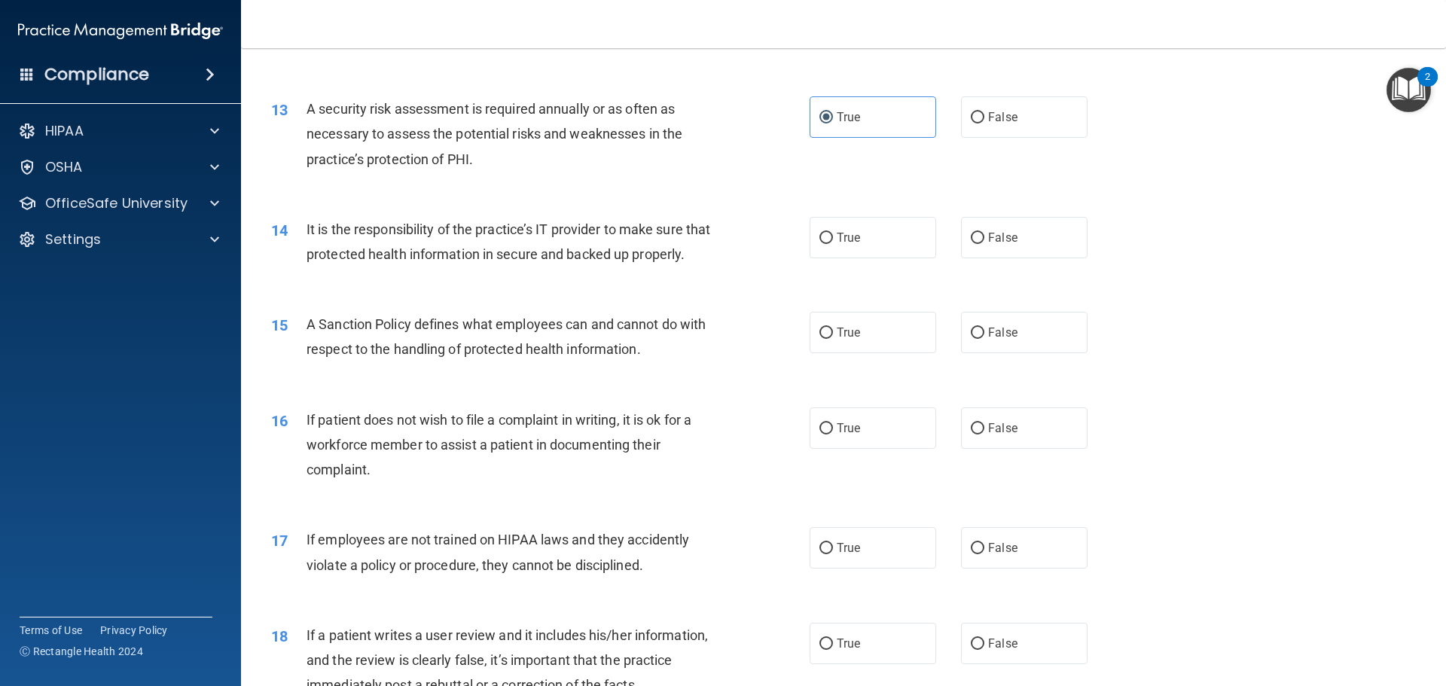
scroll to position [1657, 0]
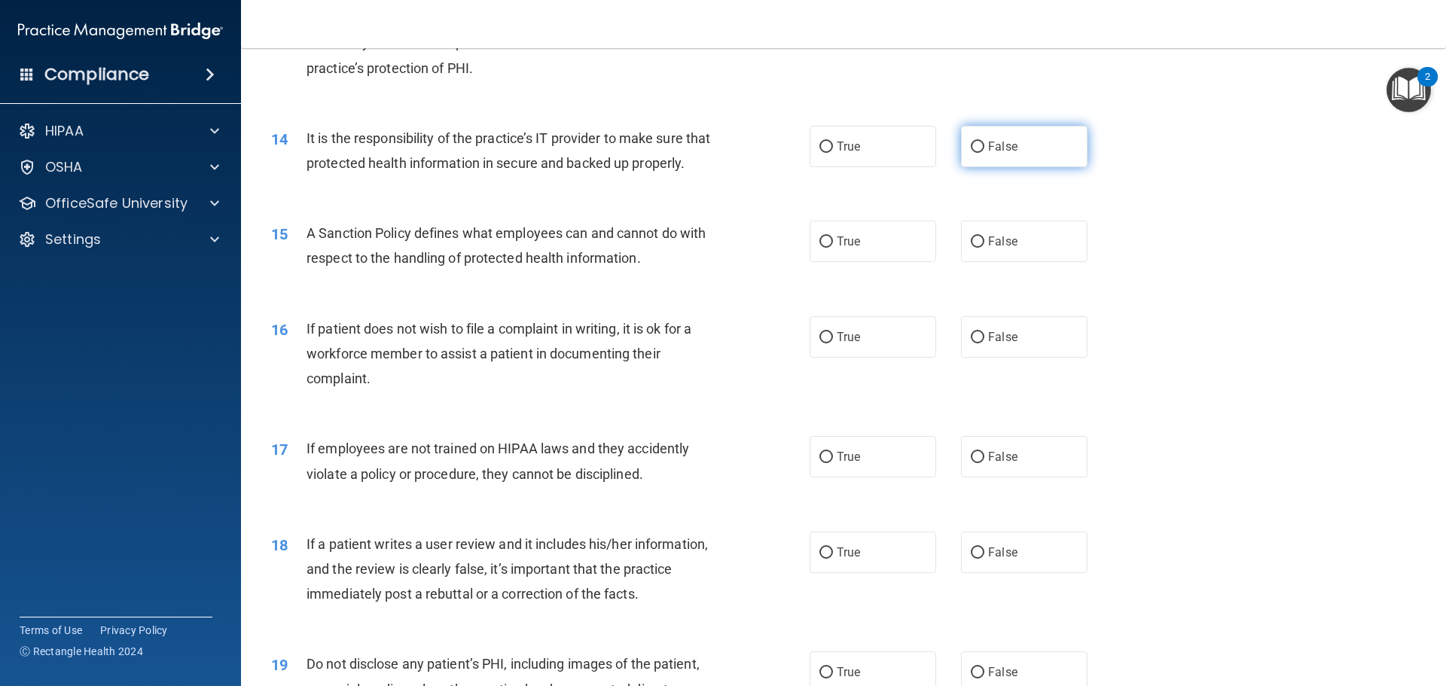
click at [974, 147] on input "False" at bounding box center [978, 147] width 14 height 11
radio input "true"
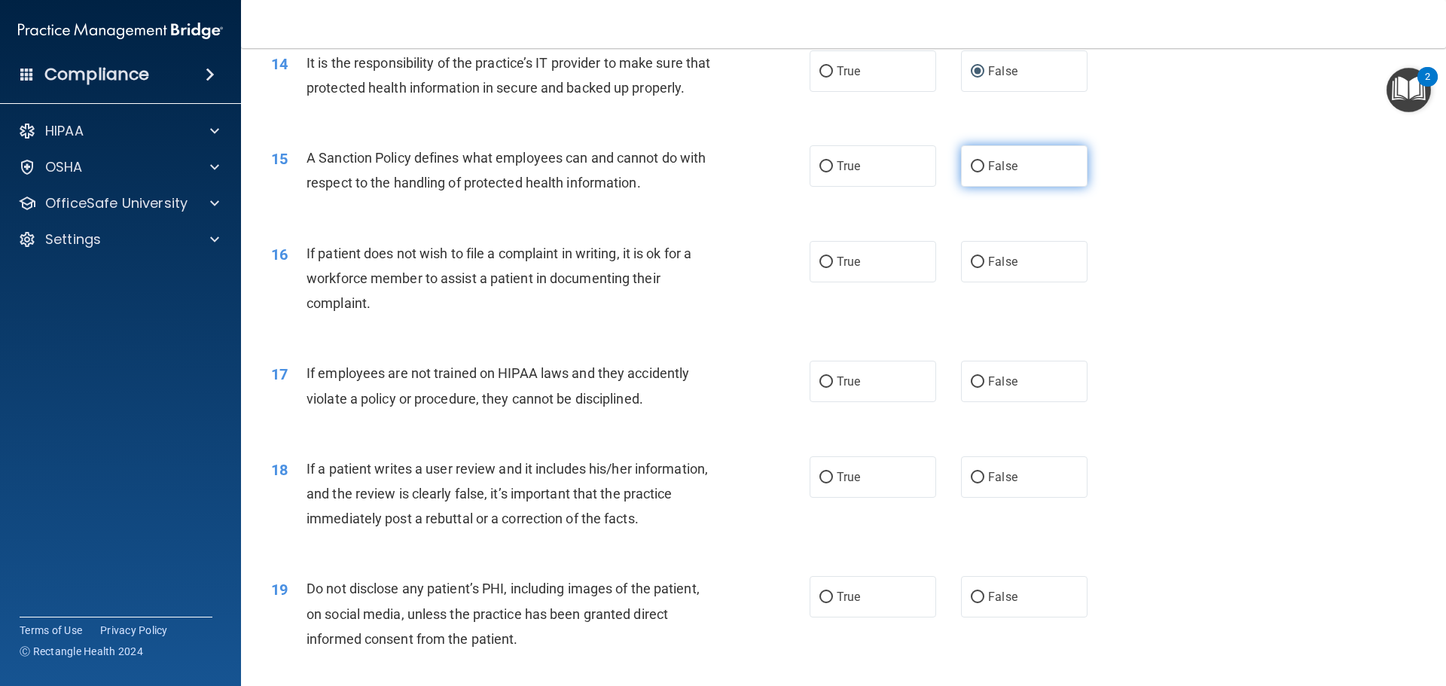
click at [971, 172] on input "False" at bounding box center [978, 166] width 14 height 11
radio input "true"
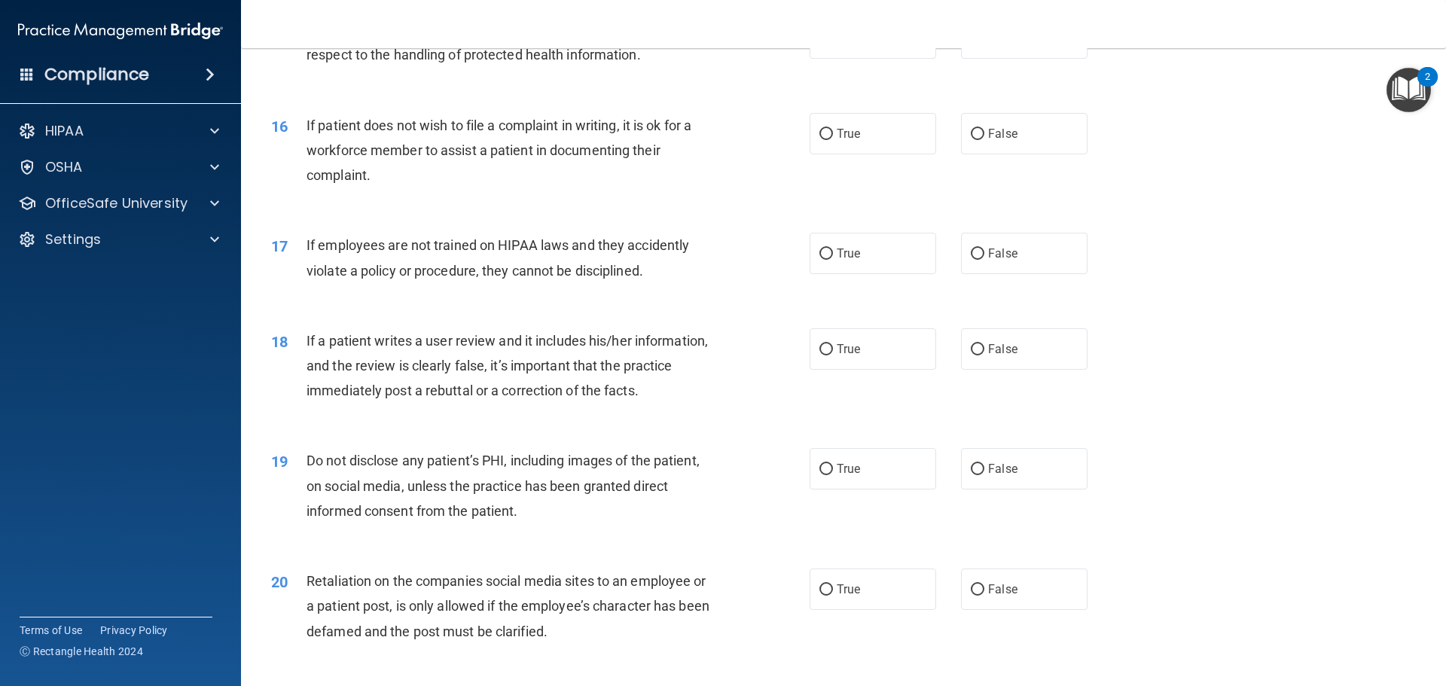
scroll to position [1883, 0]
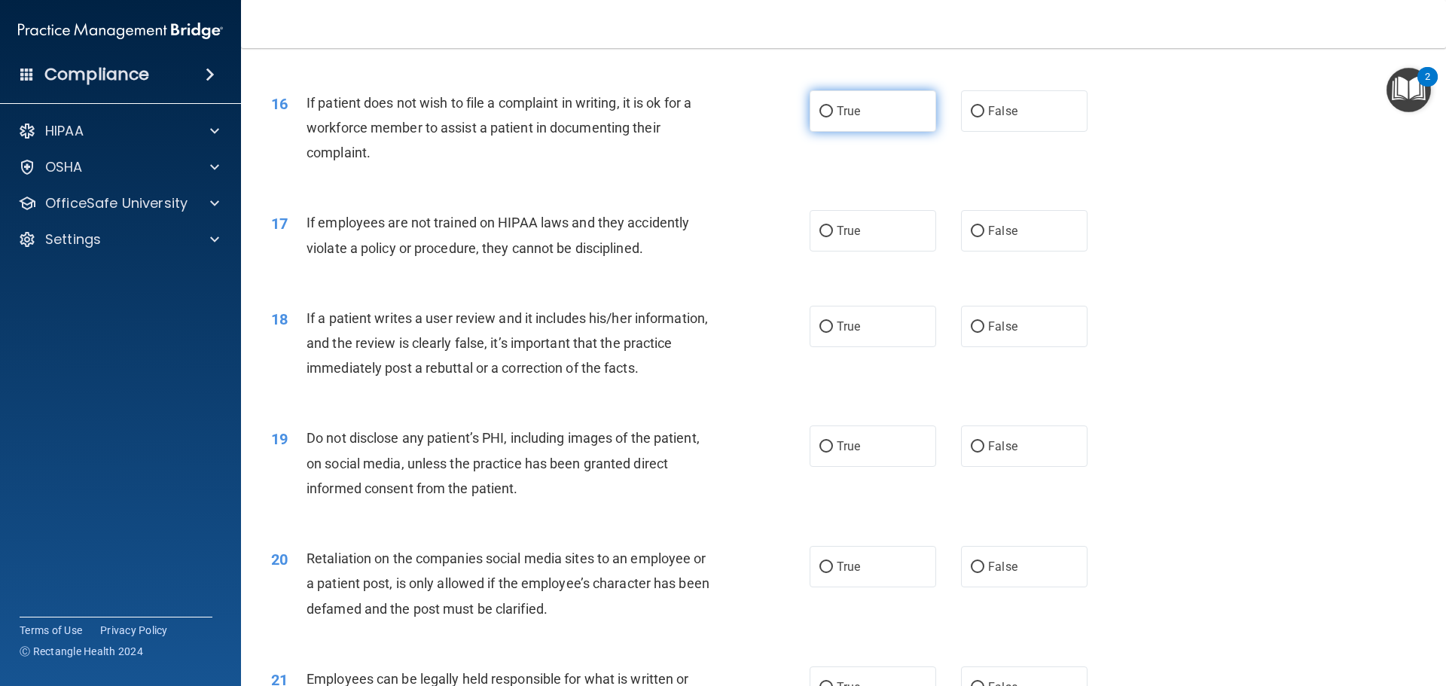
click at [823, 118] on input "True" at bounding box center [827, 111] width 14 height 11
radio input "true"
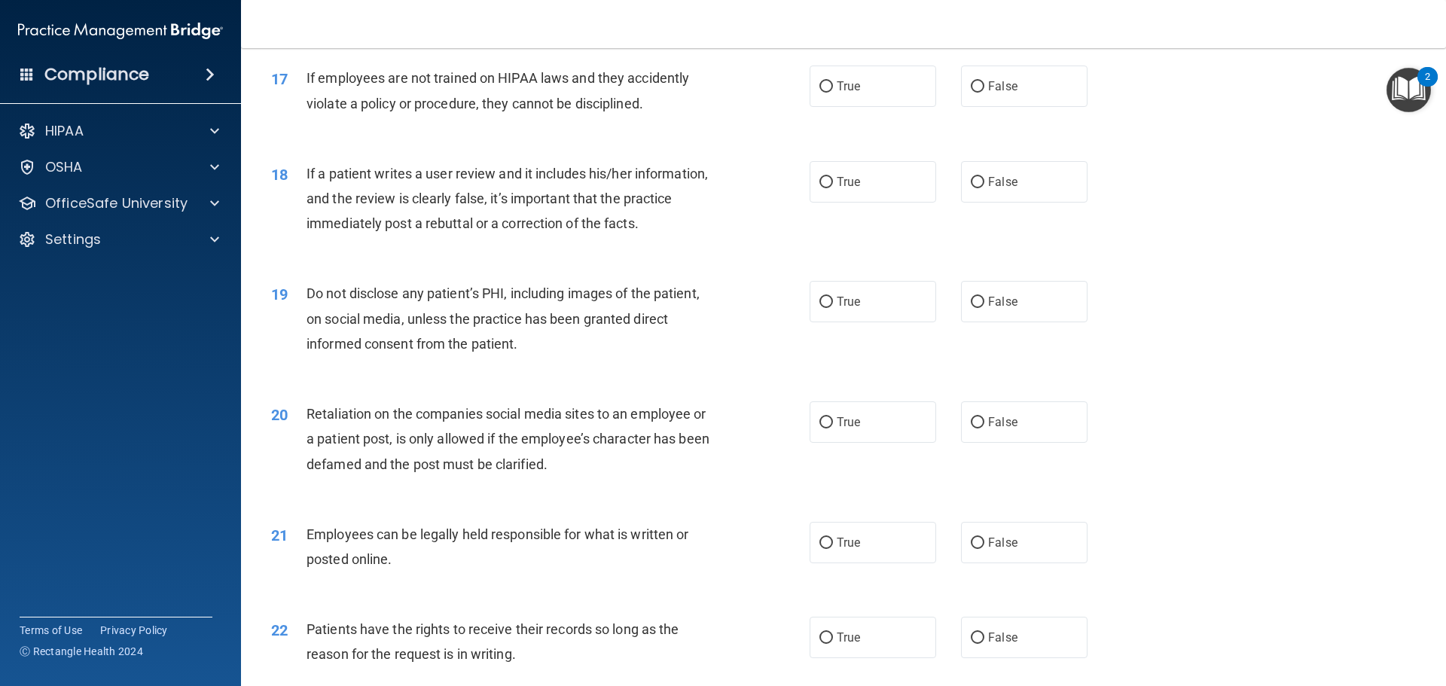
scroll to position [2034, 0]
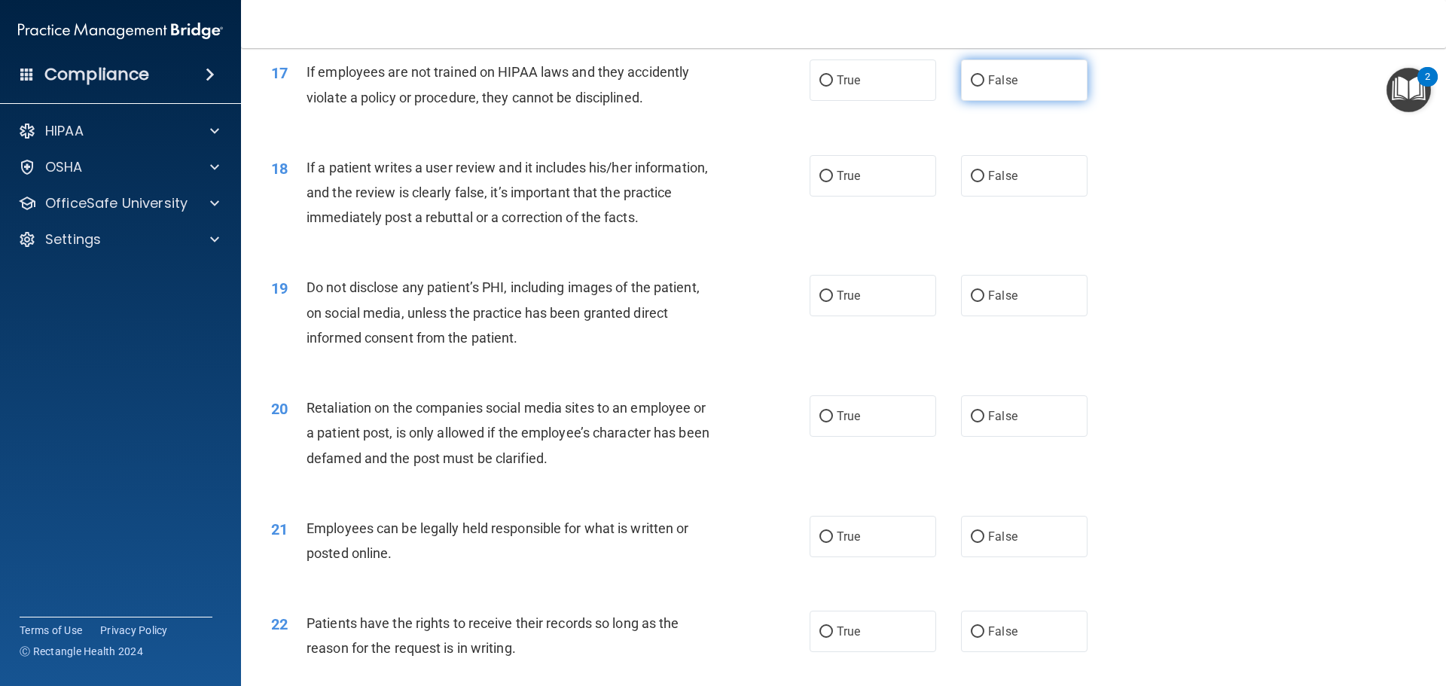
click at [973, 87] on input "False" at bounding box center [978, 80] width 14 height 11
radio input "true"
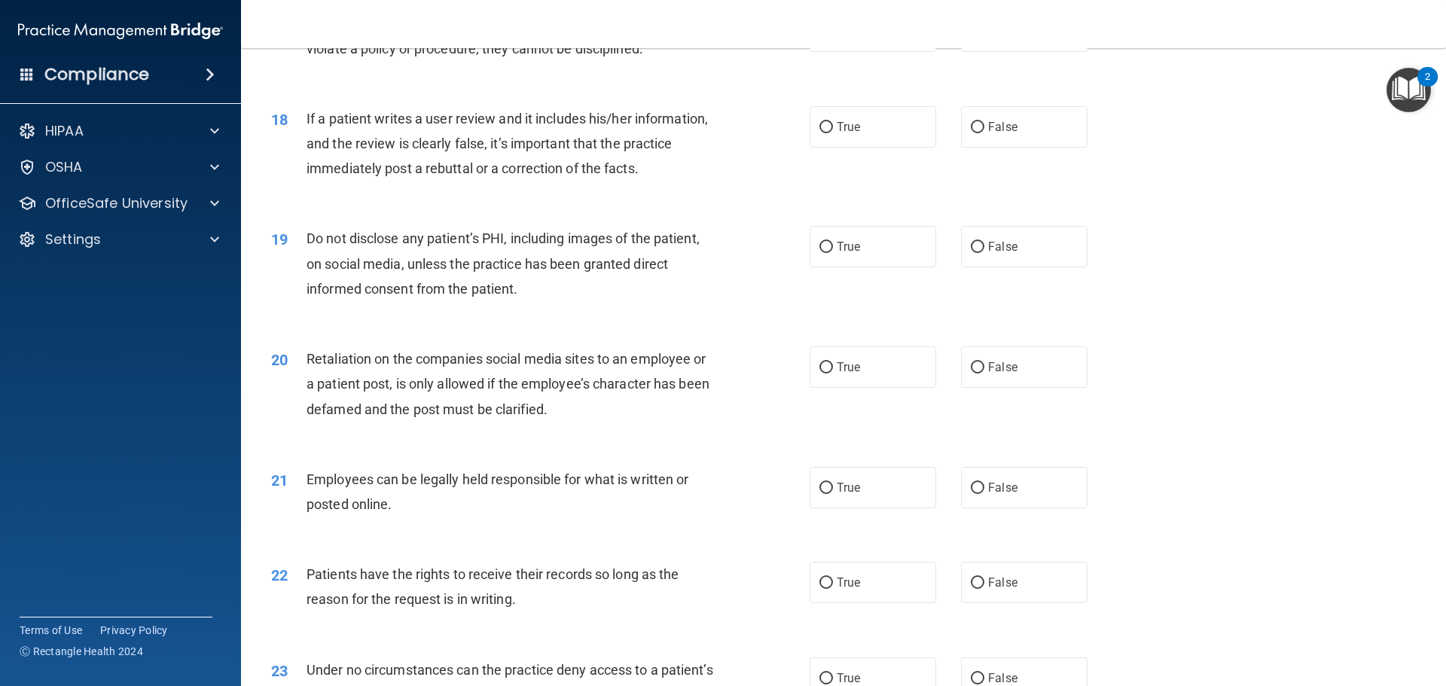
scroll to position [2109, 0]
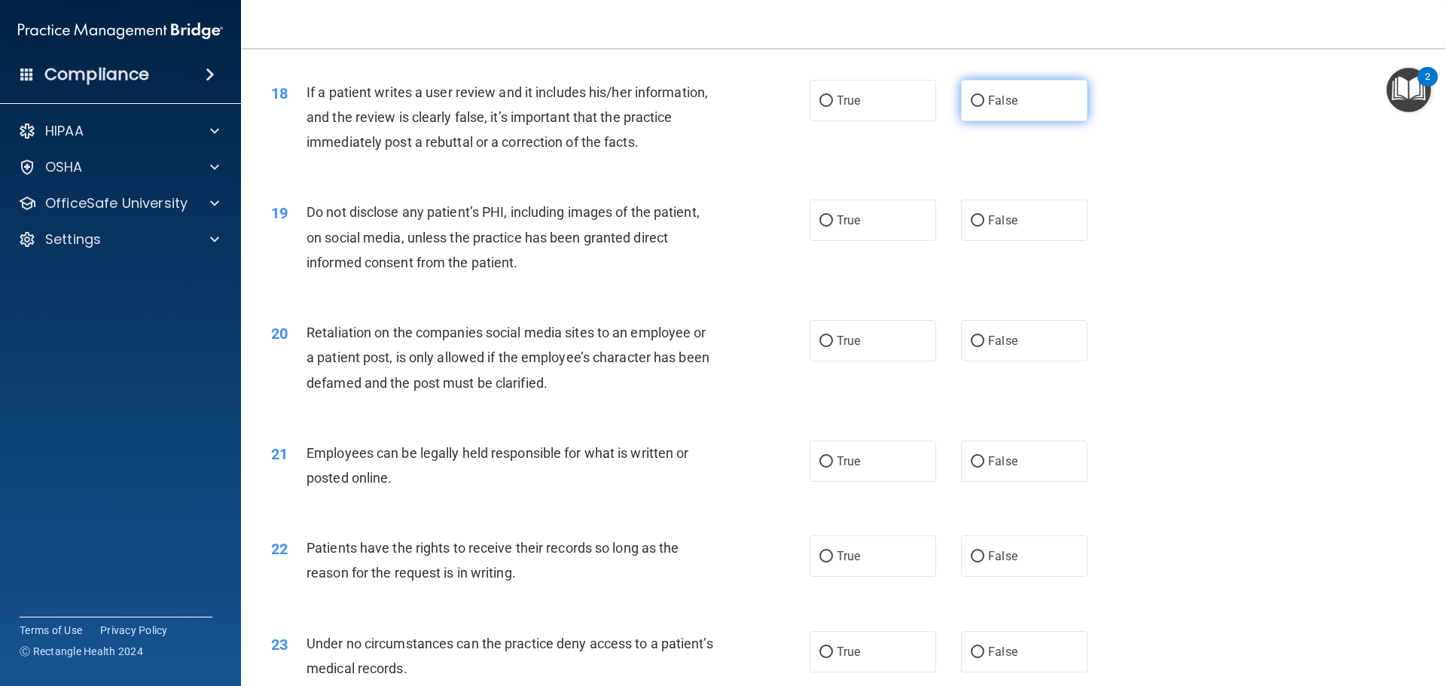
click at [971, 107] on input "False" at bounding box center [978, 101] width 14 height 11
radio input "true"
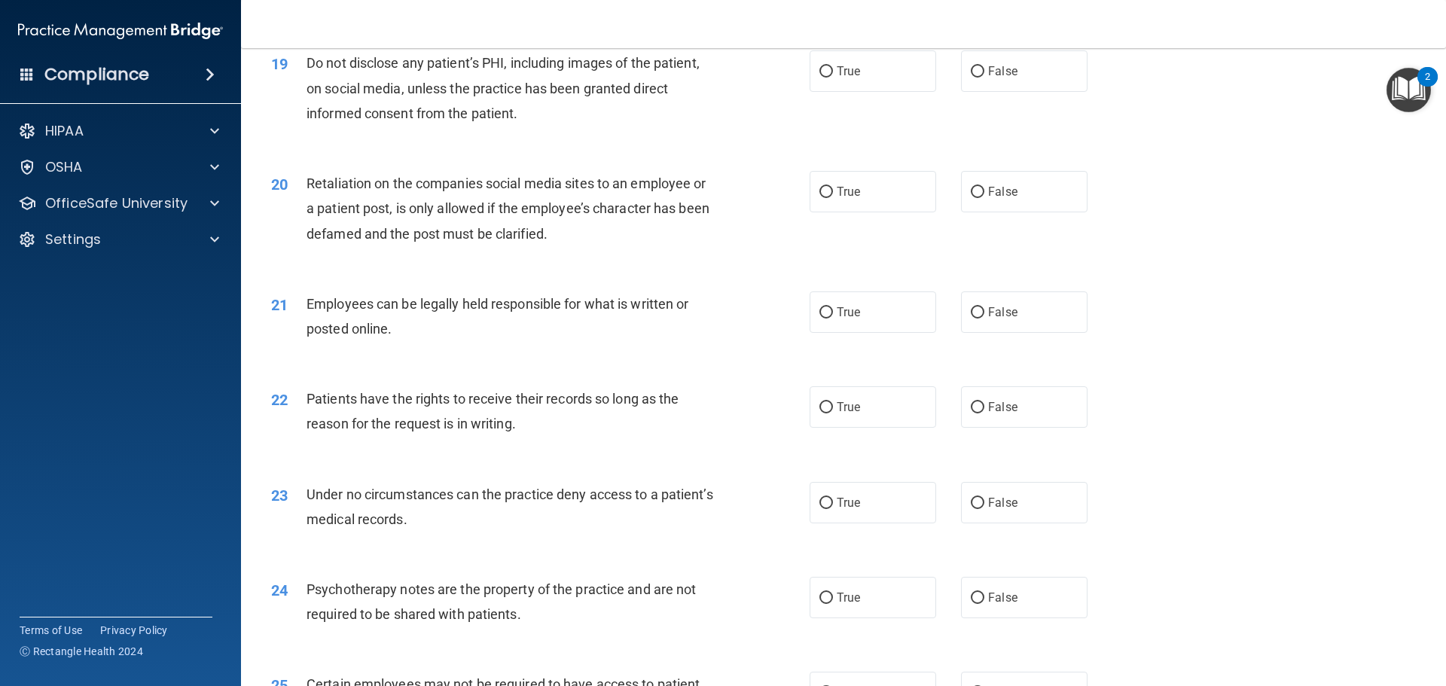
scroll to position [2260, 0]
click at [820, 76] on input "True" at bounding box center [827, 70] width 14 height 11
radio input "true"
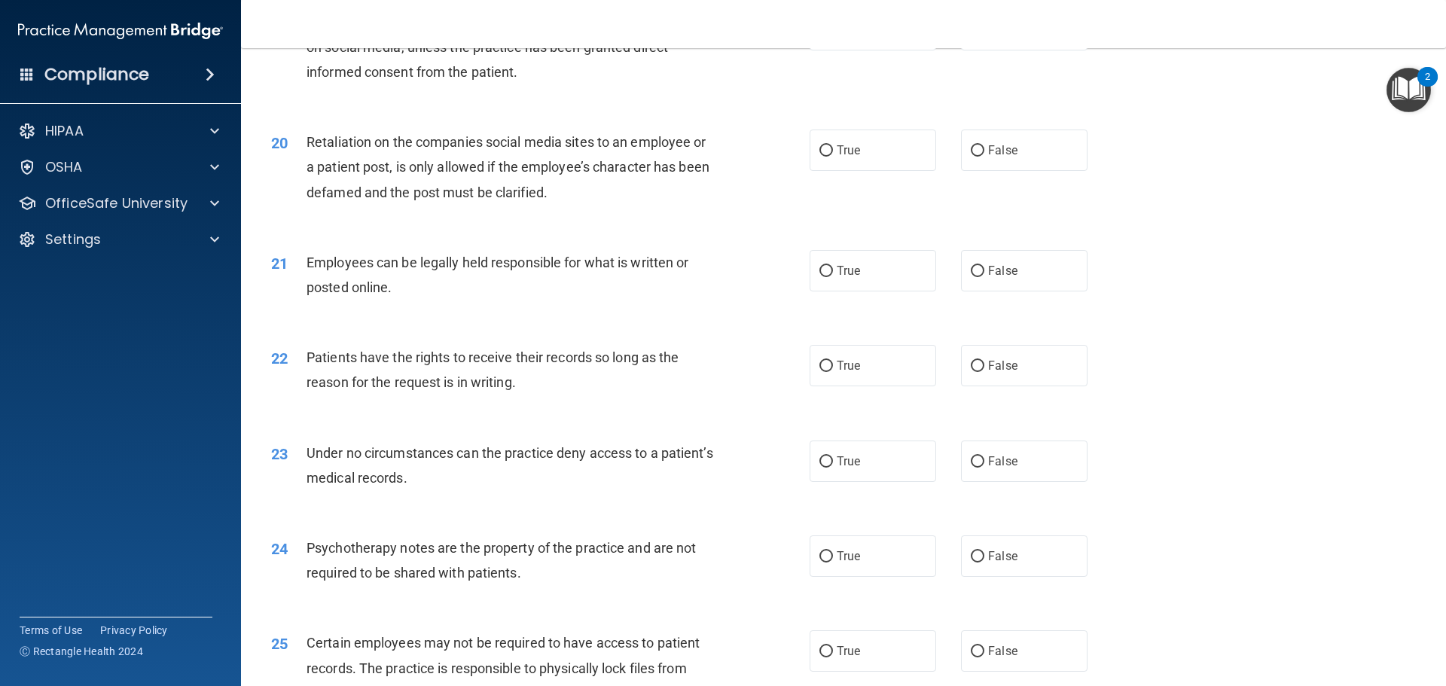
scroll to position [2335, 0]
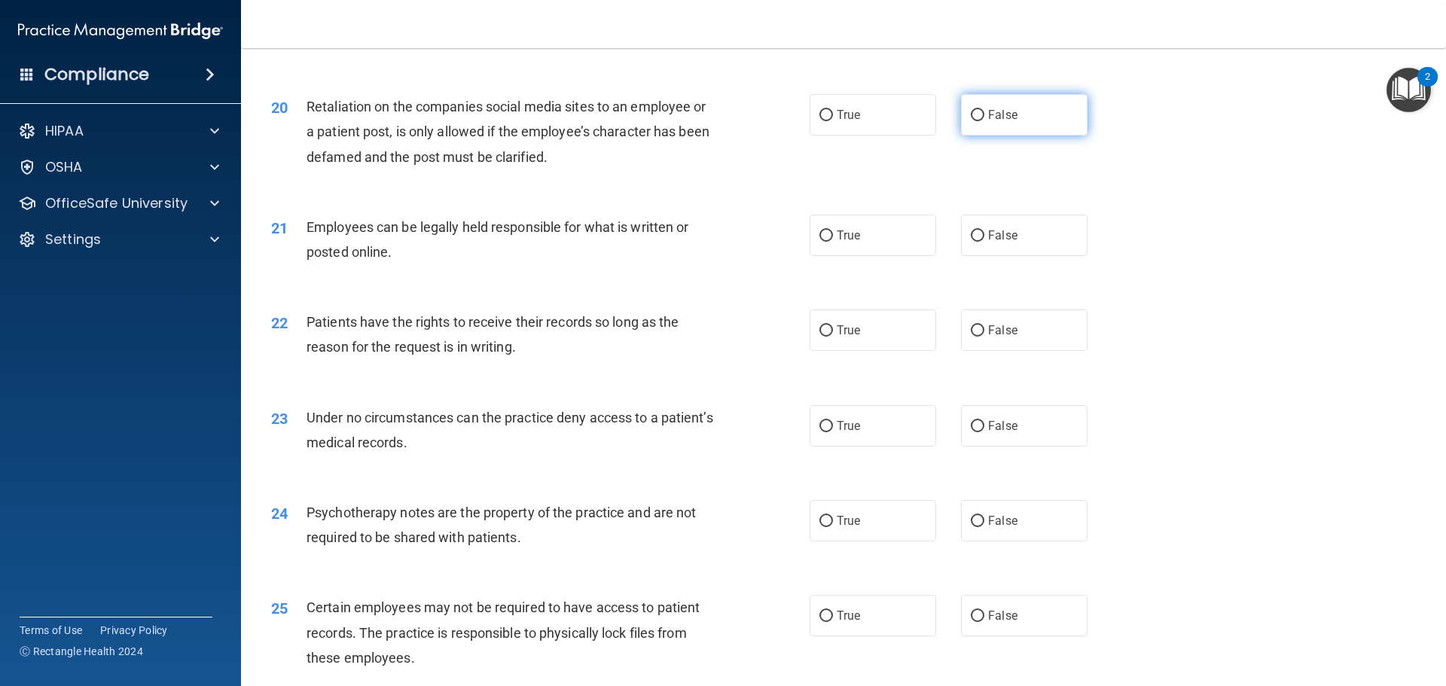
click at [971, 121] on input "False" at bounding box center [978, 115] width 14 height 11
radio input "true"
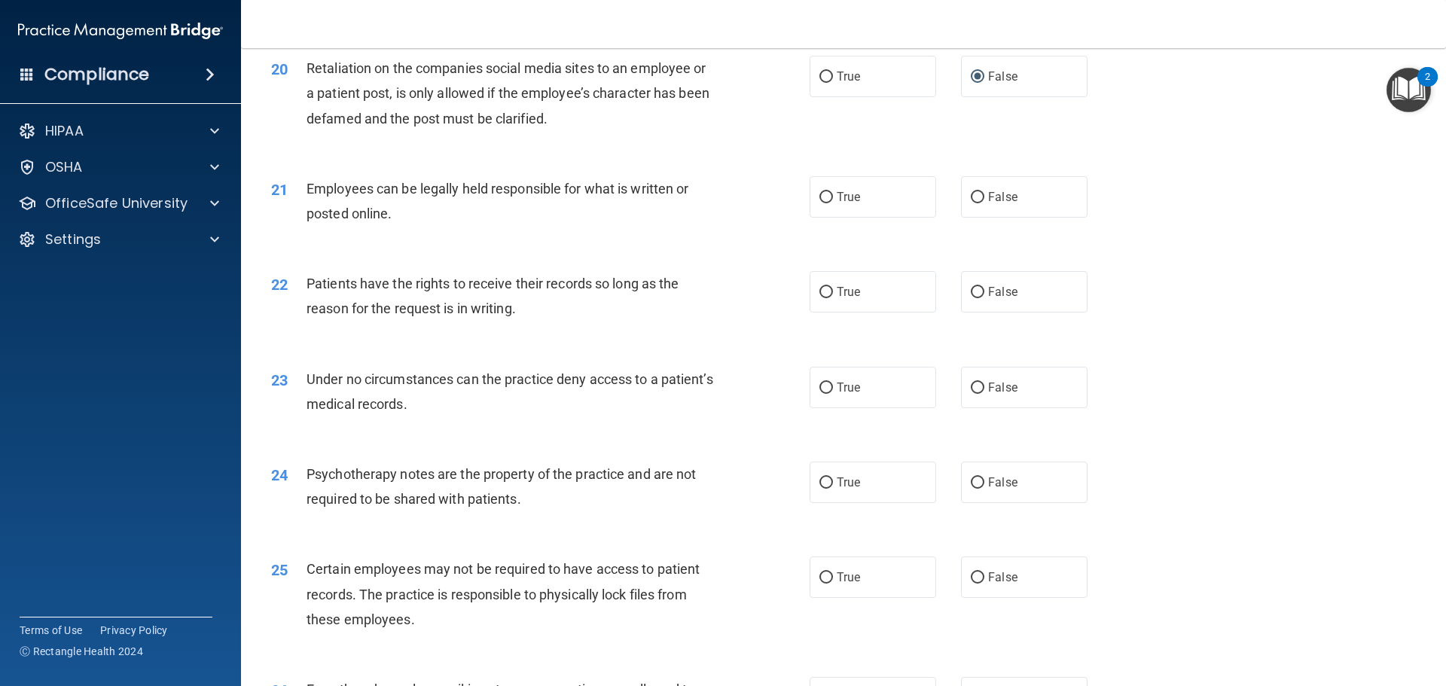
scroll to position [2410, 0]
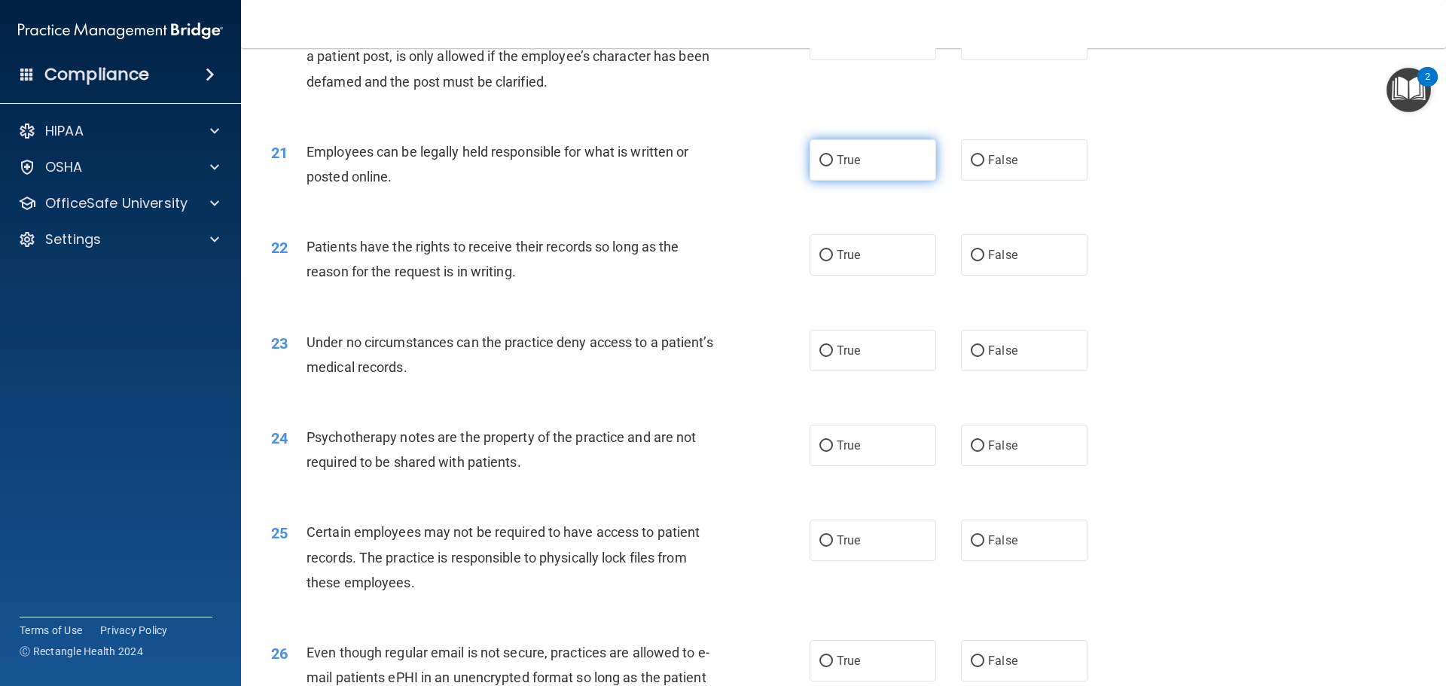
click at [820, 166] on input "True" at bounding box center [827, 160] width 14 height 11
radio input "true"
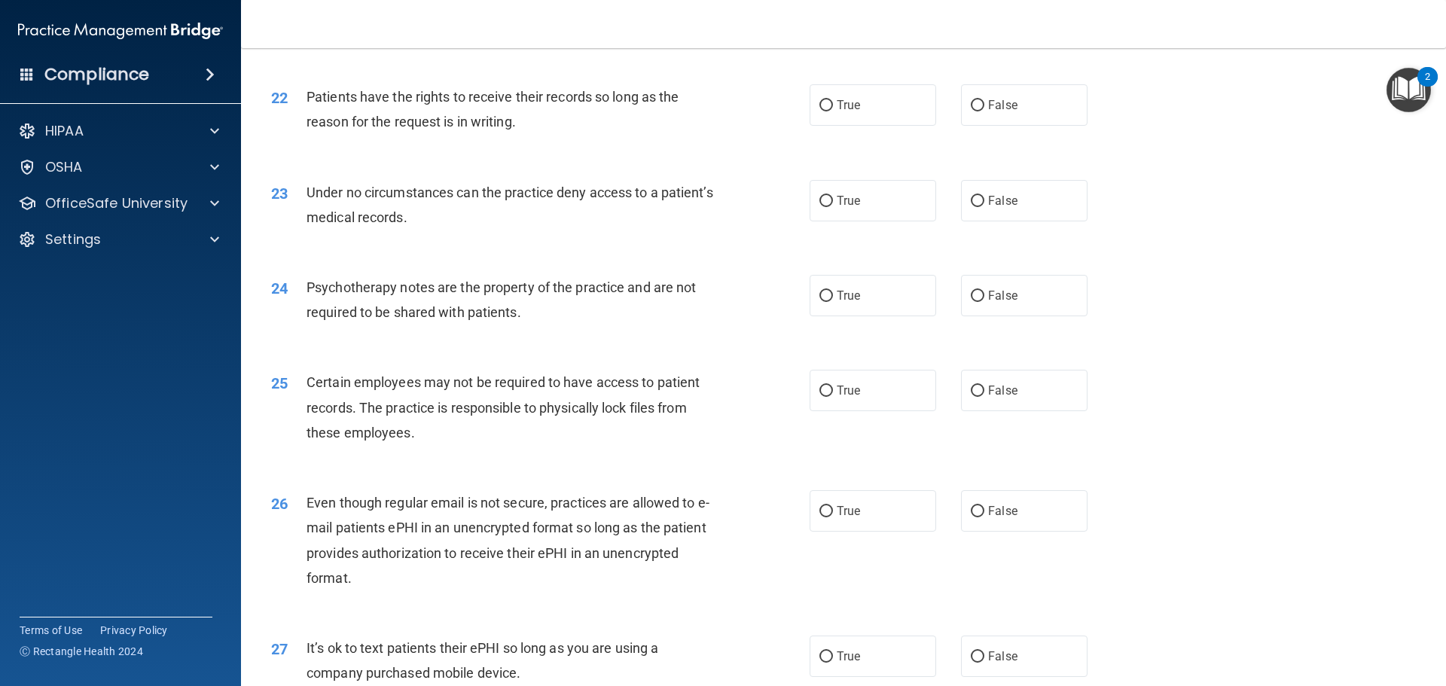
scroll to position [2561, 0]
click at [971, 111] on input "False" at bounding box center [978, 104] width 14 height 11
radio input "true"
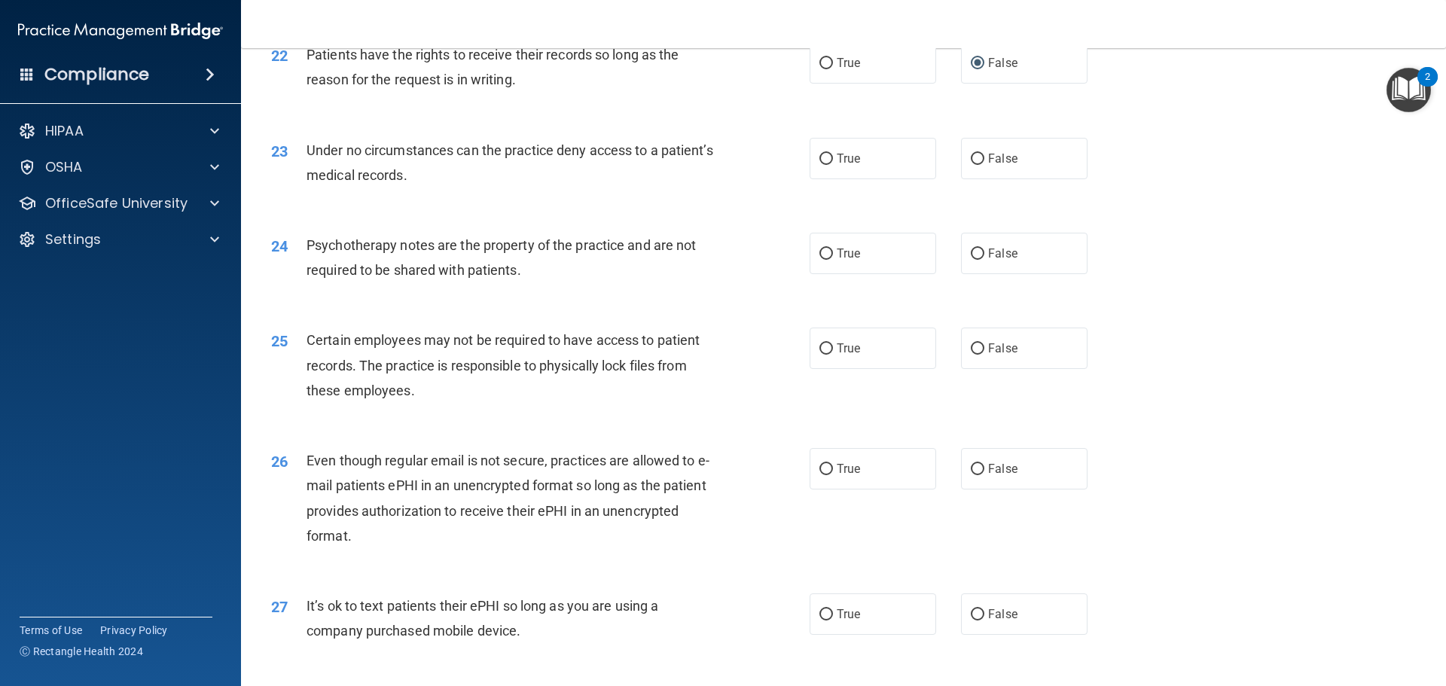
scroll to position [2636, 0]
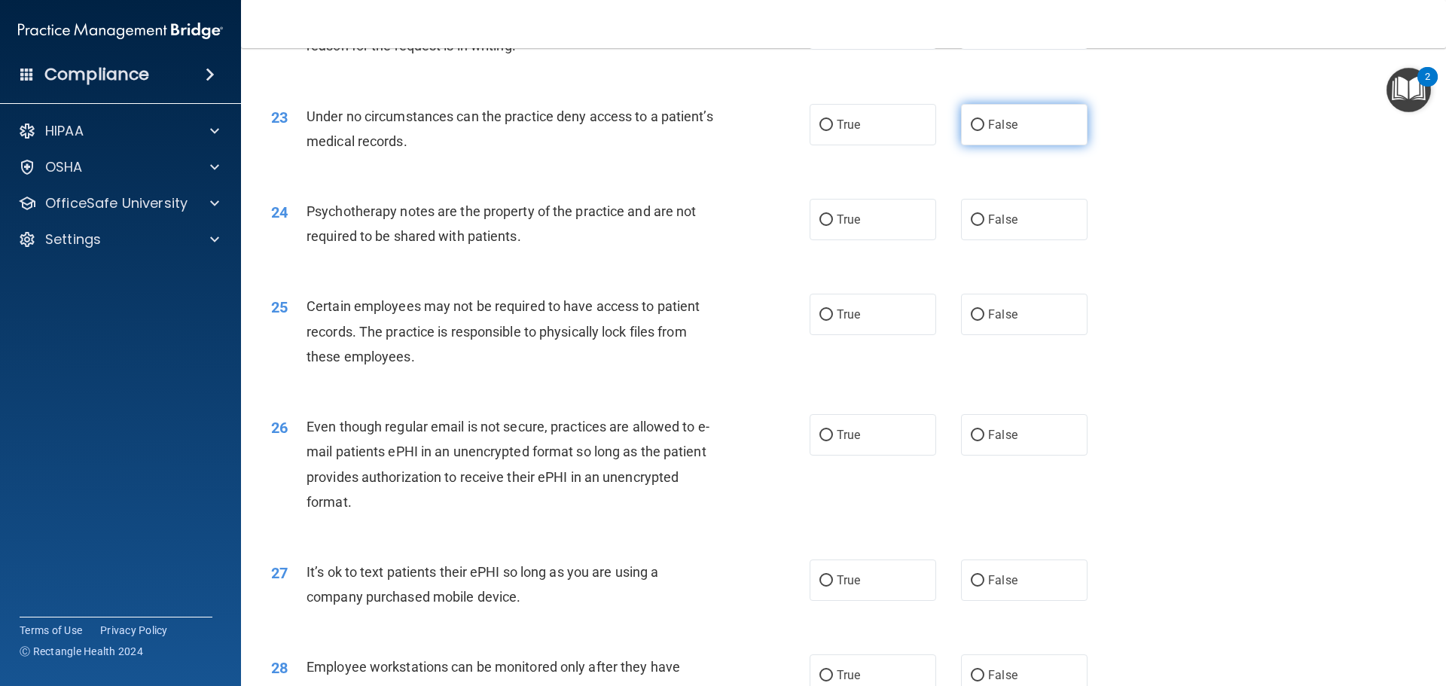
click at [971, 131] on input "False" at bounding box center [978, 125] width 14 height 11
radio input "true"
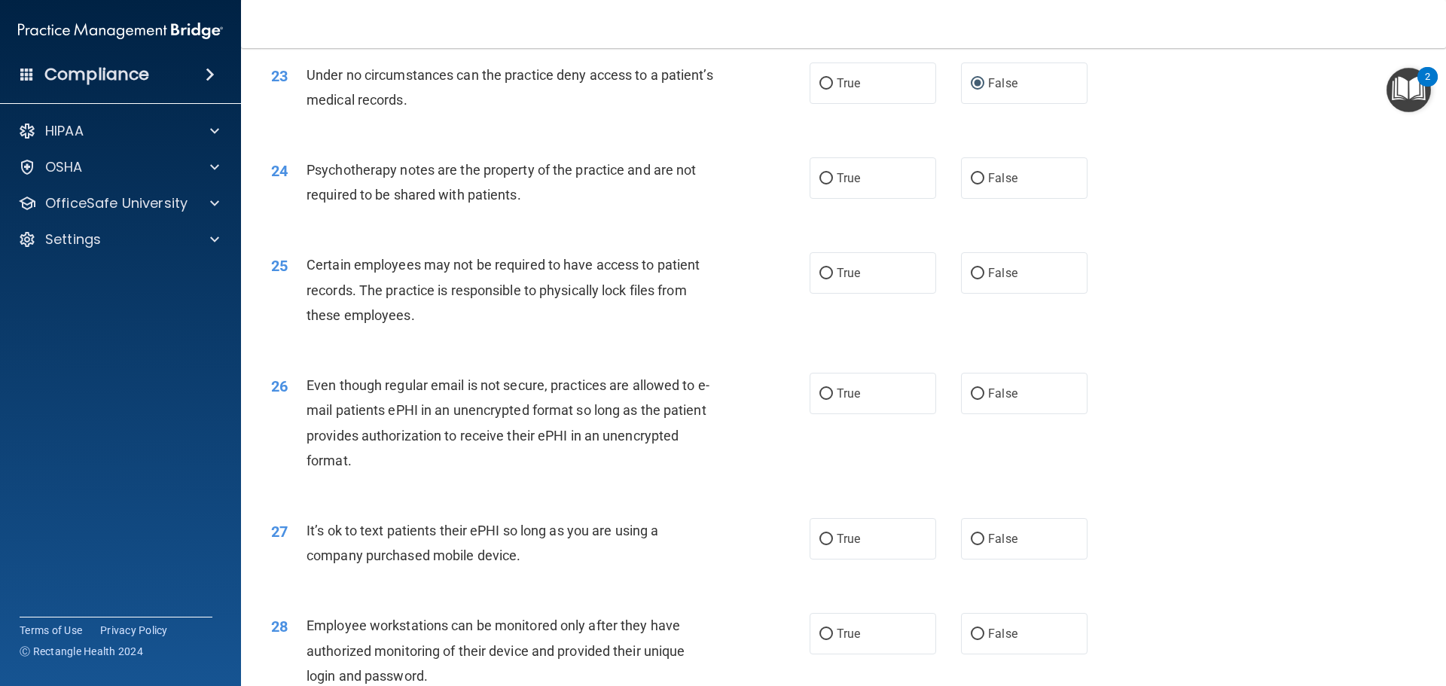
scroll to position [2712, 0]
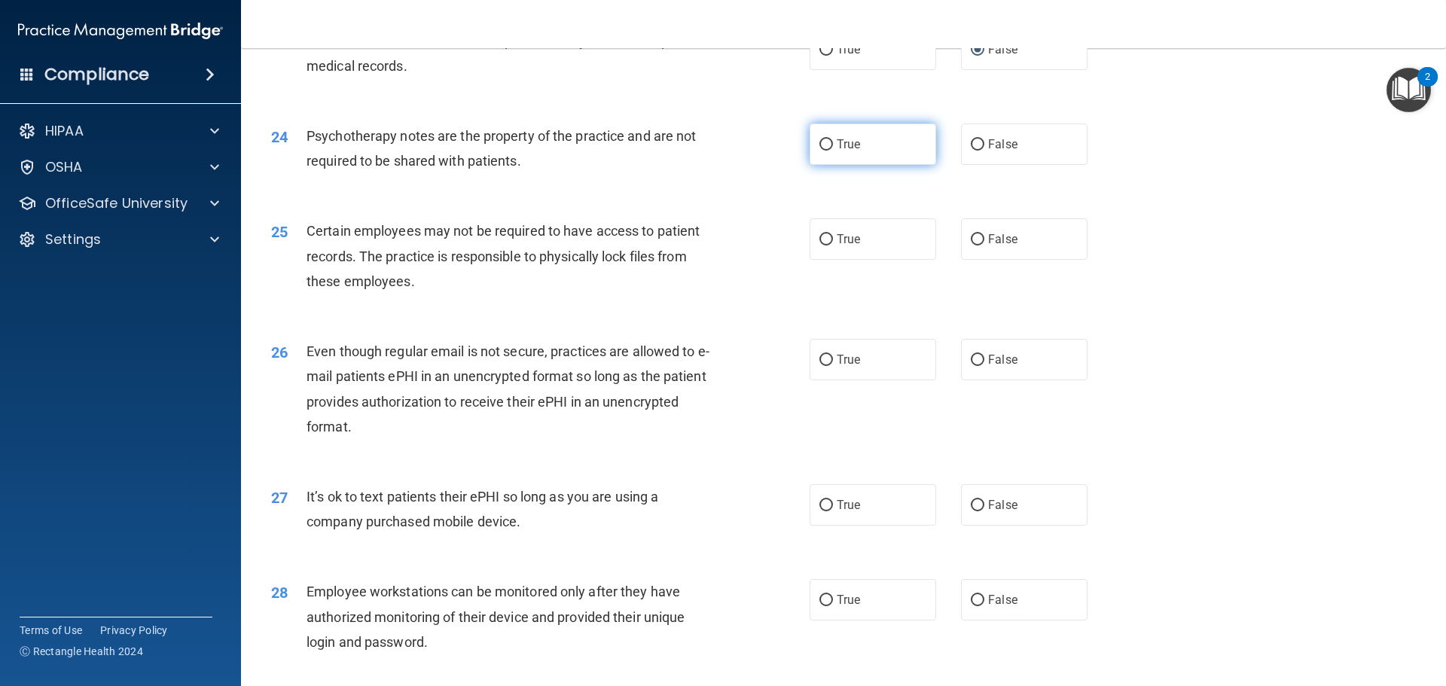
click at [825, 151] on input "True" at bounding box center [827, 144] width 14 height 11
radio input "true"
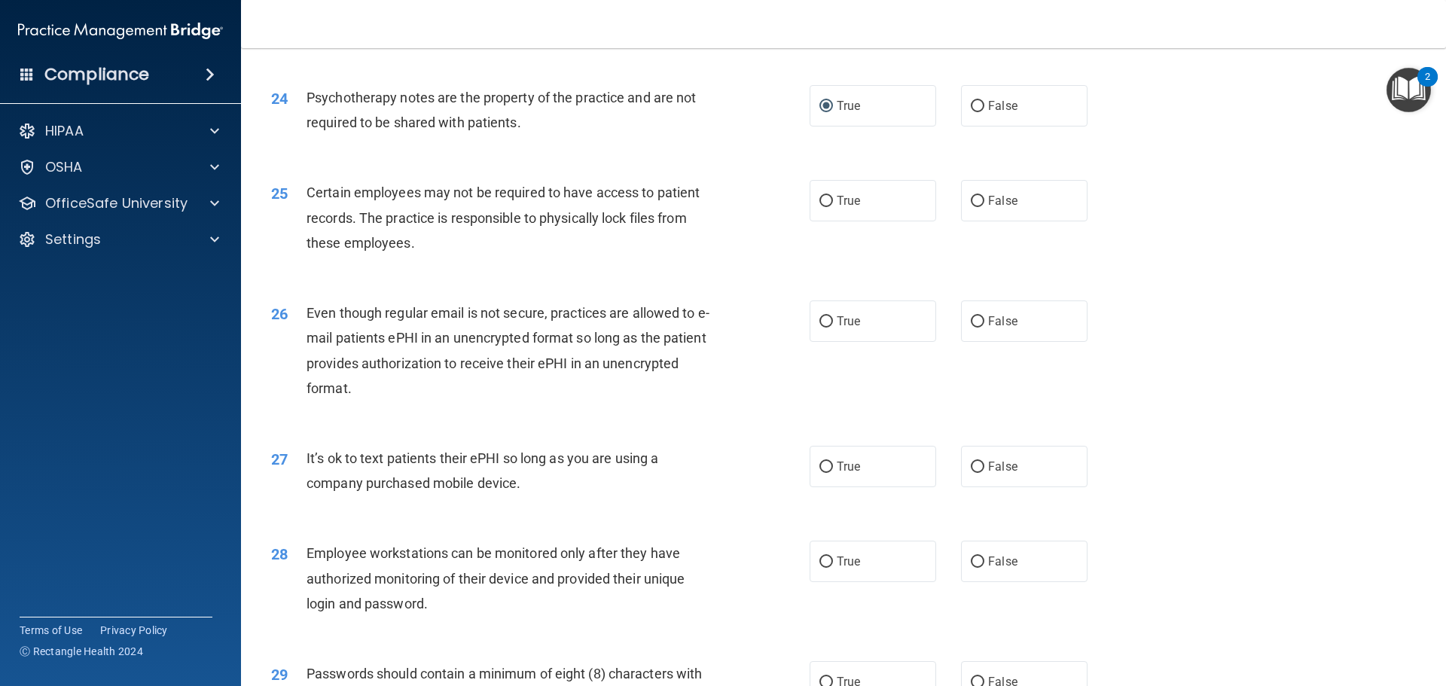
scroll to position [2787, 0]
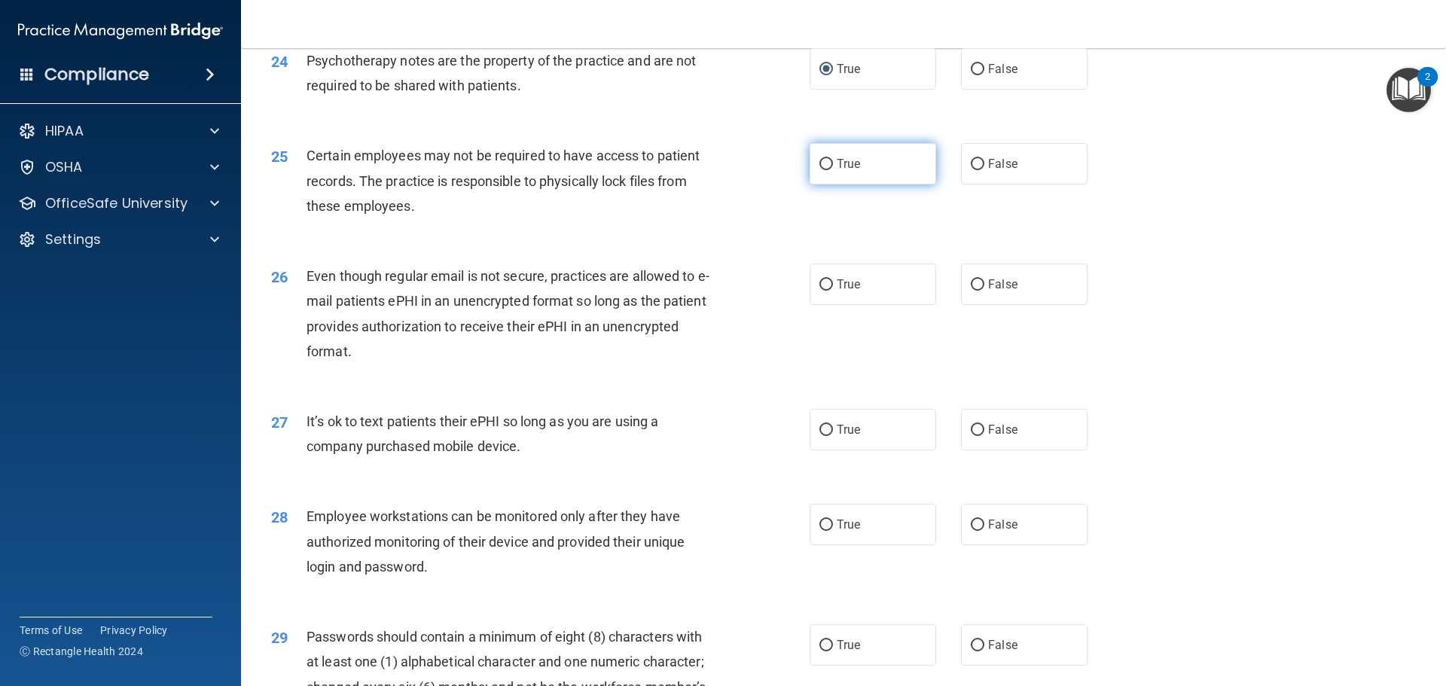
click at [824, 170] on input "True" at bounding box center [827, 164] width 14 height 11
radio input "true"
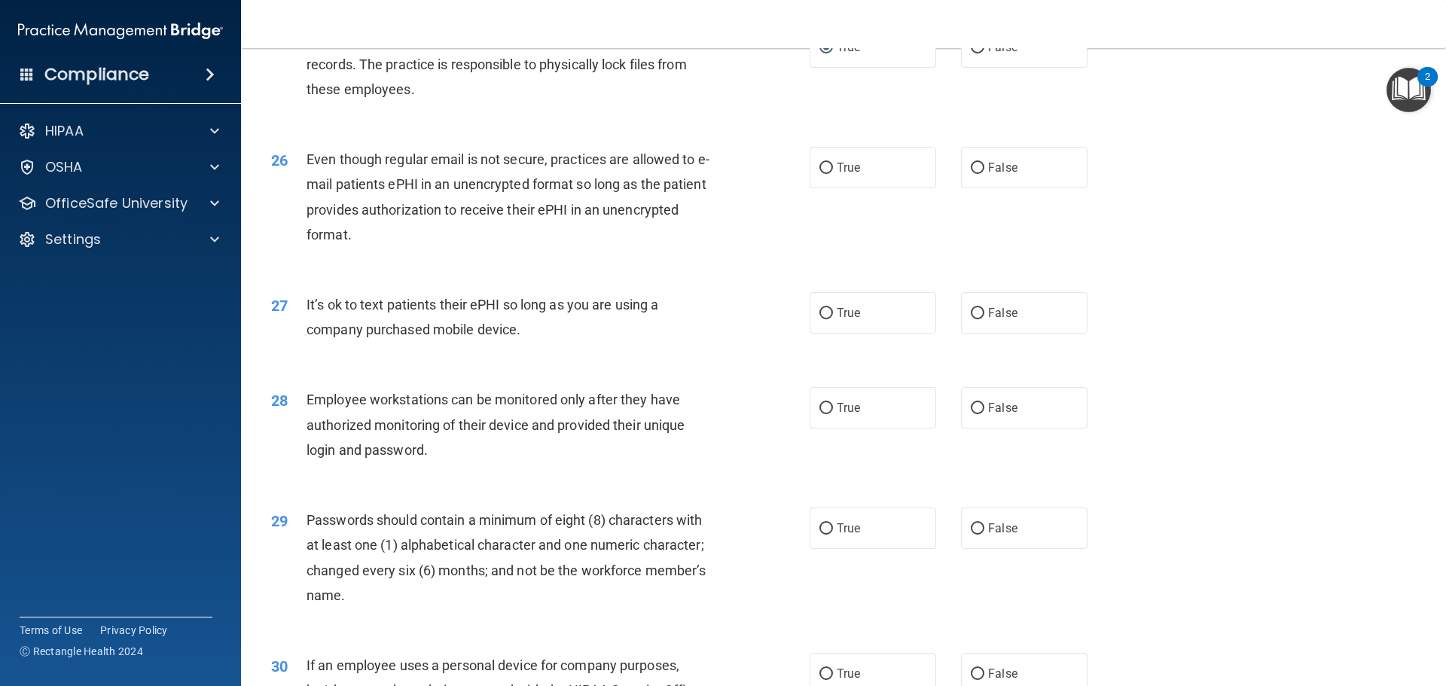
scroll to position [2938, 0]
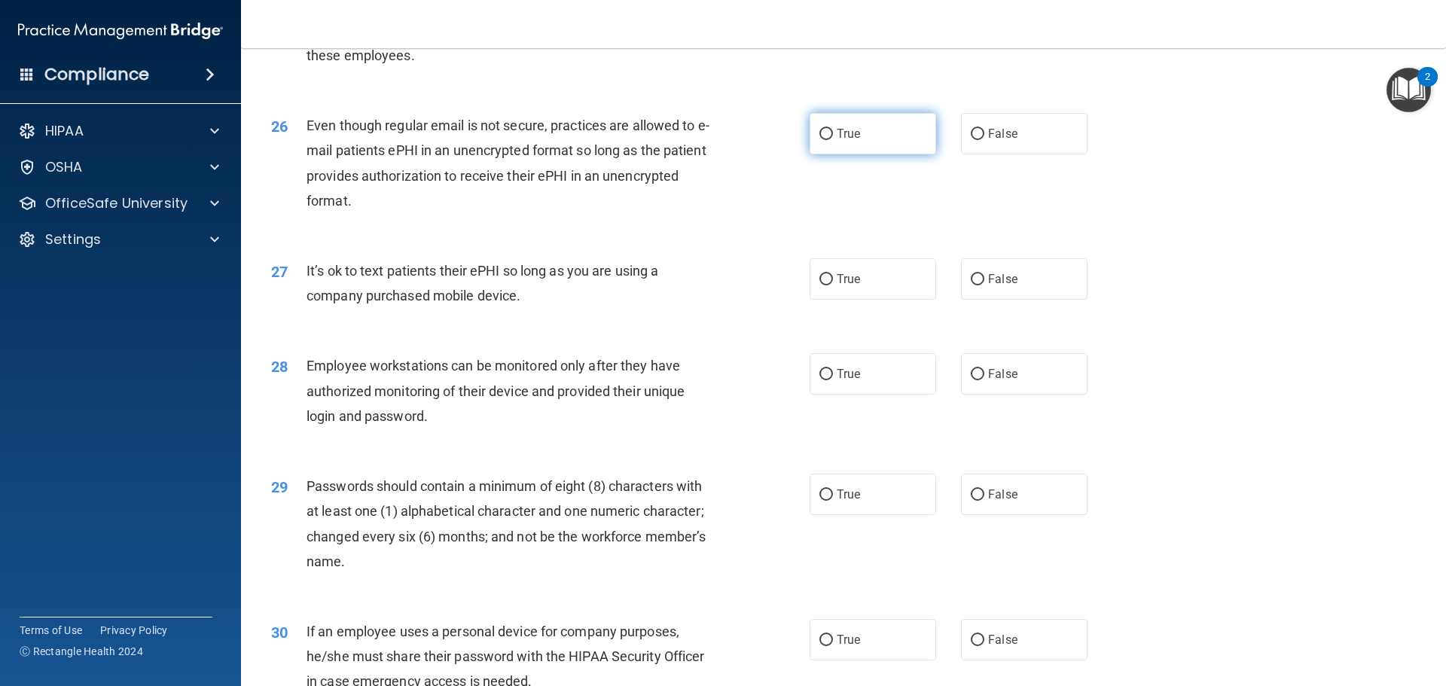
click at [820, 140] on input "True" at bounding box center [827, 134] width 14 height 11
radio input "true"
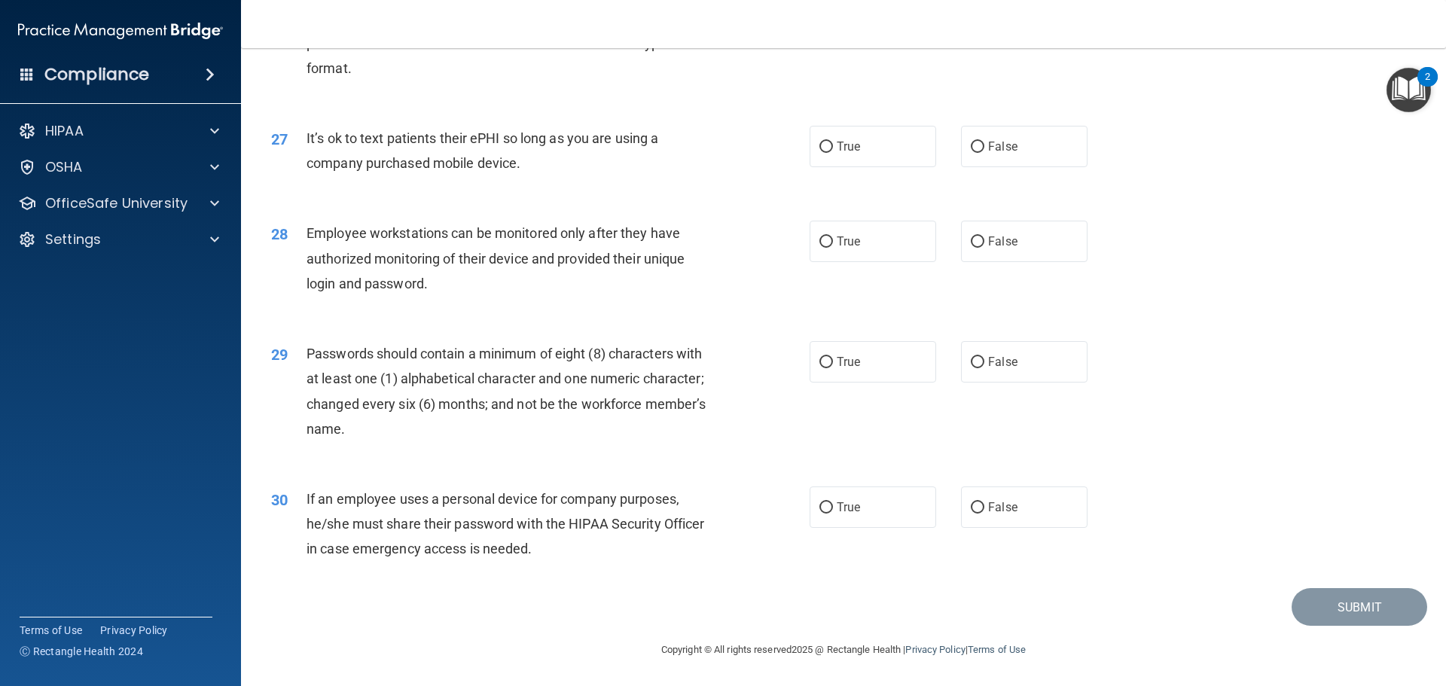
scroll to position [3088, 0]
click at [977, 511] on input "False" at bounding box center [978, 507] width 14 height 11
radio input "true"
click at [820, 368] on input "True" at bounding box center [827, 362] width 14 height 11
radio input "true"
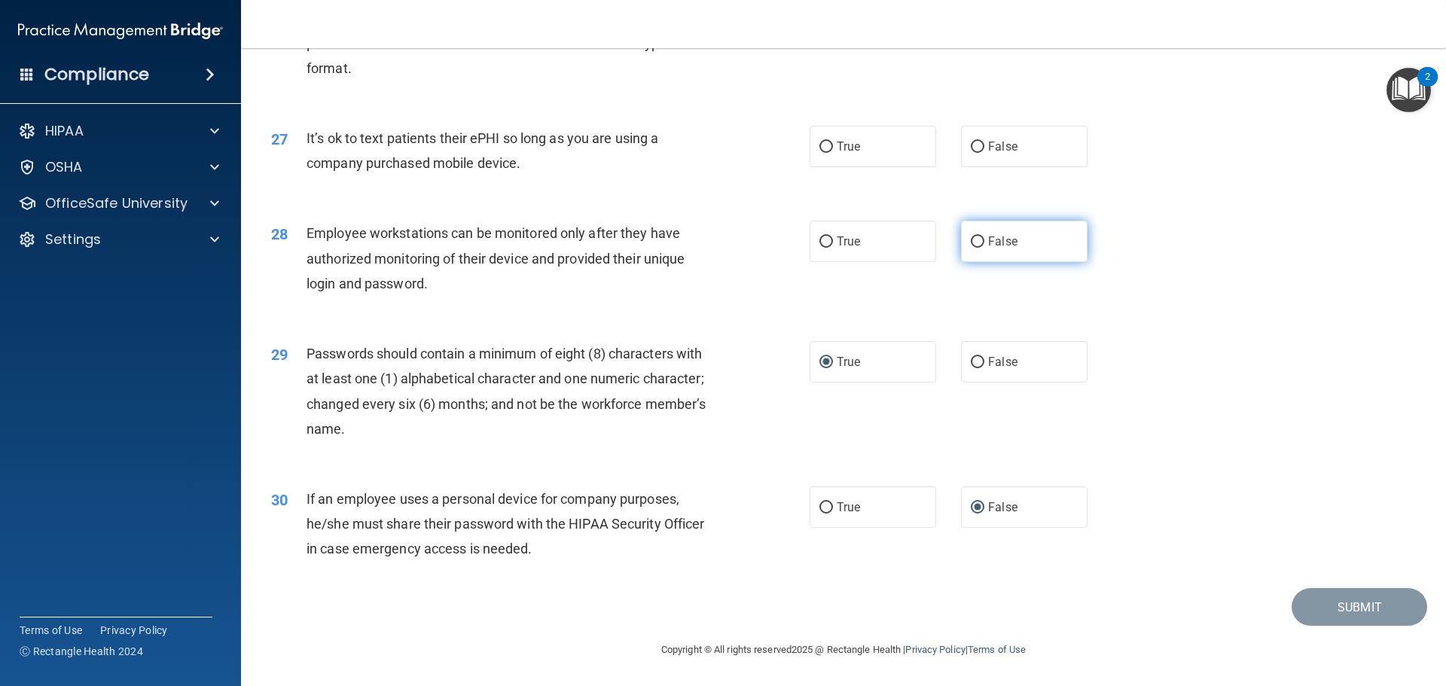
click at [974, 247] on input "False" at bounding box center [978, 242] width 14 height 11
radio input "true"
click at [971, 151] on input "False" at bounding box center [978, 147] width 14 height 11
radio input "true"
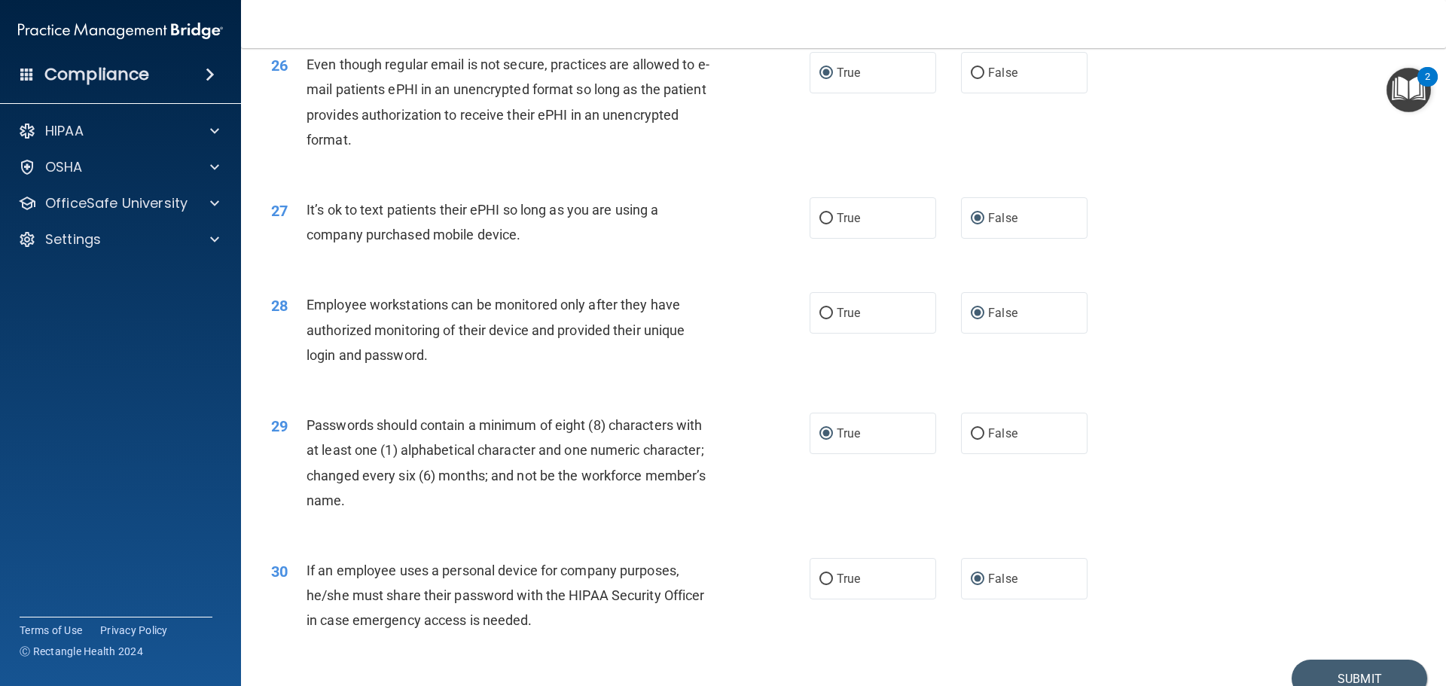
scroll to position [3095, 0]
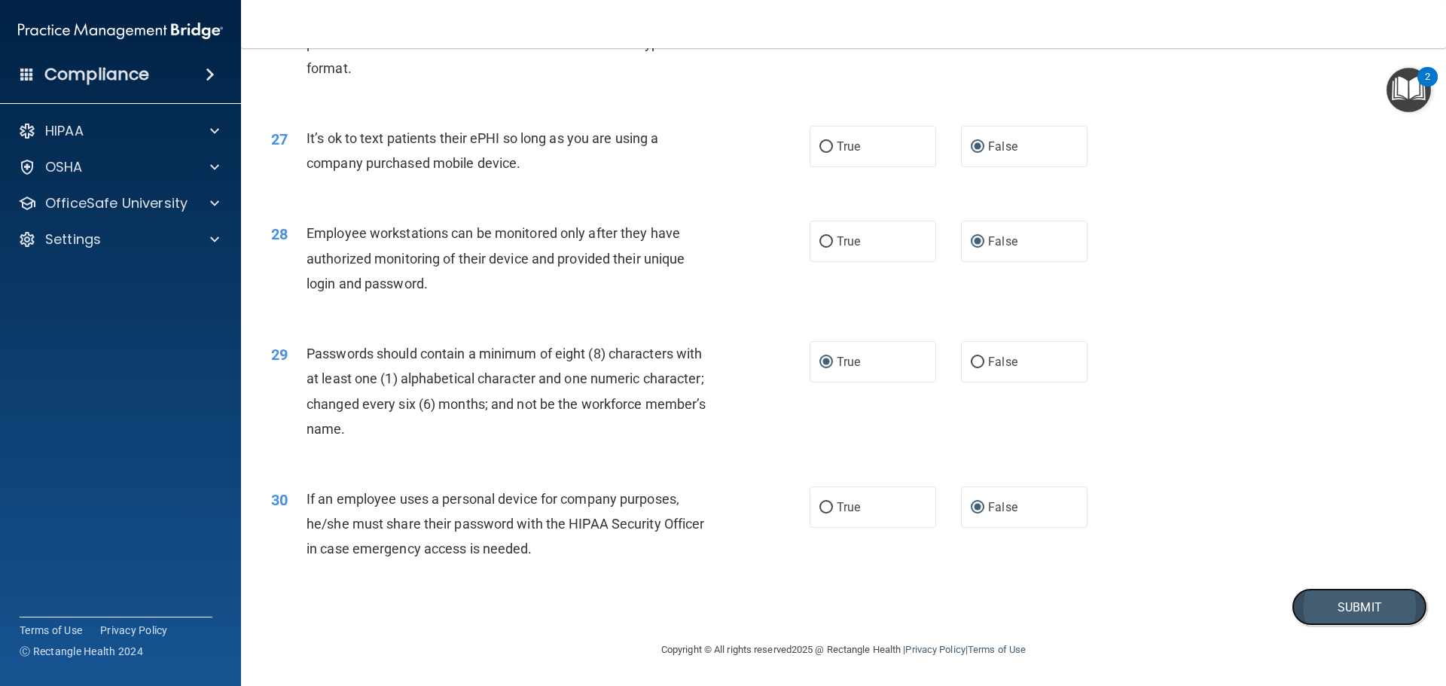
click at [1348, 606] on button "Submit" at bounding box center [1360, 607] width 136 height 38
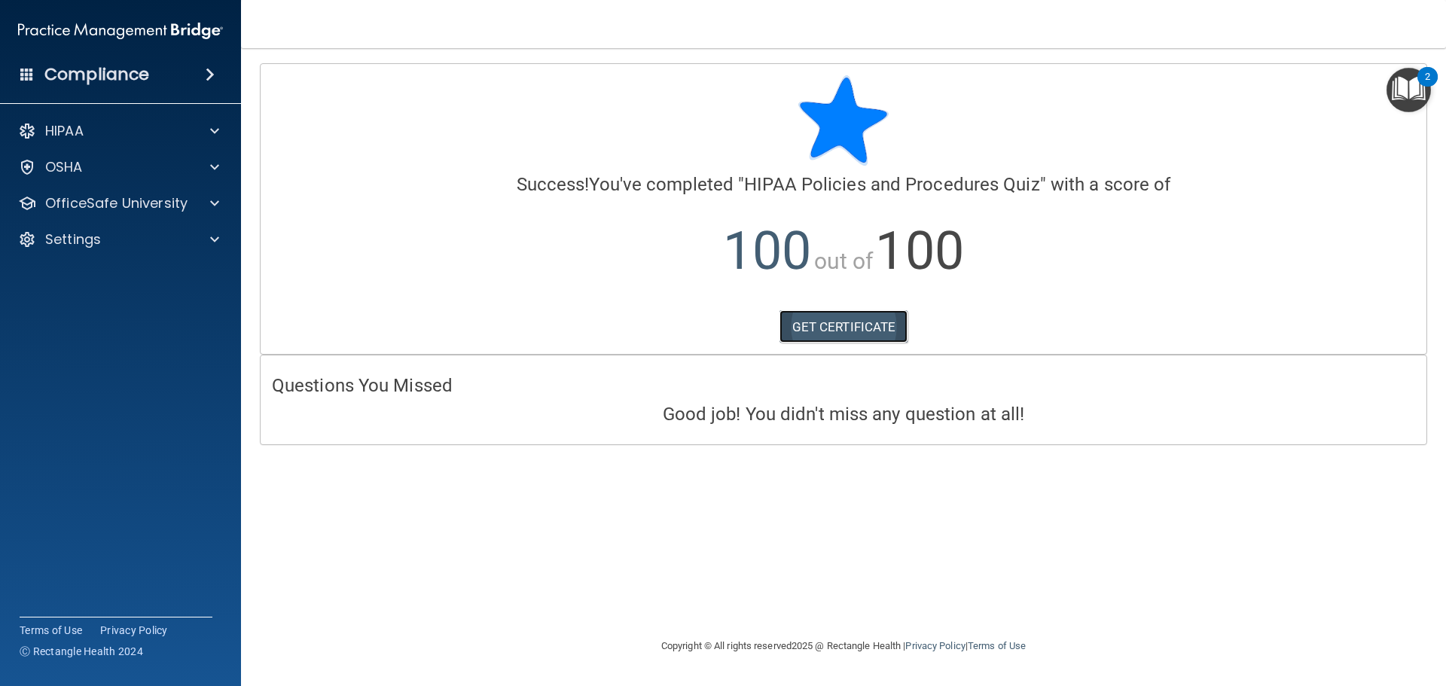
click at [856, 324] on link "GET CERTIFICATE" at bounding box center [844, 326] width 129 height 33
click at [211, 200] on span at bounding box center [214, 203] width 9 height 18
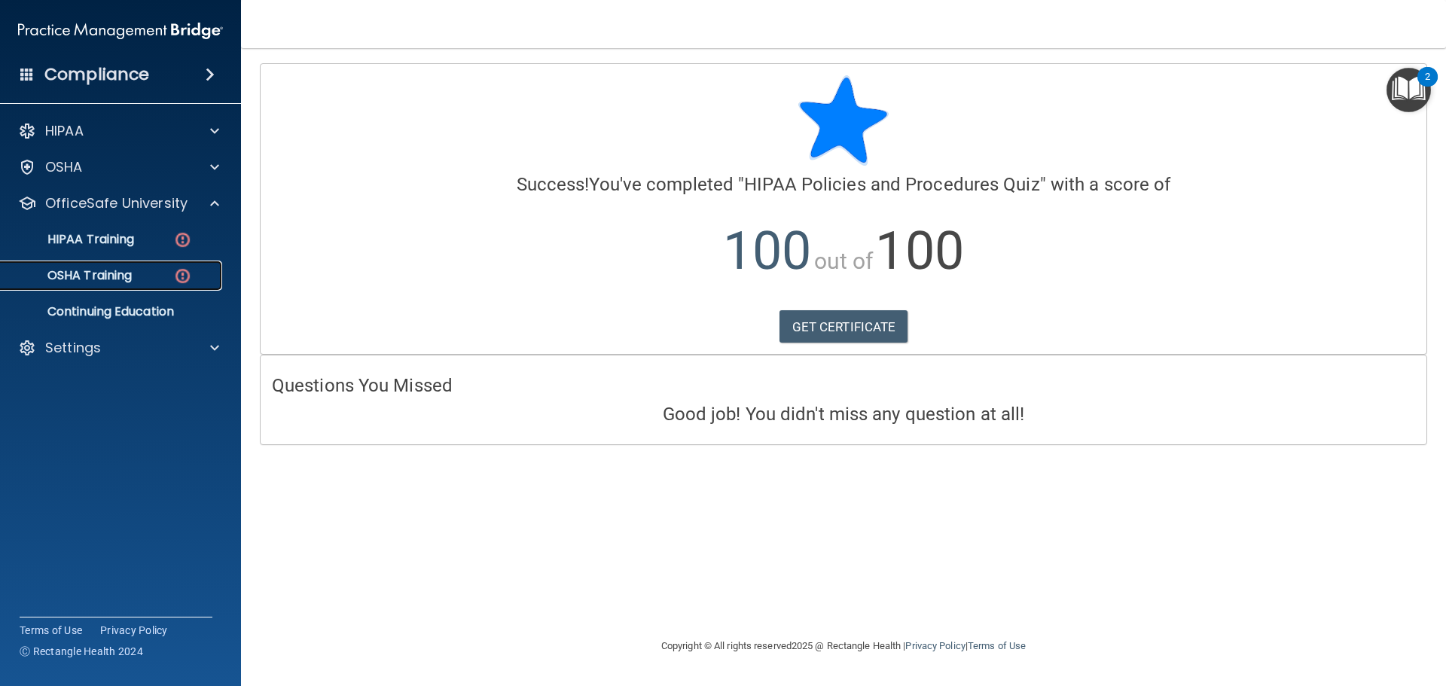
click at [143, 274] on div "OSHA Training" at bounding box center [113, 275] width 206 height 15
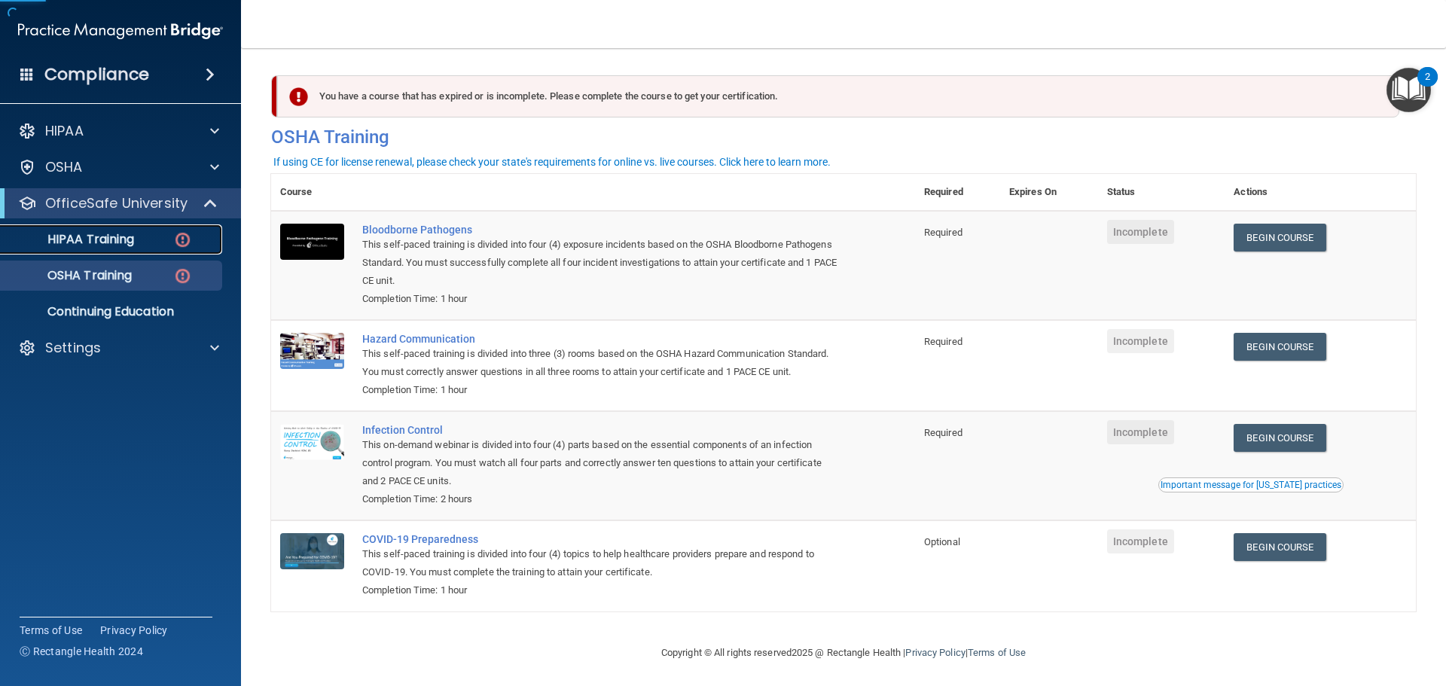
click at [148, 245] on div "HIPAA Training" at bounding box center [113, 239] width 206 height 15
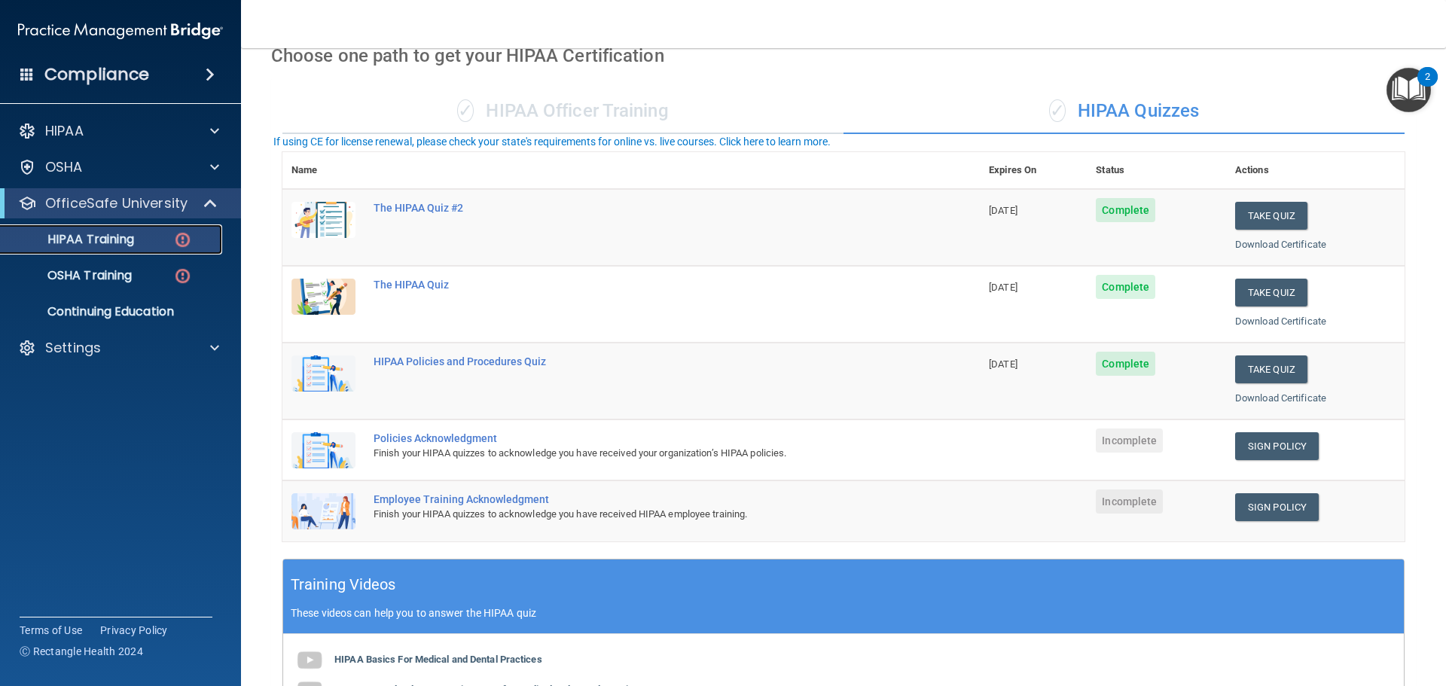
scroll to position [226, 0]
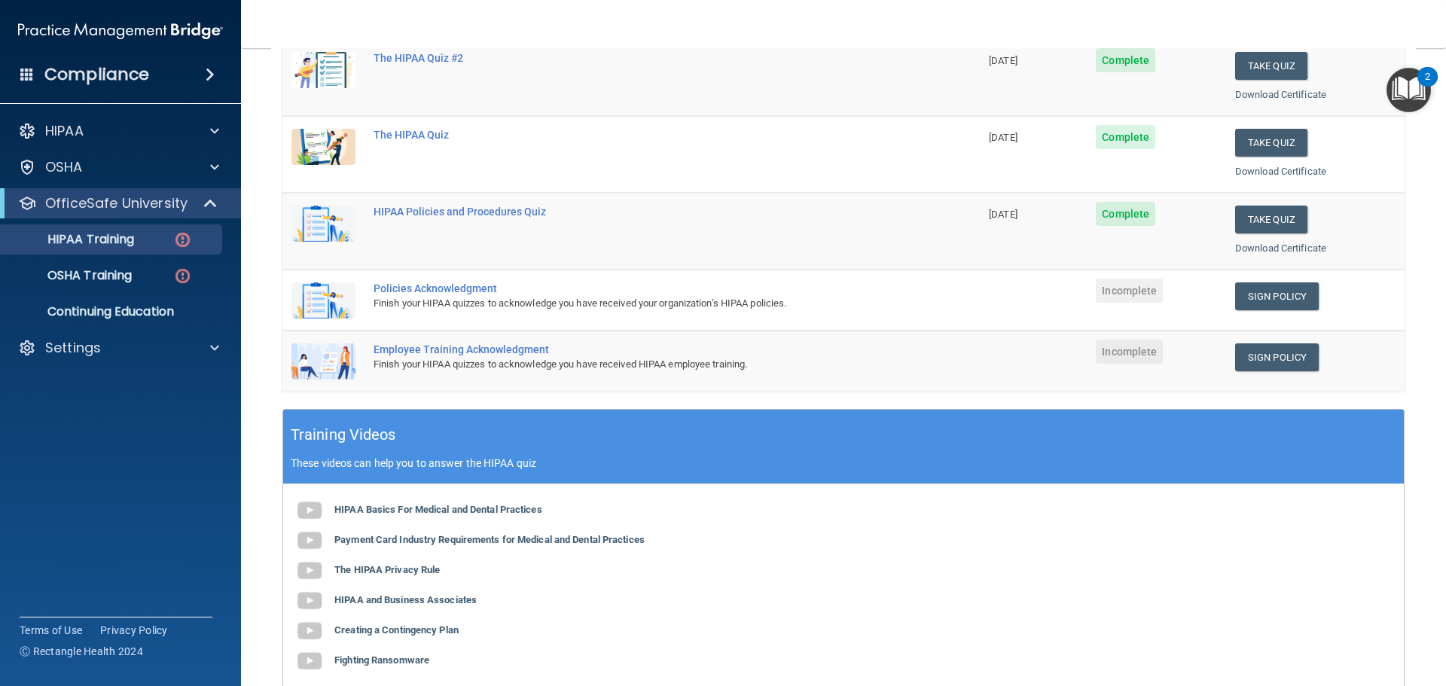
click at [435, 290] on div "Policies Acknowledgment" at bounding box center [639, 288] width 531 height 12
click at [1130, 295] on span "Incomplete" at bounding box center [1129, 291] width 67 height 24
click at [1264, 290] on link "Sign Policy" at bounding box center [1277, 296] width 84 height 28
click at [1275, 355] on link "Sign Policy" at bounding box center [1277, 357] width 84 height 28
click at [102, 270] on p "OSHA Training" at bounding box center [71, 275] width 122 height 15
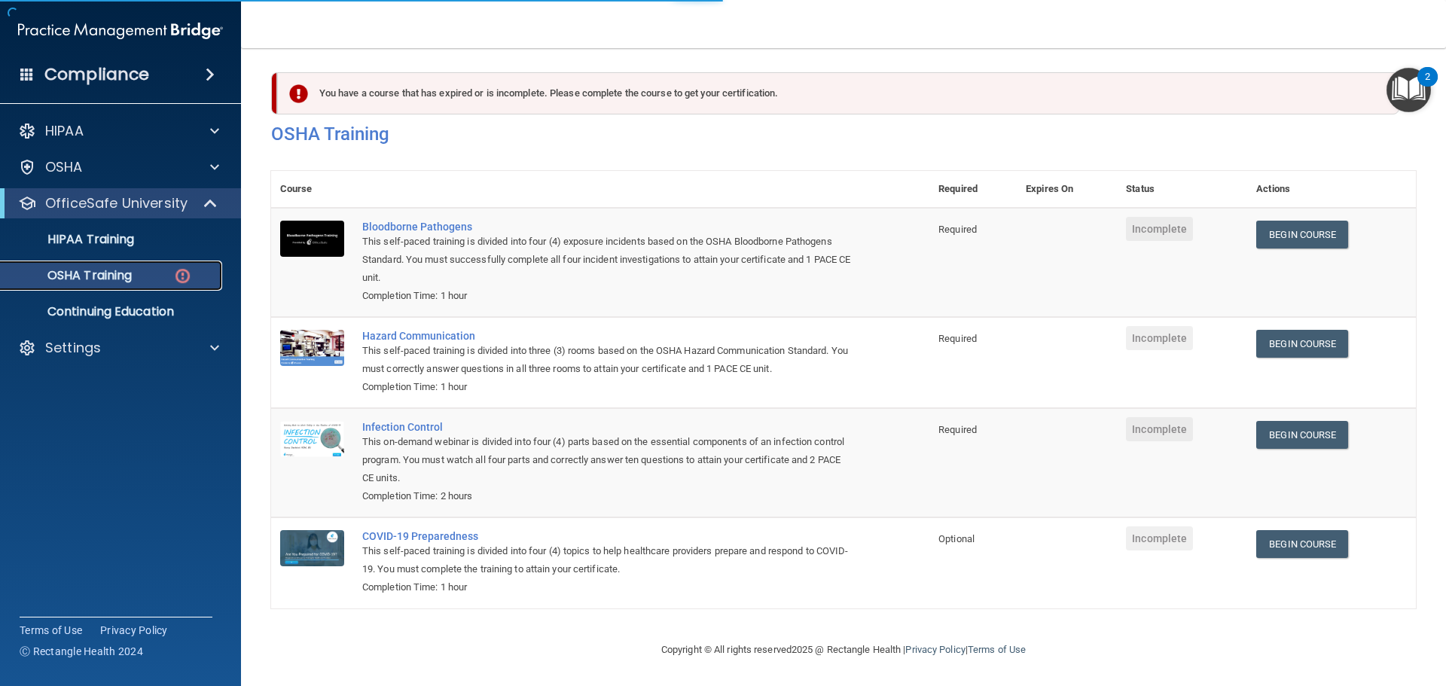
scroll to position [25, 0]
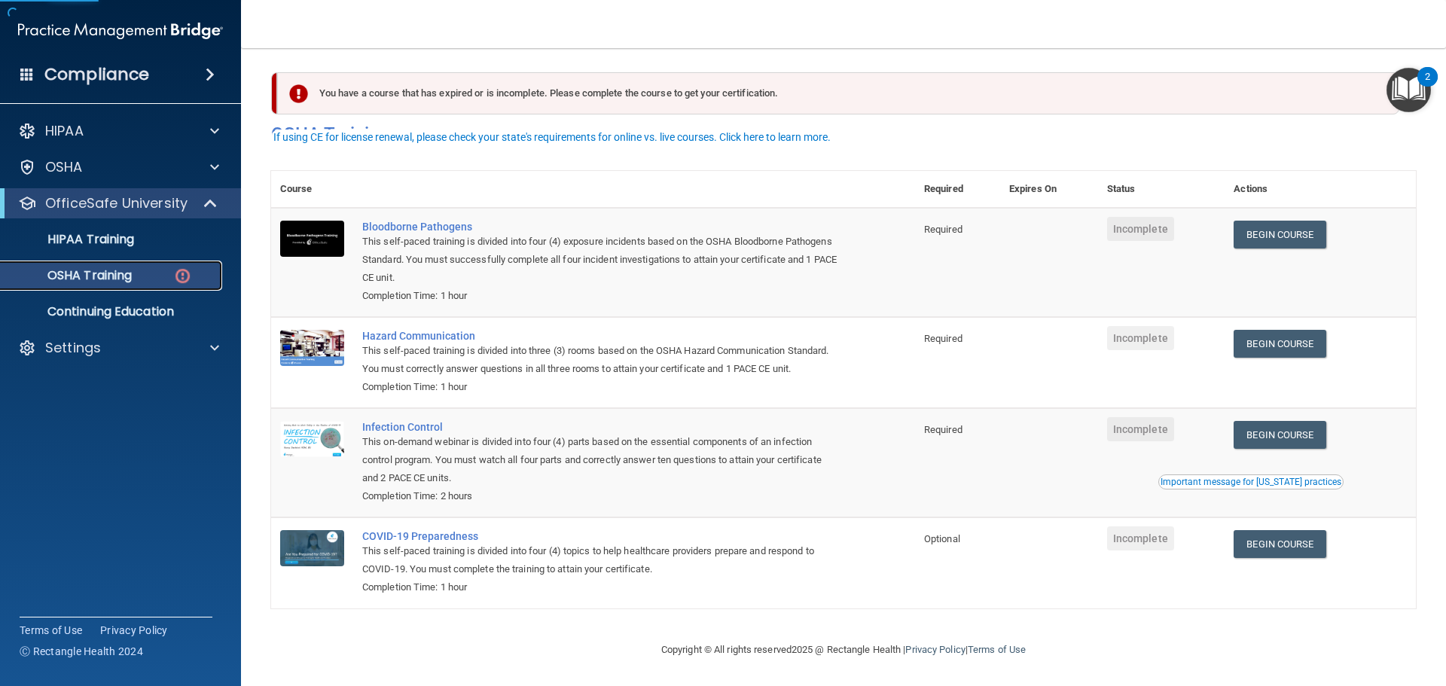
click at [132, 274] on p "OSHA Training" at bounding box center [71, 275] width 122 height 15
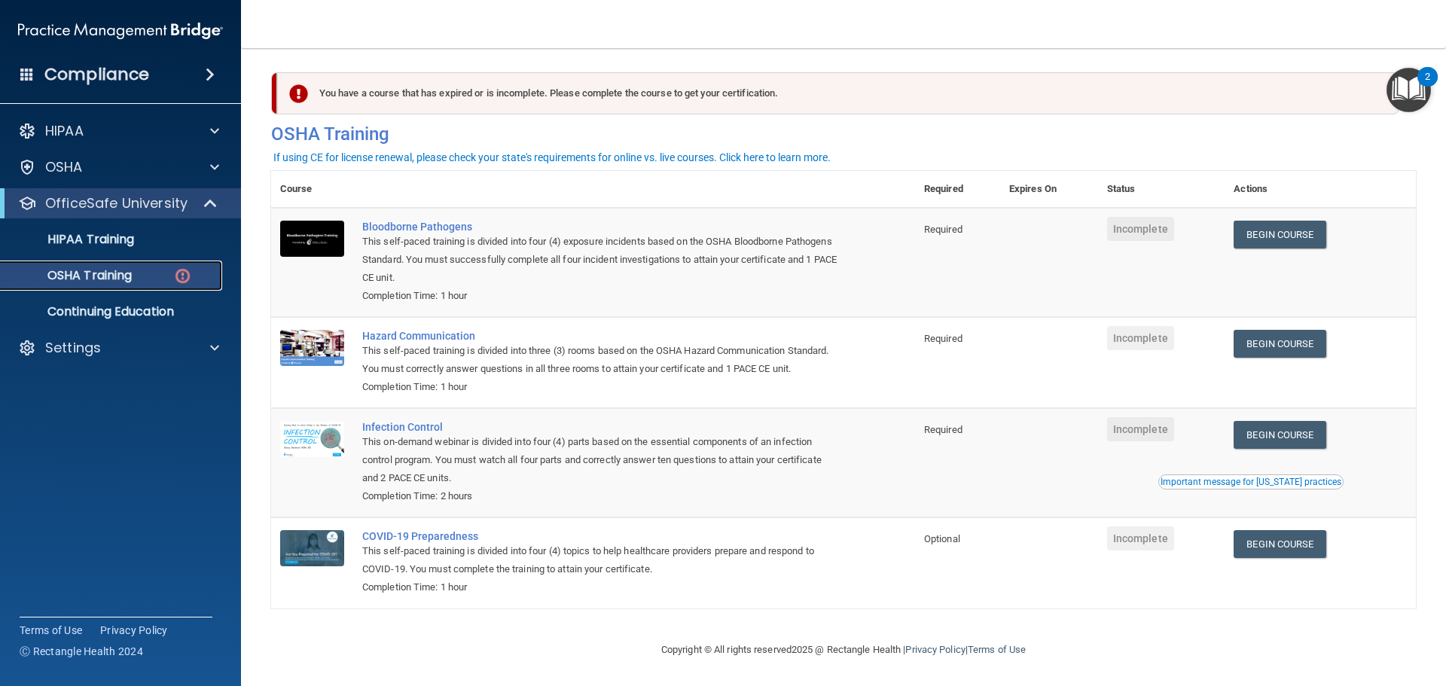
scroll to position [0, 0]
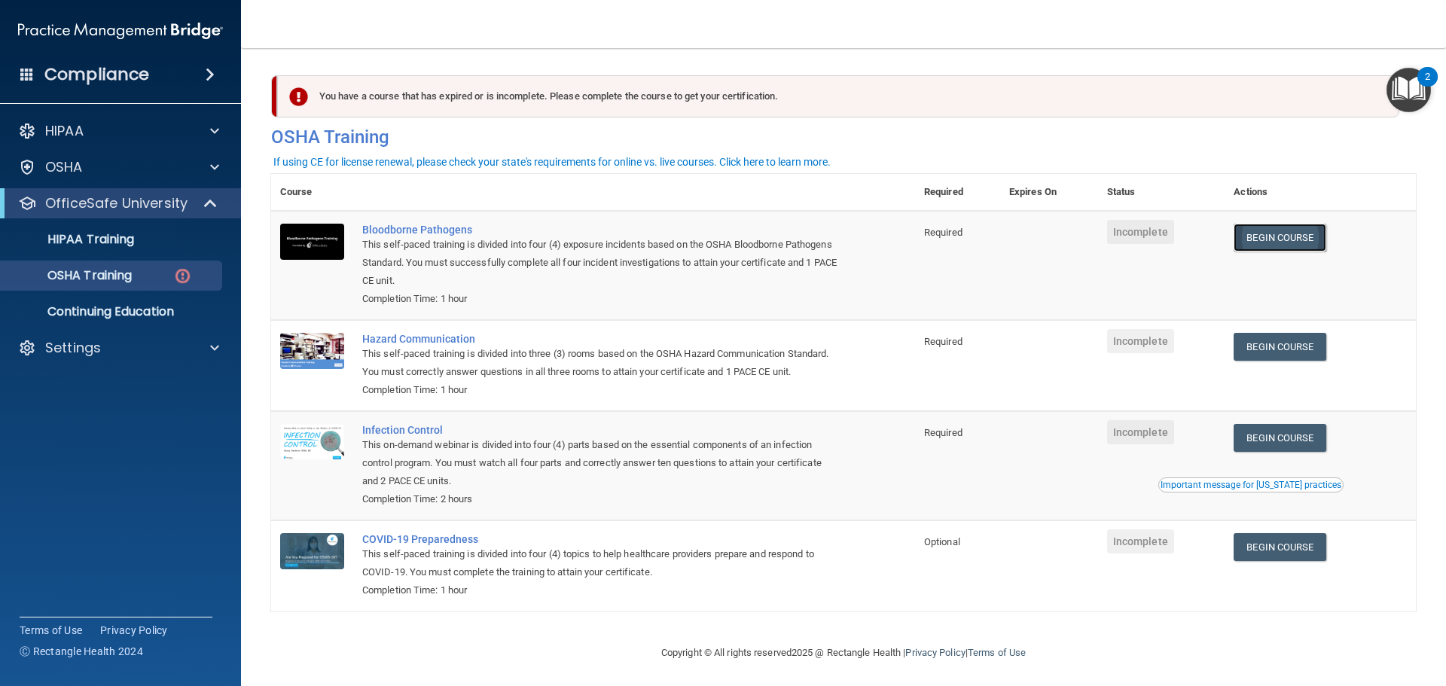
click at [1276, 237] on link "Begin Course" at bounding box center [1280, 238] width 92 height 28
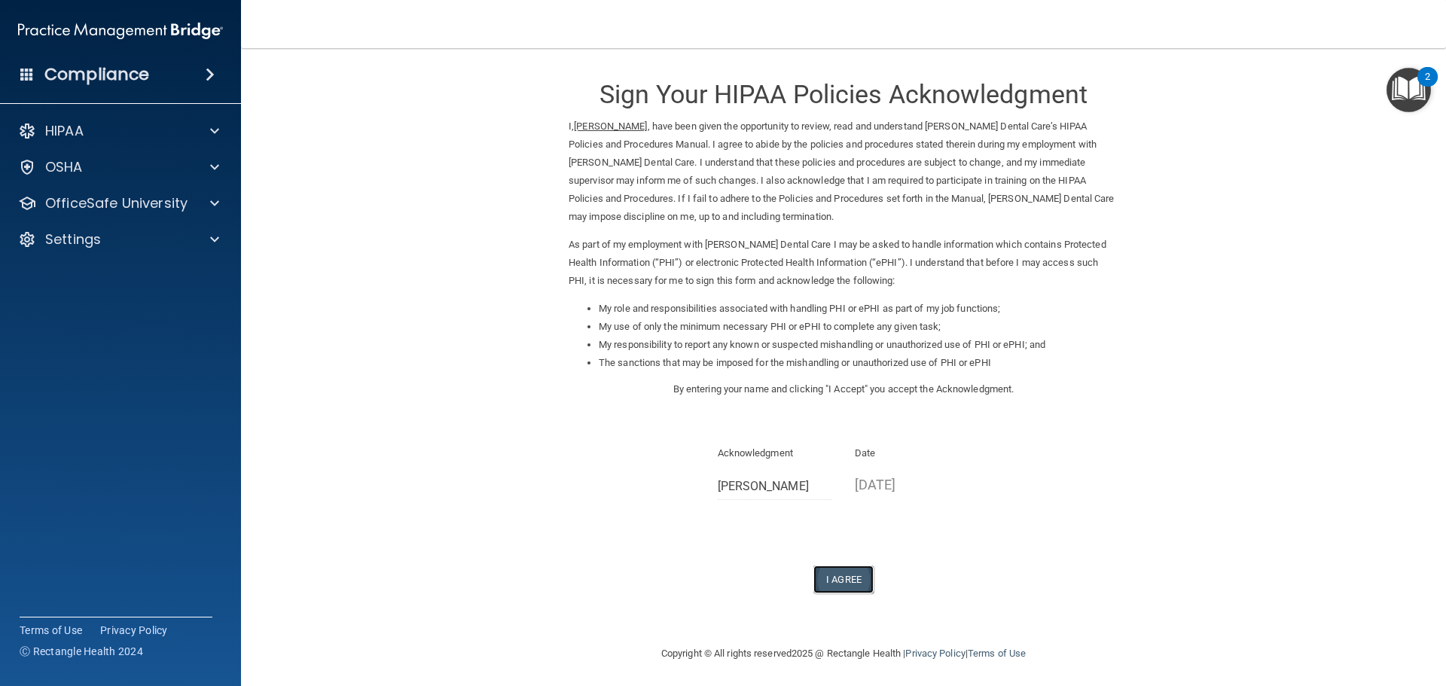
click at [836, 582] on button "I Agree" at bounding box center [844, 580] width 60 height 28
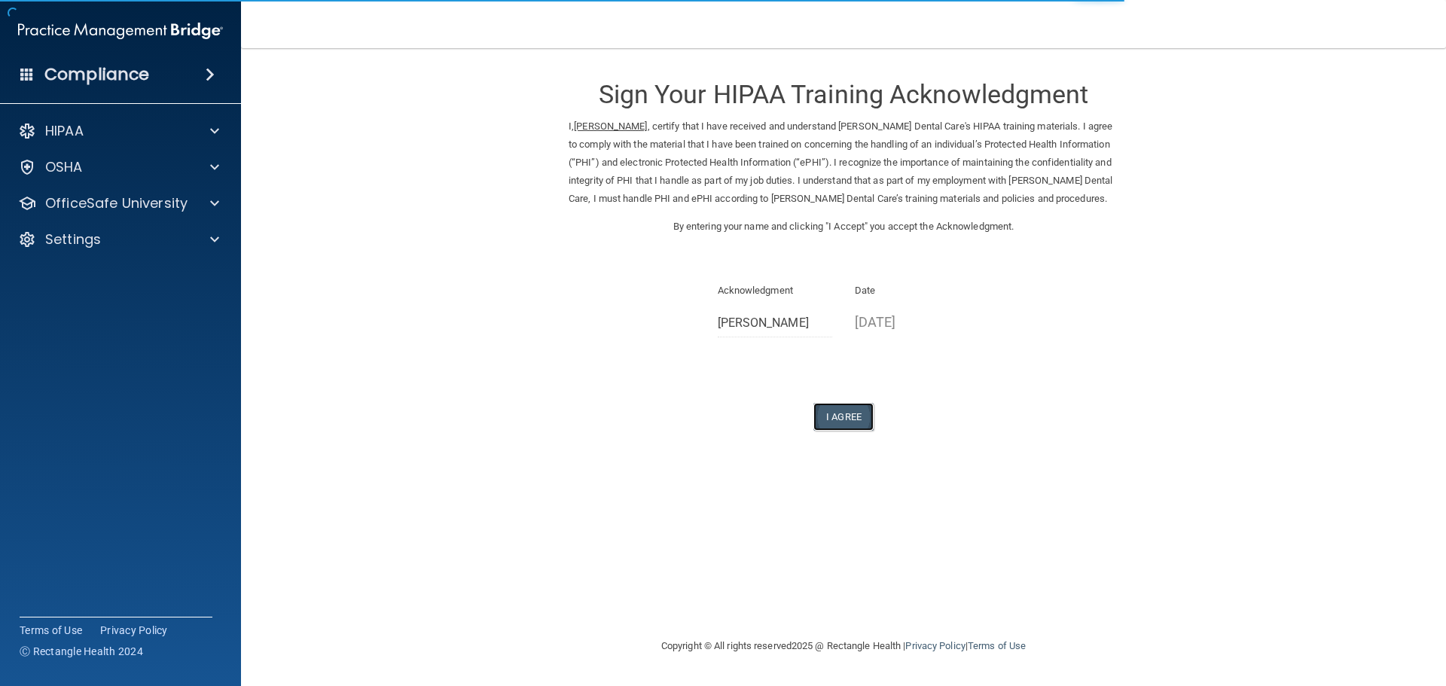
click at [855, 420] on button "I Agree" at bounding box center [844, 417] width 60 height 28
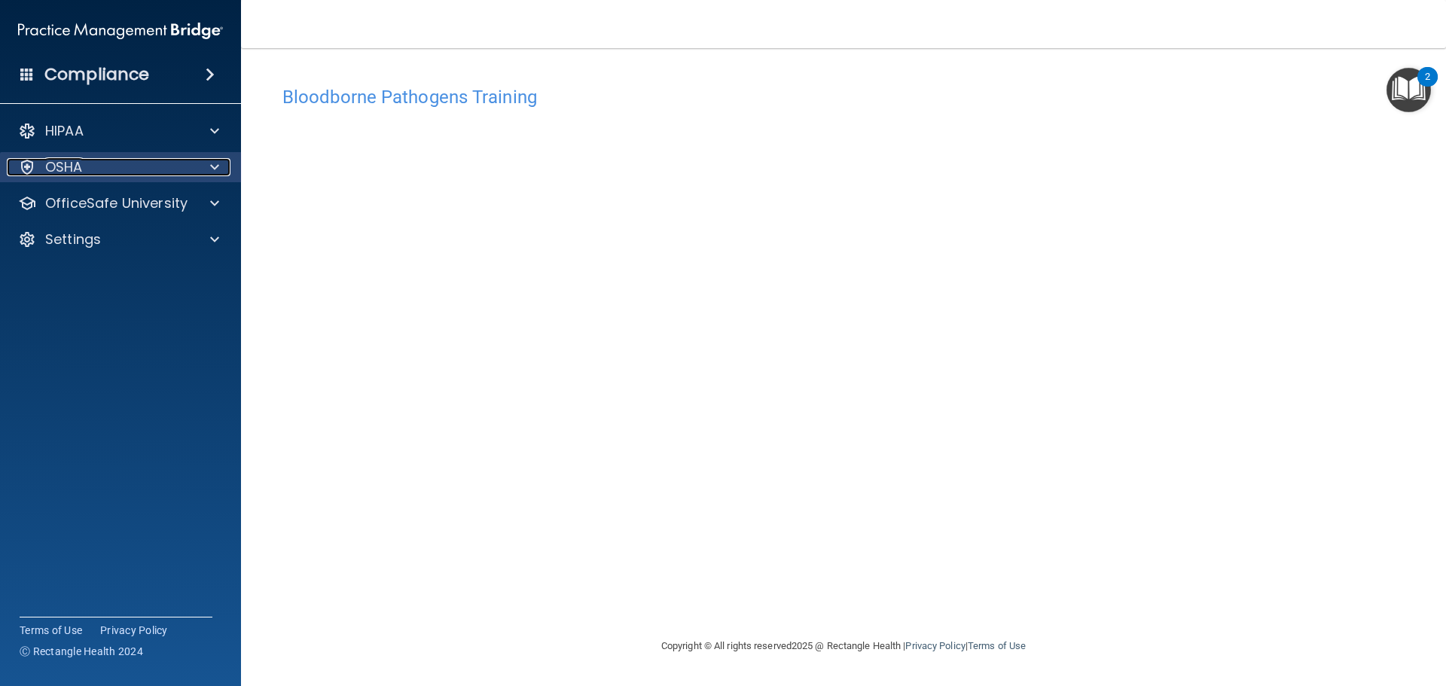
click at [216, 169] on span at bounding box center [214, 167] width 9 height 18
click at [96, 168] on div "OSHA" at bounding box center [100, 167] width 187 height 18
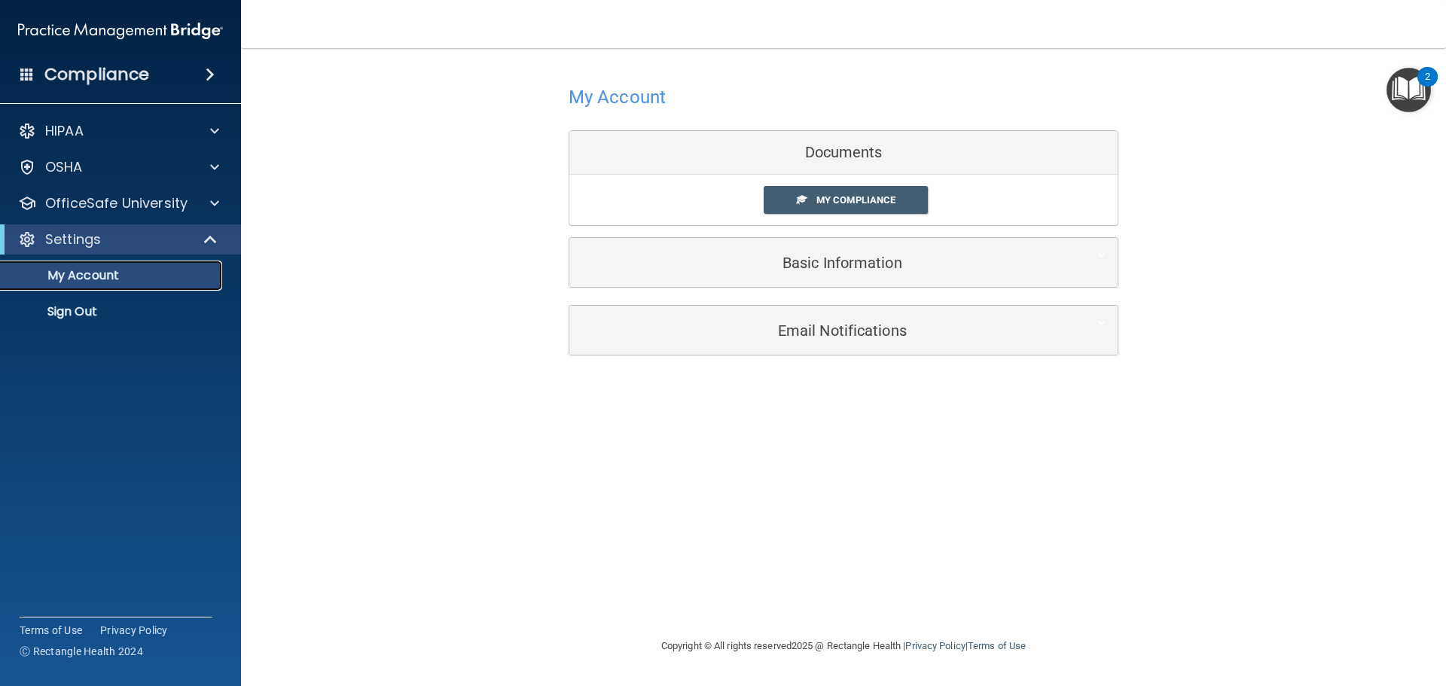
click at [90, 276] on p "My Account" at bounding box center [113, 275] width 206 height 15
click at [216, 168] on span at bounding box center [214, 167] width 9 height 18
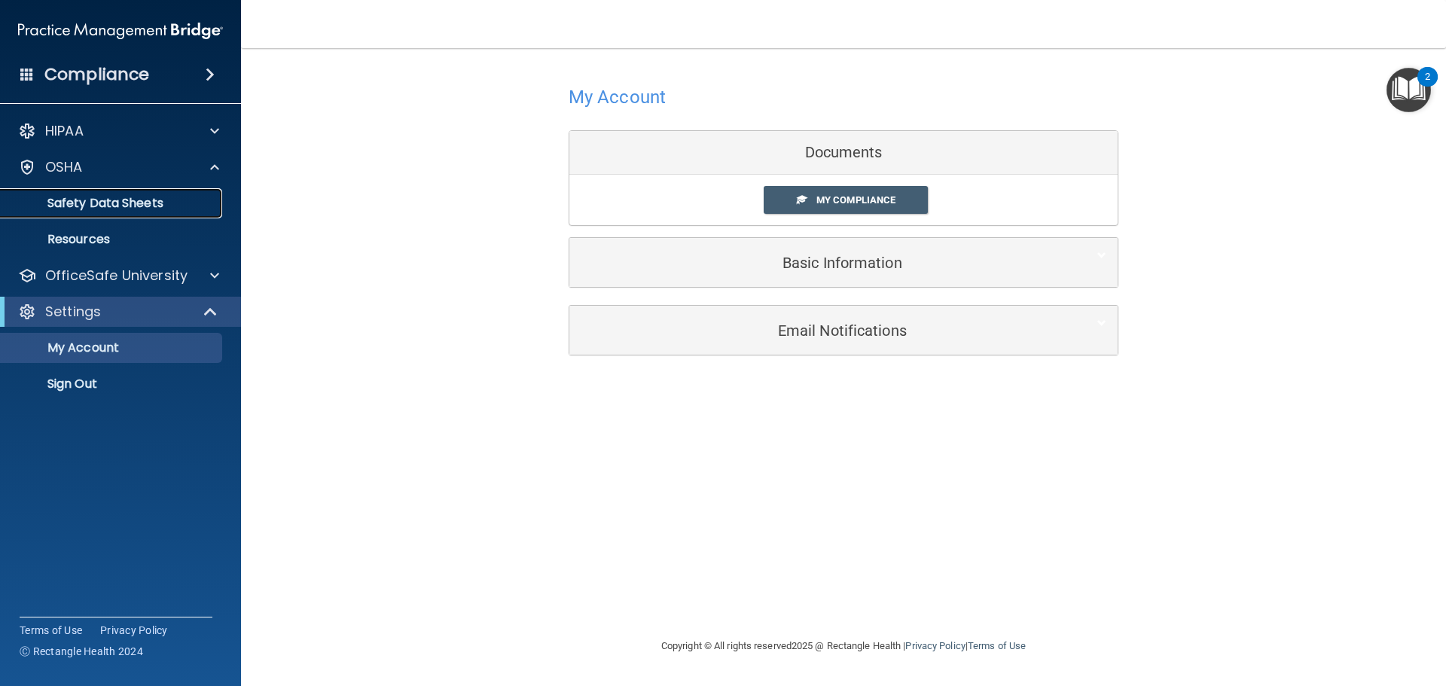
click at [97, 206] on p "Safety Data Sheets" at bounding box center [113, 203] width 206 height 15
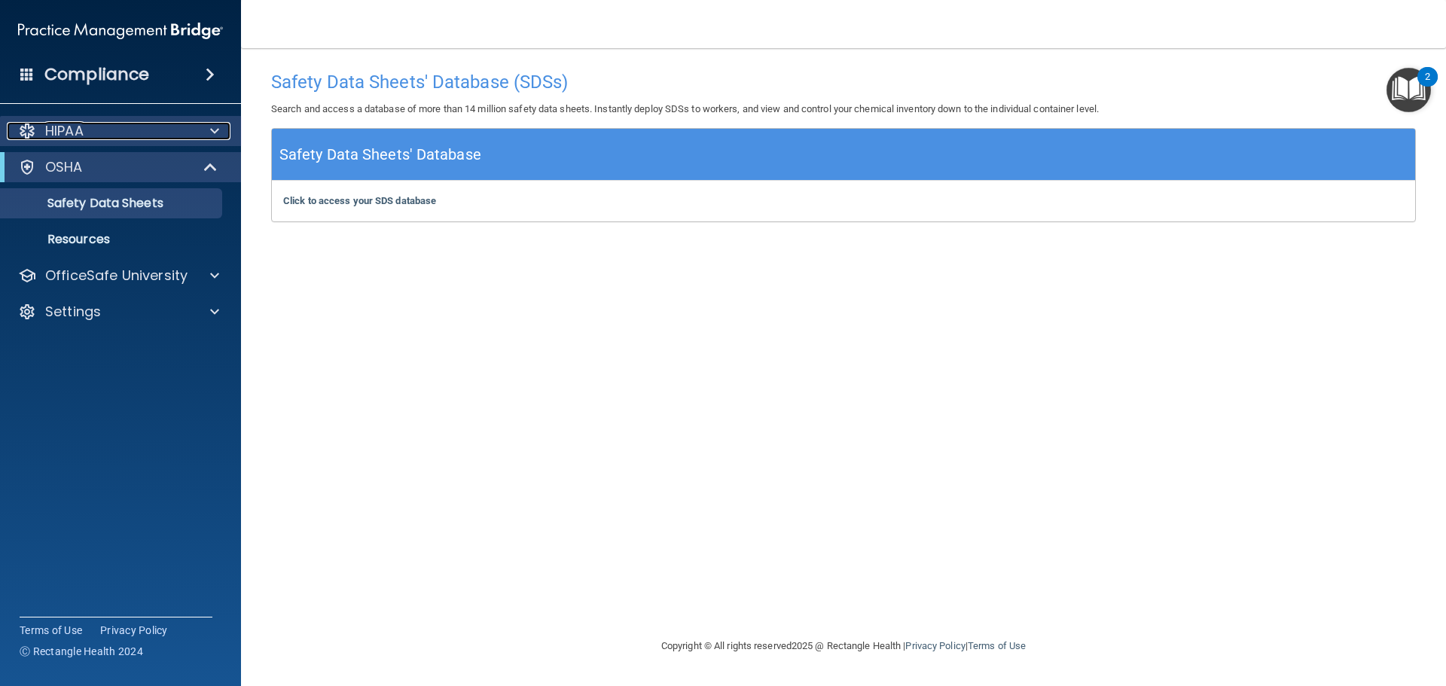
click at [186, 136] on div "HIPAA" at bounding box center [100, 131] width 187 height 18
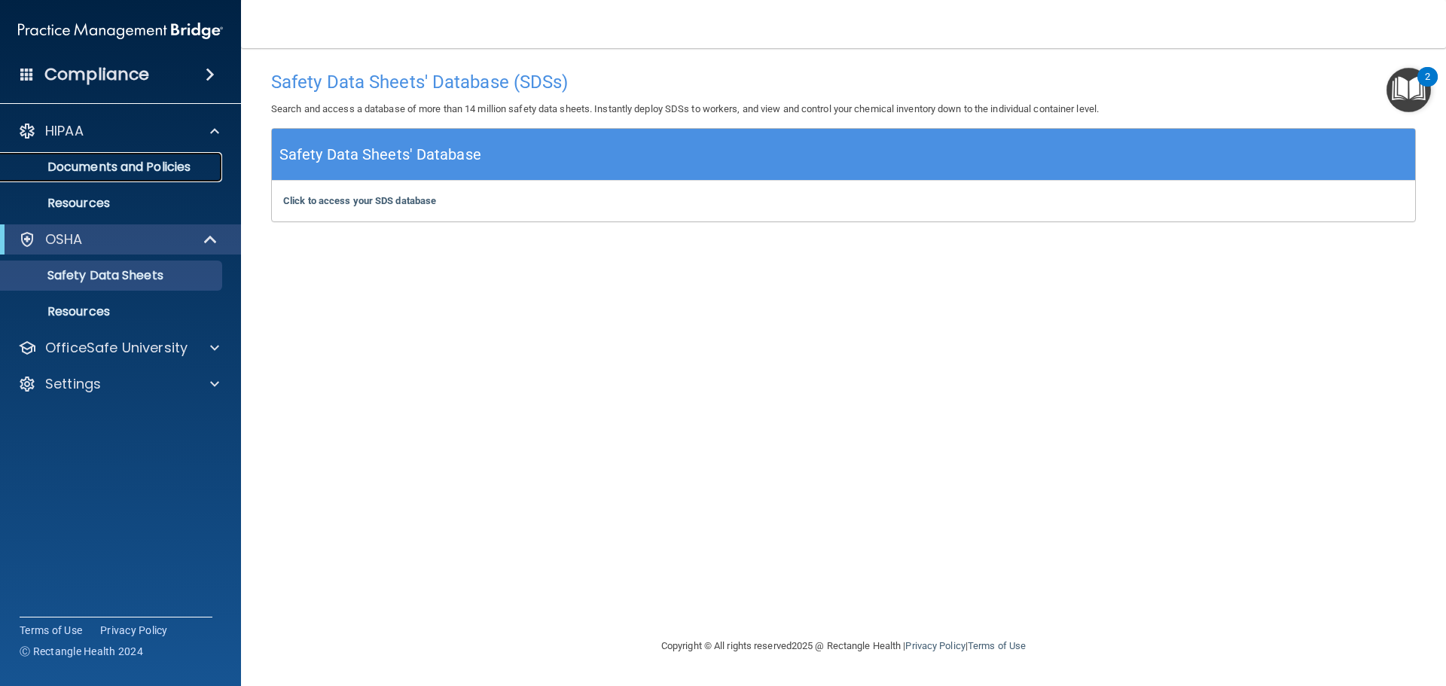
click at [163, 169] on p "Documents and Policies" at bounding box center [113, 167] width 206 height 15
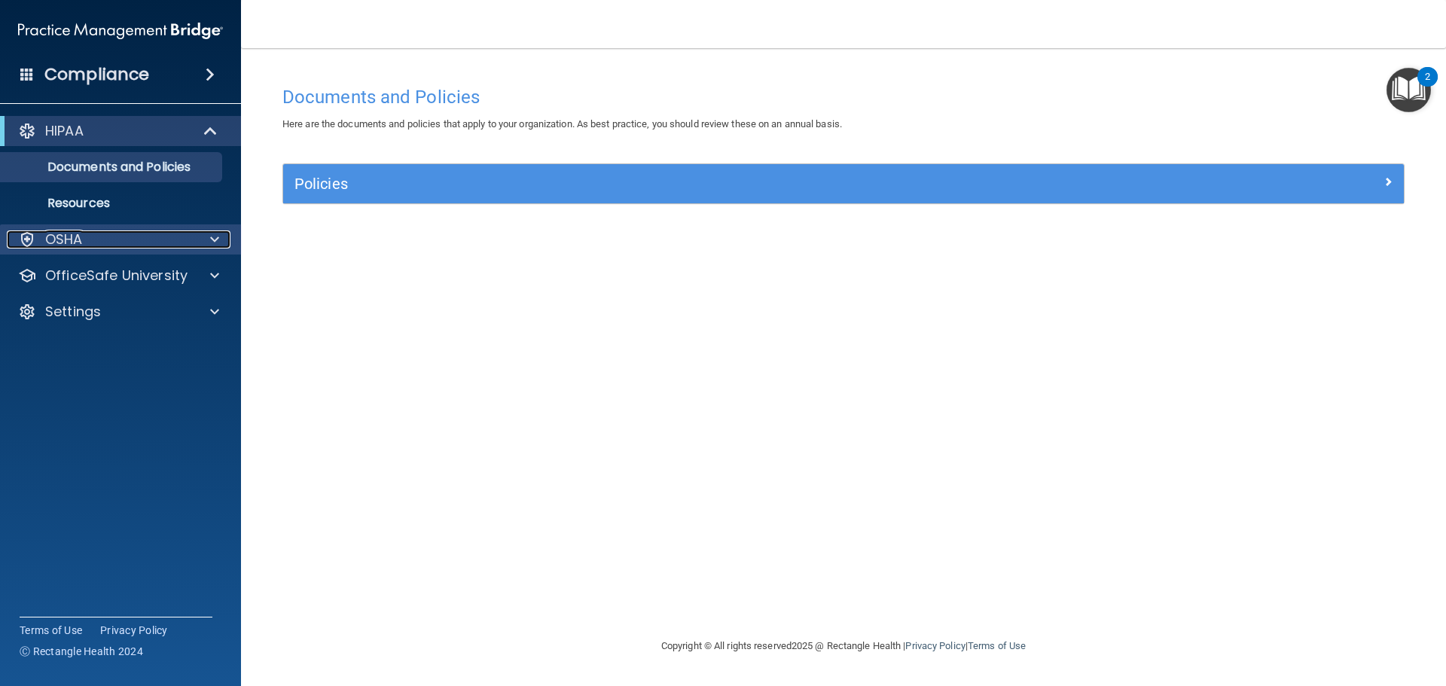
click at [213, 235] on span at bounding box center [214, 239] width 9 height 18
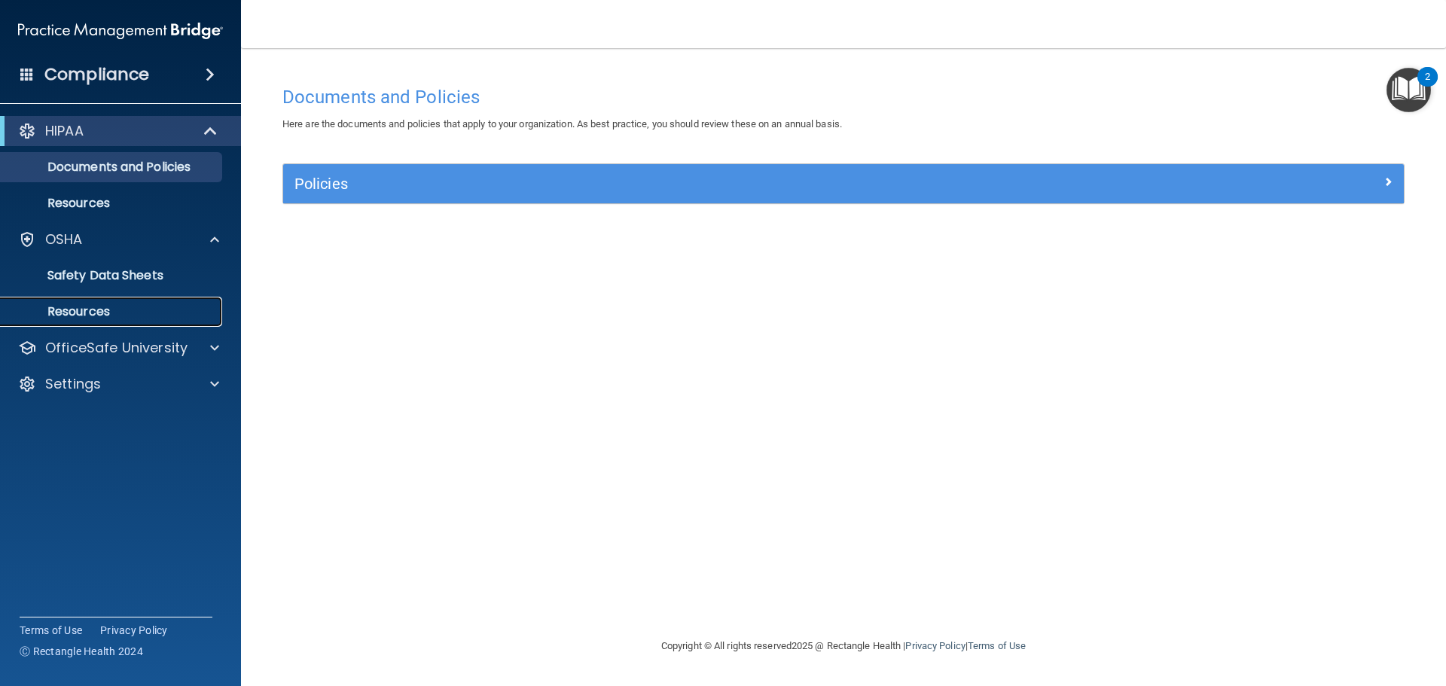
click at [188, 316] on p "Resources" at bounding box center [113, 311] width 206 height 15
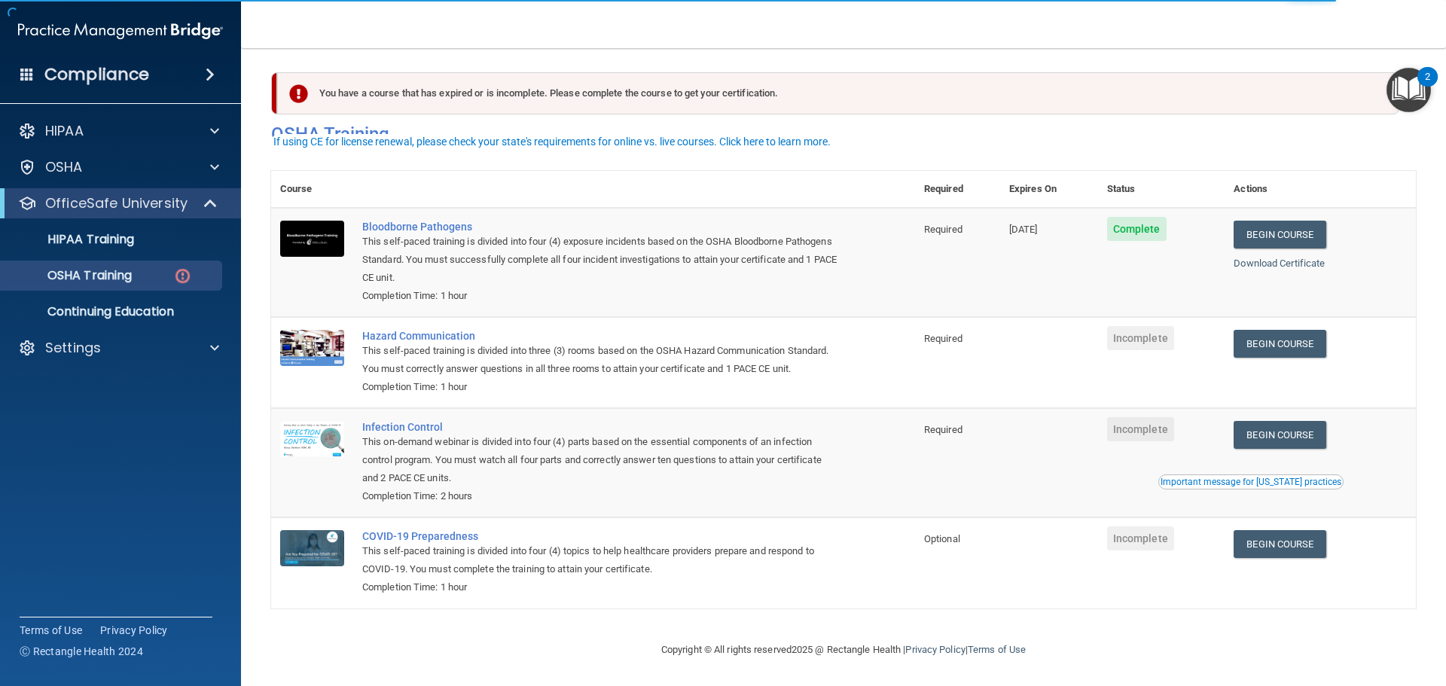
scroll to position [25, 0]
